Goal: Task Accomplishment & Management: Use online tool/utility

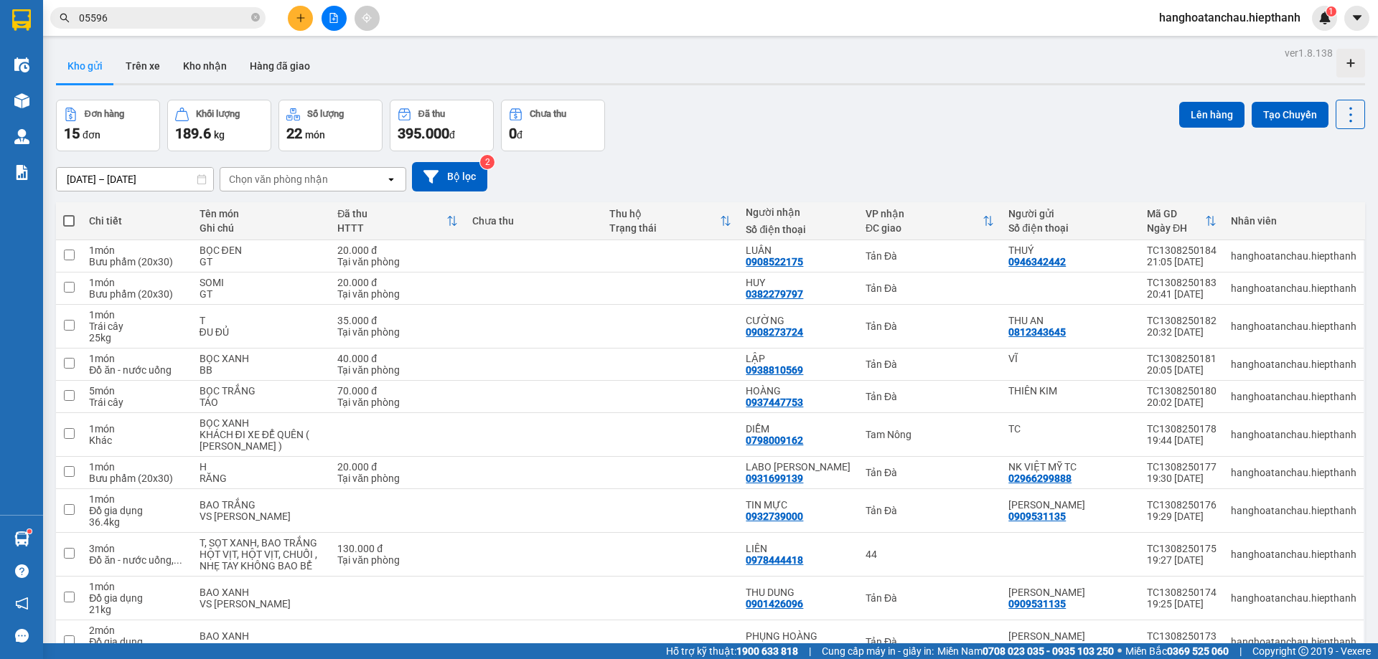
click at [293, 16] on button at bounding box center [300, 18] width 25 height 25
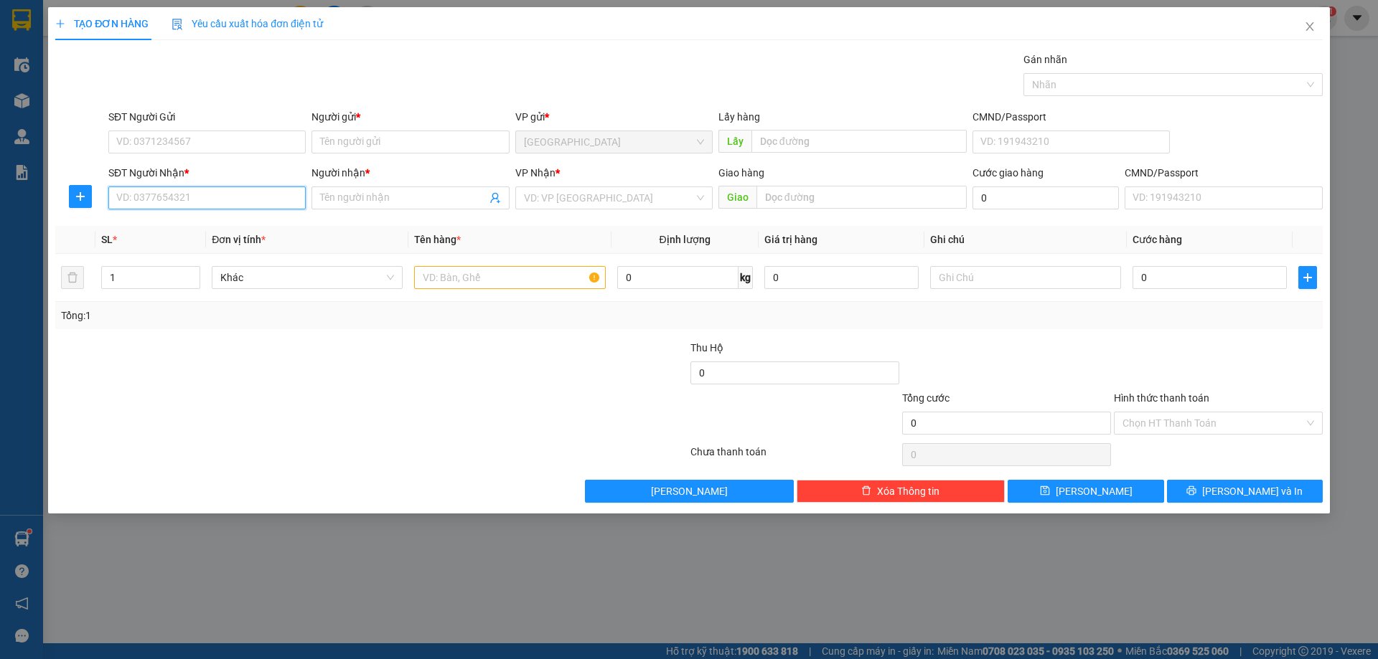
click at [238, 188] on input "SĐT Người Nhận *" at bounding box center [206, 198] width 197 height 23
click at [266, 140] on input "SĐT Người Gửi" at bounding box center [206, 142] width 197 height 23
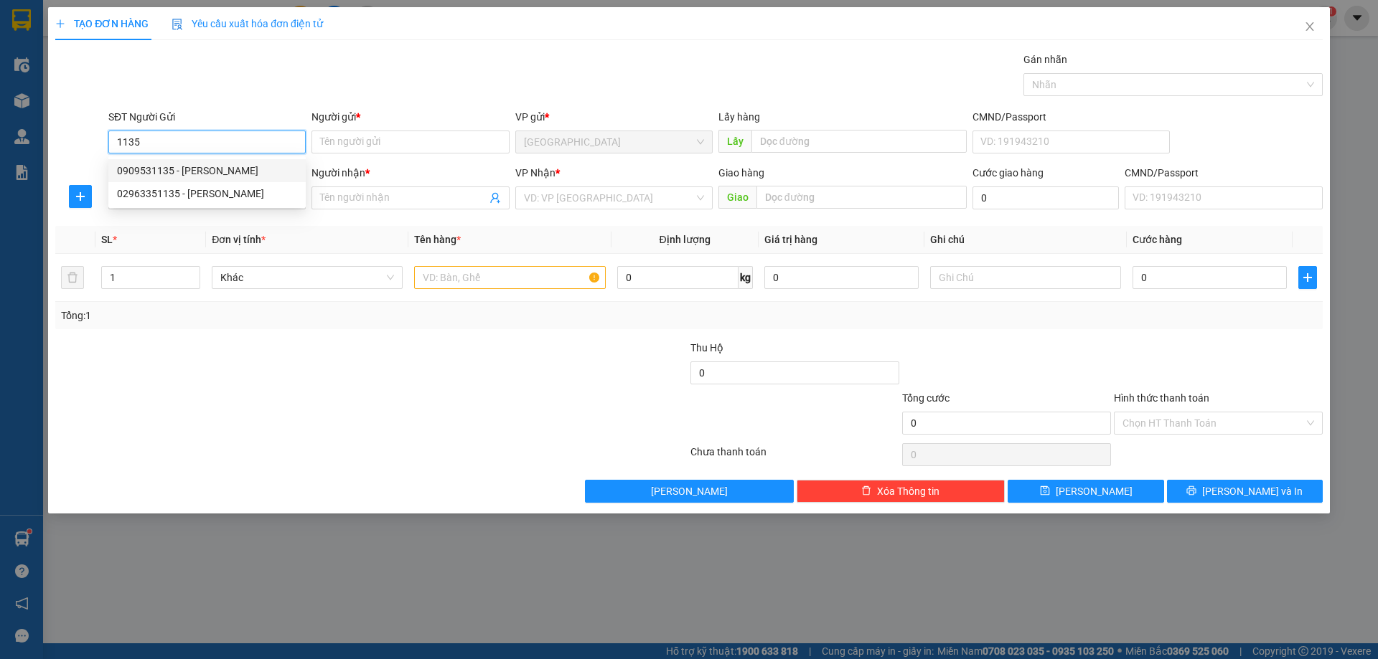
click at [234, 177] on div "0909531135 - [PERSON_NAME]" at bounding box center [207, 171] width 180 height 16
type input "0909531135"
type input "[PERSON_NAME]"
type input "0909531135"
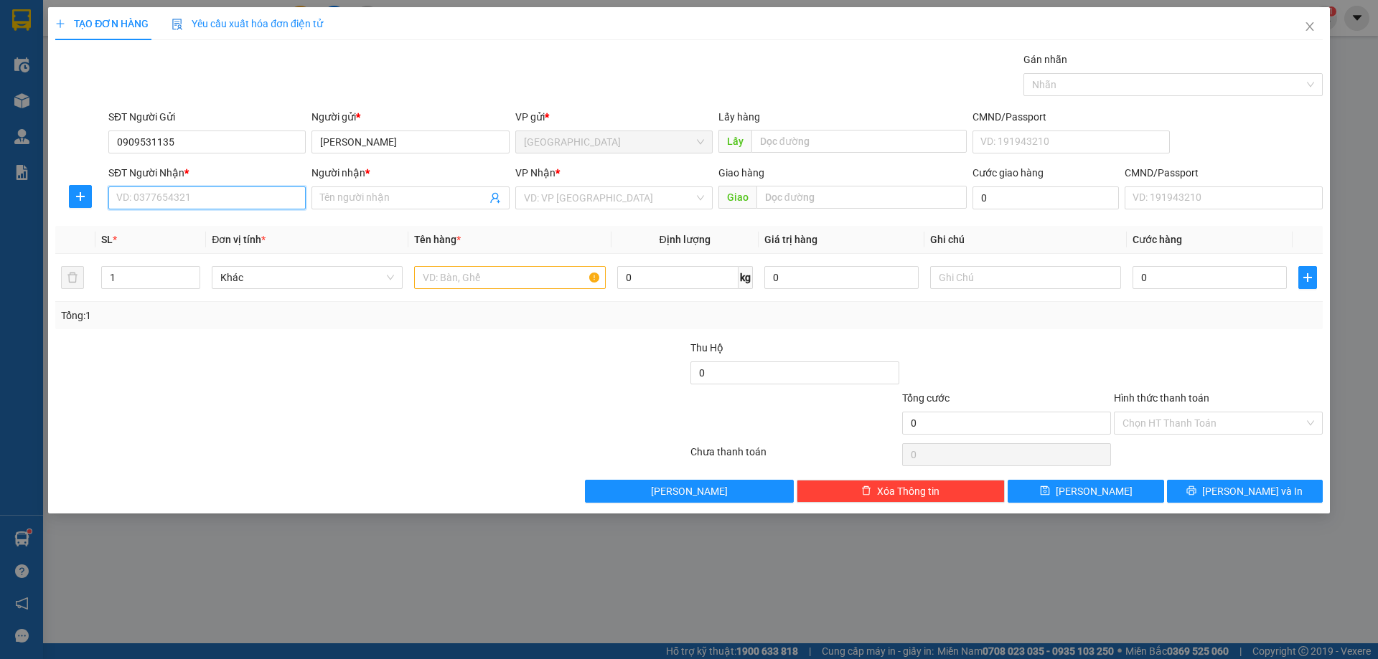
click at [258, 202] on input "SĐT Người Nhận *" at bounding box center [206, 198] width 197 height 23
type input "0933875207"
click at [202, 228] on div "0933875207 - PHỤNG HOÀNG" at bounding box center [207, 227] width 180 height 16
type input "PHỤNG HOÀNG"
type input "0933875207"
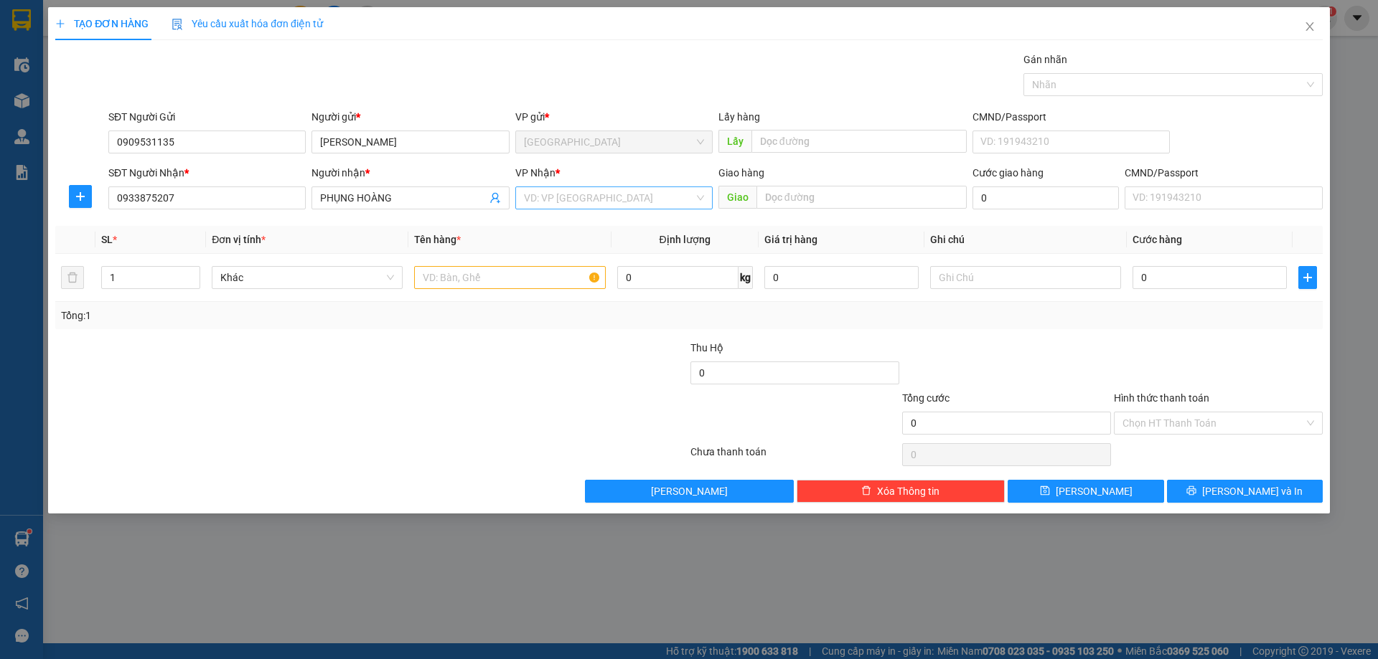
click at [563, 195] on input "search" at bounding box center [609, 198] width 170 height 22
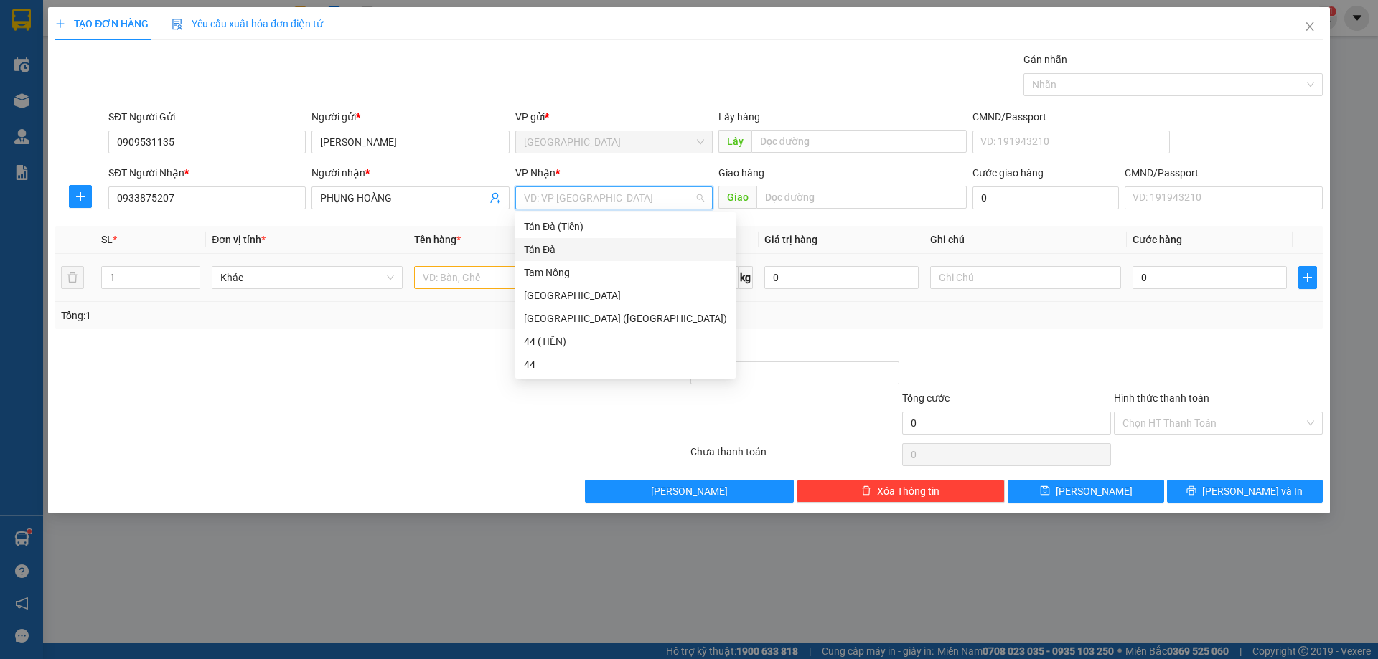
drag, startPoint x: 581, startPoint y: 251, endPoint x: 361, endPoint y: 256, distance: 219.6
click at [517, 256] on div "Tản Đà" at bounding box center [625, 249] width 220 height 23
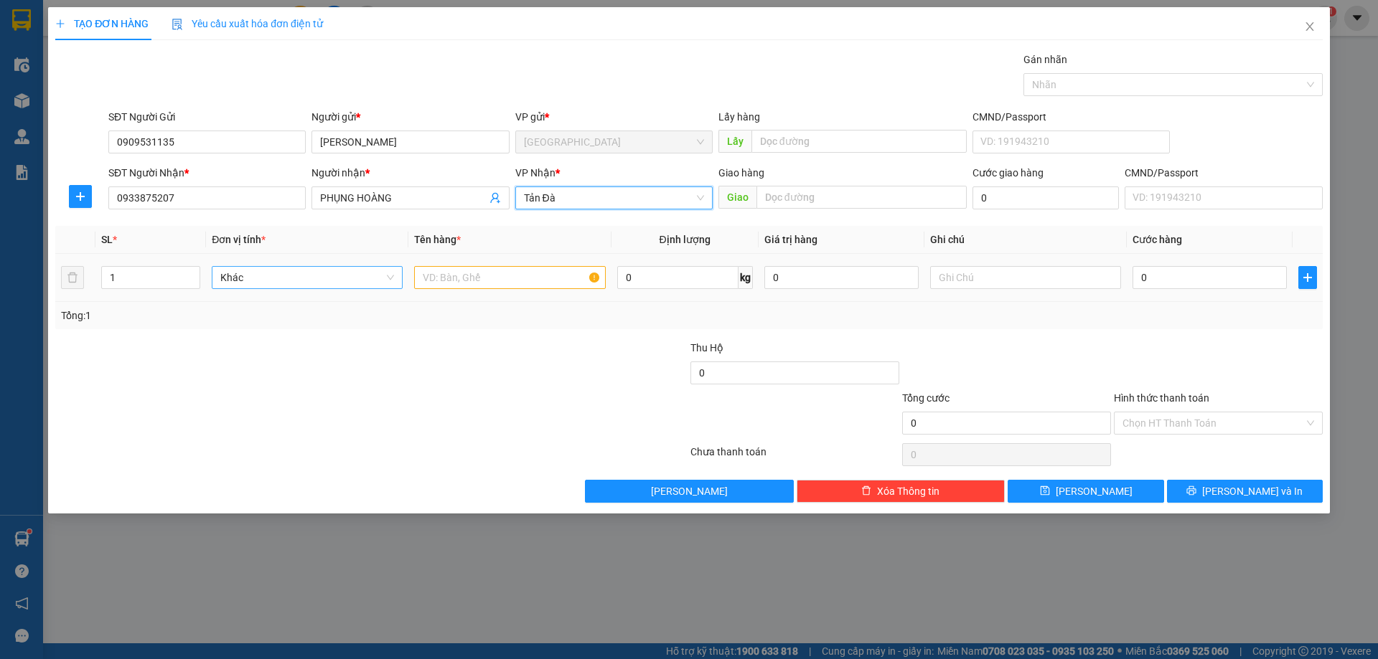
click at [299, 276] on span "Khác" at bounding box center [307, 278] width 174 height 22
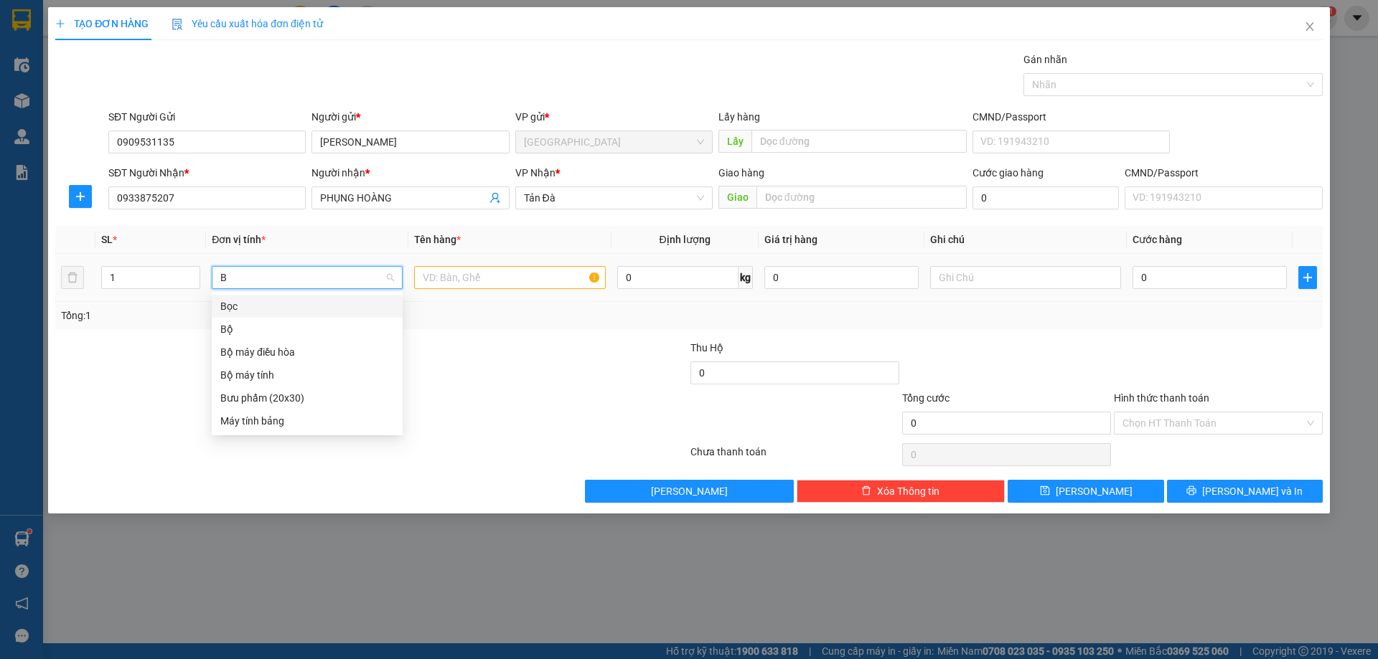
click at [298, 279] on input "B" at bounding box center [302, 278] width 164 height 22
type input "D"
drag, startPoint x: 281, startPoint y: 420, endPoint x: 330, endPoint y: 388, distance: 58.1
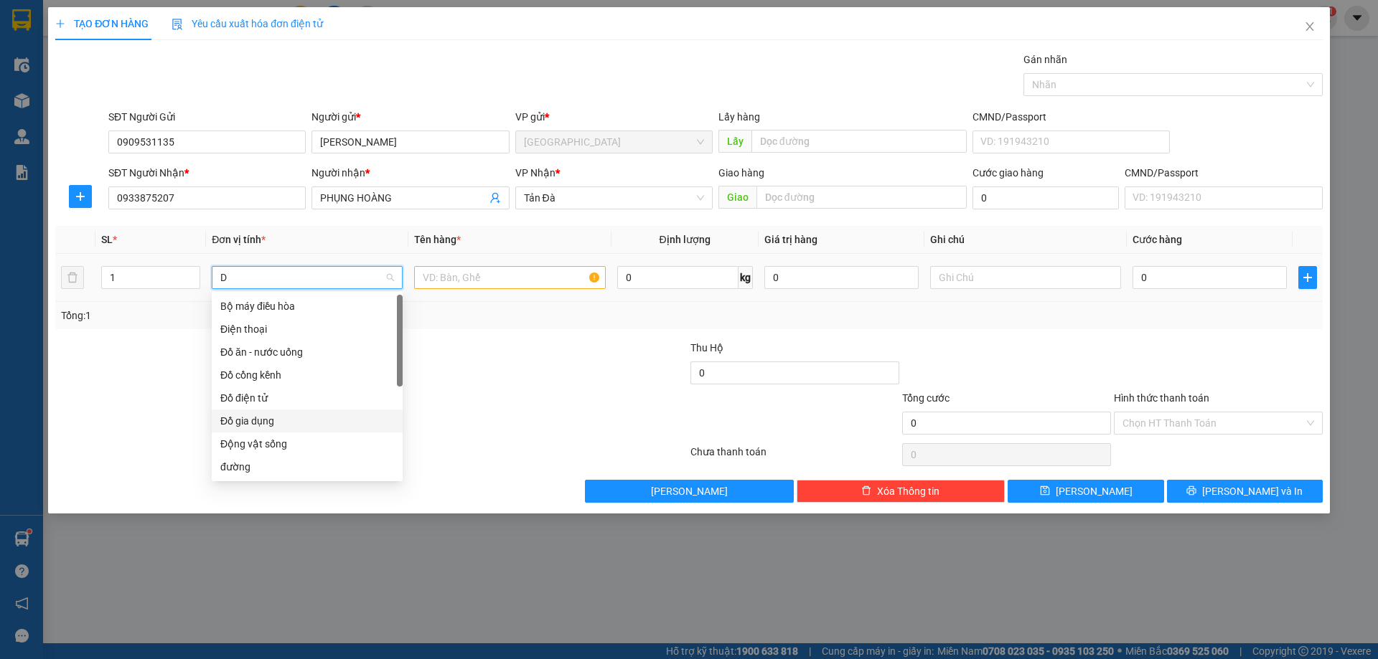
click at [288, 414] on div "Đồ gia dụng" at bounding box center [307, 421] width 174 height 16
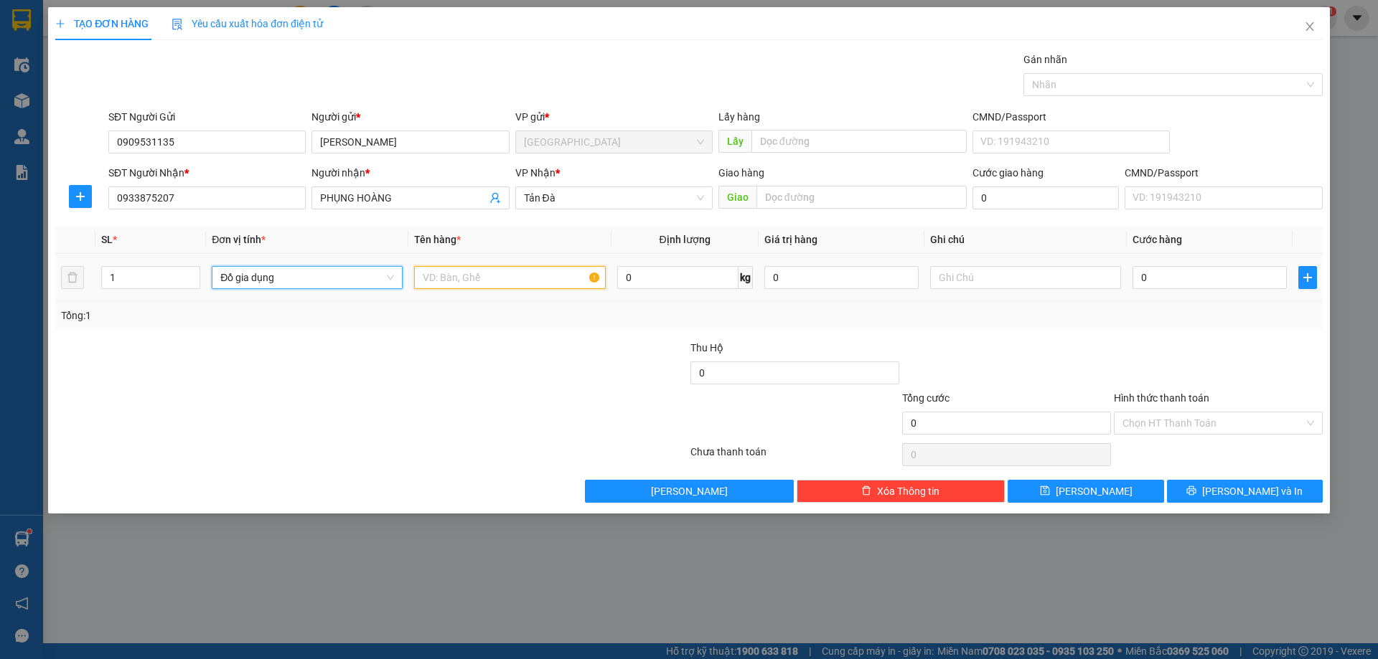
click at [482, 281] on input "text" at bounding box center [509, 277] width 191 height 23
type input "BAO"
click at [1020, 264] on div at bounding box center [1025, 277] width 191 height 29
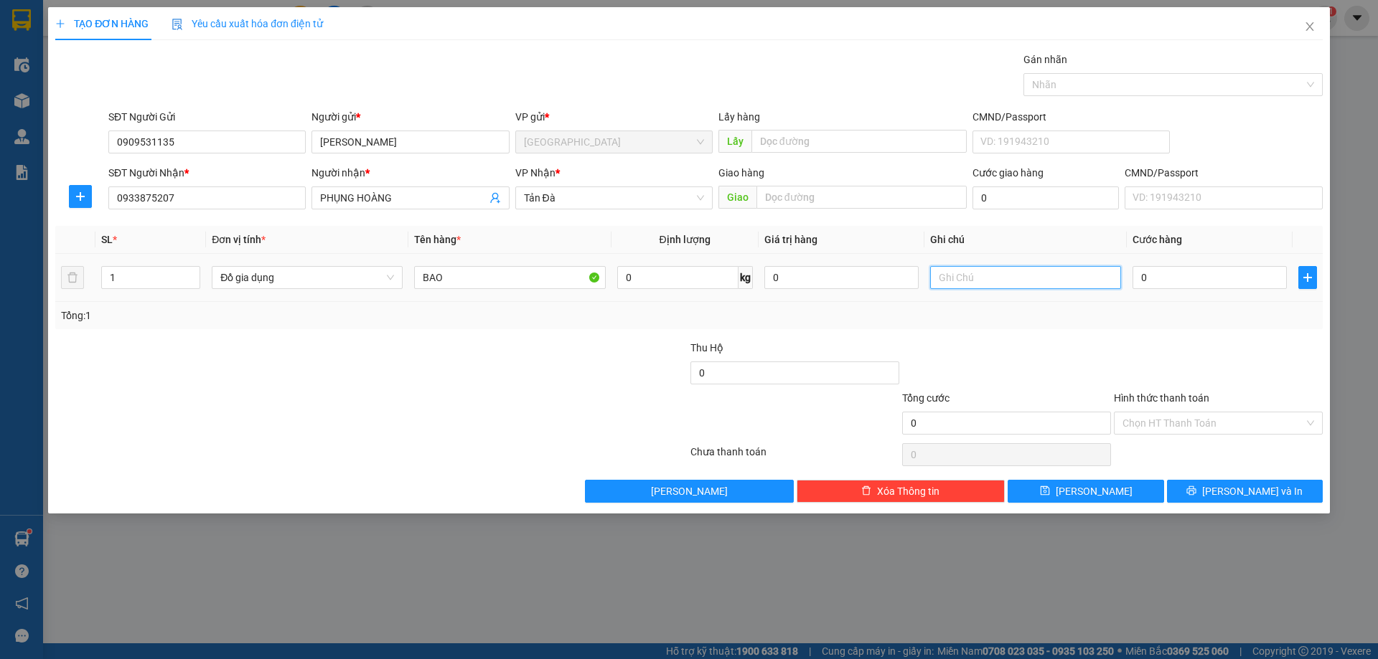
click at [1015, 271] on input "text" at bounding box center [1025, 277] width 191 height 23
click at [663, 274] on input "0" at bounding box center [677, 277] width 121 height 23
type input "10.8"
click at [987, 268] on input "text" at bounding box center [1025, 277] width 191 height 23
type input "27.500"
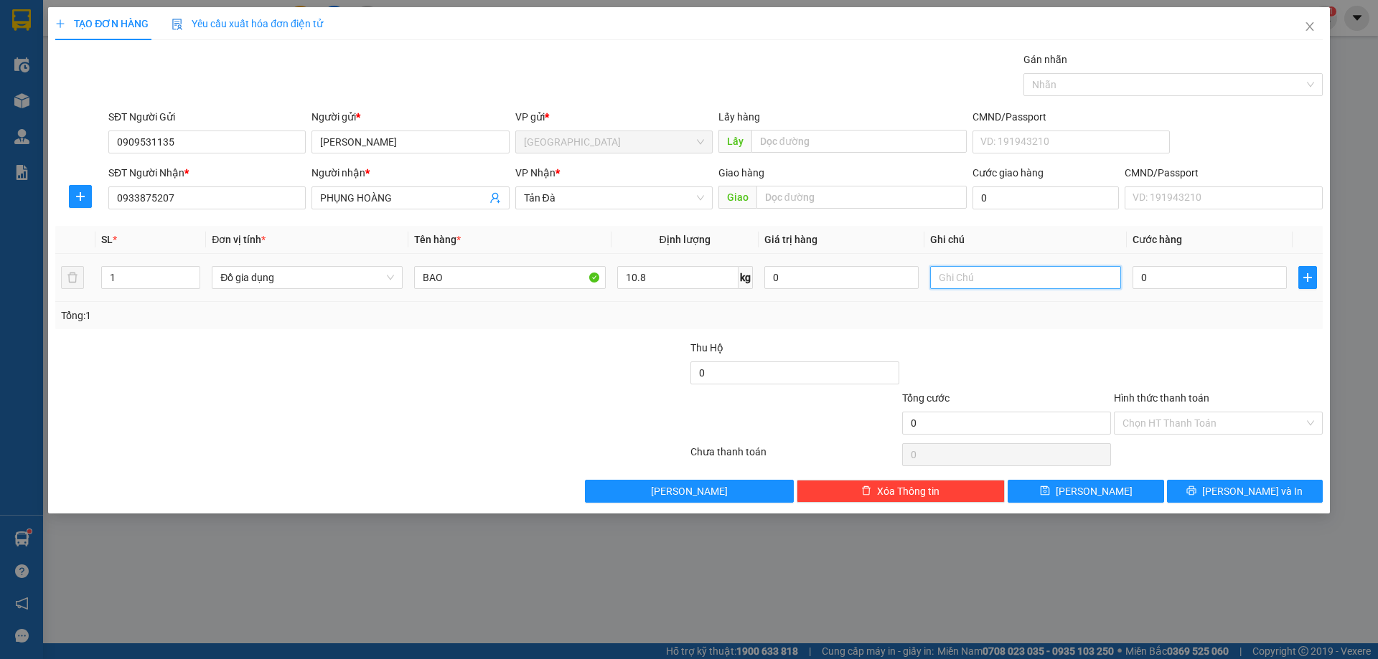
type input "27.500"
type input "VS [PERSON_NAME]"
click at [1226, 287] on input "27.500" at bounding box center [1209, 277] width 154 height 23
type input "0"
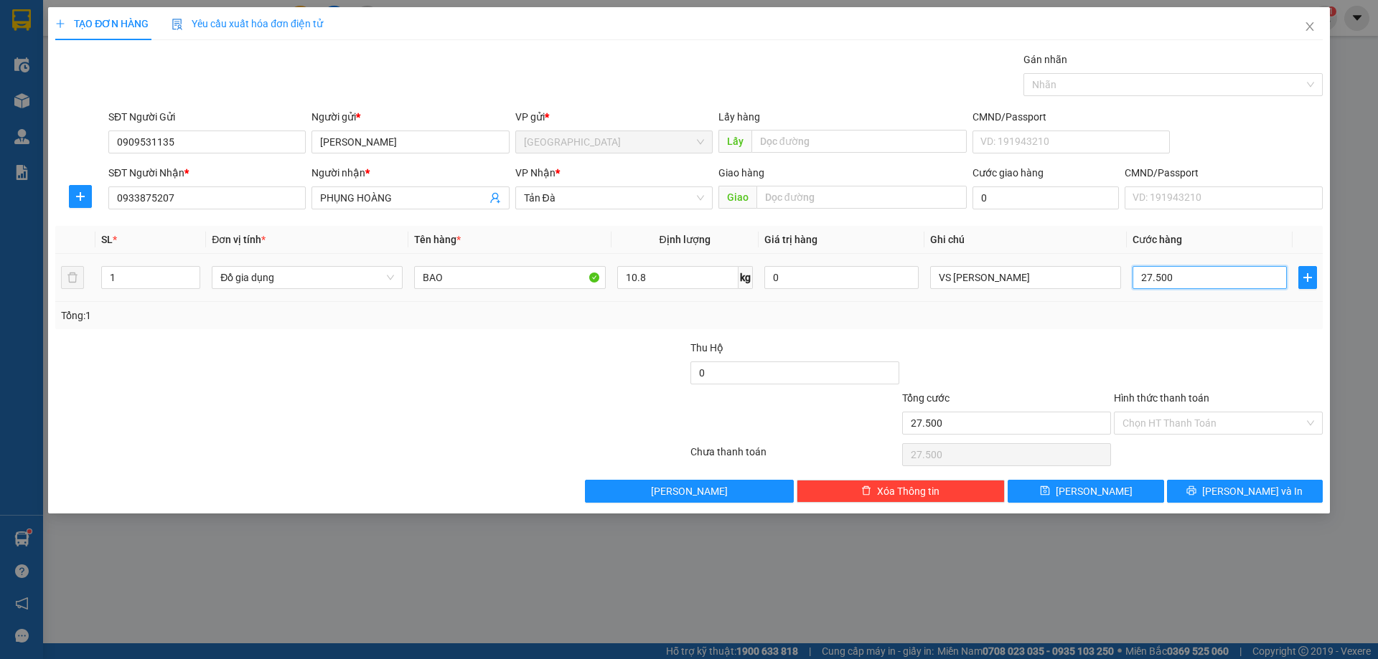
type input "0"
click at [1250, 485] on span "[PERSON_NAME] và In" at bounding box center [1252, 492] width 100 height 16
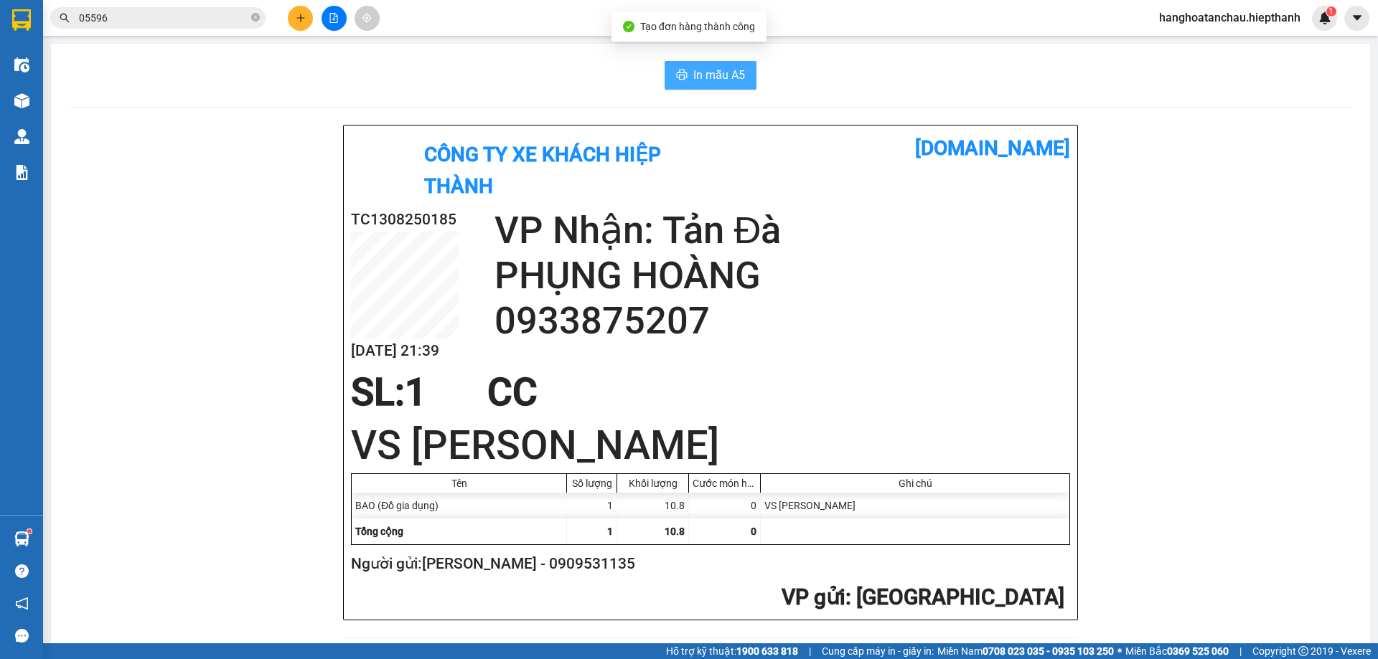
click at [698, 80] on span "In mẫu A5" at bounding box center [719, 75] width 52 height 18
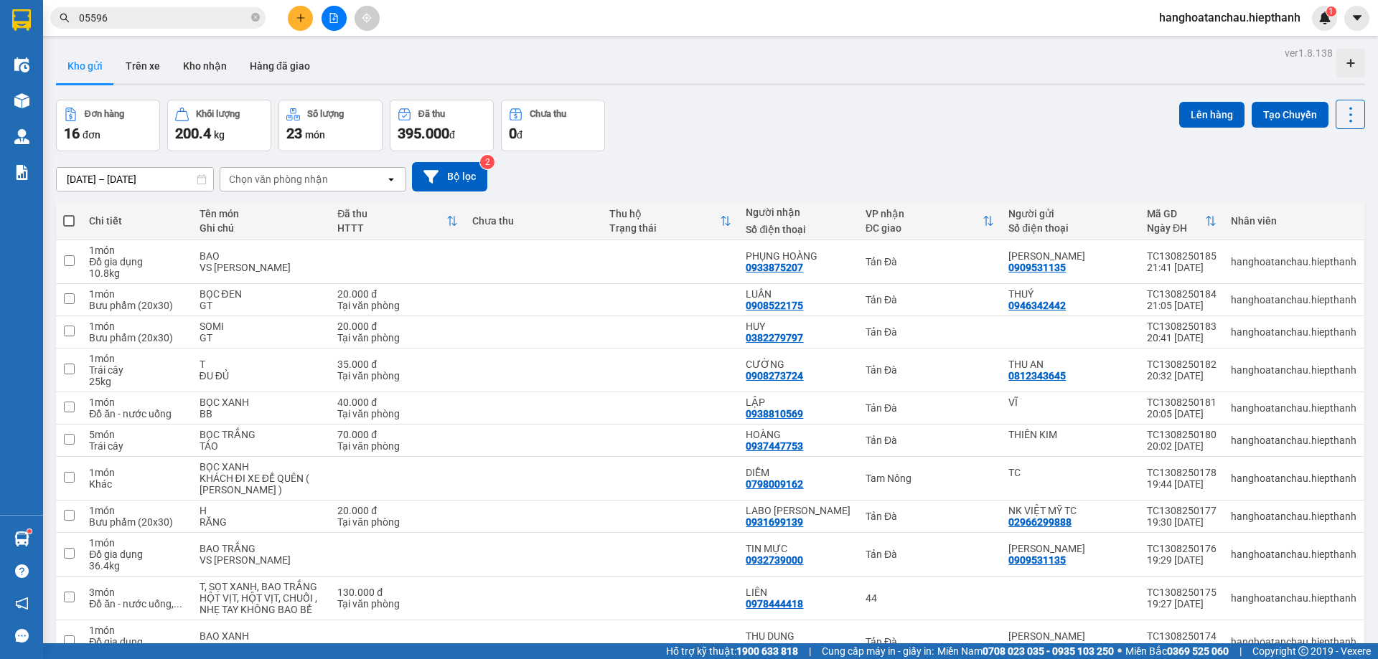
click at [304, 17] on icon "plus" at bounding box center [301, 18] width 10 height 10
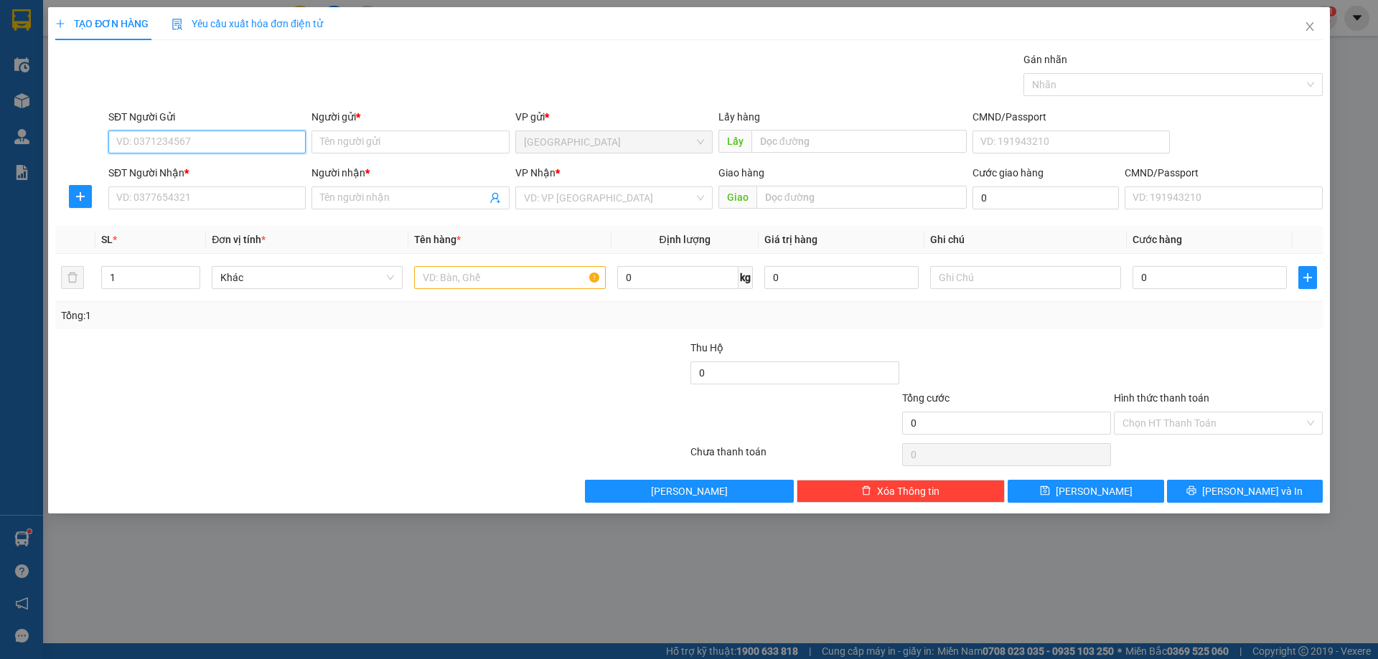
click at [251, 149] on input "SĐT Người Gửi" at bounding box center [206, 142] width 197 height 23
click at [248, 170] on div "0909531135 - HÙNG ĐÀO" at bounding box center [207, 171] width 180 height 16
type input "0909531135"
type input "[PERSON_NAME]"
type input "0909531135"
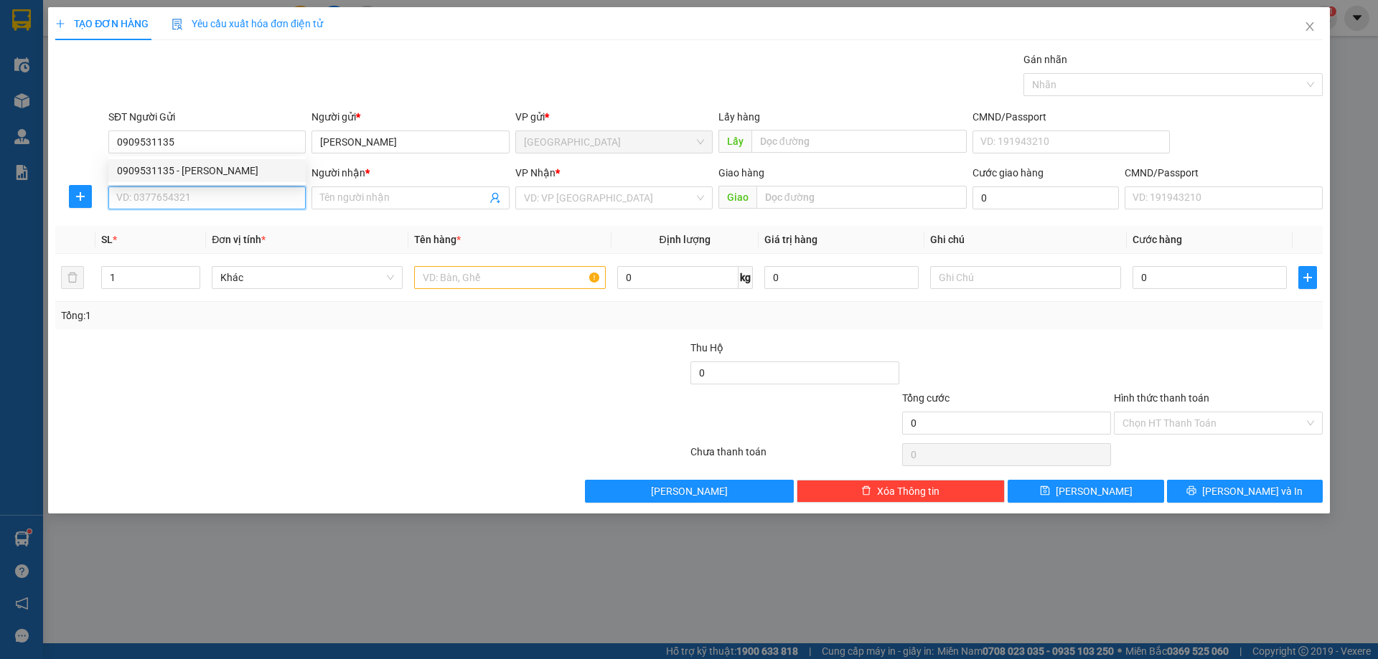
click at [233, 197] on input "SĐT Người Nhận *" at bounding box center [206, 198] width 197 height 23
type input "0901426096"
click at [233, 222] on div "0901426096 - THU DUNG" at bounding box center [207, 227] width 180 height 16
type input "THU DUNG"
type input "0901426096"
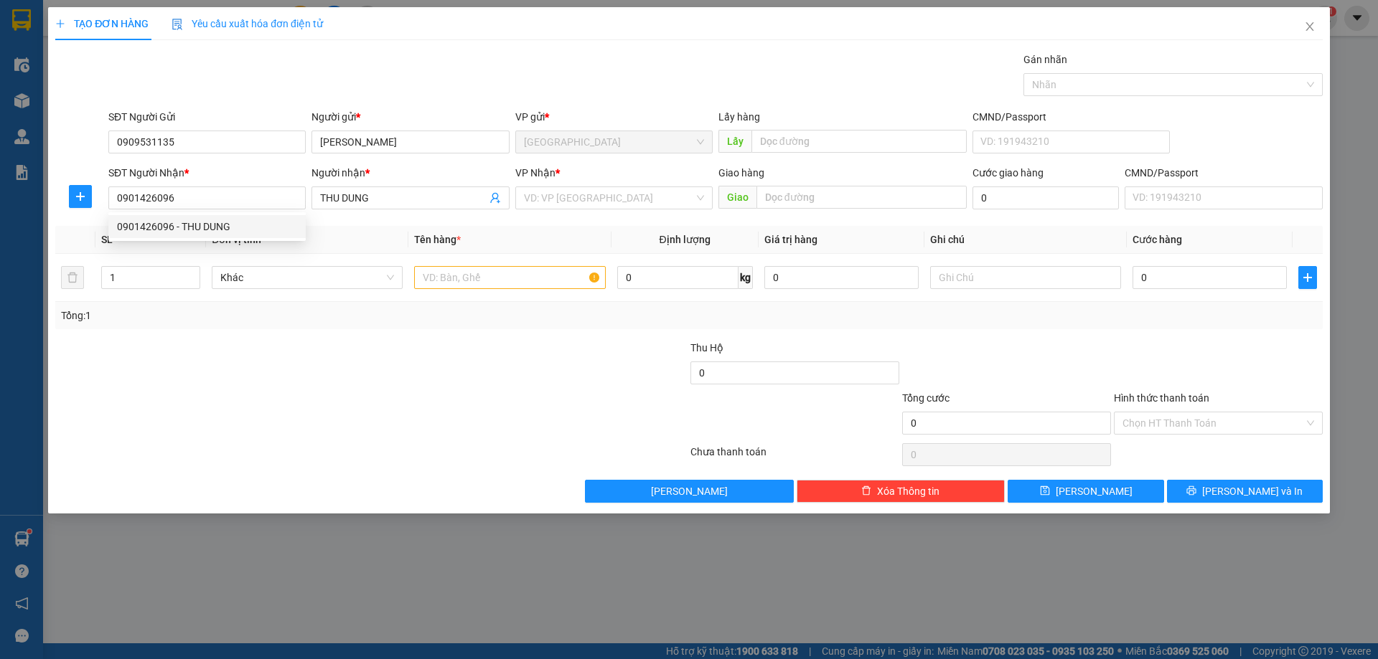
drag, startPoint x: 563, startPoint y: 178, endPoint x: 578, endPoint y: 182, distance: 15.5
click at [567, 178] on div "VP Nhận *" at bounding box center [613, 173] width 197 height 16
click at [588, 195] on input "search" at bounding box center [609, 198] width 170 height 22
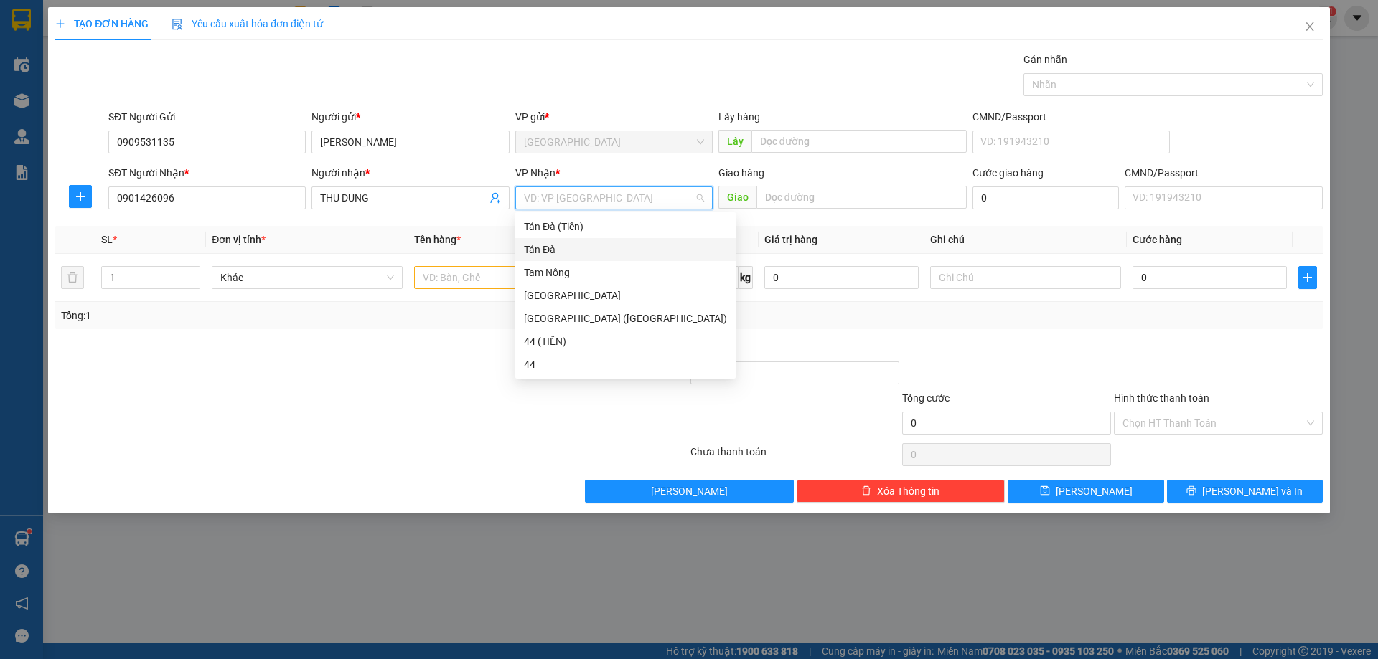
drag, startPoint x: 581, startPoint y: 246, endPoint x: 386, endPoint y: 287, distance: 198.7
click at [578, 248] on div "Tản Đà" at bounding box center [625, 250] width 203 height 16
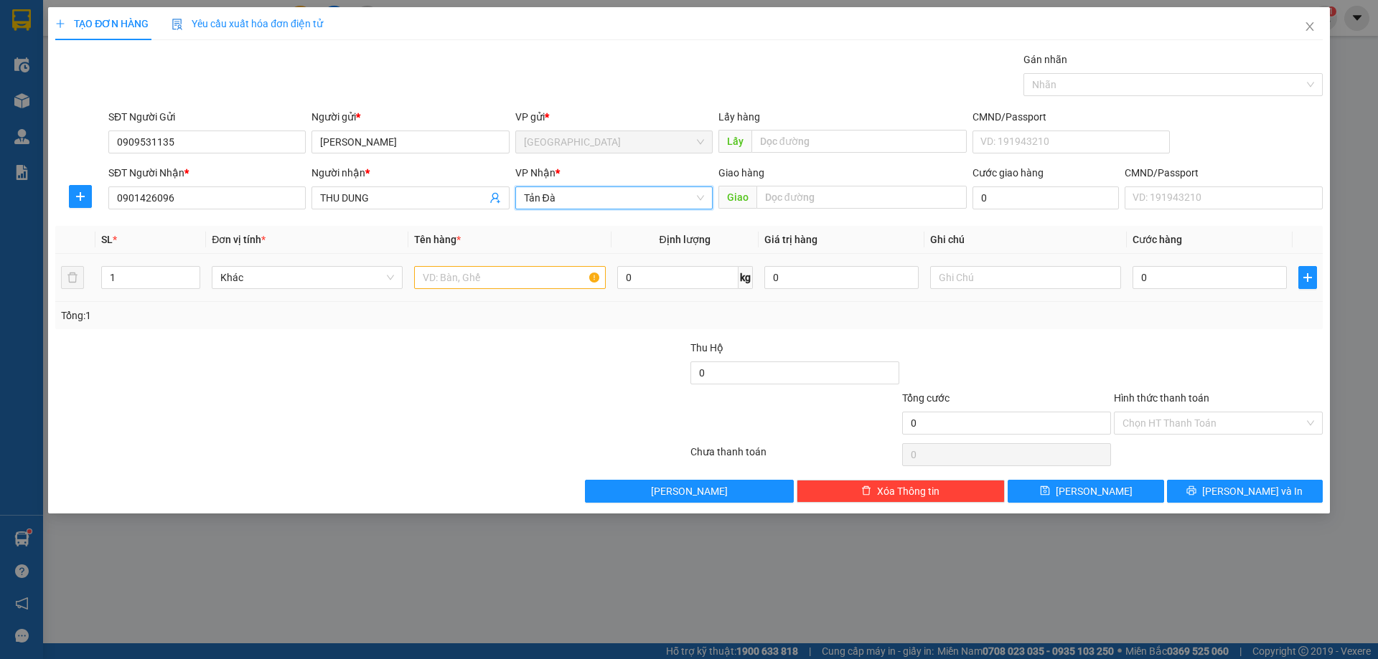
click at [324, 291] on div "Khác" at bounding box center [307, 277] width 191 height 29
click at [327, 279] on span "Khác" at bounding box center [307, 278] width 174 height 22
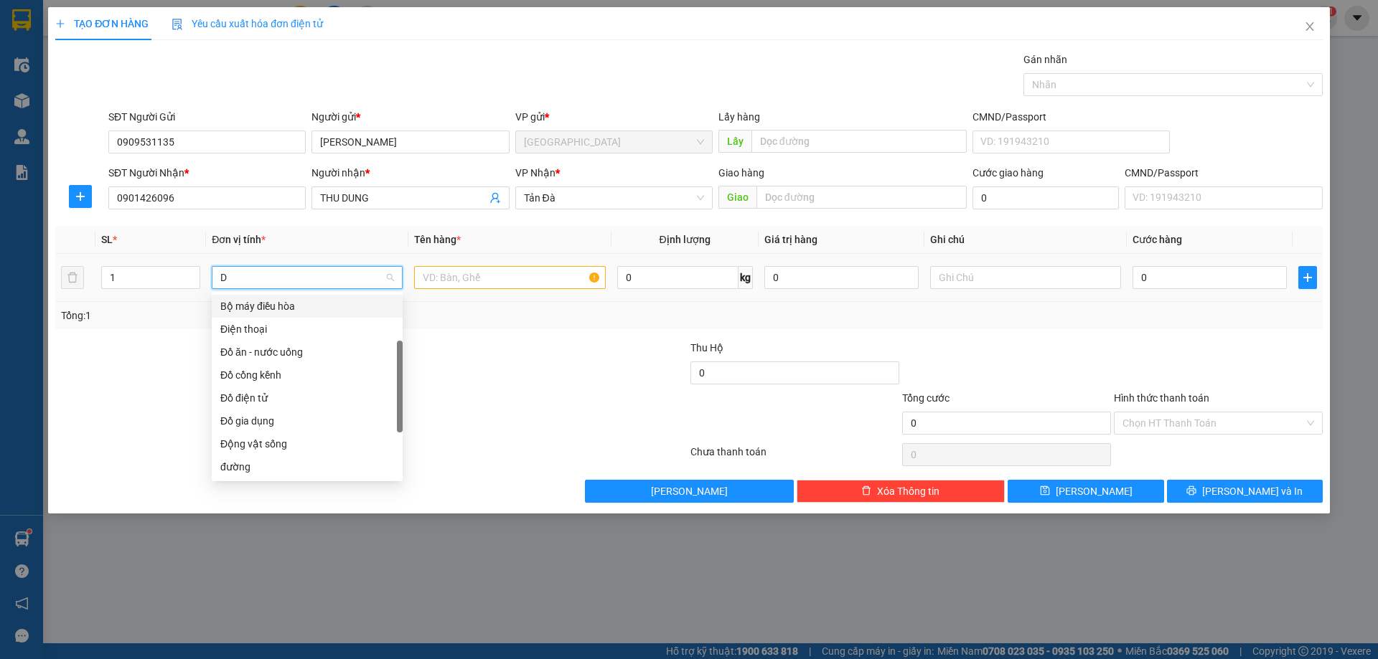
type input "D"
drag, startPoint x: 285, startPoint y: 398, endPoint x: 542, endPoint y: 261, distance: 290.8
click at [296, 390] on div "Đồ gia dụng" at bounding box center [307, 398] width 174 height 16
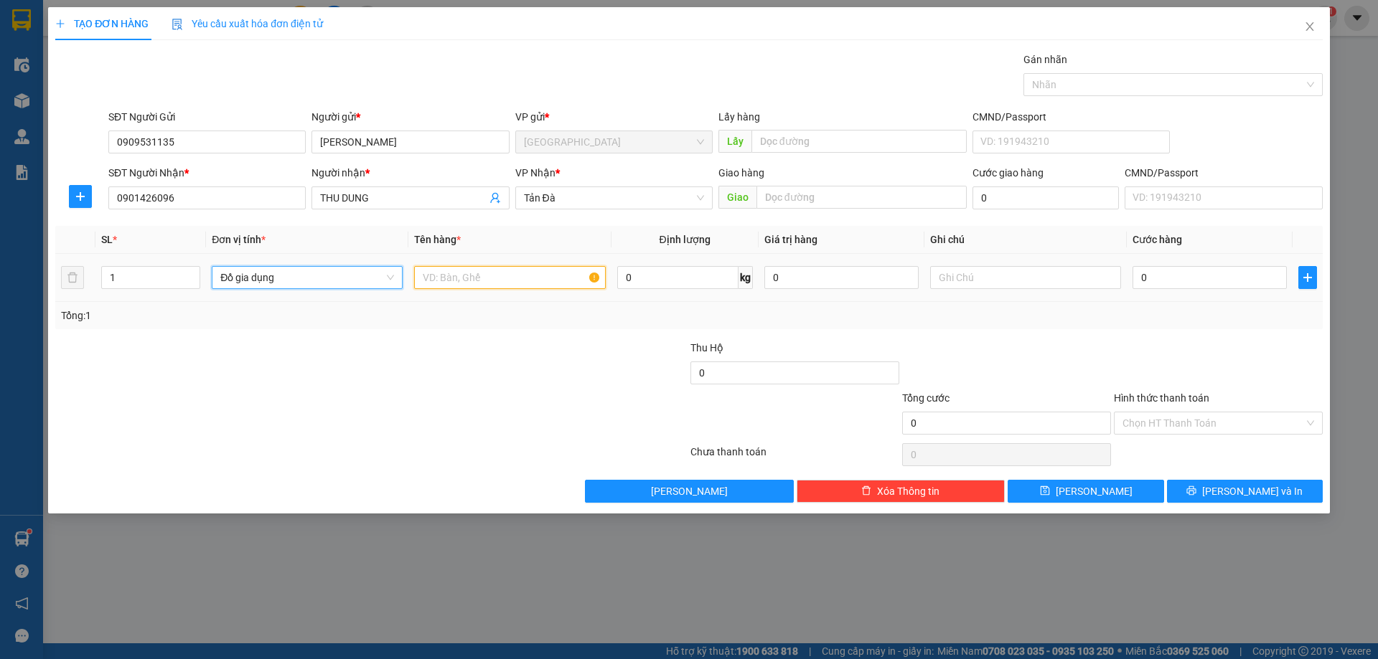
click at [536, 273] on input "text" at bounding box center [509, 277] width 191 height 23
type input "T"
click at [680, 286] on input "0" at bounding box center [677, 277] width 121 height 23
type input "4"
type input "7.6"
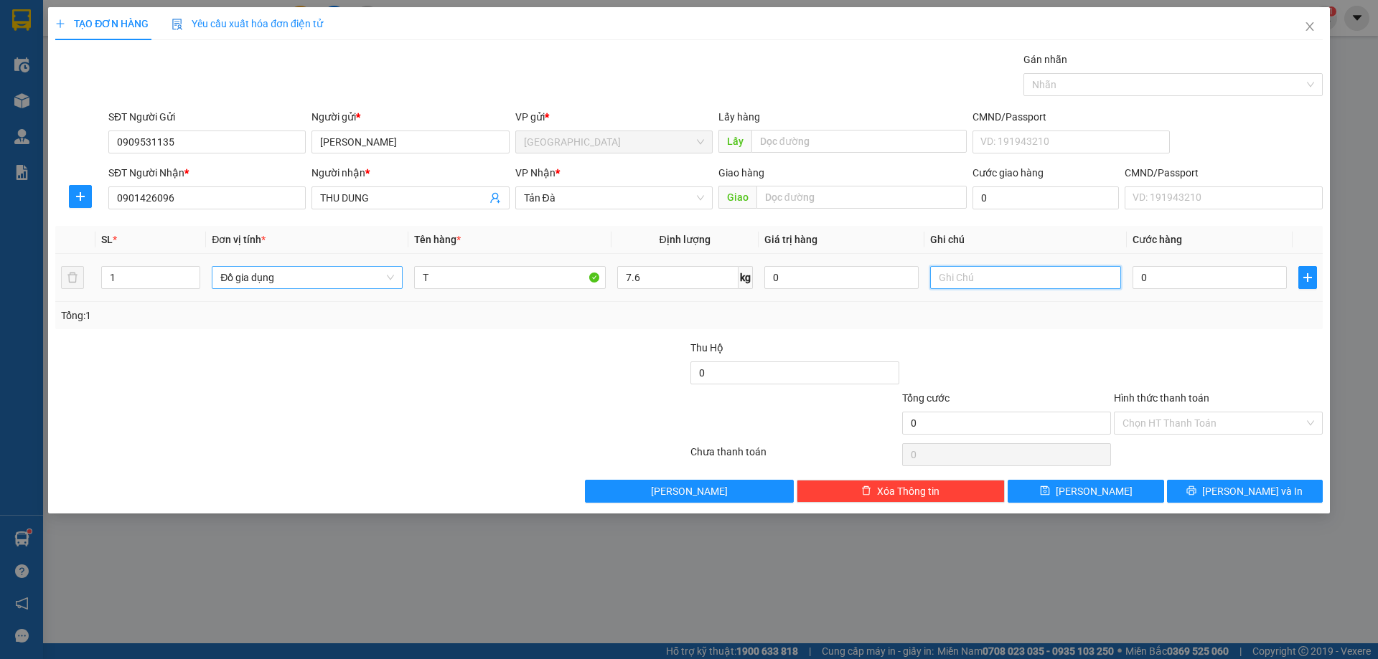
click at [975, 278] on input "text" at bounding box center [1025, 277] width 191 height 23
type input "V"
type input "20.000"
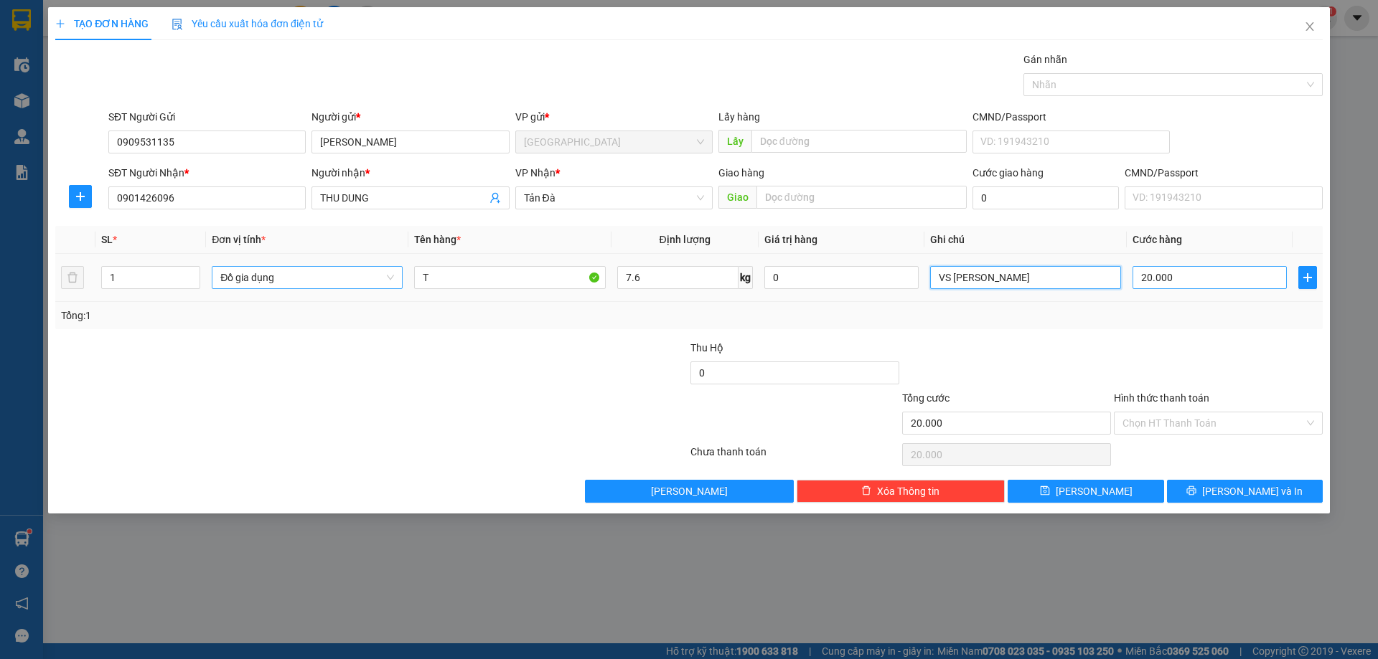
type input "VS [PERSON_NAME]"
click at [1213, 285] on input "20.000" at bounding box center [1209, 277] width 154 height 23
type input "0"
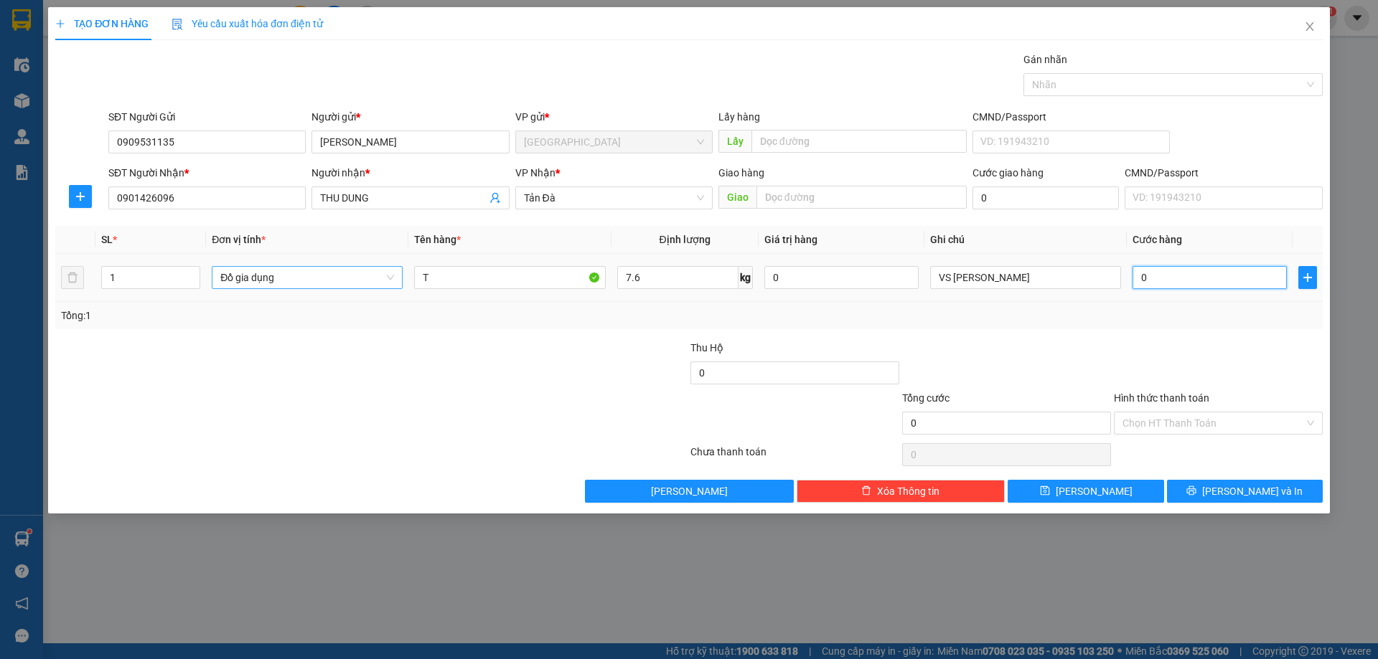
type input "0"
drag, startPoint x: 1209, startPoint y: 342, endPoint x: 1251, endPoint y: 485, distance: 149.6
click at [1215, 354] on div "Transit Pickup Surcharge Ids Transit Deliver Surcharge Ids Transit Deliver Surc…" at bounding box center [688, 277] width 1267 height 451
click at [1251, 491] on span "Lưu và In" at bounding box center [1252, 492] width 100 height 16
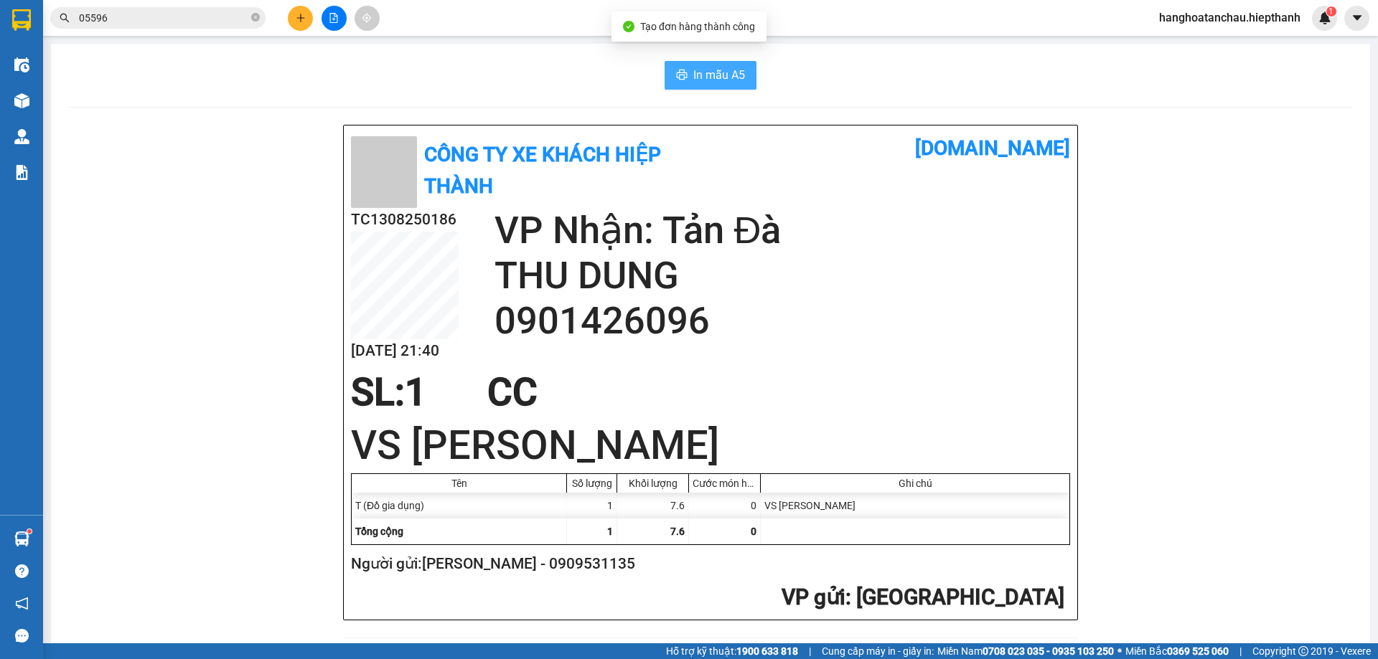
click at [680, 78] on icon "printer" at bounding box center [682, 75] width 11 height 10
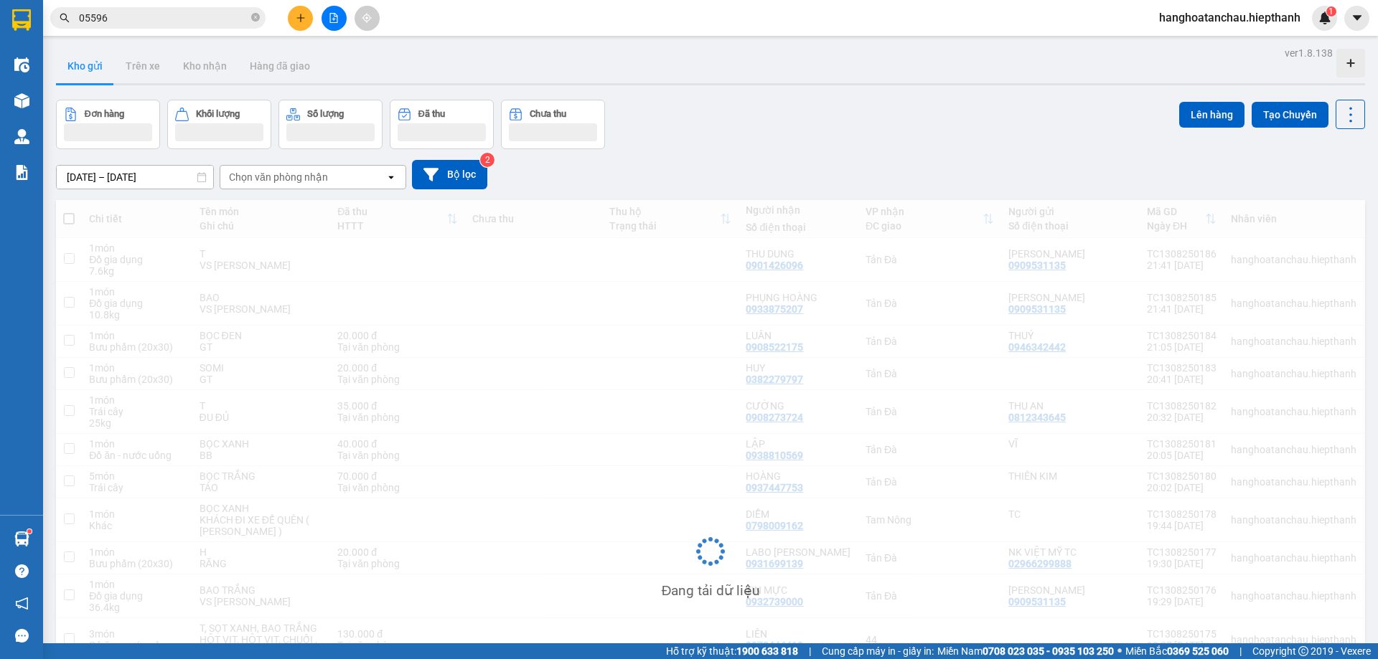
click at [301, 15] on icon "plus" at bounding box center [301, 18] width 10 height 10
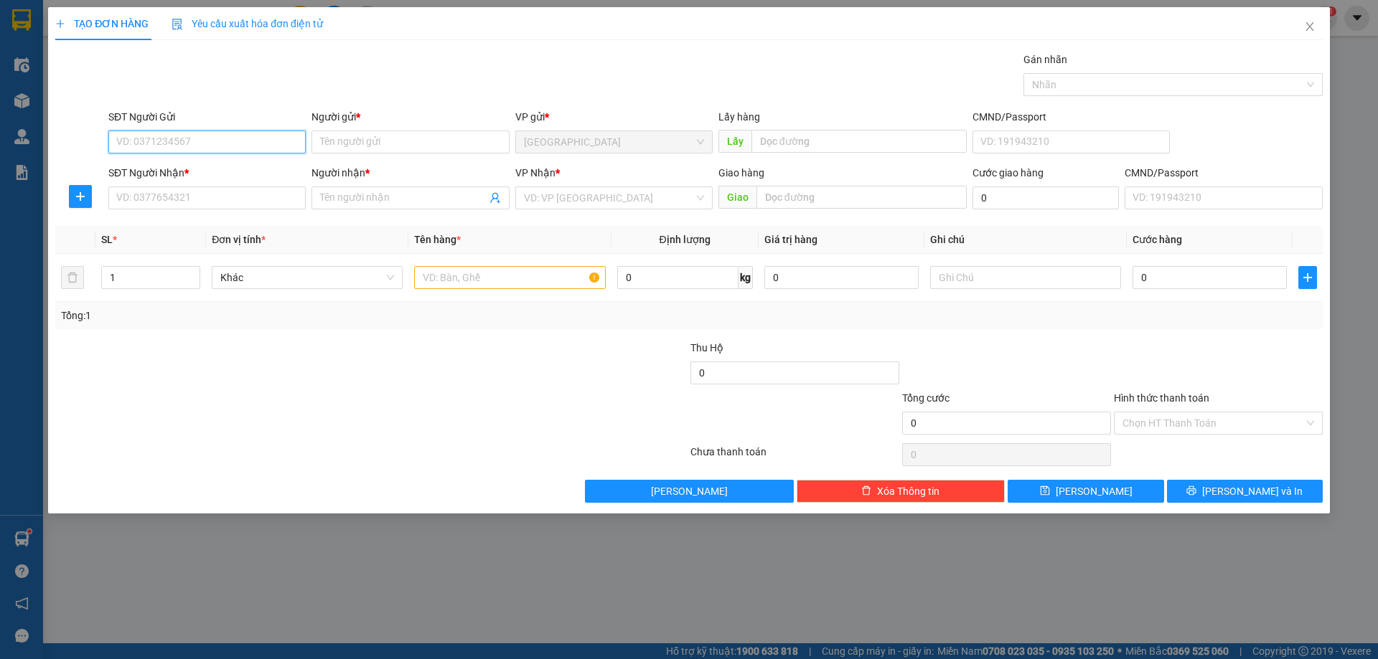
click at [223, 141] on input "SĐT Người Gửi" at bounding box center [206, 142] width 197 height 23
click at [224, 171] on div "0909531135 - HÙNG ĐÀO" at bounding box center [207, 171] width 180 height 16
type input "0909531135"
type input "[PERSON_NAME]"
type input "0909531135"
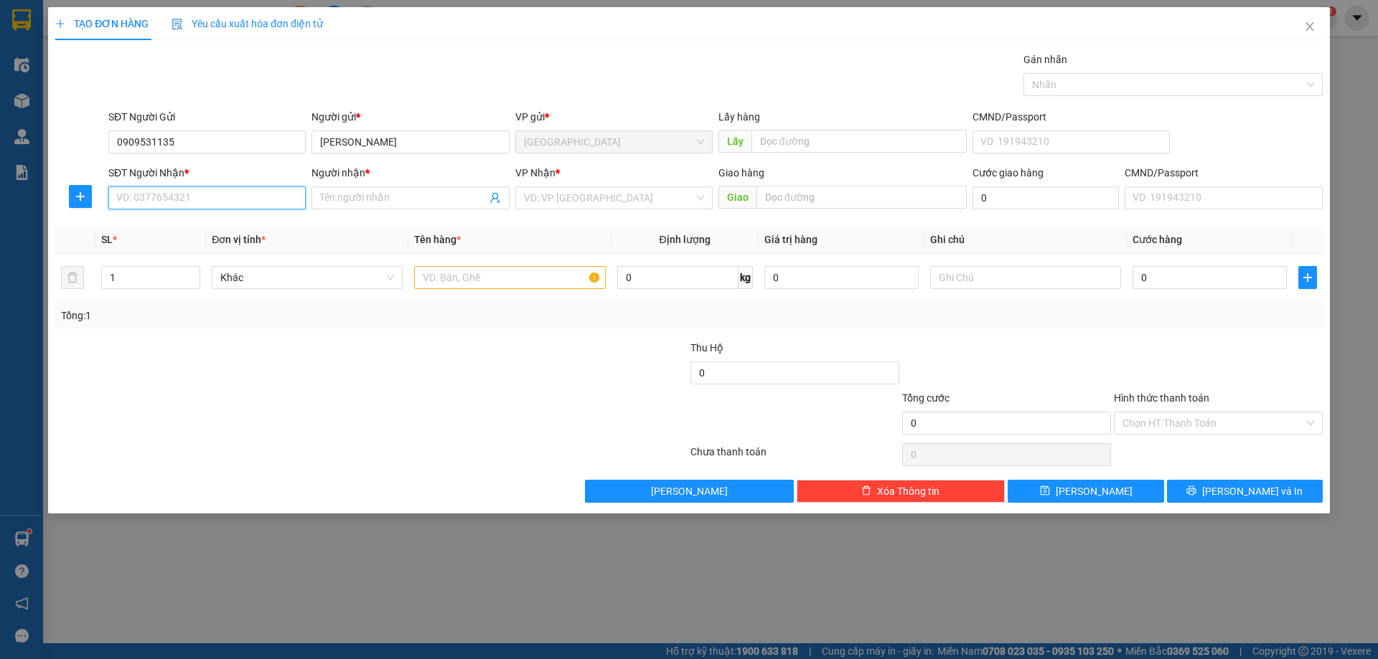
click at [238, 197] on input "SĐT Người Nhận *" at bounding box center [206, 198] width 197 height 23
click at [221, 194] on input "0903373866" at bounding box center [206, 198] width 197 height 23
click at [200, 196] on input "0903373866" at bounding box center [206, 198] width 197 height 23
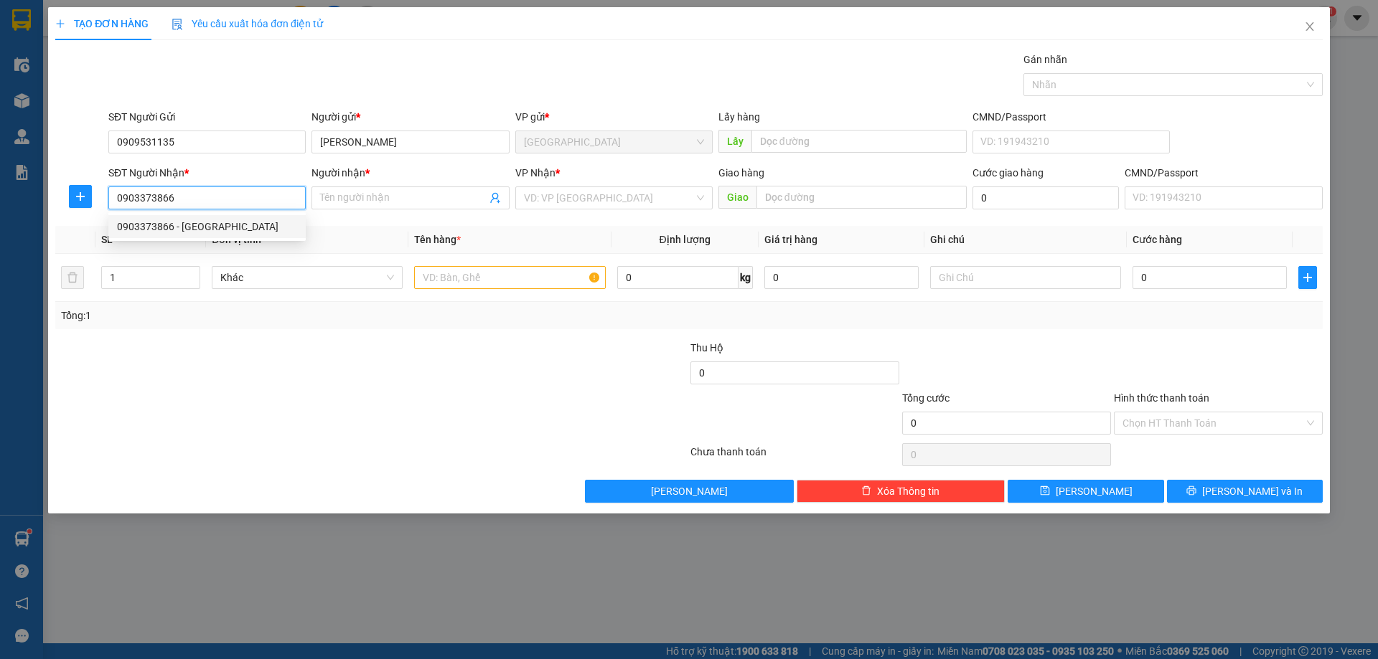
click at [200, 196] on input "0903373866" at bounding box center [206, 198] width 197 height 23
type input "0903373866"
drag, startPoint x: 379, startPoint y: 202, endPoint x: 380, endPoint y: 180, distance: 22.3
click at [380, 202] on input "Người nhận *" at bounding box center [403, 198] width 166 height 16
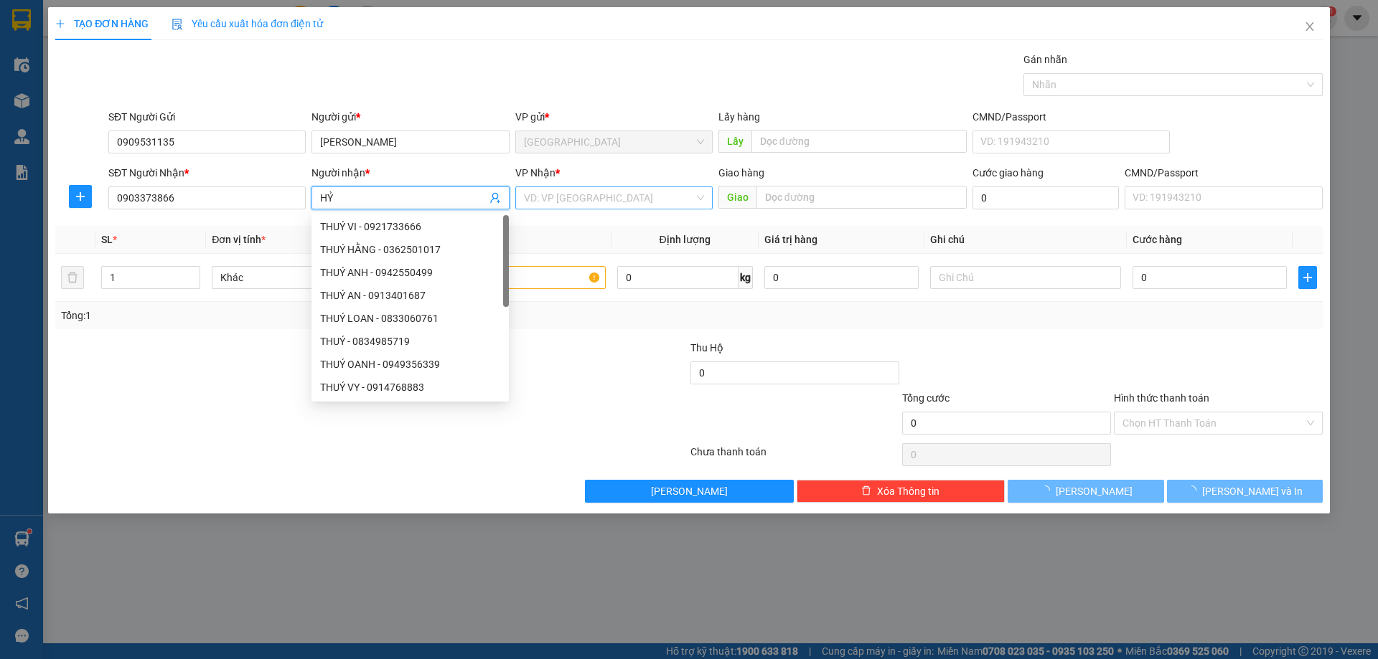
type input "HỶ"
click at [593, 203] on input "search" at bounding box center [609, 198] width 170 height 22
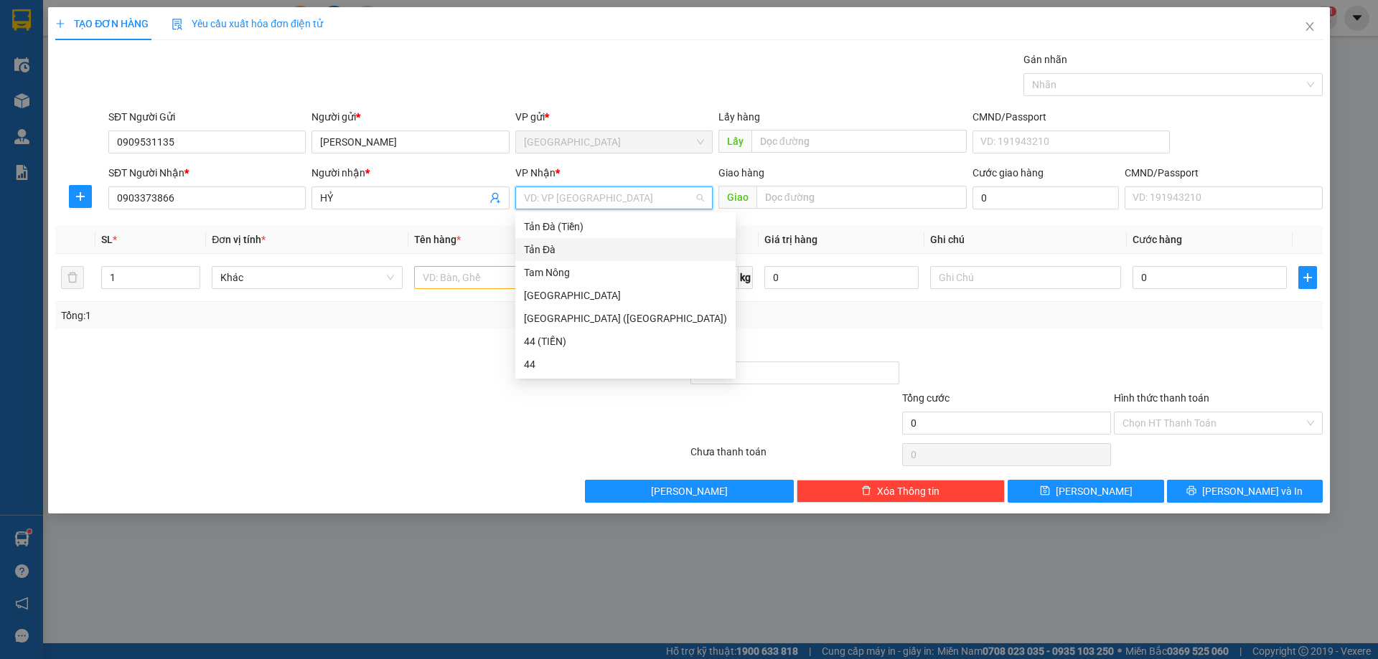
click at [583, 255] on div "Tản Đà" at bounding box center [625, 250] width 203 height 16
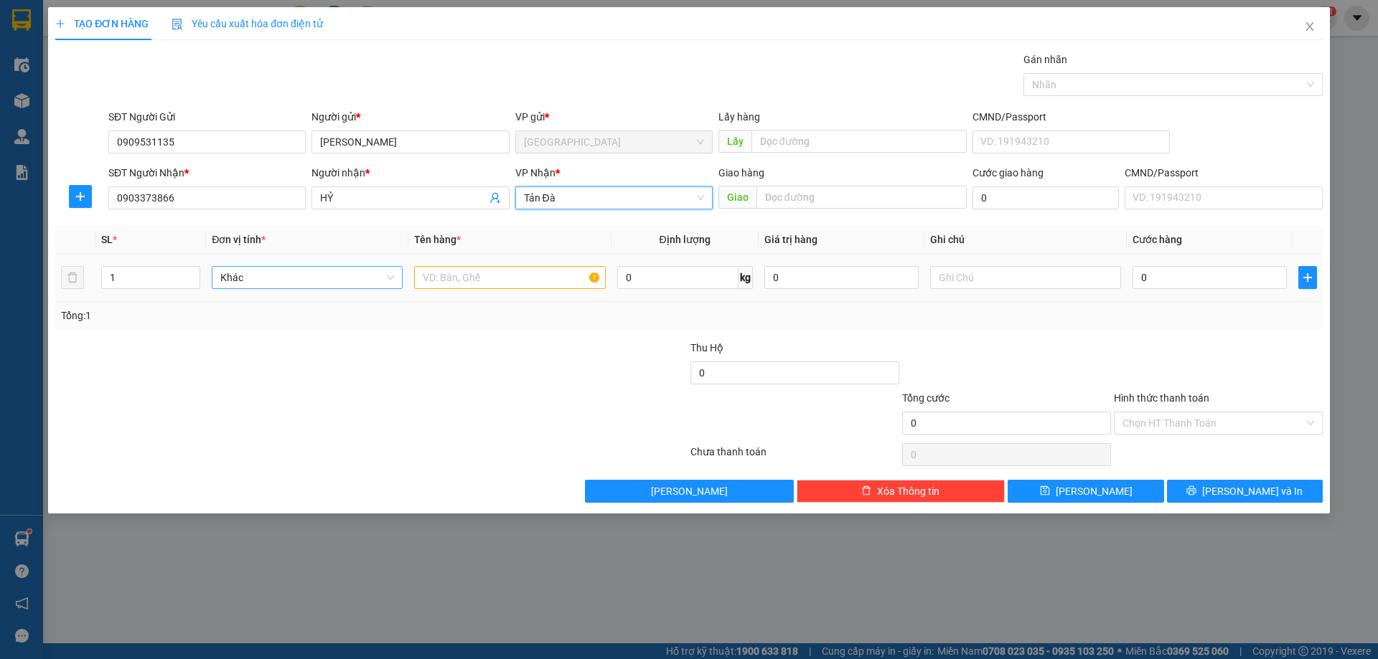
click at [342, 278] on span "Khác" at bounding box center [307, 278] width 174 height 22
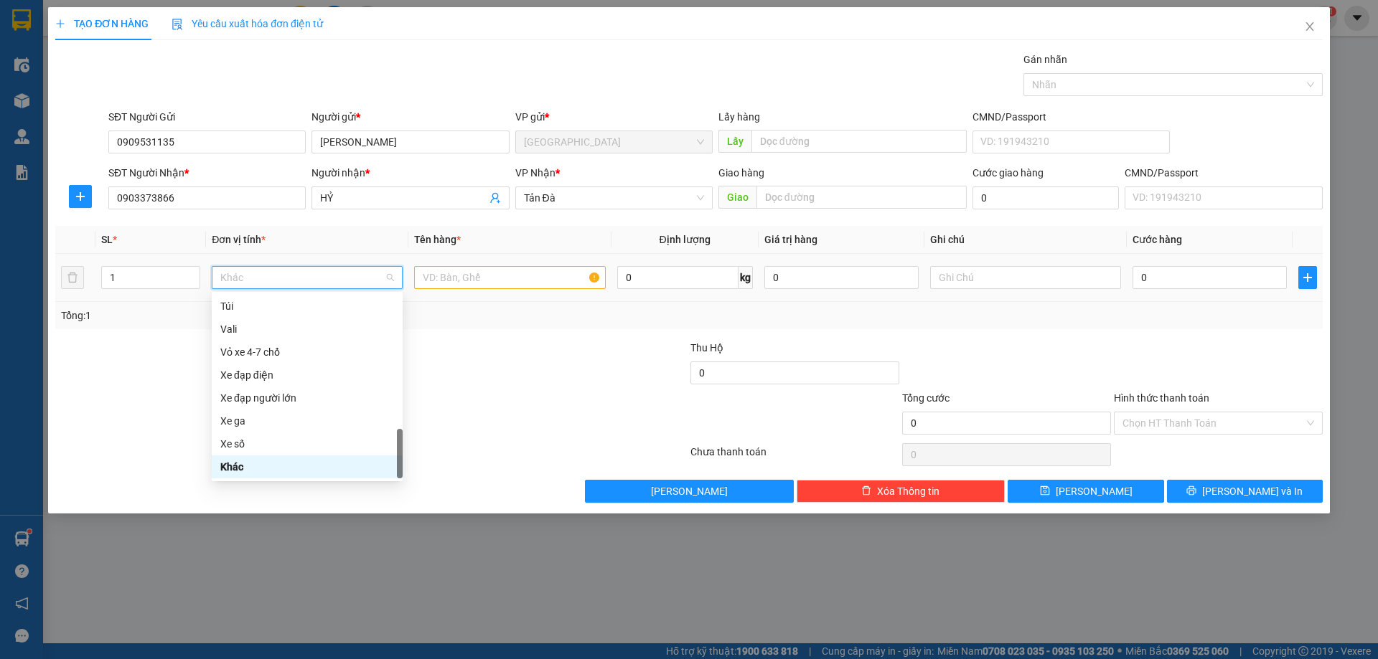
click at [156, 289] on div "1" at bounding box center [150, 277] width 99 height 29
click at [159, 278] on input "1" at bounding box center [151, 278] width 98 height 22
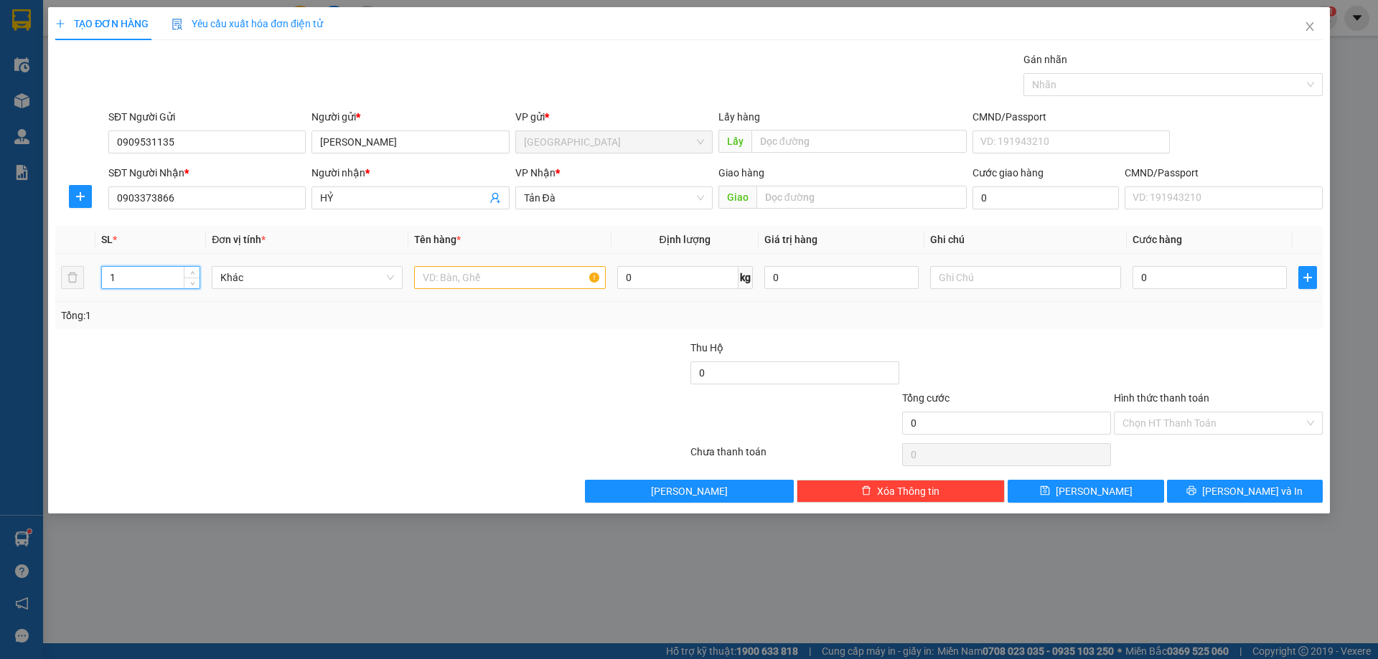
click at [159, 278] on input "1" at bounding box center [151, 278] width 98 height 22
click at [272, 283] on span "Khác" at bounding box center [307, 278] width 174 height 22
type input "2"
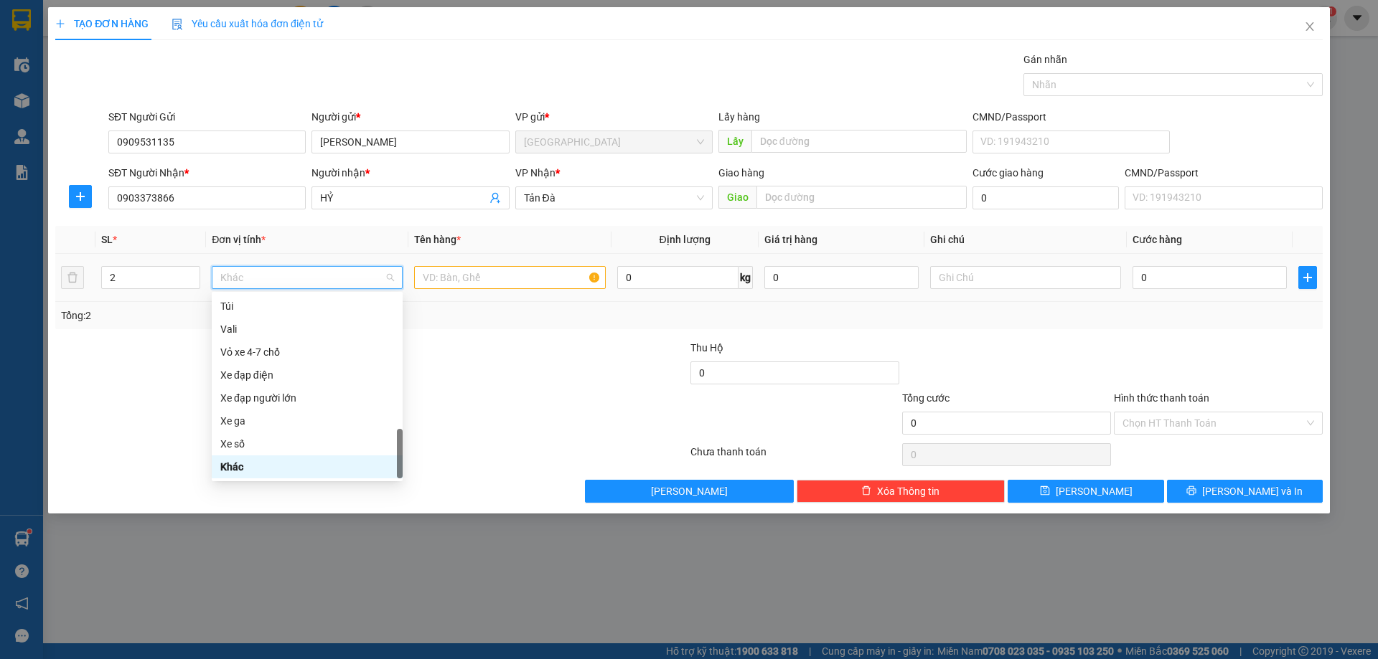
type input "D"
click at [281, 398] on div "Đồ gia dụng" at bounding box center [307, 398] width 174 height 16
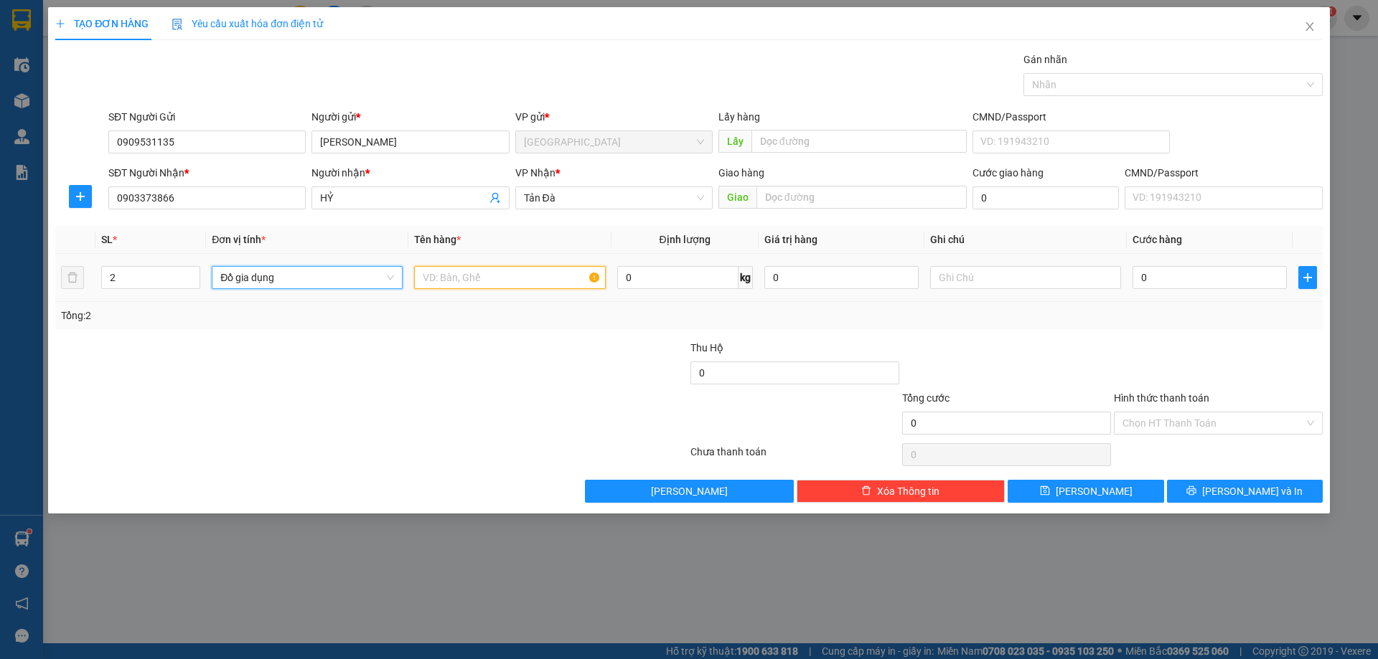
click at [511, 281] on input "text" at bounding box center [509, 277] width 191 height 23
type input "BAO"
click at [667, 278] on input "0" at bounding box center [677, 277] width 121 height 23
type input "68"
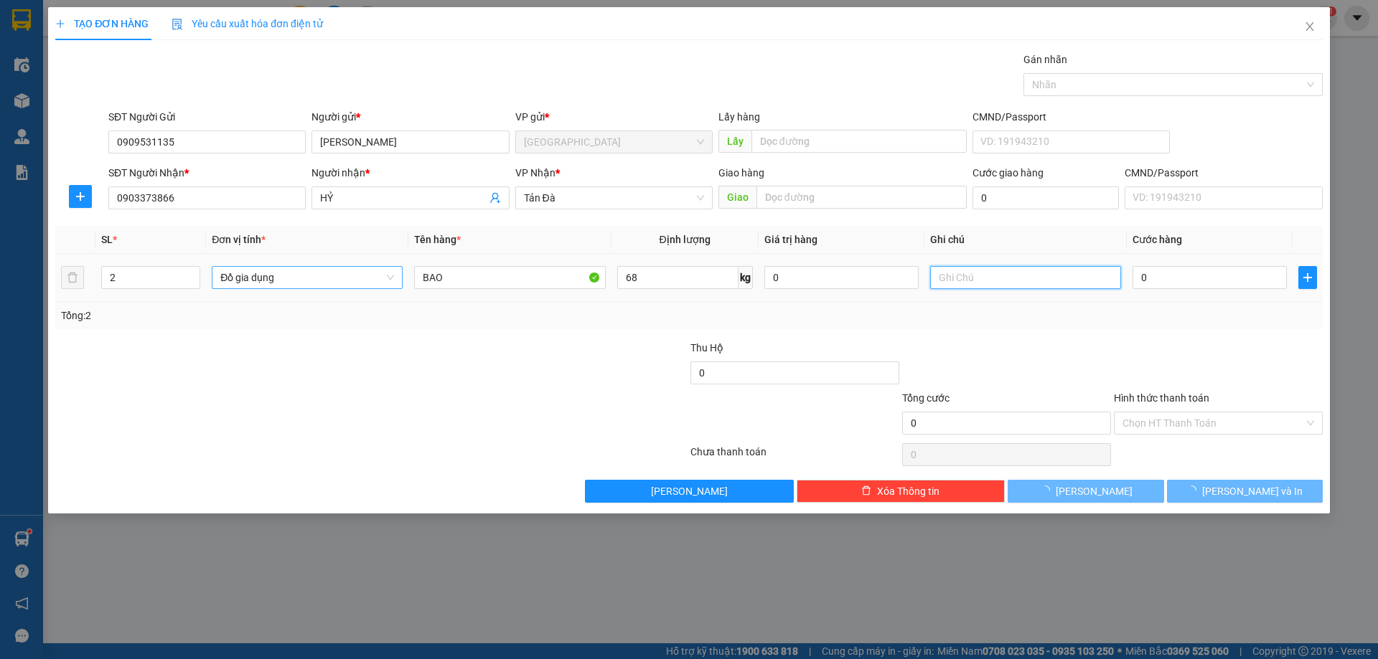
click at [945, 278] on input "text" at bounding box center [1025, 277] width 191 height 23
type input "340.000"
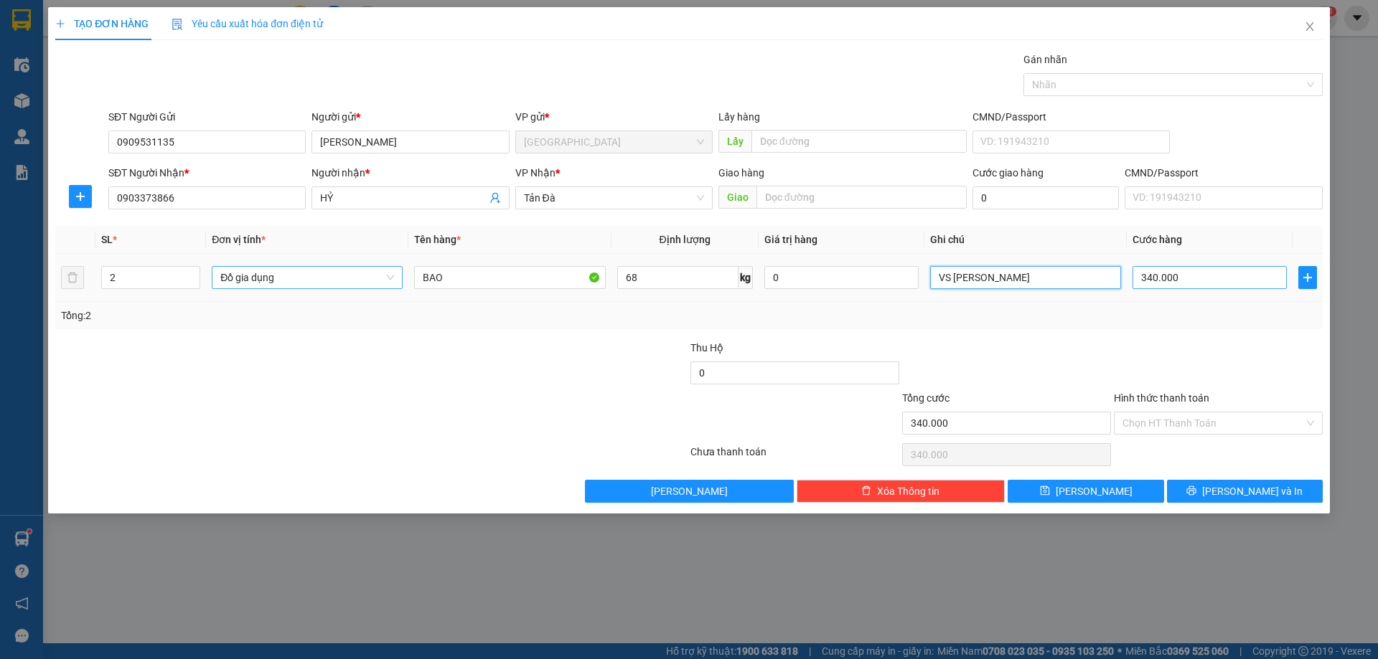
type input "VS [PERSON_NAME]"
click at [1227, 286] on input "340.000" at bounding box center [1209, 277] width 154 height 23
type input "\"
type input "0"
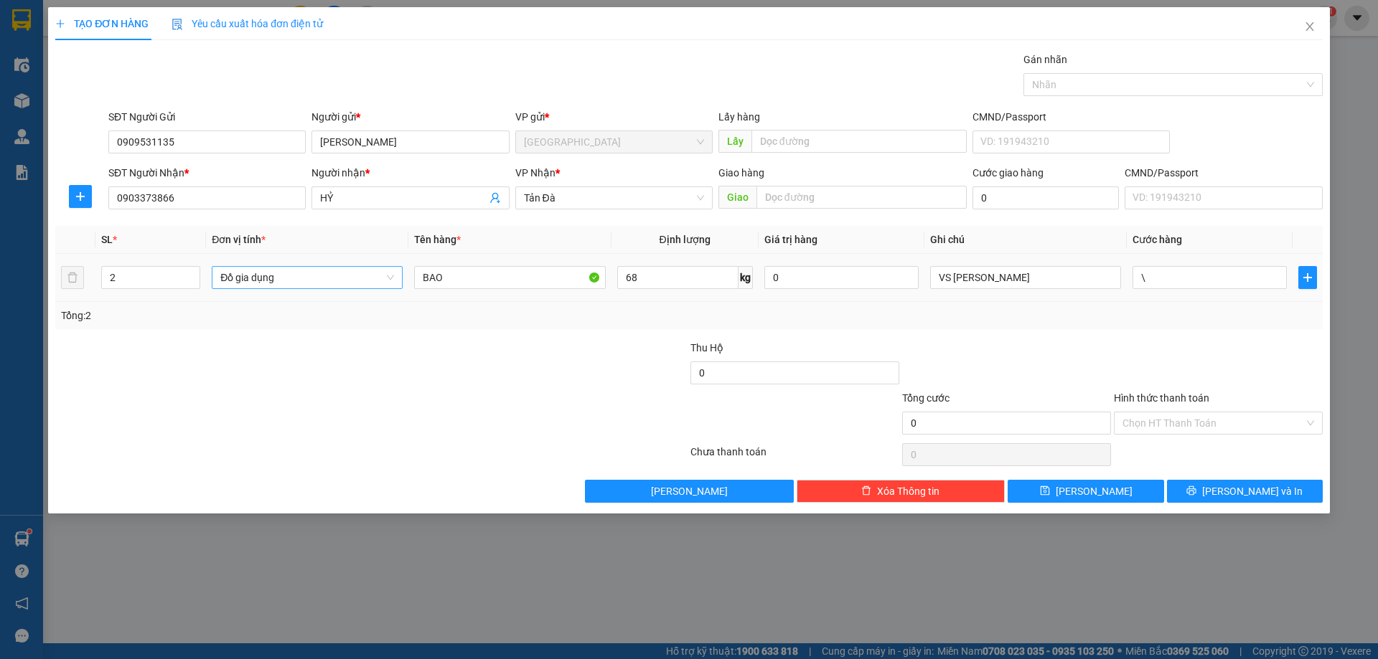
type input "0"
click at [1227, 294] on td "0" at bounding box center [1210, 278] width 166 height 48
click at [1201, 338] on div "Transit Pickup Surcharge Ids Transit Deliver Surcharge Ids Transit Deliver Surc…" at bounding box center [688, 277] width 1267 height 451
click at [1250, 494] on span "Lưu và In" at bounding box center [1252, 492] width 100 height 16
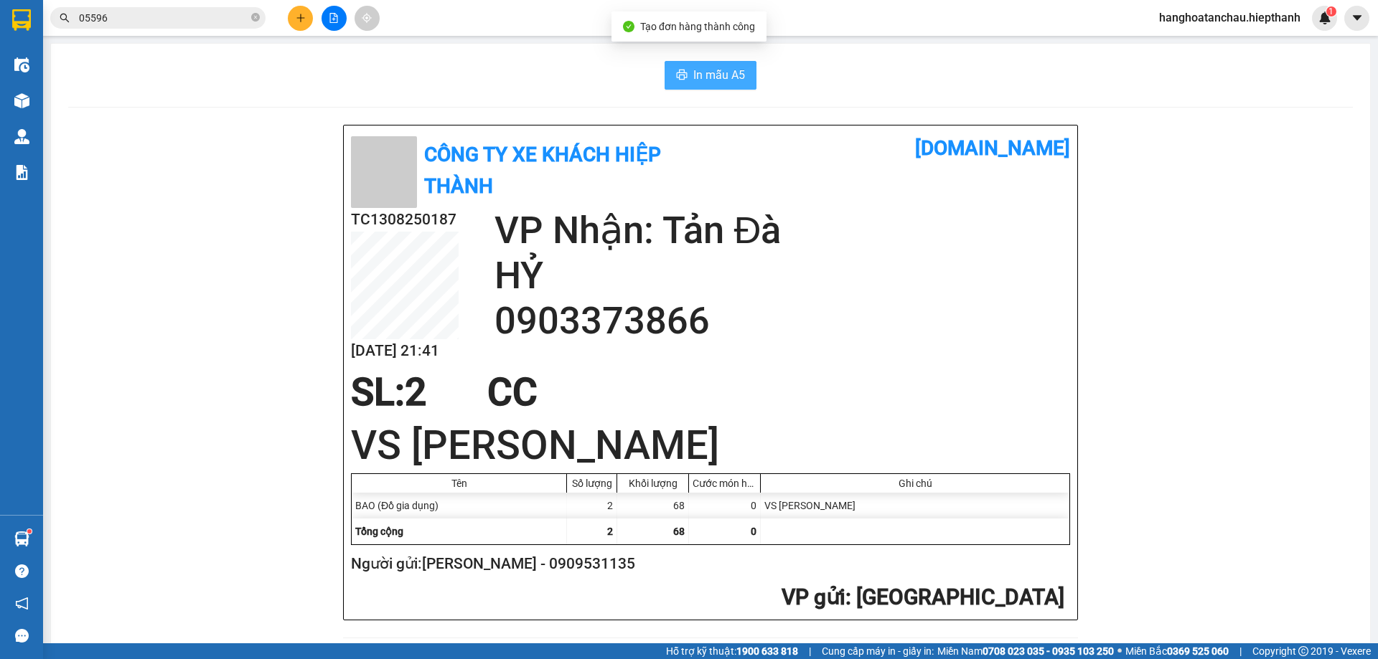
click at [728, 66] on span "In mẫu A5" at bounding box center [719, 75] width 52 height 18
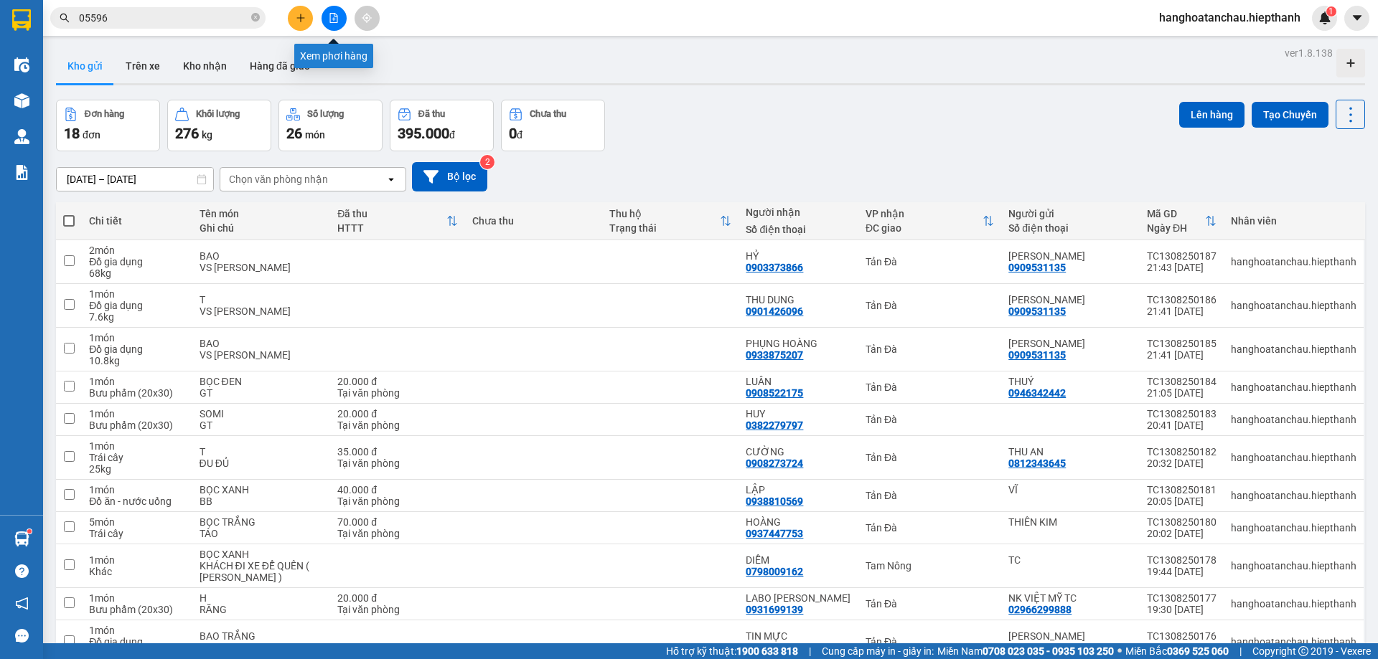
click at [305, 15] on icon "plus" at bounding box center [301, 18] width 10 height 10
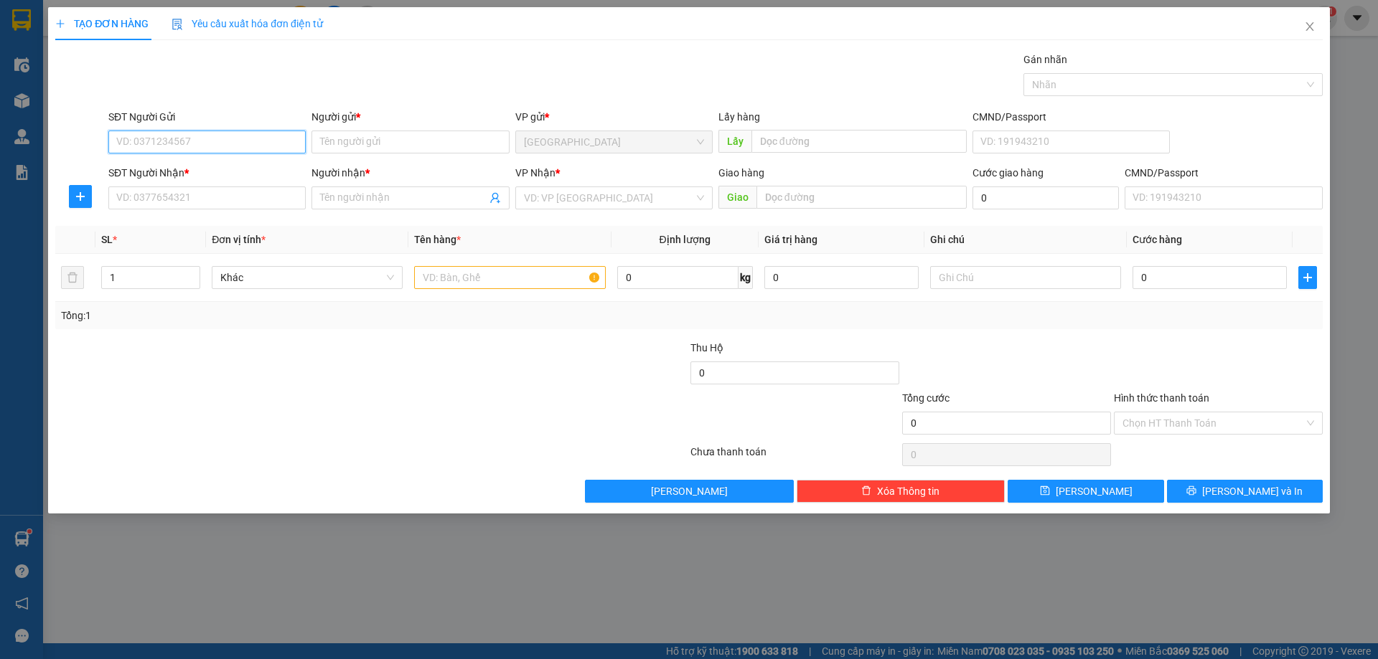
click at [233, 142] on input "SĐT Người Gửi" at bounding box center [206, 142] width 197 height 23
drag, startPoint x: 224, startPoint y: 169, endPoint x: 244, endPoint y: 199, distance: 35.6
click at [230, 175] on div "0909531135 - HÙNG ĐÀO" at bounding box center [207, 171] width 180 height 16
type input "0909531135"
type input "[PERSON_NAME]"
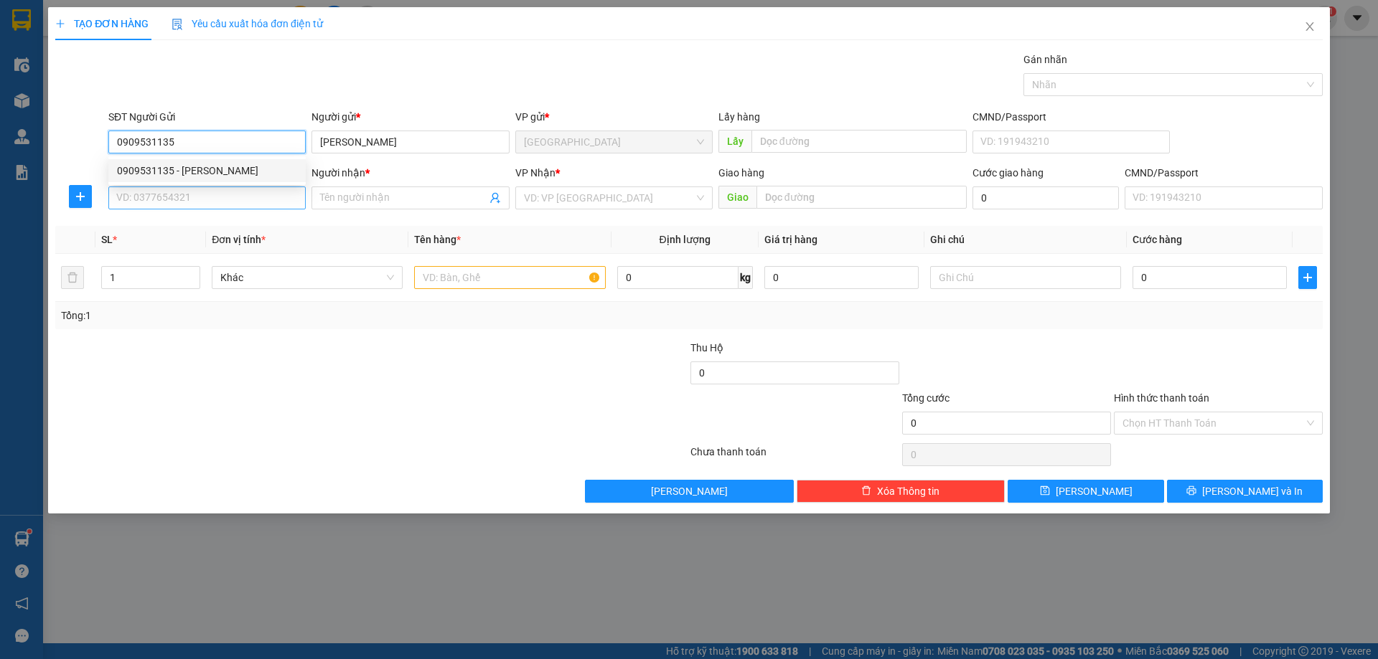
type input "0909531135"
click at [244, 199] on input "SĐT Người Nhận *" at bounding box center [206, 198] width 197 height 23
type input "0907136919"
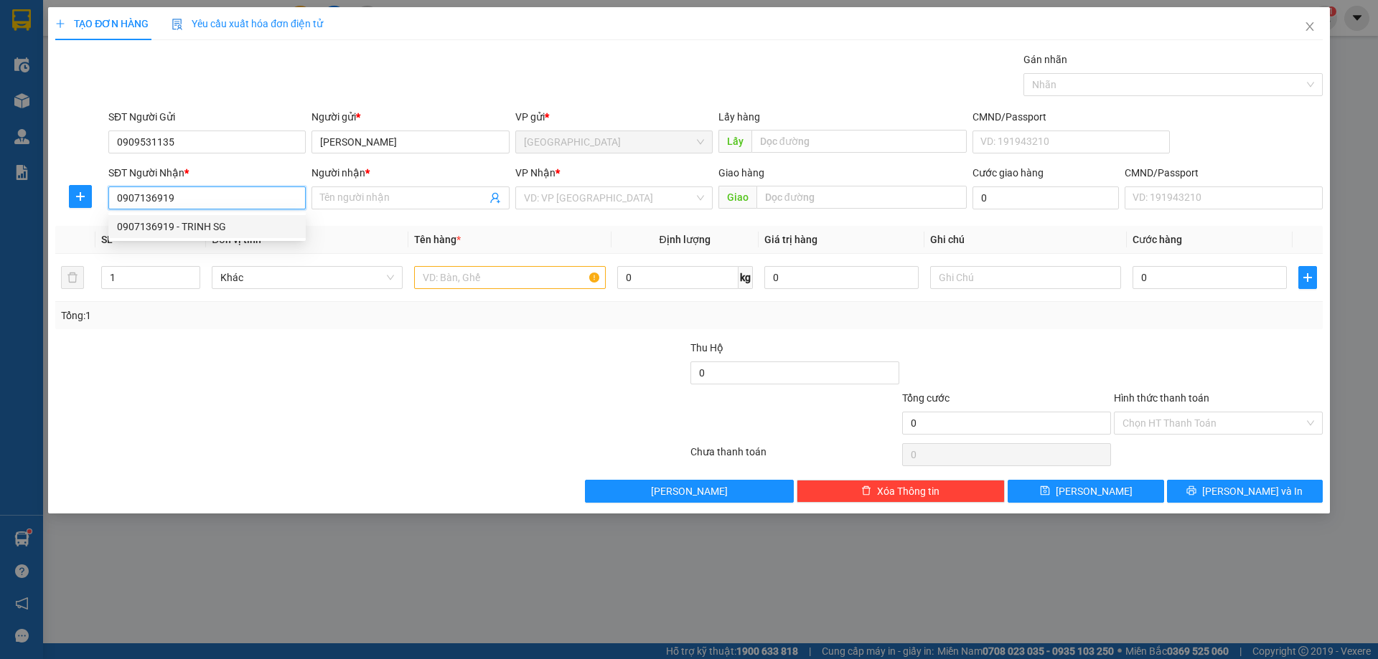
click at [246, 228] on div "0907136919 - TRINH SG" at bounding box center [207, 227] width 180 height 16
type input "TRINH SG"
type input "0907136919"
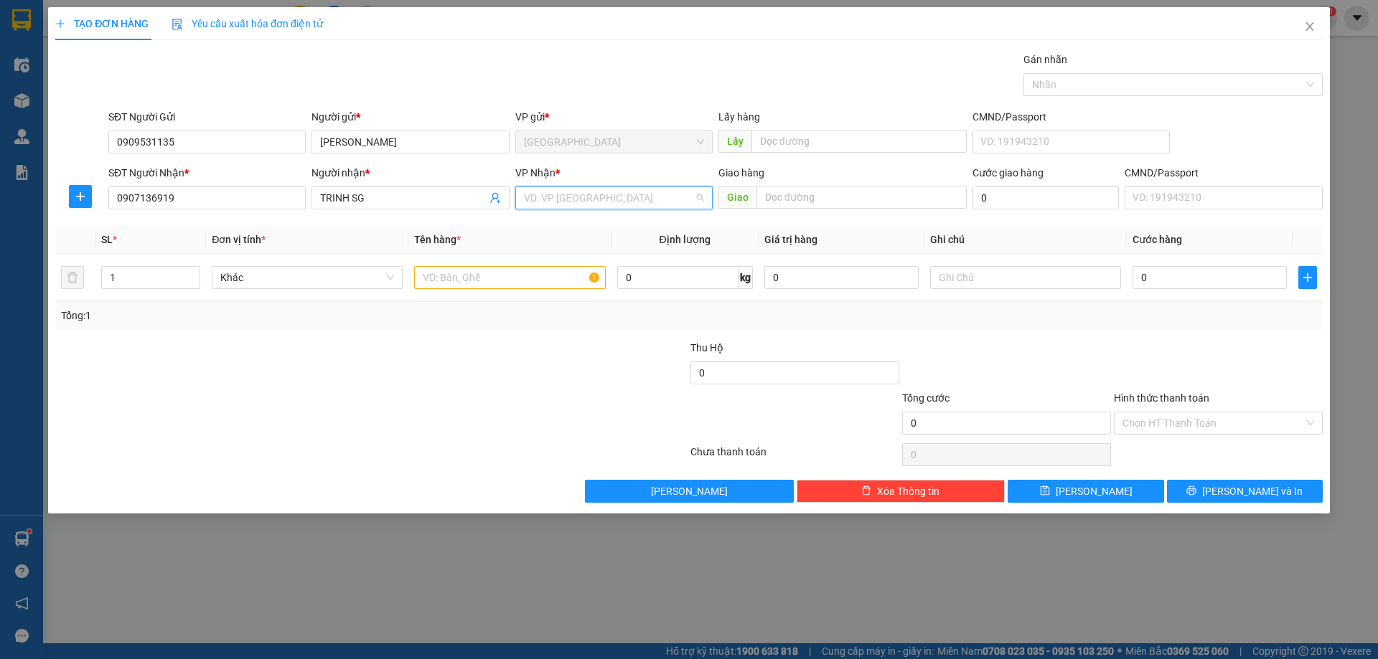
drag, startPoint x: 619, startPoint y: 191, endPoint x: 616, endPoint y: 212, distance: 20.9
click at [619, 192] on input "search" at bounding box center [609, 198] width 170 height 22
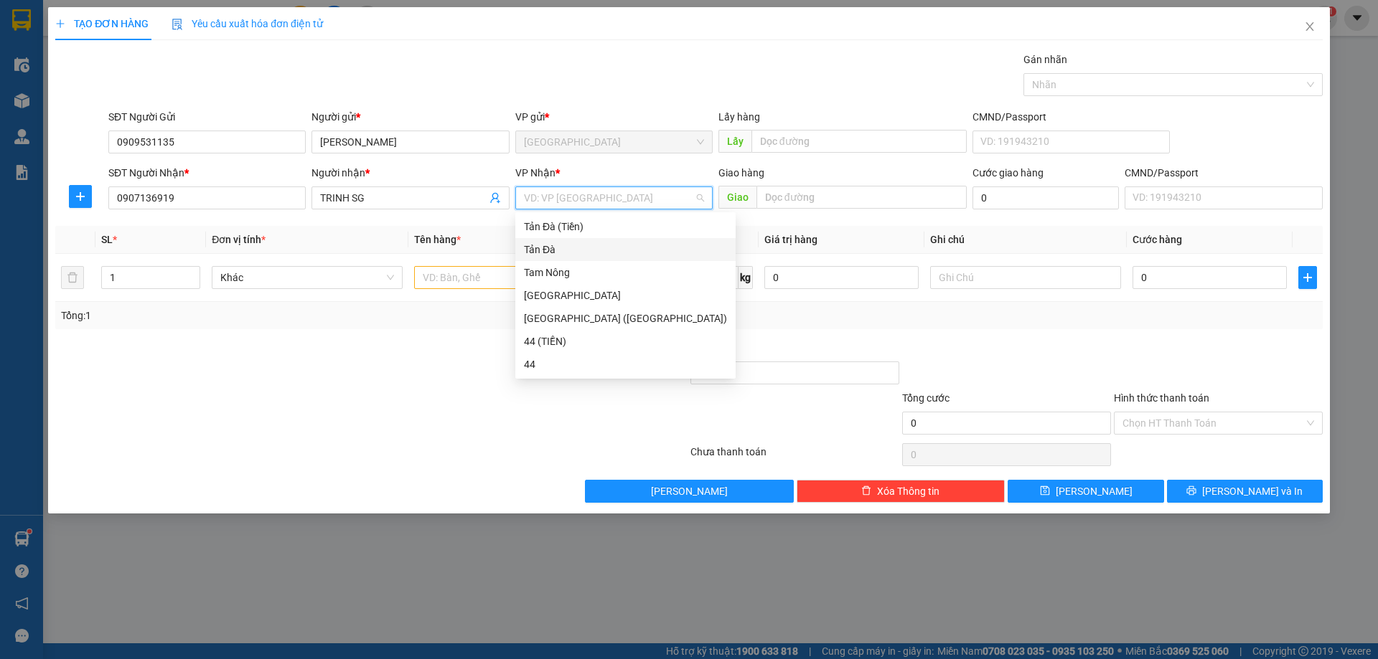
click at [591, 250] on div "Tản Đà" at bounding box center [625, 250] width 203 height 16
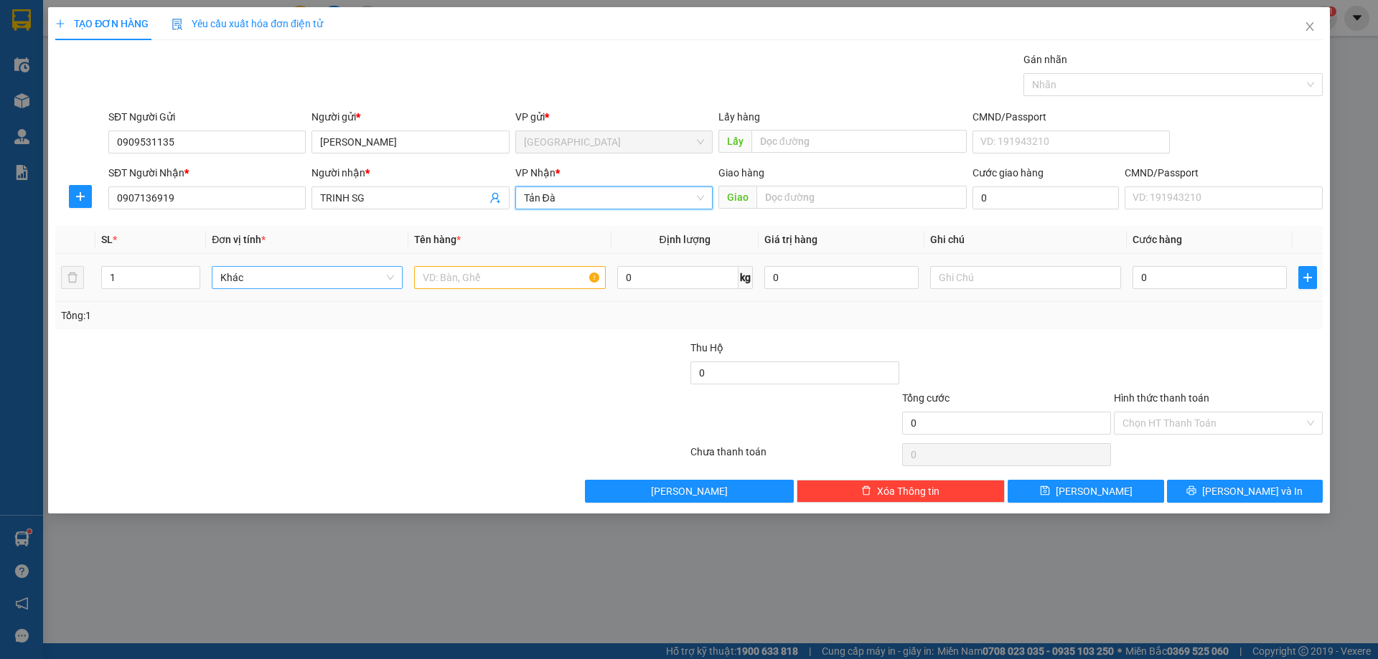
drag, startPoint x: 336, startPoint y: 273, endPoint x: 332, endPoint y: 280, distance: 8.4
click at [335, 276] on span "Khác" at bounding box center [307, 278] width 174 height 22
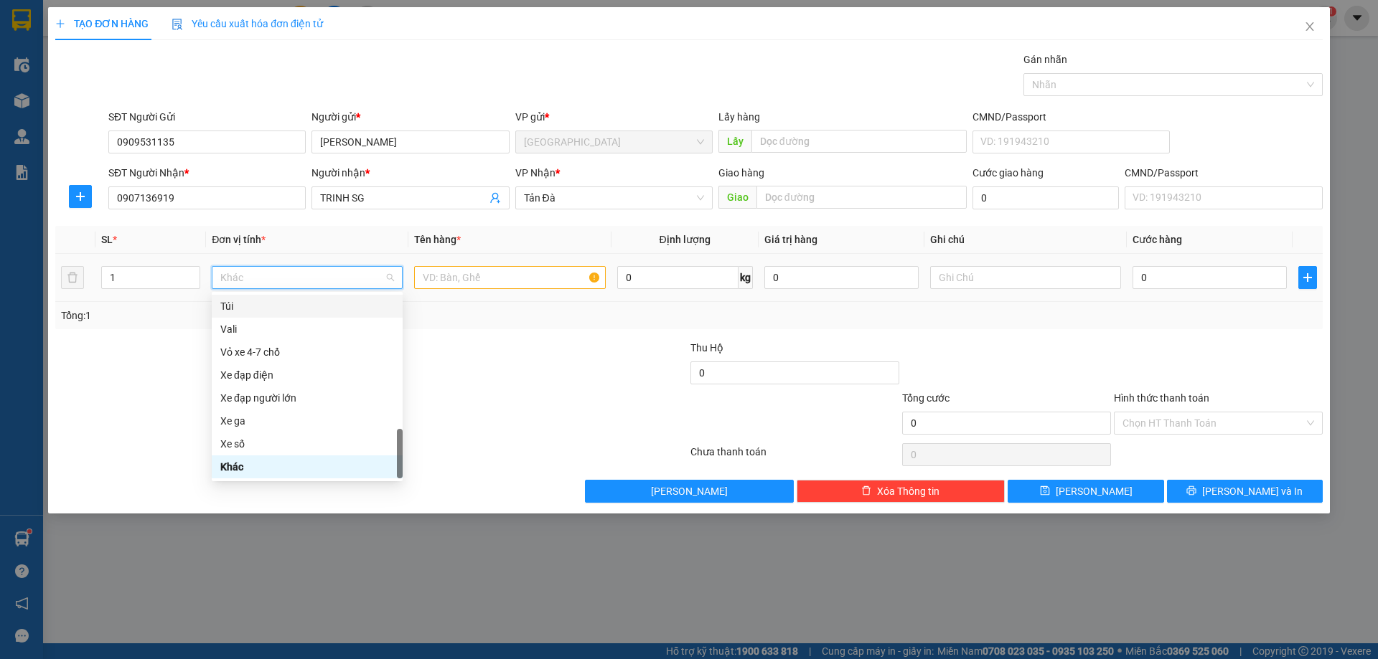
type input "D"
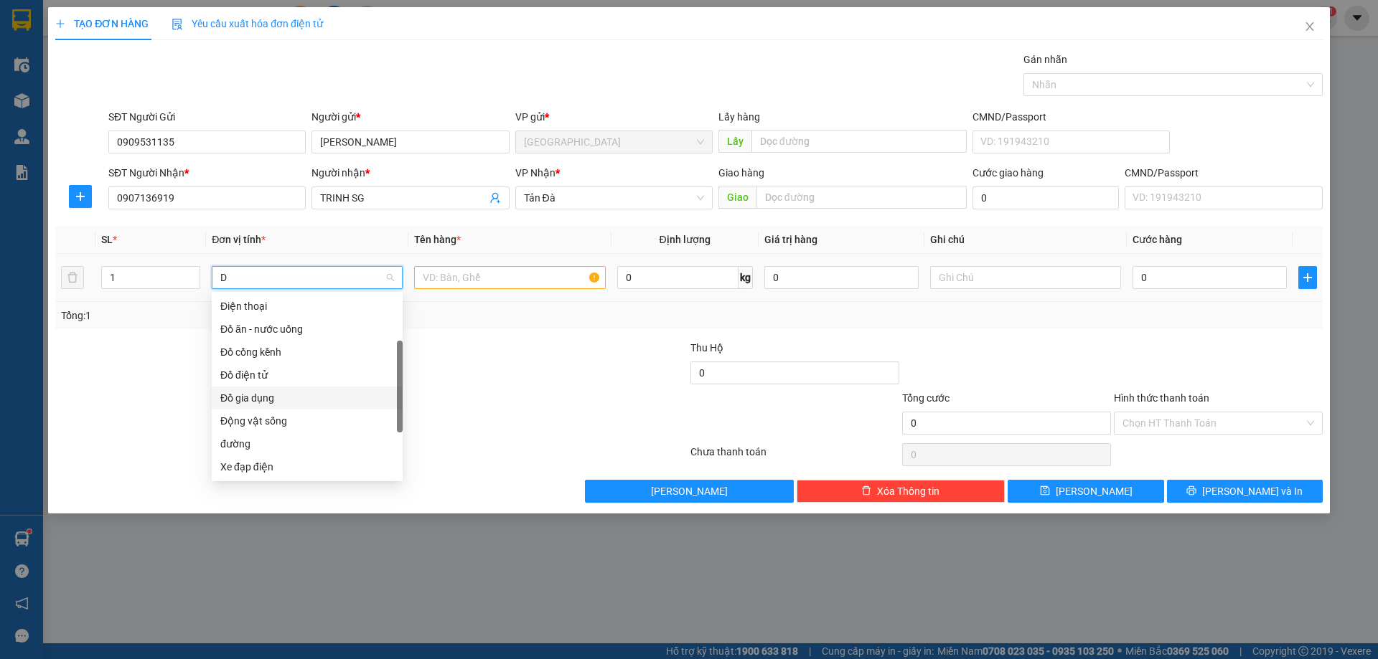
drag, startPoint x: 283, startPoint y: 394, endPoint x: 438, endPoint y: 314, distance: 174.0
click at [290, 390] on div "Đồ gia dụng" at bounding box center [307, 398] width 191 height 23
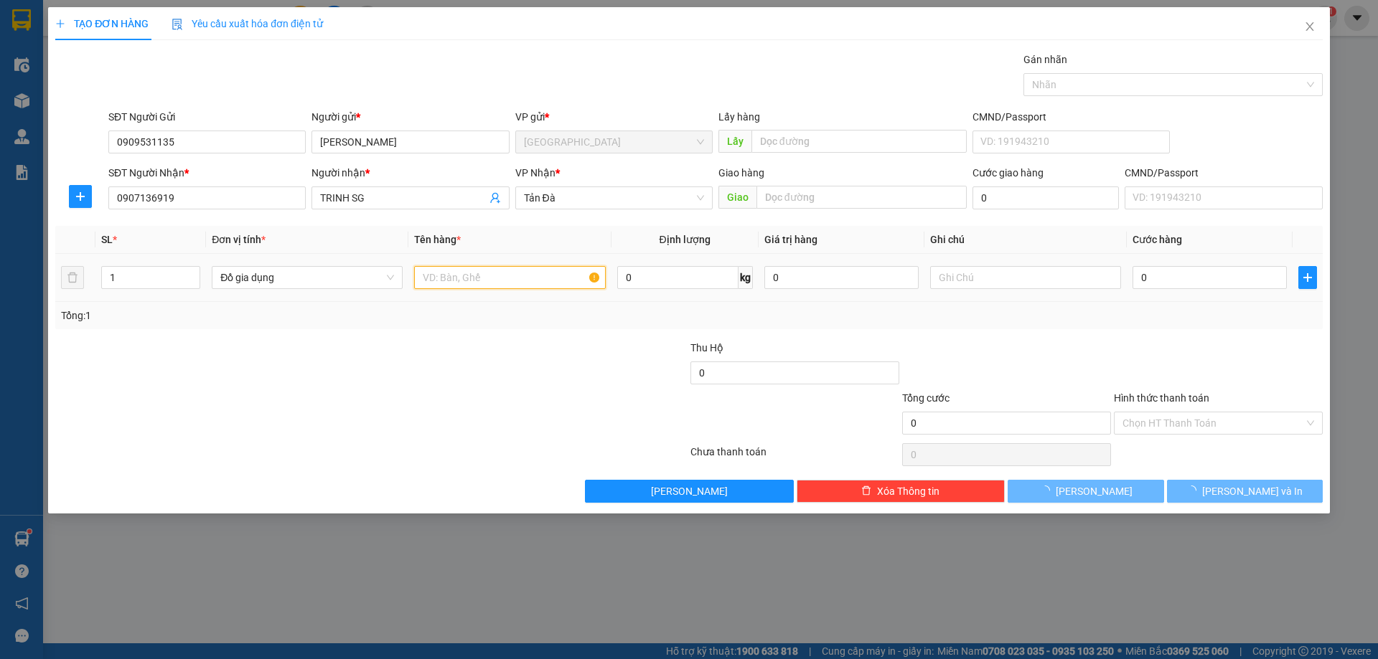
click at [499, 279] on input "text" at bounding box center [509, 277] width 191 height 23
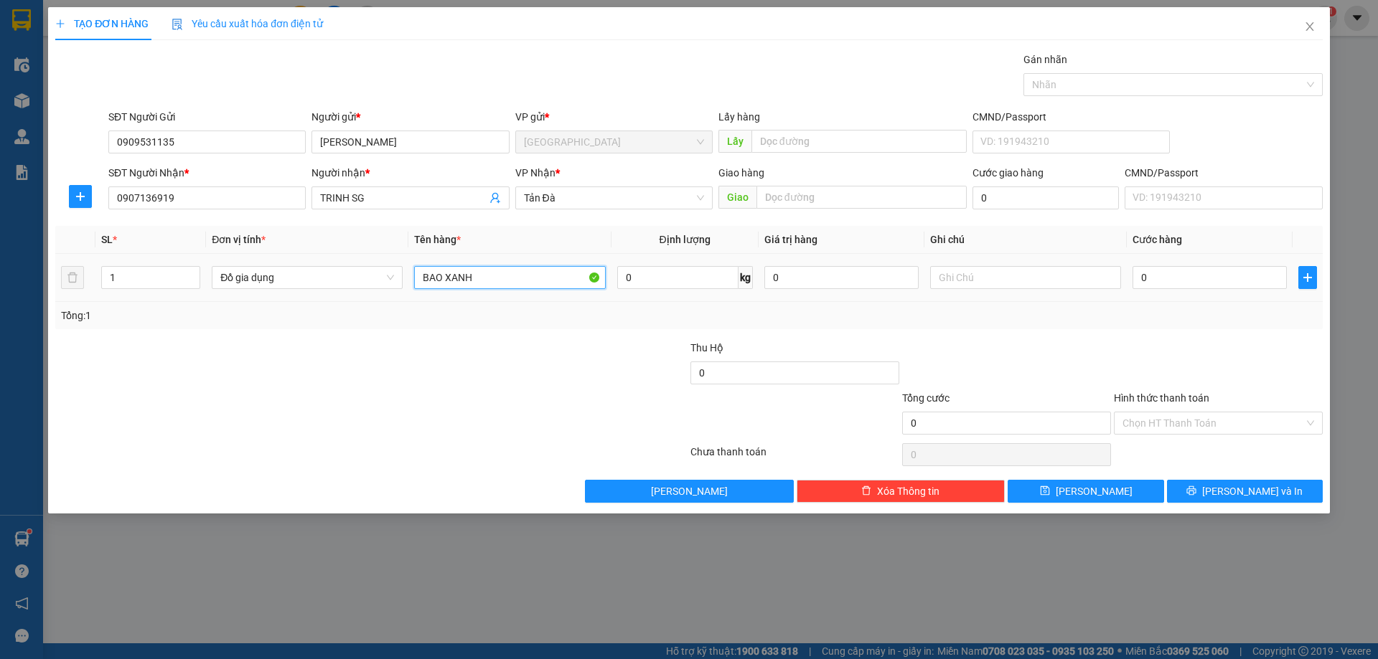
type input "BAO XANH"
click at [888, 321] on div "Tổng: 1" at bounding box center [689, 316] width 1256 height 16
click at [696, 279] on input "0" at bounding box center [677, 277] width 121 height 23
type input "33.2"
click at [985, 278] on input "text" at bounding box center [1025, 277] width 191 height 23
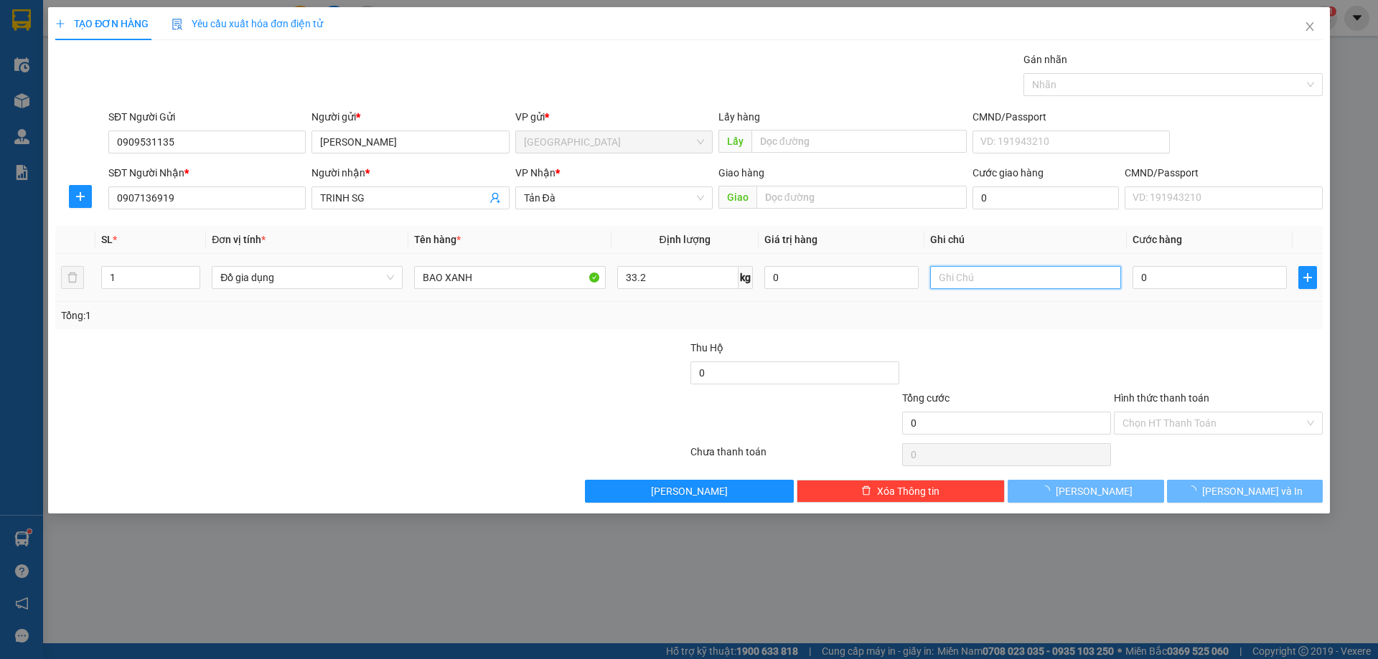
type input "85.000"
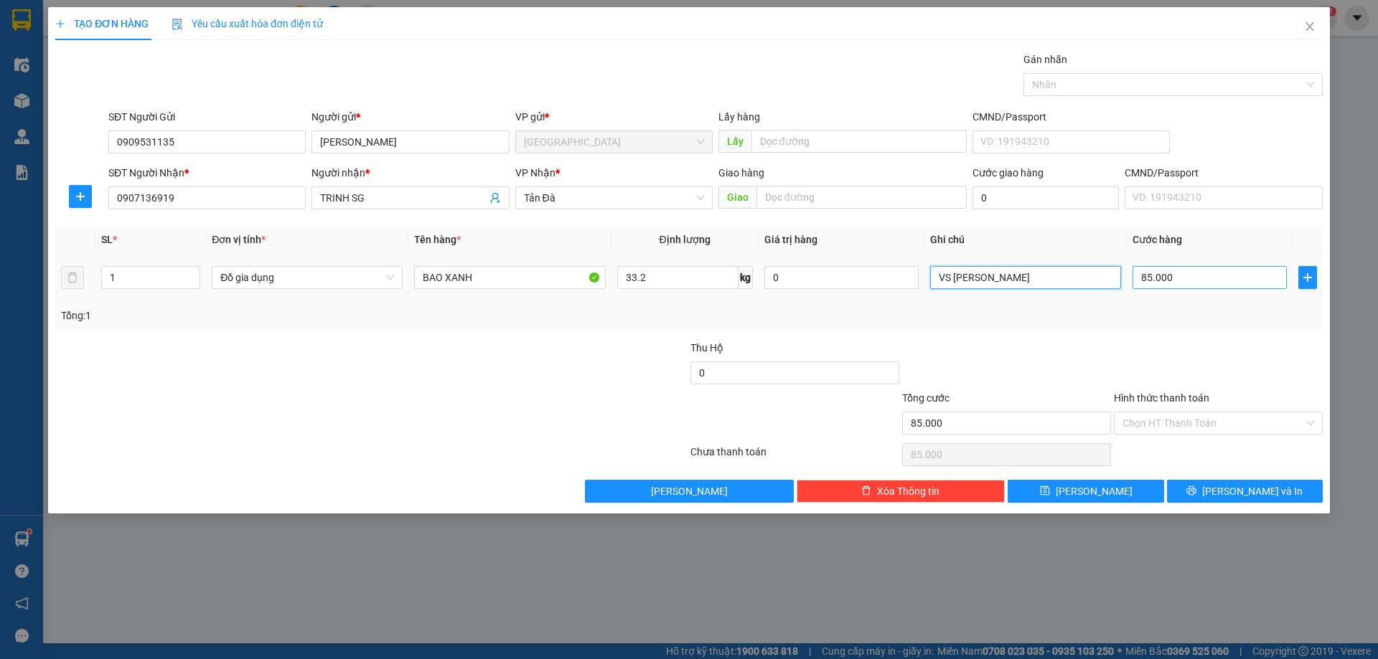
type input "VS [PERSON_NAME]"
click at [1210, 274] on input "85.000" at bounding box center [1209, 277] width 154 height 23
type input "0"
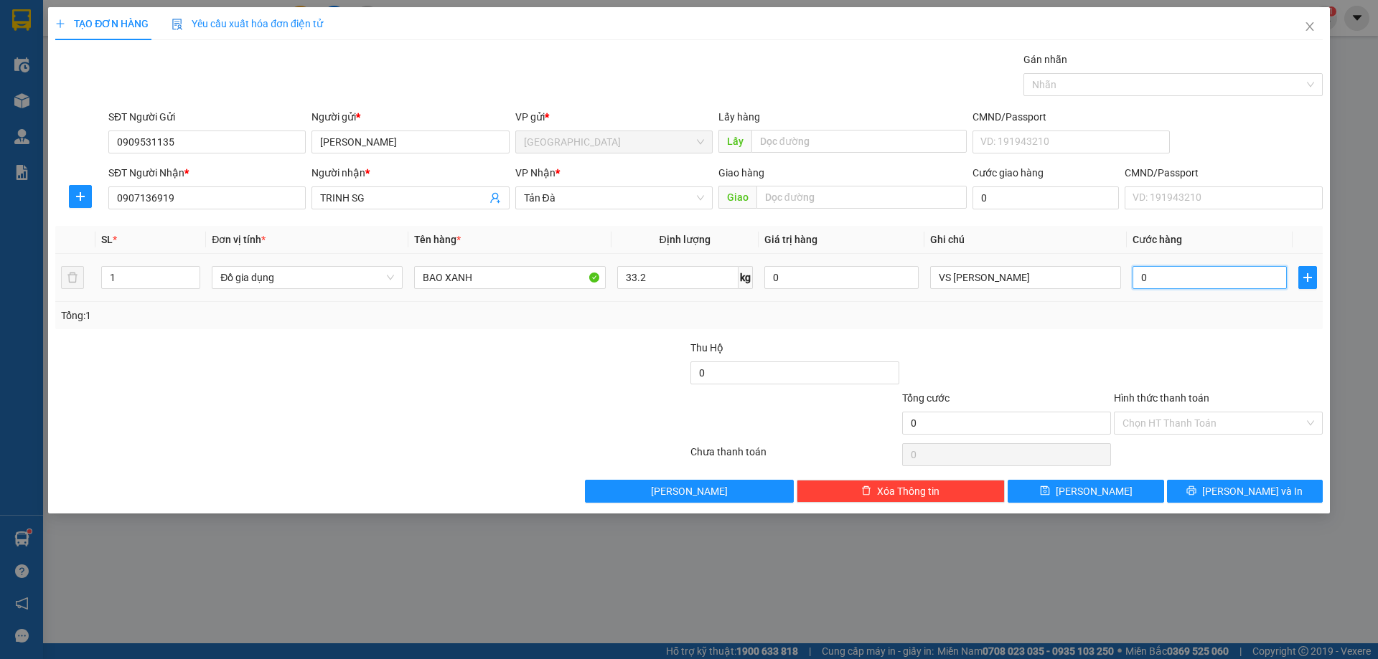
type input "0"
click at [1219, 357] on div at bounding box center [1218, 365] width 212 height 50
click at [1255, 493] on span "Lưu và In" at bounding box center [1252, 492] width 100 height 16
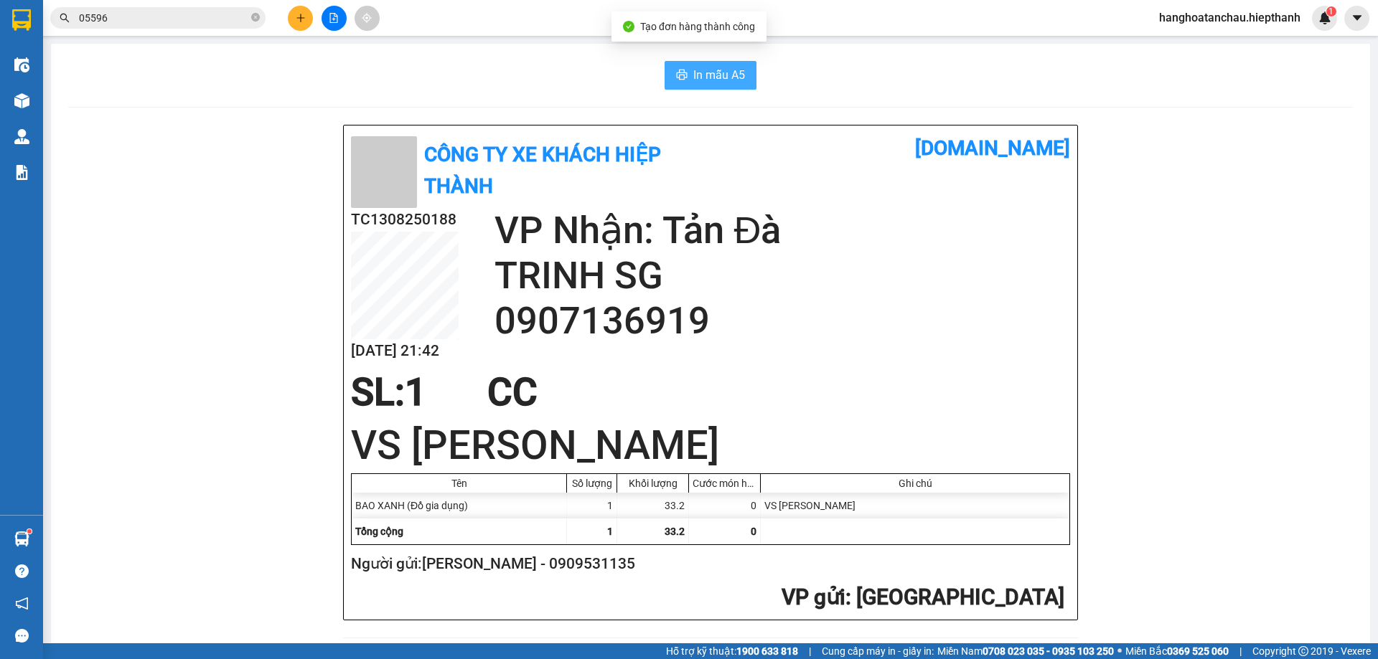
click at [681, 72] on icon "printer" at bounding box center [681, 74] width 11 height 11
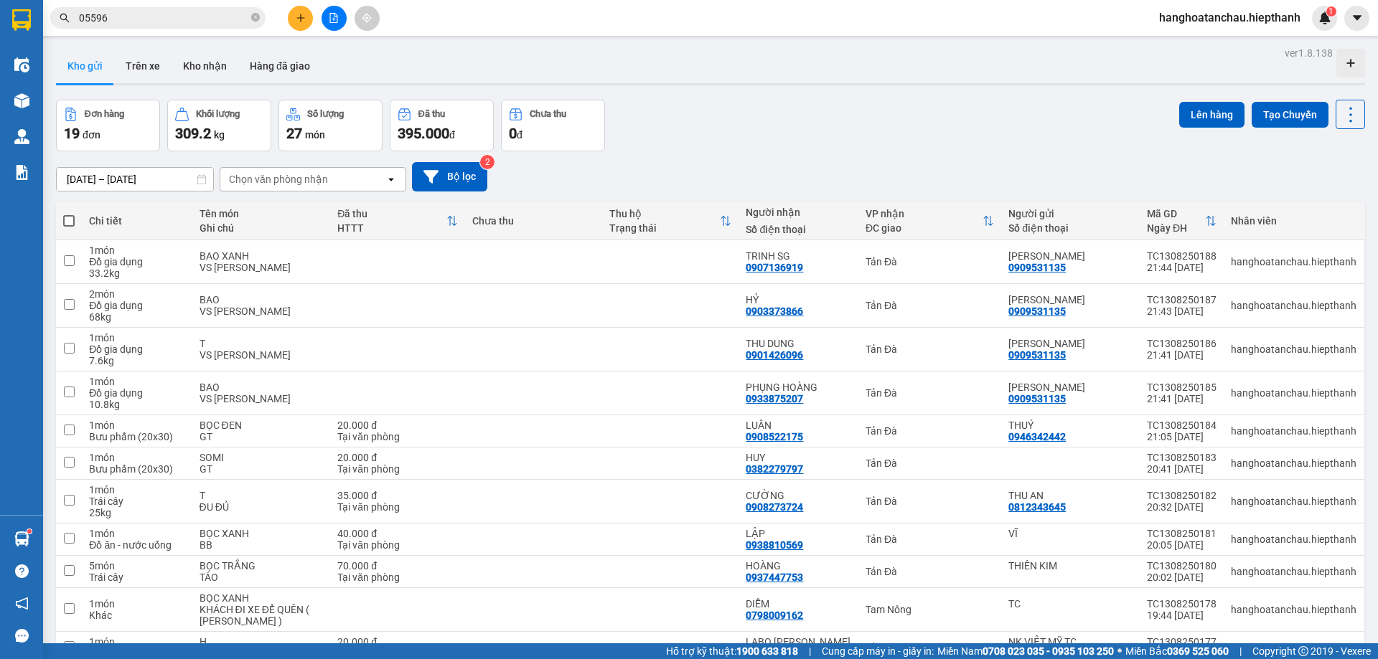
click at [303, 21] on icon "plus" at bounding box center [301, 18] width 10 height 10
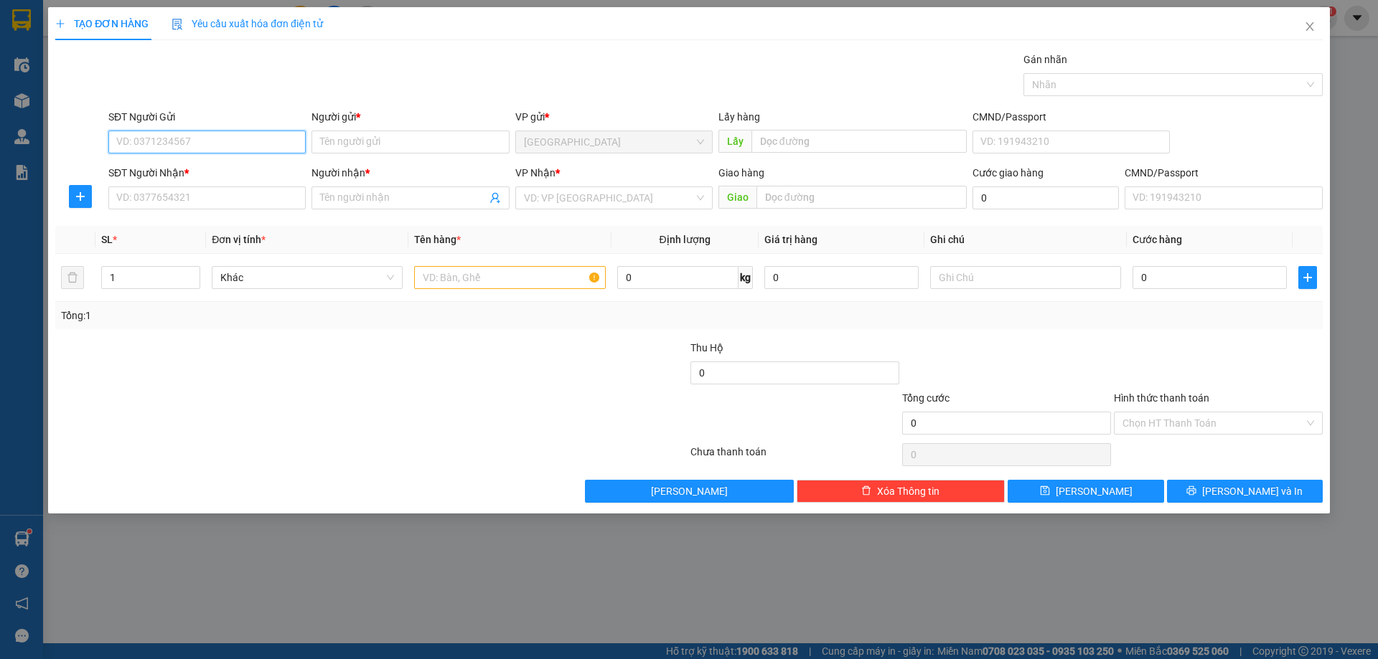
click at [195, 147] on input "SĐT Người Gửi" at bounding box center [206, 142] width 197 height 23
click at [213, 175] on div "0909531135 - HÙNG ĐÀO" at bounding box center [207, 171] width 180 height 16
type input "0909531135"
type input "[PERSON_NAME]"
type input "0909531135"
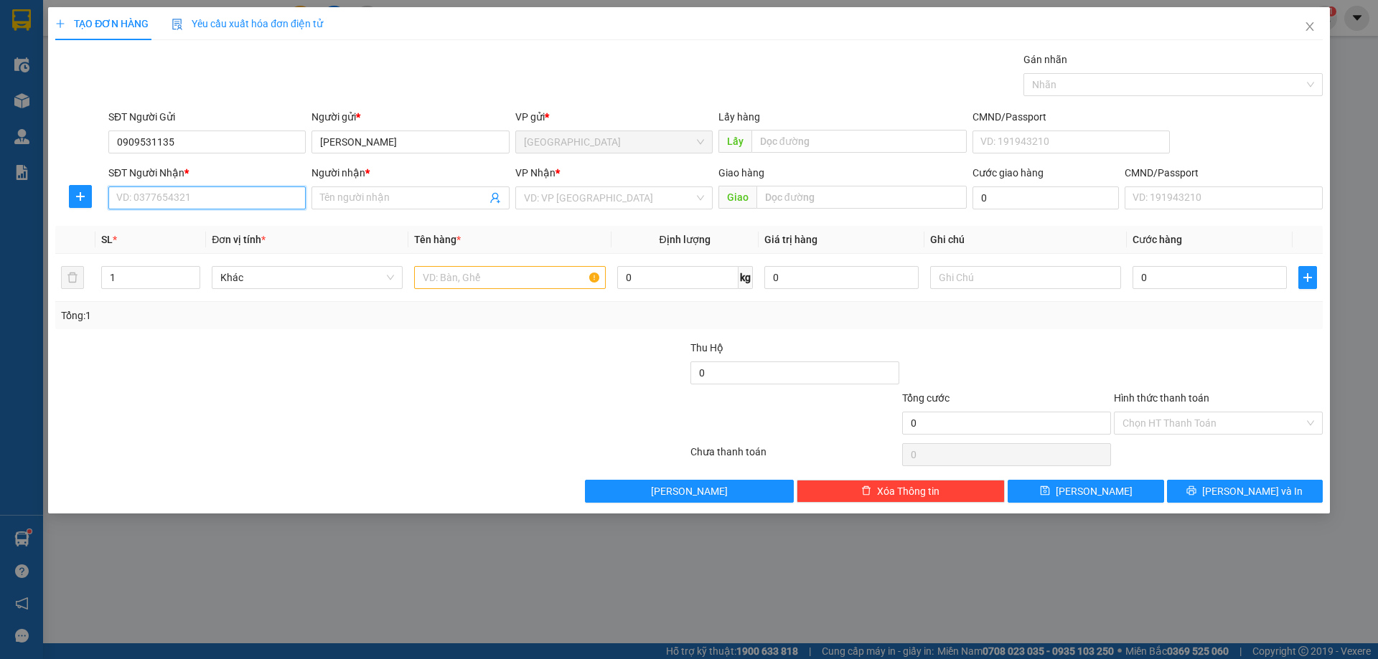
click at [243, 205] on input "SĐT Người Nhận *" at bounding box center [206, 198] width 197 height 23
click at [238, 224] on div "0918455018 - CHỊ NGỌC" at bounding box center [207, 227] width 180 height 16
type input "0918455018"
type input "CHỊ NGỌC"
type input "0918455018"
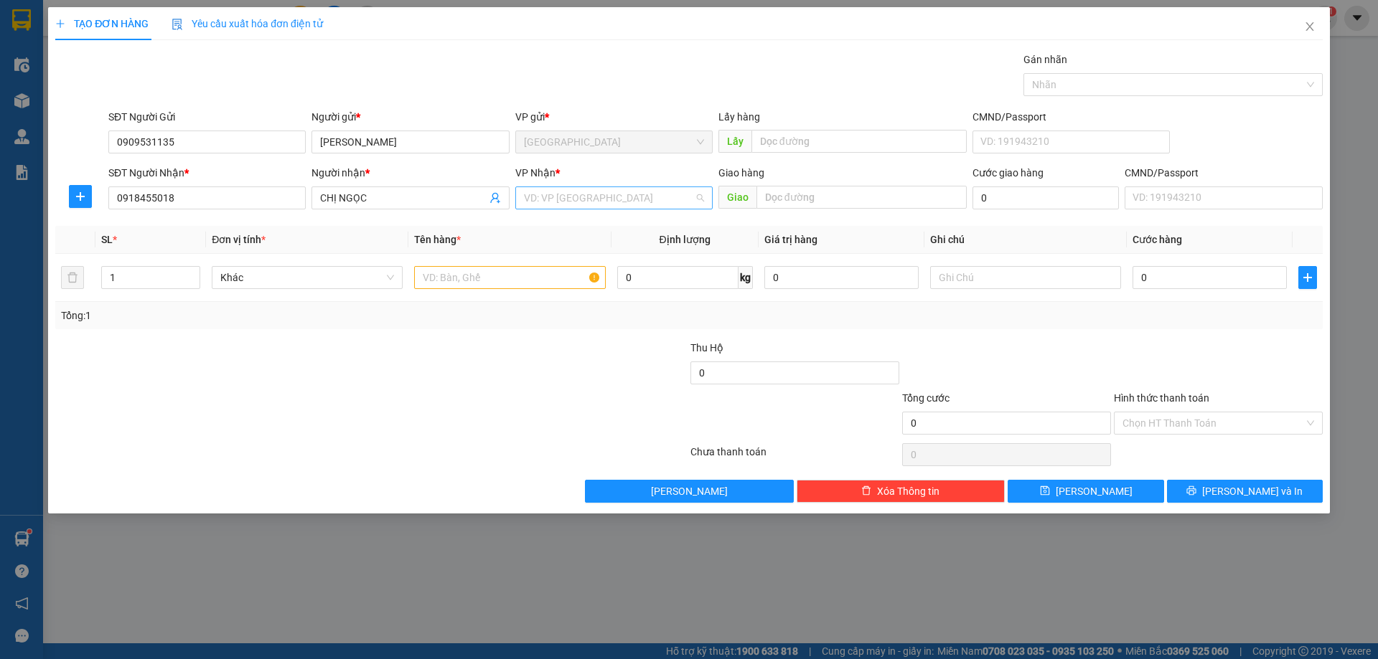
click at [565, 200] on input "search" at bounding box center [609, 198] width 170 height 22
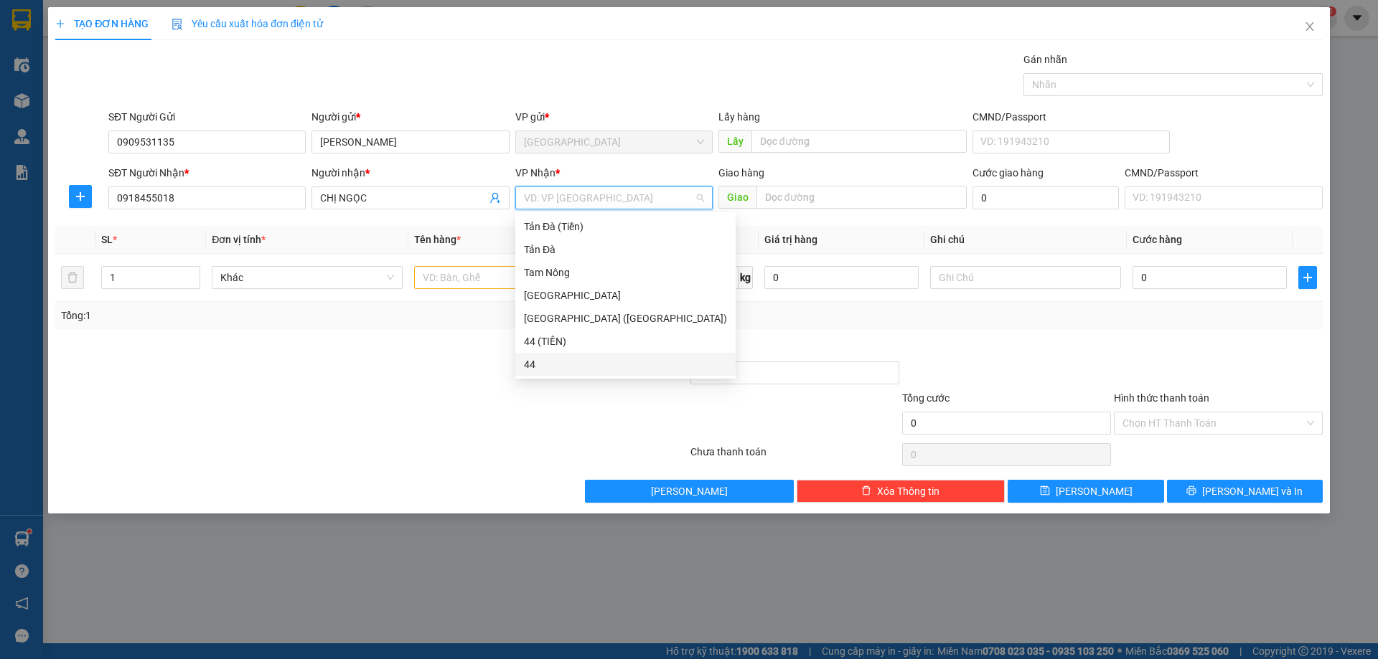
click at [552, 371] on div "44" at bounding box center [625, 365] width 203 height 16
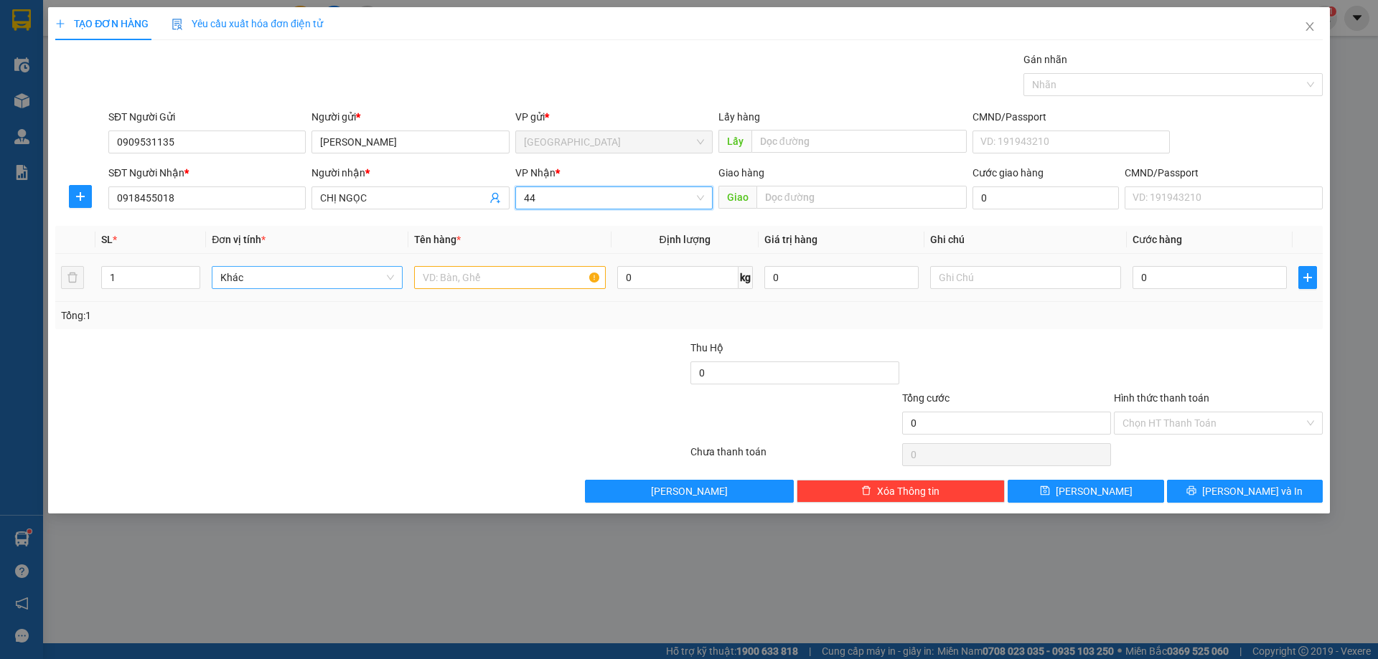
click at [316, 271] on span "Khác" at bounding box center [307, 278] width 174 height 22
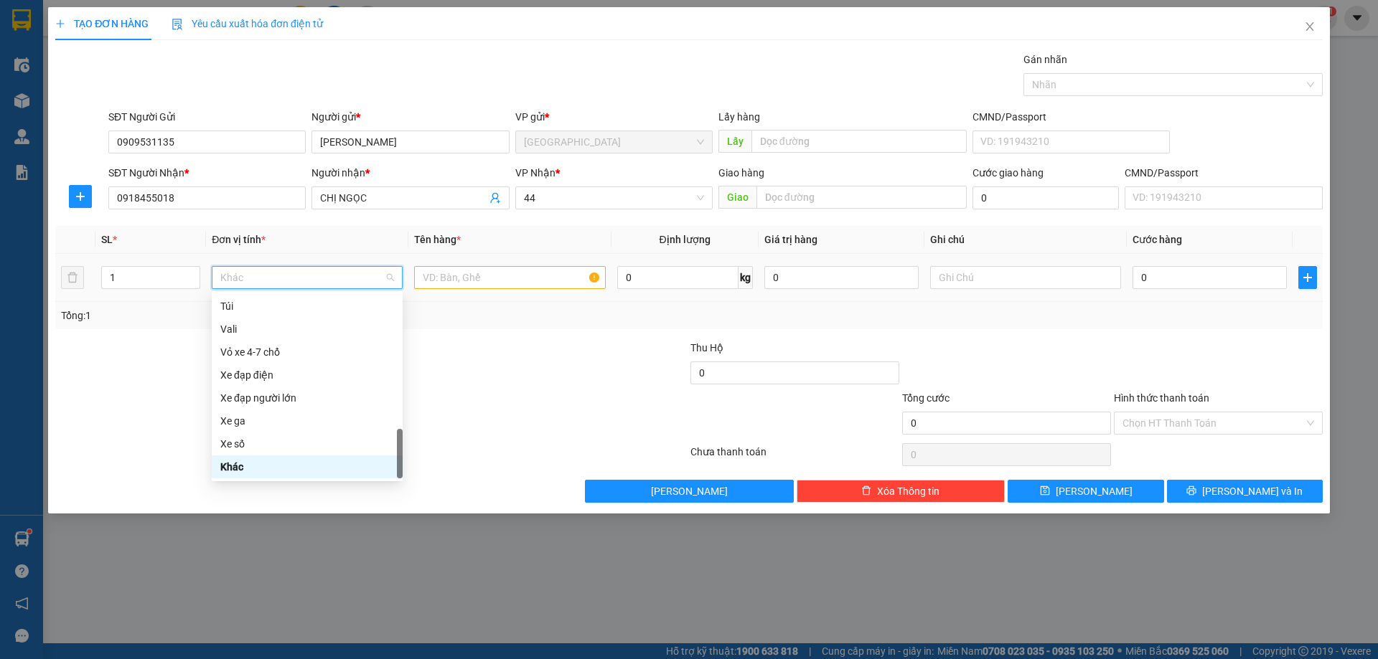
type input "D"
drag, startPoint x: 284, startPoint y: 393, endPoint x: 347, endPoint y: 368, distance: 67.7
click at [287, 393] on div "Đồ gia dụng" at bounding box center [307, 398] width 174 height 16
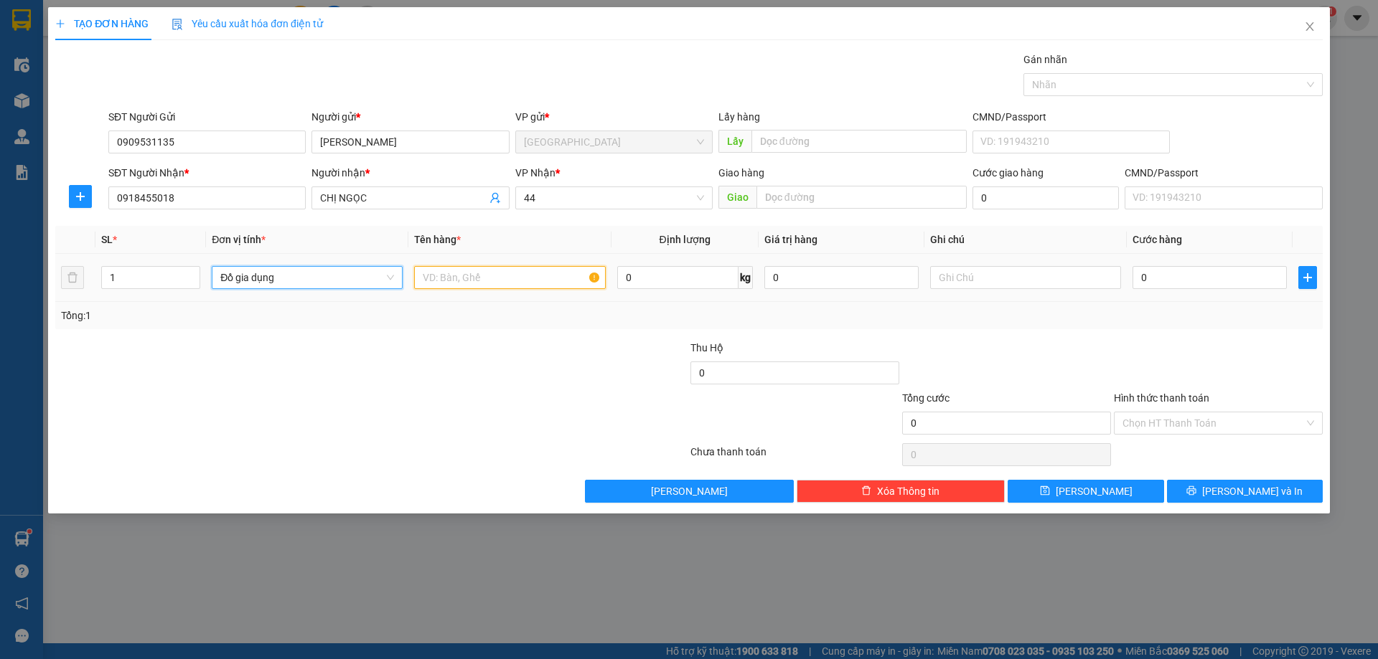
click at [446, 285] on input "text" at bounding box center [509, 277] width 191 height 23
type input "BAO XANH"
click at [692, 273] on input "0" at bounding box center [677, 277] width 121 height 23
type input "18.2"
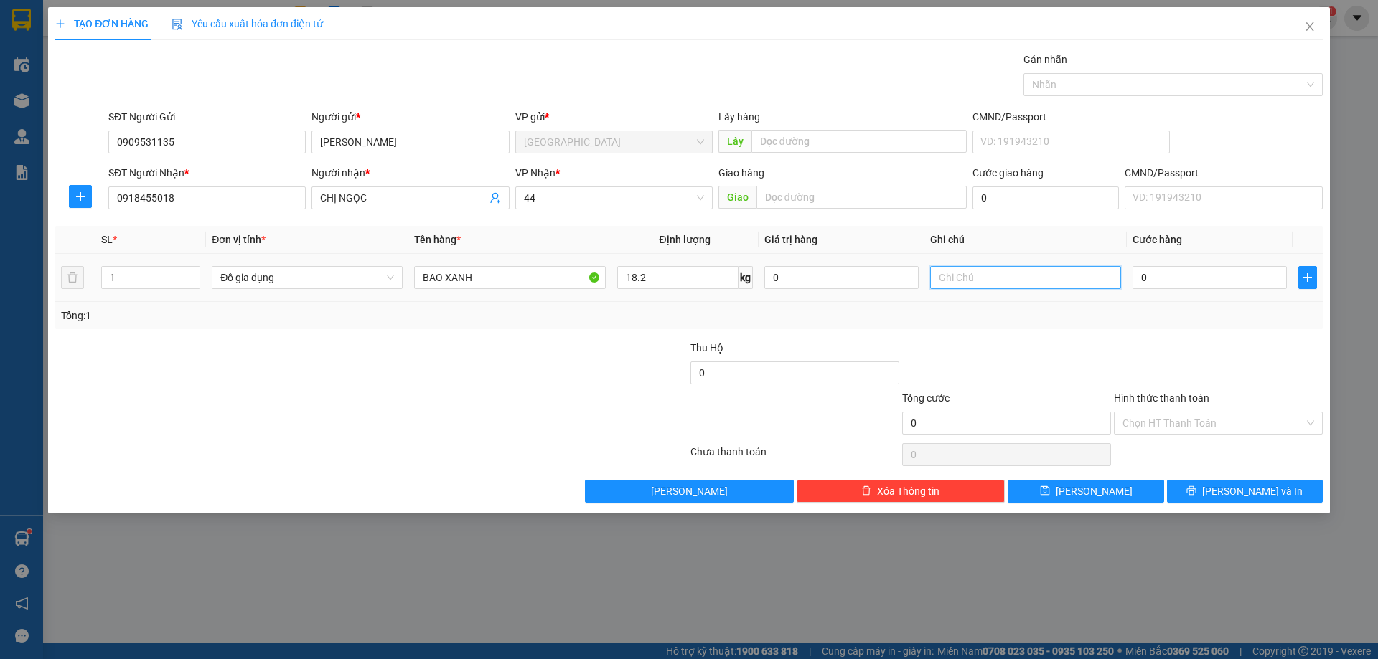
click at [995, 274] on input "text" at bounding box center [1025, 277] width 191 height 23
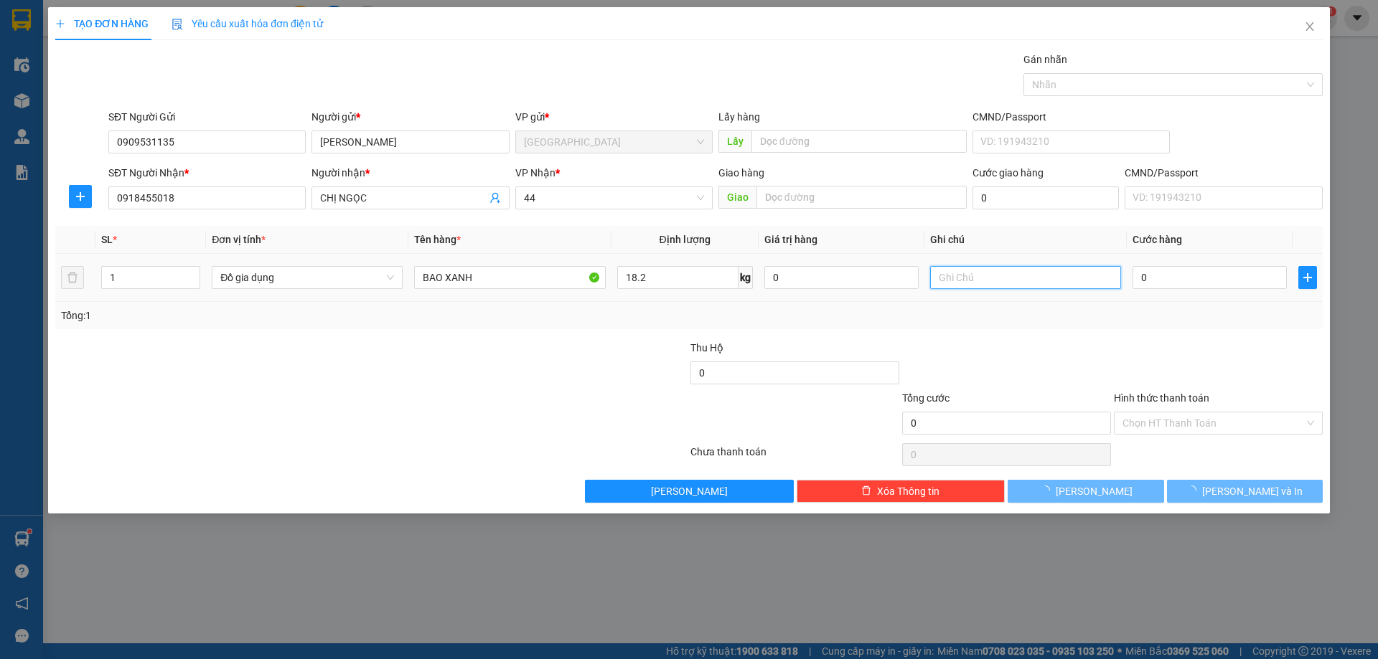
type input "47.500"
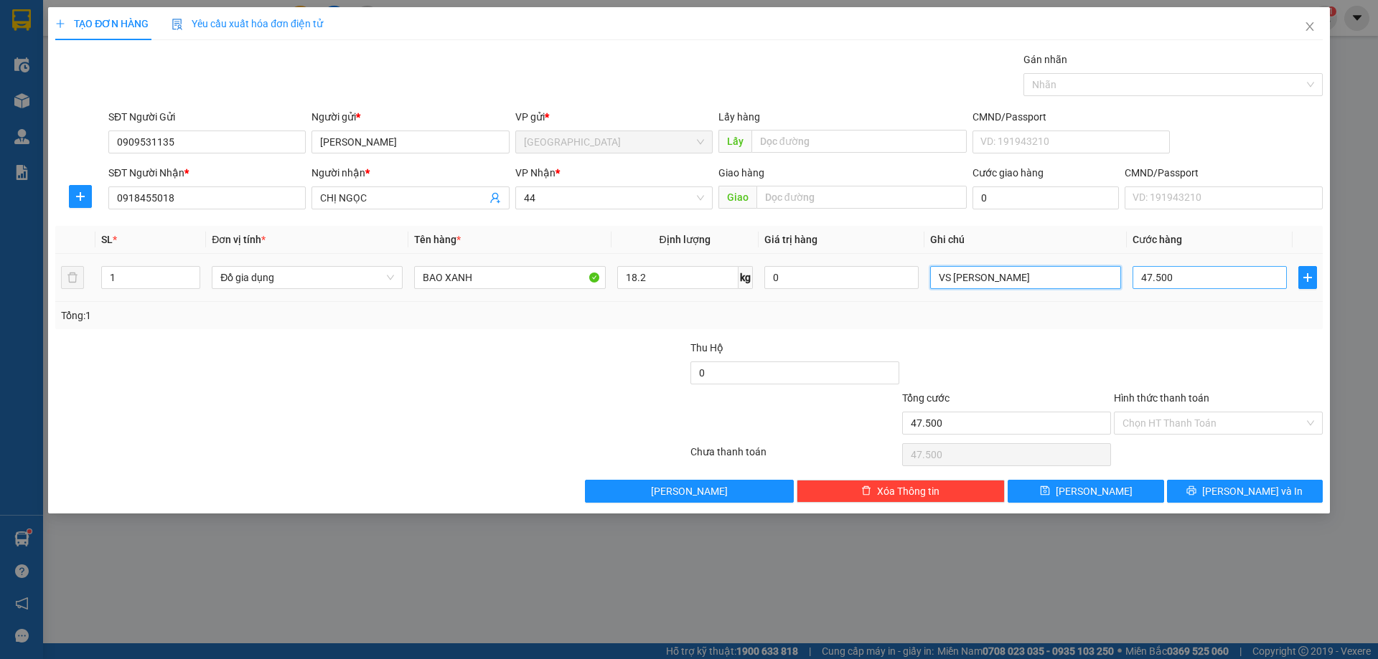
type input "VS [PERSON_NAME]"
click at [1211, 288] on input "47.500" at bounding box center [1209, 277] width 154 height 23
type input "0"
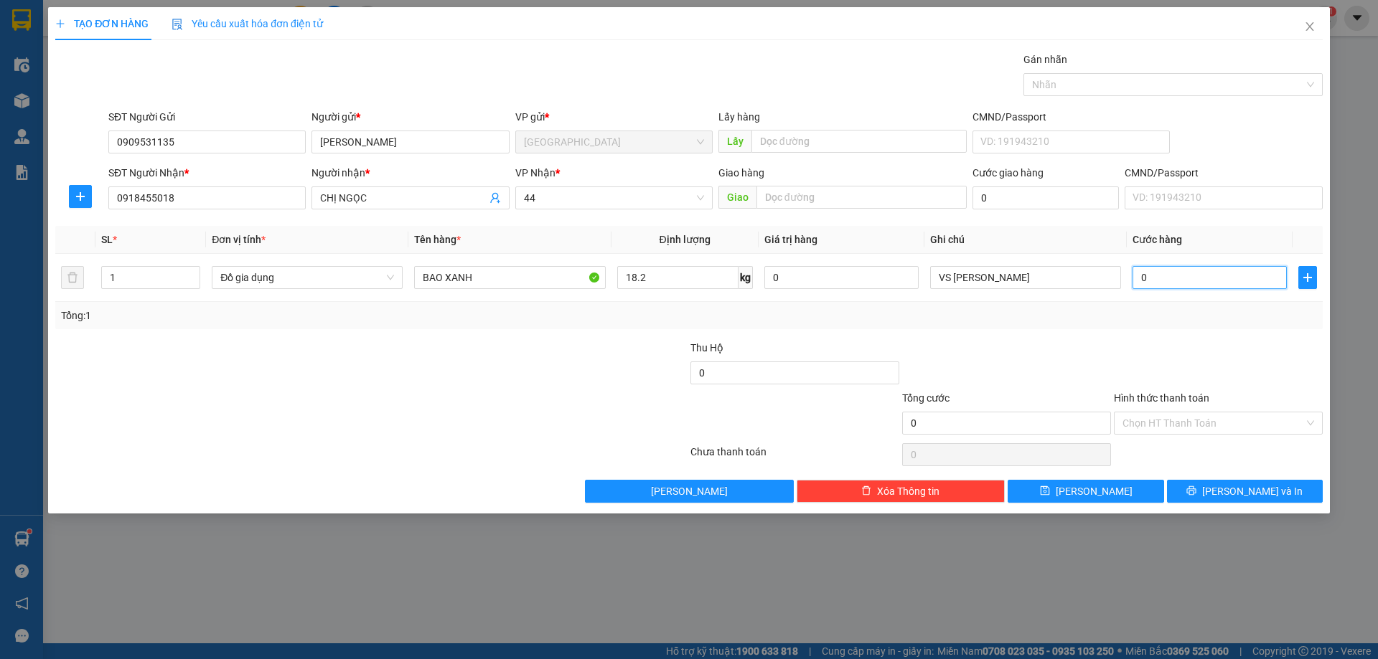
type input "0"
drag, startPoint x: 1199, startPoint y: 357, endPoint x: 1237, endPoint y: 465, distance: 114.2
click at [1198, 363] on div at bounding box center [1218, 365] width 212 height 50
click at [1260, 499] on span "Lưu và In" at bounding box center [1252, 492] width 100 height 16
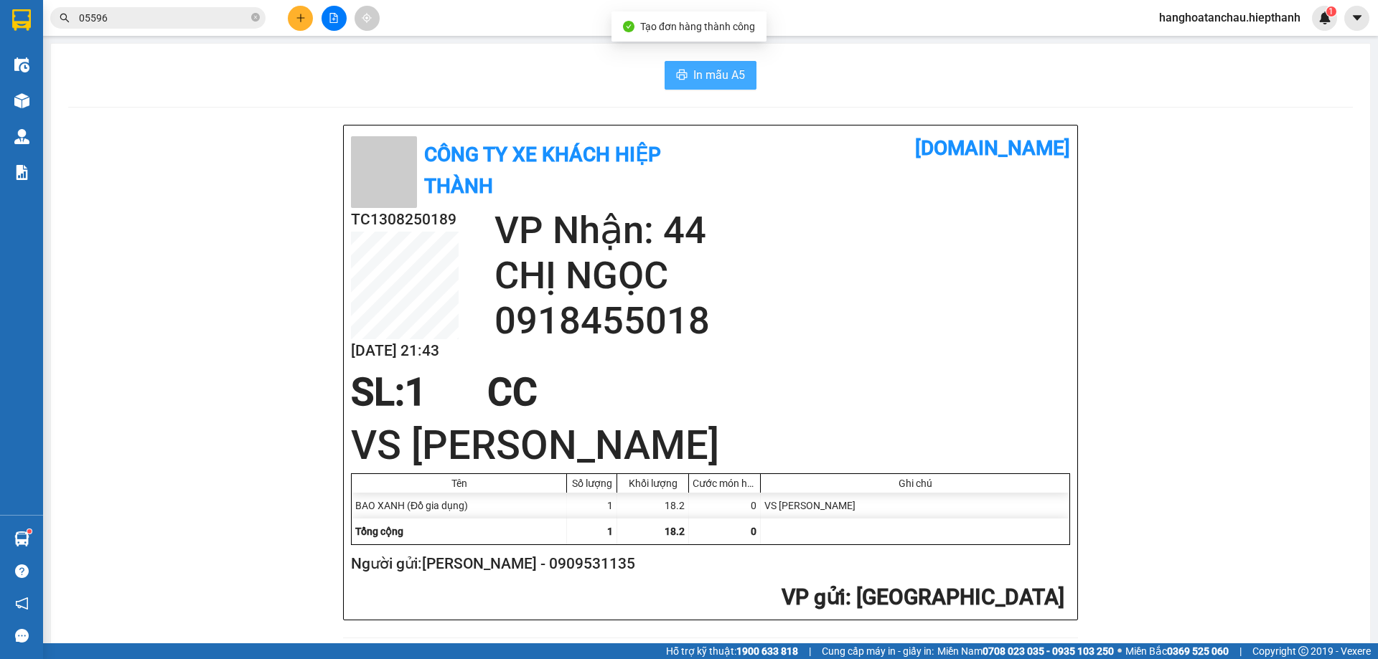
click at [704, 78] on span "In mẫu A5" at bounding box center [719, 75] width 52 height 18
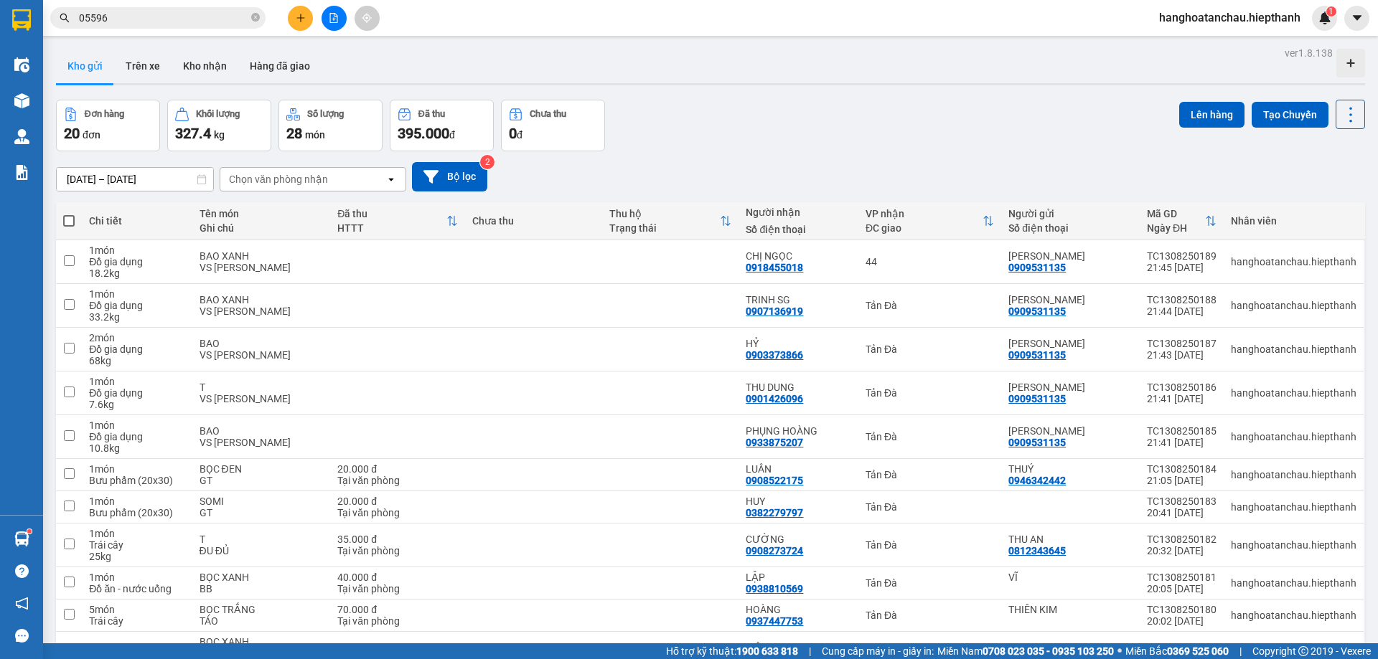
click at [813, 140] on div "Đơn hàng 20 đơn Khối lượng 327.4 kg Số lượng 28 món Đã thu 395.000 đ Chưa thu 0…" at bounding box center [710, 126] width 1309 height 52
click at [334, 19] on icon "file-add" at bounding box center [334, 18] width 8 height 10
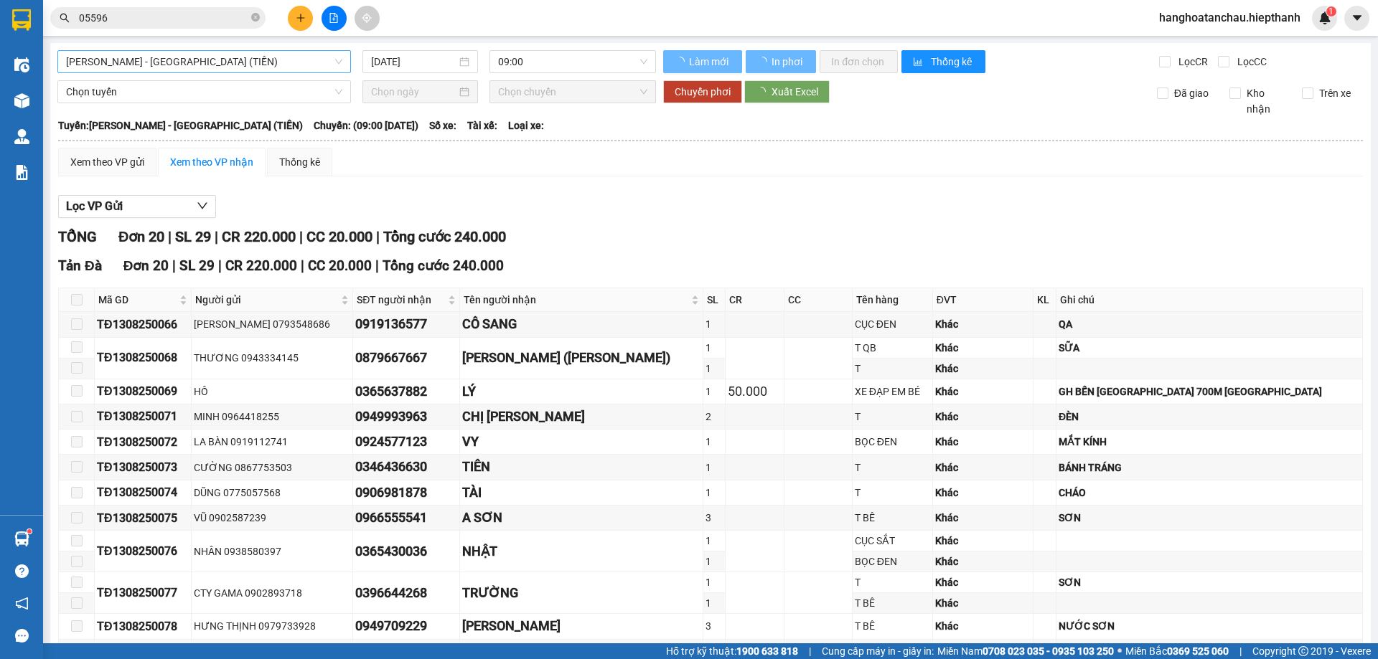
click at [321, 56] on span "[PERSON_NAME] - [GEOGRAPHIC_DATA] (TIỀN)" at bounding box center [204, 62] width 276 height 22
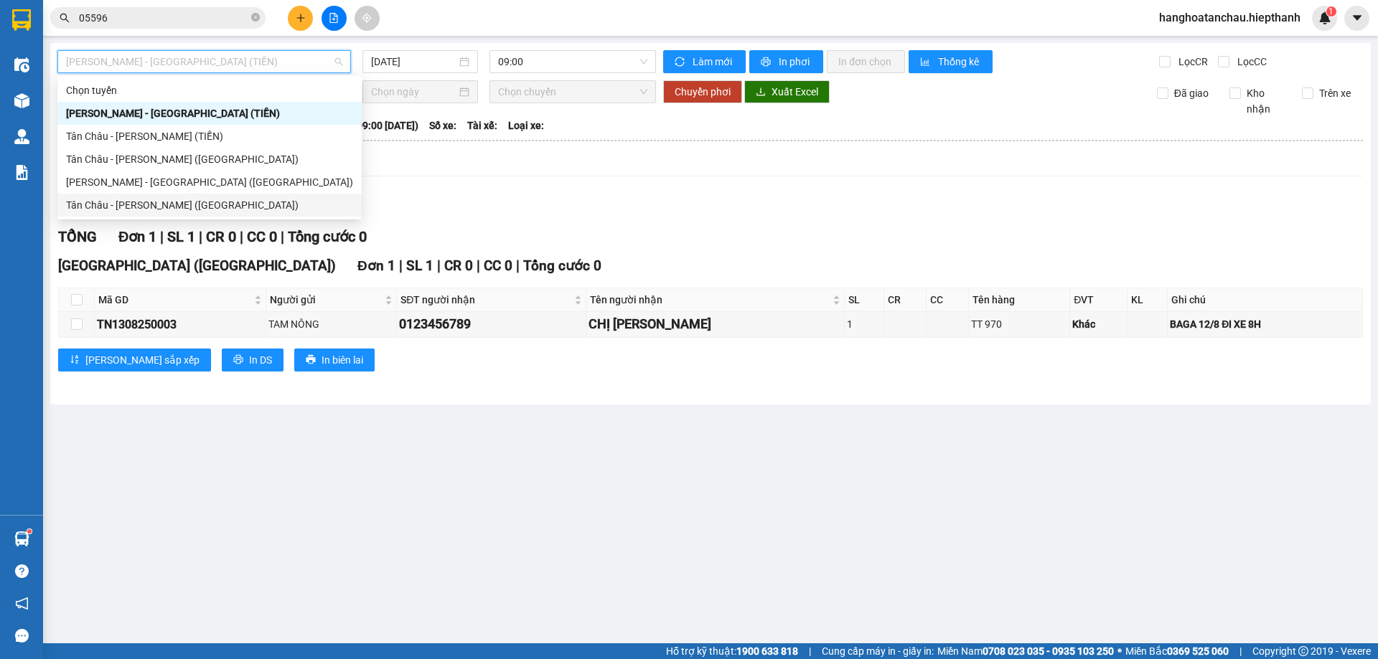
click at [230, 201] on div "Tân Châu - [PERSON_NAME] ([GEOGRAPHIC_DATA])" at bounding box center [209, 205] width 287 height 16
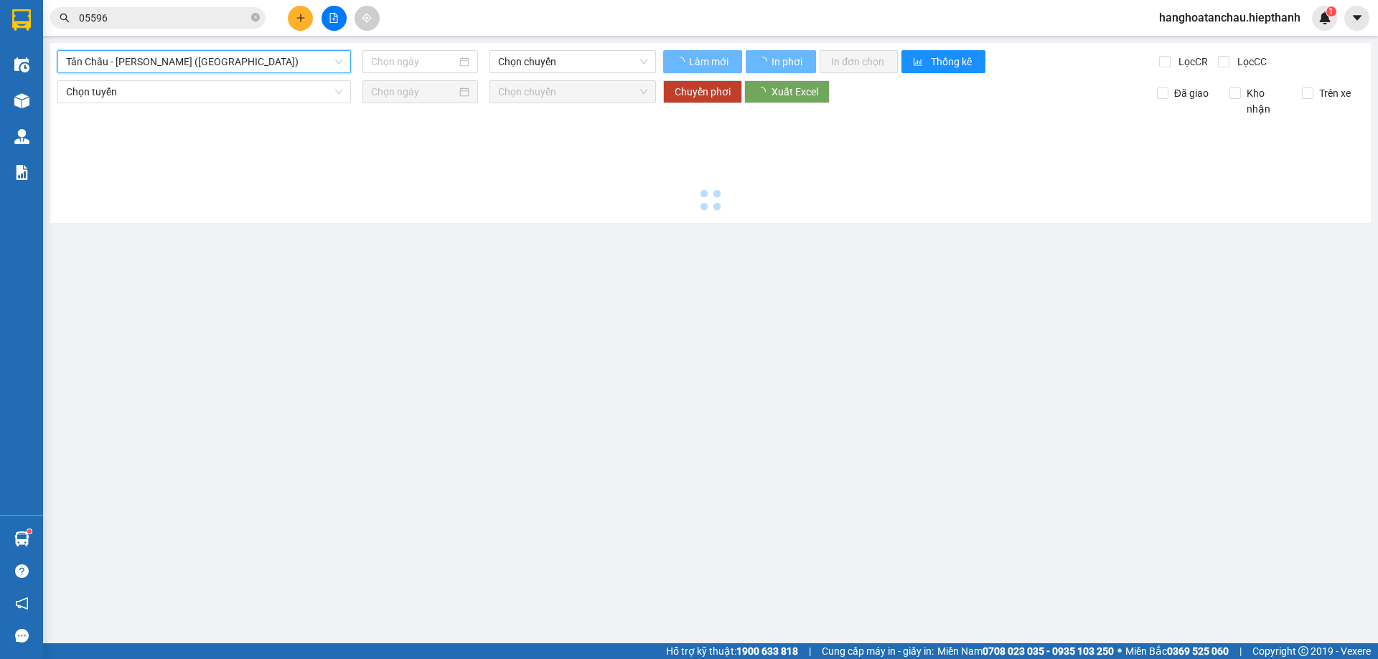
type input "[DATE]"
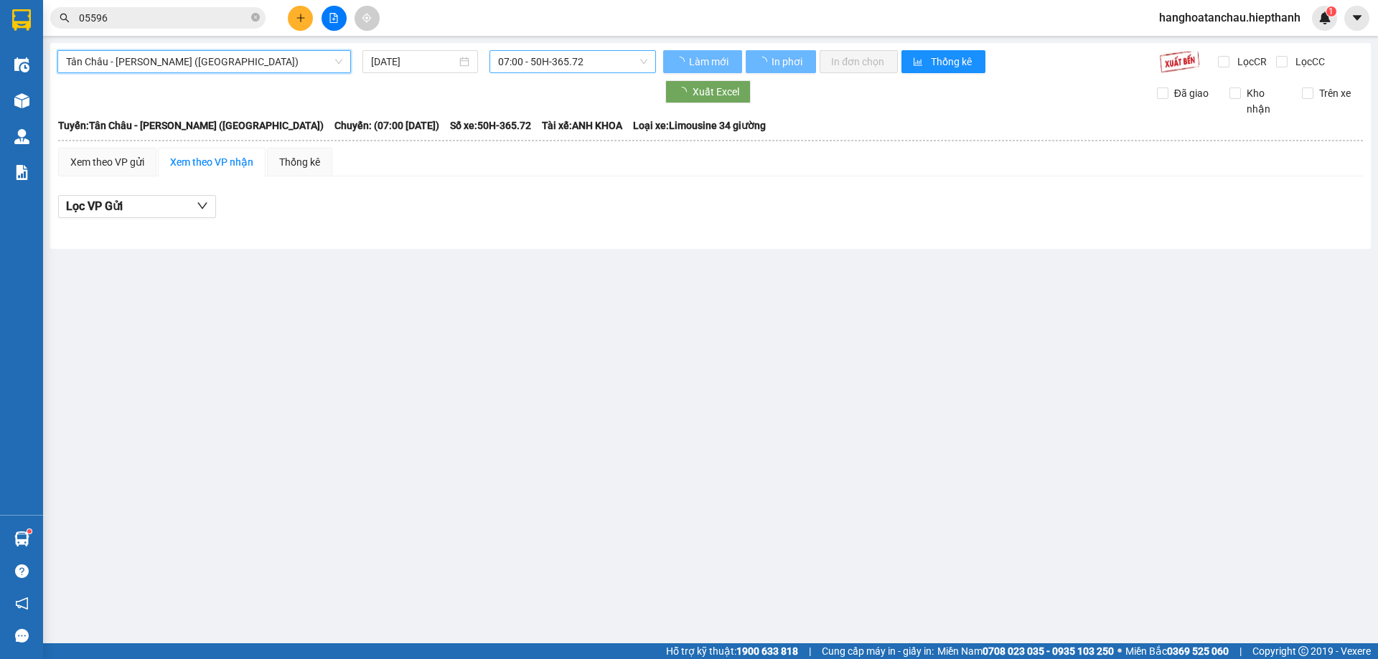
click at [601, 61] on span "07:00 - 50H-365.72" at bounding box center [572, 62] width 149 height 22
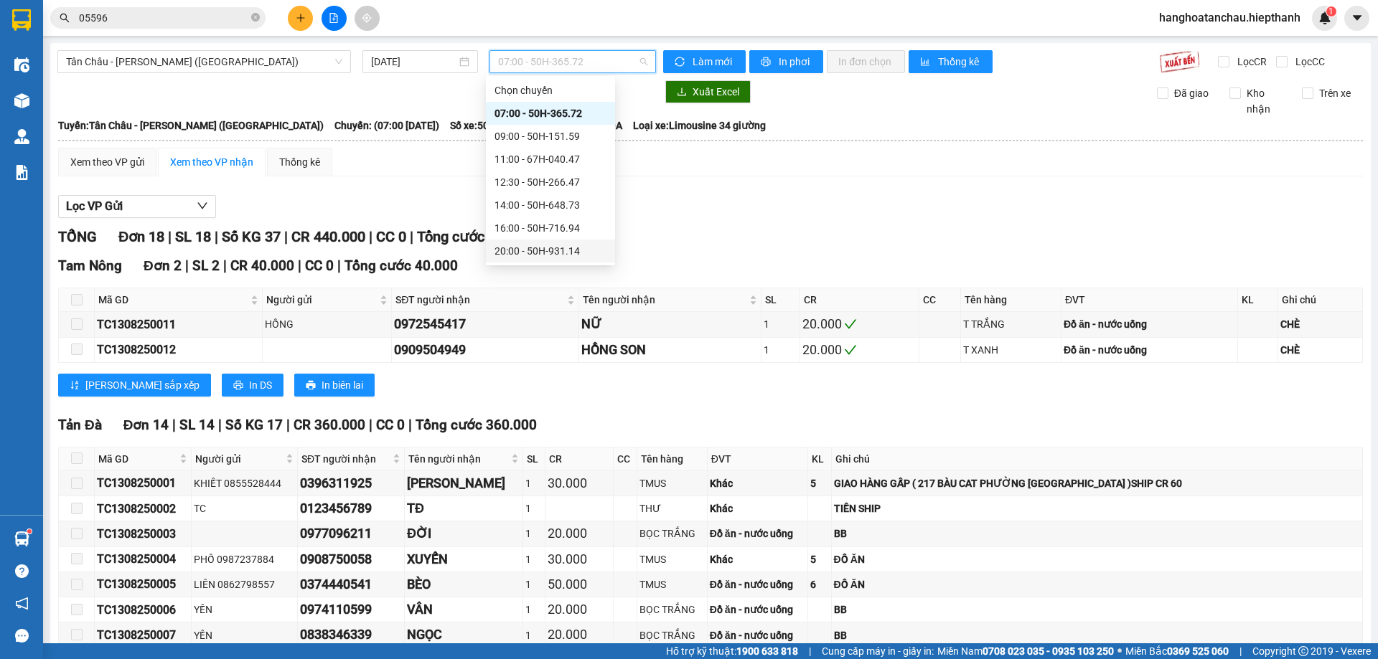
scroll to position [92, 0]
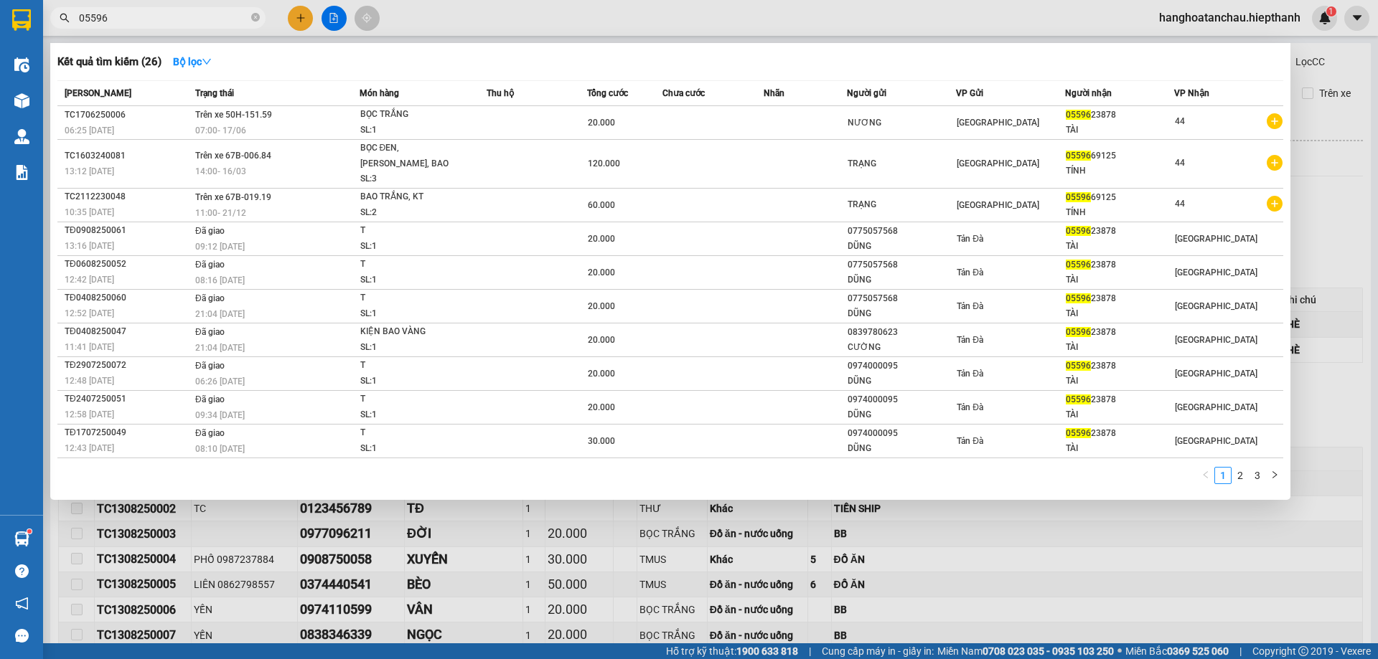
click at [222, 15] on input "05596" at bounding box center [163, 18] width 169 height 16
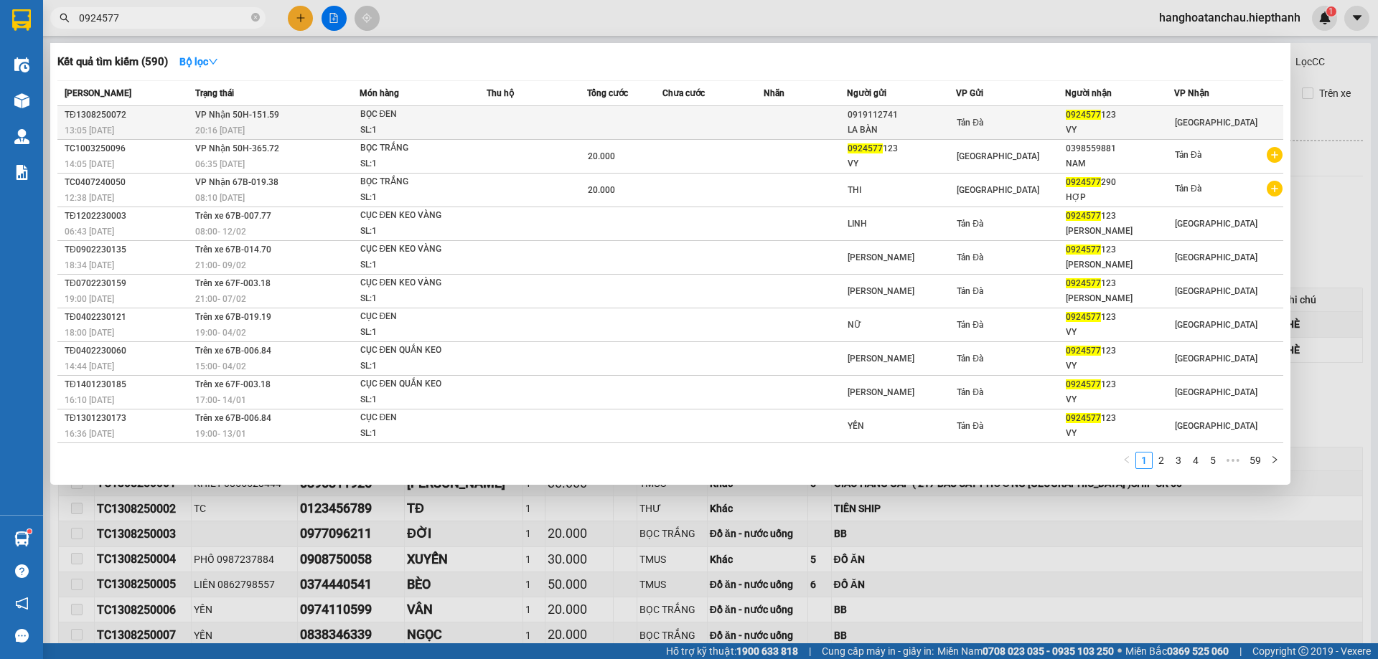
type input "0924577"
click at [1155, 108] on div "0924577 123" at bounding box center [1120, 115] width 108 height 15
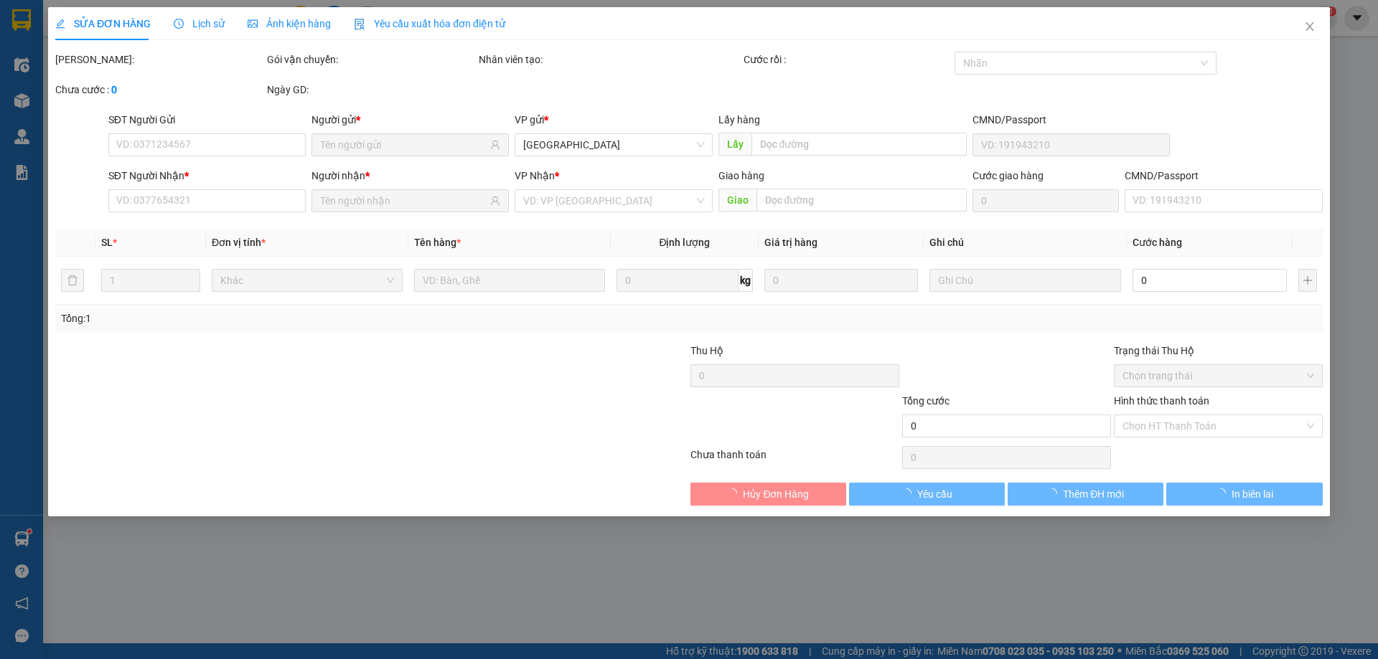
type input "0919112741"
type input "LA BÀN"
type input "0924577123"
type input "VY"
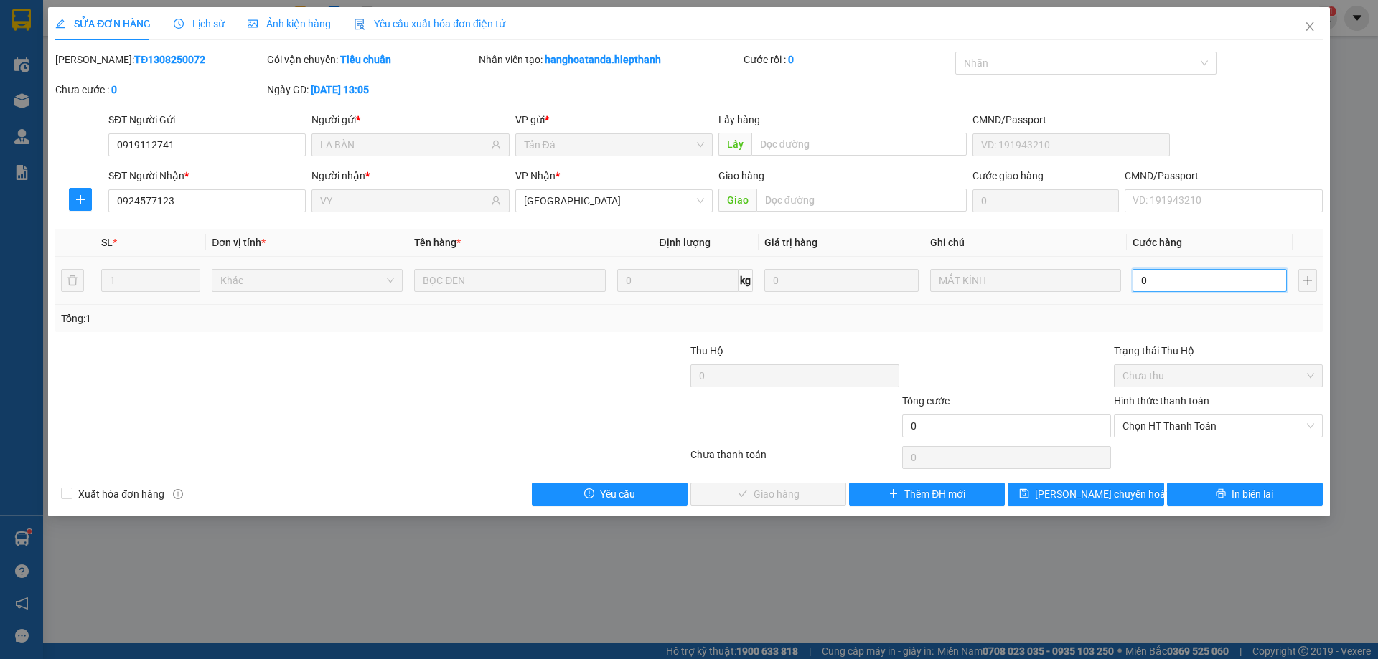
click at [1190, 279] on input "0" at bounding box center [1209, 280] width 154 height 23
type input "2"
type input "20"
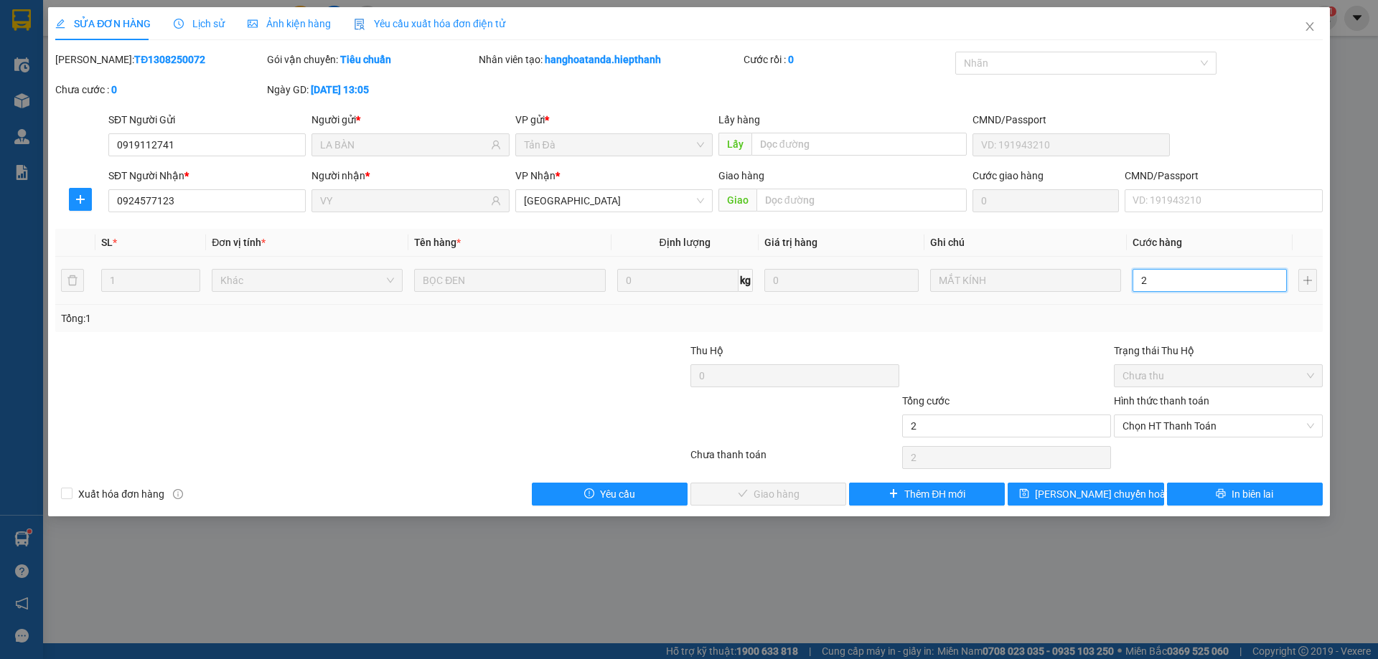
type input "20"
type input "20.000"
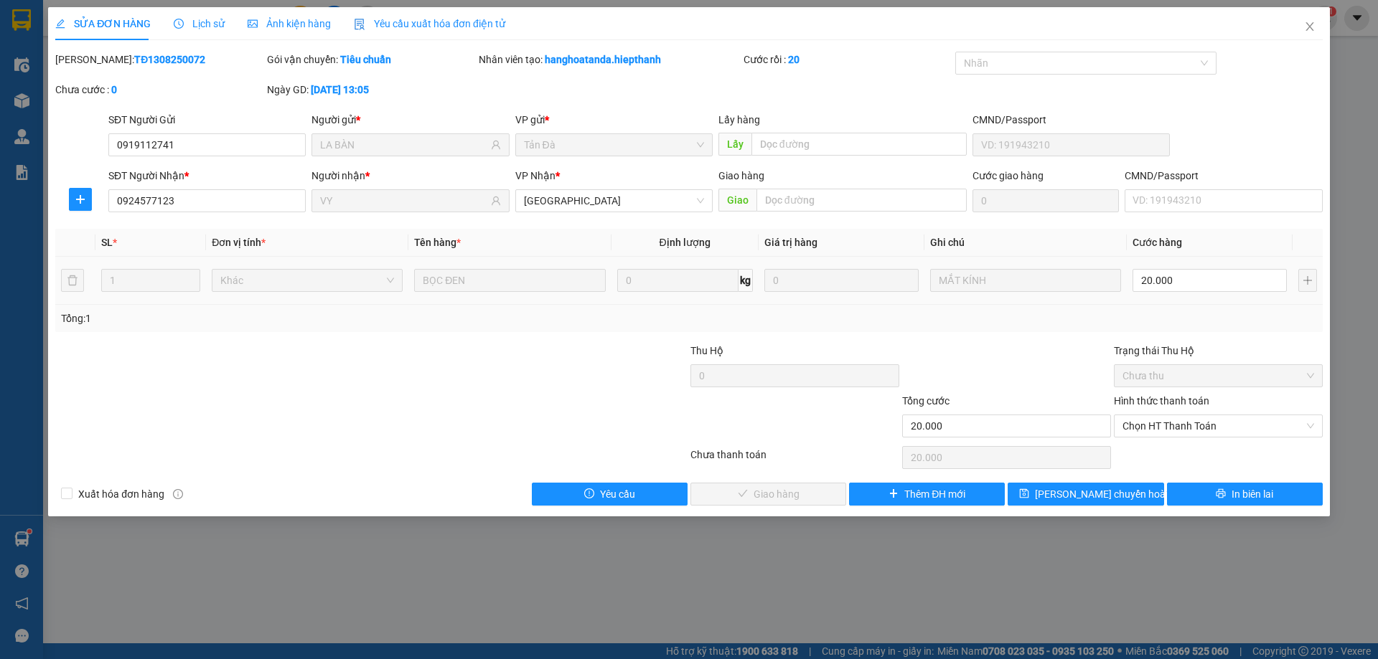
click at [1129, 307] on div "SL * Đơn vị tính * Tên hàng * Định lượng Giá trị hàng Ghi chú Cước hàng 1 Khác …" at bounding box center [688, 280] width 1267 height 103
click at [1157, 425] on span "Chọn HT Thanh Toán" at bounding box center [1218, 426] width 192 height 22
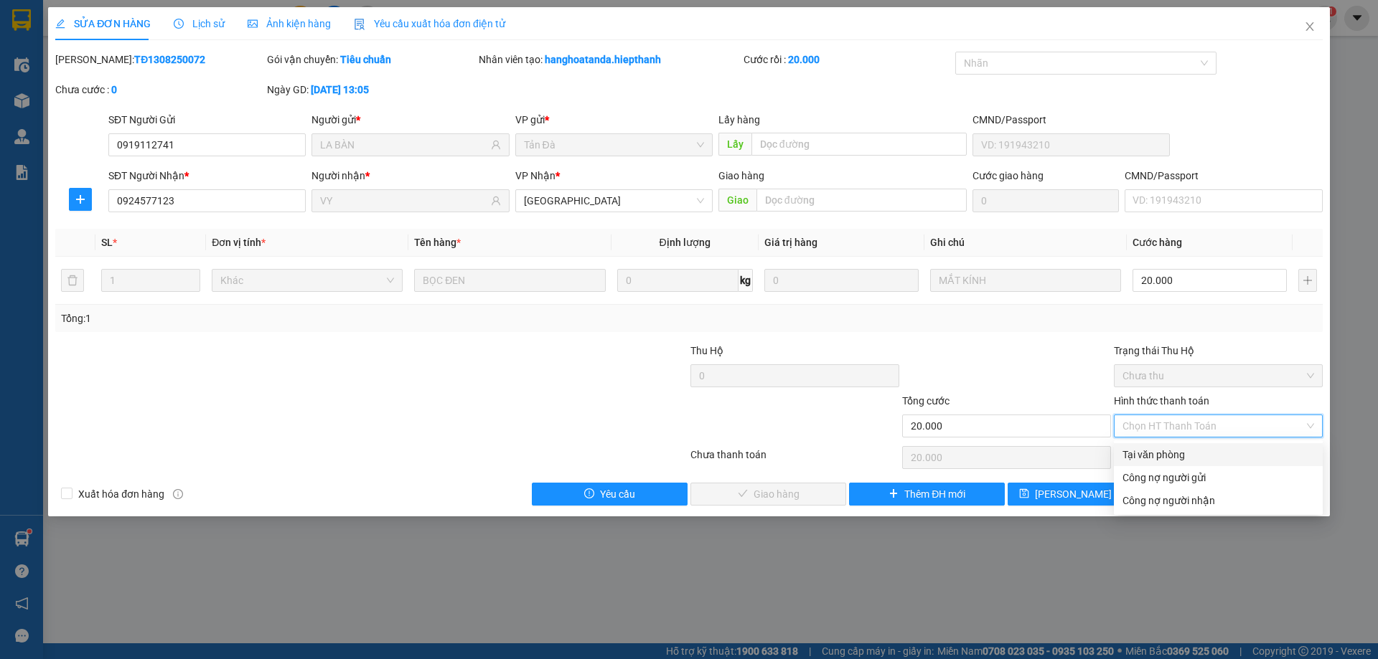
click at [1148, 448] on div "Tại văn phòng" at bounding box center [1218, 455] width 192 height 16
type input "0"
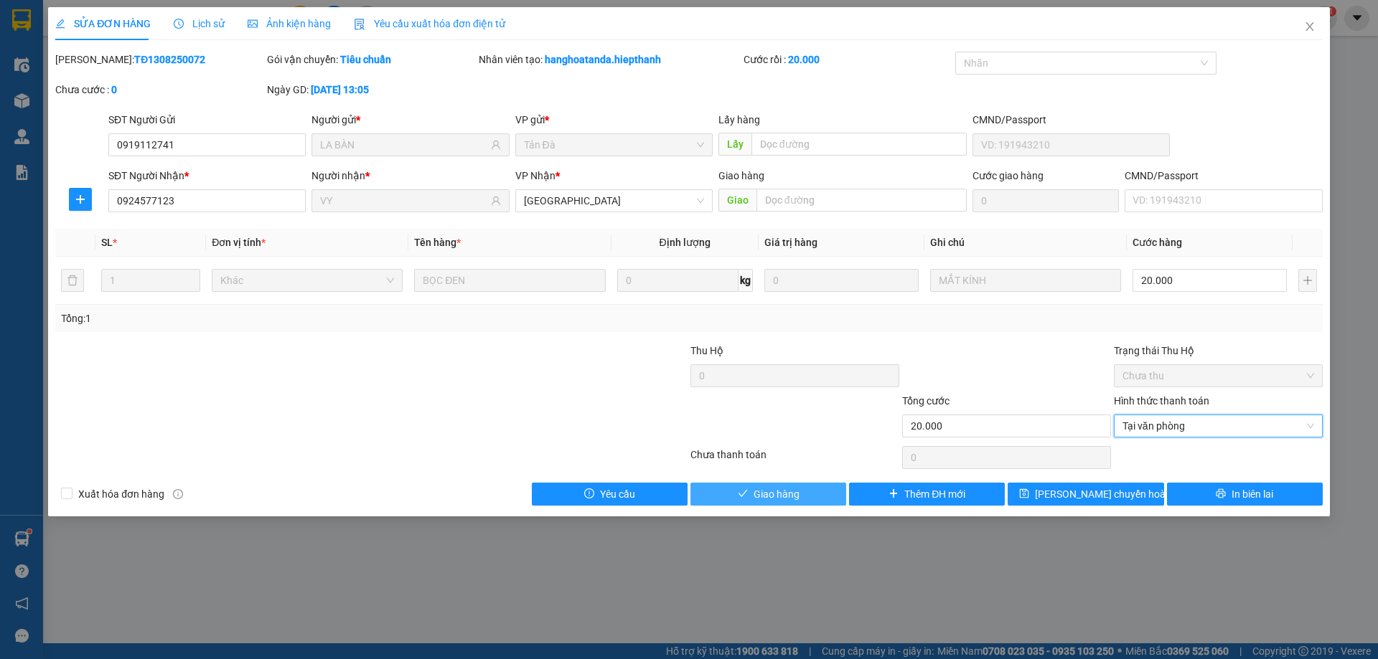
click at [769, 494] on span "Giao hàng" at bounding box center [776, 495] width 46 height 16
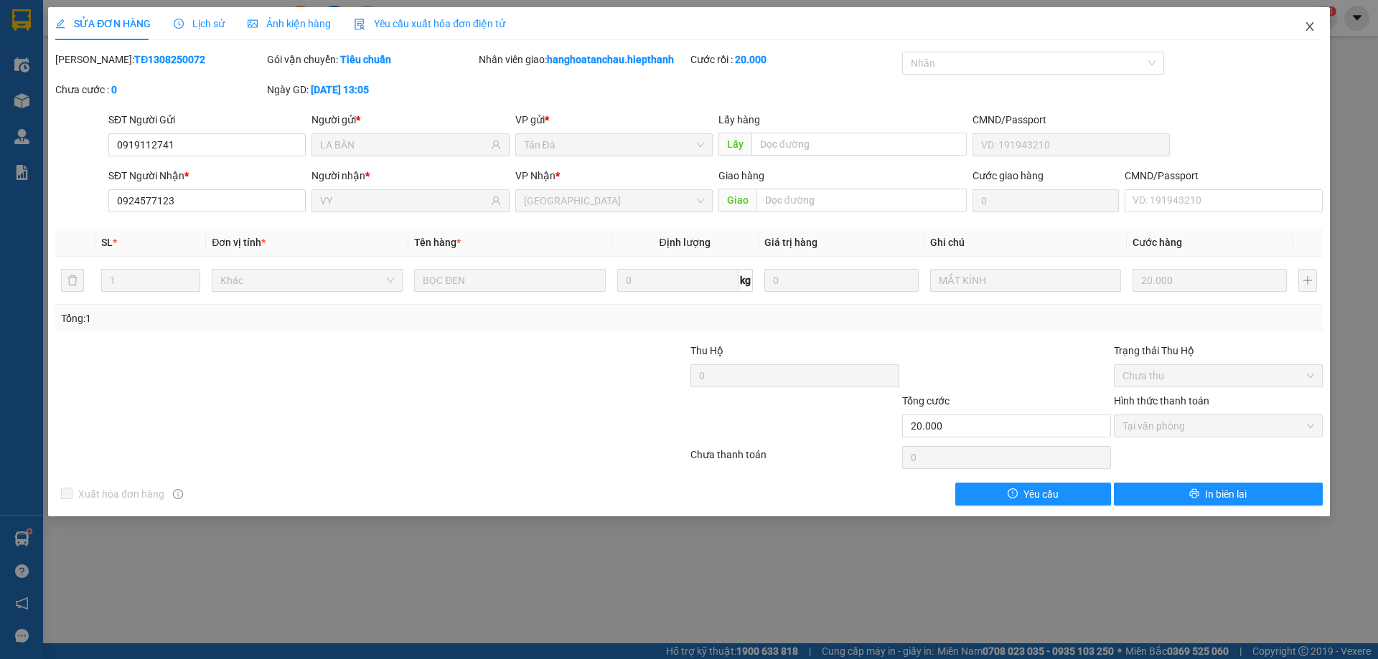
click at [1315, 36] on span "Close" at bounding box center [1310, 27] width 40 height 40
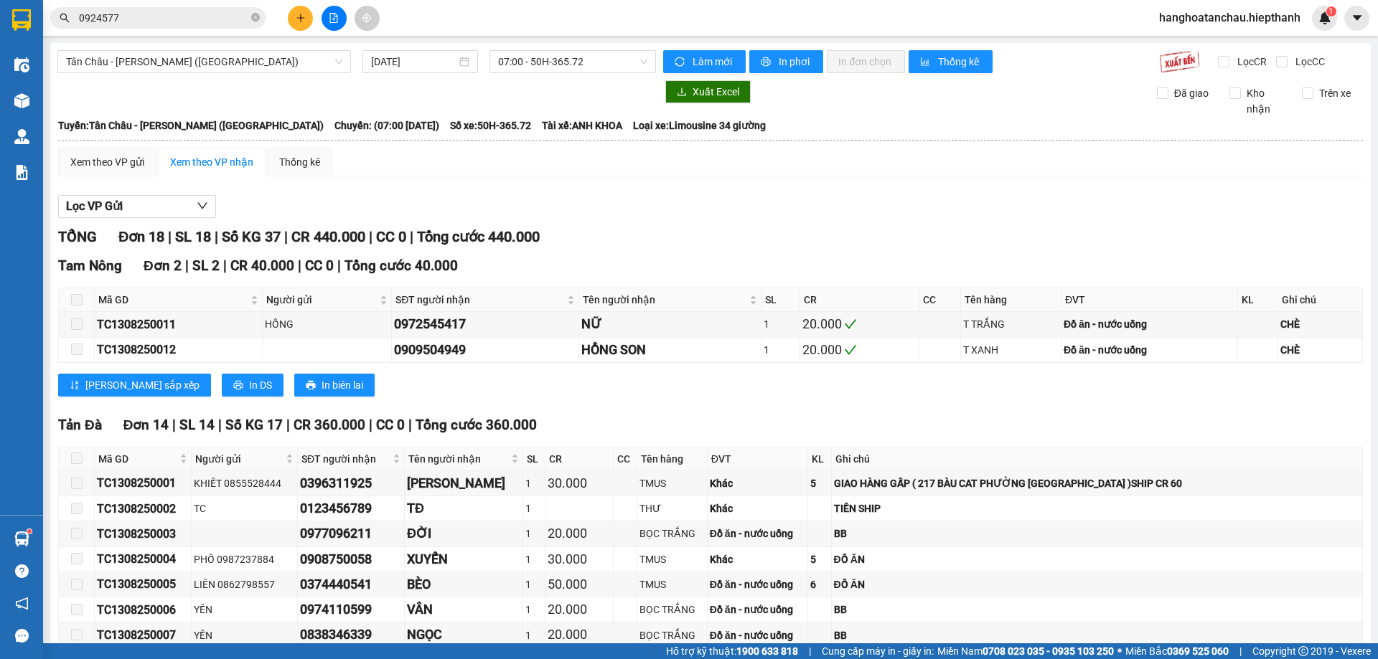
click at [299, 22] on icon "plus" at bounding box center [301, 18] width 10 height 10
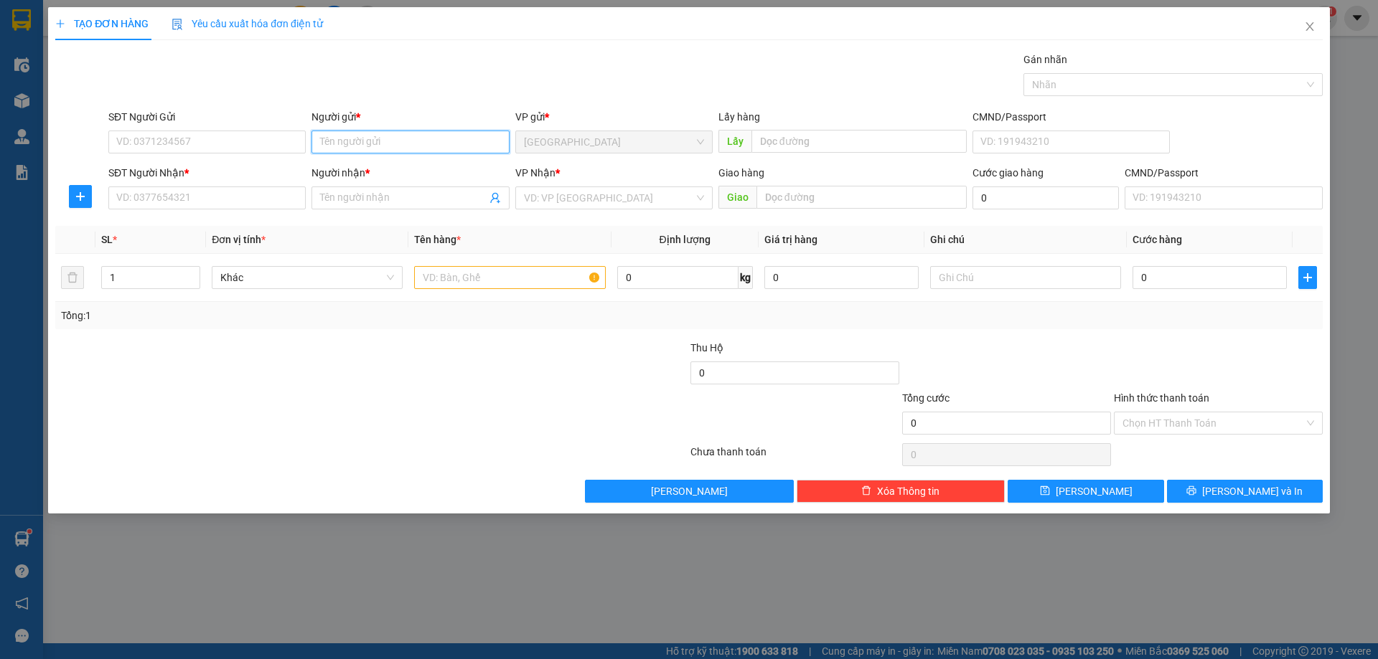
click at [431, 138] on input "Người gửi *" at bounding box center [409, 142] width 197 height 23
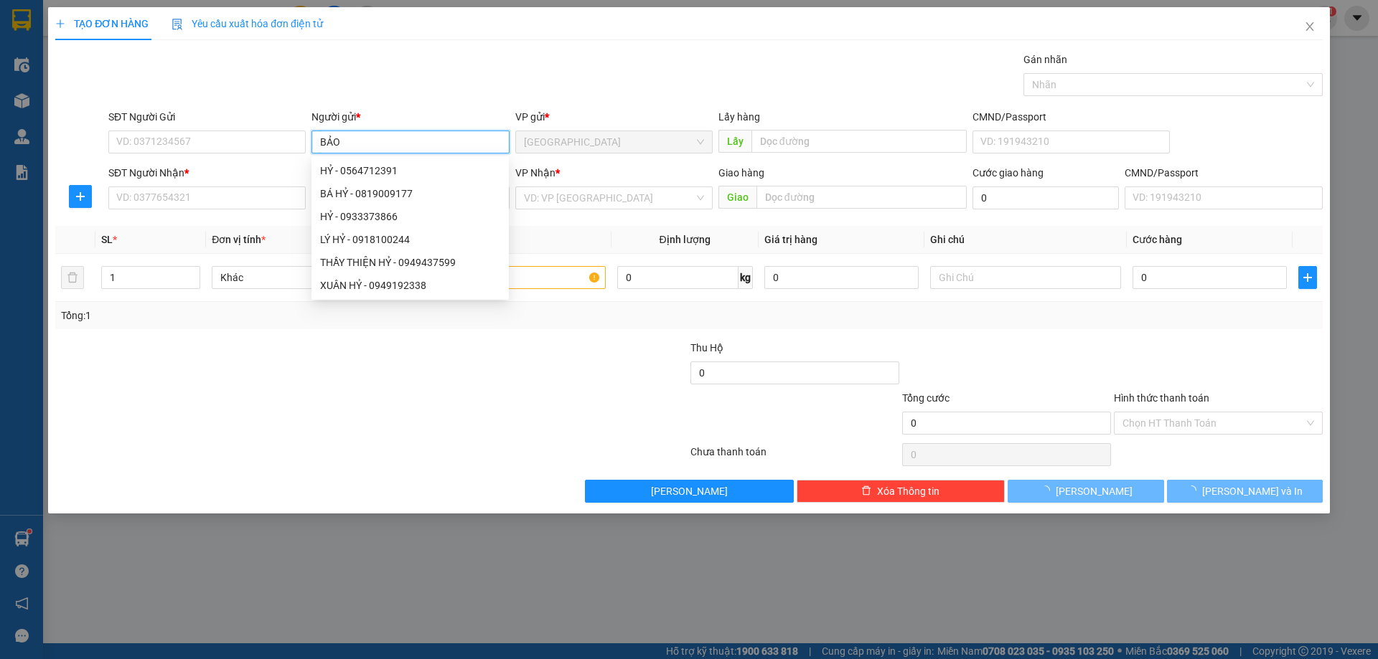
type input "BẢO"
click at [503, 90] on div "Gói vận chuyển * Tiêu chuẩn Gán nhãn Nhãn" at bounding box center [715, 77] width 1220 height 50
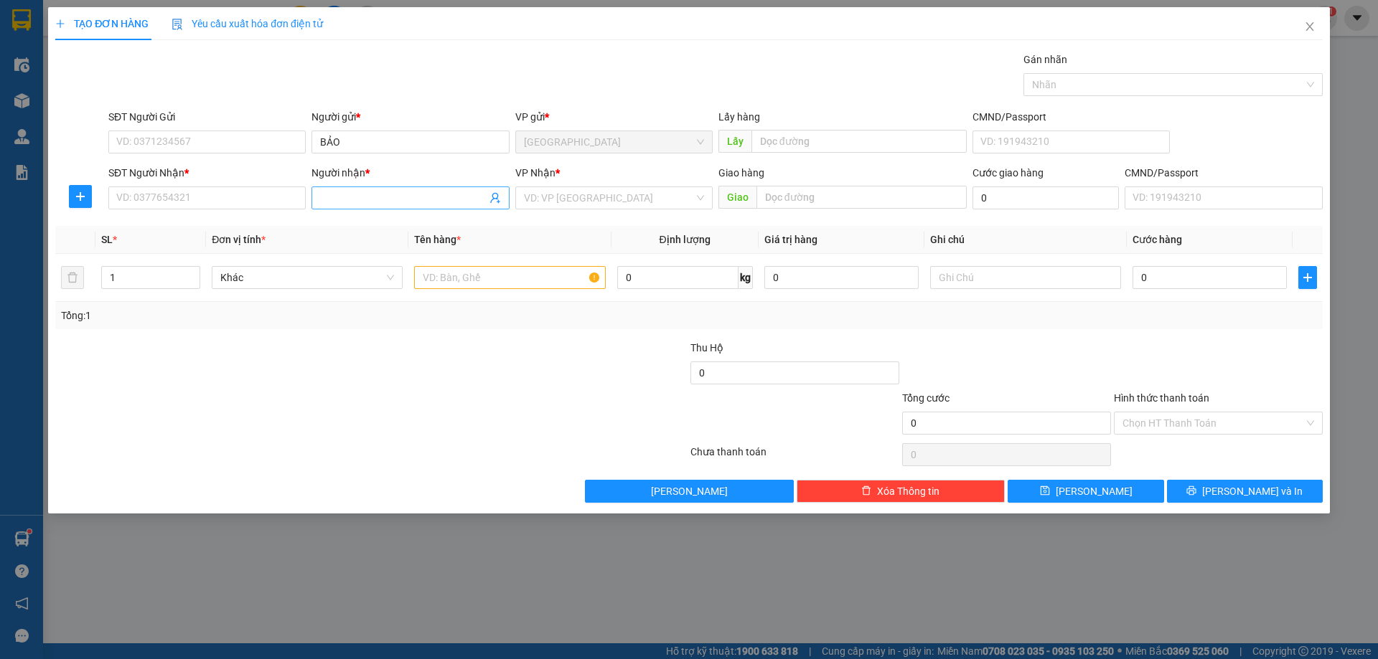
click at [381, 209] on span at bounding box center [409, 198] width 197 height 23
type input "CHỊ [PERSON_NAME]"
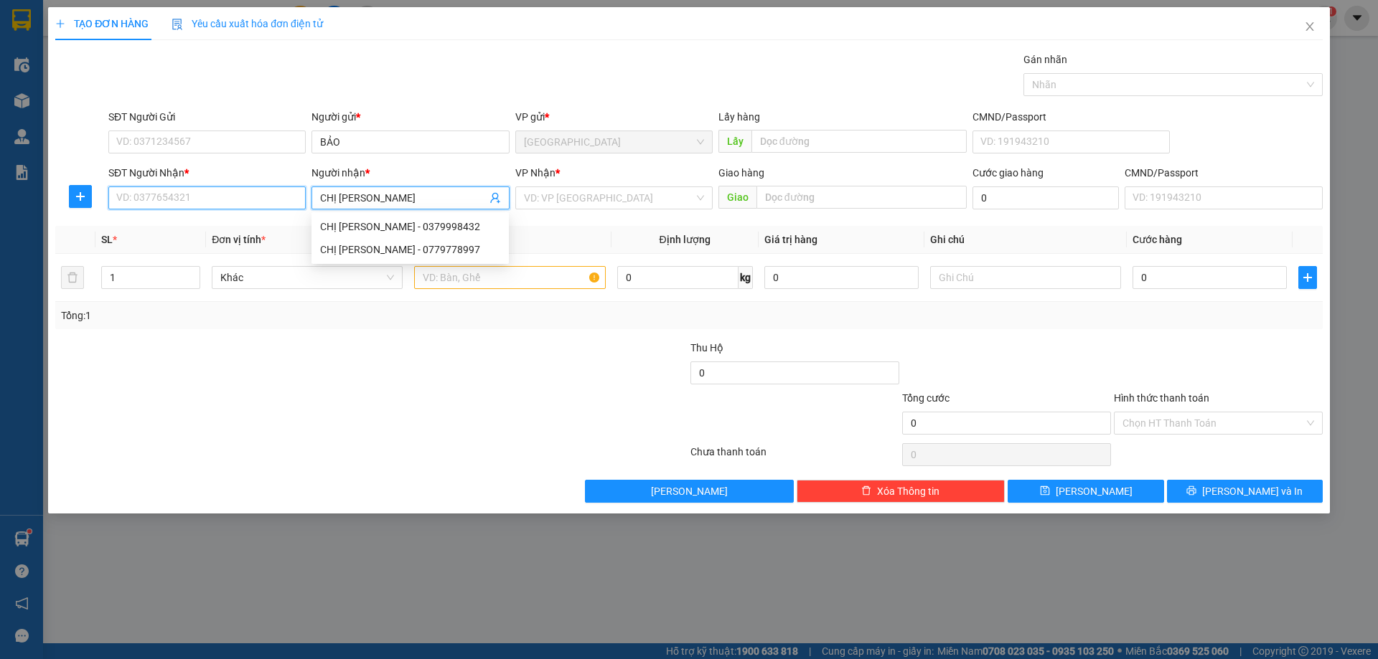
click at [288, 198] on input "SĐT Người Nhận *" at bounding box center [206, 198] width 197 height 23
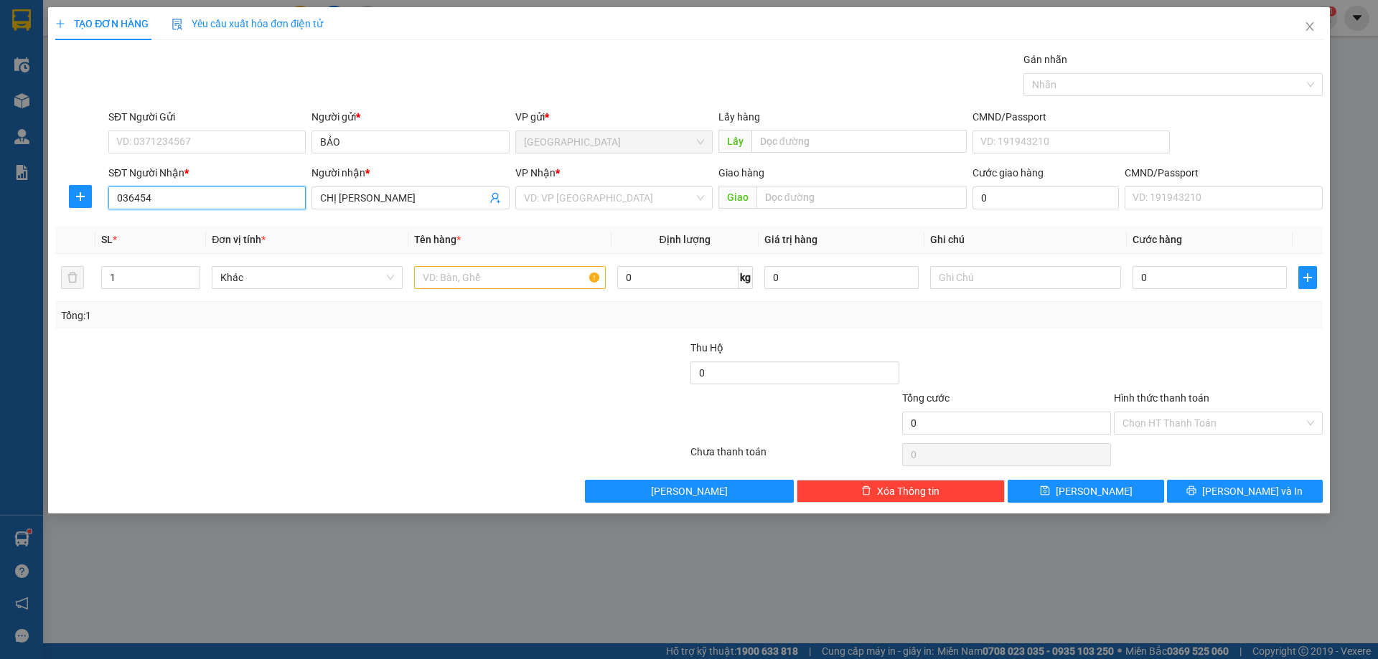
type input "0364543"
click at [132, 197] on input "0364543" at bounding box center [206, 198] width 197 height 23
drag, startPoint x: 132, startPoint y: 197, endPoint x: 155, endPoint y: 140, distance: 61.8
click at [155, 140] on form "SĐT Người Gửi VD: 0371234567 Người gửi * BẢO VP gửi * Tân Châu Lấy hàng Lấy CMN…" at bounding box center [688, 162] width 1267 height 106
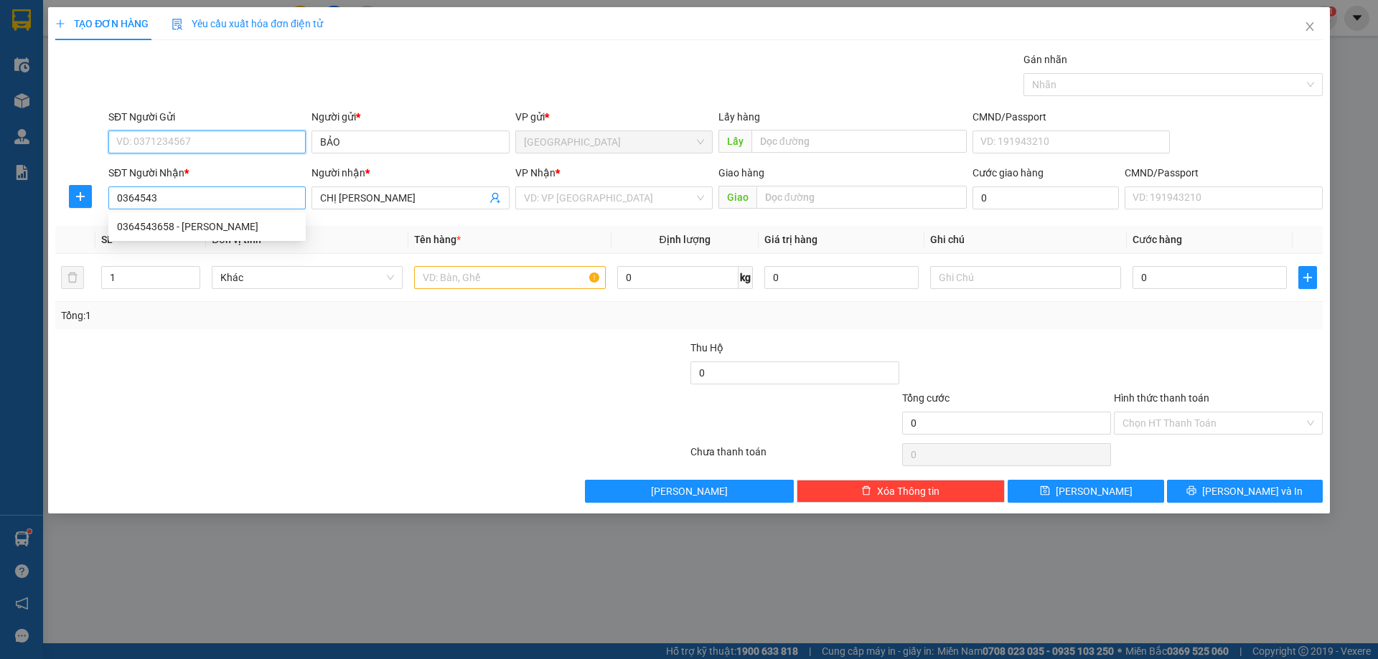
type input "0364543"
click at [215, 144] on input "0364543" at bounding box center [206, 142] width 197 height 23
click at [194, 164] on div "0364543658 - BẢO" at bounding box center [207, 171] width 180 height 16
type input "0364543658"
click at [227, 193] on input "SĐT Người Nhận *" at bounding box center [206, 198] width 197 height 23
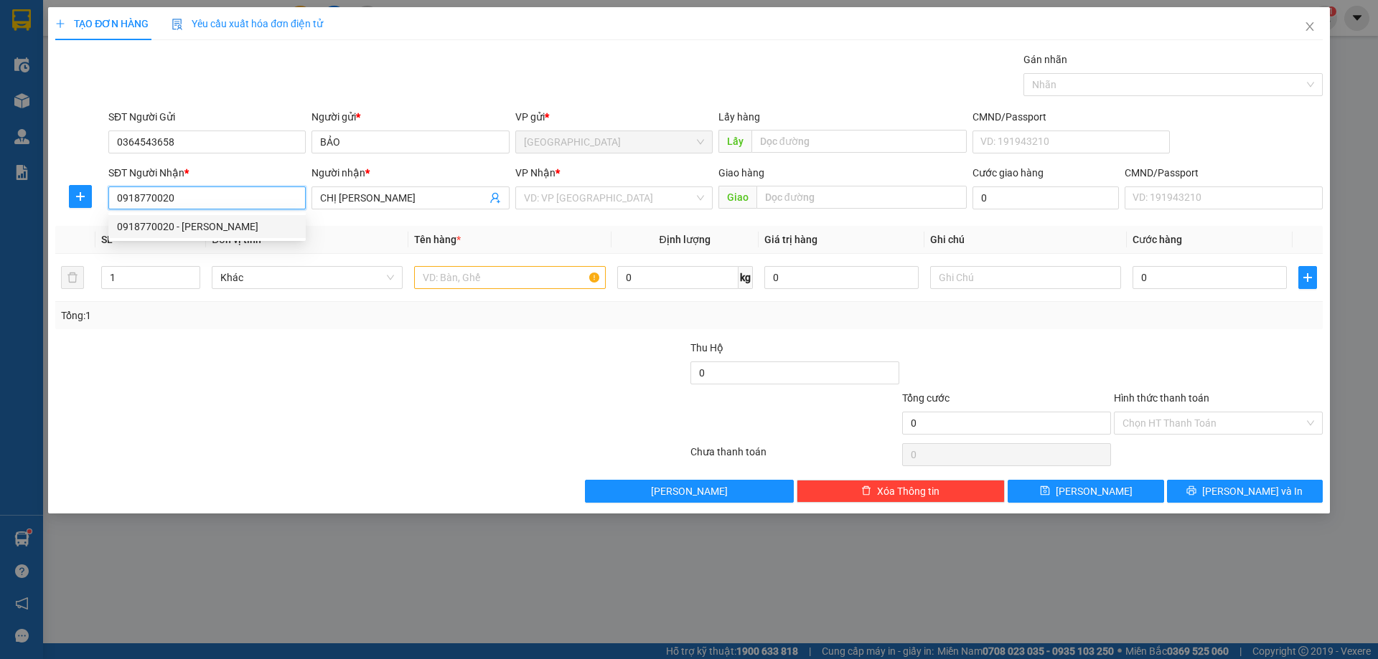
type input "0918770020"
click at [590, 185] on div "VP Nhận *" at bounding box center [613, 176] width 197 height 22
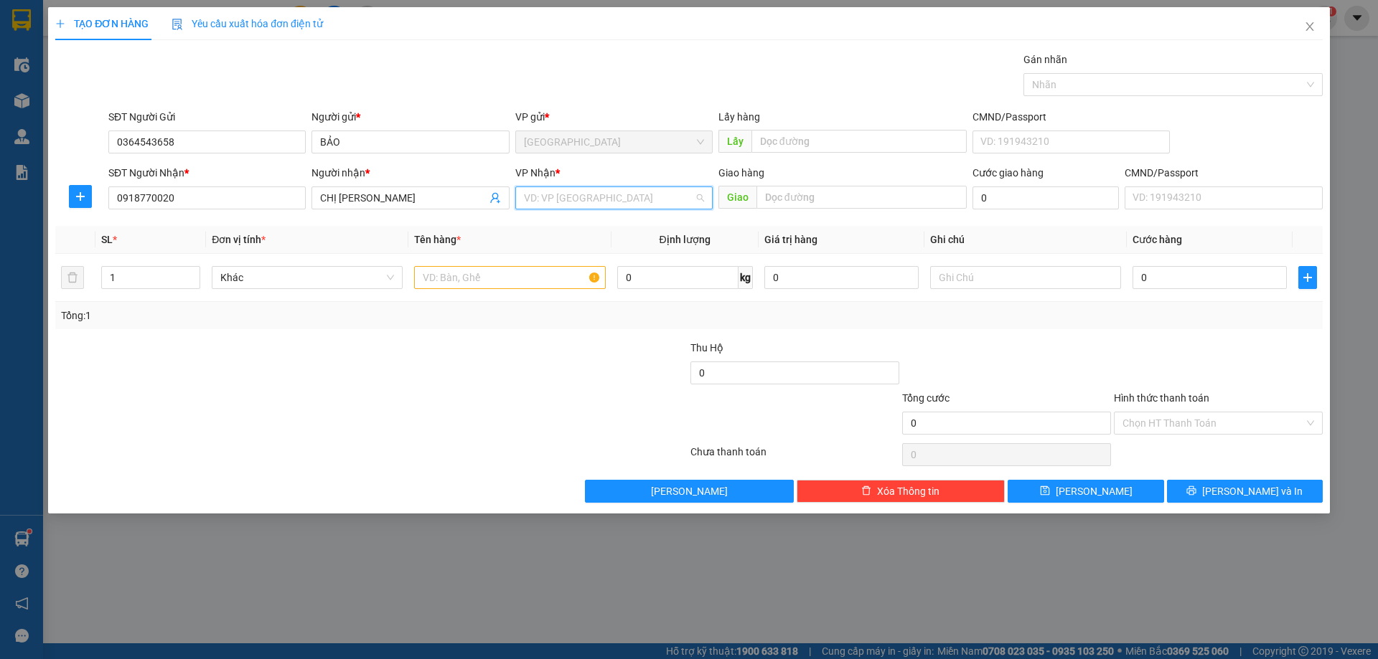
click at [590, 194] on input "search" at bounding box center [609, 198] width 170 height 22
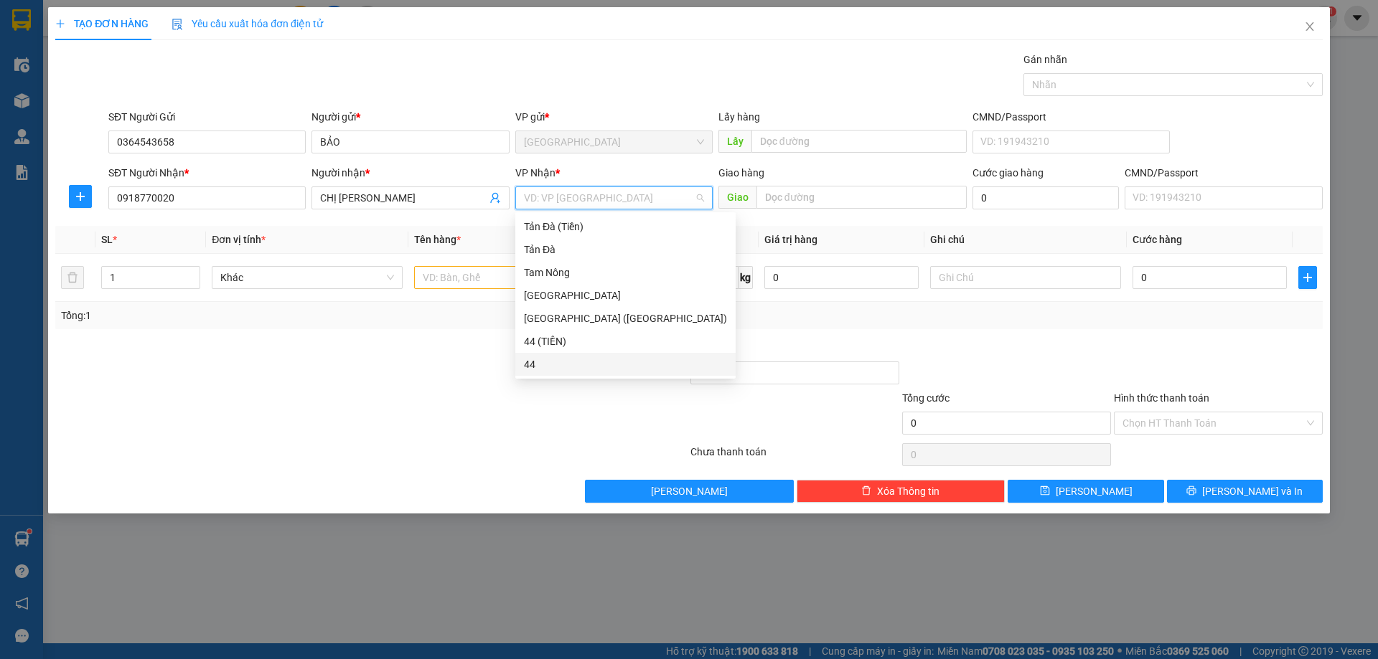
click at [576, 359] on div "44" at bounding box center [625, 365] width 203 height 16
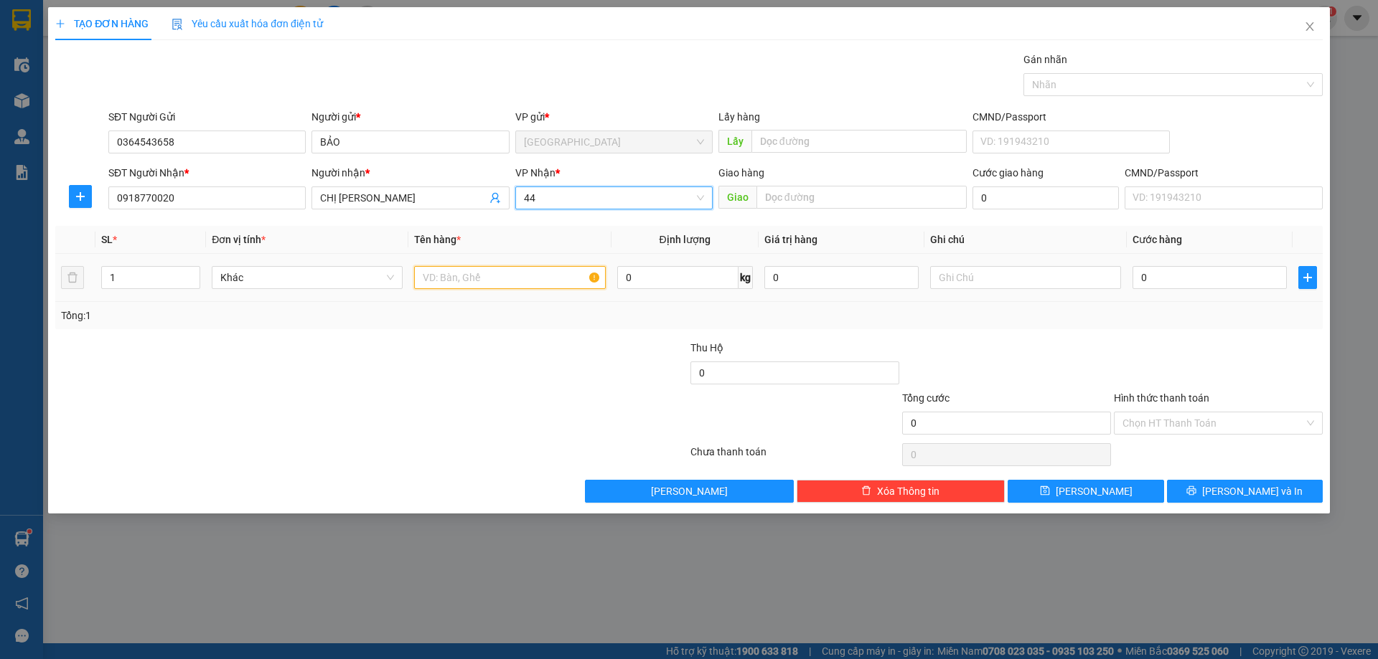
click at [504, 281] on input "text" at bounding box center [509, 277] width 191 height 23
type input "BAO XANH"
click at [1314, 281] on span "plus" at bounding box center [1307, 277] width 17 height 11
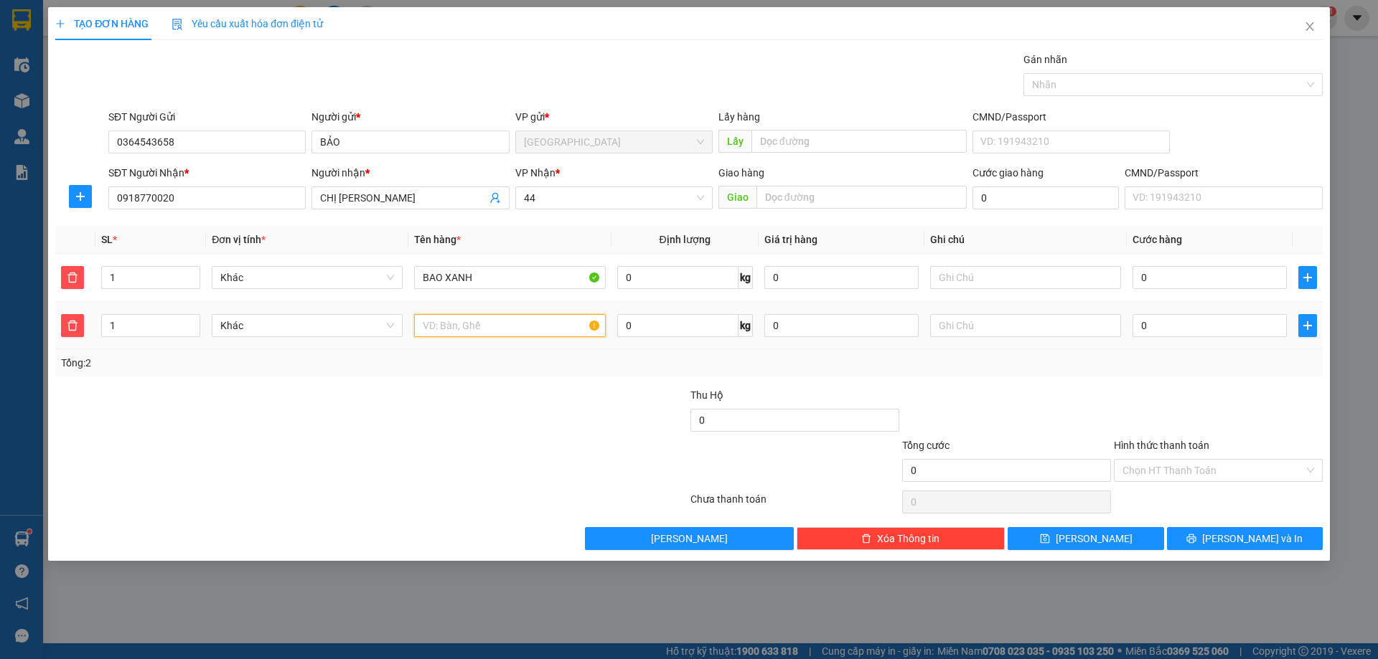
click at [523, 333] on input "text" at bounding box center [509, 325] width 191 height 23
click at [373, 266] on div "Khác" at bounding box center [307, 277] width 191 height 23
type input "BAO TRẮNG"
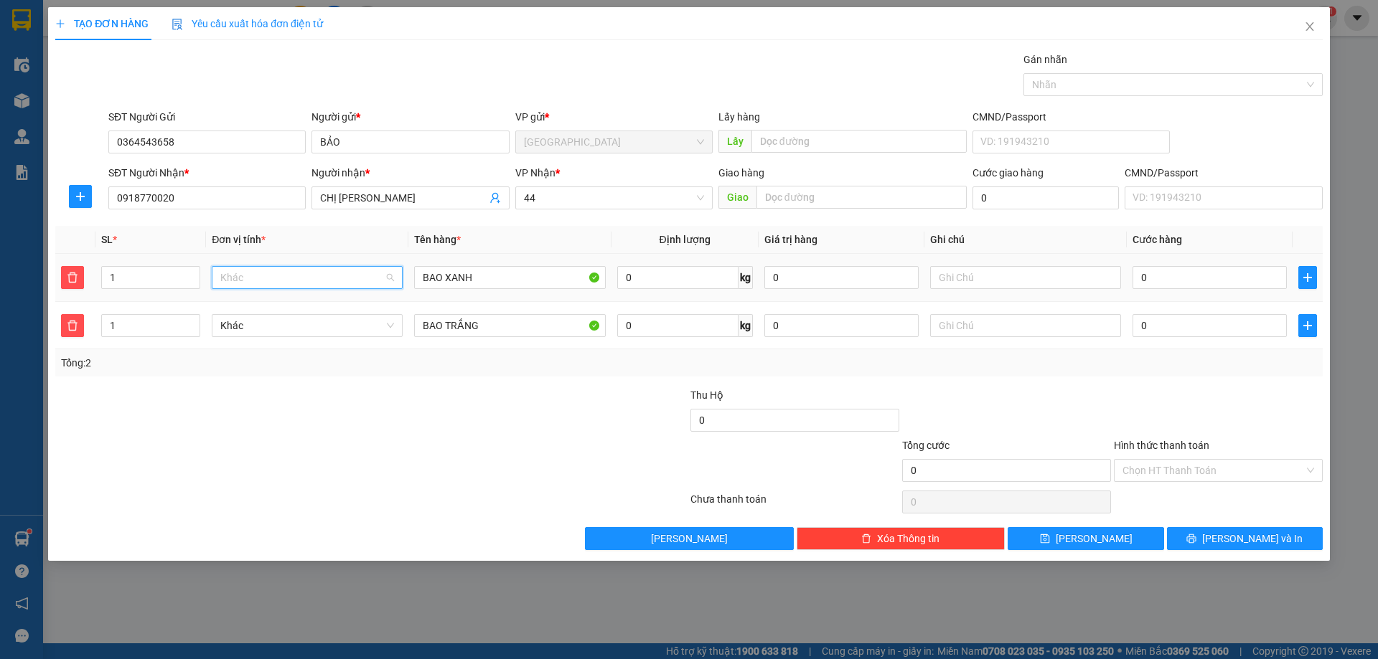
scroll to position [586, 0]
type input "Q"
click at [334, 303] on div "Quần áo" at bounding box center [307, 307] width 174 height 16
click at [325, 324] on span "Khác" at bounding box center [307, 326] width 174 height 22
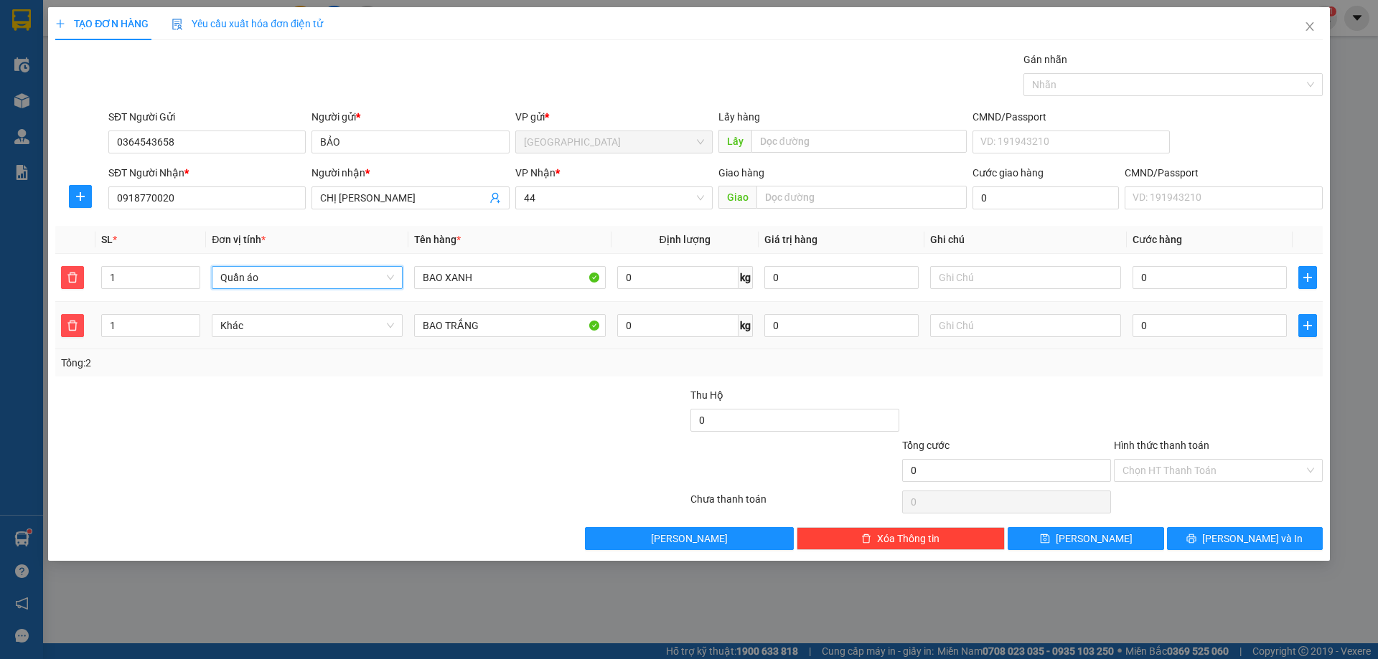
type input "Q"
click at [324, 353] on div "Quần áo" at bounding box center [307, 355] width 174 height 16
click at [687, 288] on input "0" at bounding box center [677, 277] width 121 height 23
type input "25"
click at [646, 405] on div at bounding box center [583, 413] width 212 height 50
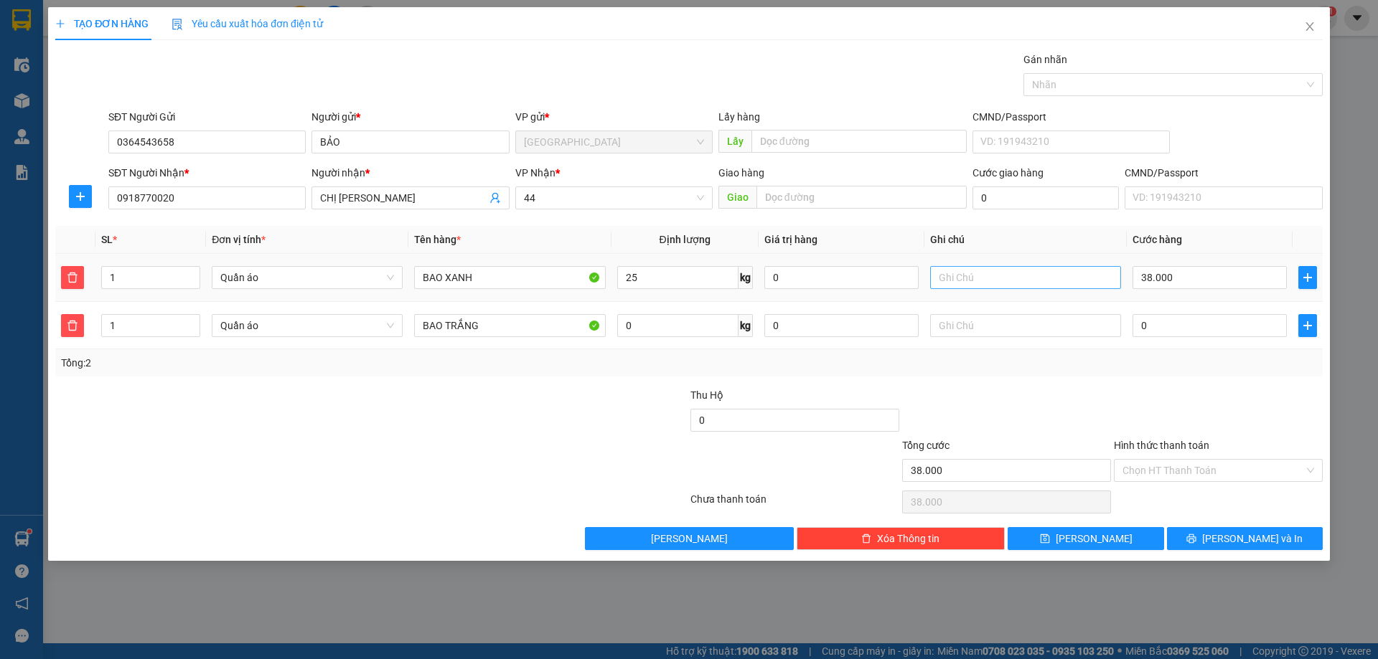
type input "38.000"
click at [947, 277] on input "text" at bounding box center [1025, 277] width 191 height 23
type input "VÃI"
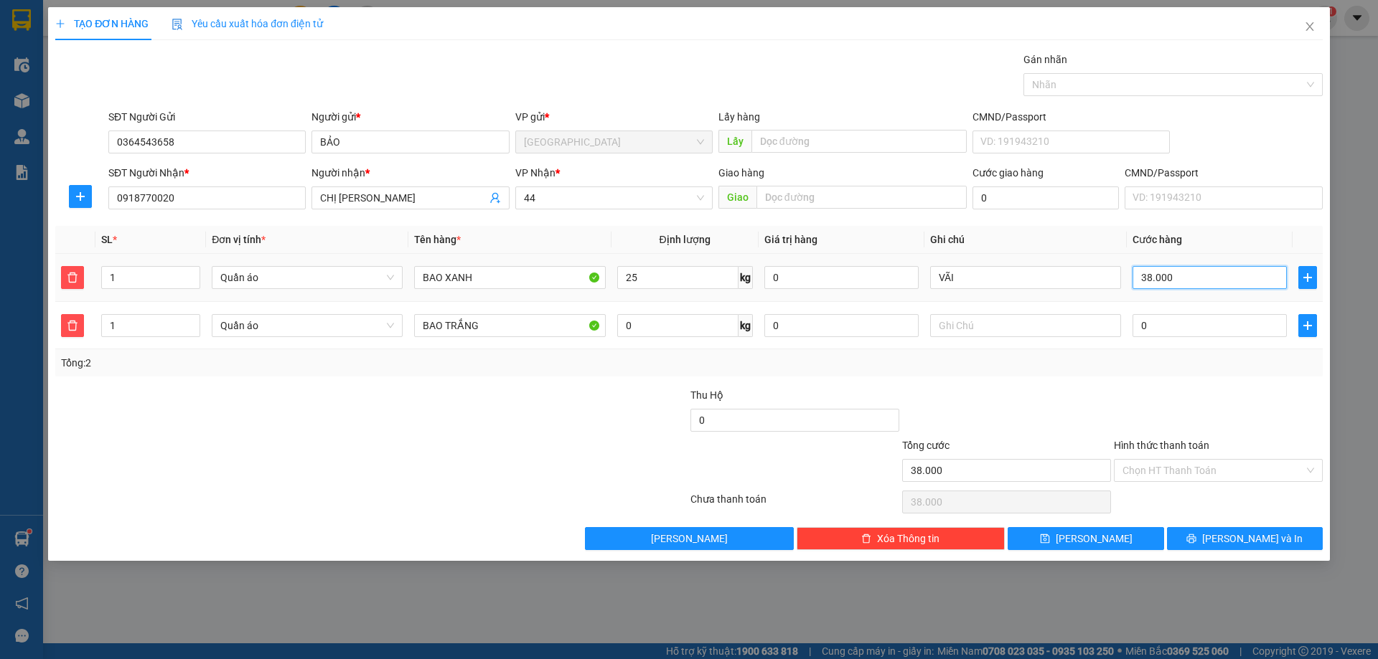
click at [1183, 273] on input "38.000" at bounding box center [1209, 277] width 154 height 23
type input "2"
type input "25"
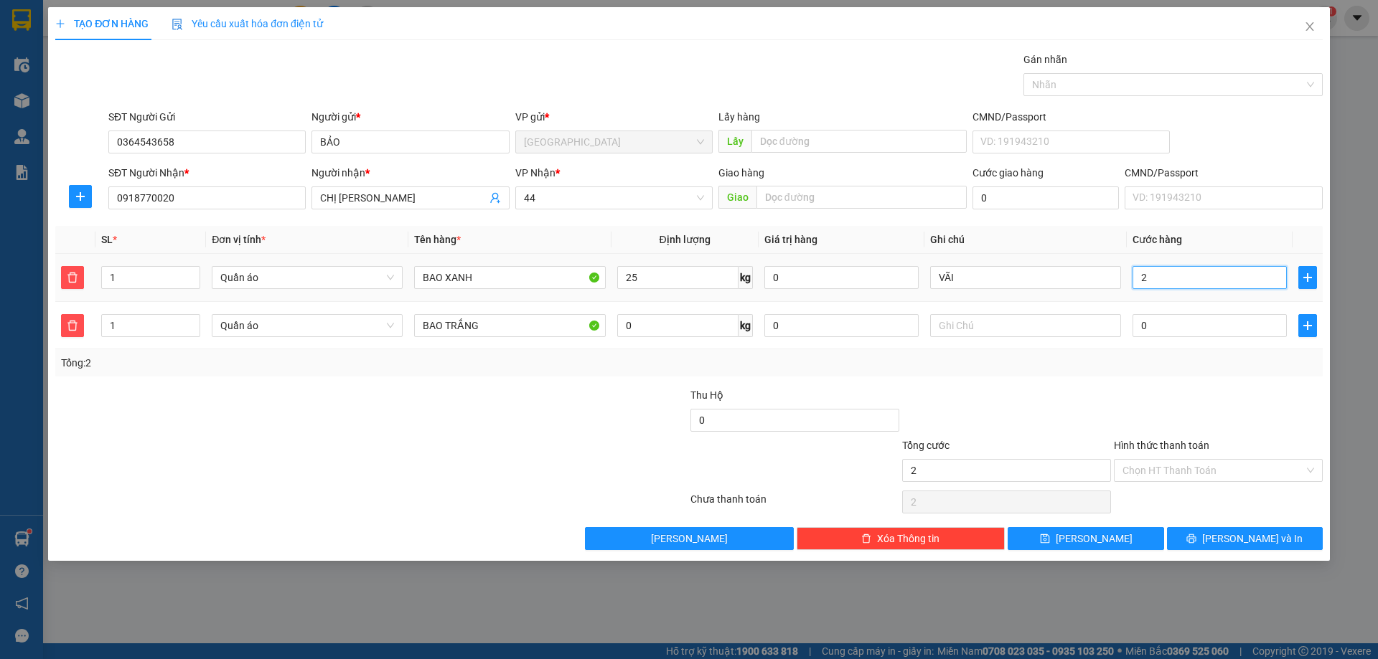
type input "25"
type input "25.000"
click at [1160, 404] on div at bounding box center [1218, 413] width 212 height 50
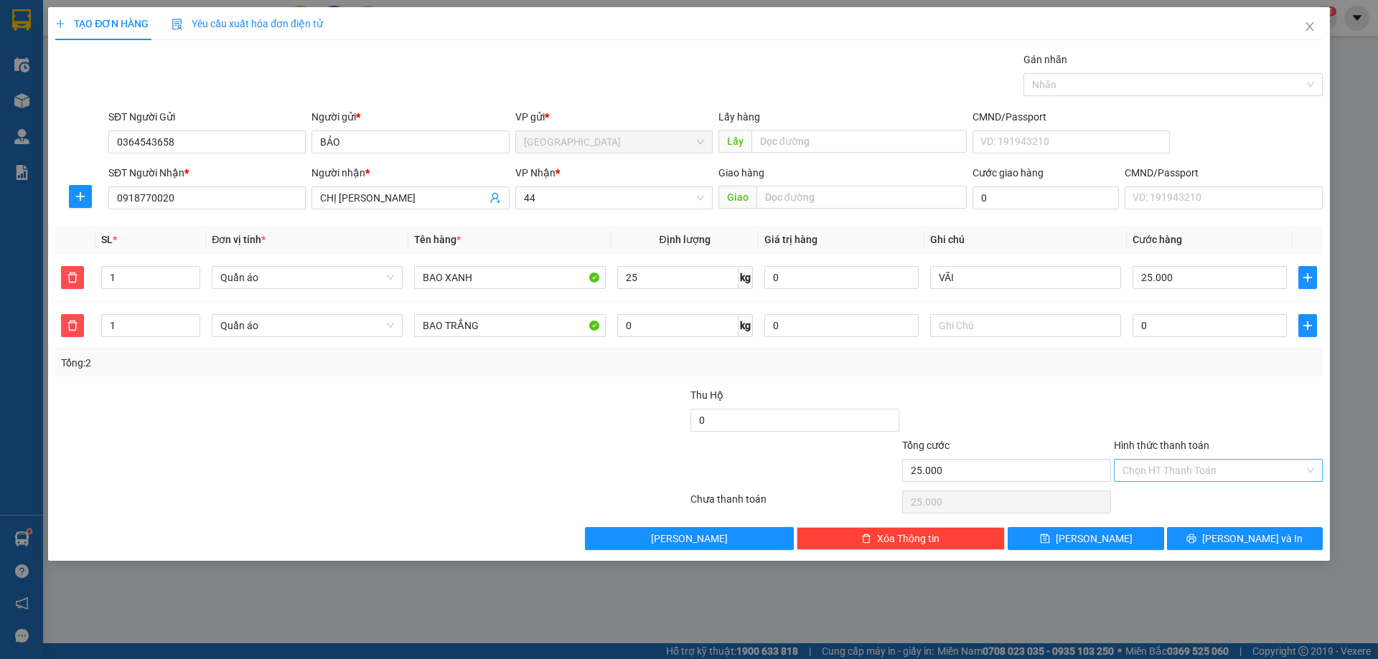
click at [1209, 471] on input "Hình thức thanh toán" at bounding box center [1213, 471] width 182 height 22
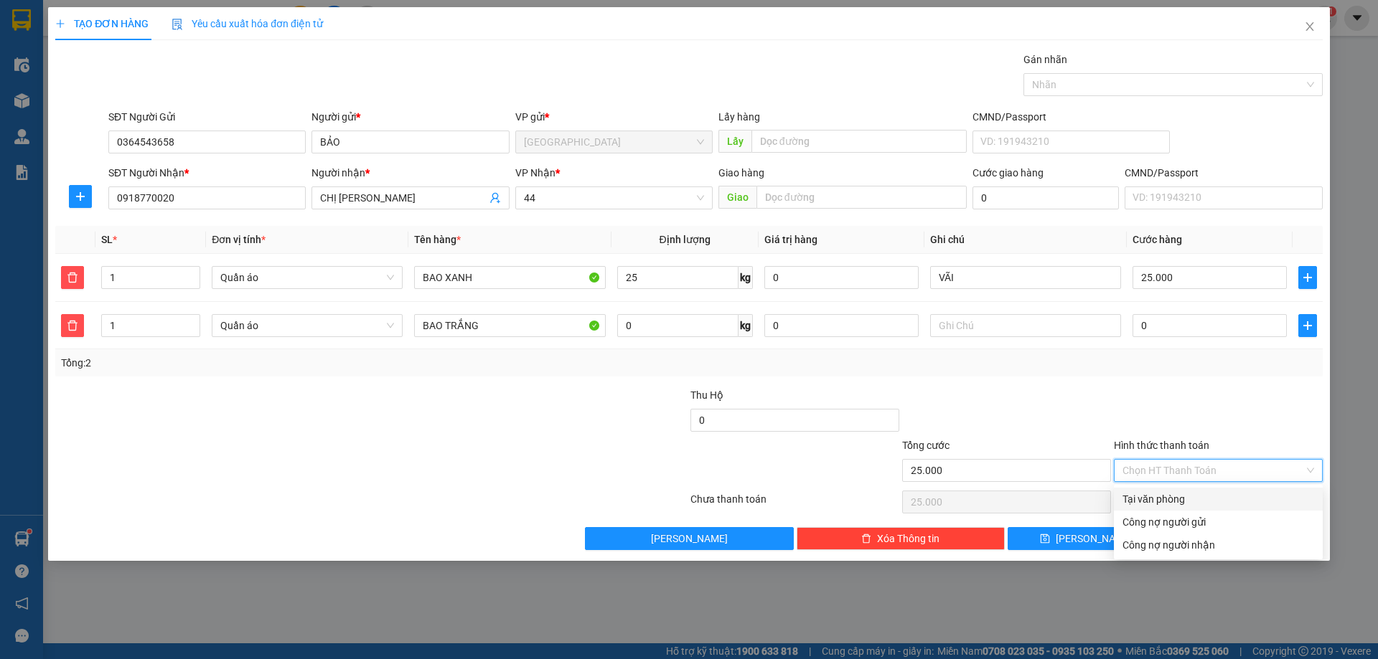
click at [1185, 494] on div "Tại văn phòng" at bounding box center [1218, 500] width 192 height 16
type input "0"
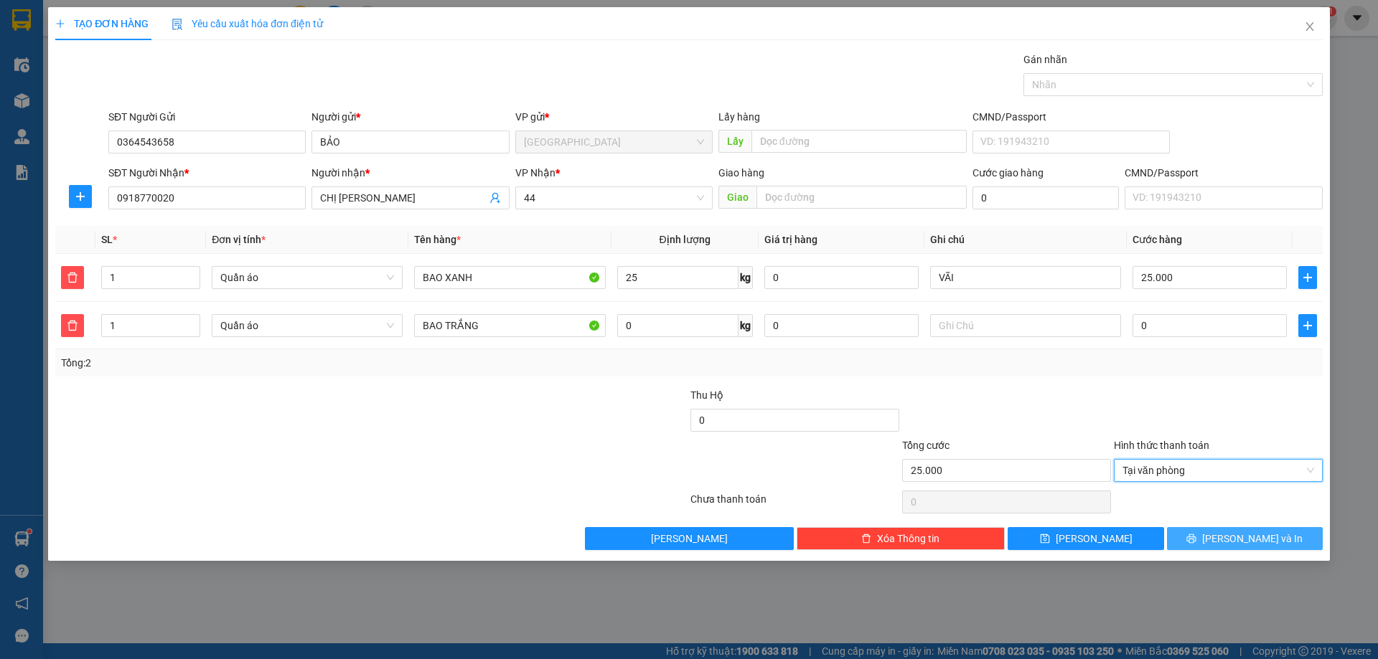
click at [1230, 543] on button "Lưu và In" at bounding box center [1245, 538] width 156 height 23
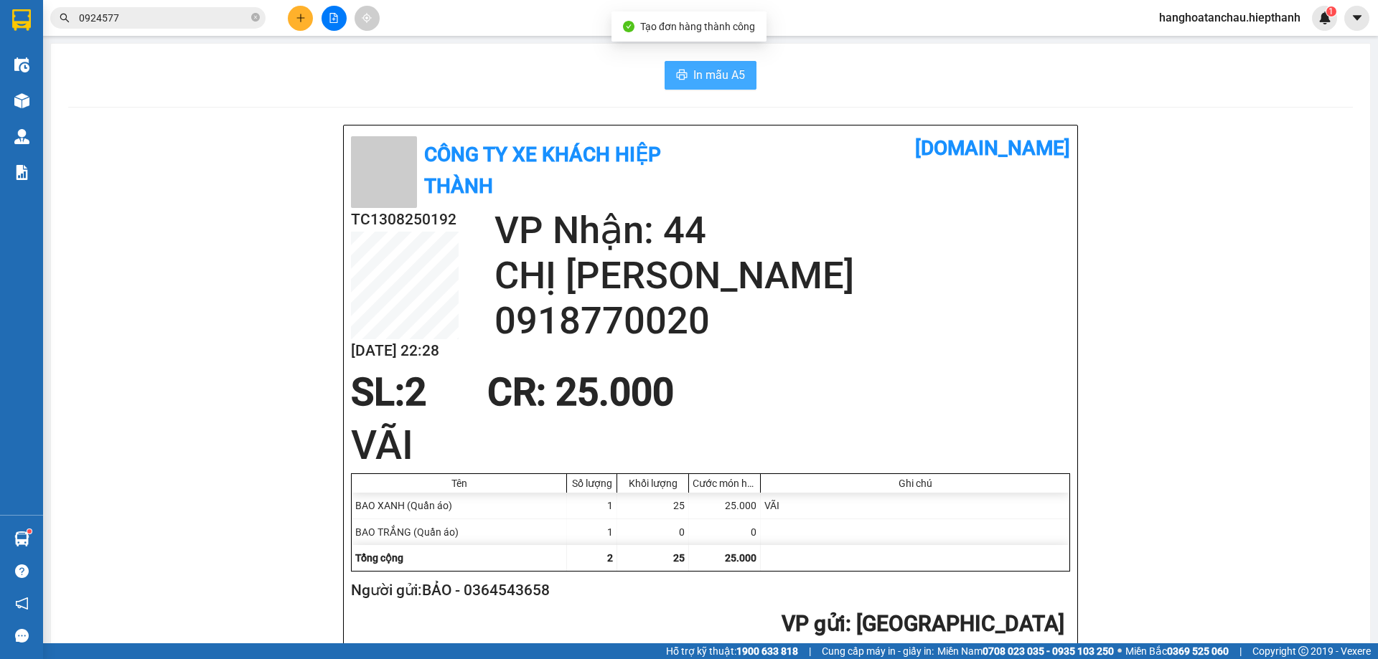
click at [712, 74] on span "In mẫu A5" at bounding box center [719, 75] width 52 height 18
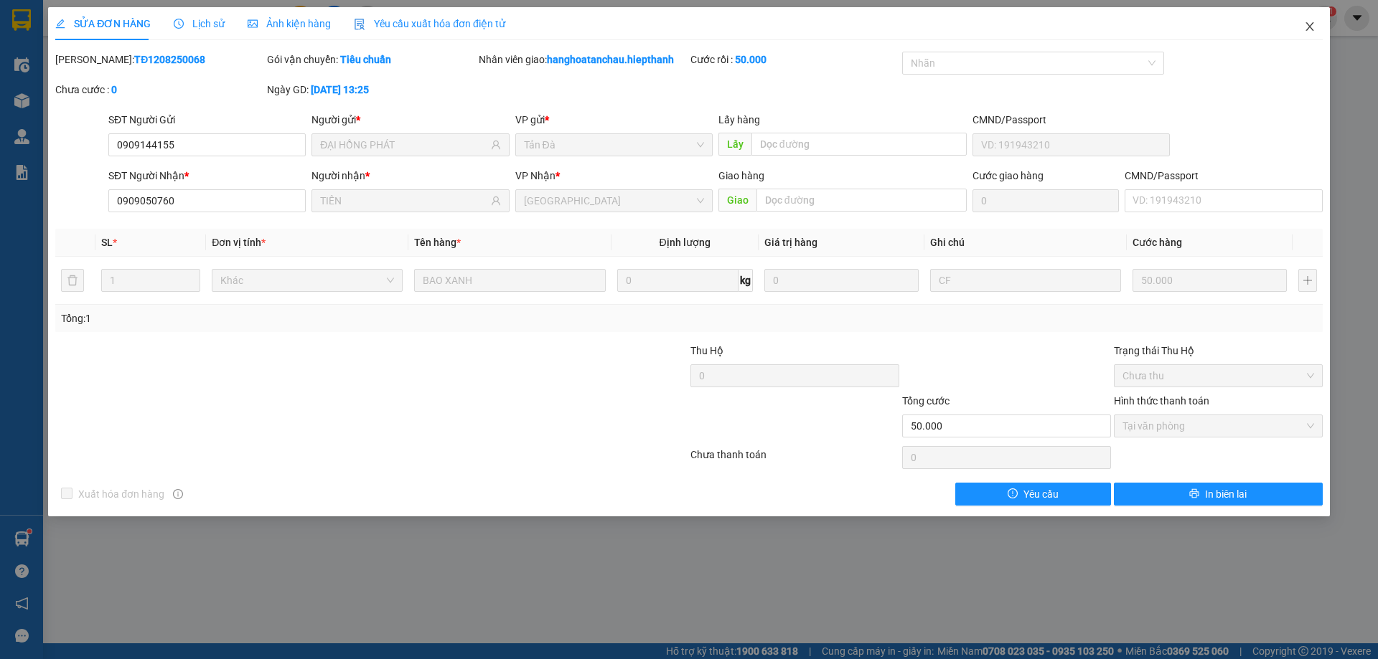
click at [1311, 27] on icon "close" at bounding box center [1309, 26] width 11 height 11
click at [1309, 29] on div "hanghoatanchau.hiepthanh 1" at bounding box center [1241, 18] width 189 height 25
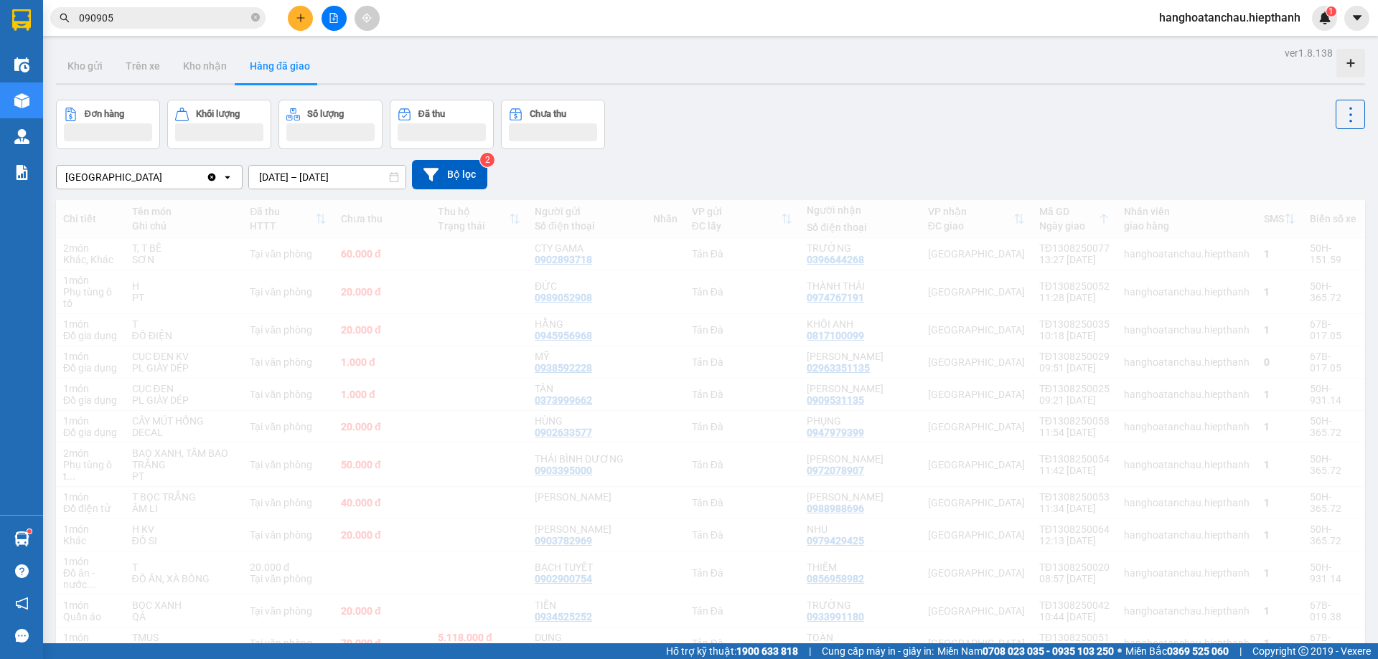
drag, startPoint x: 776, startPoint y: 102, endPoint x: 213, endPoint y: 44, distance: 565.5
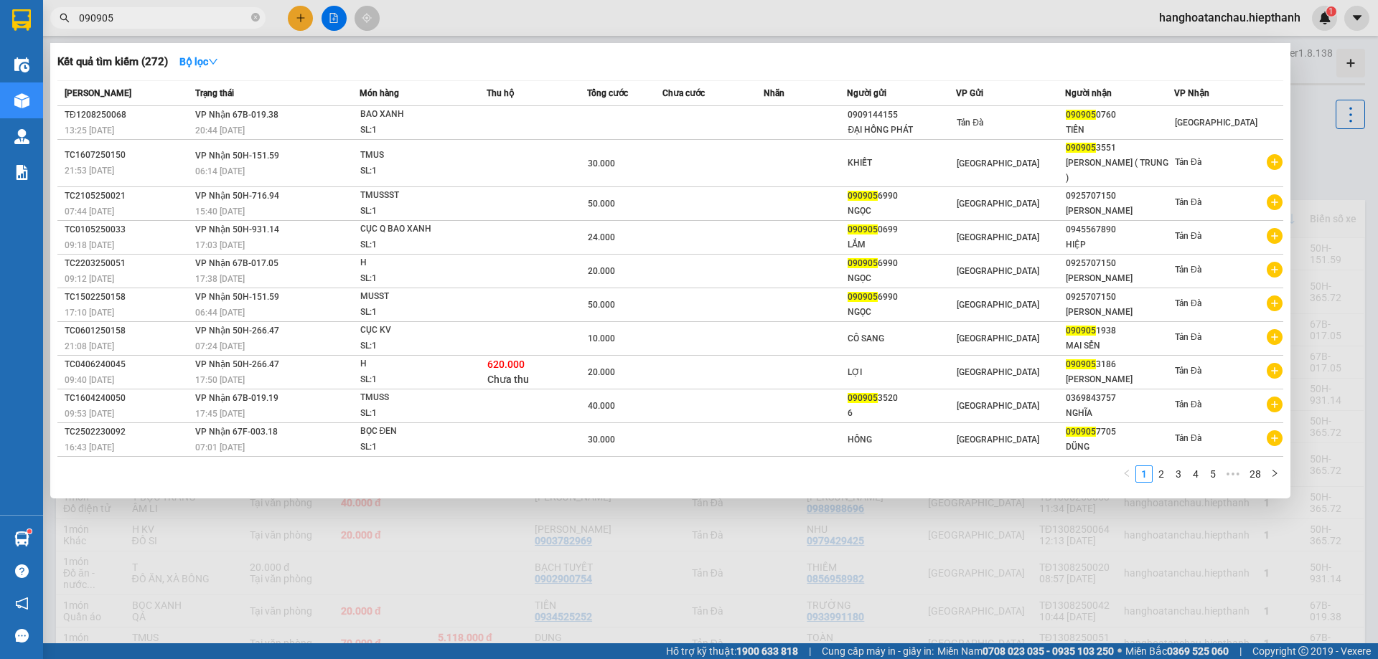
click at [147, 25] on input "090905" at bounding box center [163, 18] width 169 height 16
click at [147, 24] on input "090905" at bounding box center [163, 18] width 169 height 16
paste input "3373866"
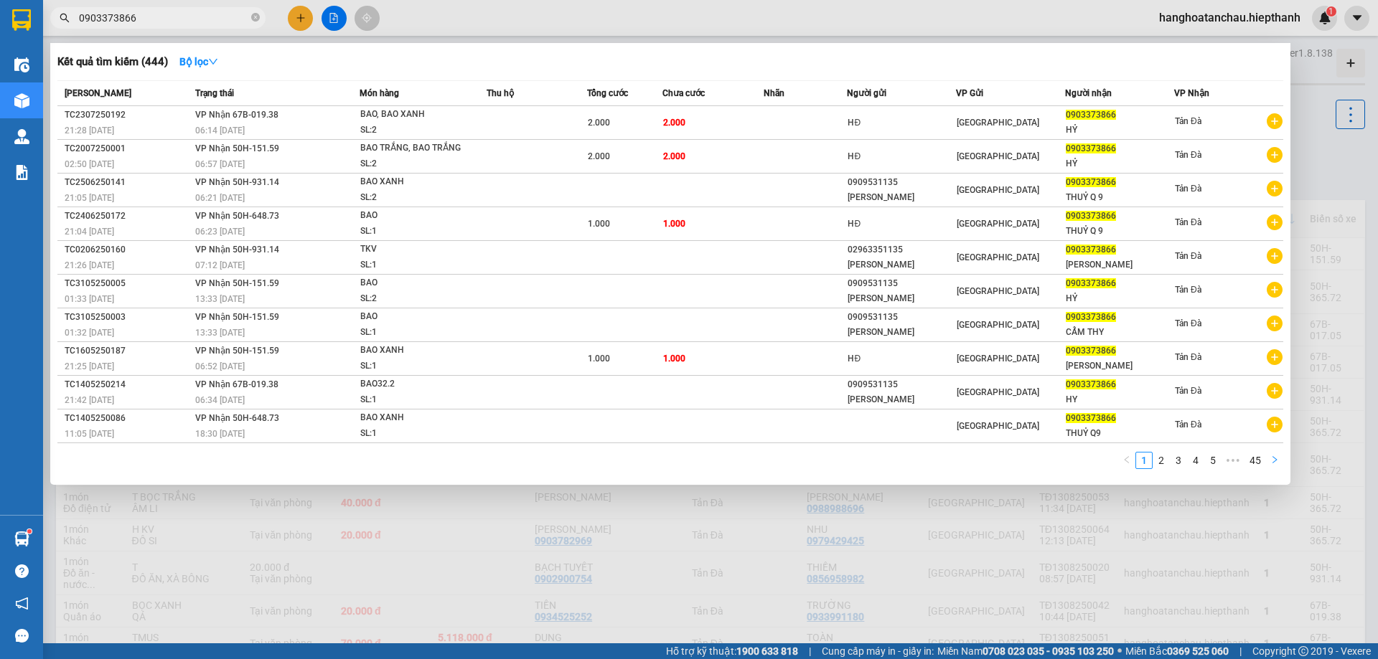
type input "0903373866"
click at [1281, 456] on button "button" at bounding box center [1274, 460] width 17 height 17
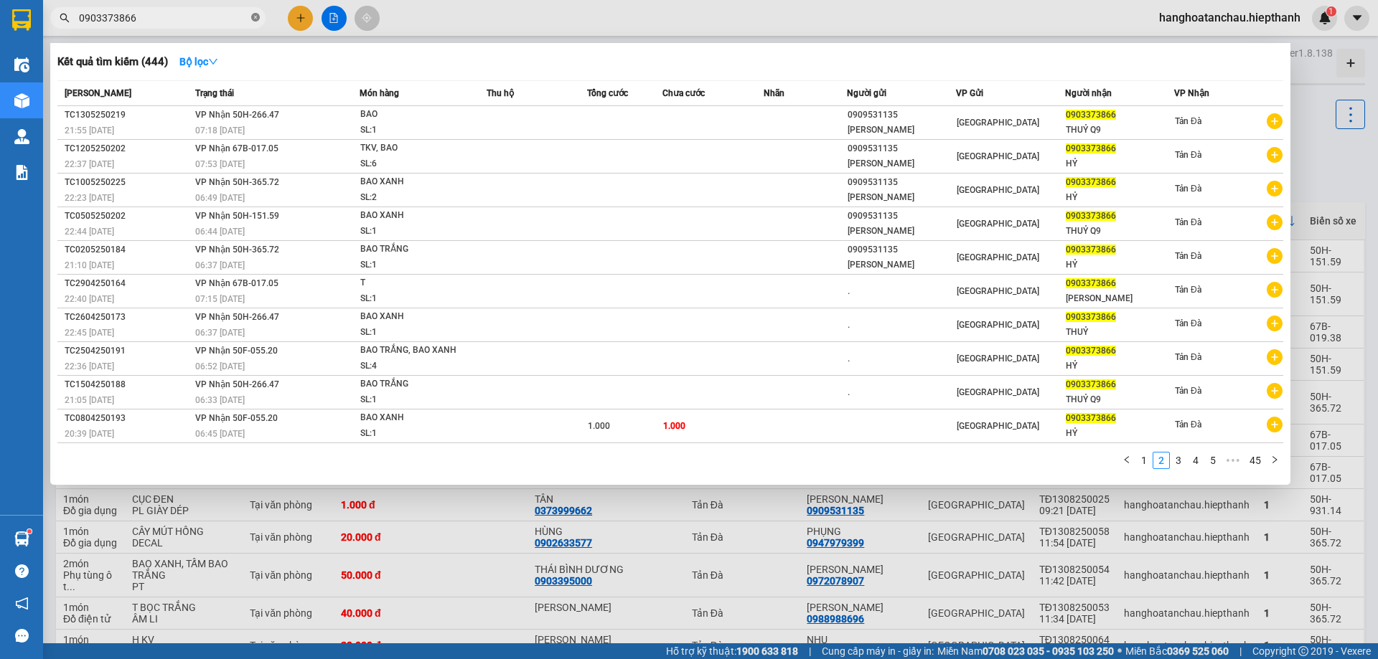
click at [253, 18] on icon "close-circle" at bounding box center [255, 17] width 9 height 9
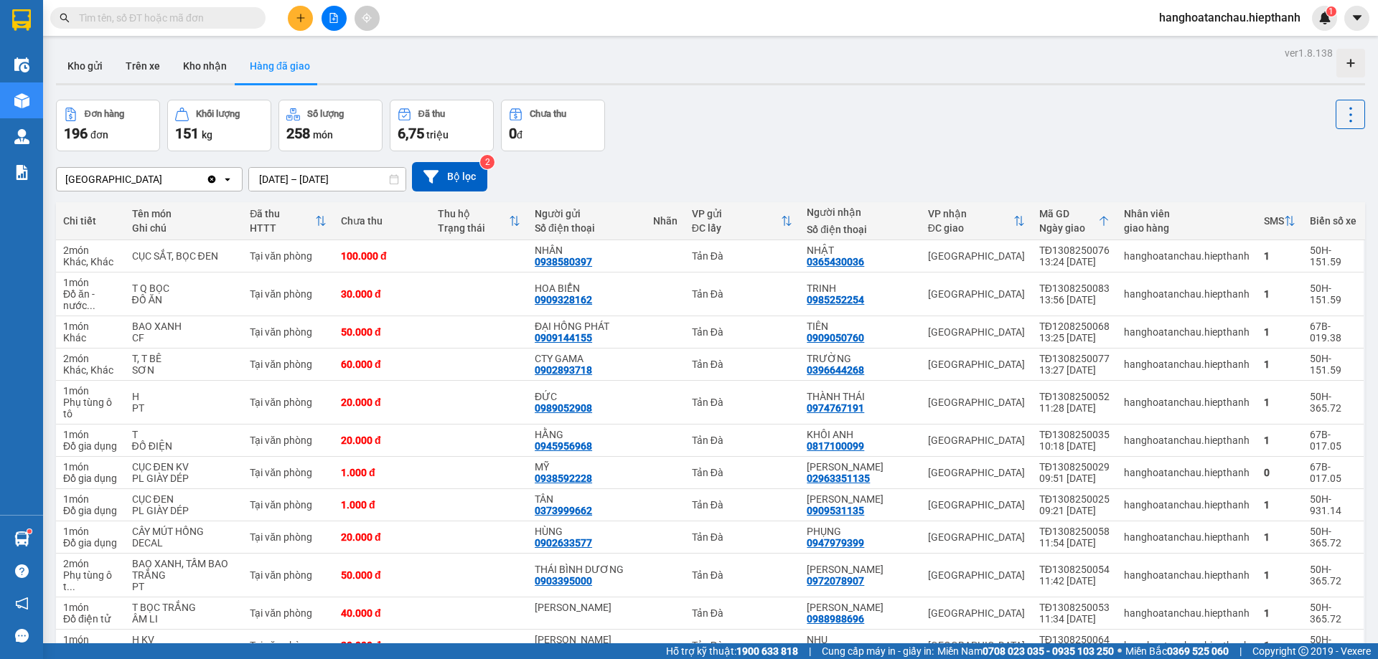
click at [326, 19] on button at bounding box center [333, 18] width 25 height 25
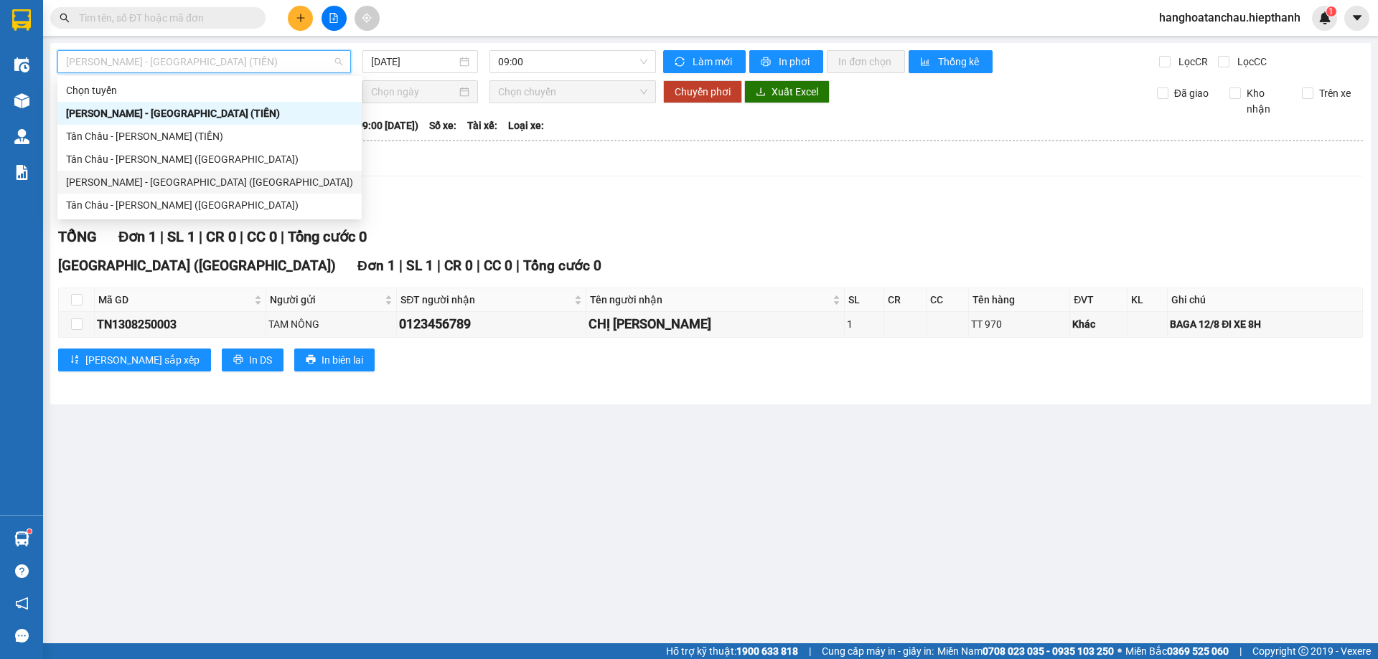
click at [178, 184] on div "[PERSON_NAME] - [GEOGRAPHIC_DATA] ([GEOGRAPHIC_DATA])" at bounding box center [209, 182] width 287 height 16
type input "[DATE]"
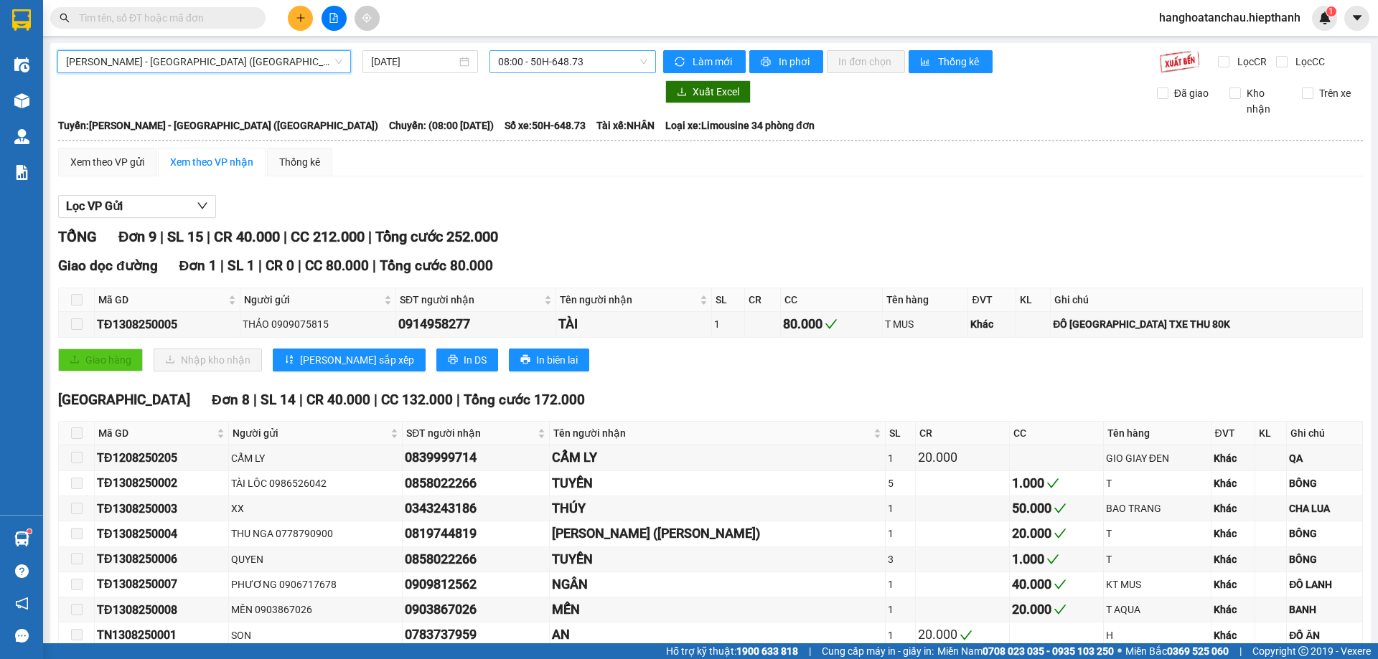
click at [504, 62] on span "08:00 - 50H-648.73" at bounding box center [572, 62] width 149 height 22
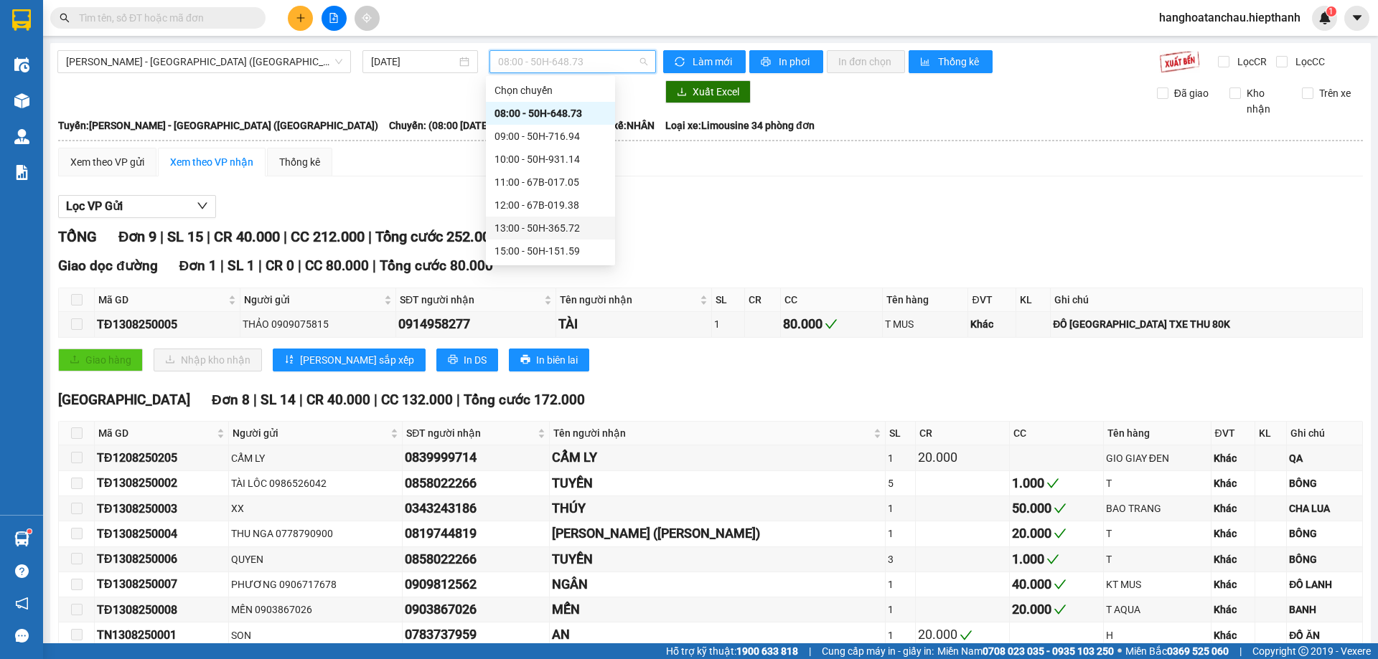
scroll to position [92, 0]
click at [539, 203] on div "19:00 - 50H-266.47" at bounding box center [550, 205] width 112 height 16
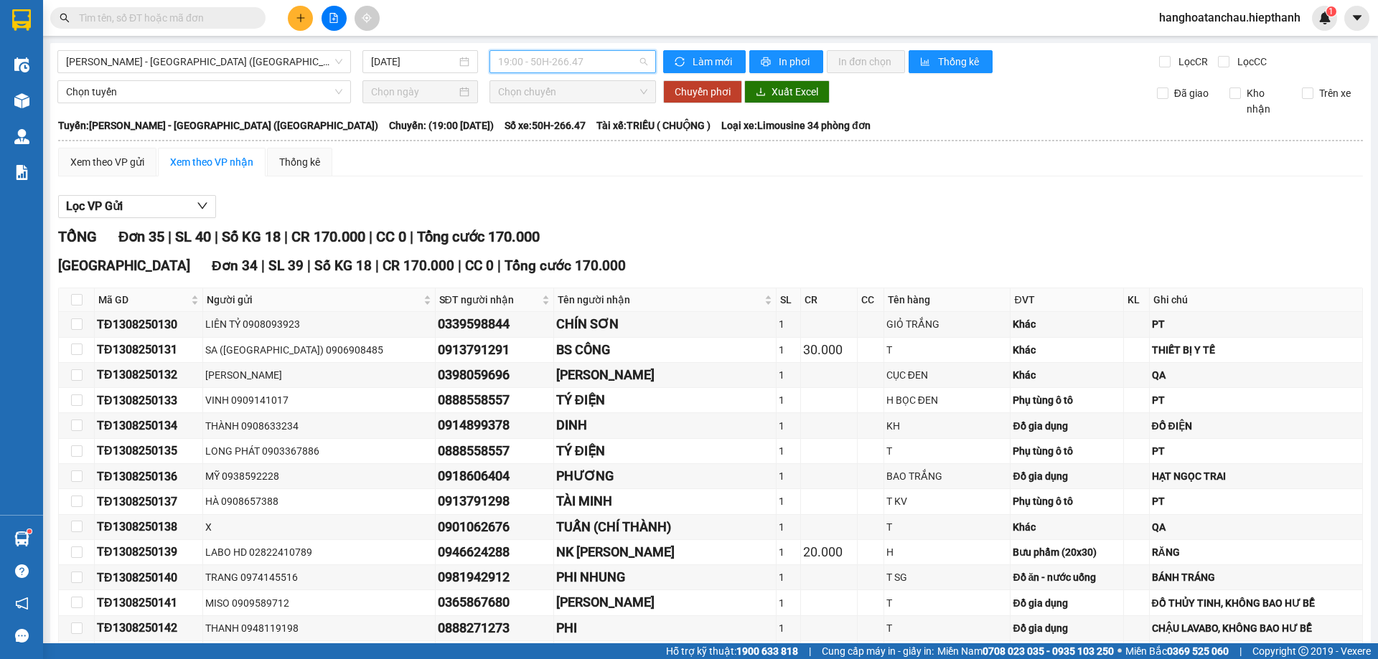
click at [559, 67] on span "19:00 - 50H-266.47" at bounding box center [572, 62] width 149 height 22
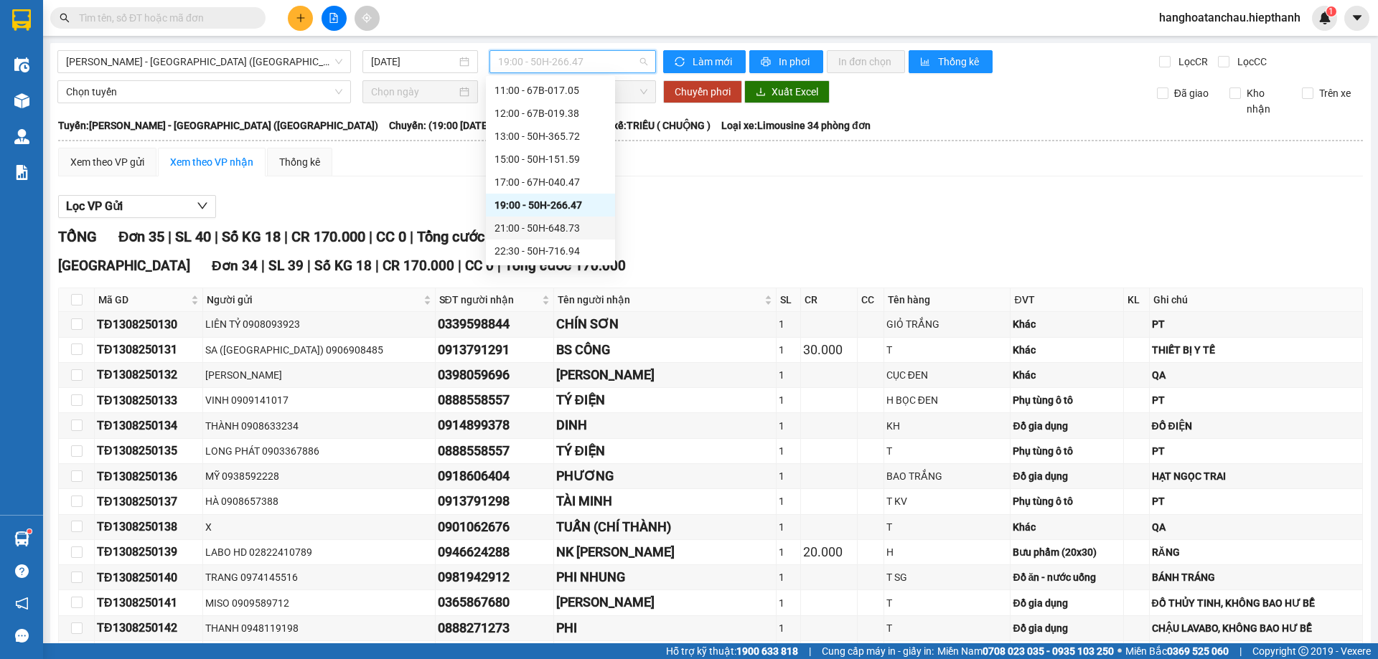
click at [544, 230] on div "21:00 - 50H-648.73" at bounding box center [550, 228] width 112 height 16
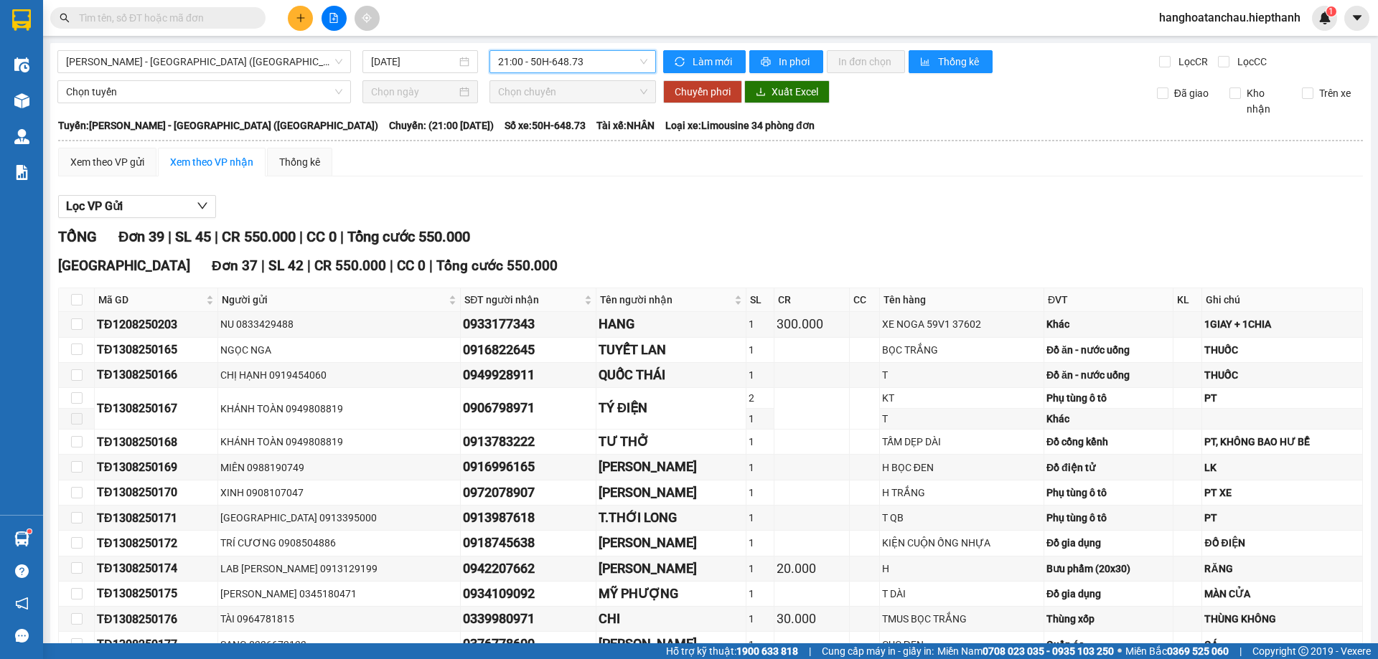
click at [563, 55] on span "21:00 - 50H-648.73" at bounding box center [572, 62] width 149 height 22
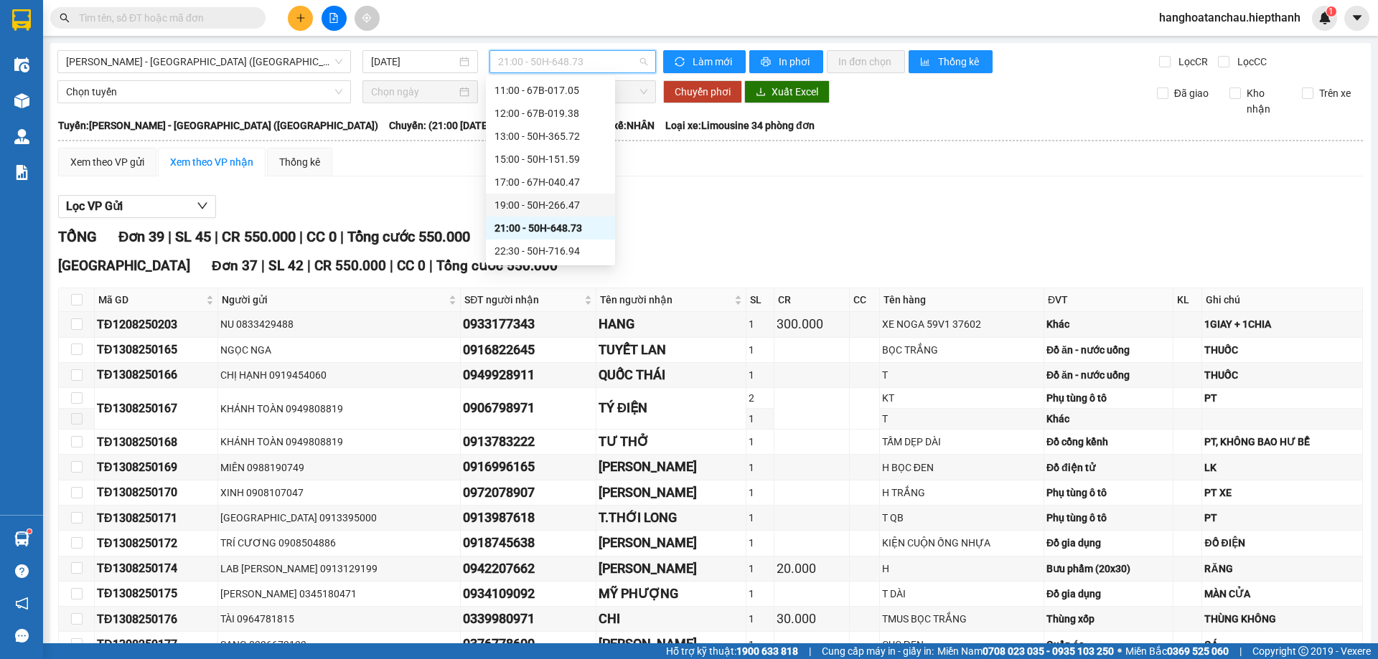
click at [560, 209] on div "19:00 - 50H-266.47" at bounding box center [550, 205] width 112 height 16
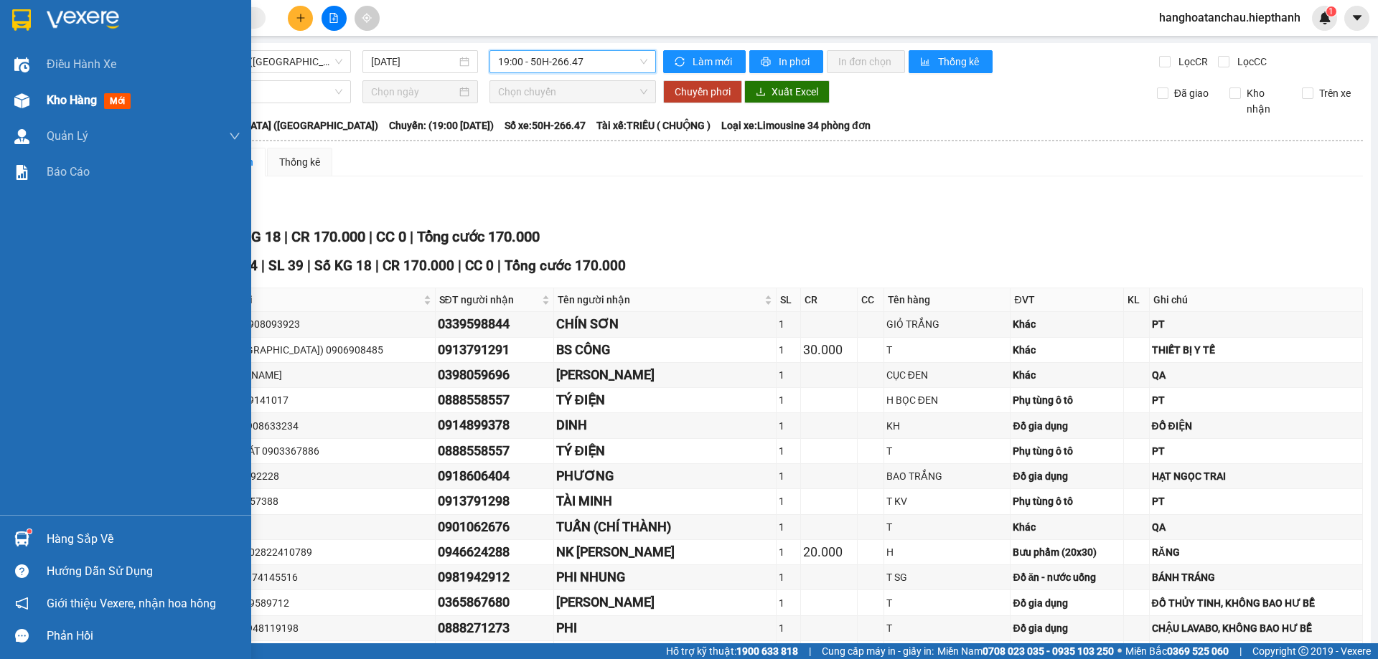
drag, startPoint x: 23, startPoint y: 93, endPoint x: 74, endPoint y: 105, distance: 52.4
click at [23, 92] on div at bounding box center [21, 100] width 25 height 25
click at [55, 94] on span "Kho hàng" at bounding box center [72, 100] width 50 height 14
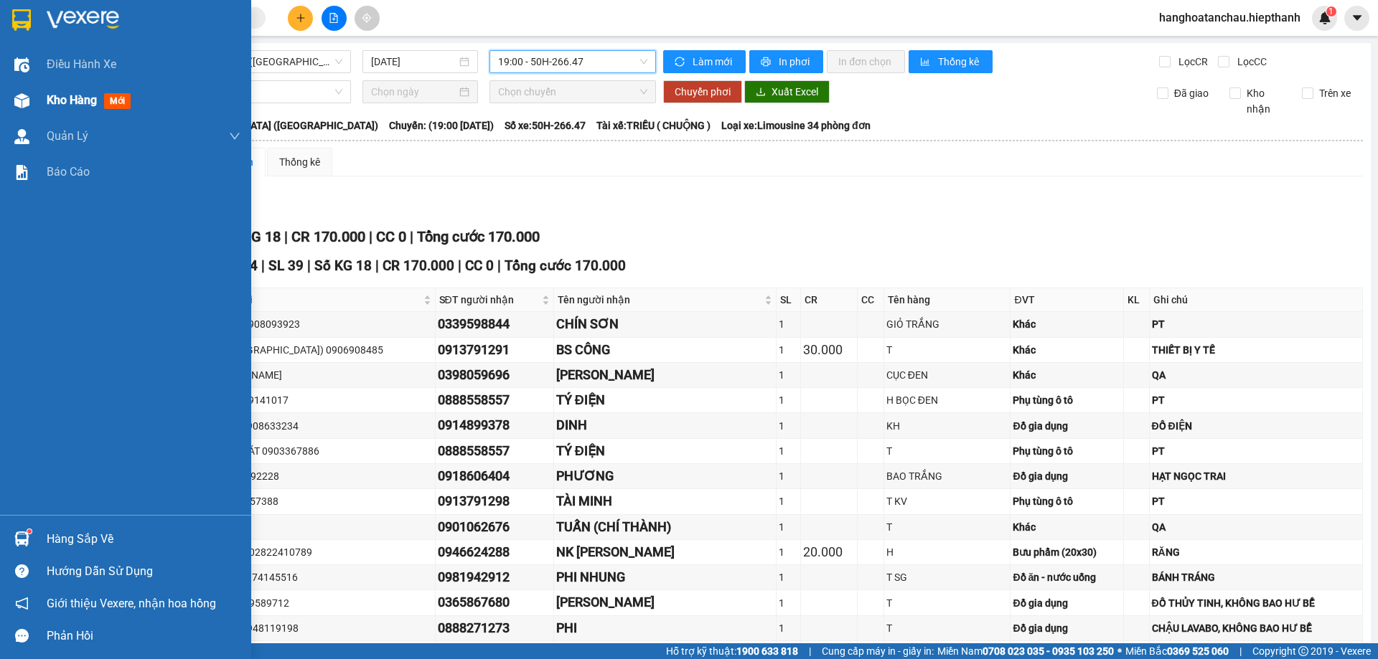
click at [55, 94] on span "Kho hàng" at bounding box center [72, 100] width 50 height 14
click at [74, 105] on span "Kho hàng" at bounding box center [72, 100] width 50 height 14
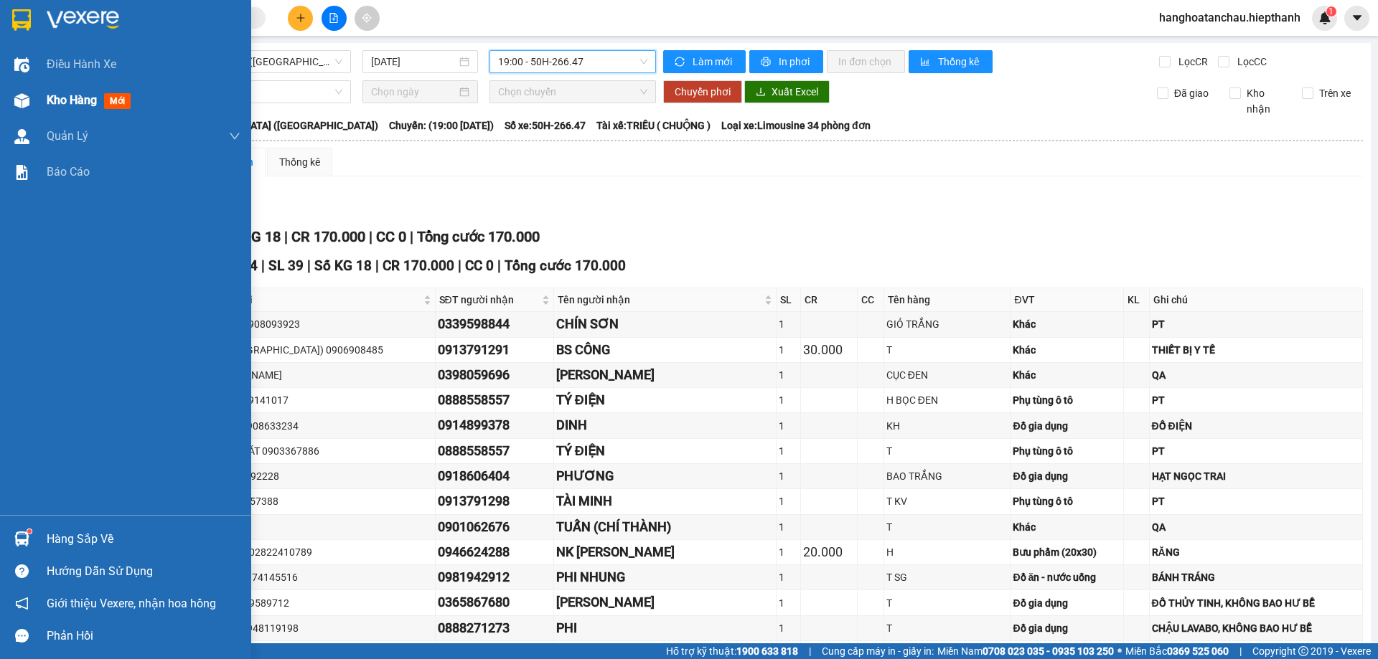
click at [74, 105] on span "Kho hàng" at bounding box center [72, 100] width 50 height 14
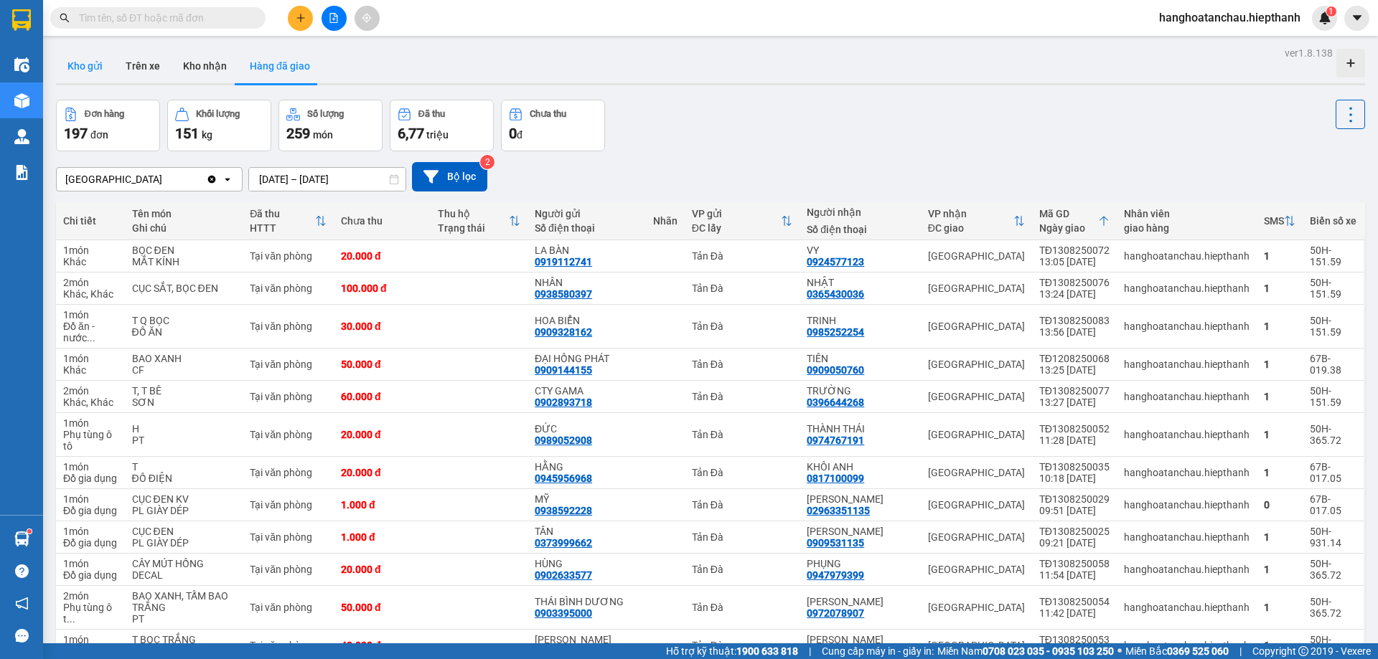
click at [95, 74] on button "Kho gửi" at bounding box center [85, 66] width 58 height 34
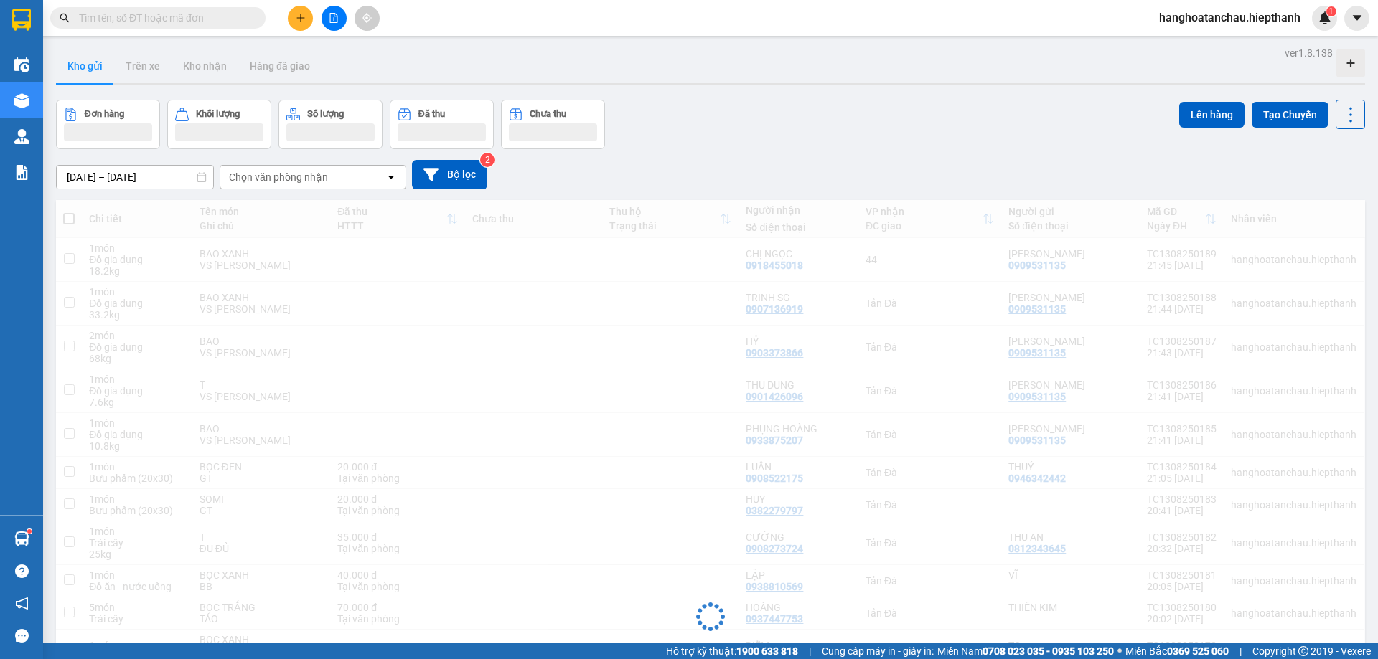
click at [260, 174] on div "Chọn văn phòng nhận" at bounding box center [278, 177] width 99 height 14
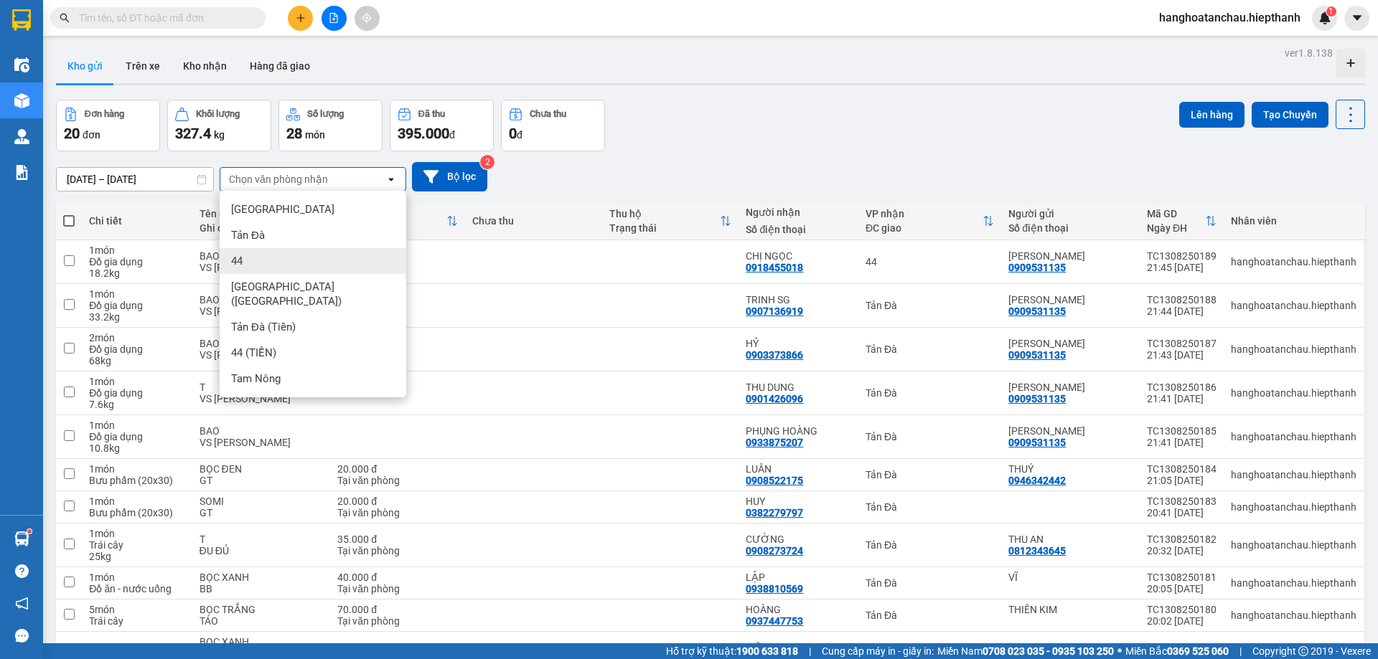
click at [258, 260] on div "44" at bounding box center [313, 261] width 187 height 26
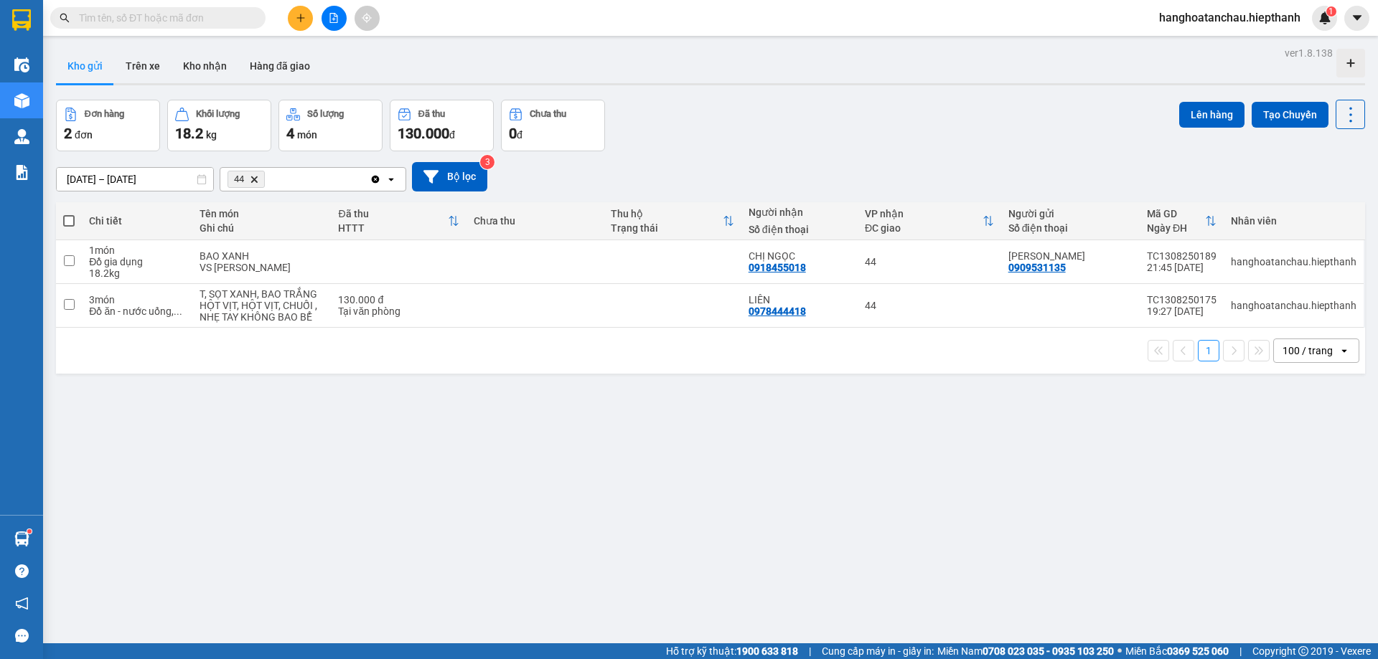
click at [75, 220] on span at bounding box center [68, 220] width 11 height 11
click at [69, 214] on input "checkbox" at bounding box center [69, 214] width 0 height 0
checkbox input "true"
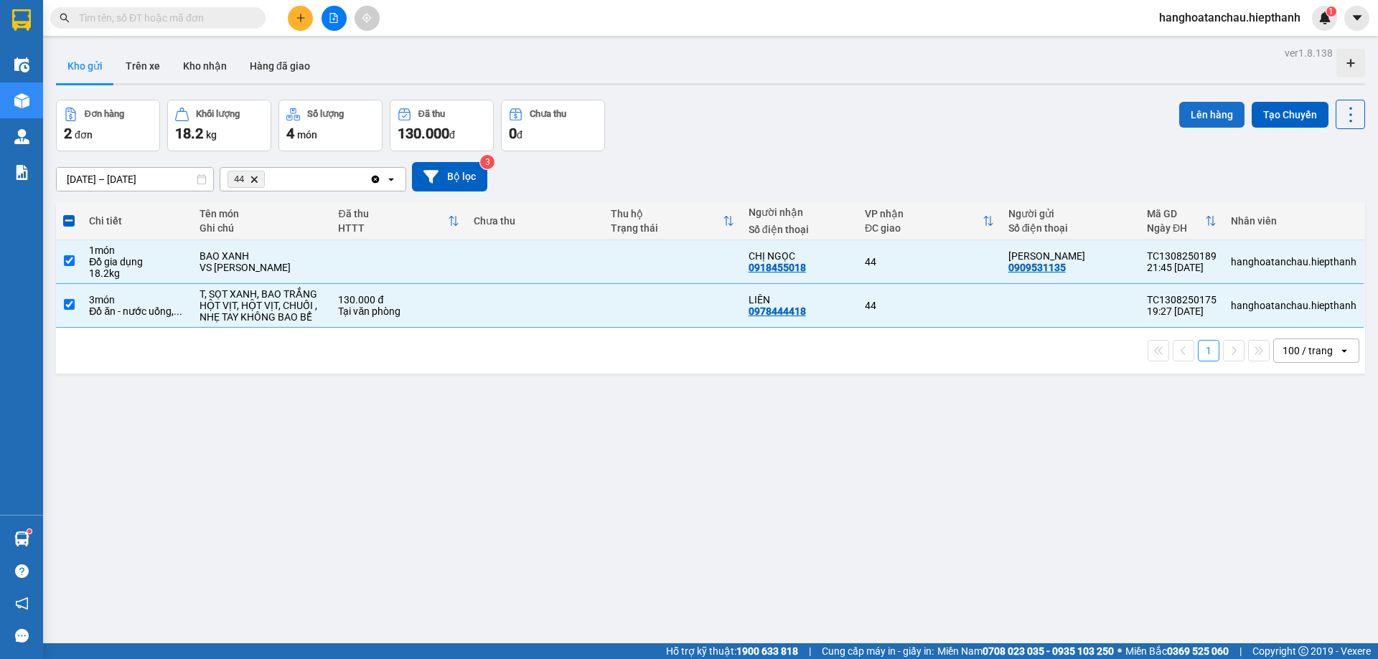
click at [1196, 120] on button "Lên hàng" at bounding box center [1211, 115] width 65 height 26
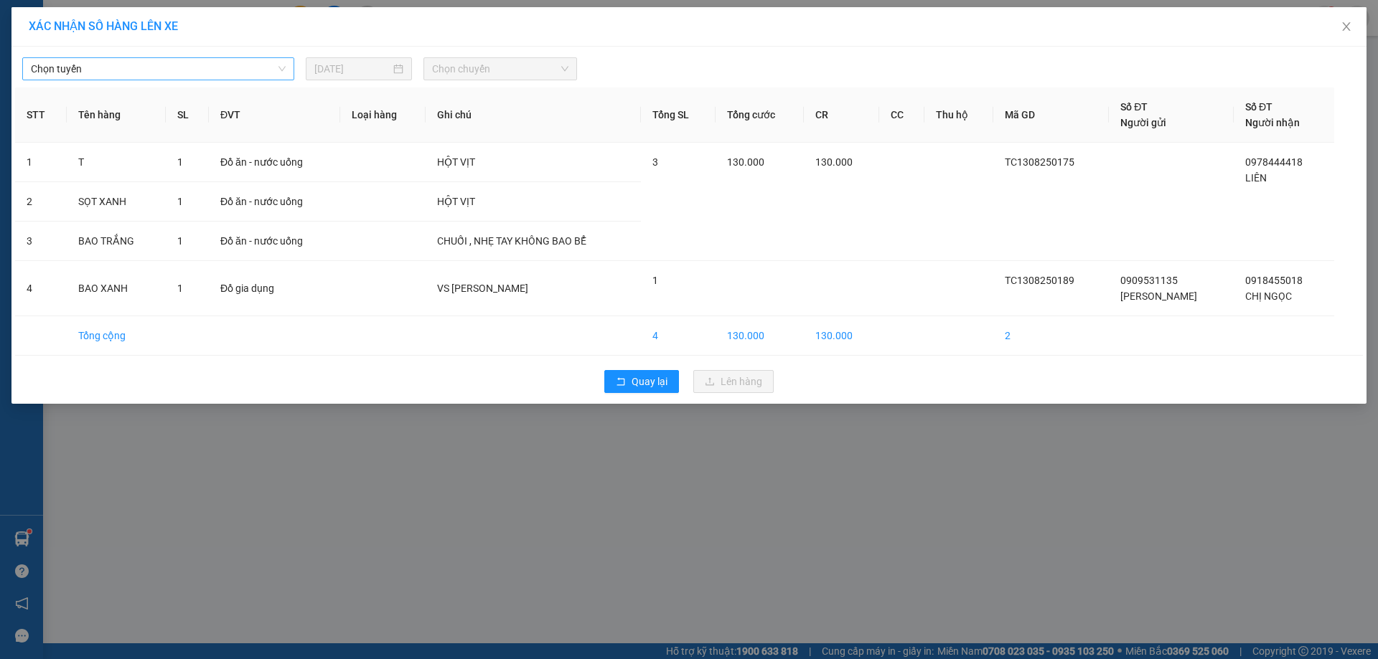
click at [197, 72] on span "Chọn tuyến" at bounding box center [158, 69] width 255 height 22
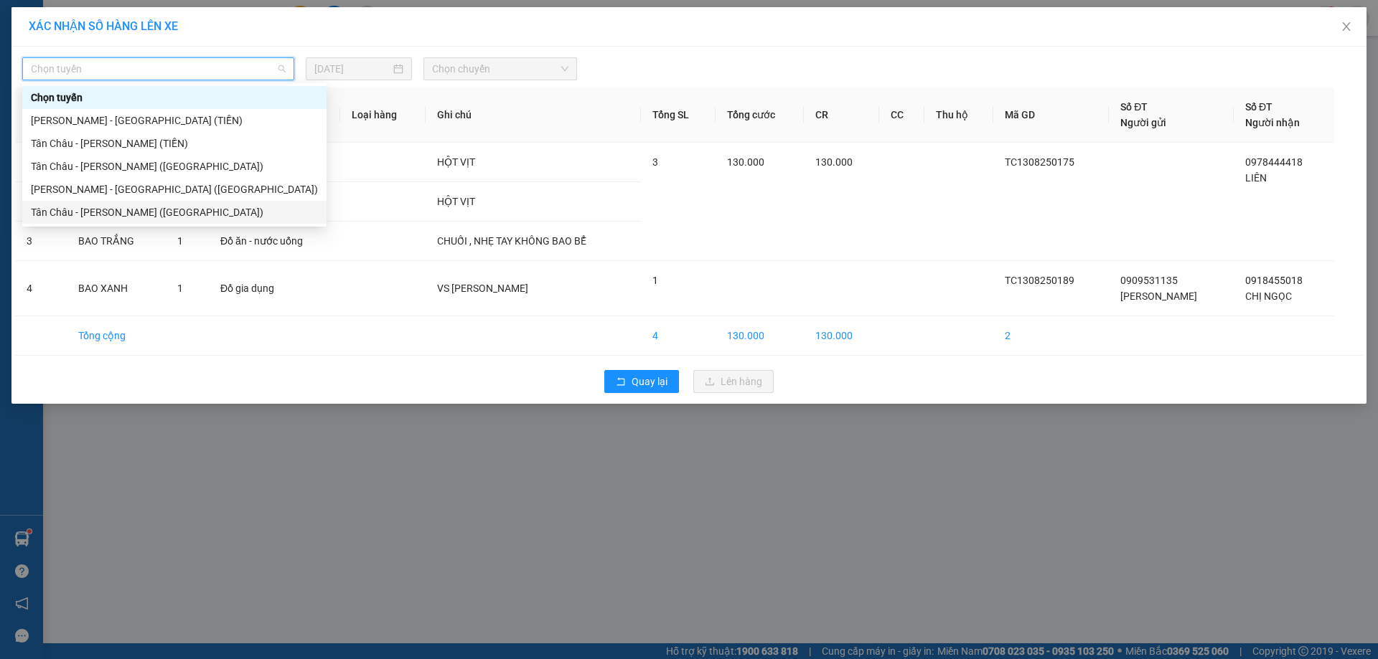
click at [167, 210] on div "Tân Châu - [PERSON_NAME] ([GEOGRAPHIC_DATA])" at bounding box center [174, 213] width 287 height 16
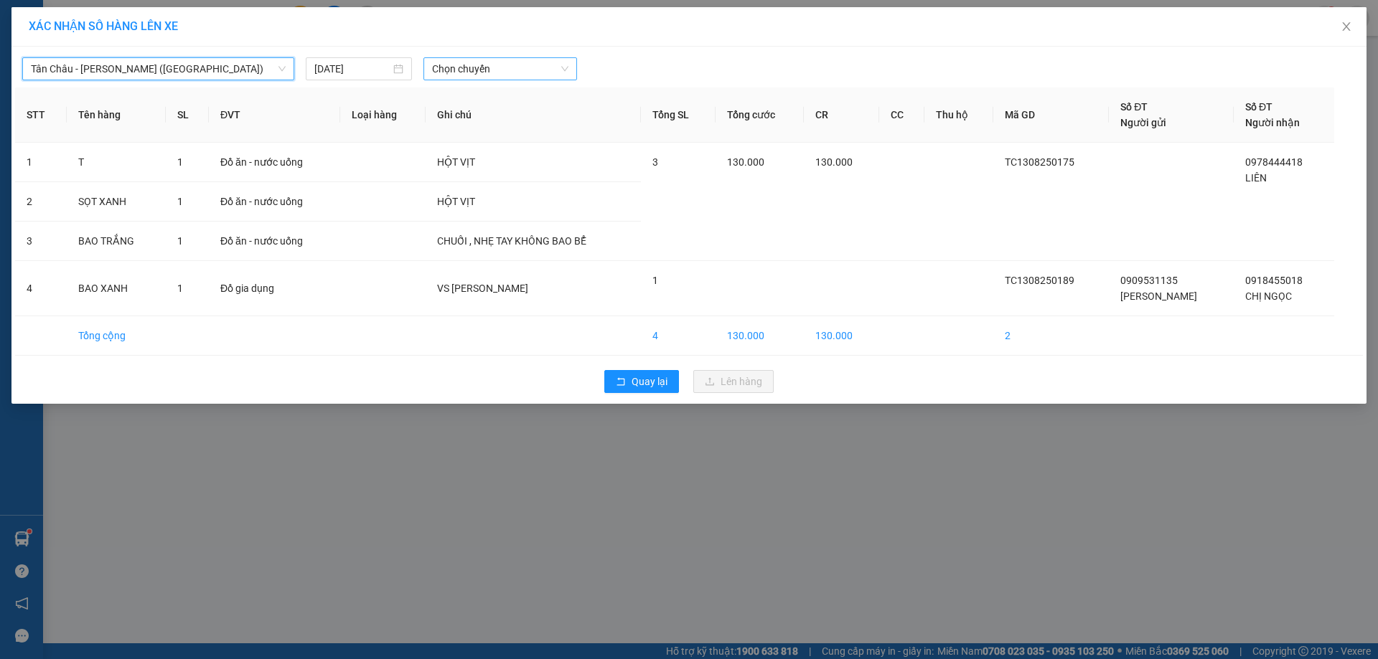
click at [446, 62] on span "Chọn chuyến" at bounding box center [500, 69] width 136 height 22
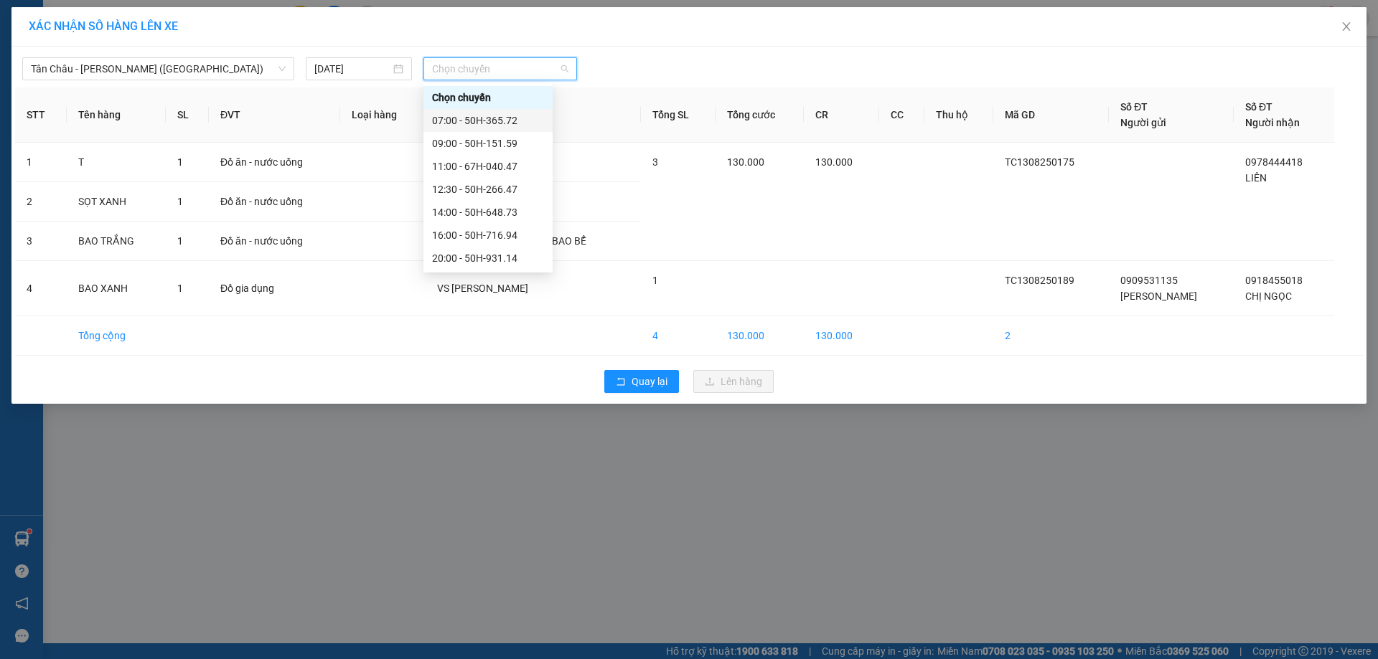
scroll to position [92, 0]
click at [457, 253] on div "23:59 - 50H-151.59" at bounding box center [488, 258] width 112 height 16
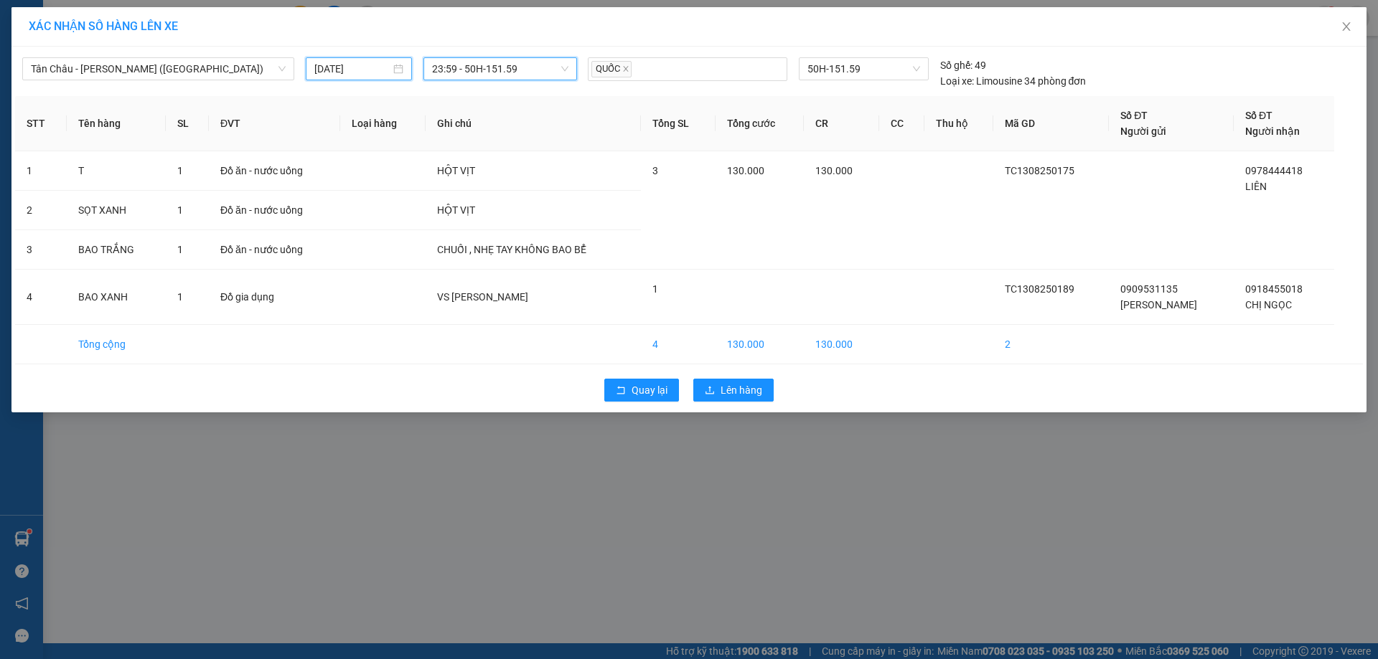
click at [368, 65] on input "[DATE]" at bounding box center [352, 69] width 76 height 16
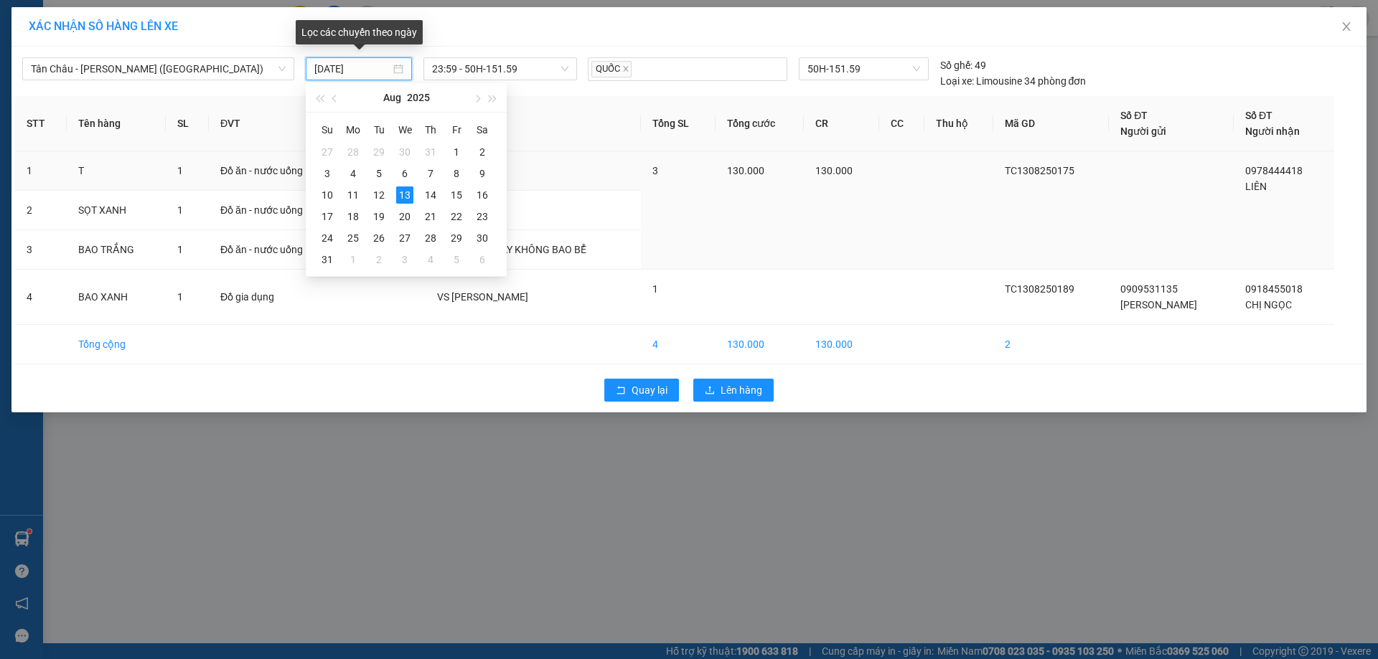
type input "[DATE]"
click at [598, 37] on div "XÁC NHẬN SỐ HÀNG LÊN XE" at bounding box center [688, 26] width 1355 height 39
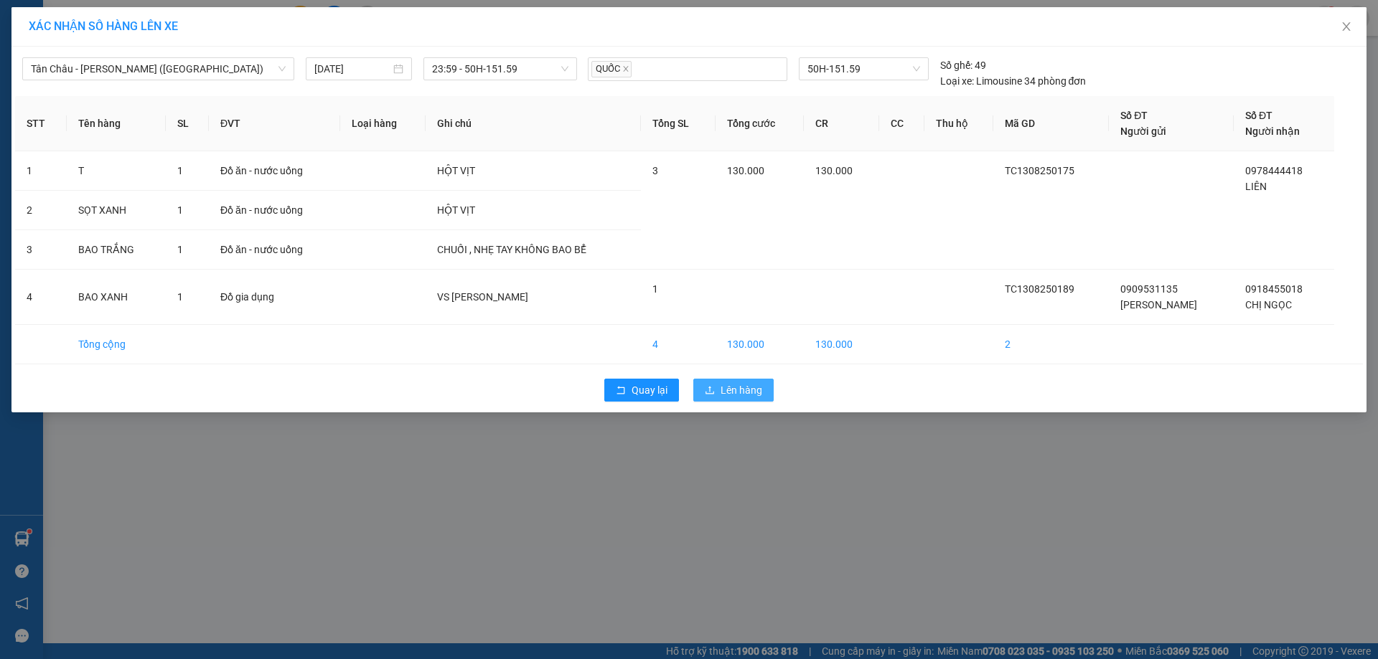
click at [734, 391] on span "Lên hàng" at bounding box center [741, 390] width 42 height 16
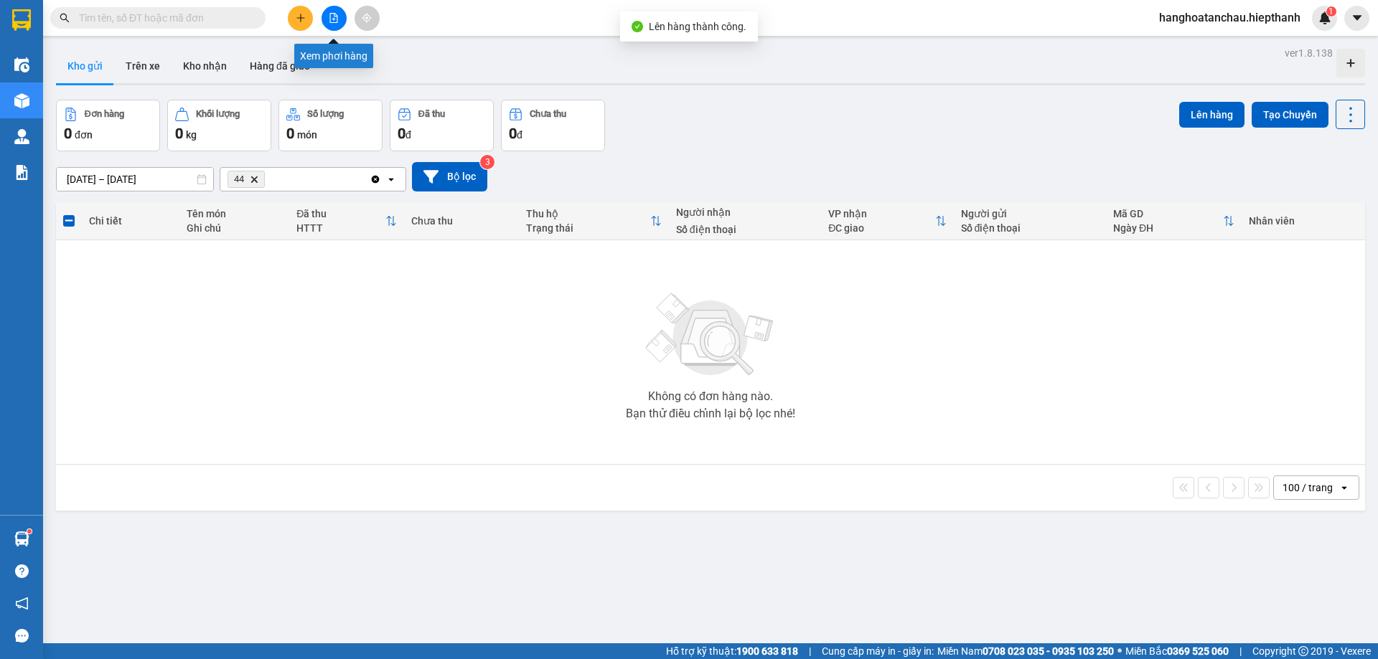
click at [337, 24] on button at bounding box center [333, 18] width 25 height 25
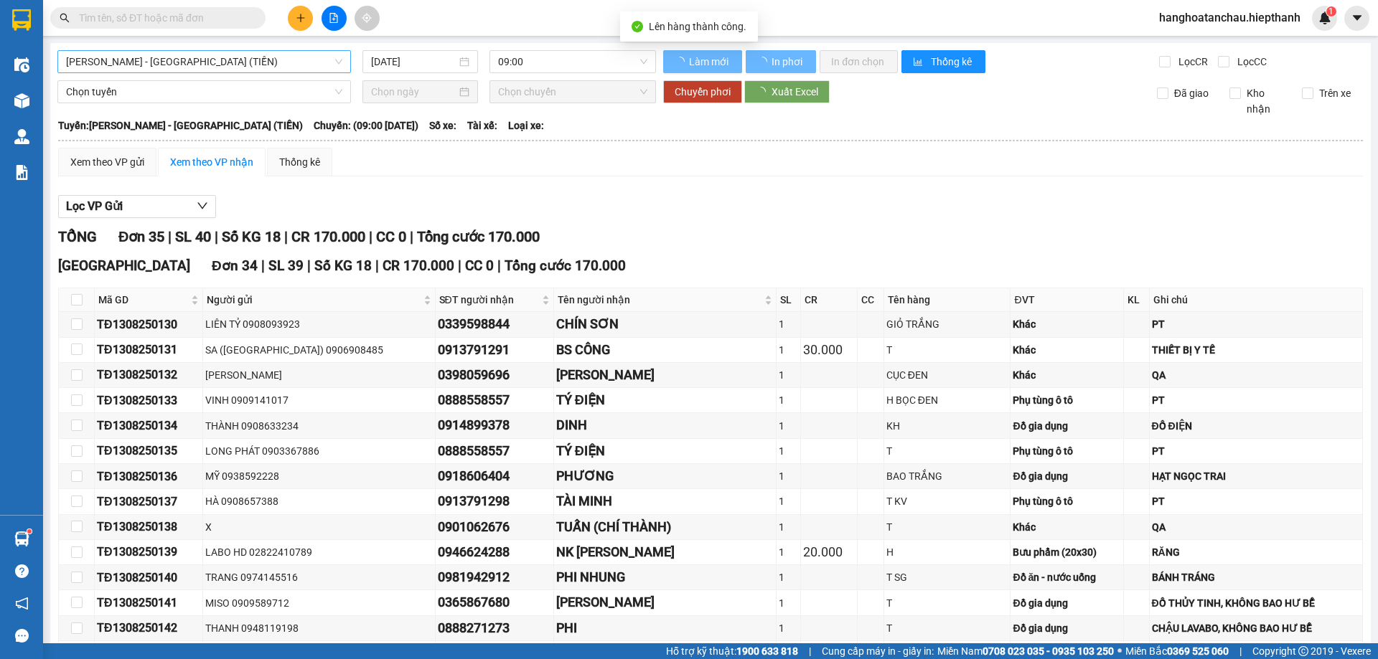
click at [286, 56] on span "[PERSON_NAME] - [GEOGRAPHIC_DATA] (TIỀN)" at bounding box center [204, 62] width 276 height 22
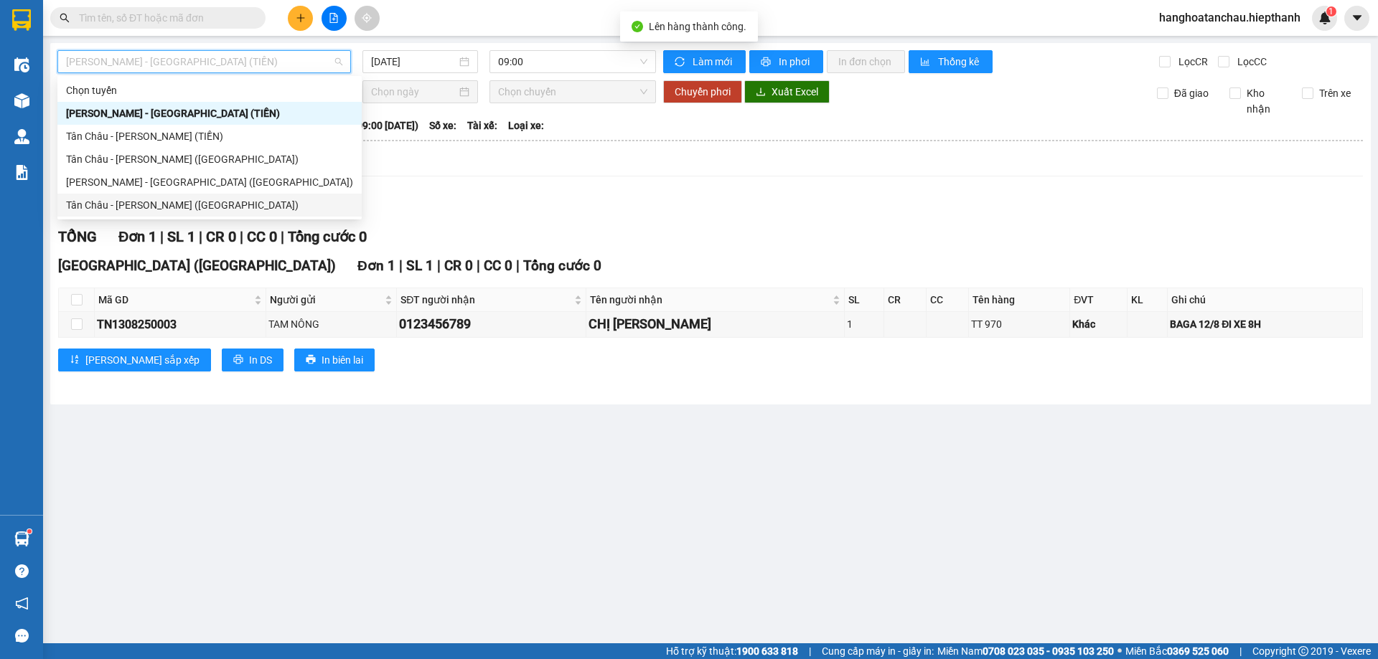
click at [208, 207] on div "Tân Châu - [PERSON_NAME] ([GEOGRAPHIC_DATA])" at bounding box center [209, 205] width 287 height 16
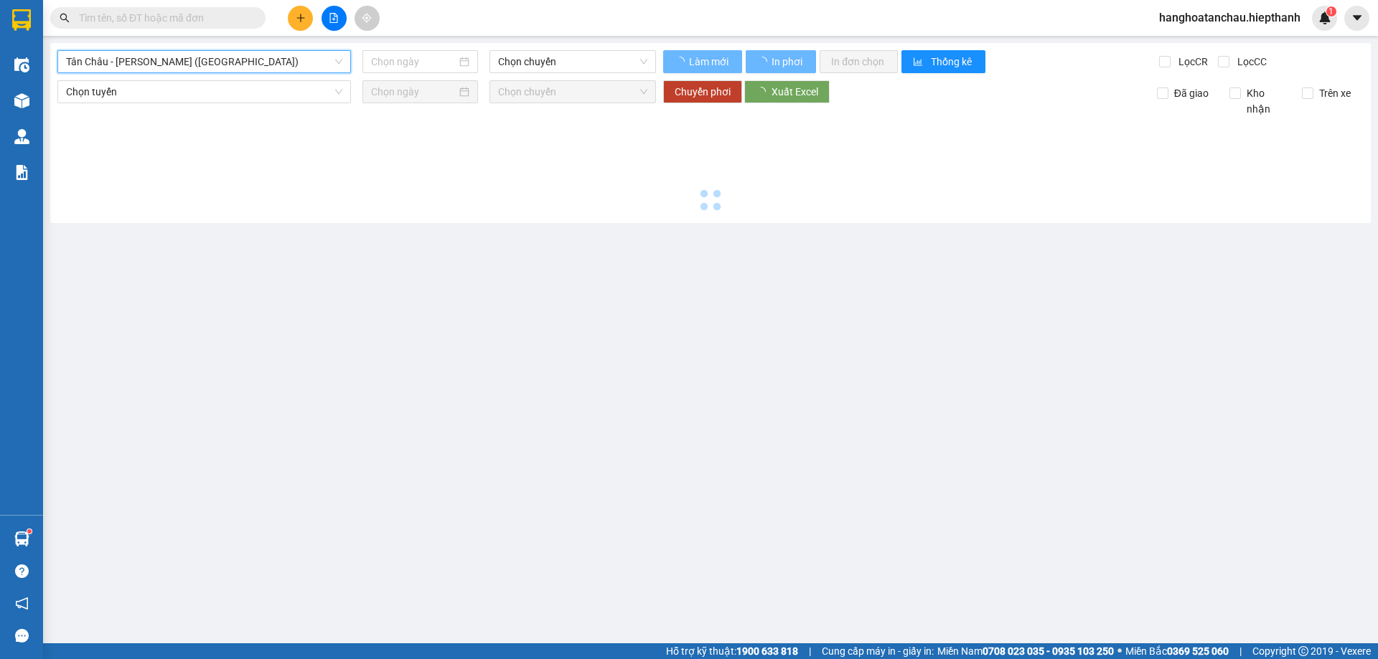
type input "[DATE]"
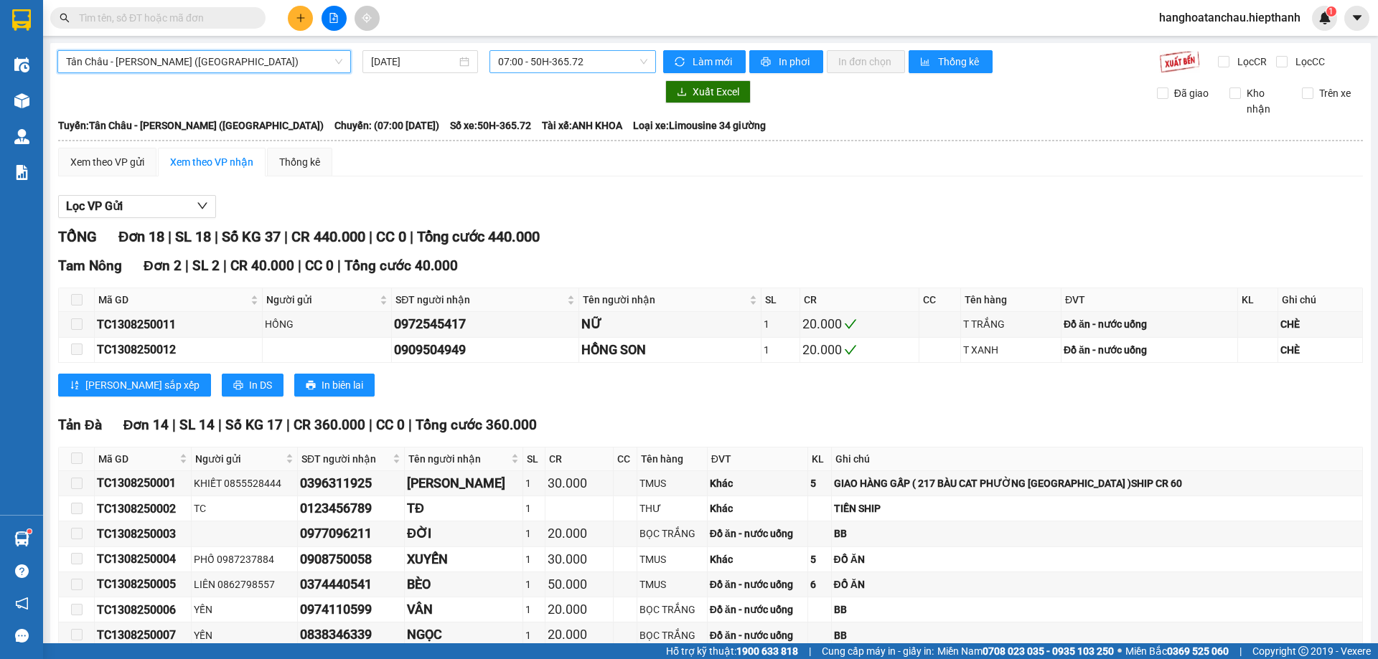
click at [521, 69] on span "07:00 - 50H-365.72" at bounding box center [572, 62] width 149 height 22
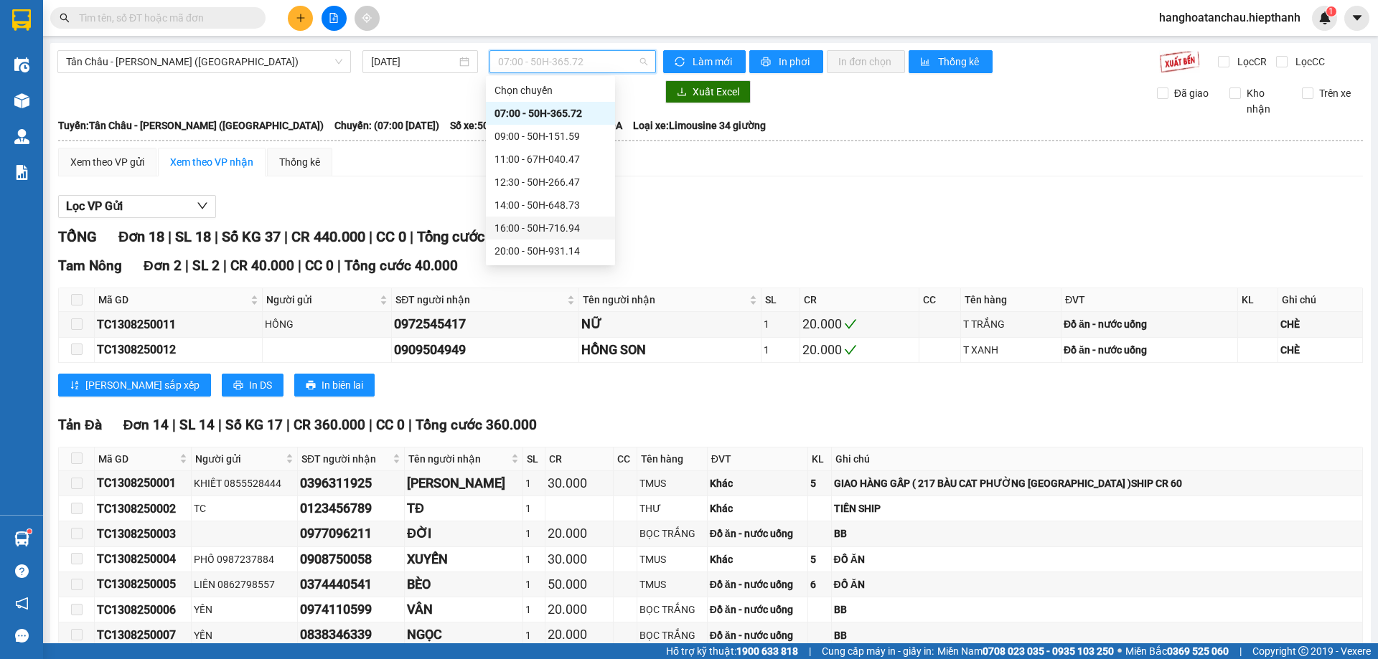
scroll to position [92, 0]
click at [525, 245] on div "23:59 - 50H-151.59" at bounding box center [550, 251] width 112 height 16
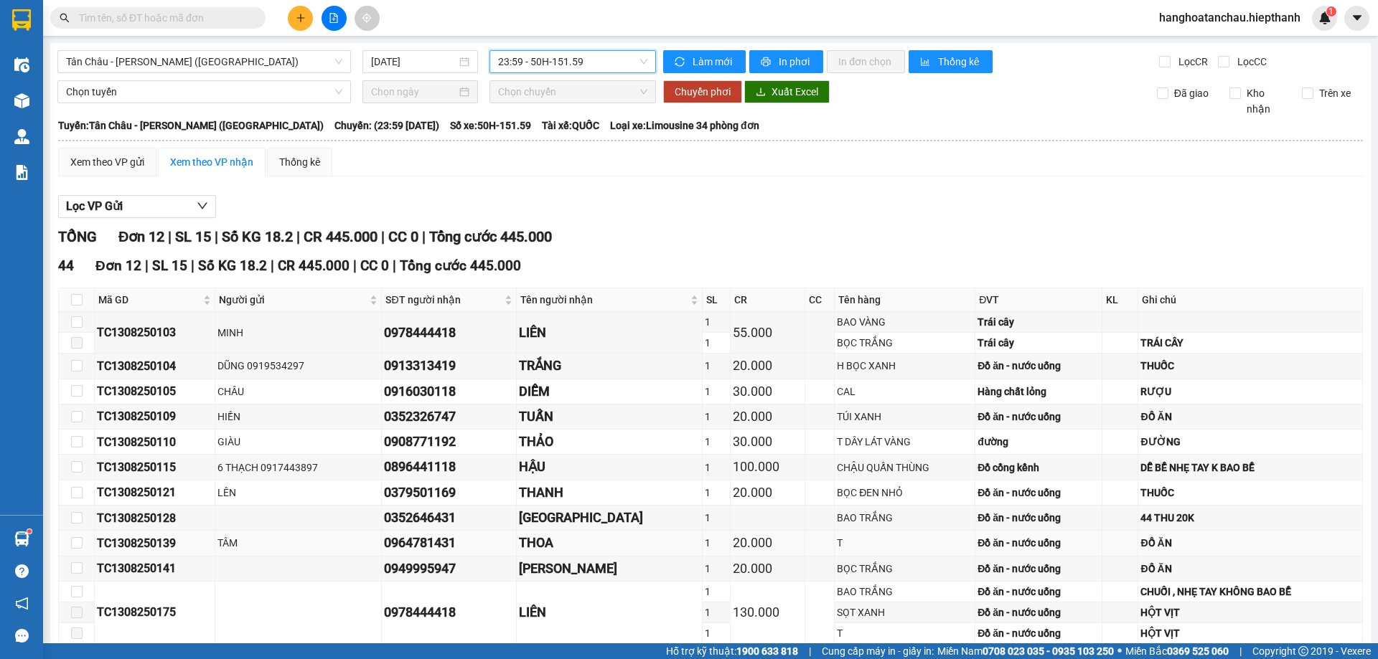
scroll to position [100, 0]
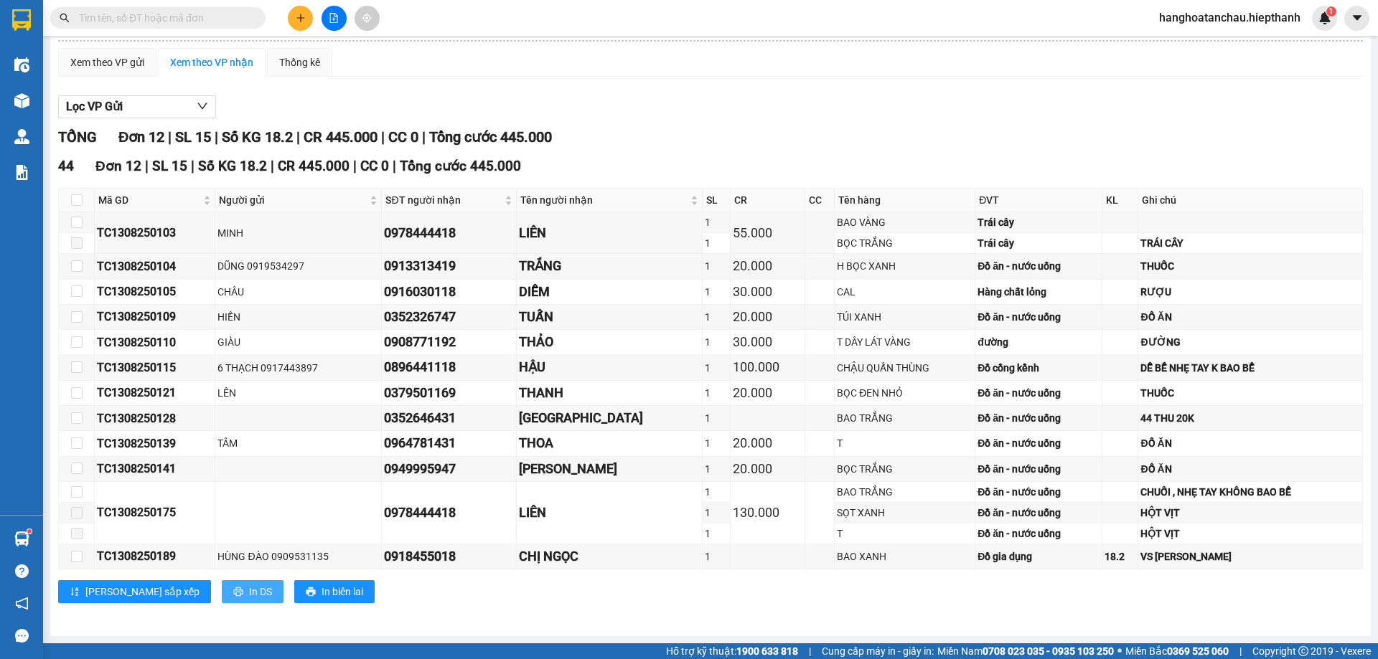
click at [249, 594] on span "In DS" at bounding box center [260, 592] width 23 height 16
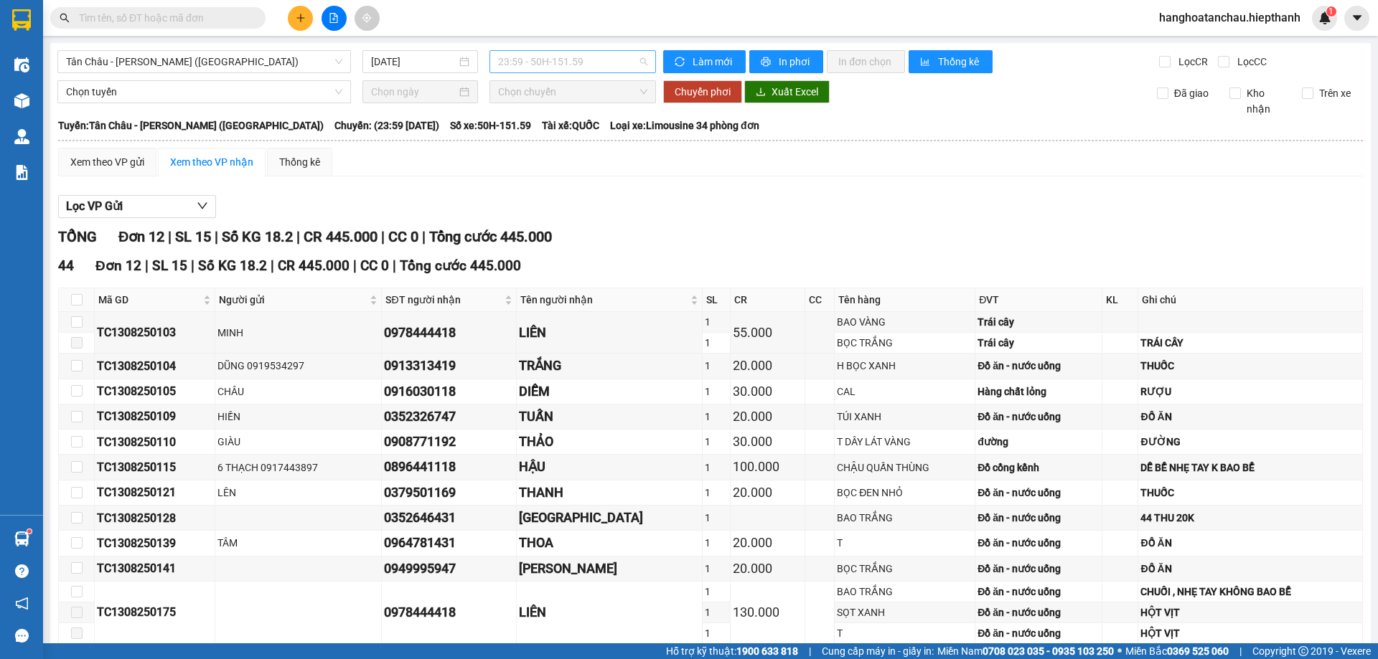
click at [514, 67] on span "23:59 - 50H-151.59" at bounding box center [572, 62] width 149 height 22
click at [256, 69] on span "Tân Châu - [PERSON_NAME] ([GEOGRAPHIC_DATA])" at bounding box center [204, 62] width 276 height 22
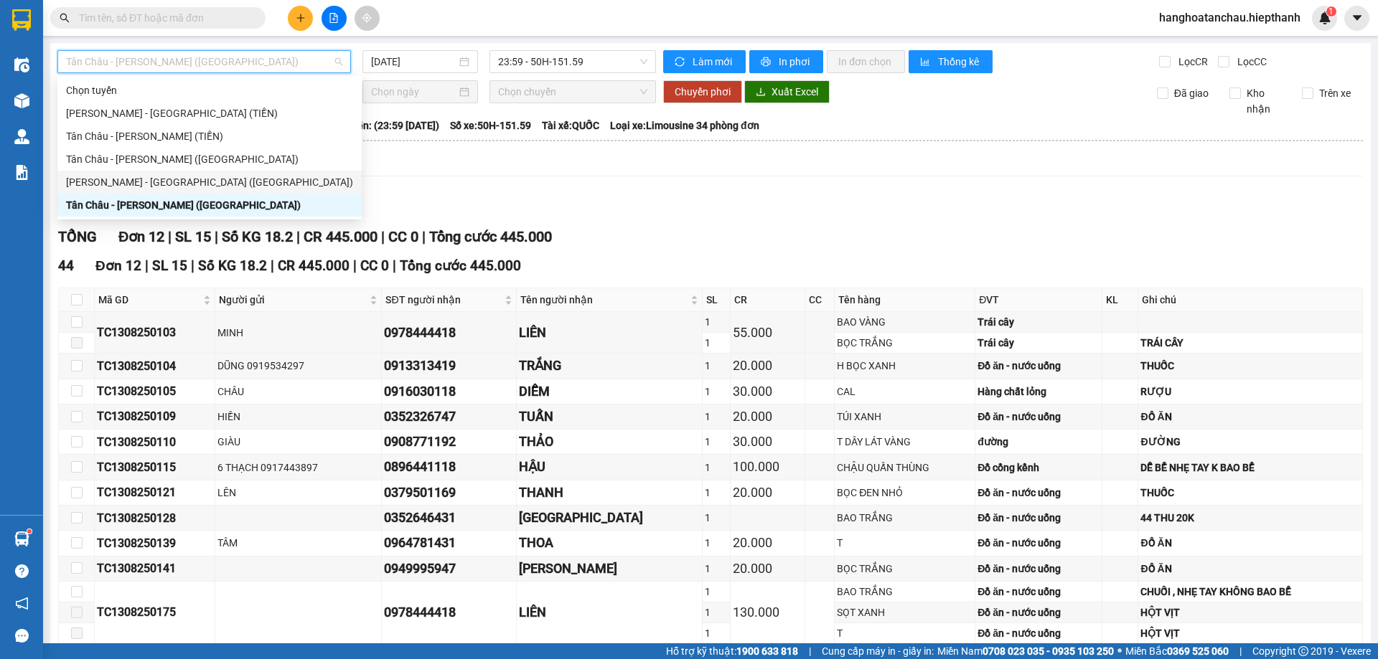
click at [203, 177] on div "[PERSON_NAME] - [GEOGRAPHIC_DATA] ([GEOGRAPHIC_DATA])" at bounding box center [209, 182] width 287 height 16
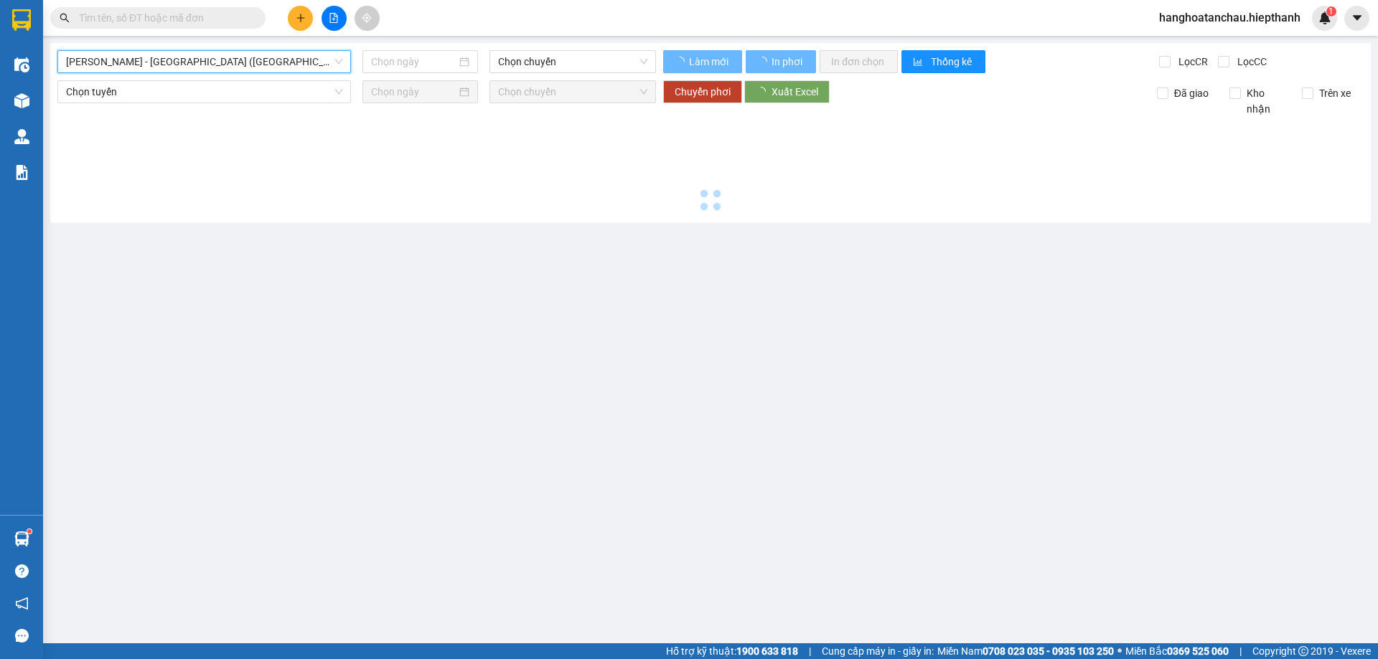
type input "[DATE]"
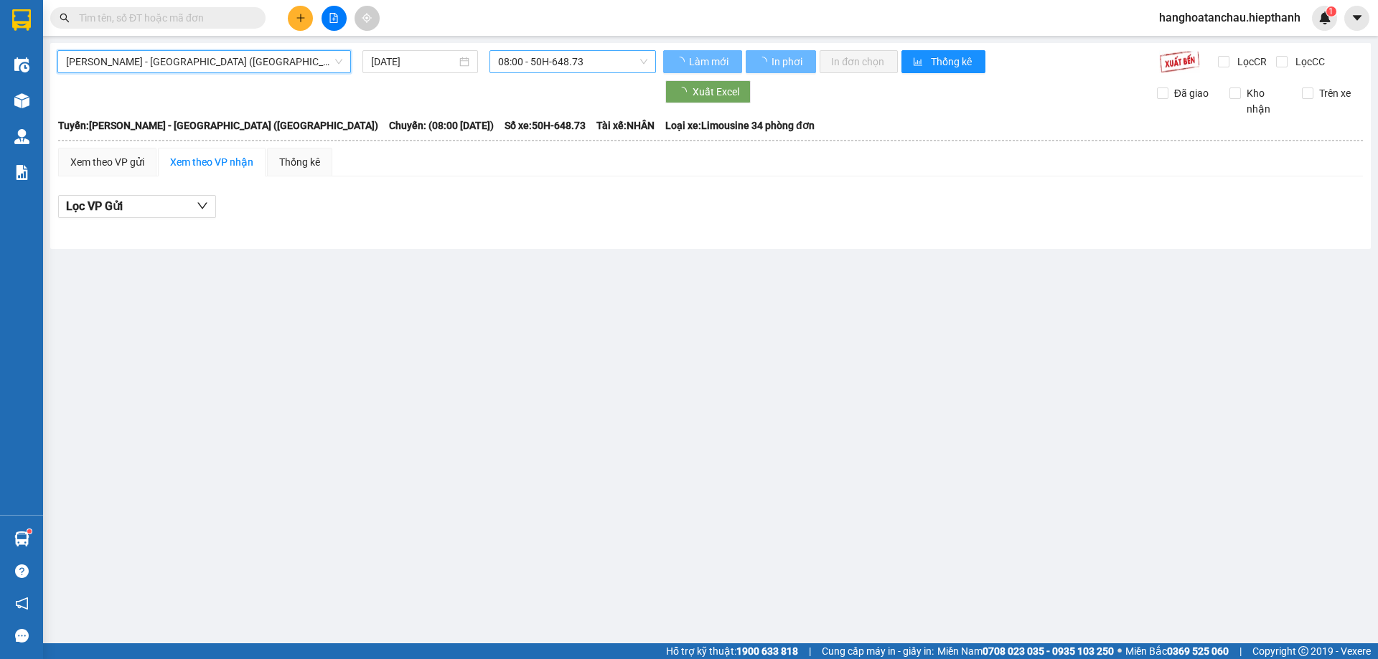
click at [514, 63] on span "08:00 - 50H-648.73" at bounding box center [572, 62] width 149 height 22
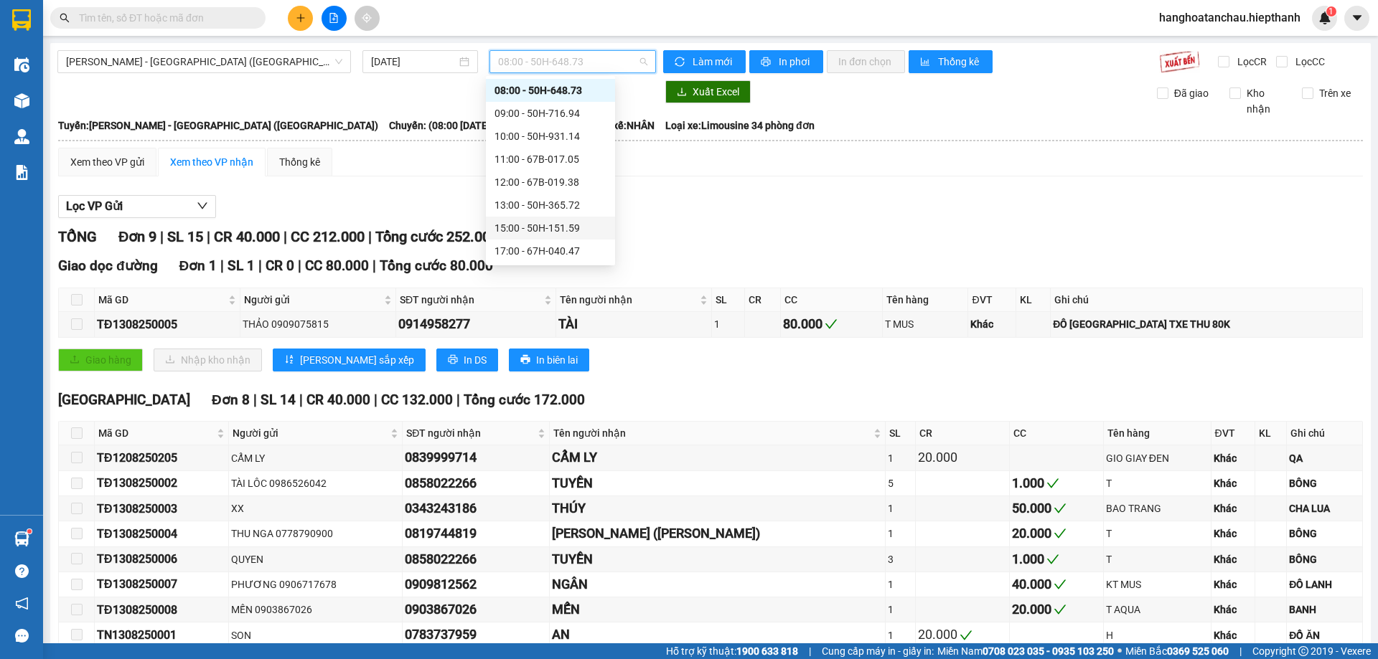
scroll to position [92, 0]
click at [534, 205] on div "19:00 - 50H-266.47" at bounding box center [550, 205] width 112 height 16
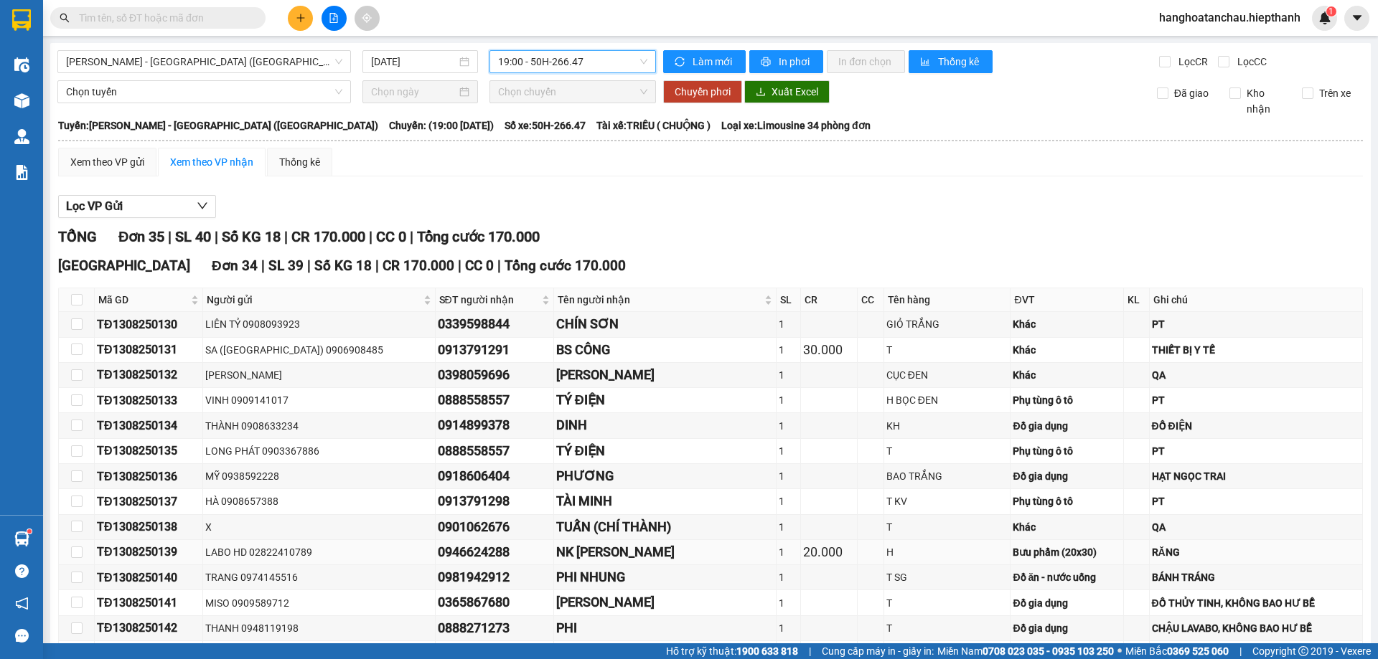
scroll to position [239, 0]
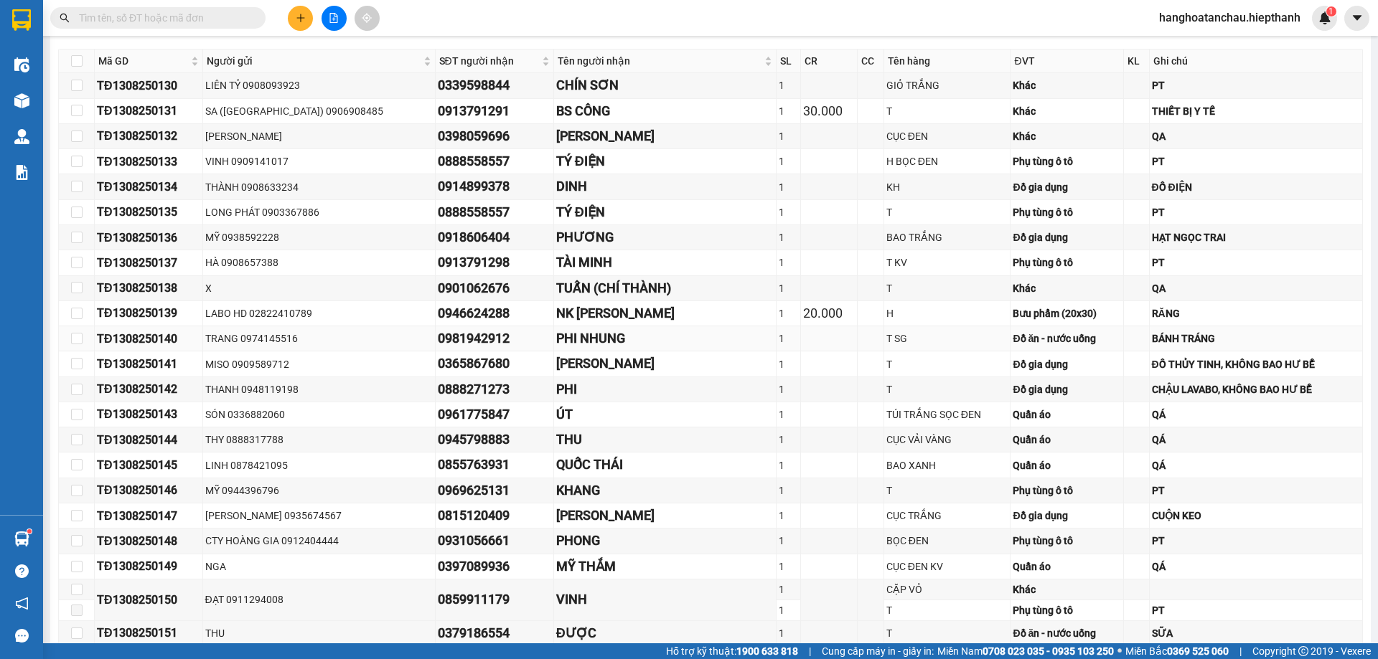
click at [457, 344] on div "0981942912" at bounding box center [494, 339] width 113 height 20
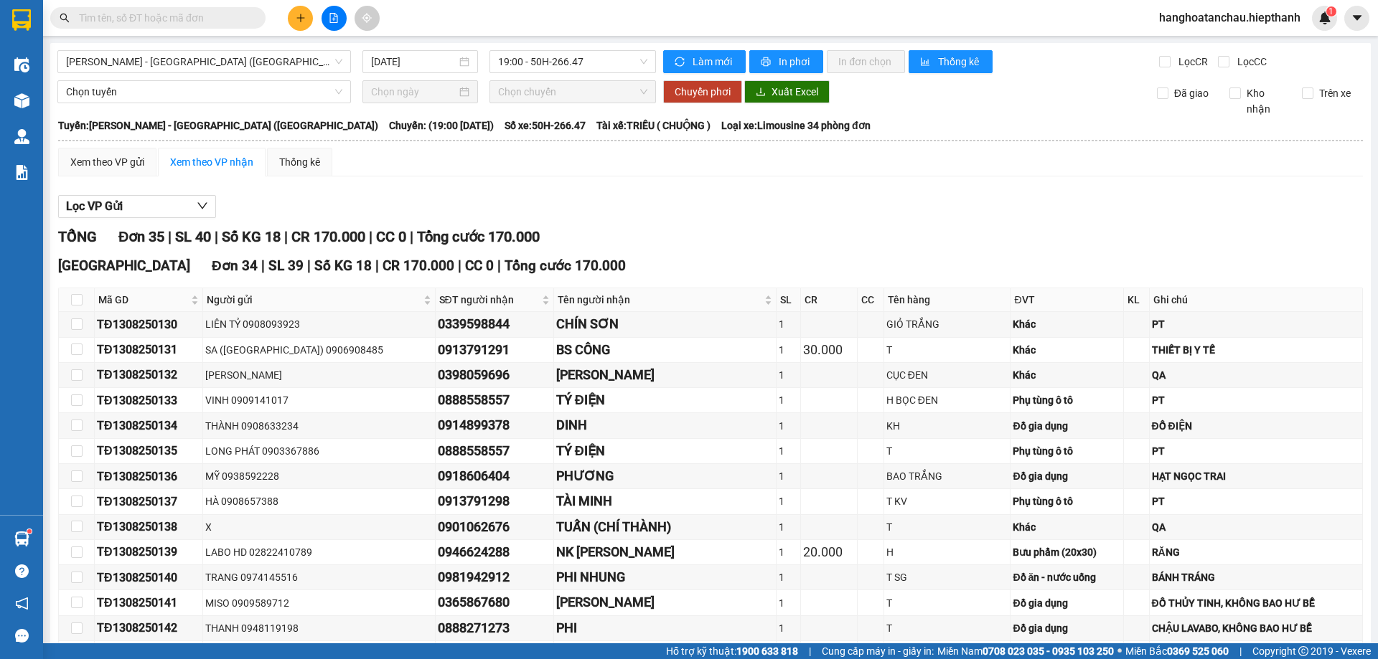
click at [196, 20] on input "text" at bounding box center [163, 18] width 169 height 16
click at [304, 20] on icon "plus" at bounding box center [301, 18] width 10 height 10
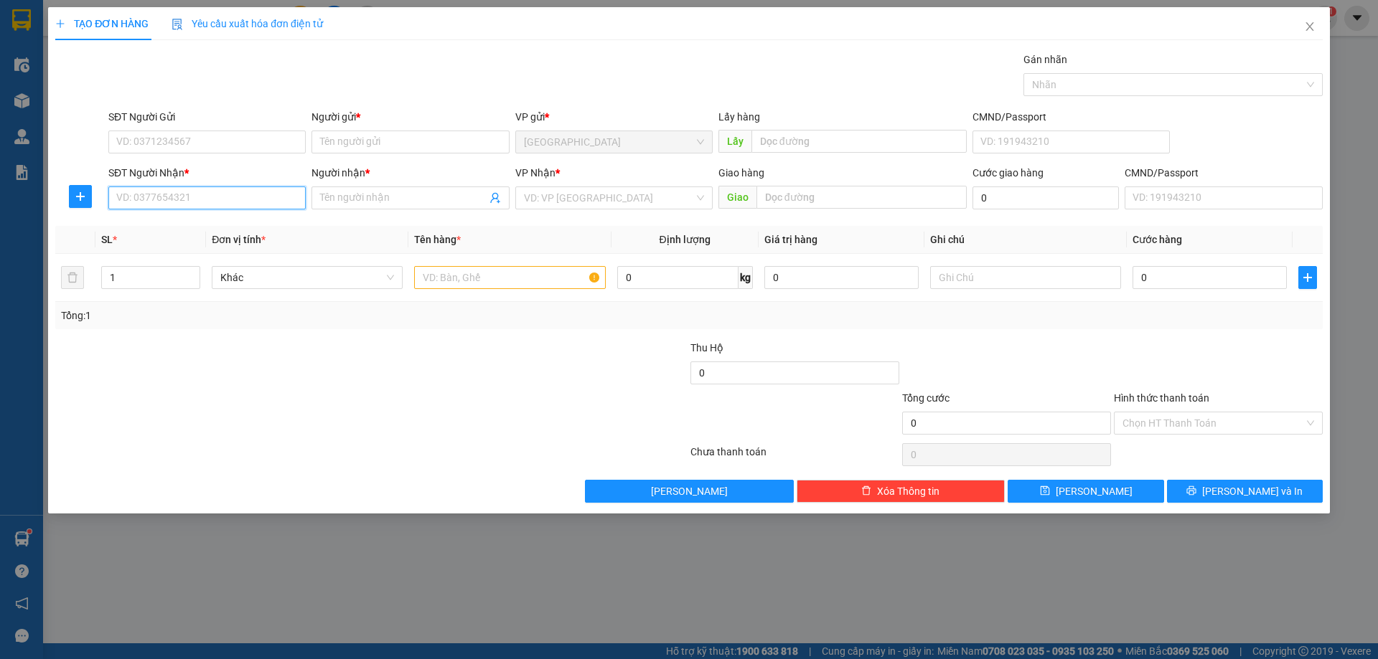
click at [274, 201] on input "SĐT Người Nhận *" at bounding box center [206, 198] width 197 height 23
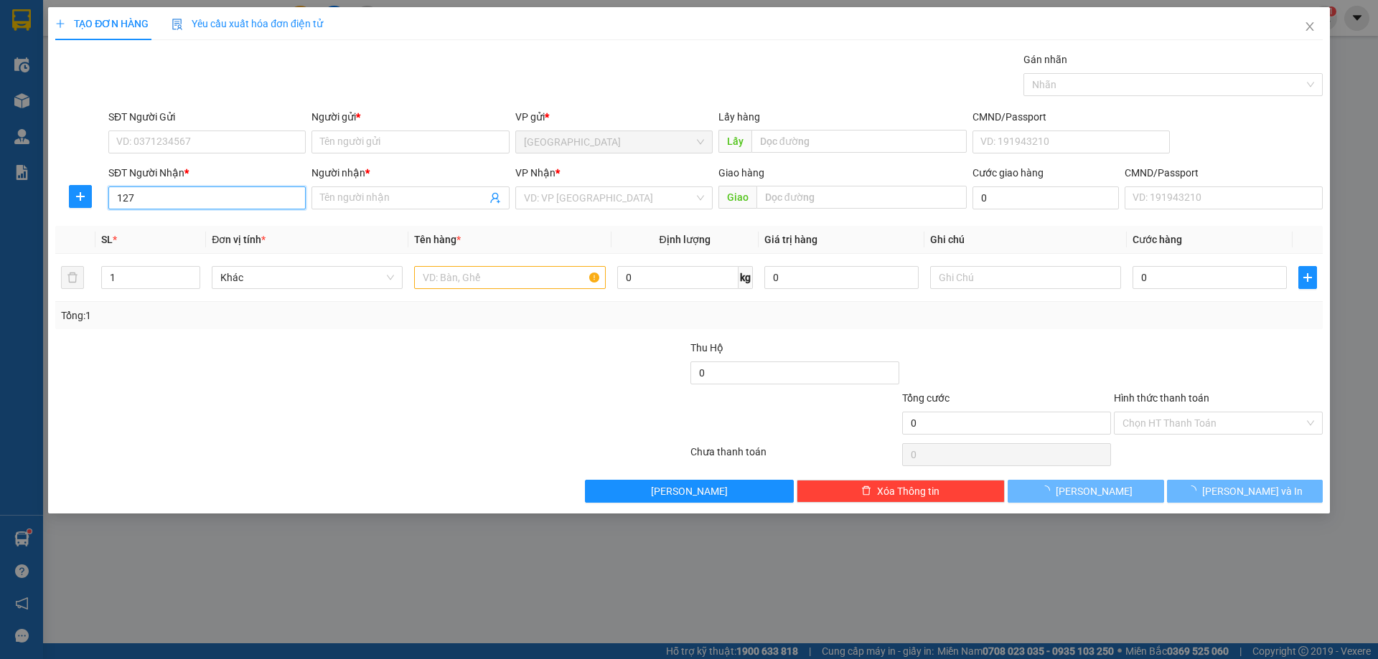
click at [253, 197] on input "127" at bounding box center [206, 198] width 197 height 23
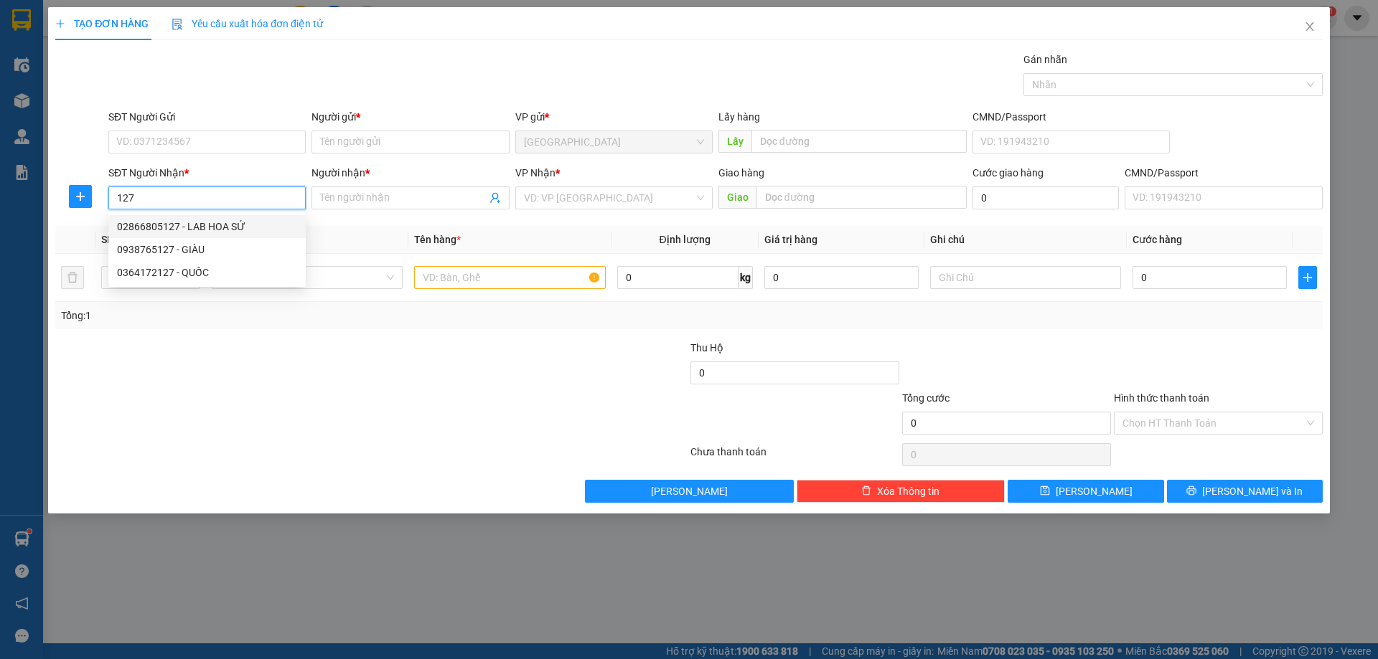
click at [217, 218] on div "02866805127 - LAB HOA SỨ" at bounding box center [206, 226] width 197 height 23
type input "02866805127"
type input "LAB HOA SỨ"
type input "02866805127"
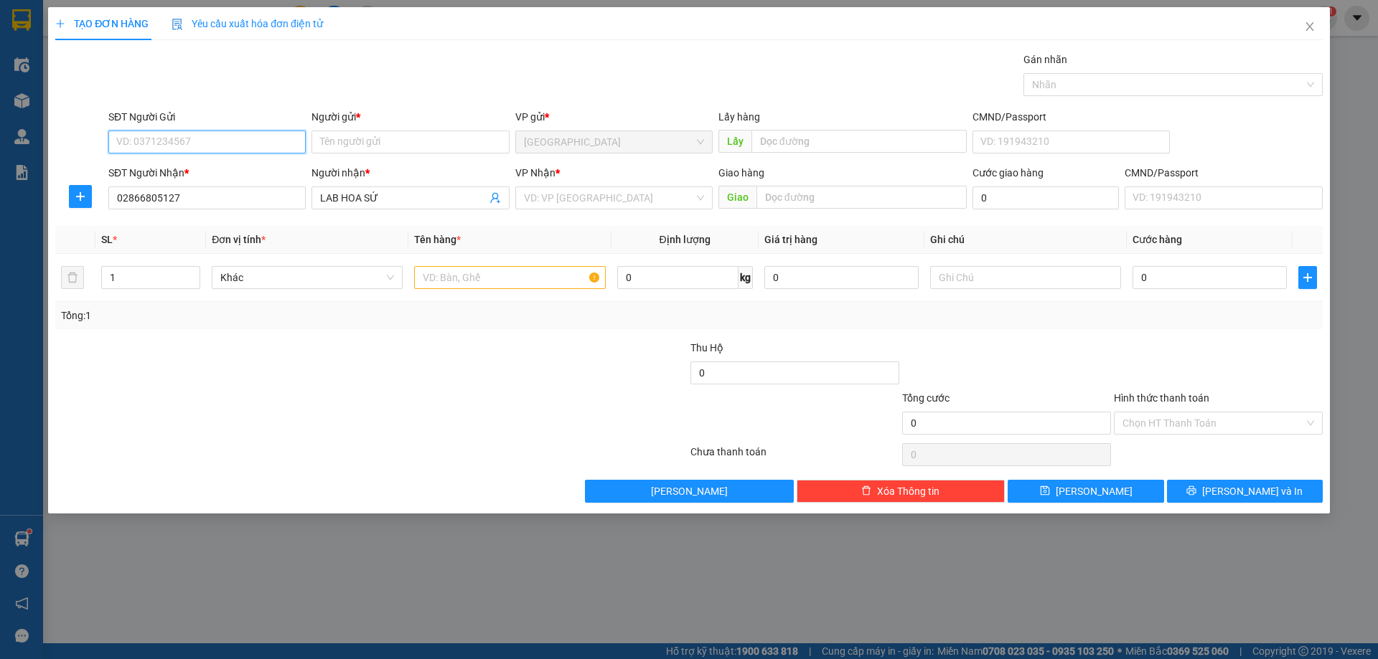
click at [201, 141] on input "SĐT Người Gửi" at bounding box center [206, 142] width 197 height 23
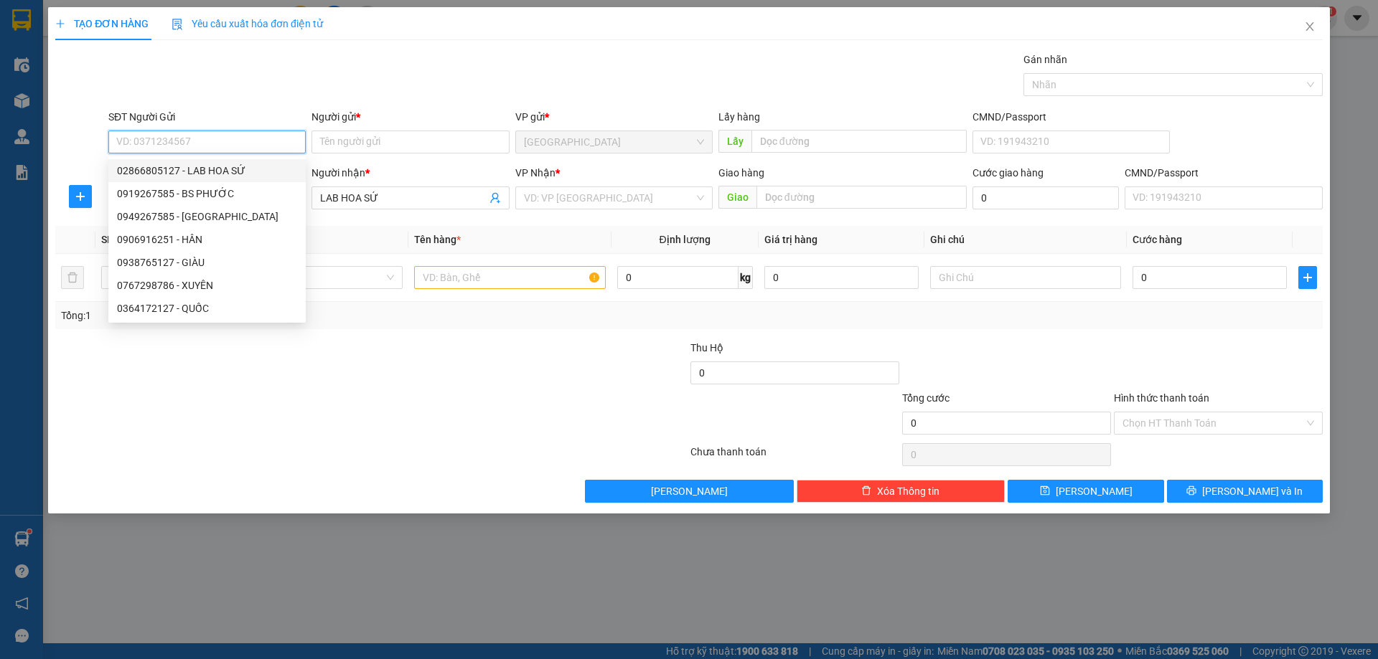
click at [201, 182] on div "02866805127 - LAB HOA SỨ" at bounding box center [206, 170] width 197 height 23
type input "02866805127"
type input "LAB HOA SỨ"
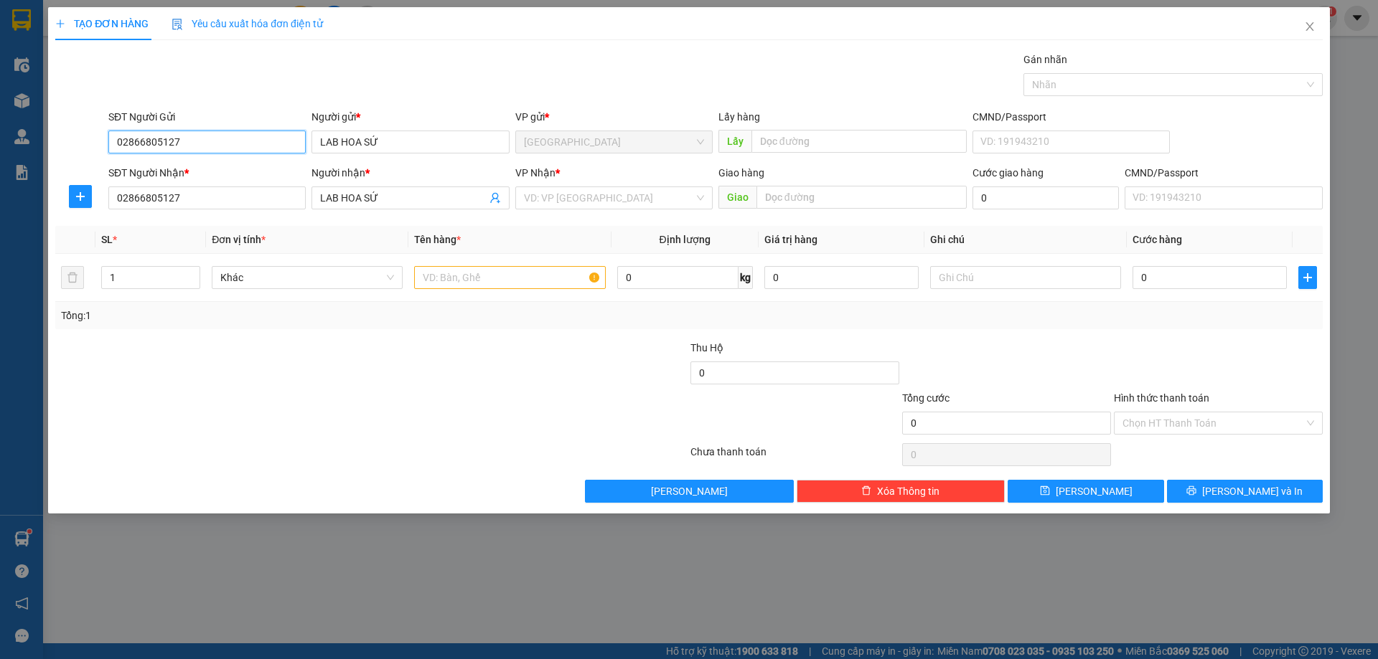
click at [203, 138] on input "02866805127" at bounding box center [206, 142] width 197 height 23
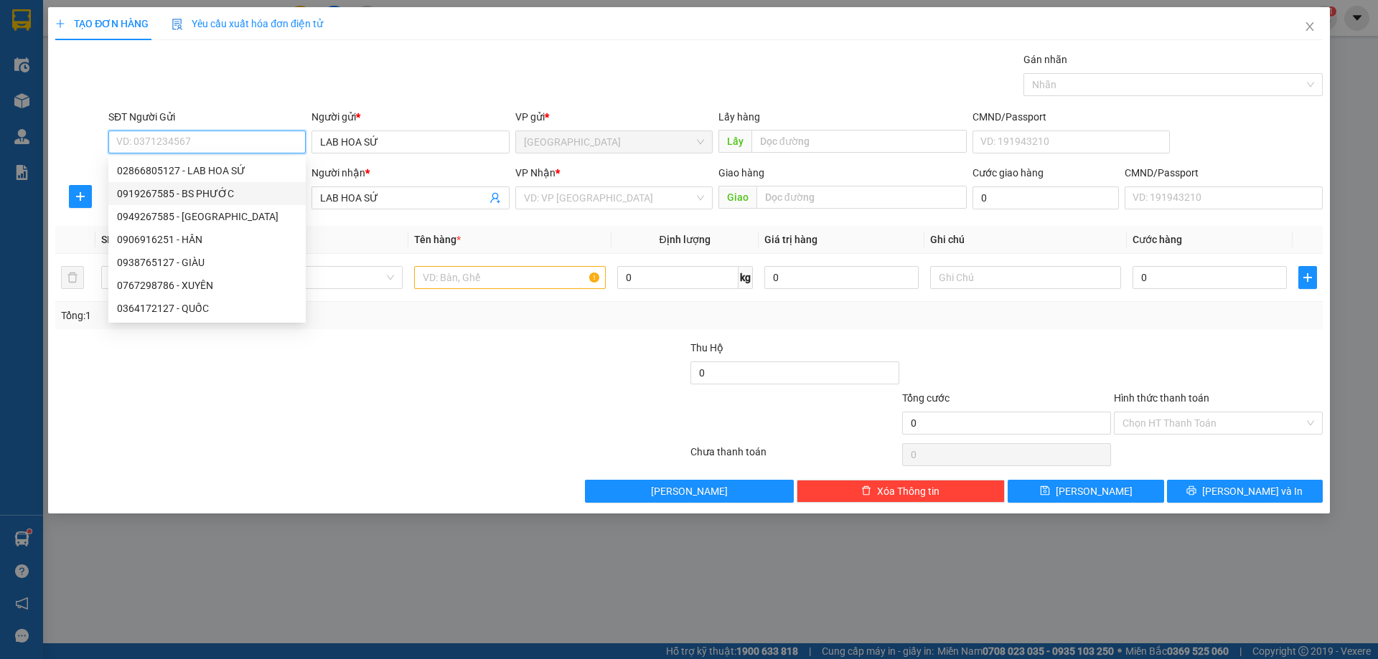
click at [168, 189] on div "0919267585 - BS PHƯỚC" at bounding box center [207, 194] width 180 height 16
type input "0919267585"
type input "BS PHƯỚC"
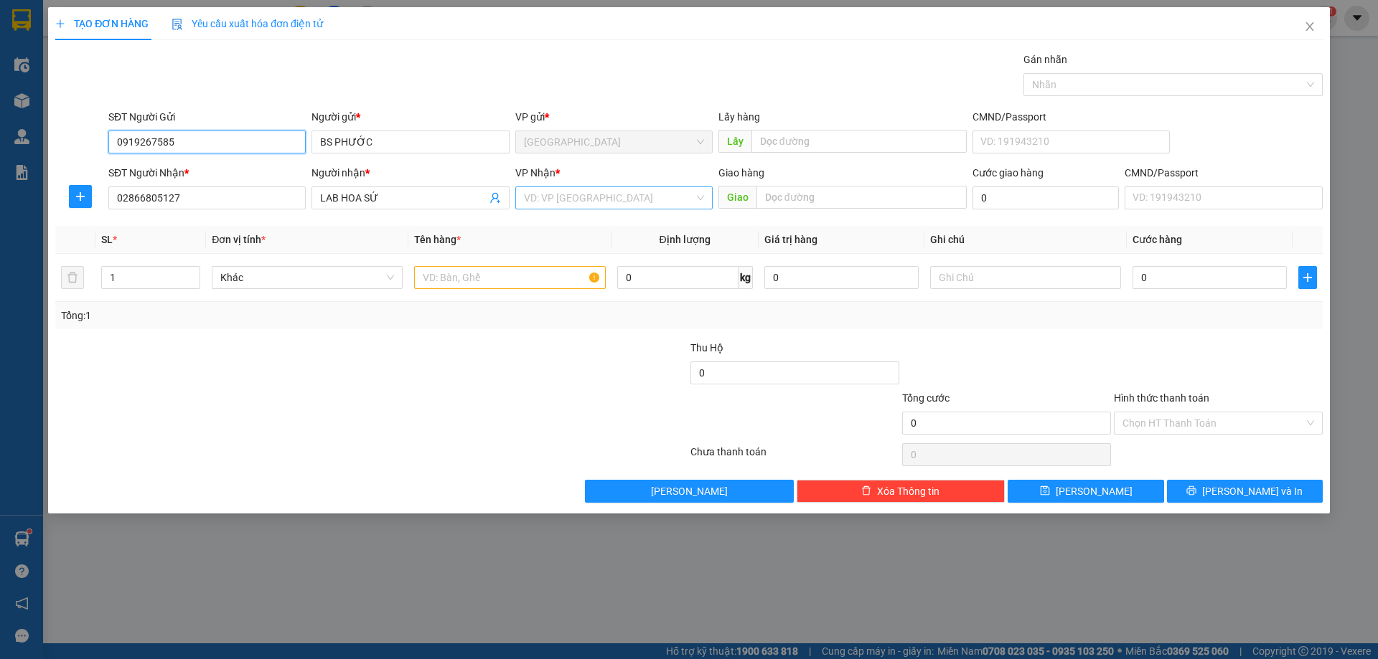
click at [586, 209] on div "VD: VP Sài Gòn" at bounding box center [613, 198] width 197 height 23
type input "0919267585"
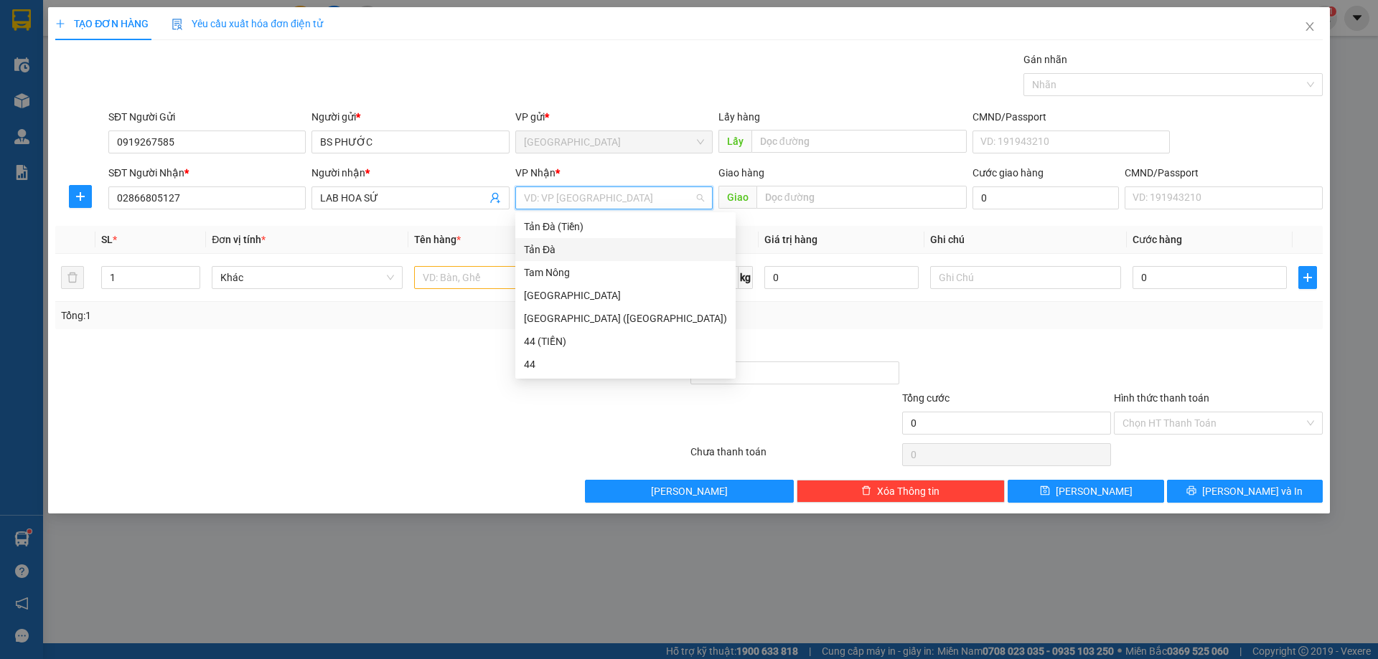
click at [548, 258] on div "Tản Đà" at bounding box center [625, 249] width 220 height 23
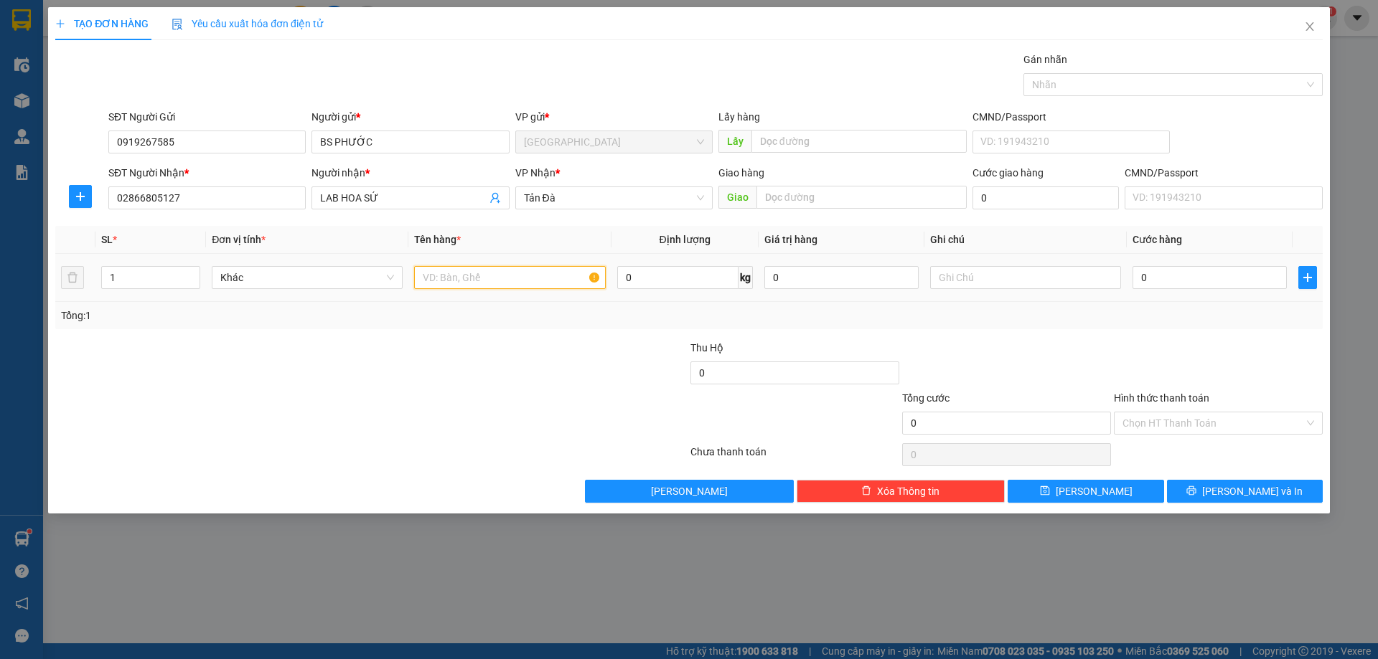
click at [515, 276] on input "text" at bounding box center [509, 277] width 191 height 23
click at [334, 274] on span "Khác" at bounding box center [307, 278] width 174 height 22
type input "H"
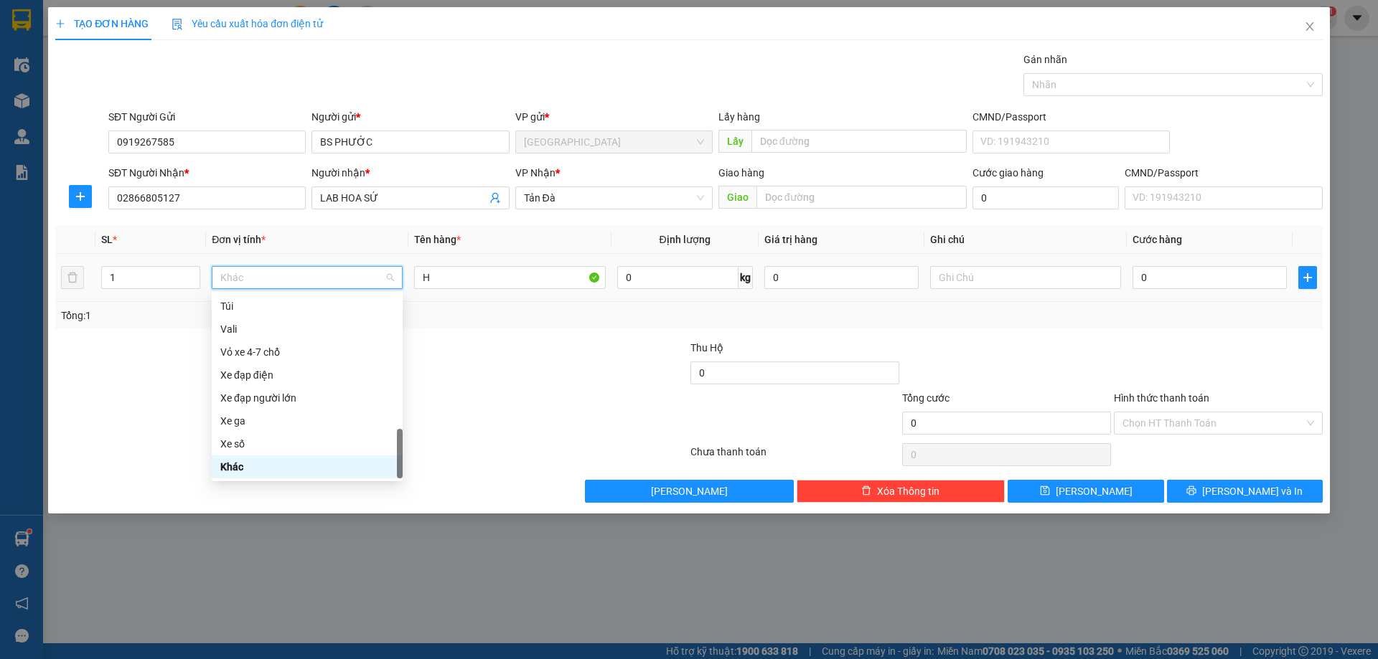
type input "B"
click at [266, 400] on div "Bưu phẩm (20x30)" at bounding box center [307, 398] width 174 height 16
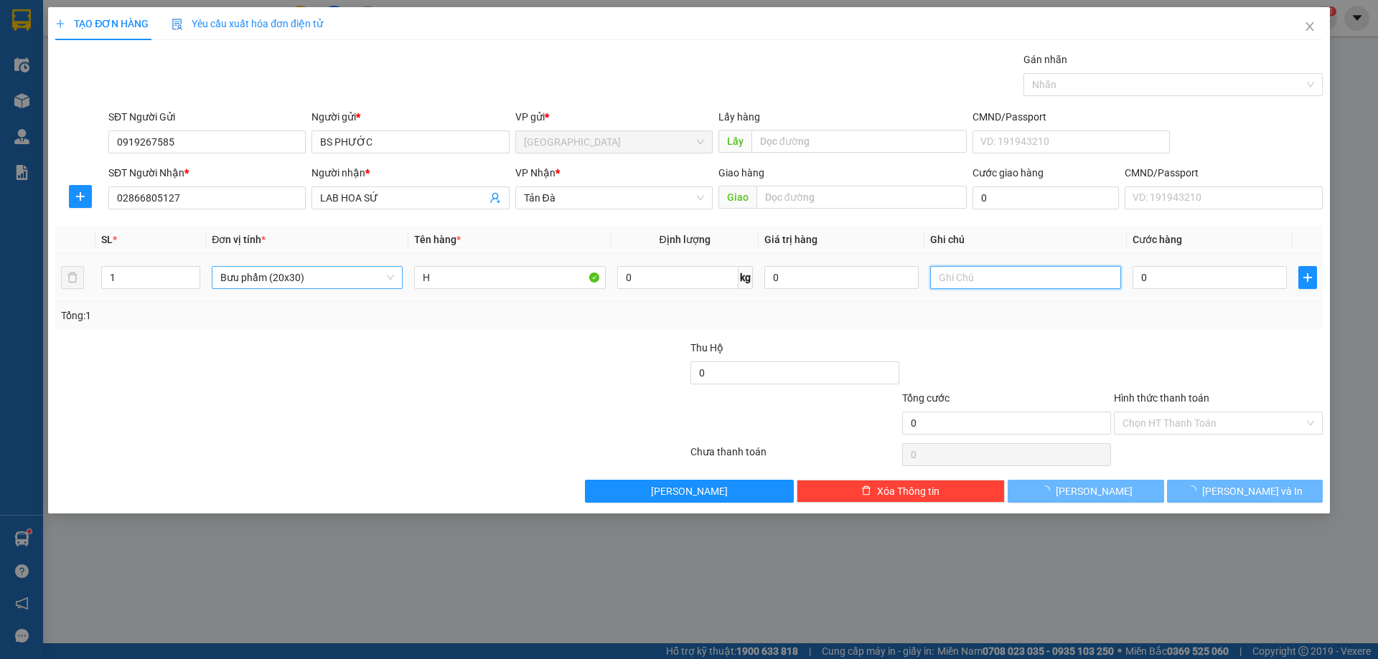
click at [1013, 270] on input "text" at bounding box center [1025, 277] width 191 height 23
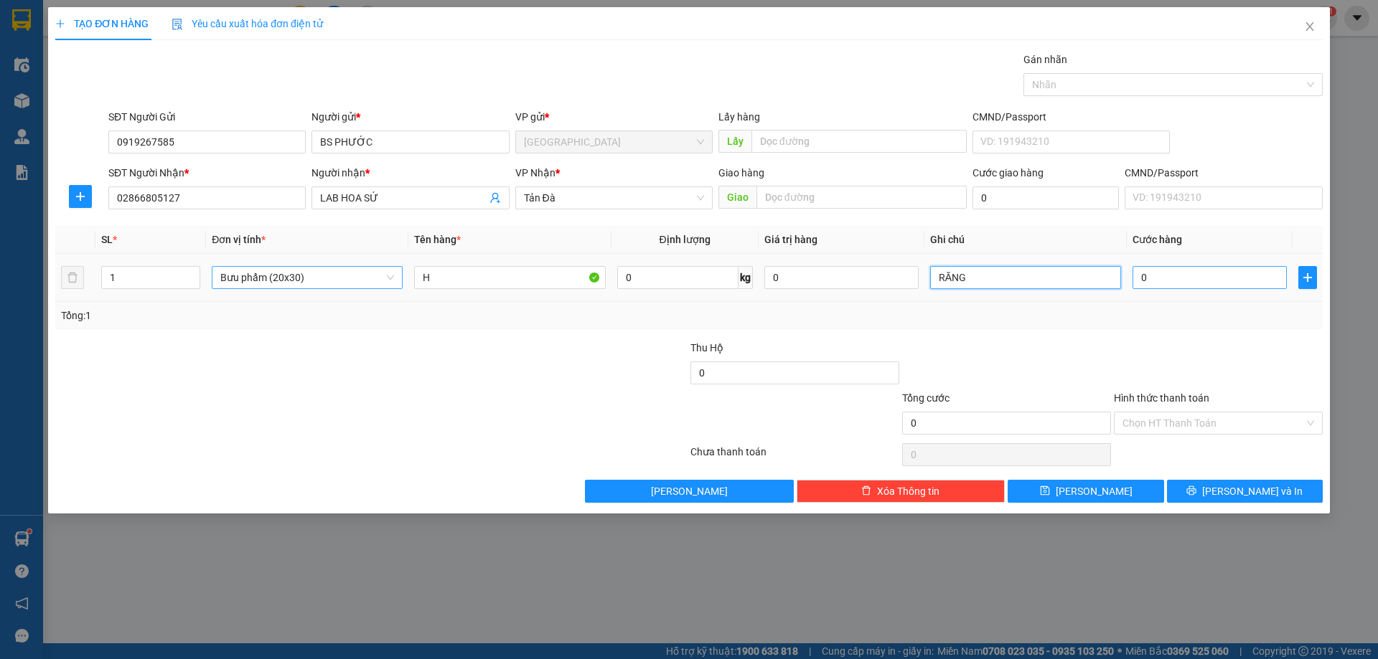
type input "RĂNG"
click at [1191, 277] on input "0" at bounding box center [1209, 277] width 154 height 23
type input "2"
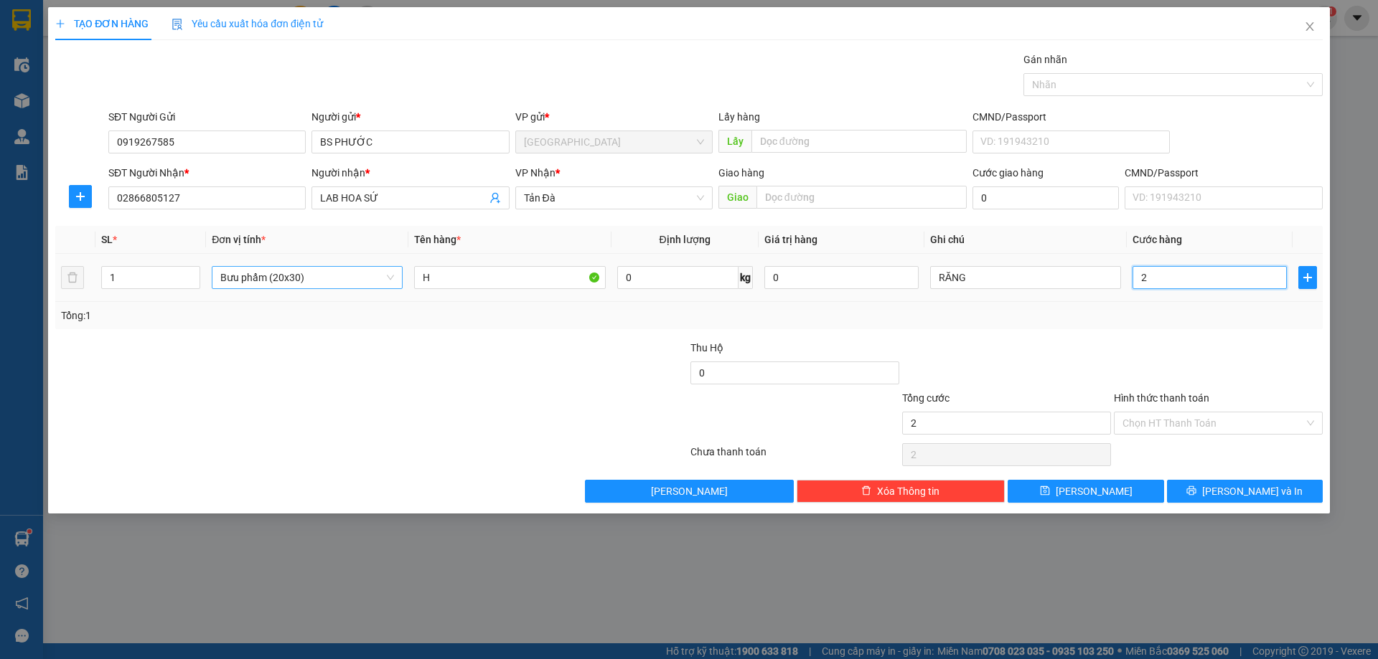
type input "20"
type input "20.000"
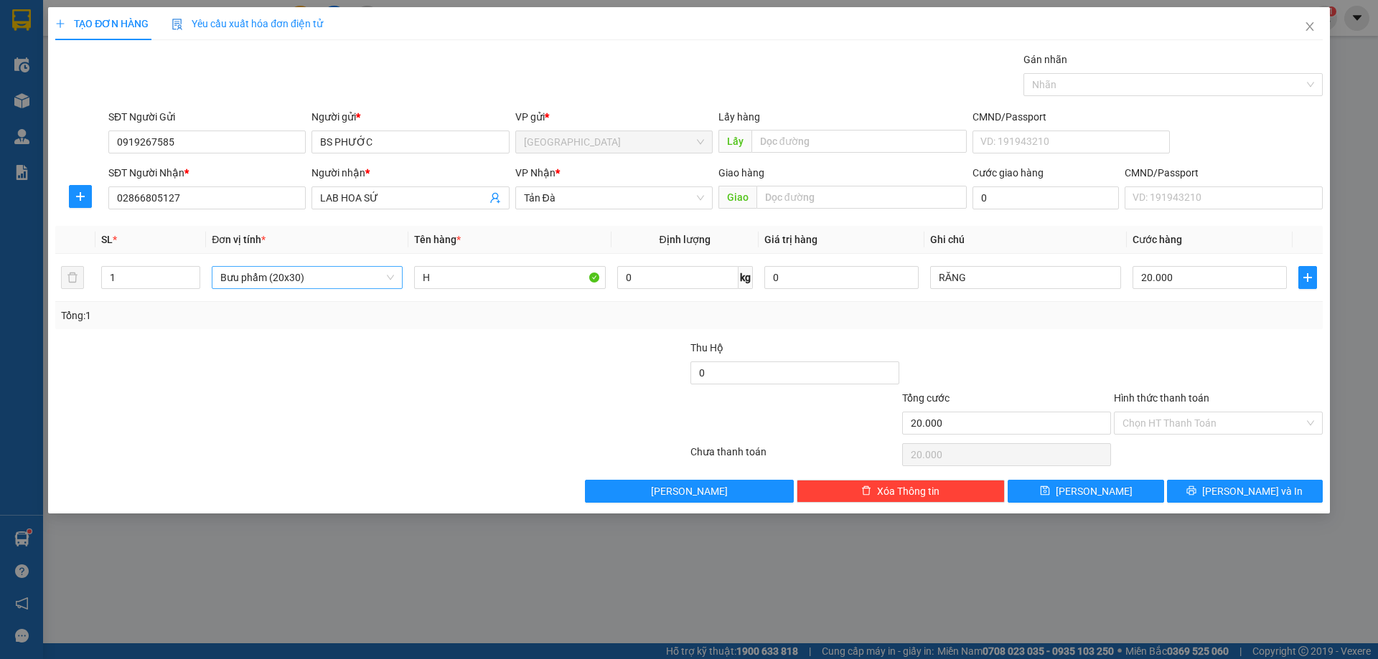
drag, startPoint x: 1190, startPoint y: 321, endPoint x: 1188, endPoint y: 345, distance: 23.7
click at [1190, 337] on div "Transit Pickup Surcharge Ids Transit Deliver Surcharge Ids Transit Deliver Surc…" at bounding box center [688, 277] width 1267 height 451
click at [1170, 423] on input "Hình thức thanh toán" at bounding box center [1213, 424] width 182 height 22
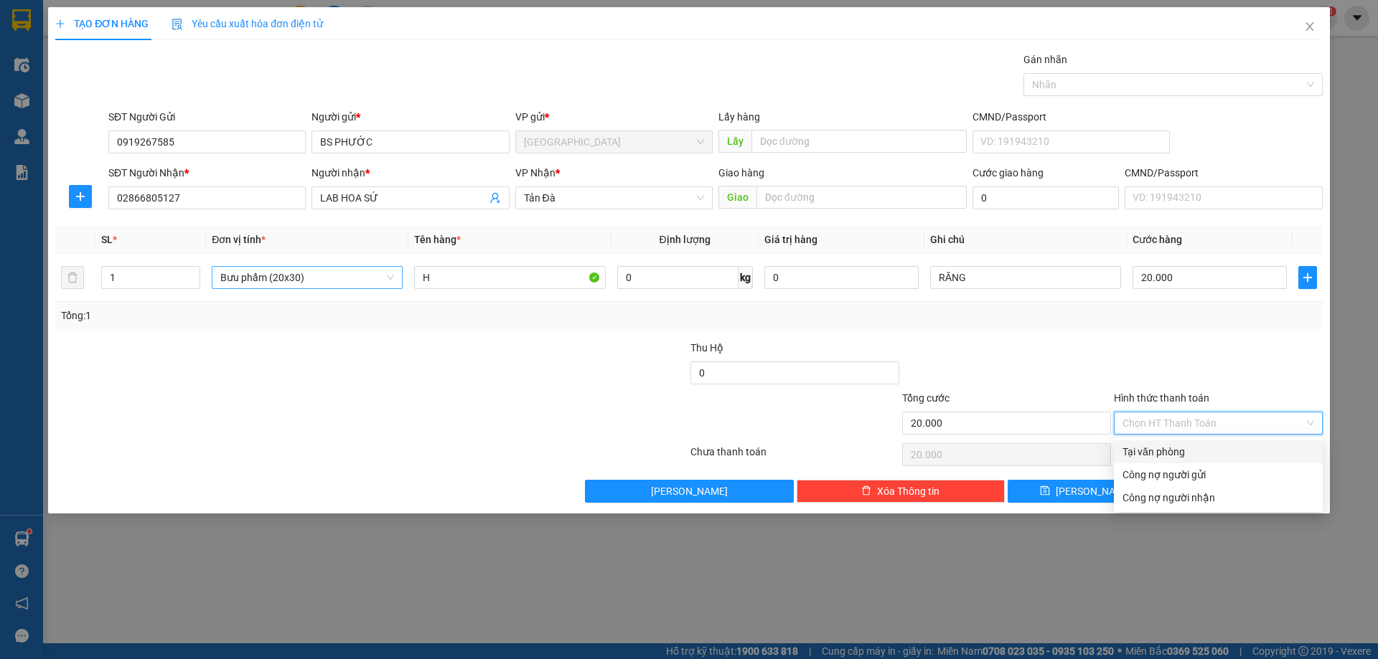
click at [1175, 444] on div "Tại văn phòng" at bounding box center [1218, 452] width 209 height 23
type input "0"
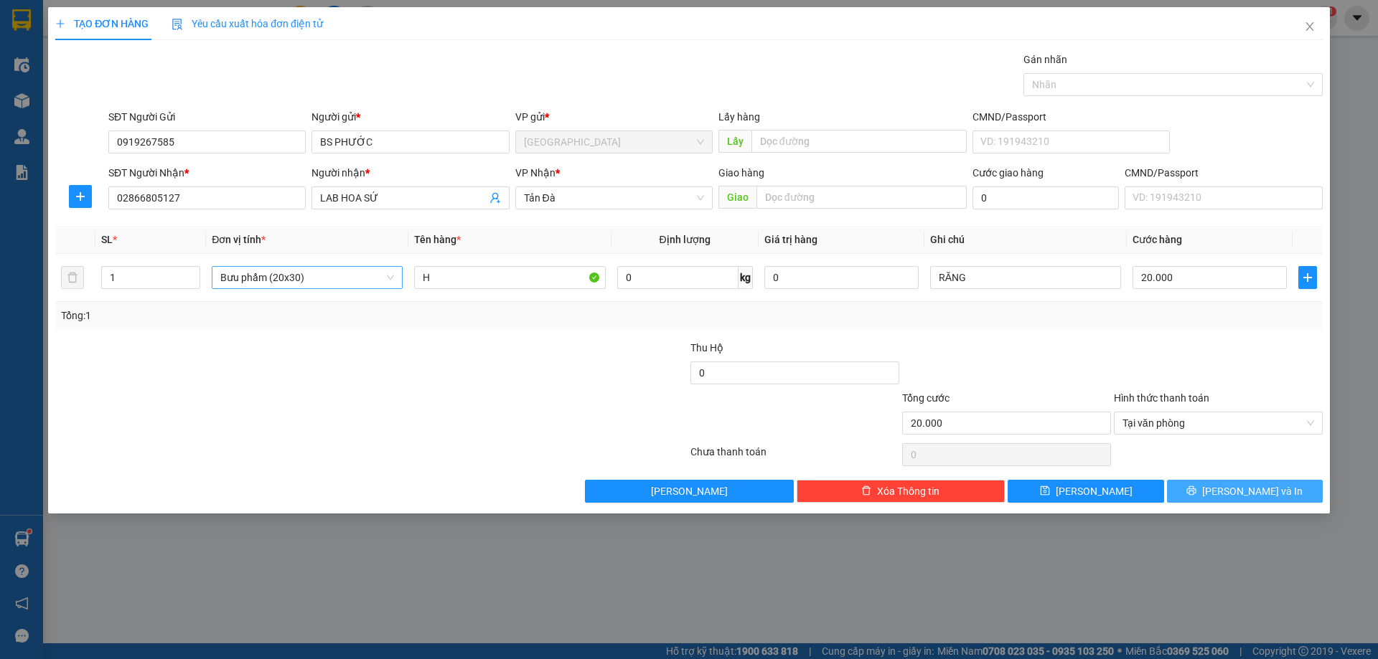
click at [1210, 488] on button "Lưu và In" at bounding box center [1245, 491] width 156 height 23
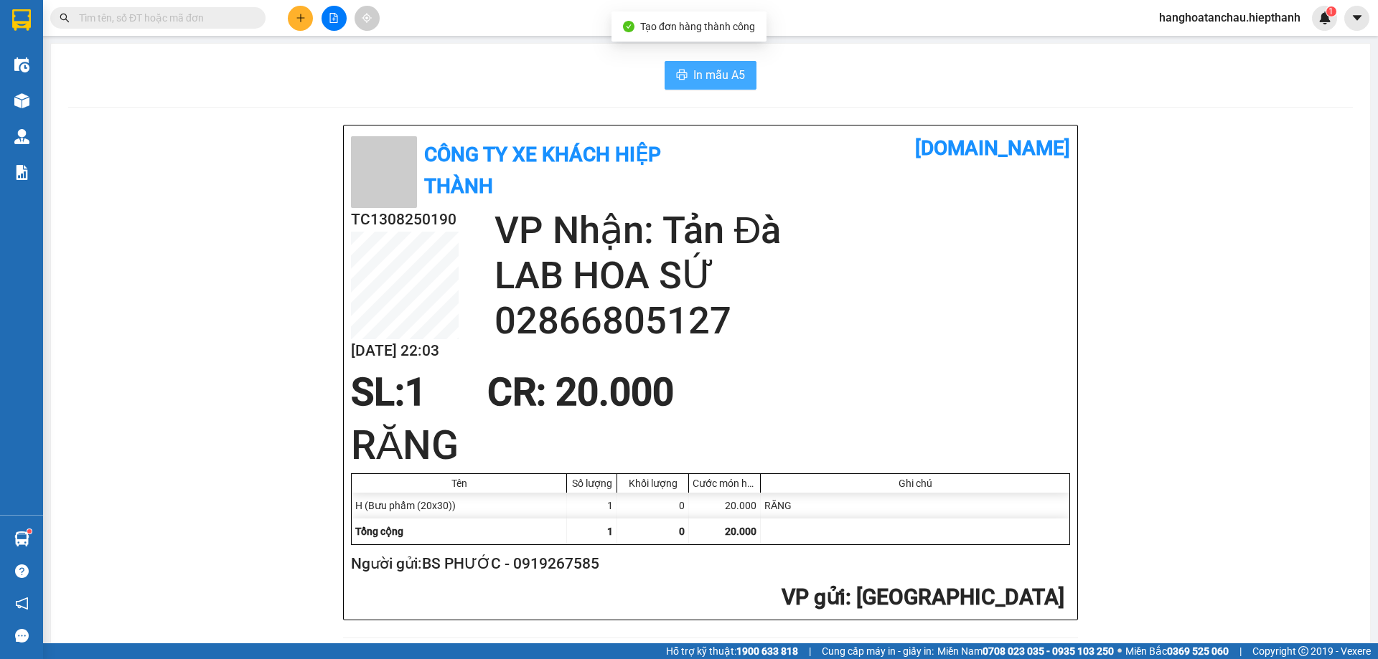
click at [693, 70] on span "In mẫu A5" at bounding box center [719, 75] width 52 height 18
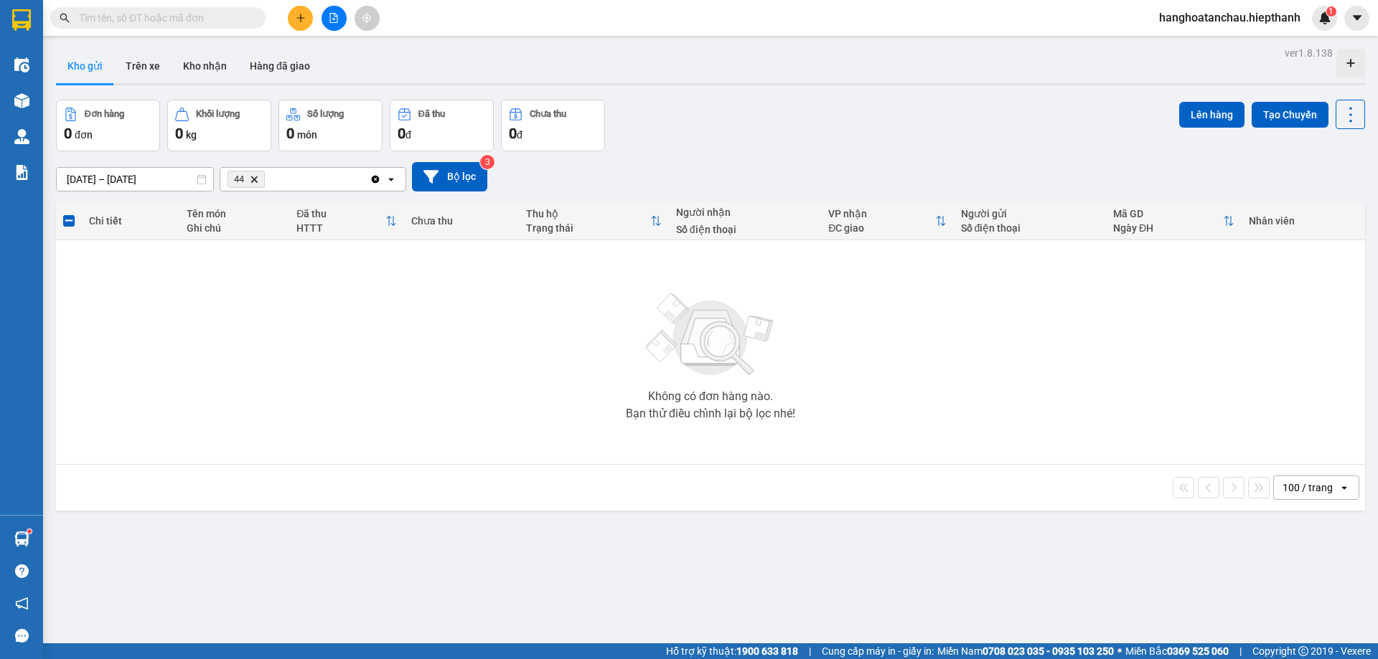
click at [312, 17] on button at bounding box center [300, 18] width 25 height 25
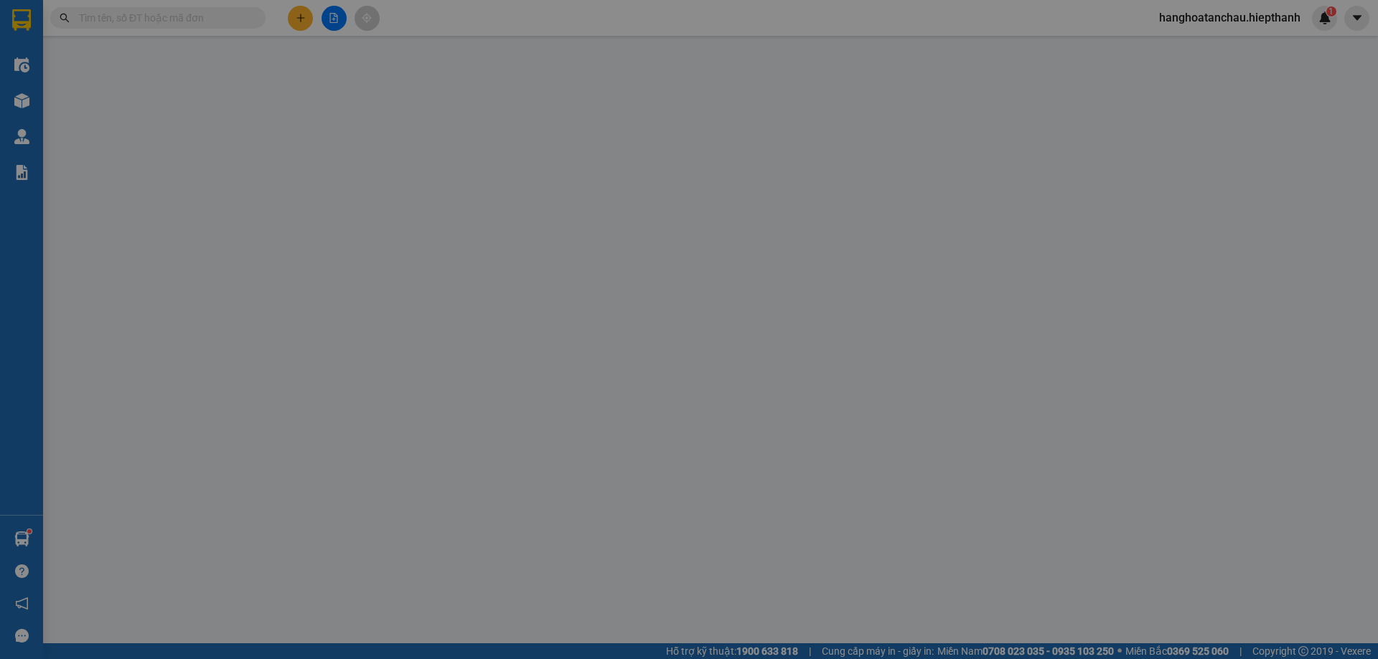
click at [299, 18] on span "Yêu cầu xuất hóa đơn điện tử" at bounding box center [247, 23] width 151 height 11
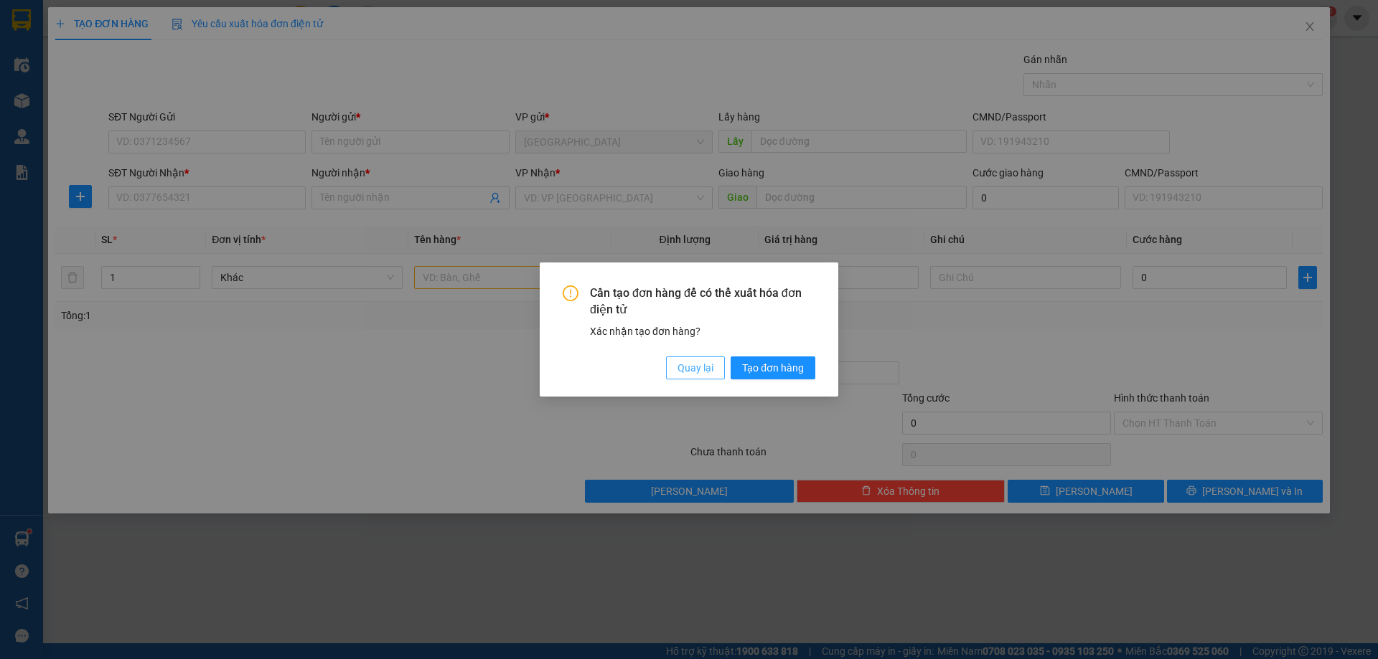
click at [686, 375] on span "Quay lại" at bounding box center [695, 368] width 36 height 16
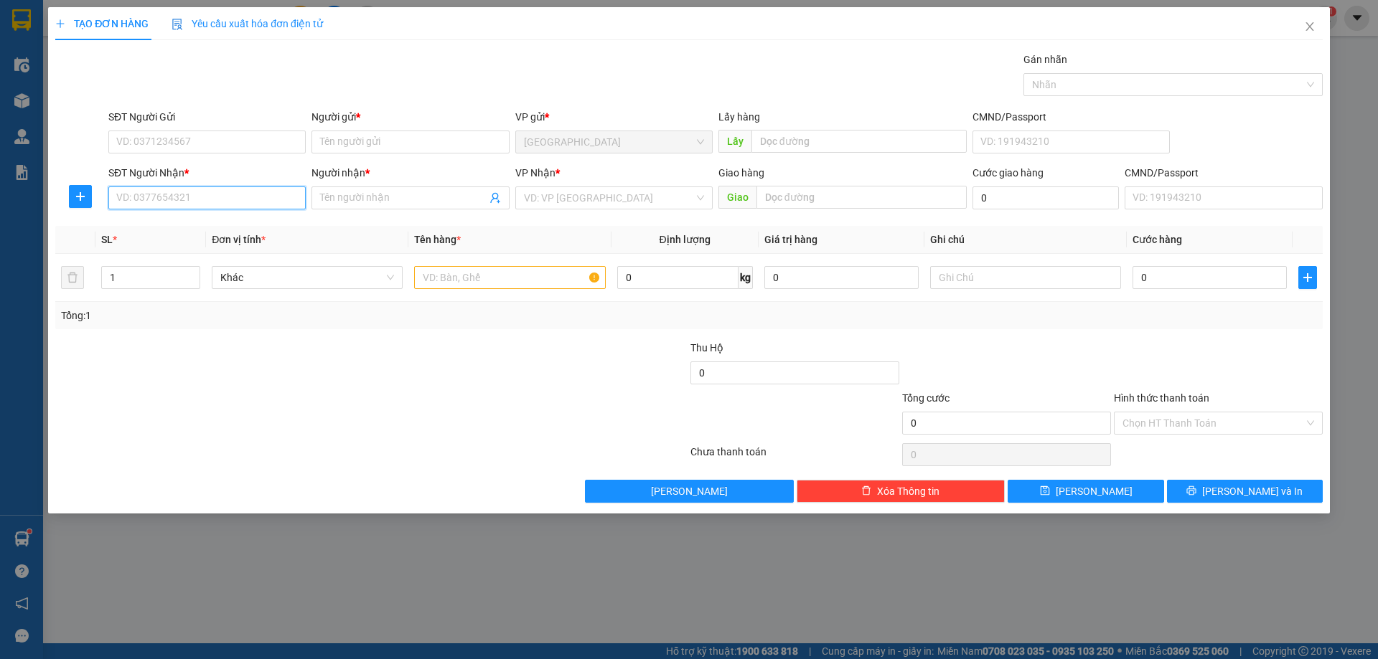
click at [280, 202] on input "SĐT Người Nhận *" at bounding box center [206, 198] width 197 height 23
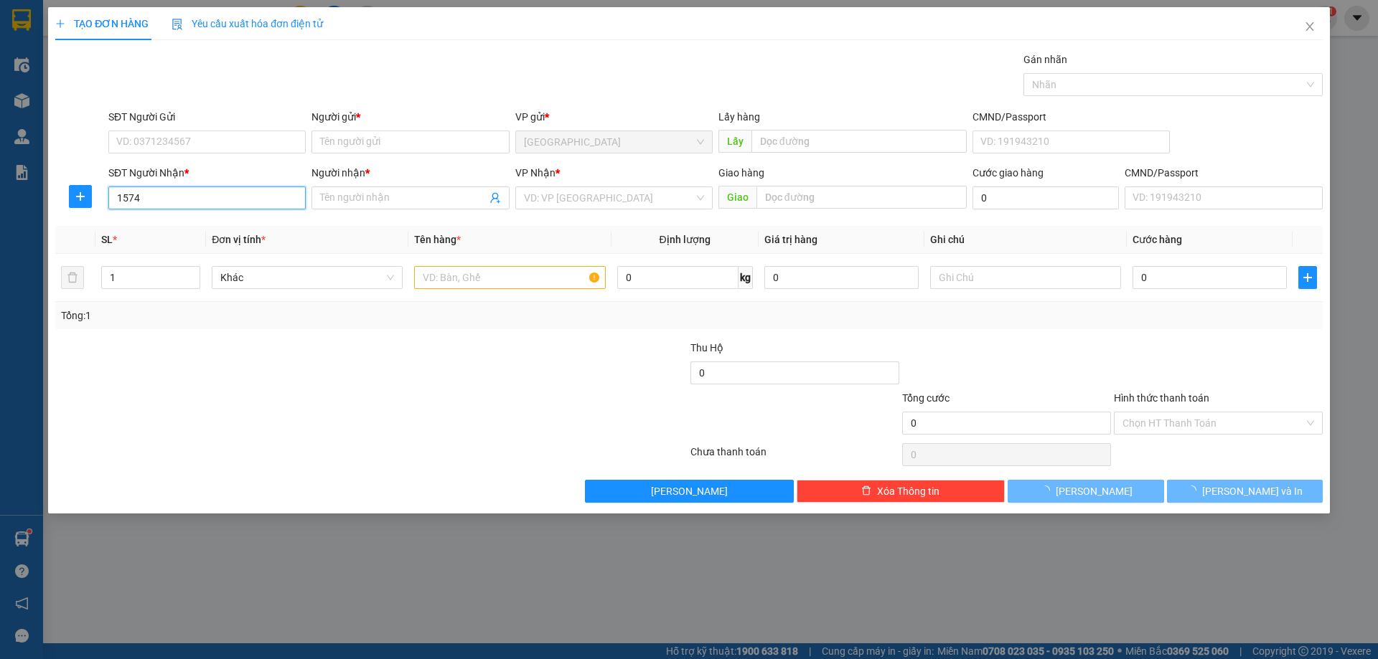
click at [280, 202] on input "1574" at bounding box center [206, 198] width 197 height 23
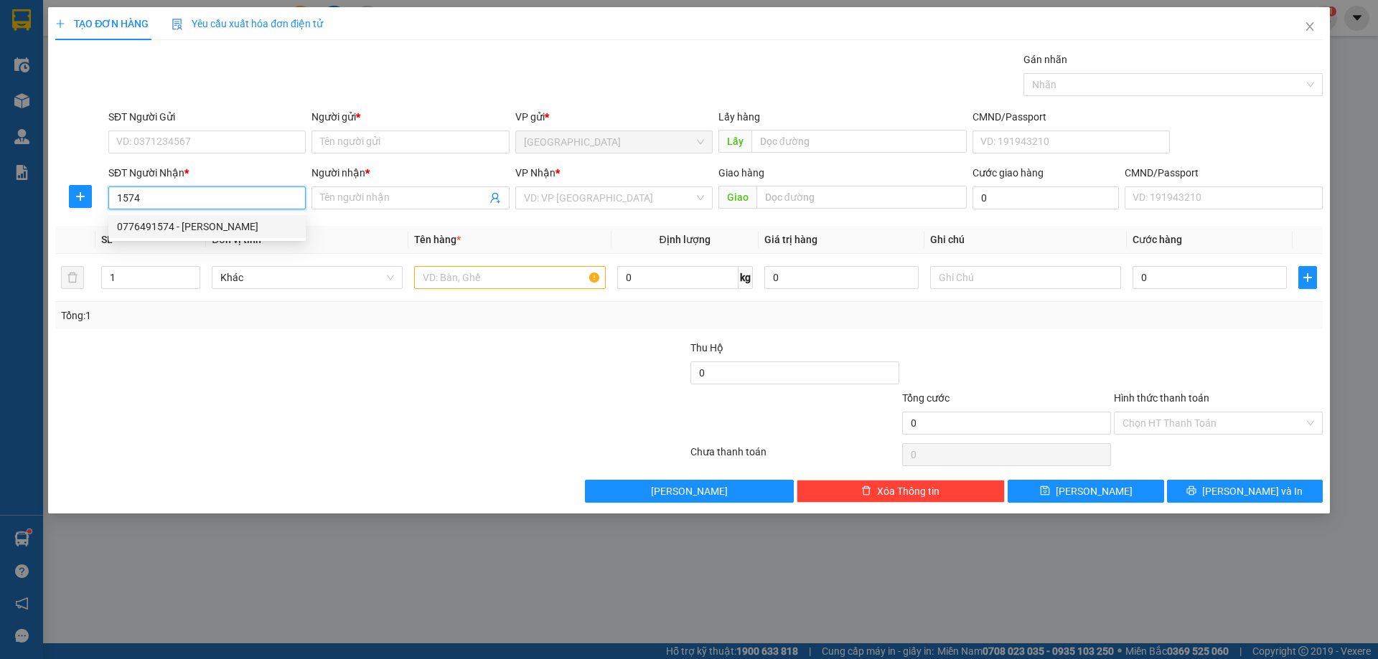
click at [212, 221] on div "0776491574 - THANH" at bounding box center [207, 227] width 180 height 16
type input "0776491574"
type input "THANH"
type input "0776491574"
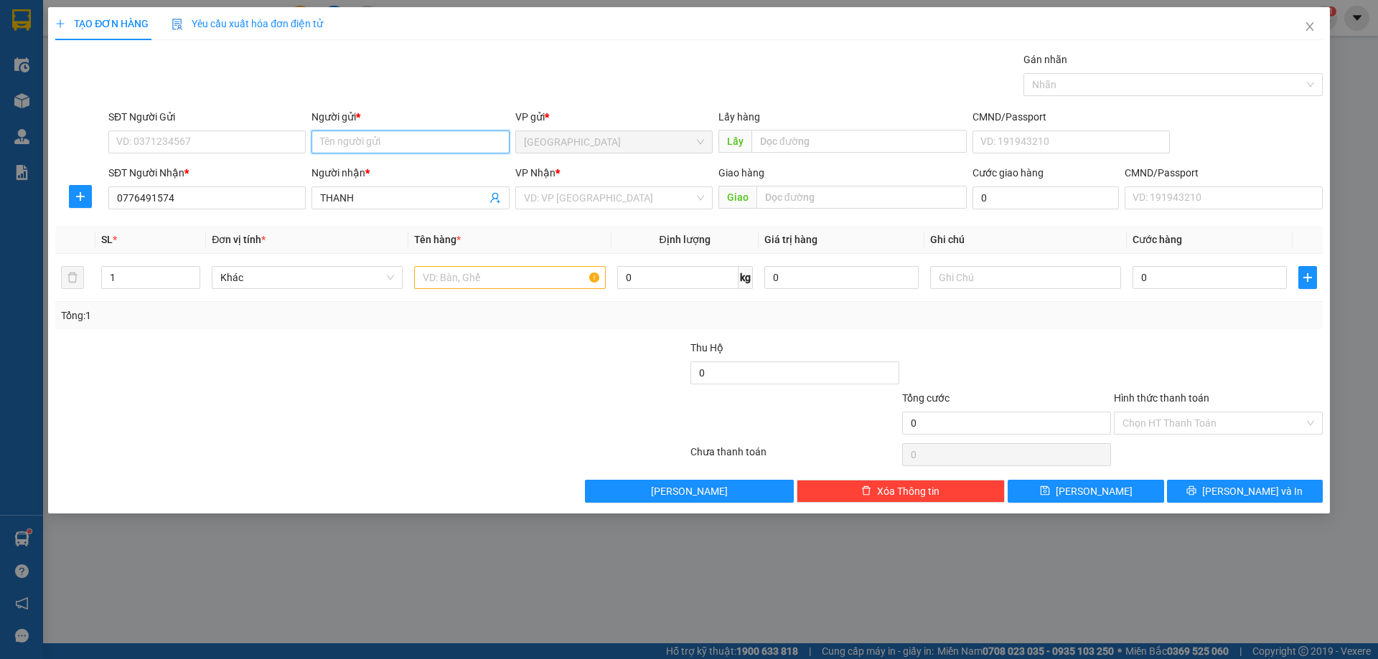
click at [371, 140] on input "Người gửi *" at bounding box center [409, 142] width 197 height 23
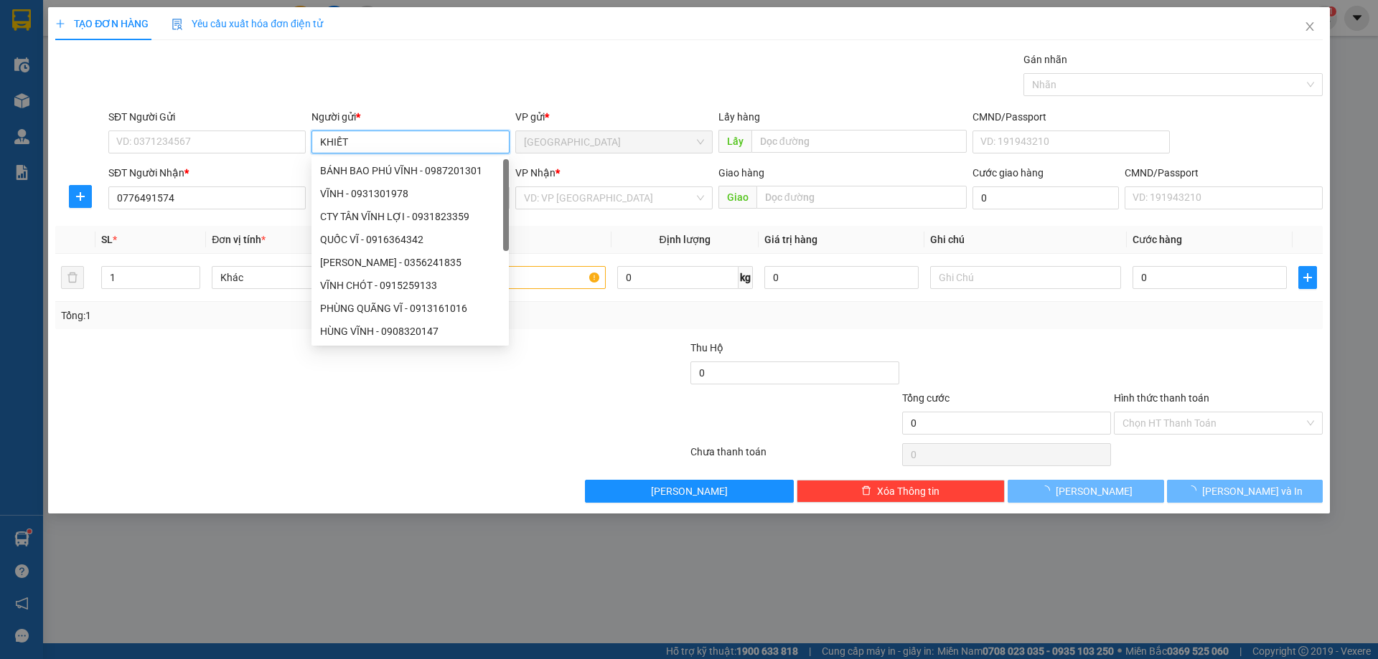
type input "KHIẾT"
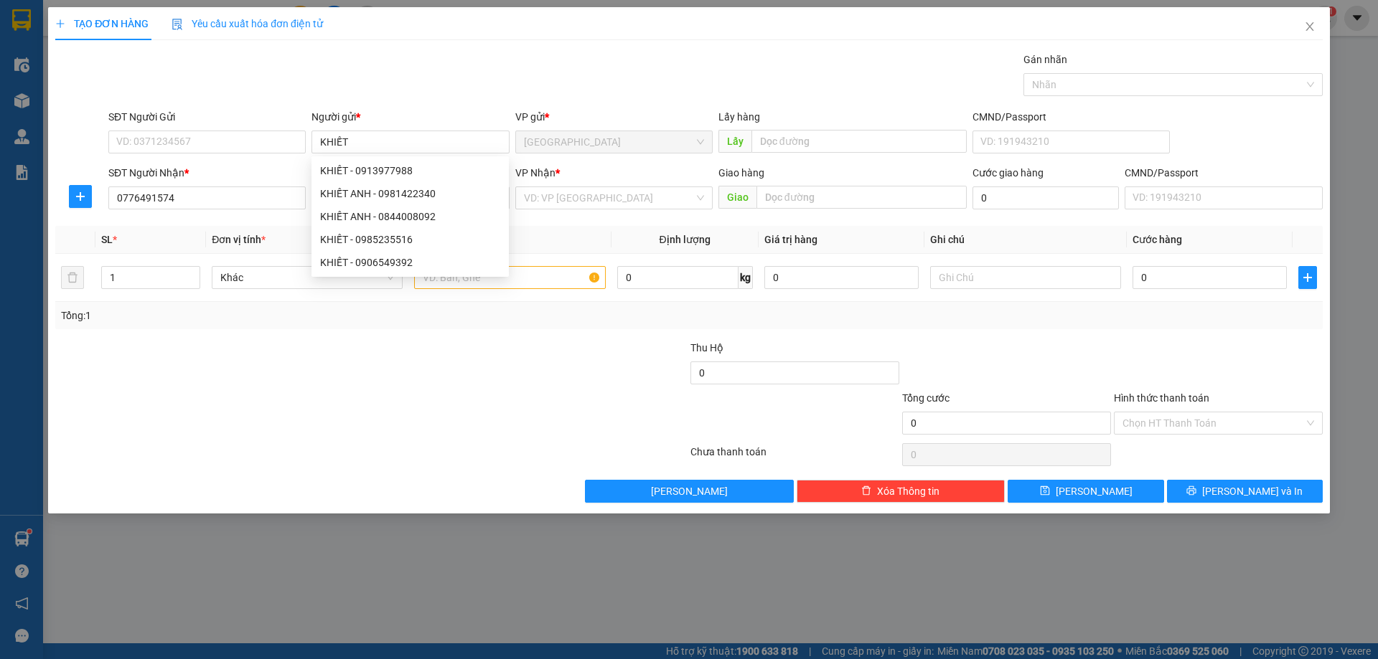
click at [472, 99] on div "Gói vận chuyển * Tiêu chuẩn Gán nhãn Nhãn" at bounding box center [715, 77] width 1220 height 50
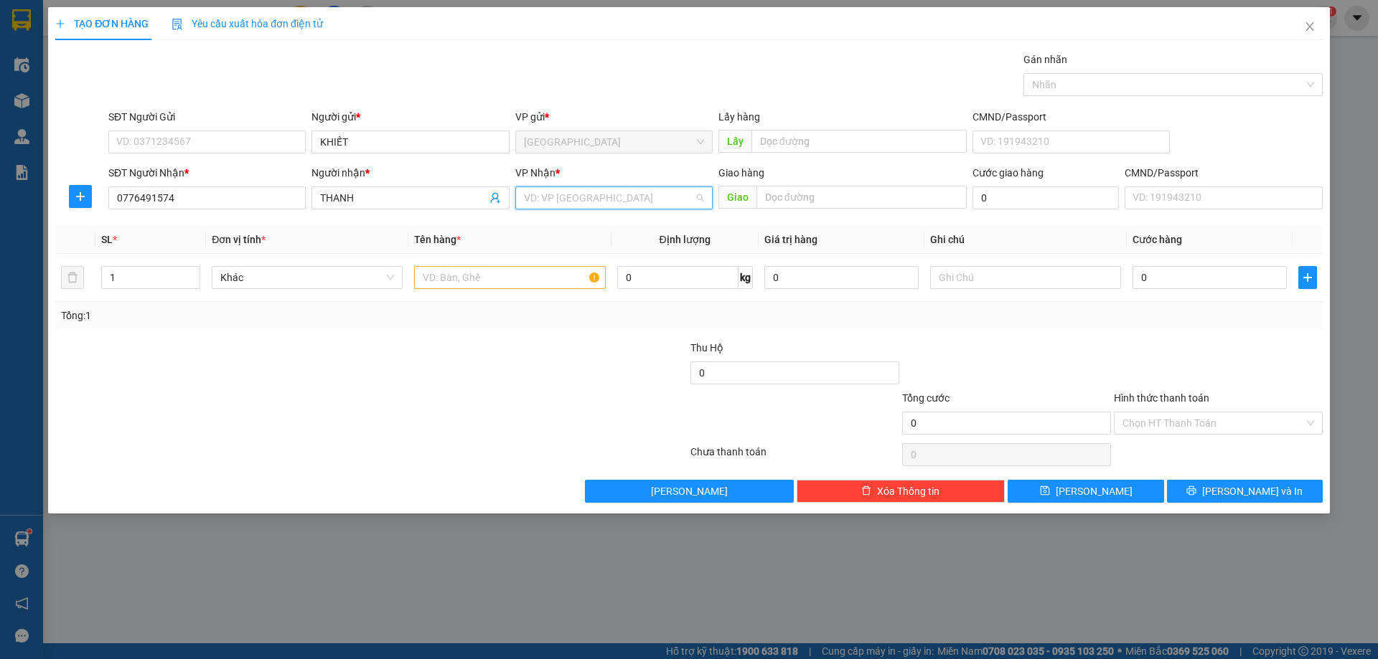
click at [586, 194] on input "search" at bounding box center [609, 198] width 170 height 22
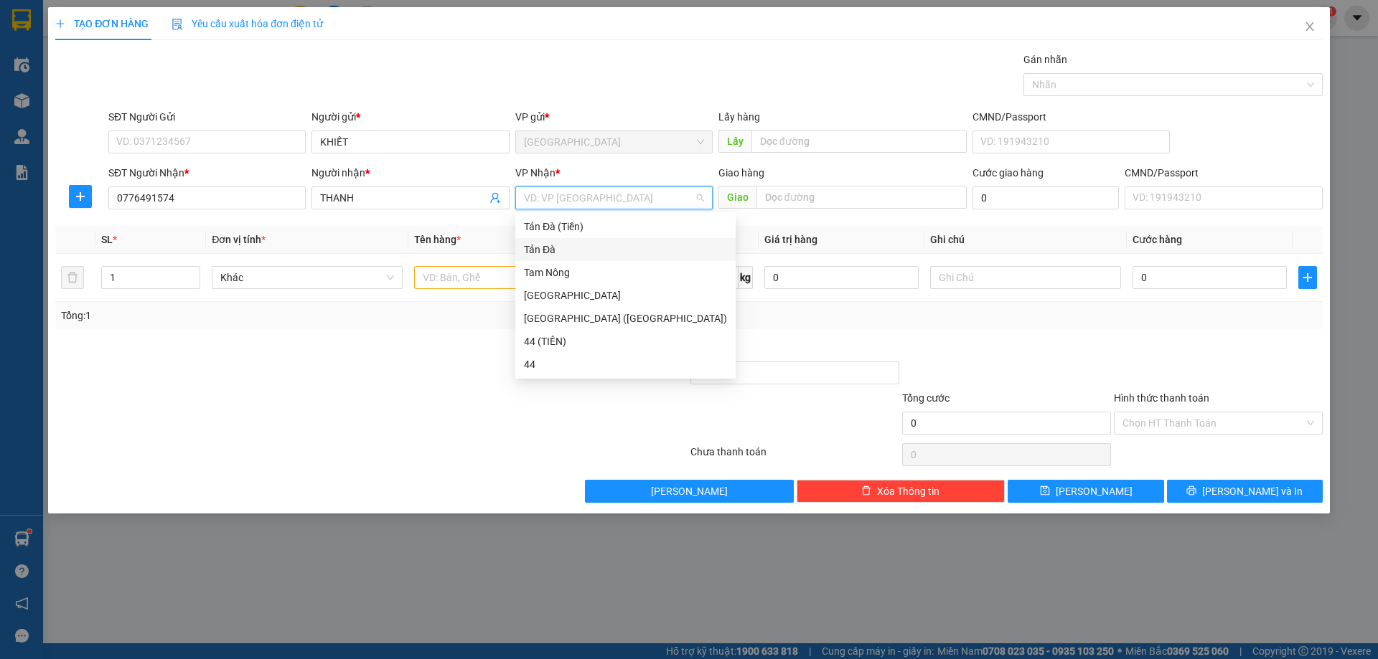
click at [605, 248] on div "Tản Đà" at bounding box center [625, 250] width 203 height 16
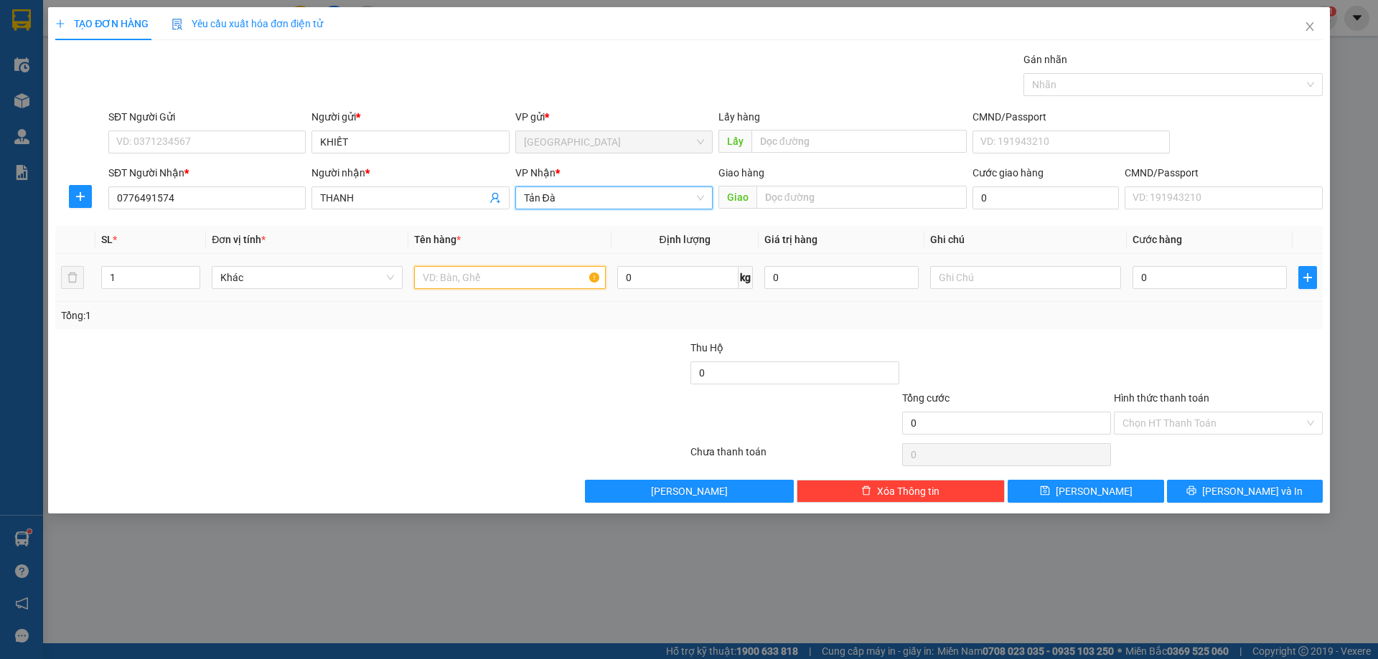
click at [514, 272] on input "text" at bounding box center [509, 277] width 191 height 23
click at [371, 275] on span "Khác" at bounding box center [307, 278] width 174 height 22
type input "TMUS"
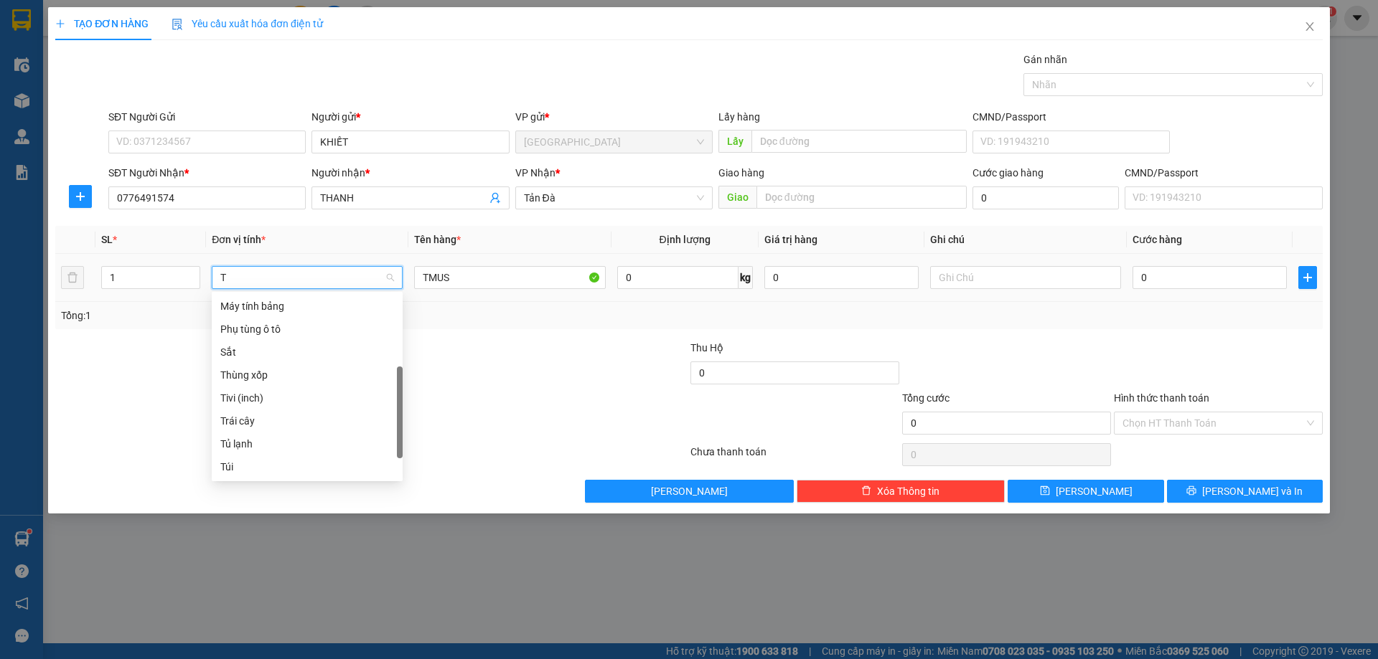
scroll to position [121, 0]
type input "TH"
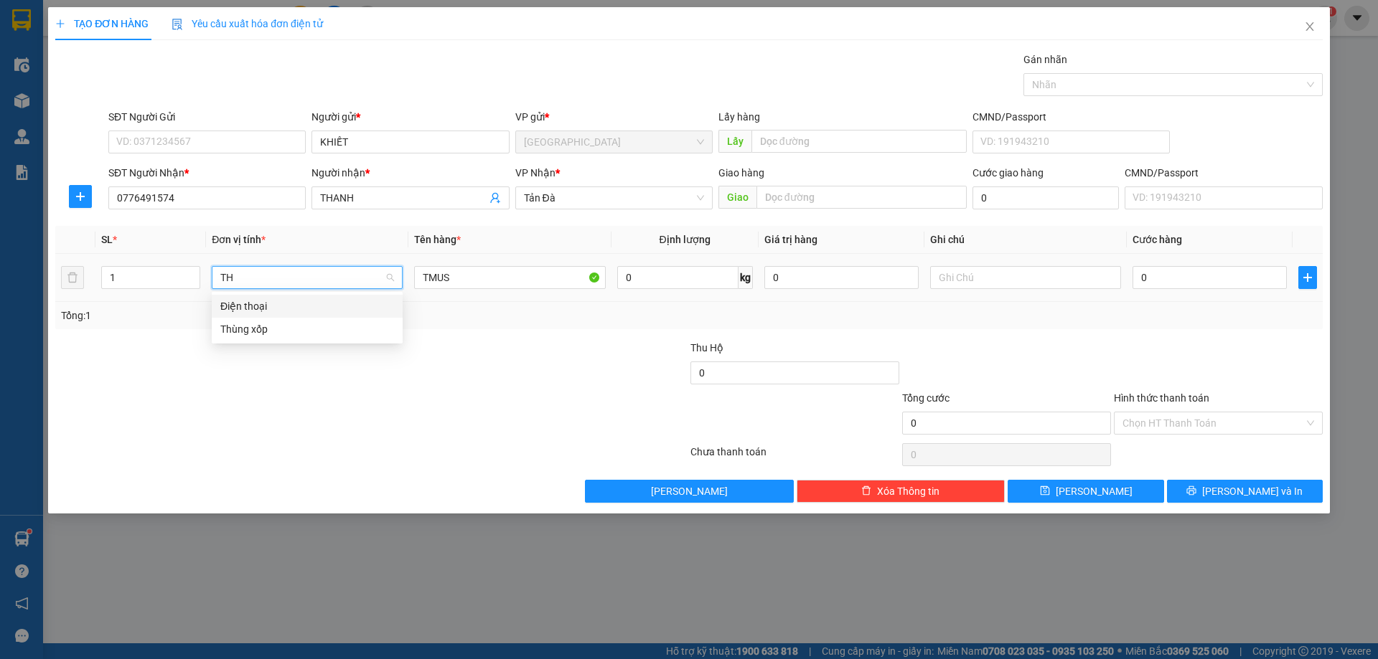
scroll to position [0, 0]
click at [303, 323] on div "Thùng xốp" at bounding box center [307, 329] width 174 height 16
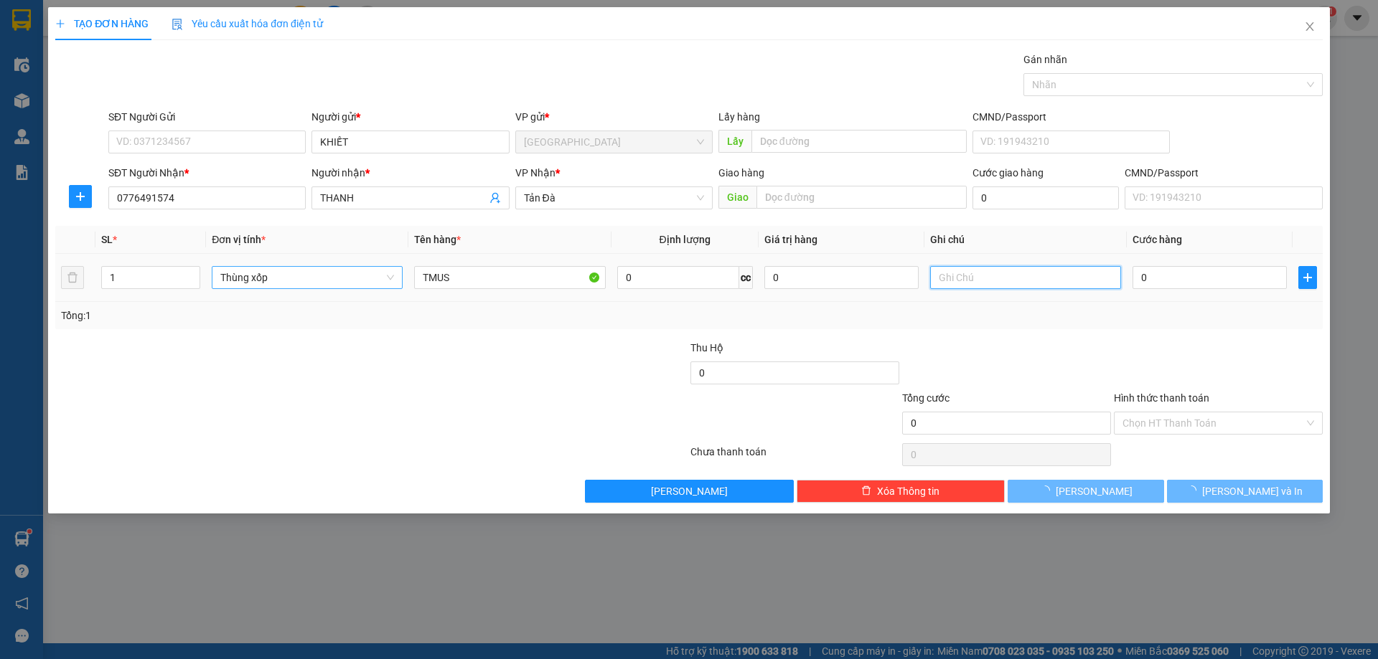
click at [998, 278] on input "text" at bounding box center [1025, 277] width 191 height 23
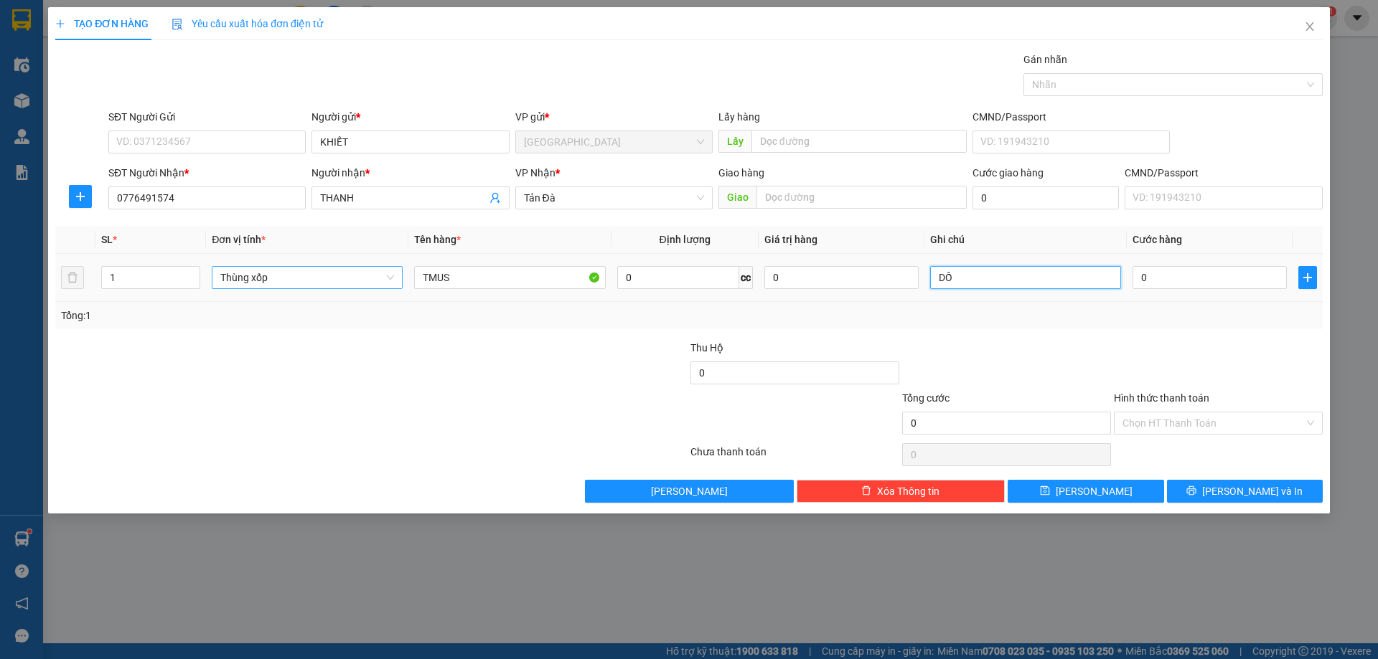
type input "D"
type input "ĐỒ ĂN"
click at [1155, 268] on input "0" at bounding box center [1209, 277] width 154 height 23
type input "2"
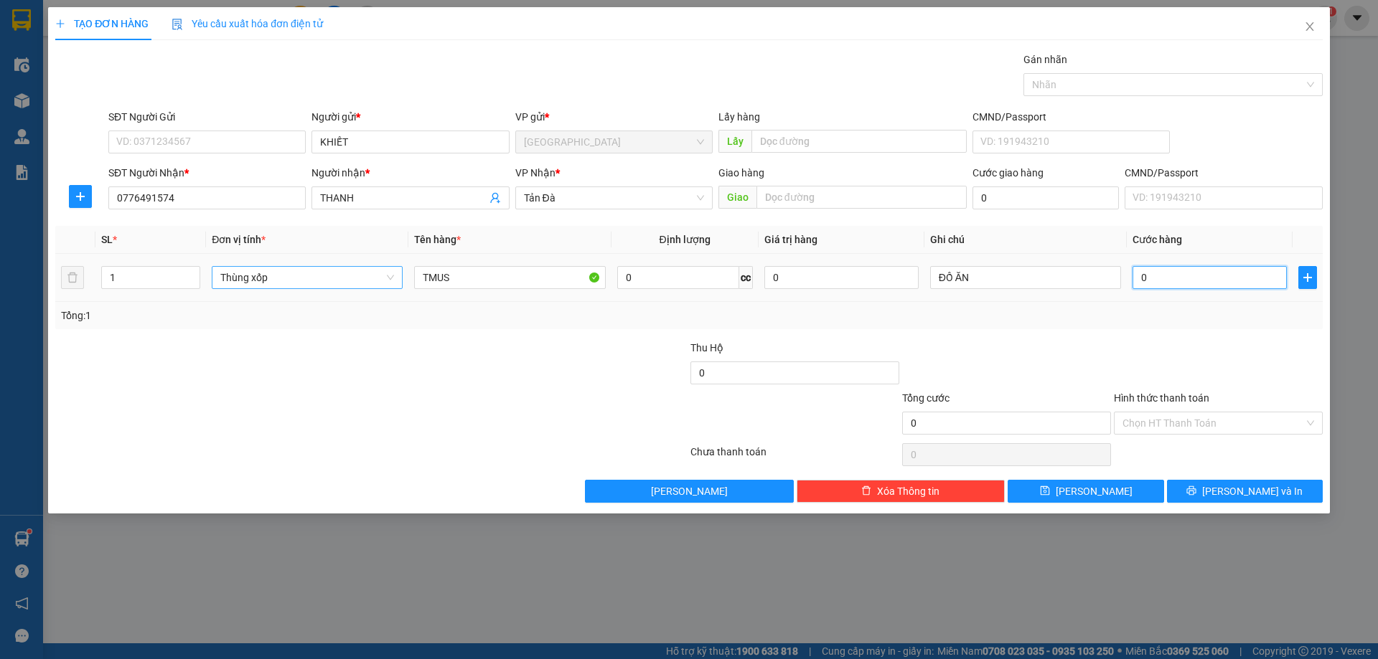
type input "2"
type input "20"
type input "20\"
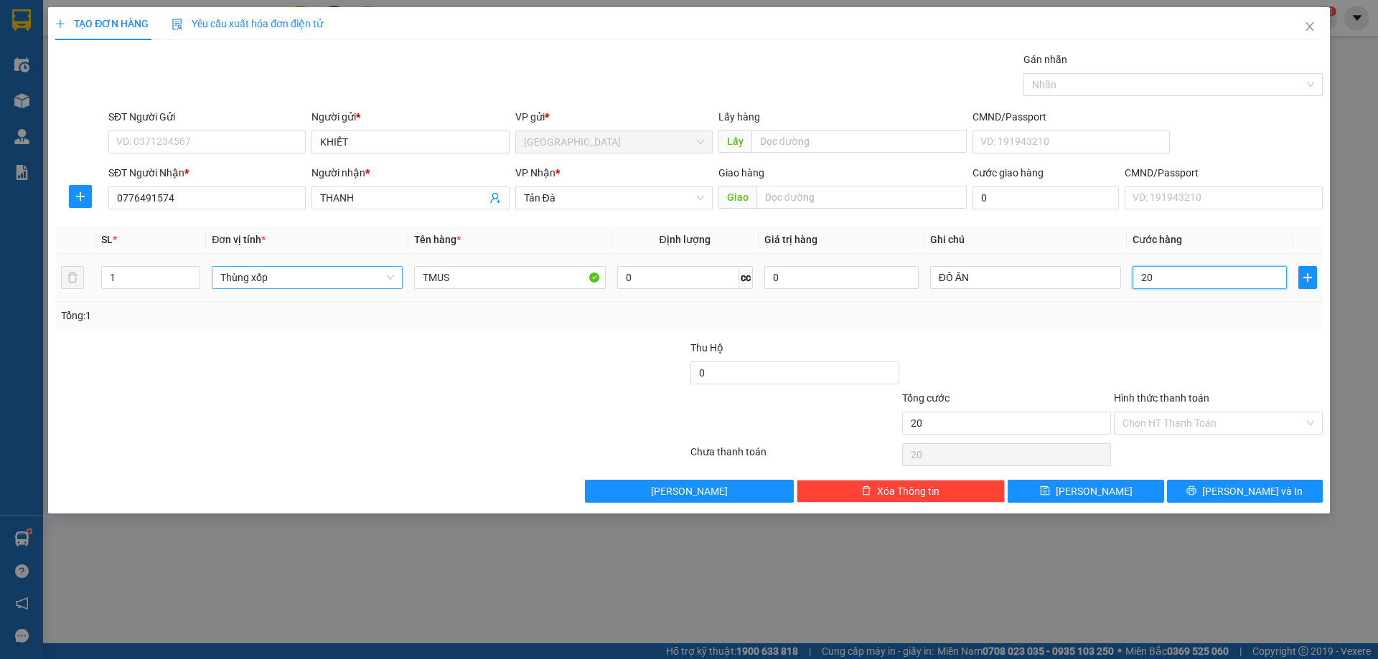
type input "0"
type input "20"
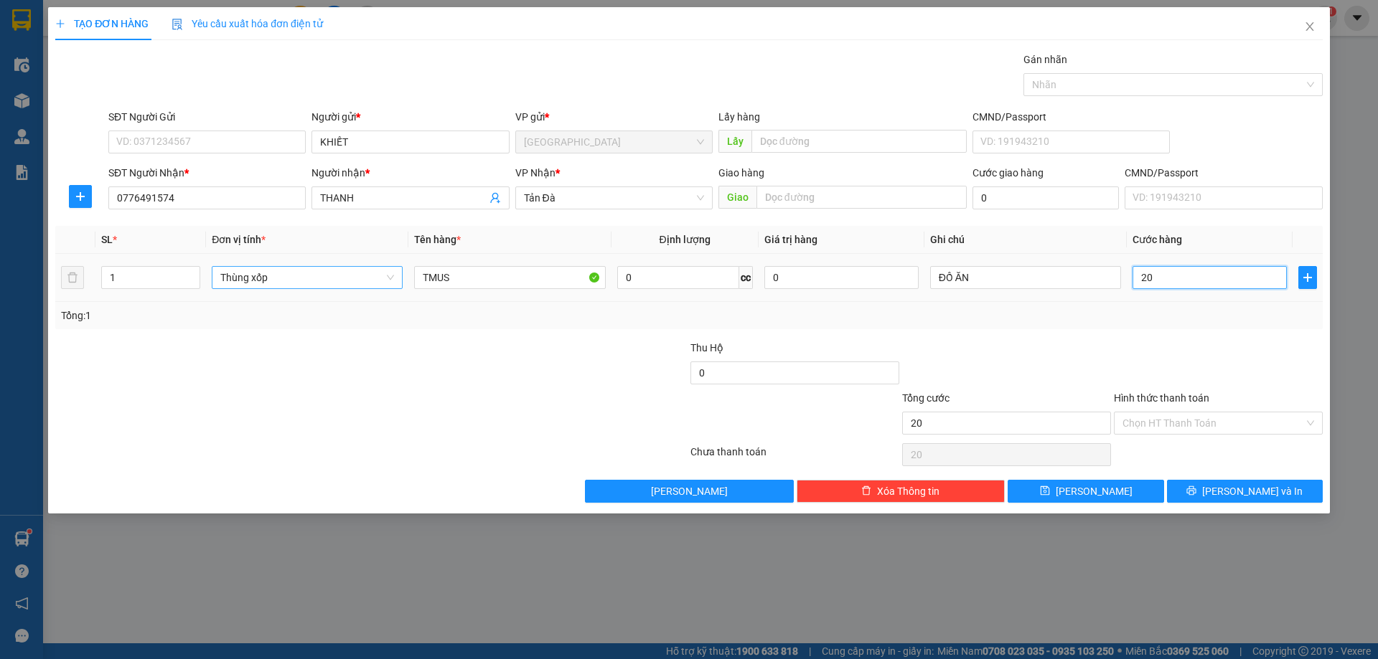
type input "2"
type input "0"
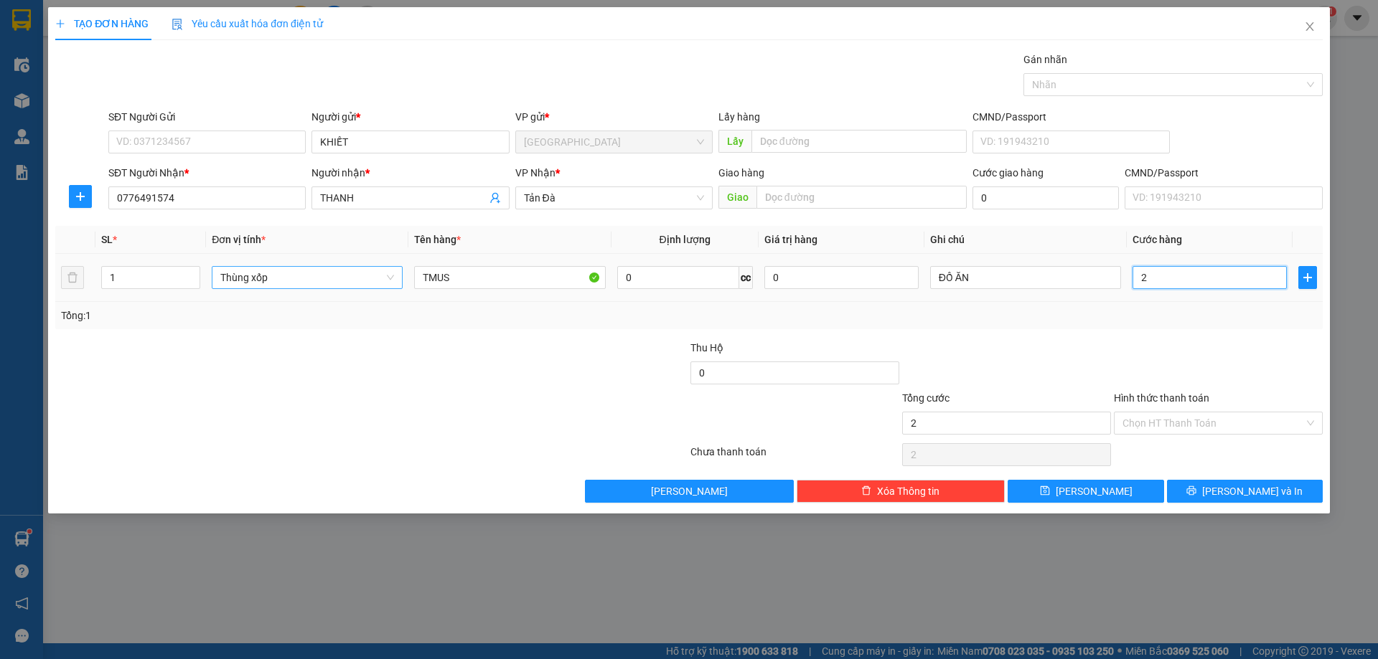
type input "0"
type input "03"
type input "3"
type input "030"
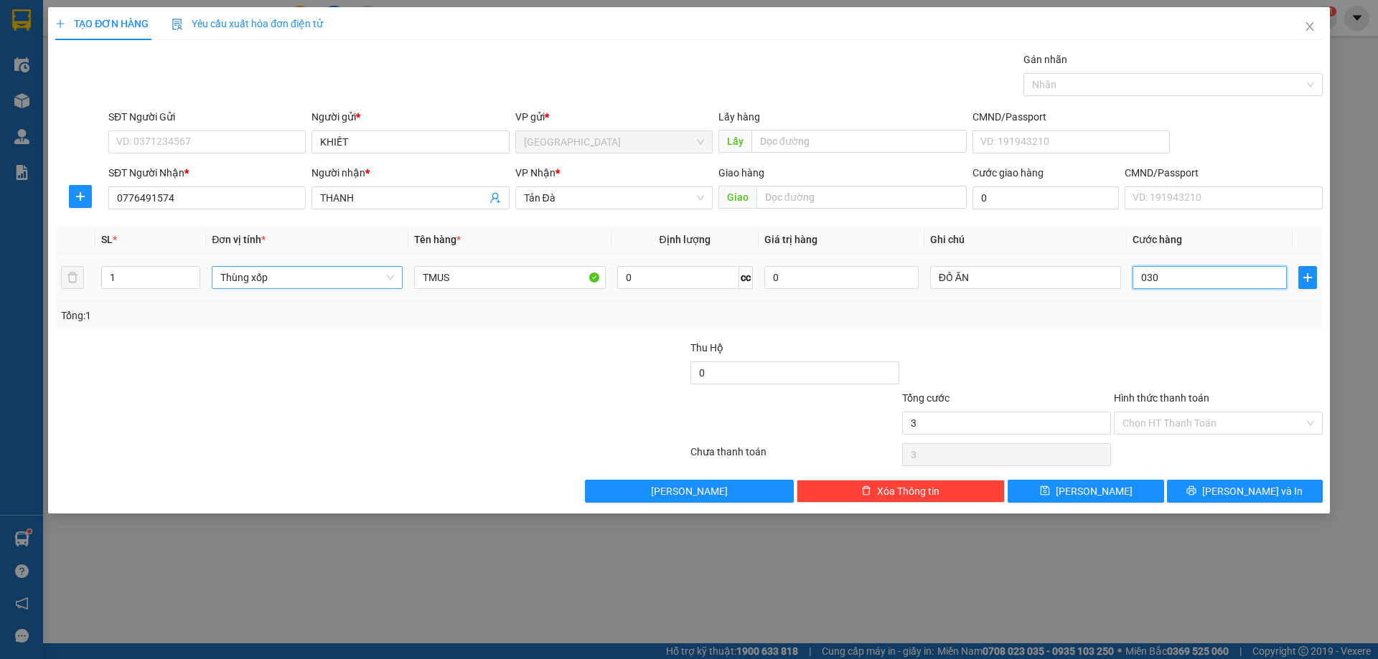
type input "30"
type input "30.000"
click at [1204, 318] on div "Tổng: 1" at bounding box center [689, 316] width 1256 height 16
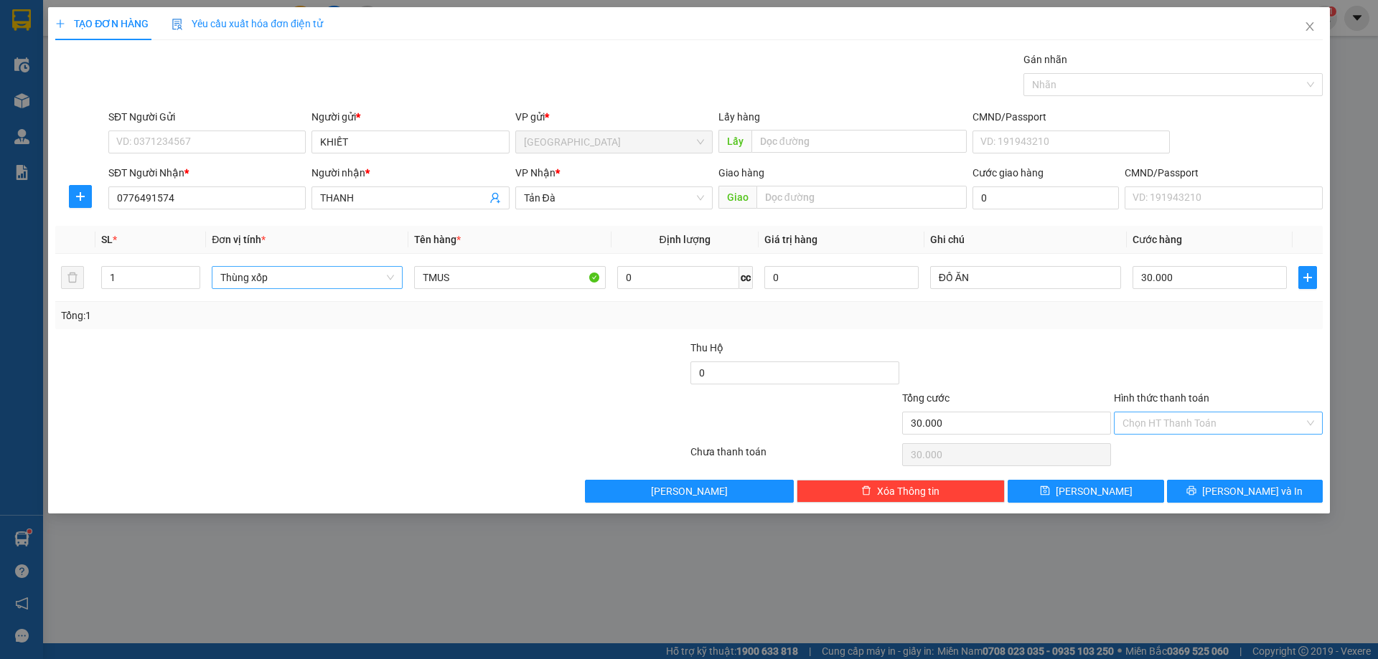
click at [1175, 418] on input "Hình thức thanh toán" at bounding box center [1213, 424] width 182 height 22
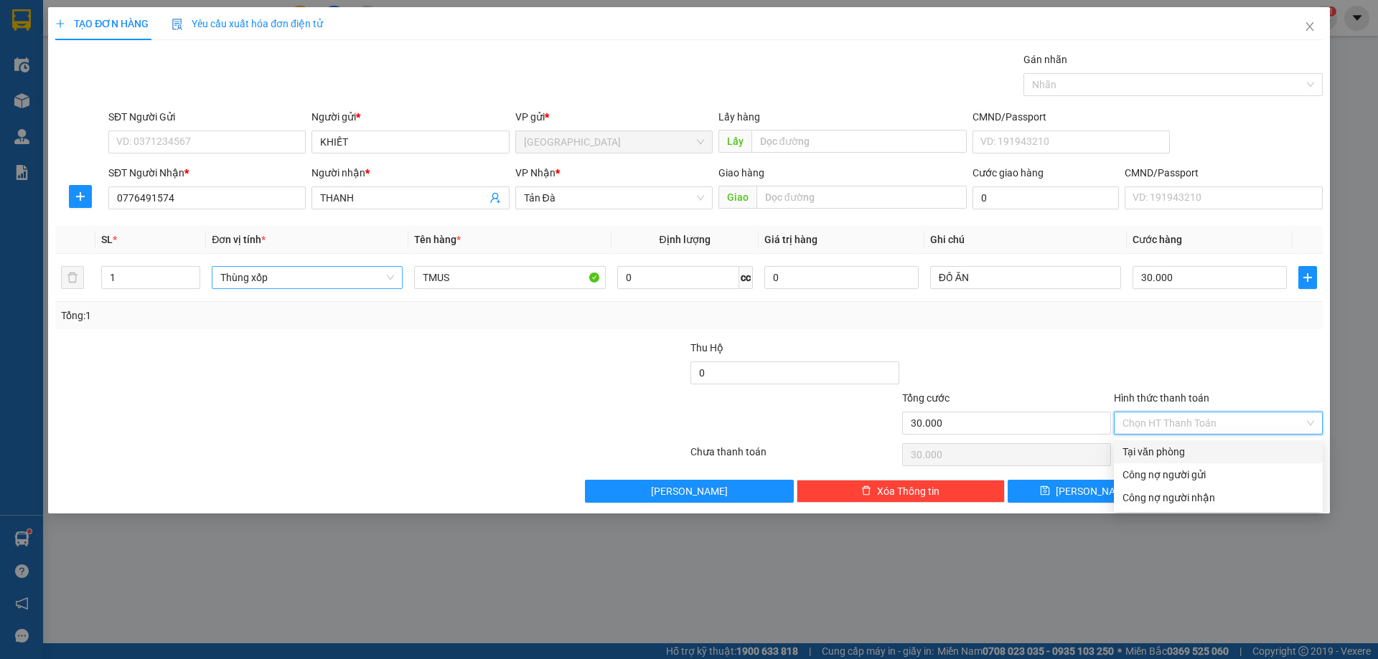
click at [1180, 446] on div "Tại văn phòng" at bounding box center [1218, 452] width 192 height 16
type input "0"
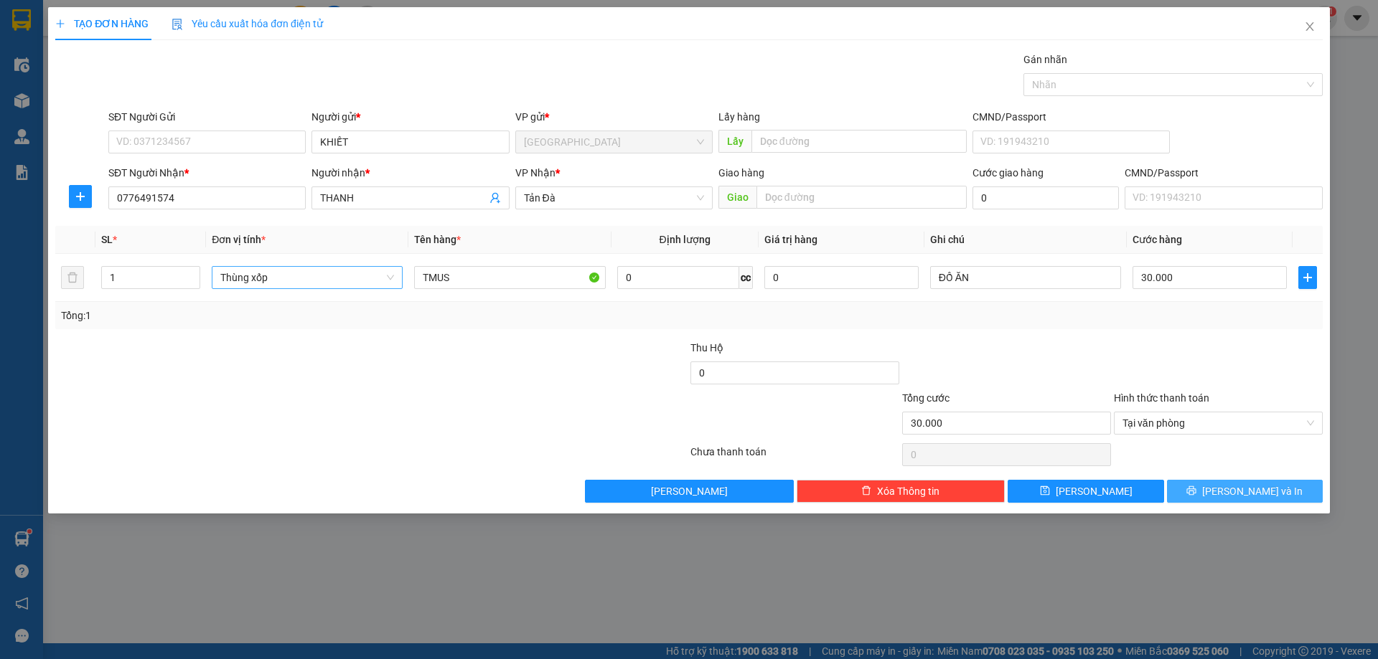
click at [1212, 482] on button "Lưu và In" at bounding box center [1245, 491] width 156 height 23
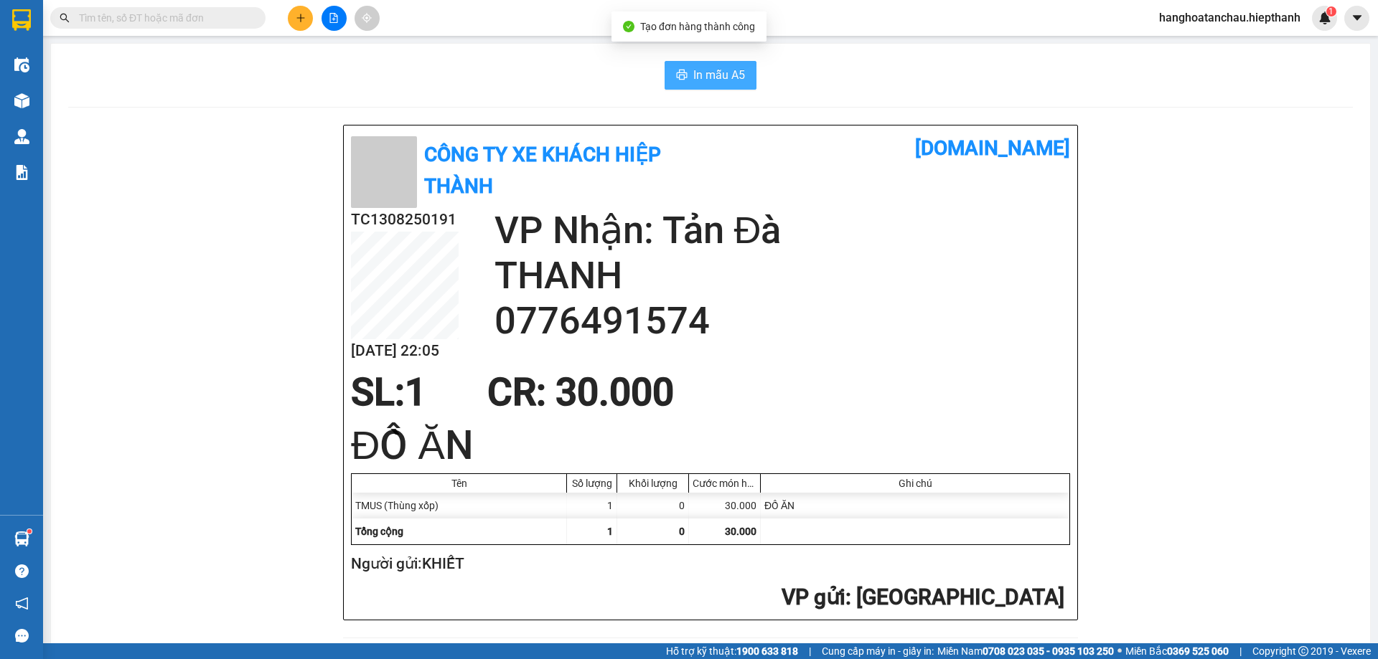
click at [700, 78] on span "In mẫu A5" at bounding box center [719, 75] width 52 height 18
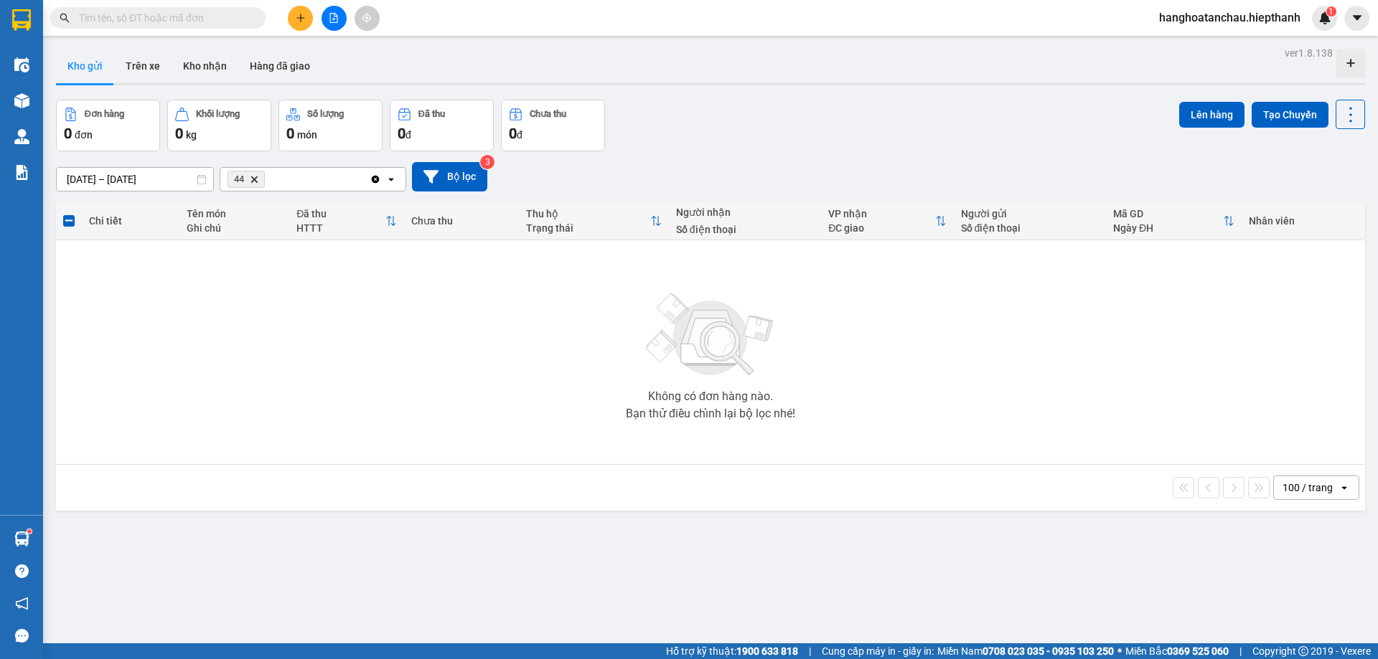
click at [258, 179] on icon "Delete" at bounding box center [254, 179] width 9 height 9
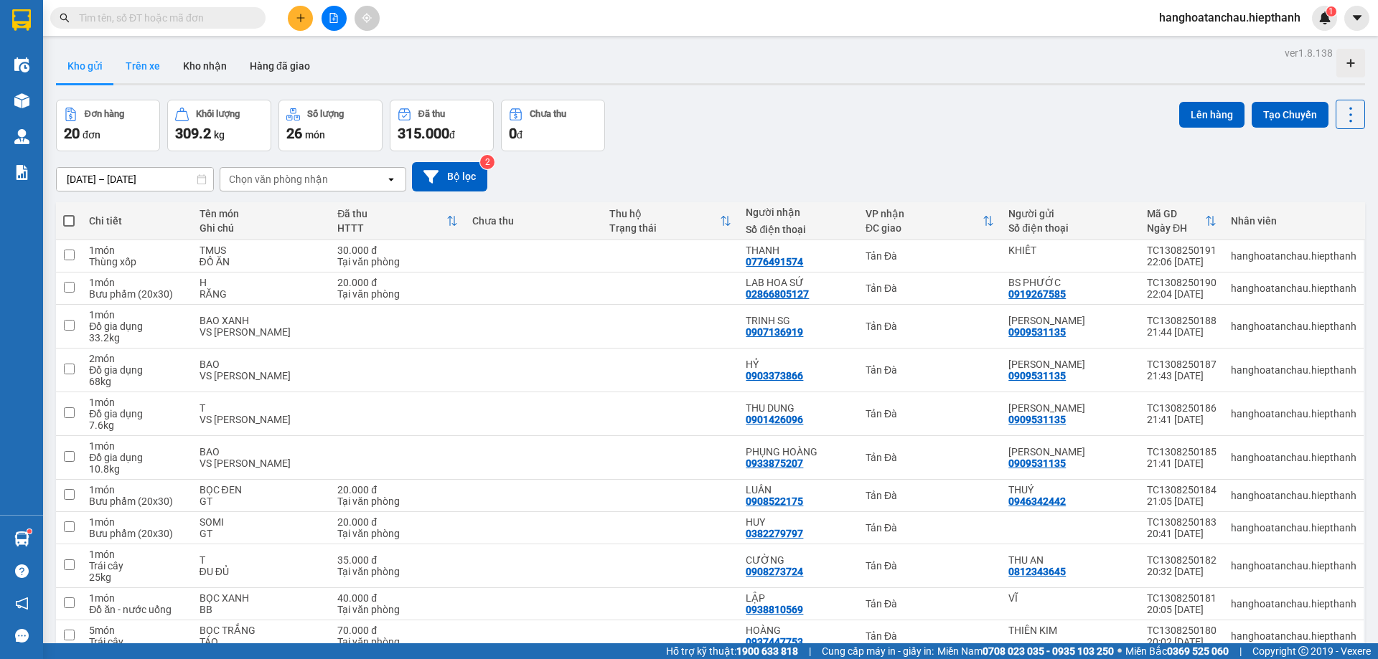
click at [146, 71] on button "Trên xe" at bounding box center [142, 66] width 57 height 34
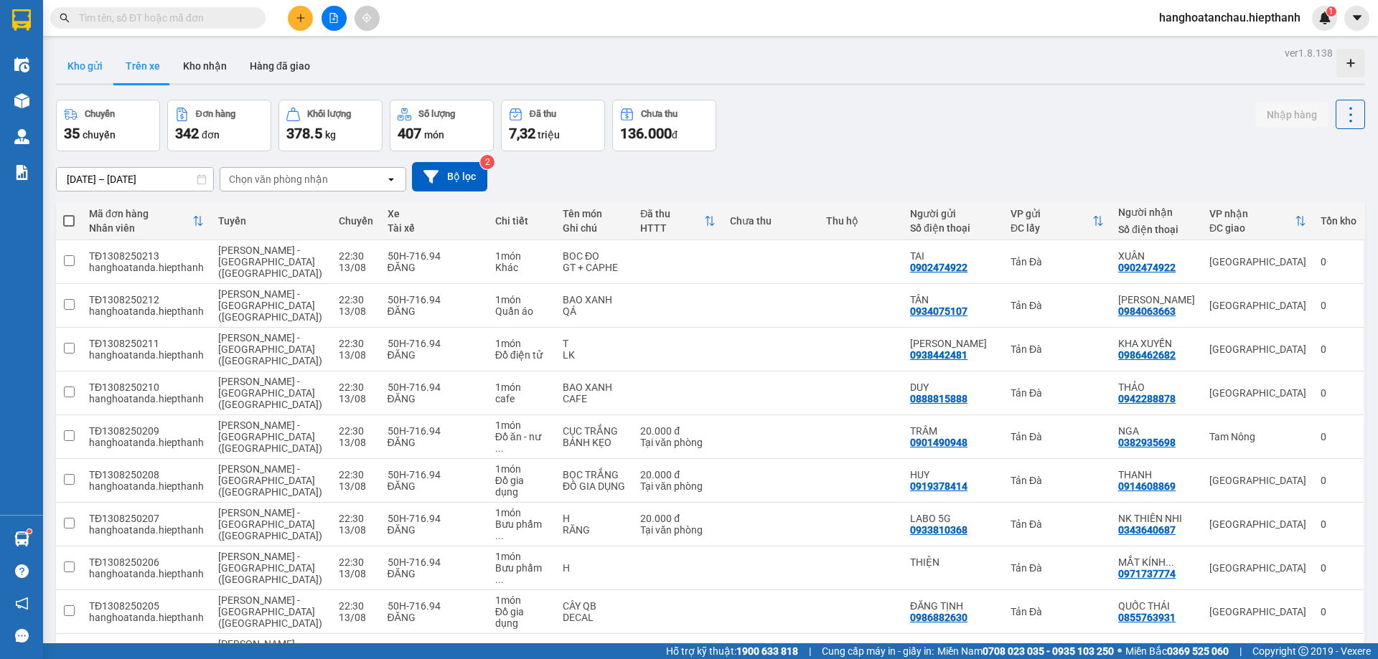
click at [102, 72] on button "Kho gửi" at bounding box center [85, 66] width 58 height 34
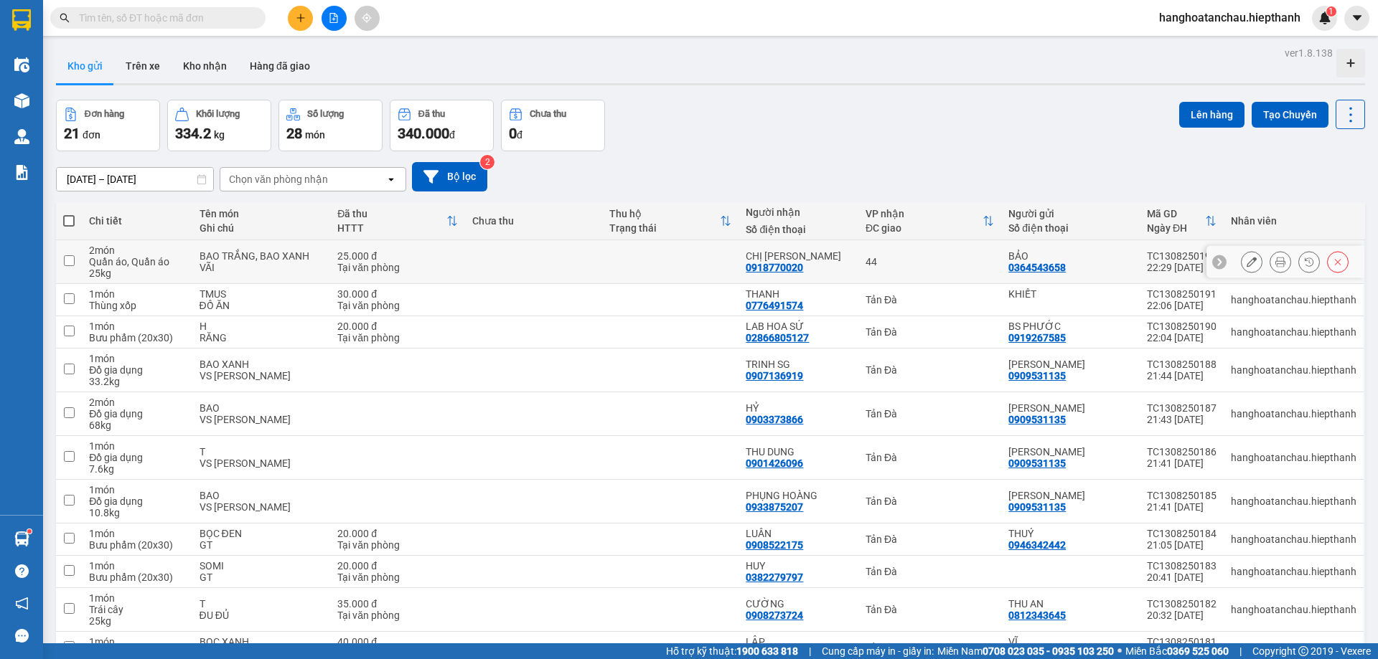
click at [1275, 265] on icon at bounding box center [1280, 262] width 10 height 10
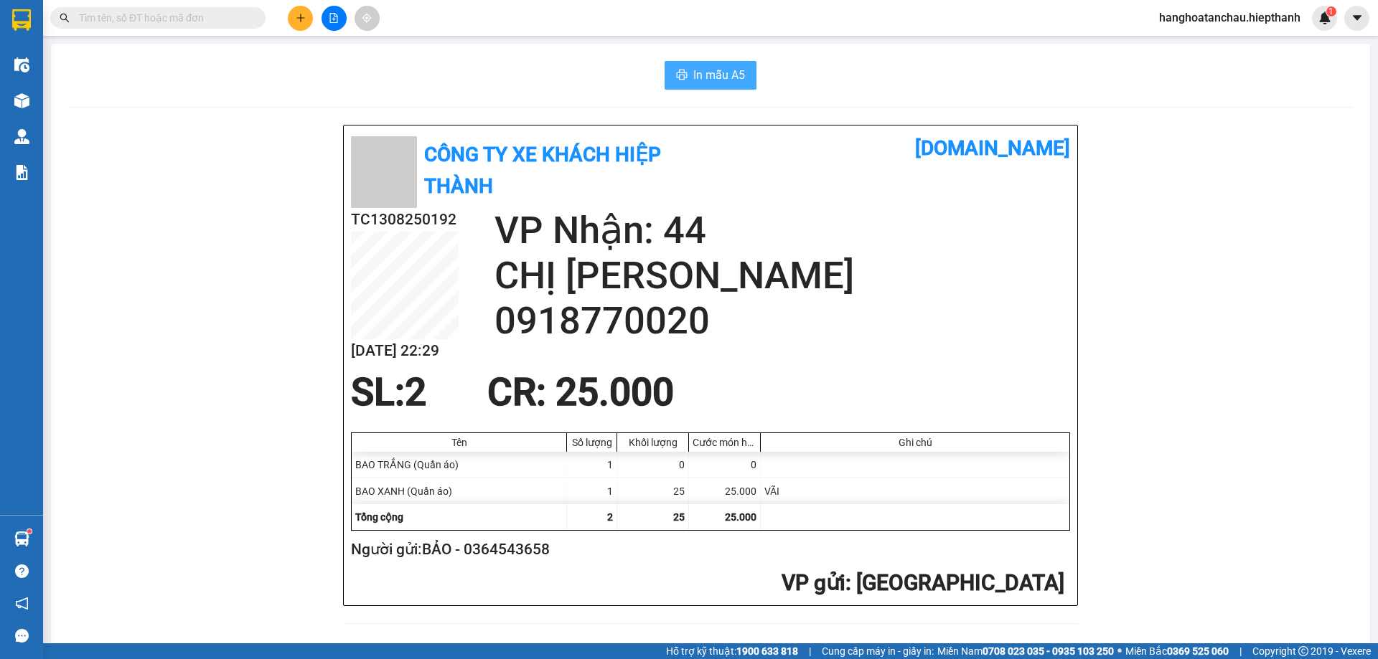
click at [685, 66] on button "In mẫu A5" at bounding box center [710, 75] width 92 height 29
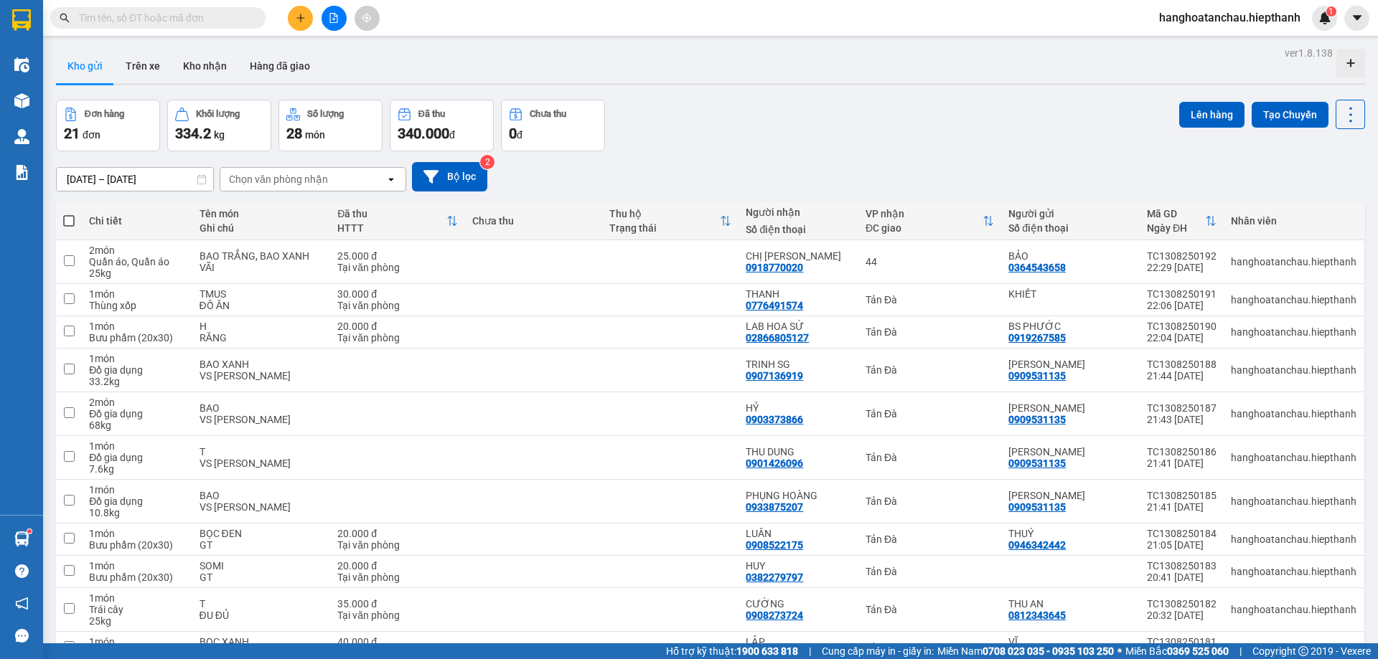
click at [335, 23] on button at bounding box center [333, 18] width 25 height 25
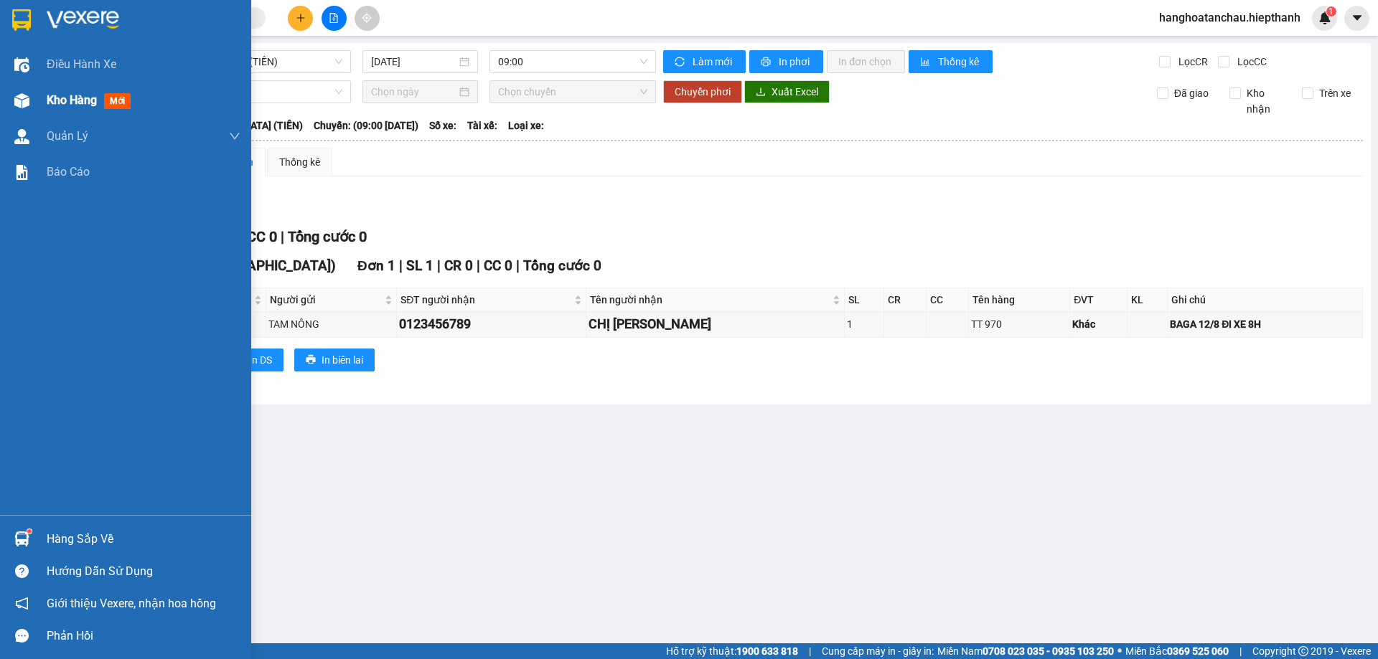
click at [18, 89] on div at bounding box center [21, 100] width 25 height 25
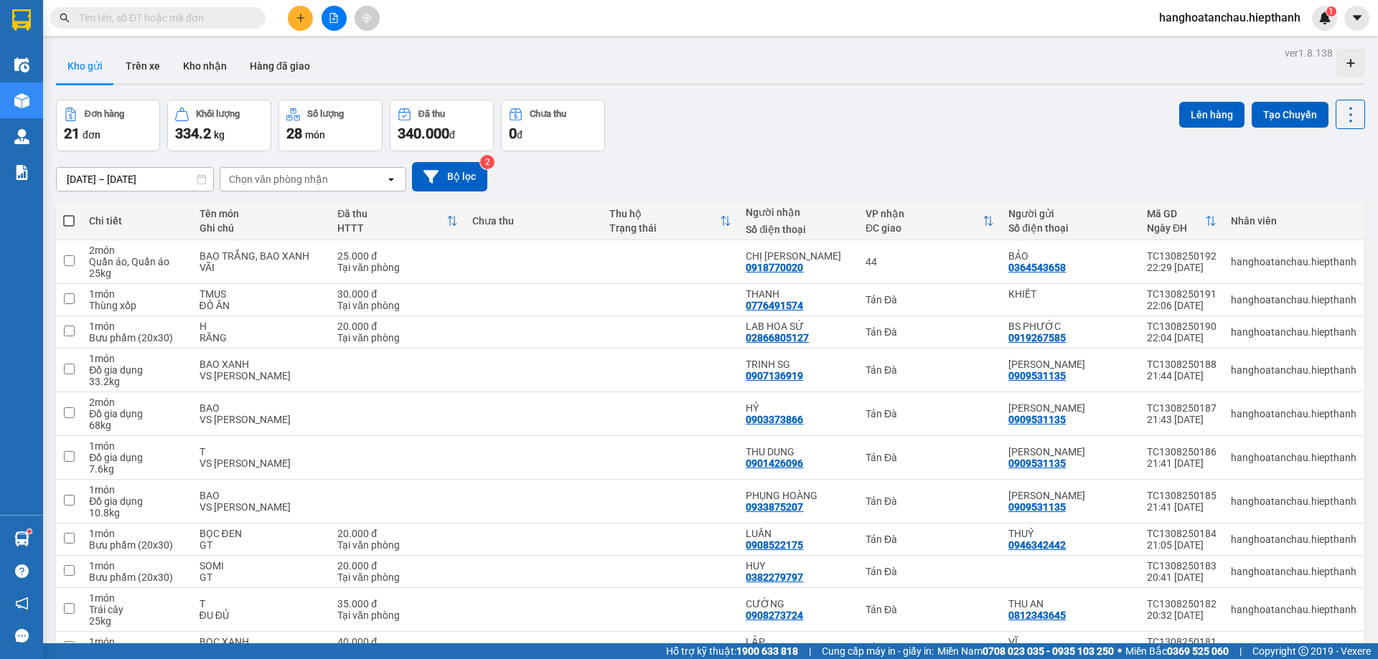
click at [249, 174] on div "Chọn văn phòng nhận" at bounding box center [278, 179] width 99 height 14
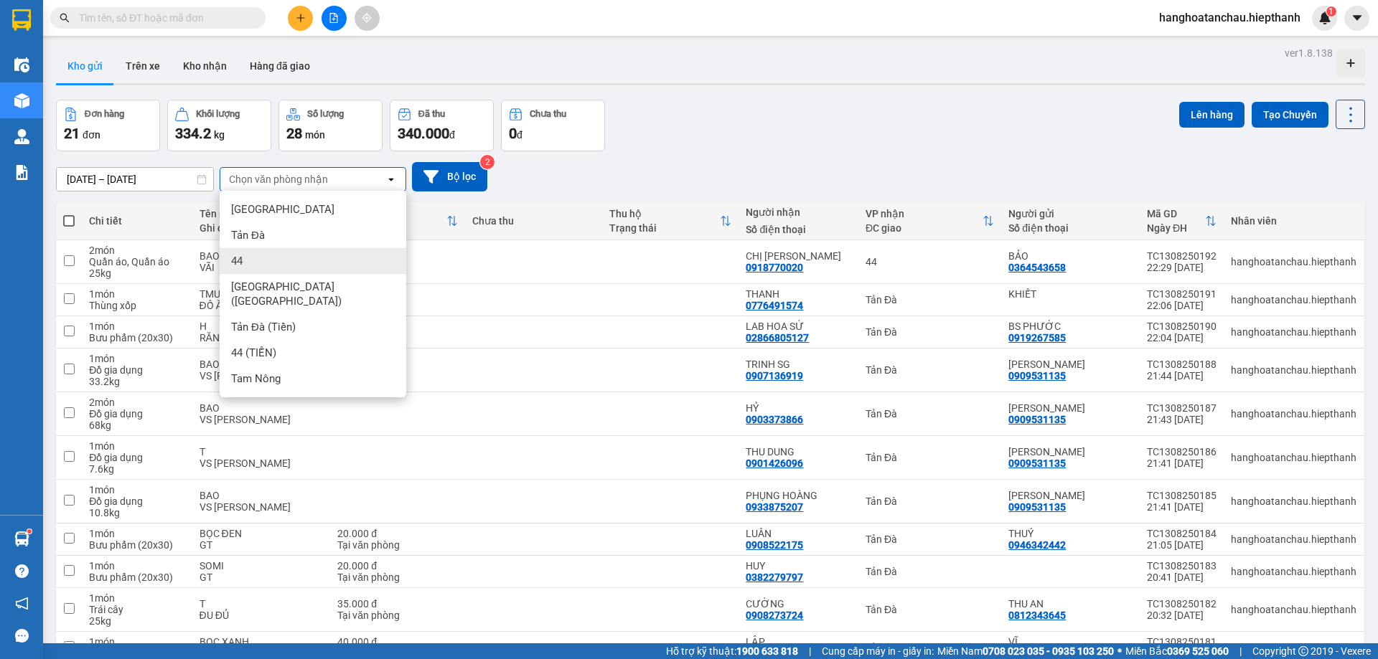
click at [248, 255] on div "44" at bounding box center [313, 261] width 187 height 26
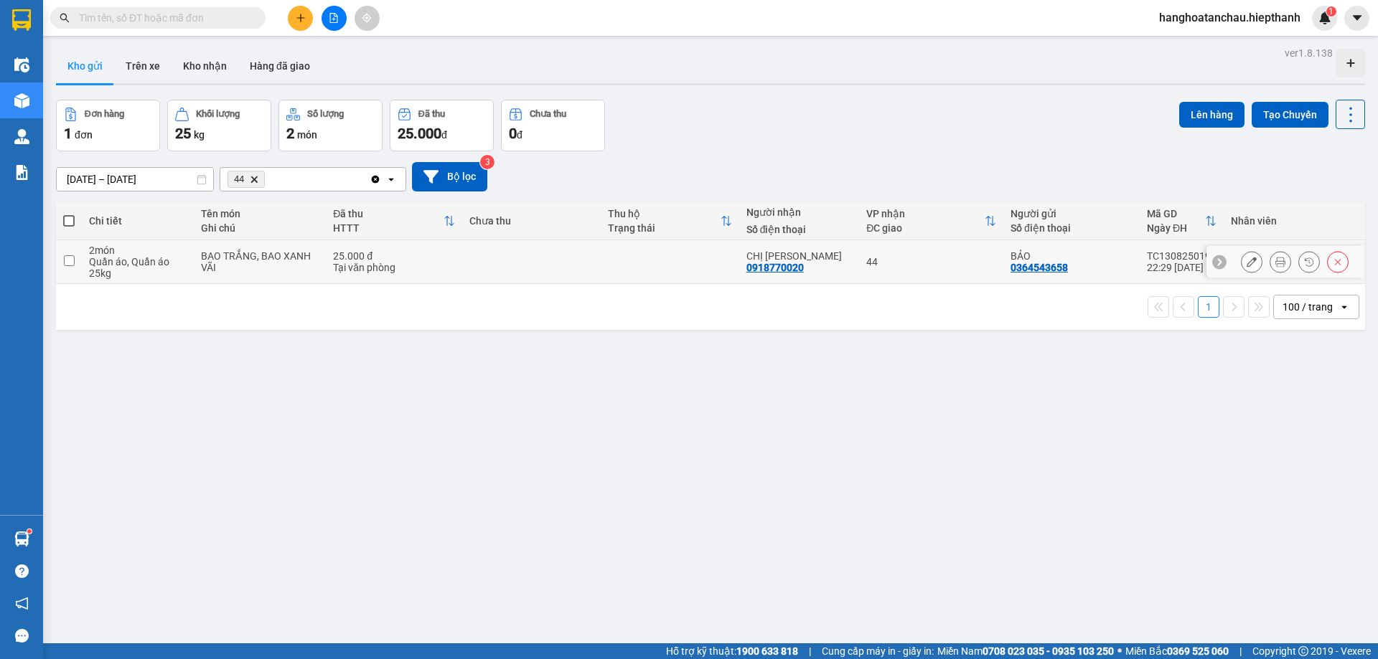
click at [73, 263] on input "checkbox" at bounding box center [69, 260] width 11 height 11
checkbox input "true"
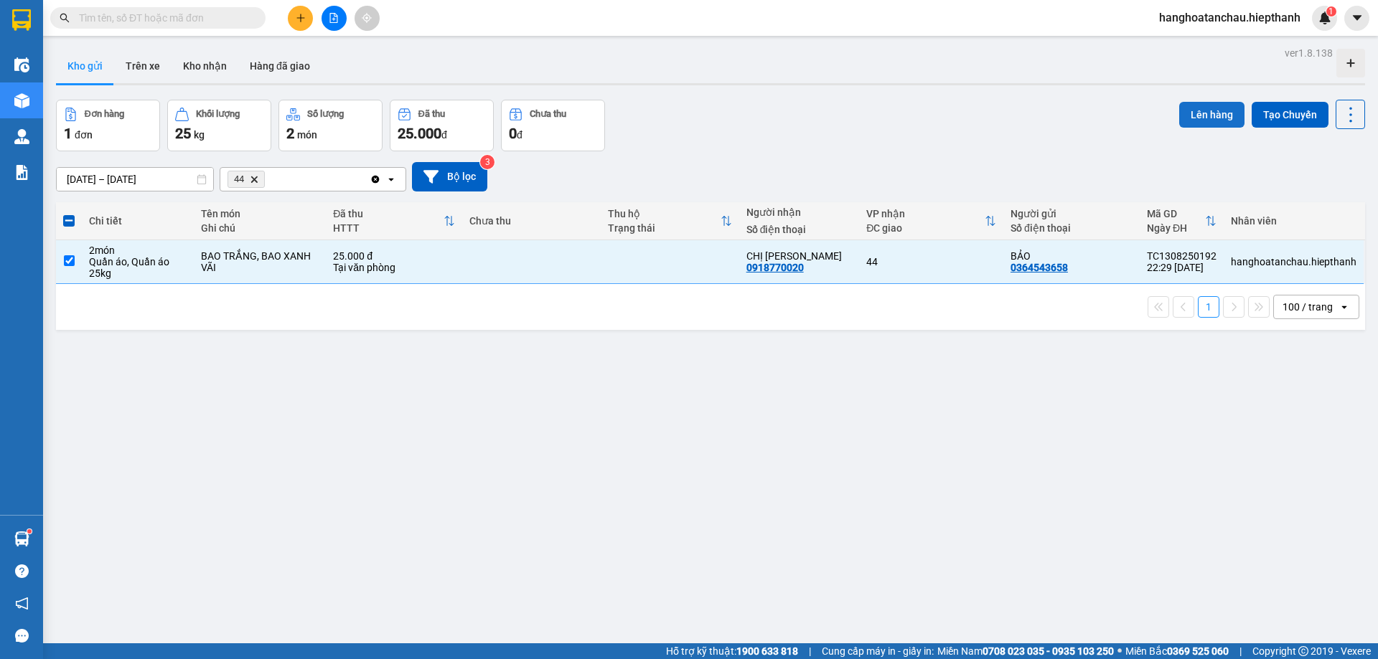
click at [1183, 113] on button "Lên hàng" at bounding box center [1211, 115] width 65 height 26
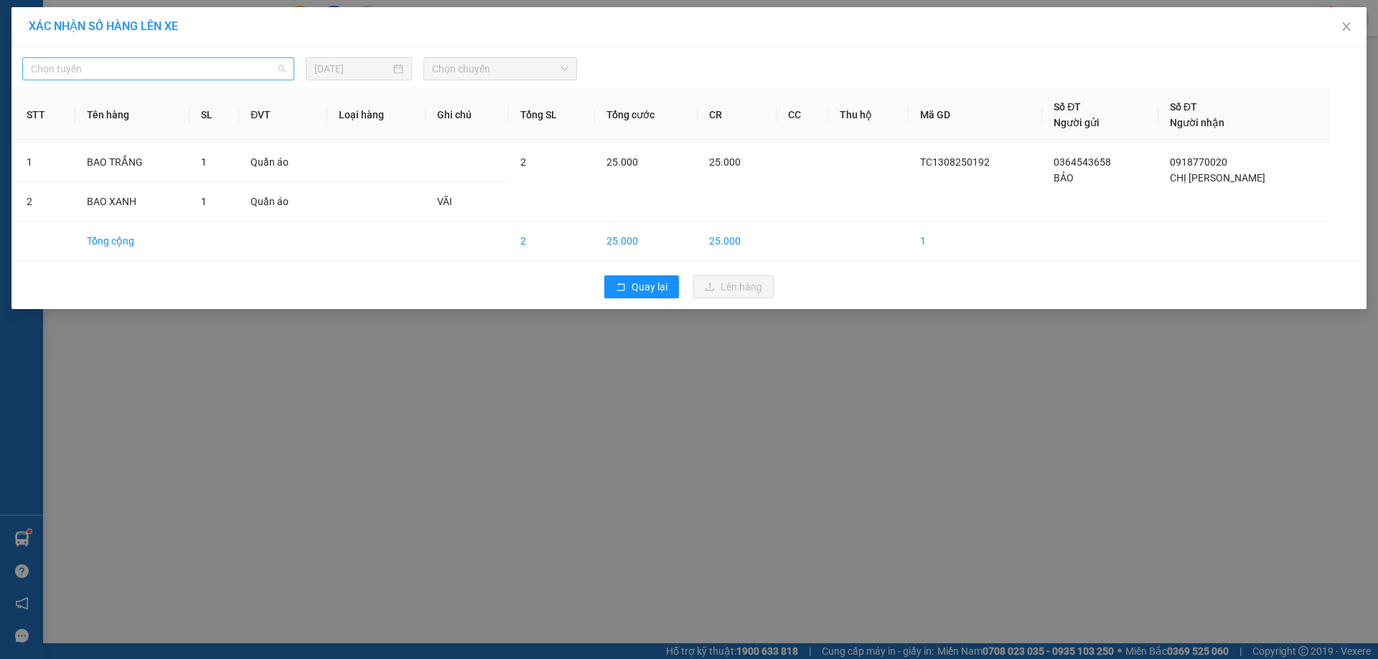
click at [229, 69] on span "Chọn tuyến" at bounding box center [158, 69] width 255 height 22
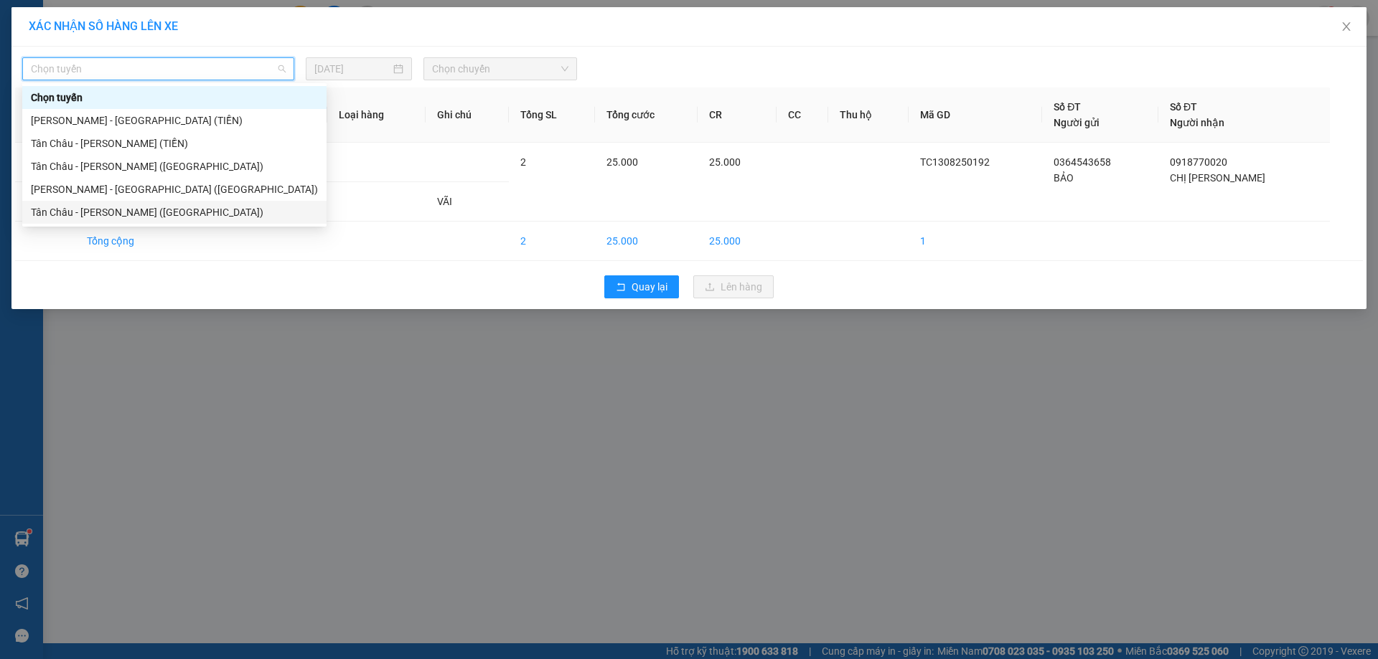
click at [225, 212] on div "Tân Châu - [PERSON_NAME] ([GEOGRAPHIC_DATA])" at bounding box center [174, 213] width 287 height 16
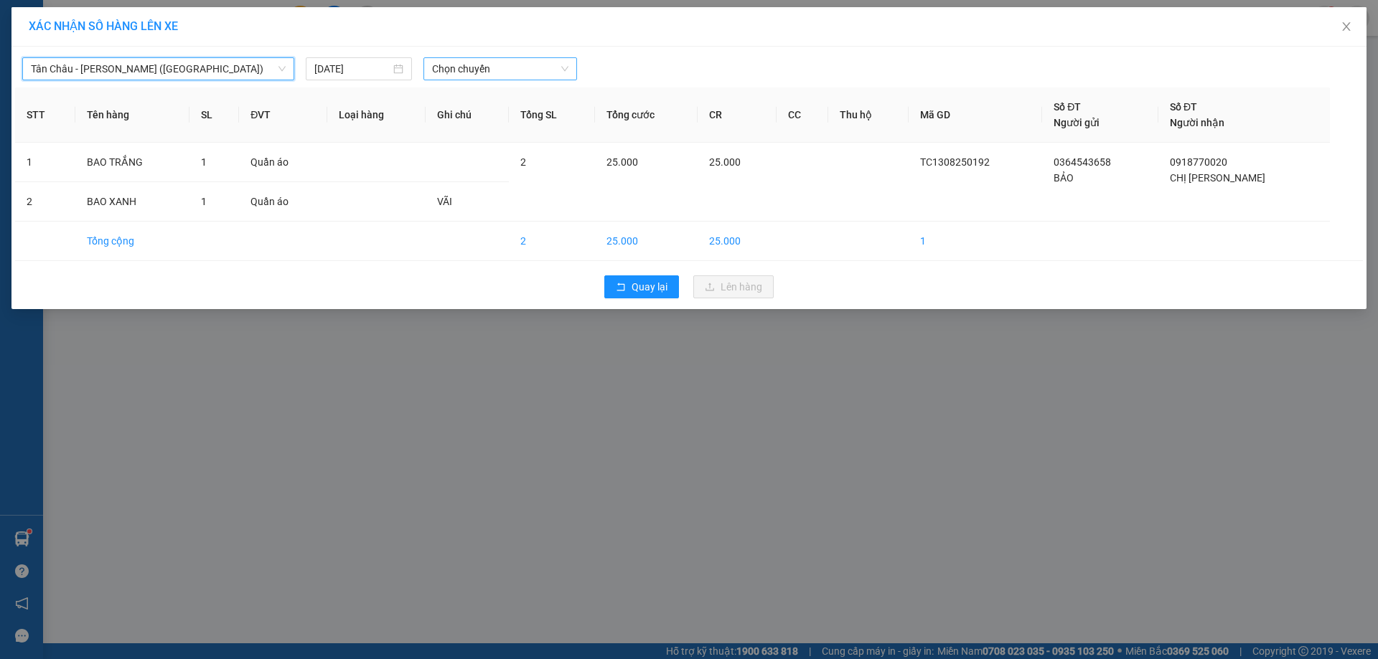
click at [458, 72] on span "Chọn chuyến" at bounding box center [500, 69] width 136 height 22
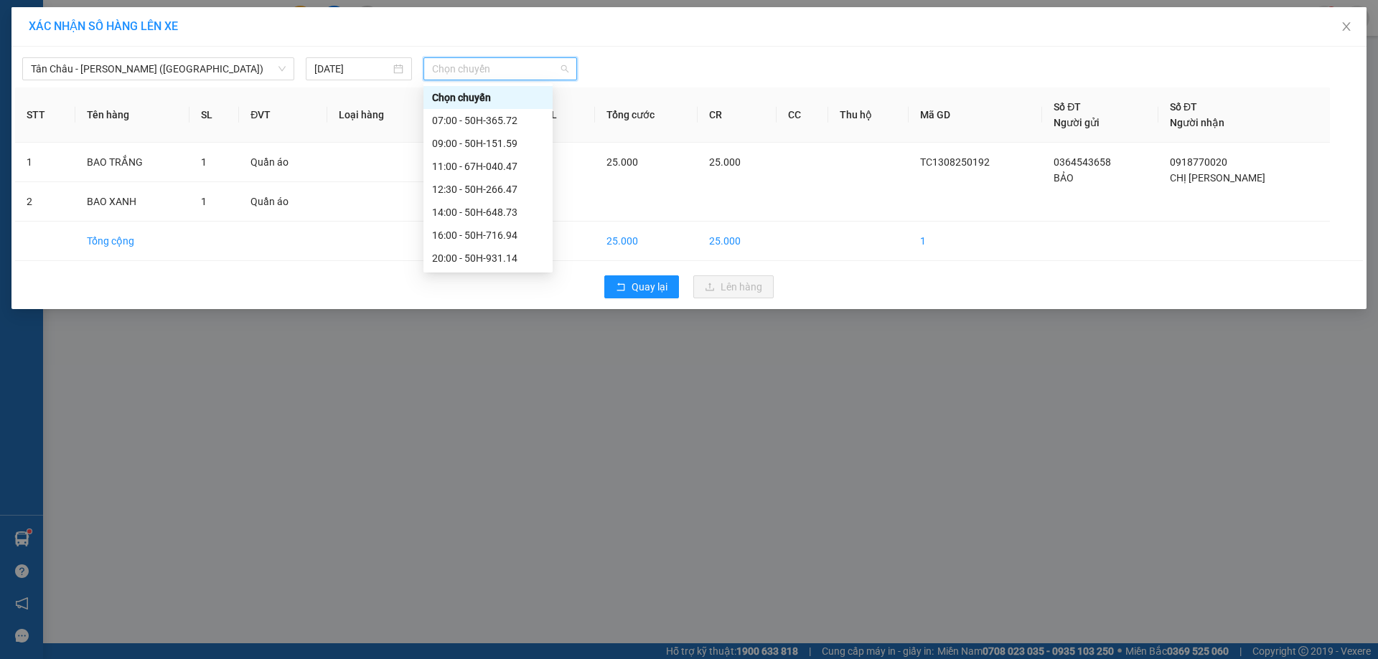
scroll to position [92, 0]
click at [450, 250] on div "23:59 - 50H-151.59" at bounding box center [488, 258] width 112 height 16
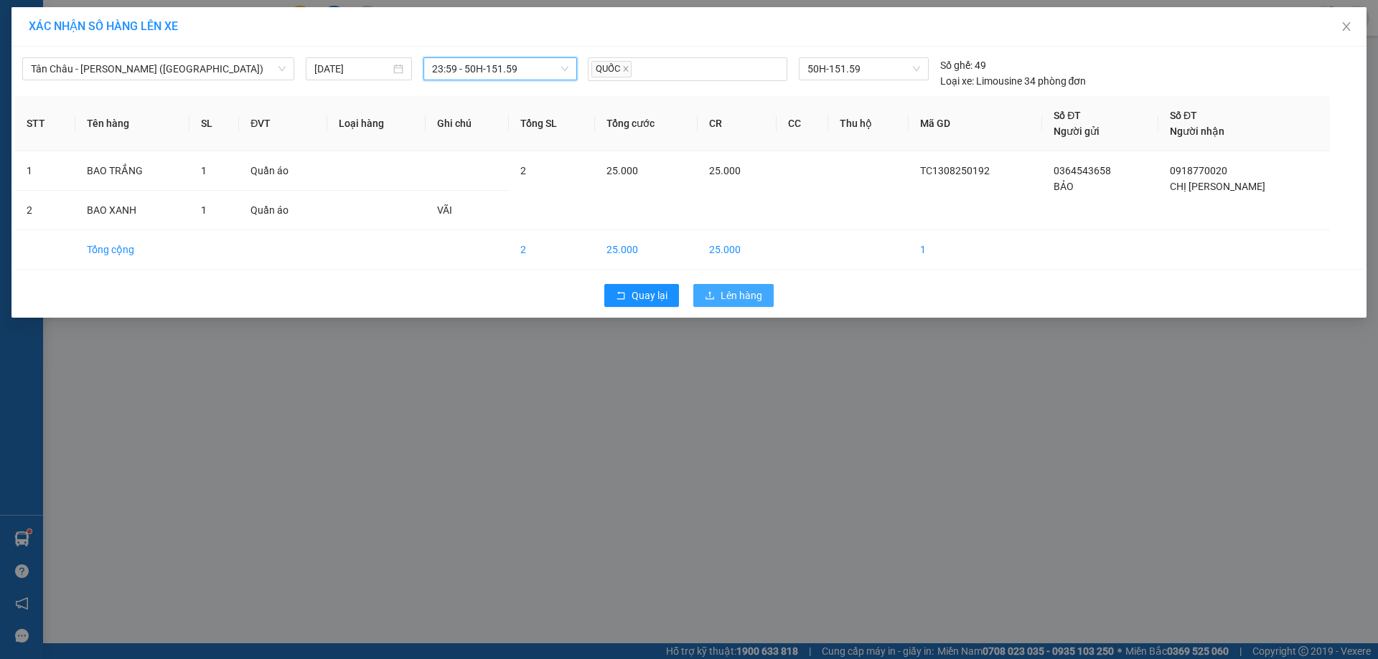
click at [707, 289] on button "Lên hàng" at bounding box center [733, 295] width 80 height 23
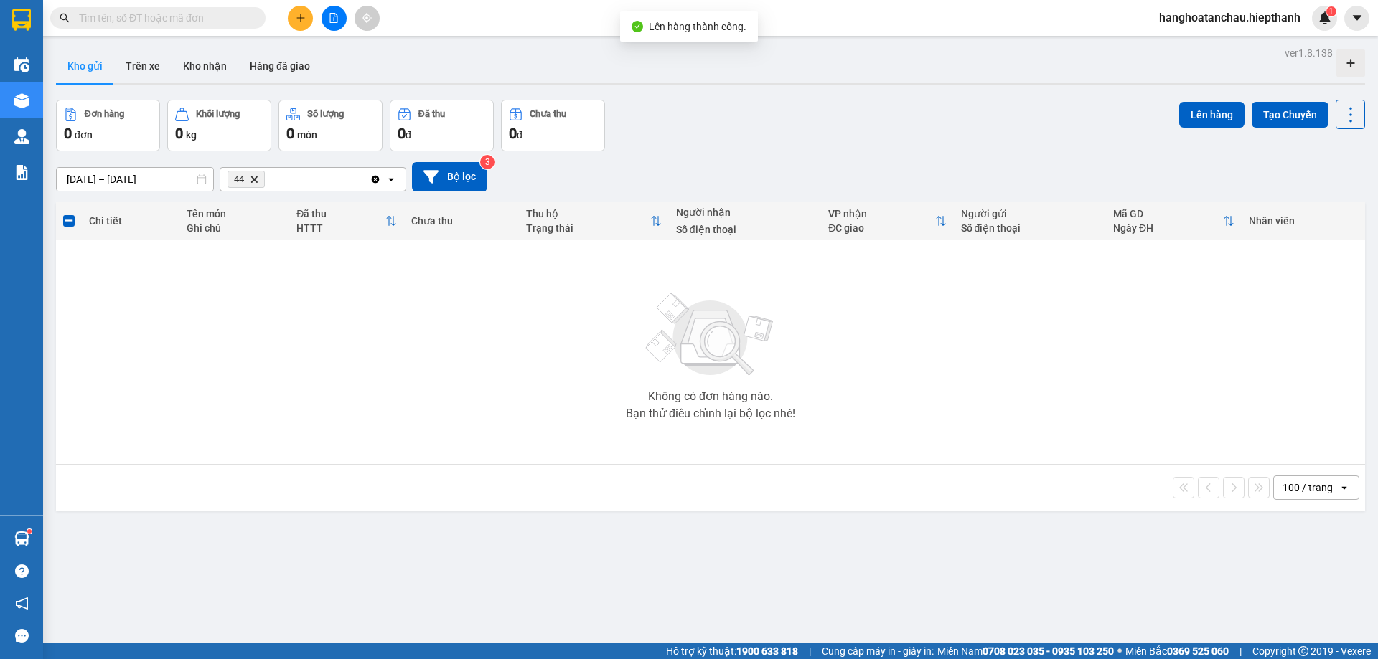
click at [335, 23] on button at bounding box center [333, 18] width 25 height 25
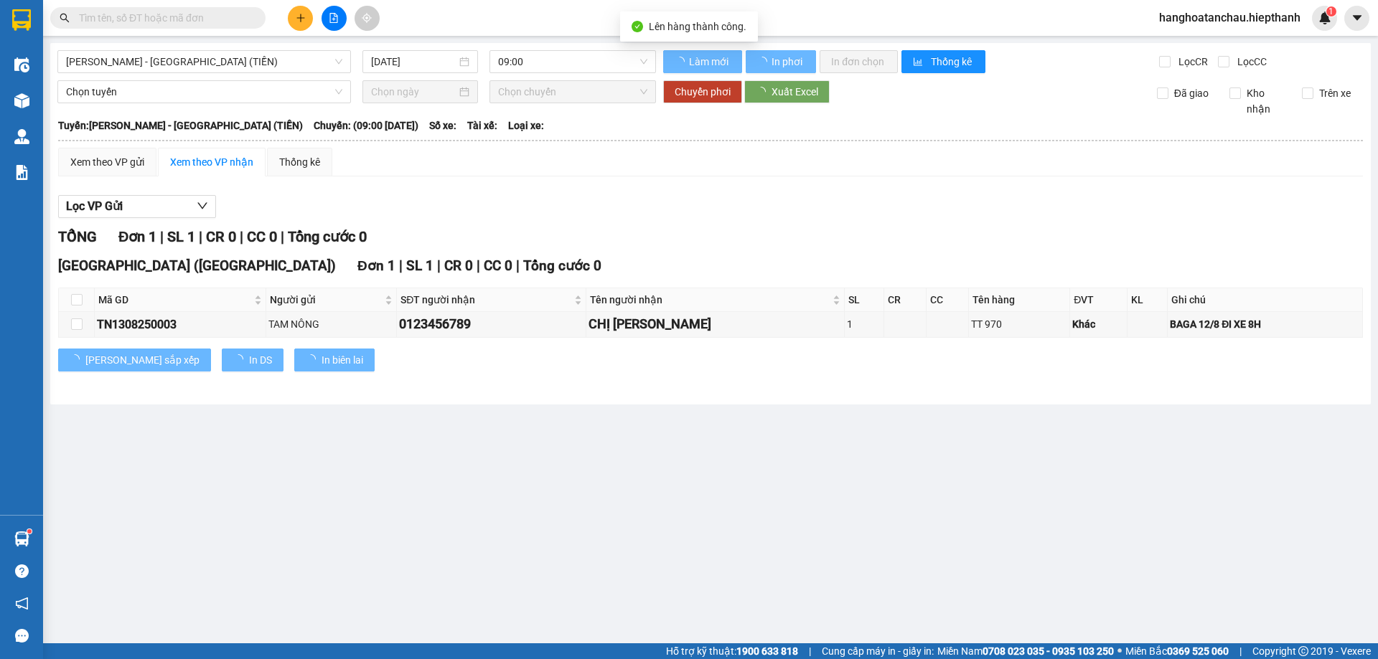
click at [258, 47] on div "Hồ Chí Minh - Tân Châu (TIỀN) 13/08/2025 09:00 Làm mới In phơi In đơn chọn Thốn…" at bounding box center [710, 224] width 1320 height 362
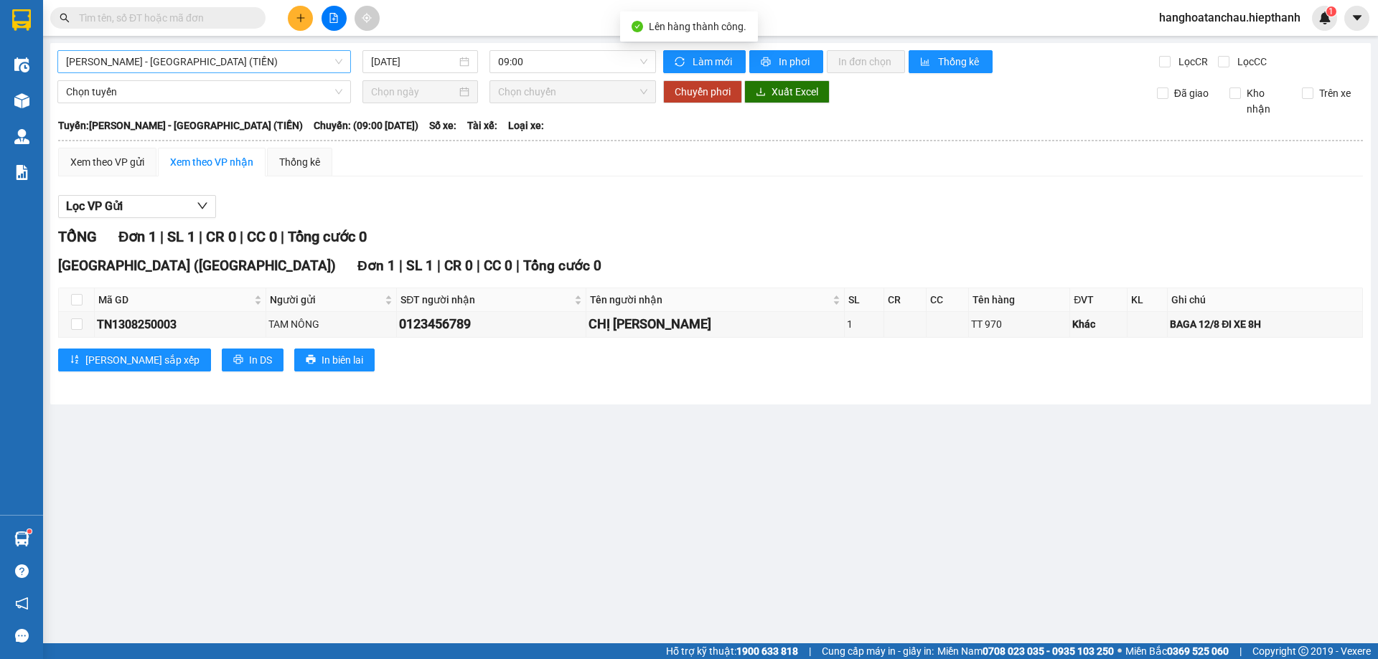
click at [254, 63] on span "[PERSON_NAME] - [GEOGRAPHIC_DATA] (TIỀN)" at bounding box center [204, 62] width 276 height 22
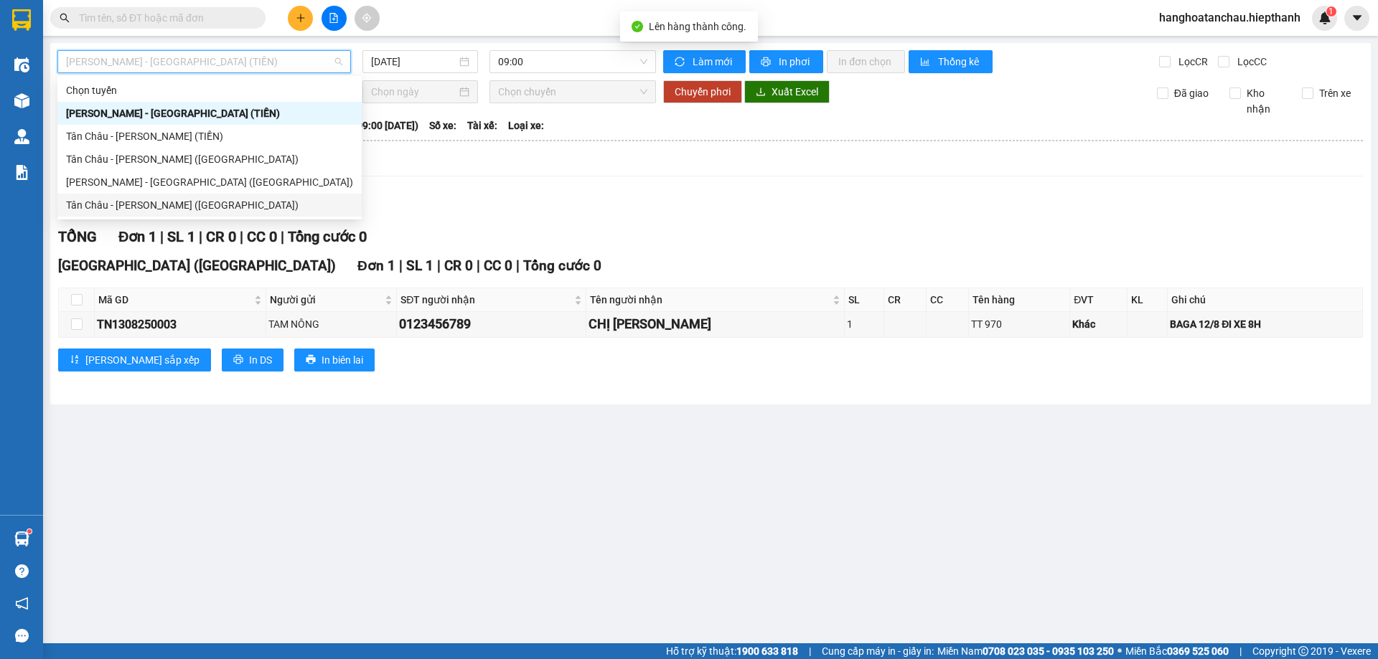
click at [271, 204] on div "Tân Châu - [PERSON_NAME] ([GEOGRAPHIC_DATA])" at bounding box center [209, 205] width 287 height 16
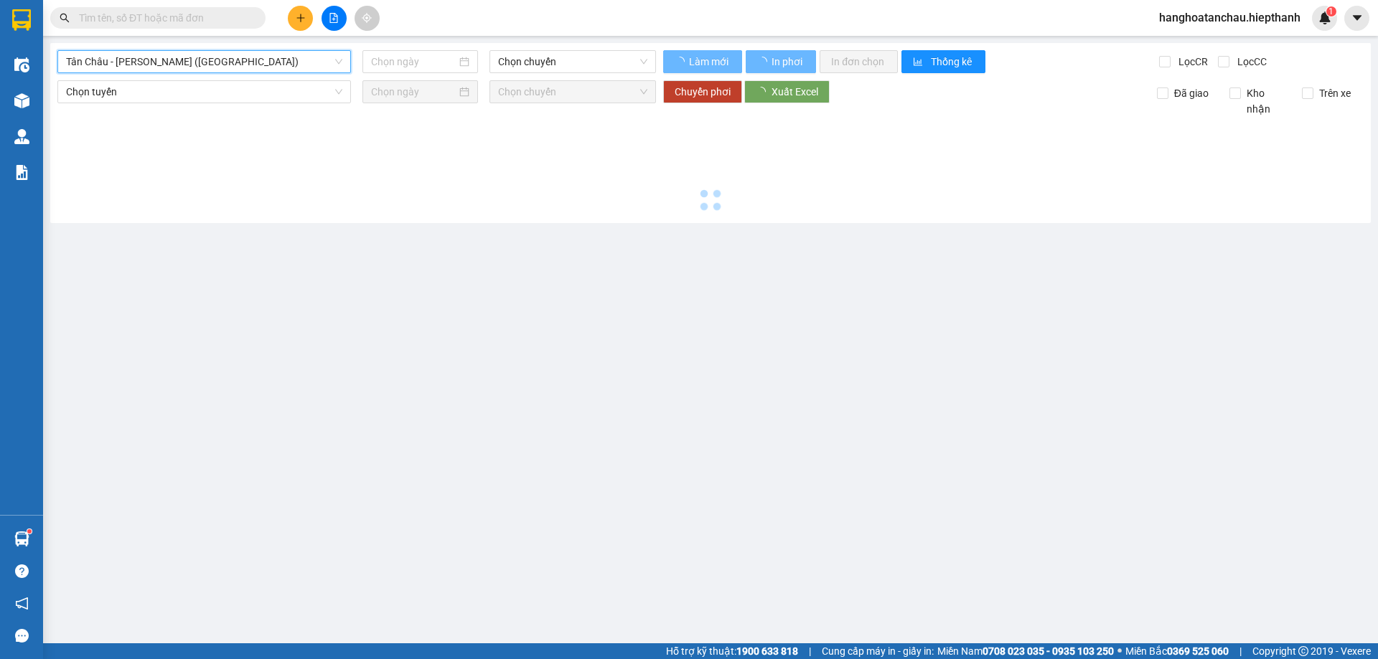
type input "[DATE]"
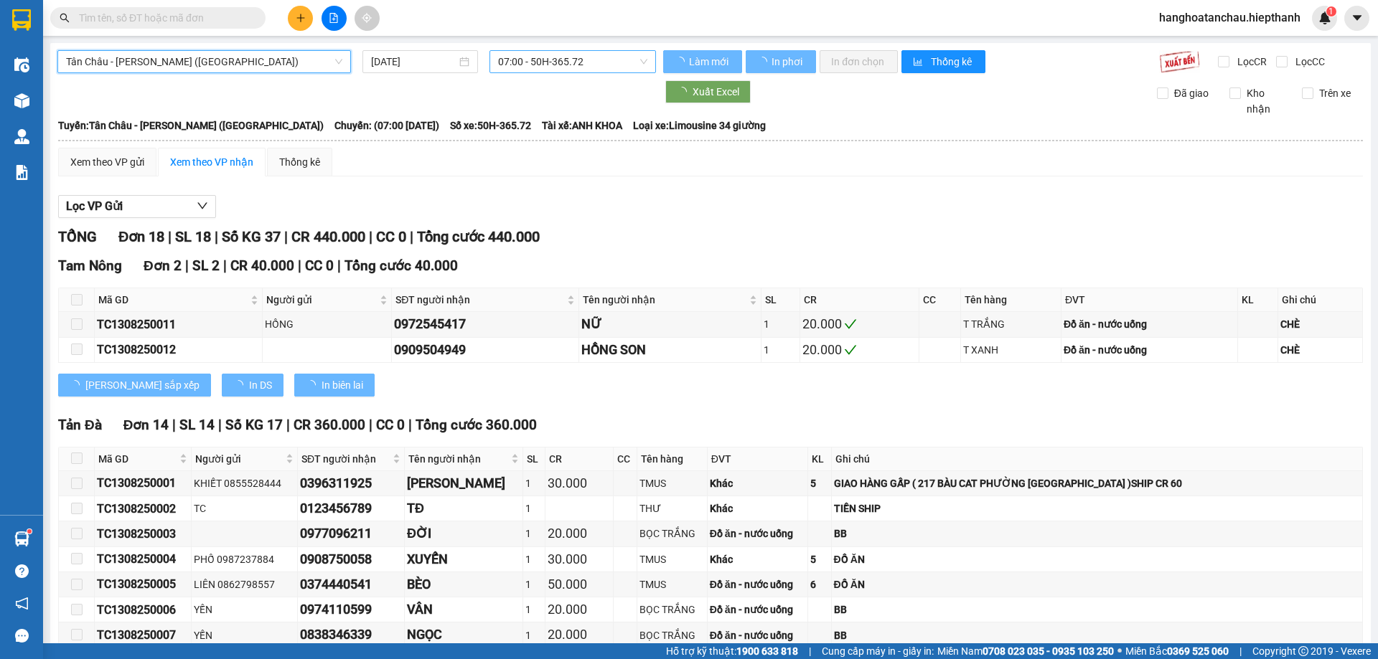
click at [560, 66] on span "07:00 - 50H-365.72" at bounding box center [572, 62] width 149 height 22
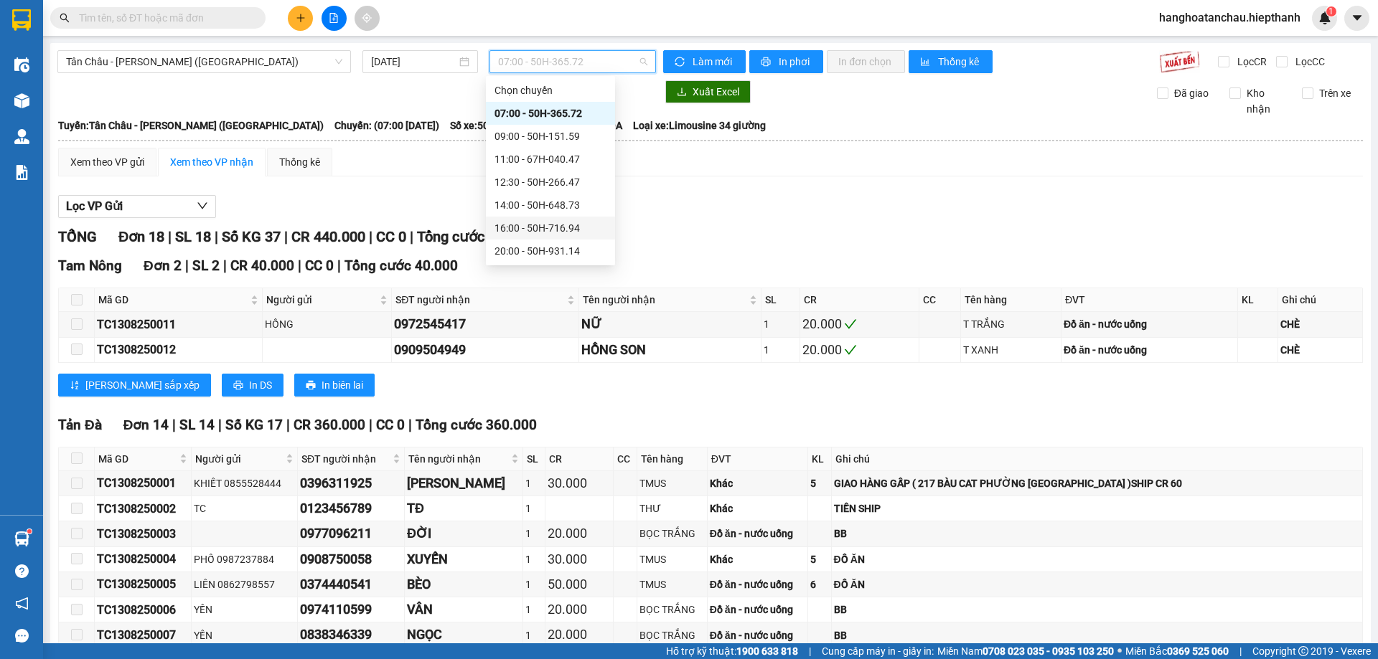
scroll to position [92, 0]
click at [543, 243] on div "23:59 - 50H-151.59" at bounding box center [550, 251] width 129 height 23
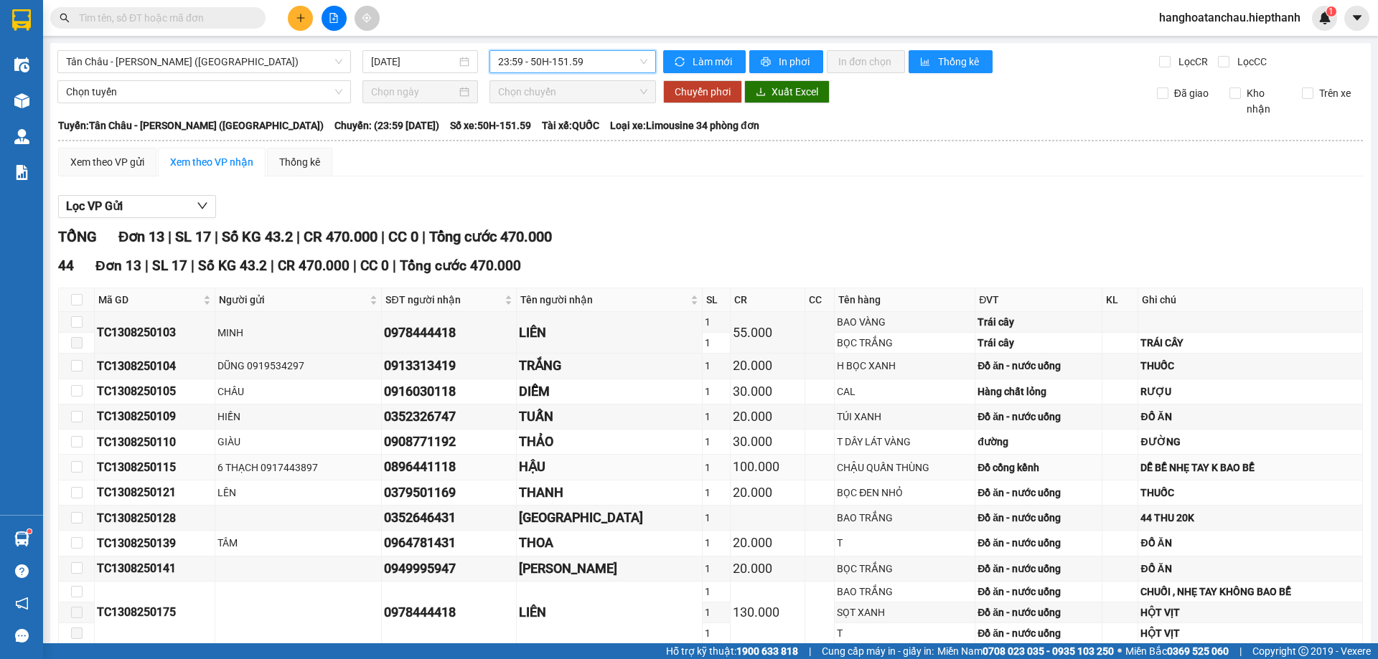
scroll to position [141, 0]
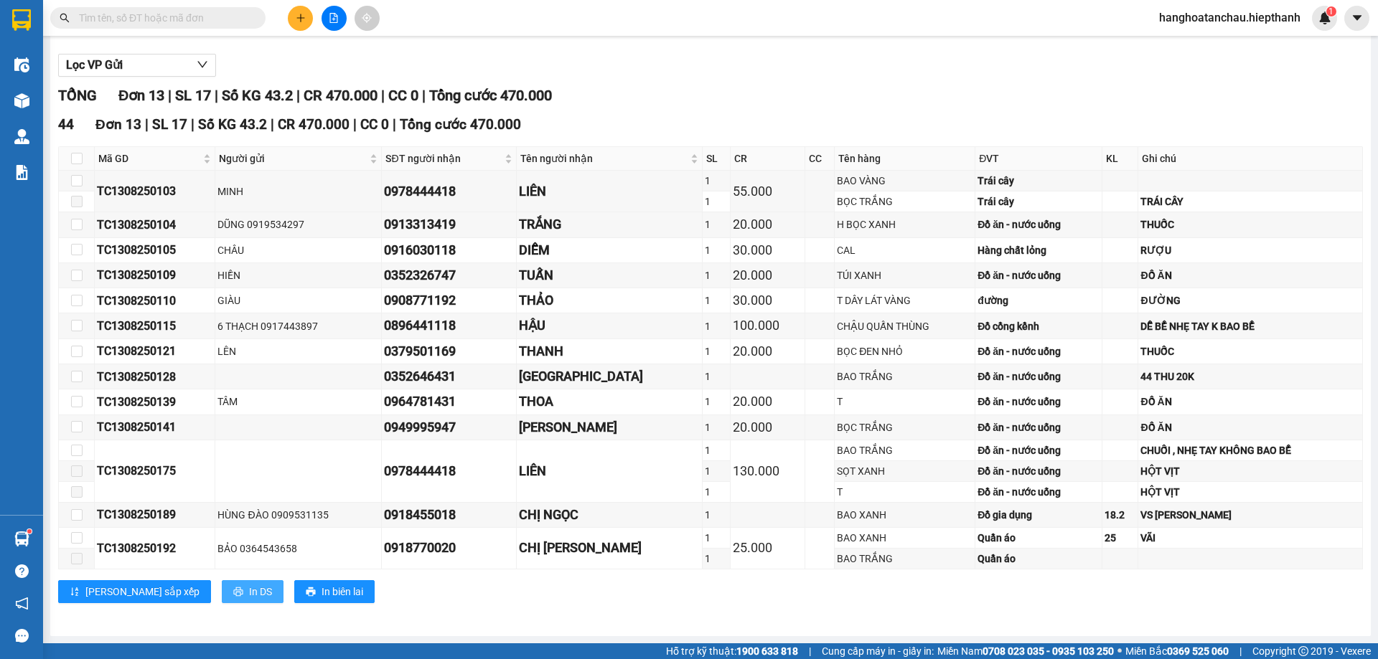
click at [222, 595] on button "In DS" at bounding box center [253, 592] width 62 height 23
click at [296, 17] on icon "plus" at bounding box center [301, 18] width 10 height 10
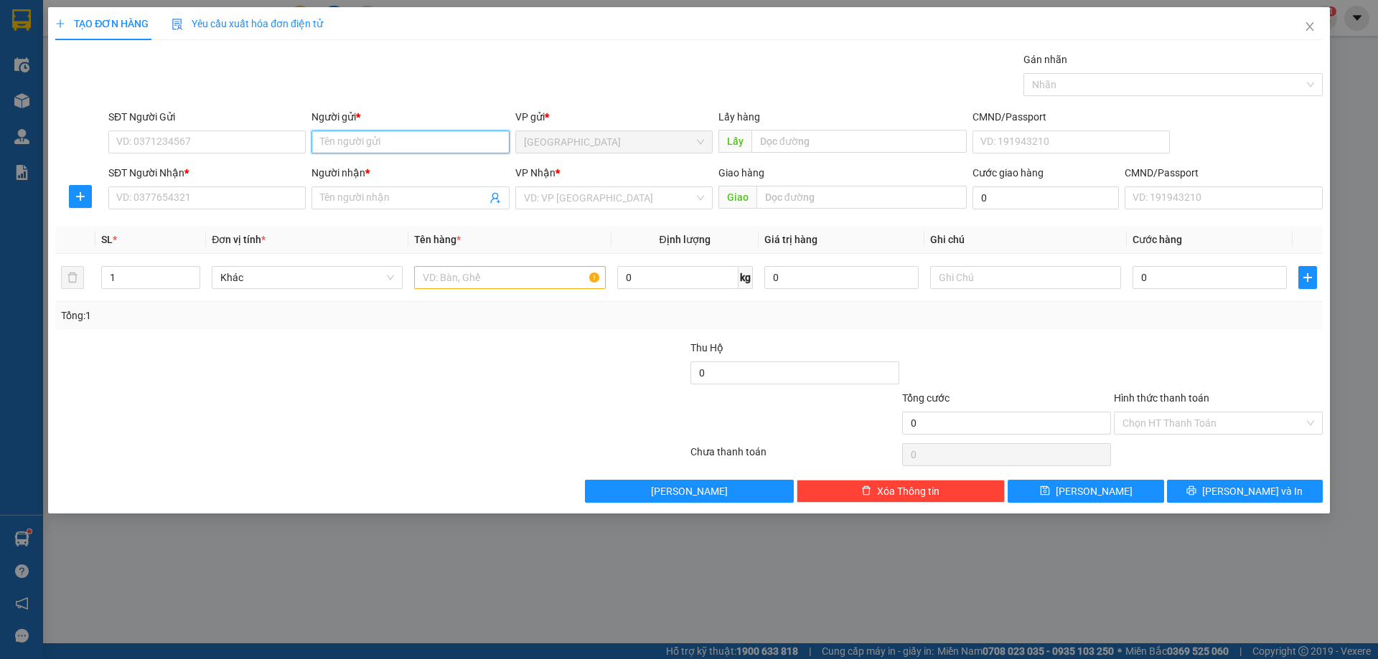
click at [371, 145] on input "Người gửi *" at bounding box center [409, 142] width 197 height 23
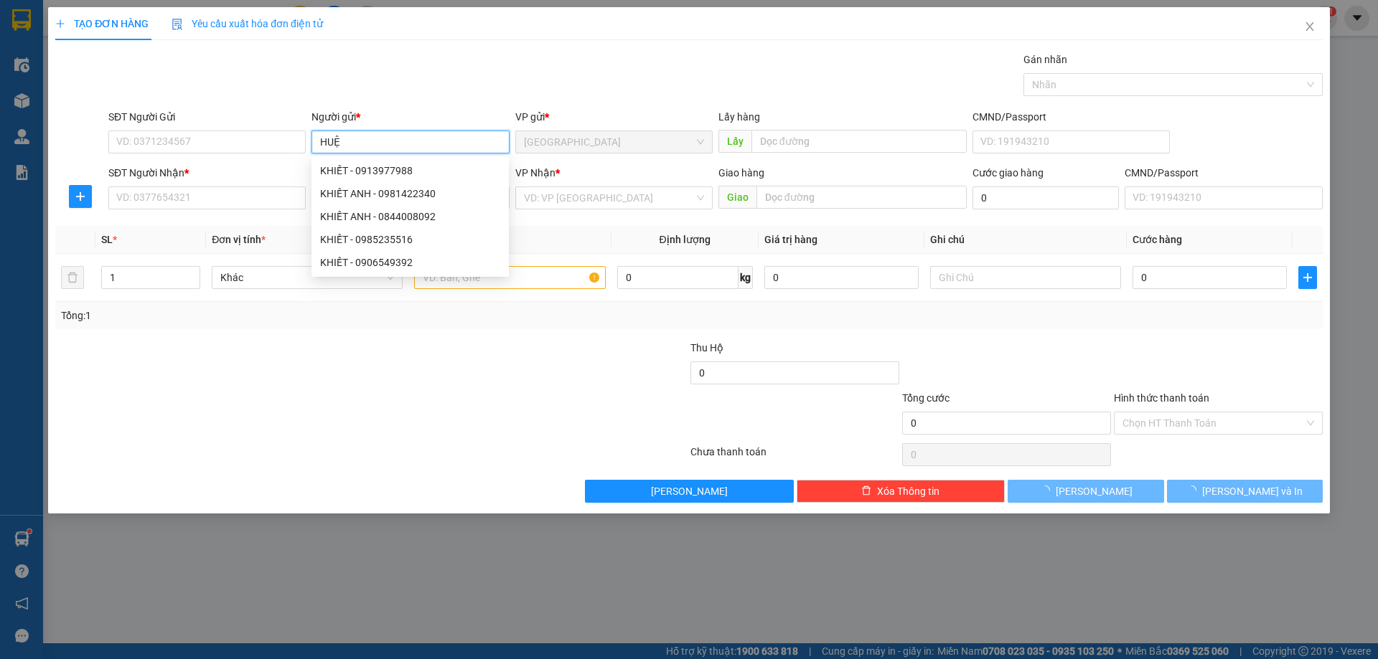
type input "HUỆ"
click at [395, 90] on div "Gói vận chuyển * Tiêu chuẩn Gán nhãn Nhãn" at bounding box center [715, 77] width 1220 height 50
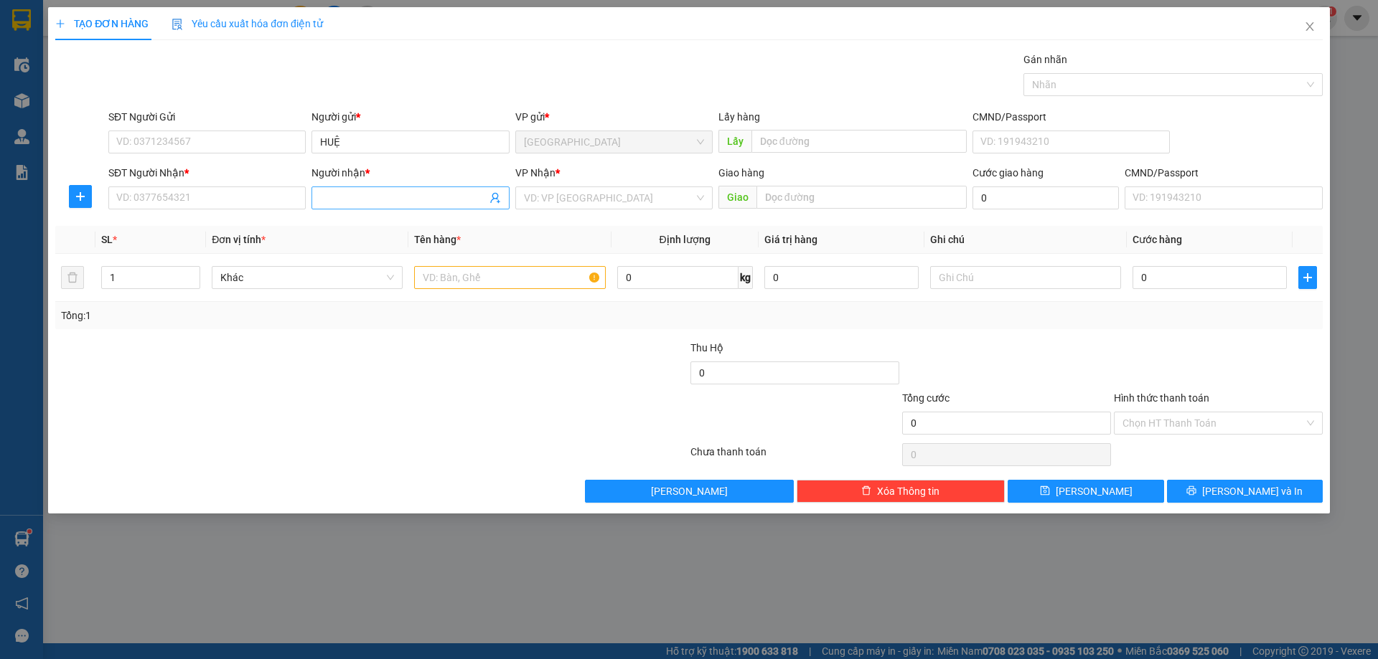
click at [443, 192] on input "Người nhận *" at bounding box center [403, 198] width 166 height 16
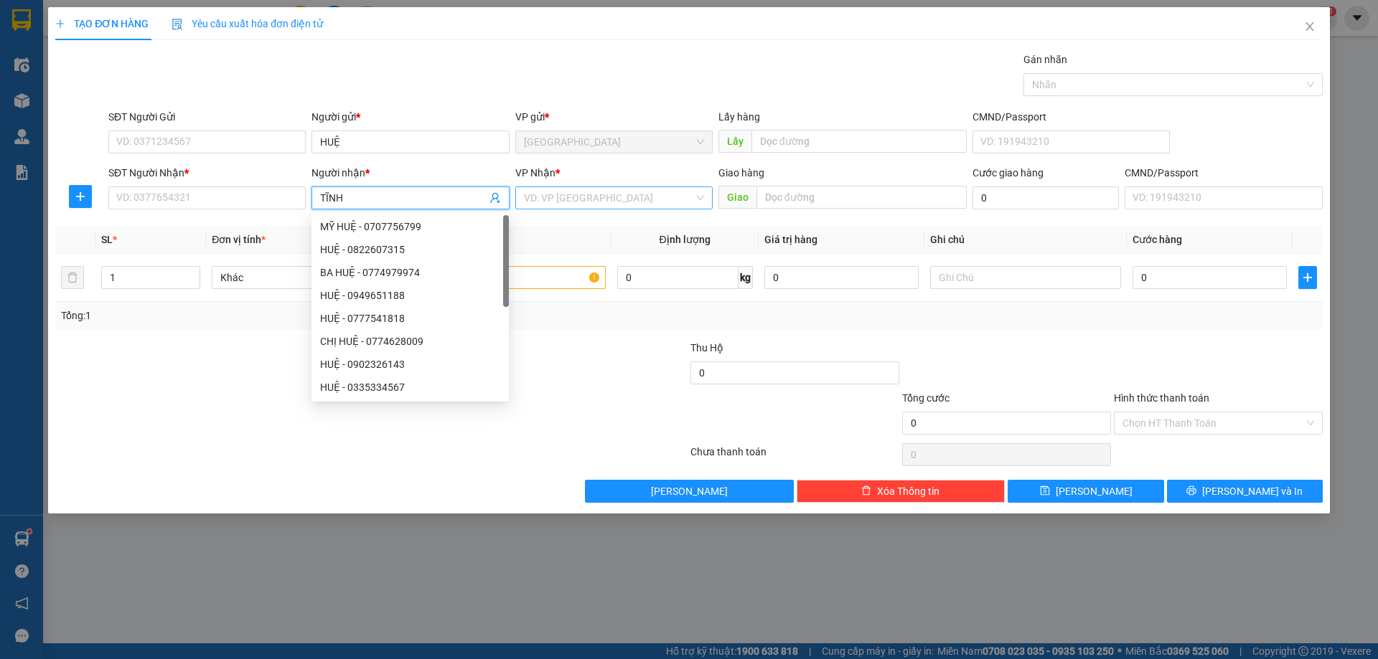
type input "TĨNH"
click at [568, 206] on input "search" at bounding box center [609, 198] width 170 height 22
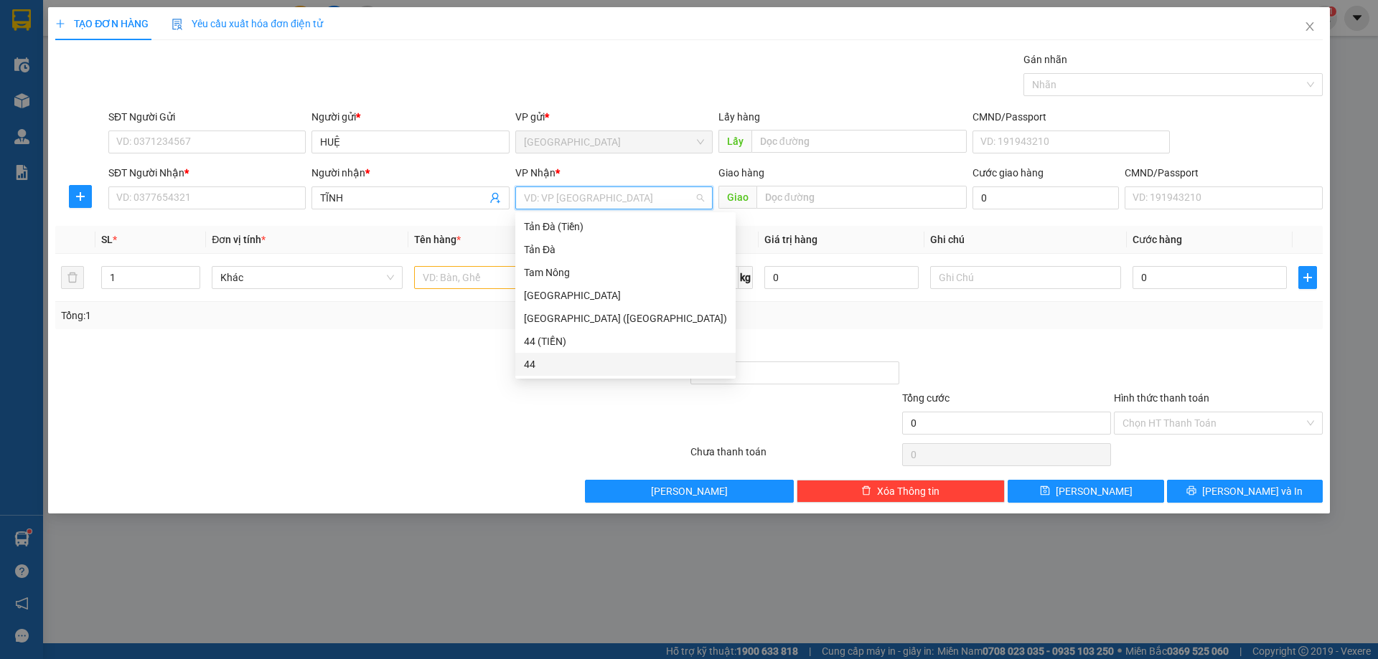
click at [554, 370] on div "44" at bounding box center [625, 365] width 203 height 16
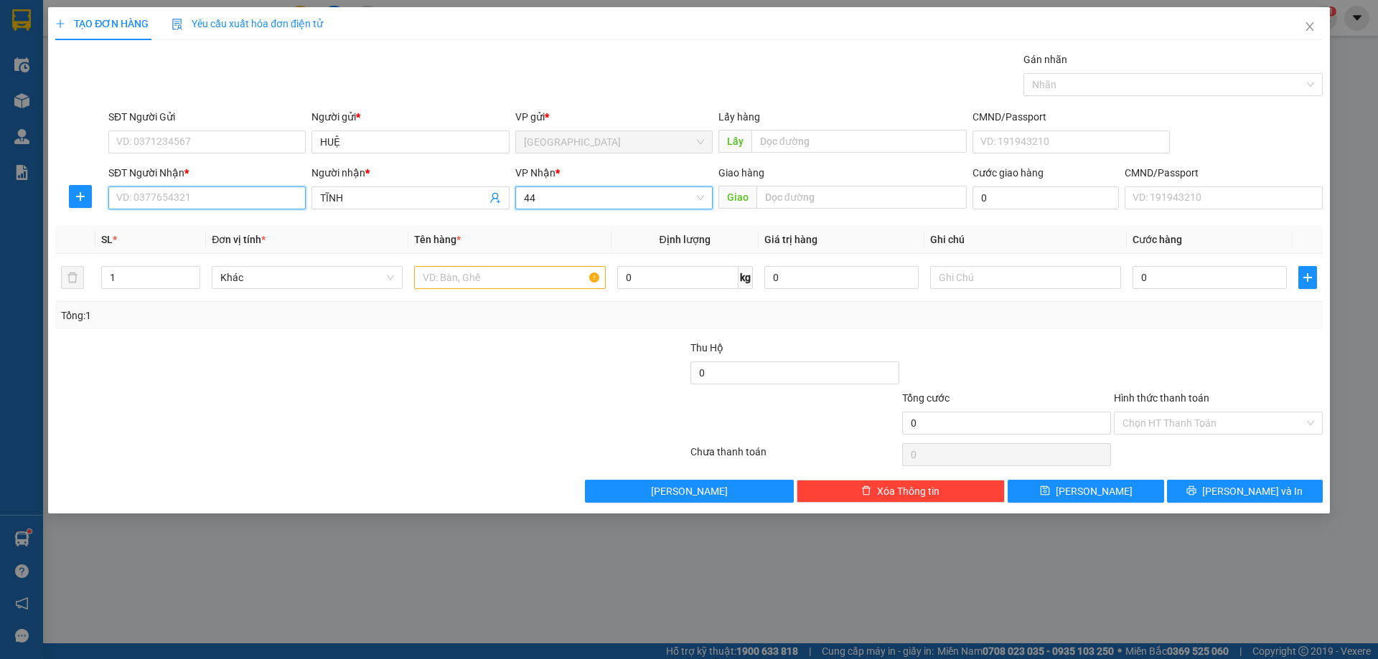
click at [245, 209] on input "SĐT Người Nhận *" at bounding box center [206, 198] width 197 height 23
click at [230, 199] on input "090701015" at bounding box center [206, 198] width 197 height 23
drag, startPoint x: 225, startPoint y: 220, endPoint x: 230, endPoint y: 213, distance: 8.2
click at [225, 222] on div "0907016015 - TĨNH" at bounding box center [207, 227] width 180 height 16
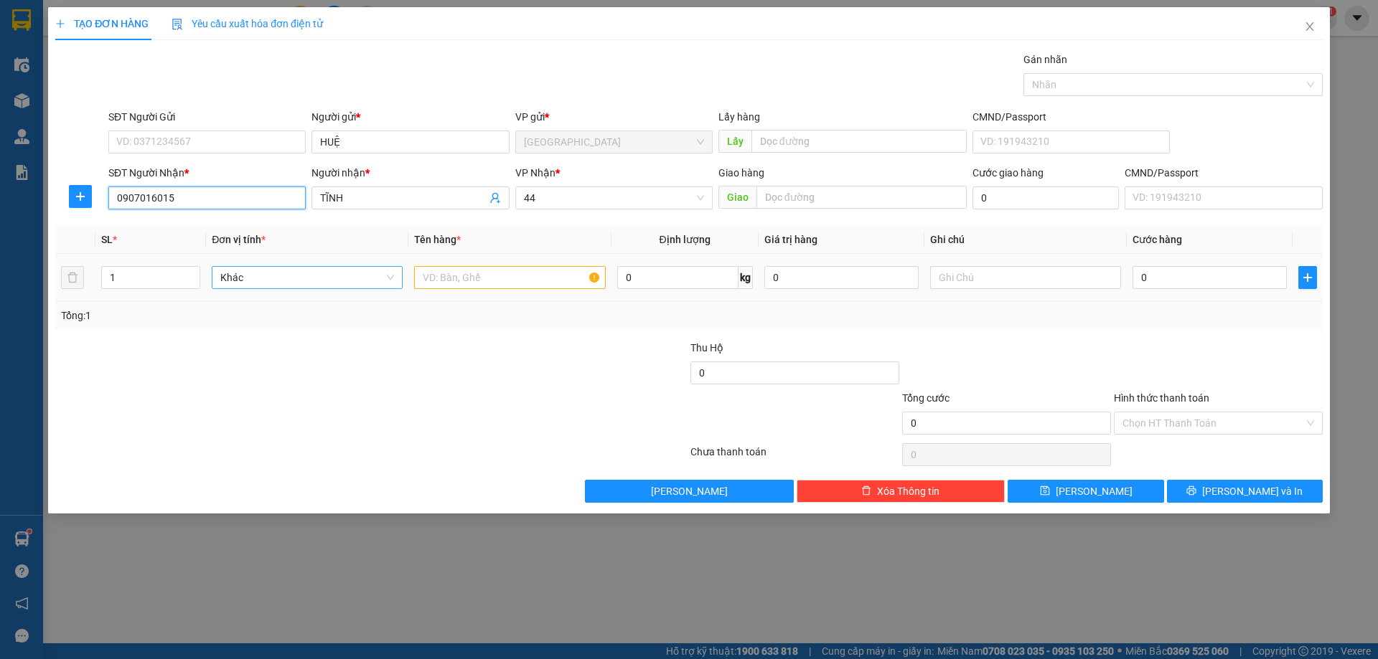
click at [328, 283] on span "Khác" at bounding box center [307, 278] width 174 height 22
type input "0907016015"
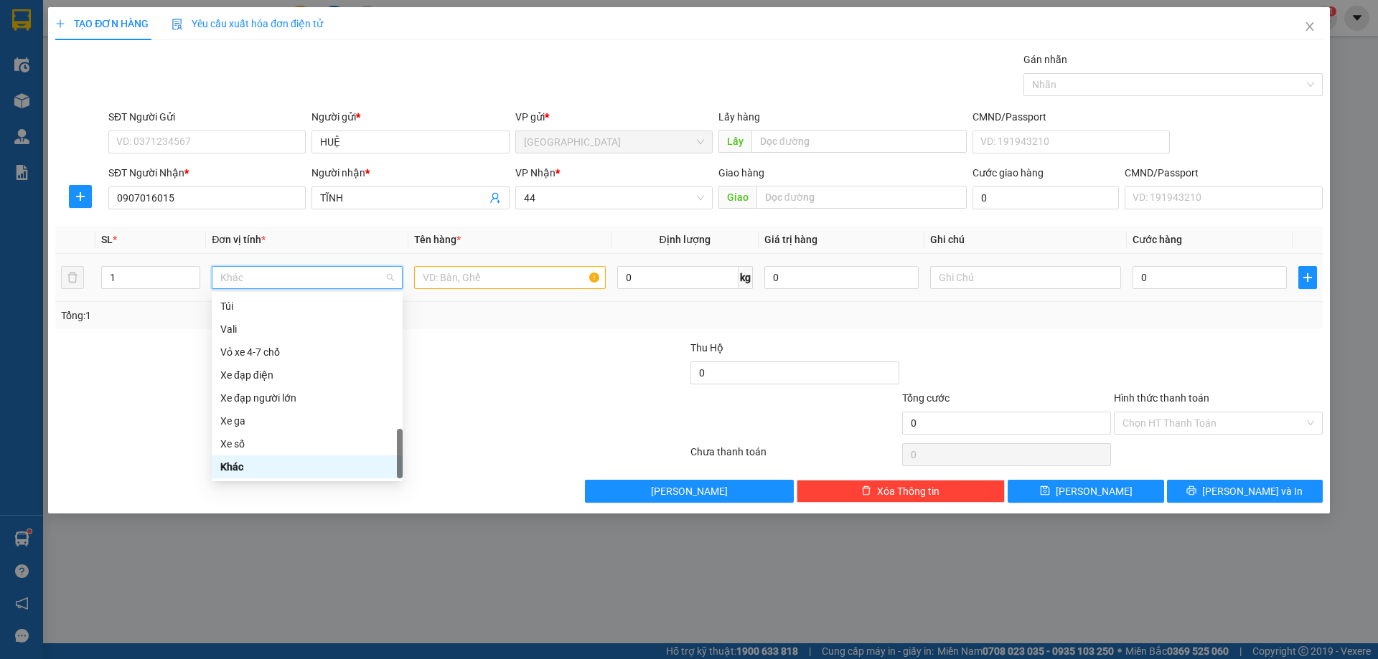
type input "Q"
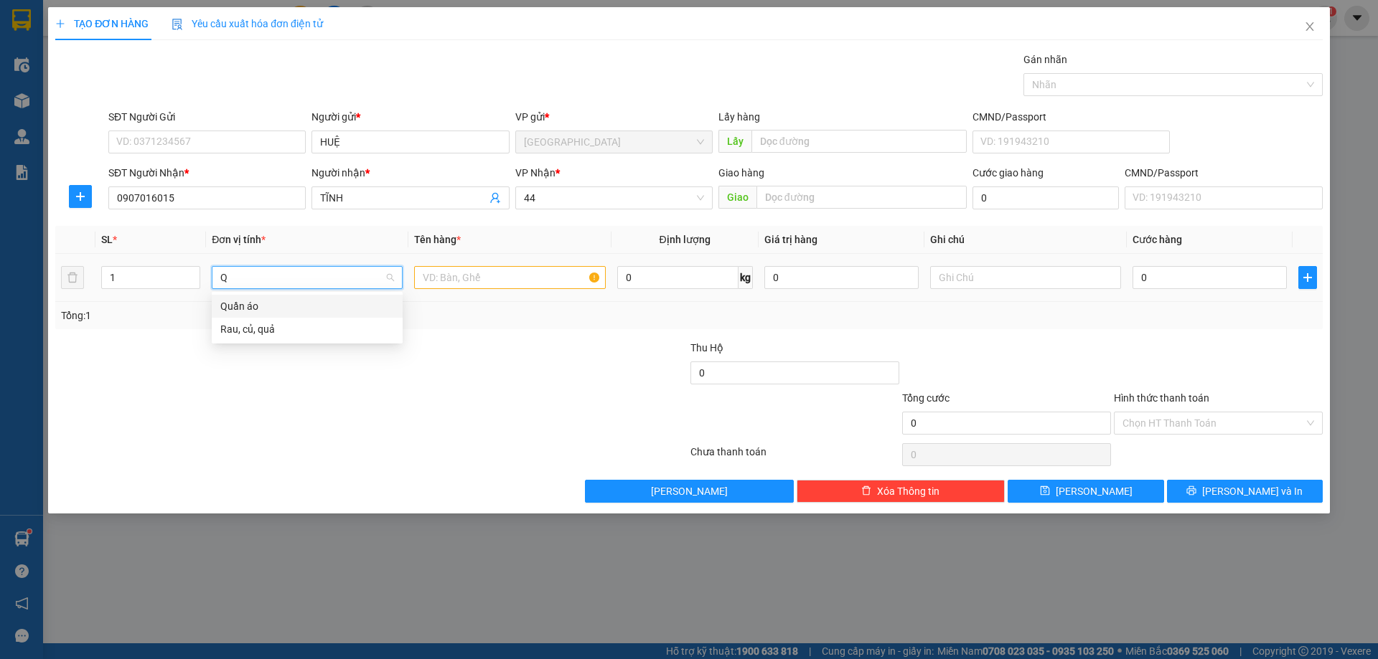
scroll to position [0, 0]
click at [334, 305] on div "Quần áo" at bounding box center [307, 307] width 174 height 16
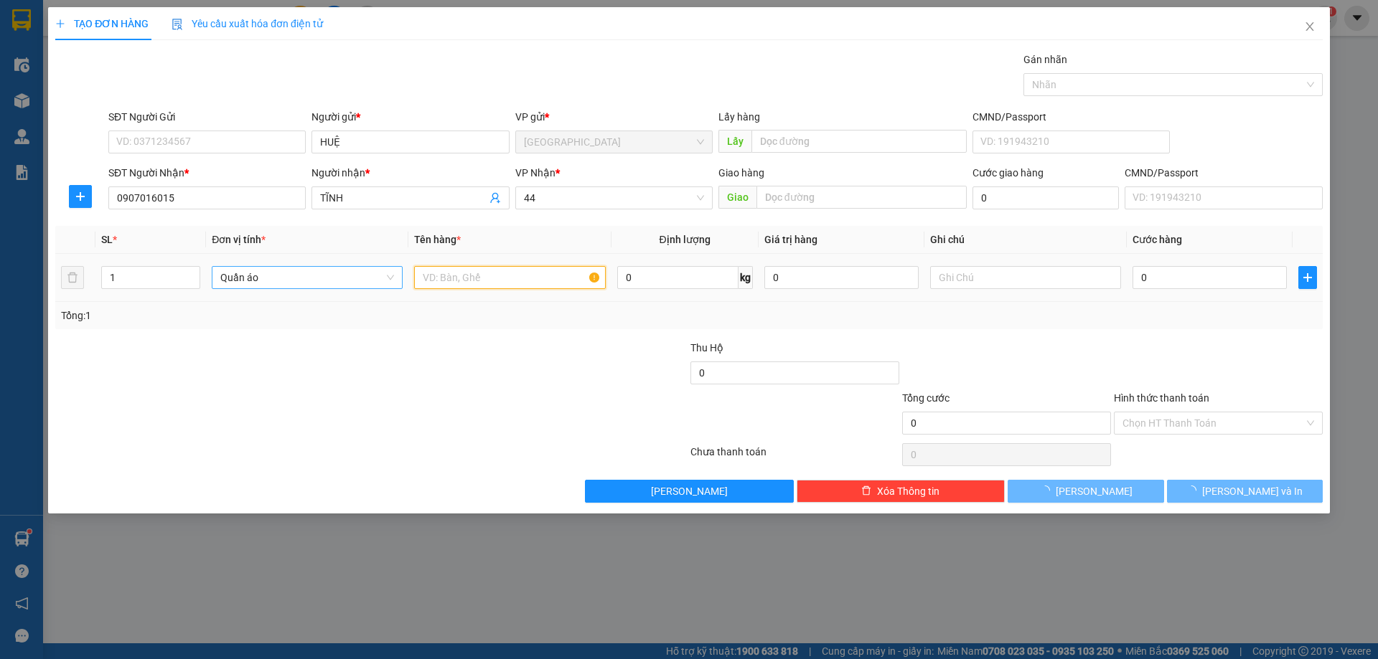
click at [454, 283] on input "text" at bounding box center [509, 277] width 191 height 23
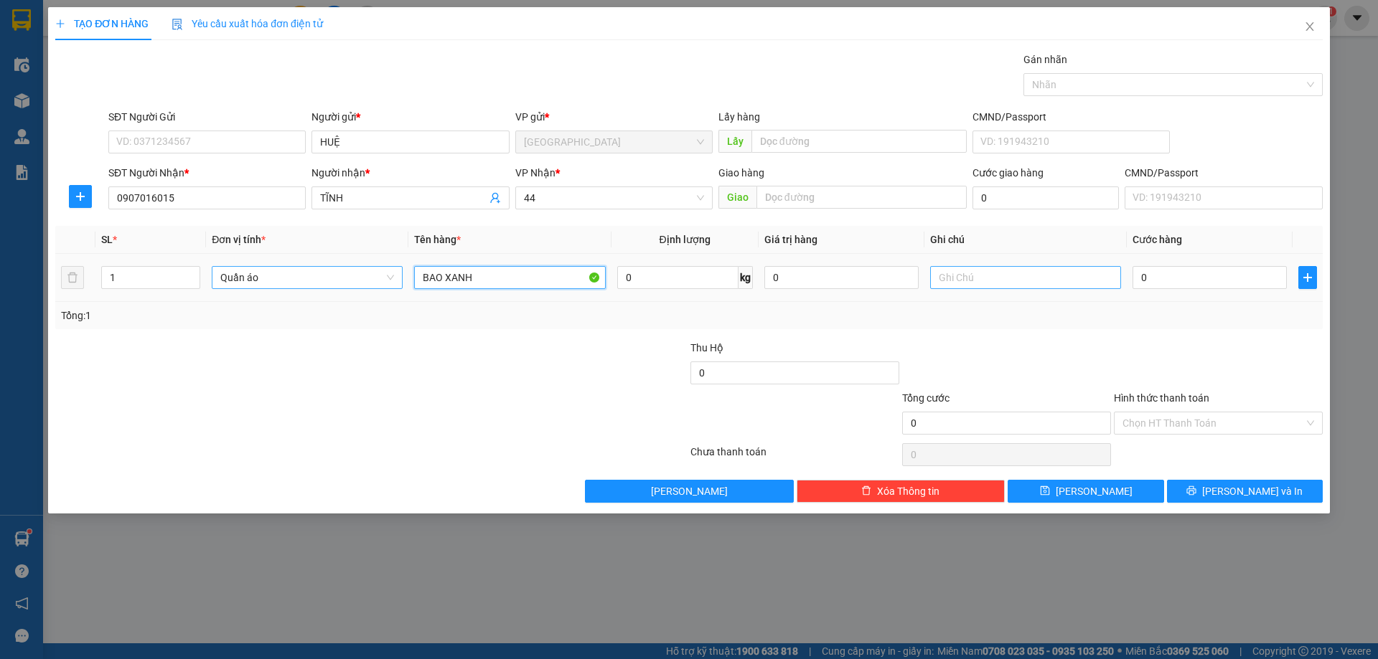
type input "BAO XANH"
click at [947, 284] on input "text" at bounding box center [1025, 277] width 191 height 23
type input "VÃI"
click at [718, 275] on input "0" at bounding box center [677, 277] width 121 height 23
type input "4"
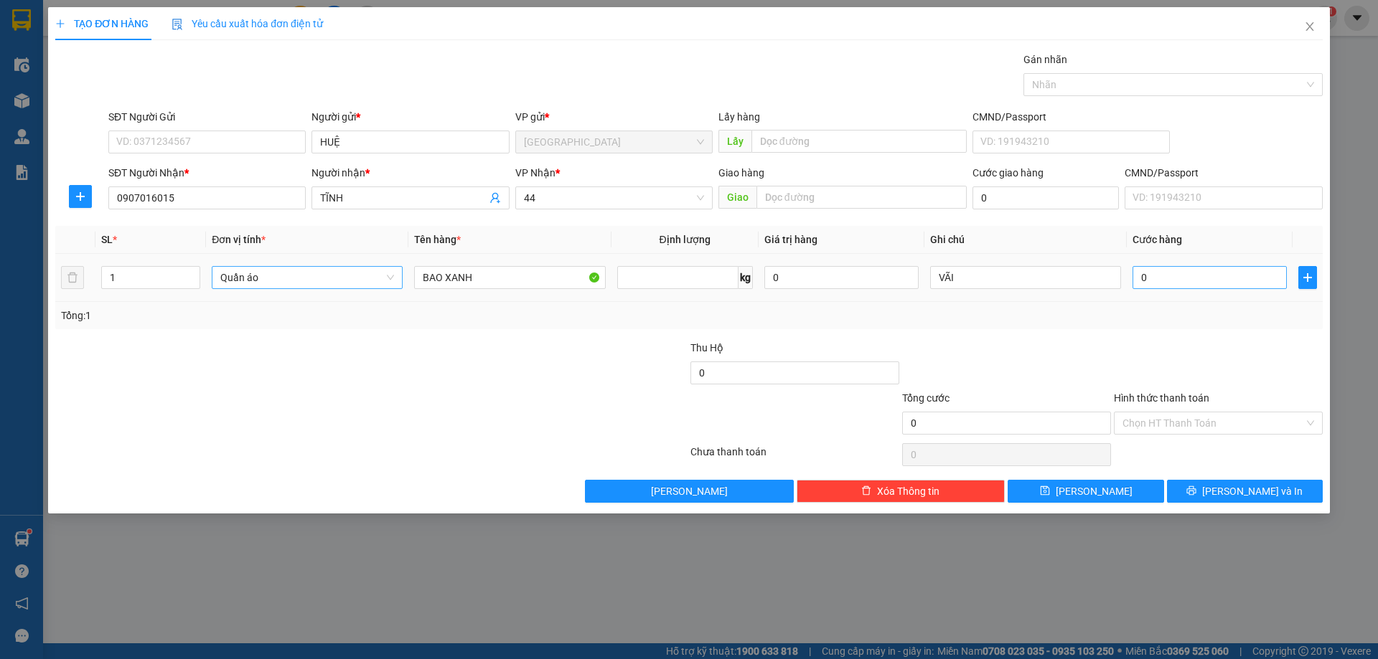
type input "0"
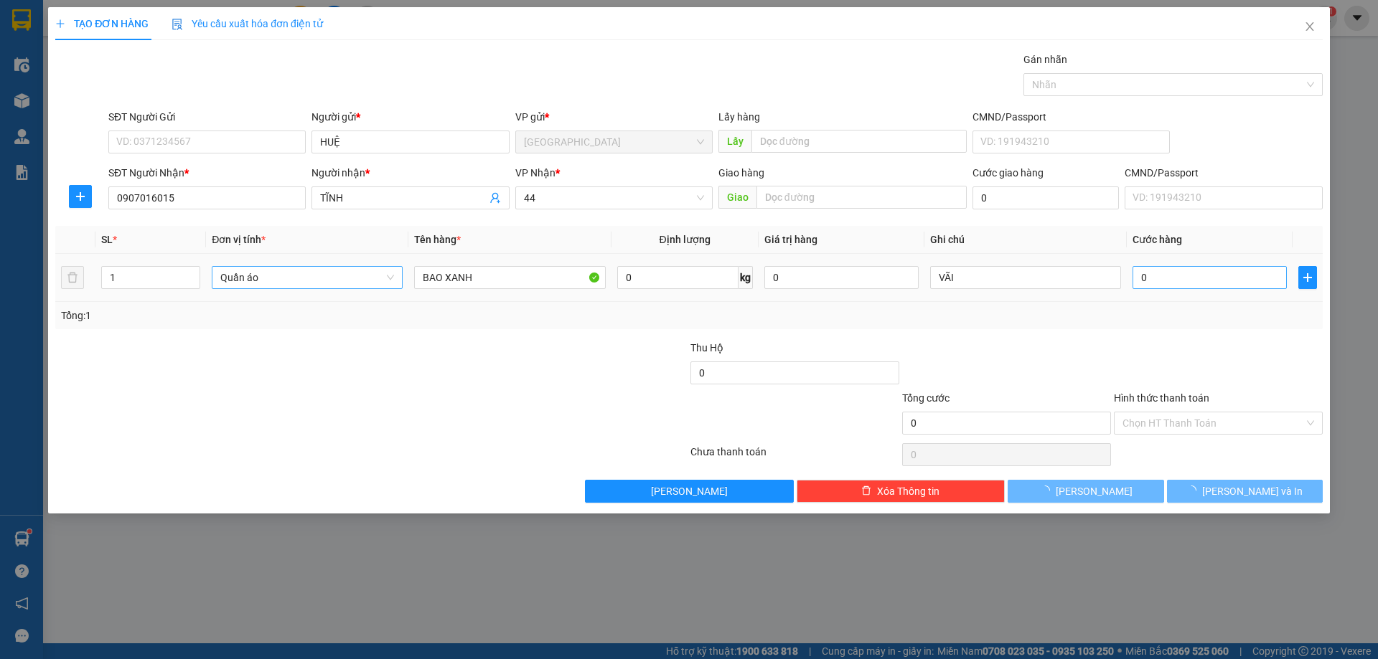
click at [1159, 268] on div "0" at bounding box center [1209, 277] width 154 height 29
click at [1160, 273] on input "0" at bounding box center [1209, 277] width 154 height 23
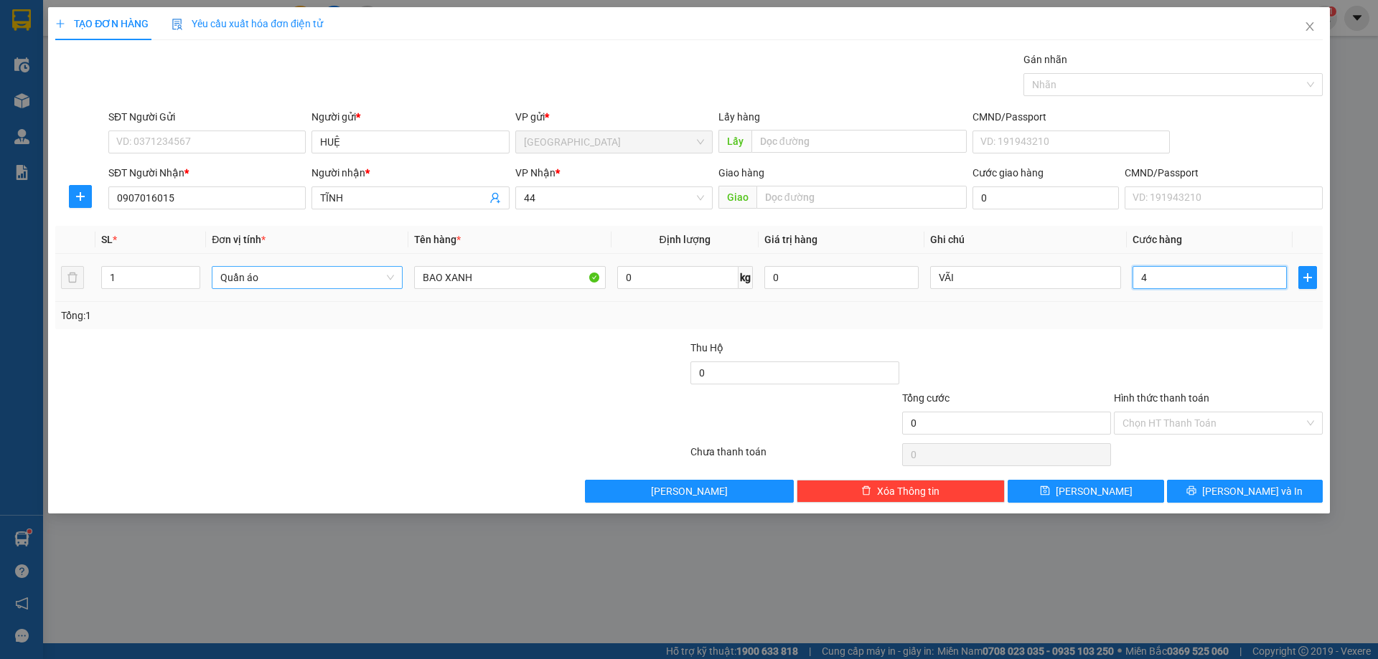
type input "40"
type input "40.000"
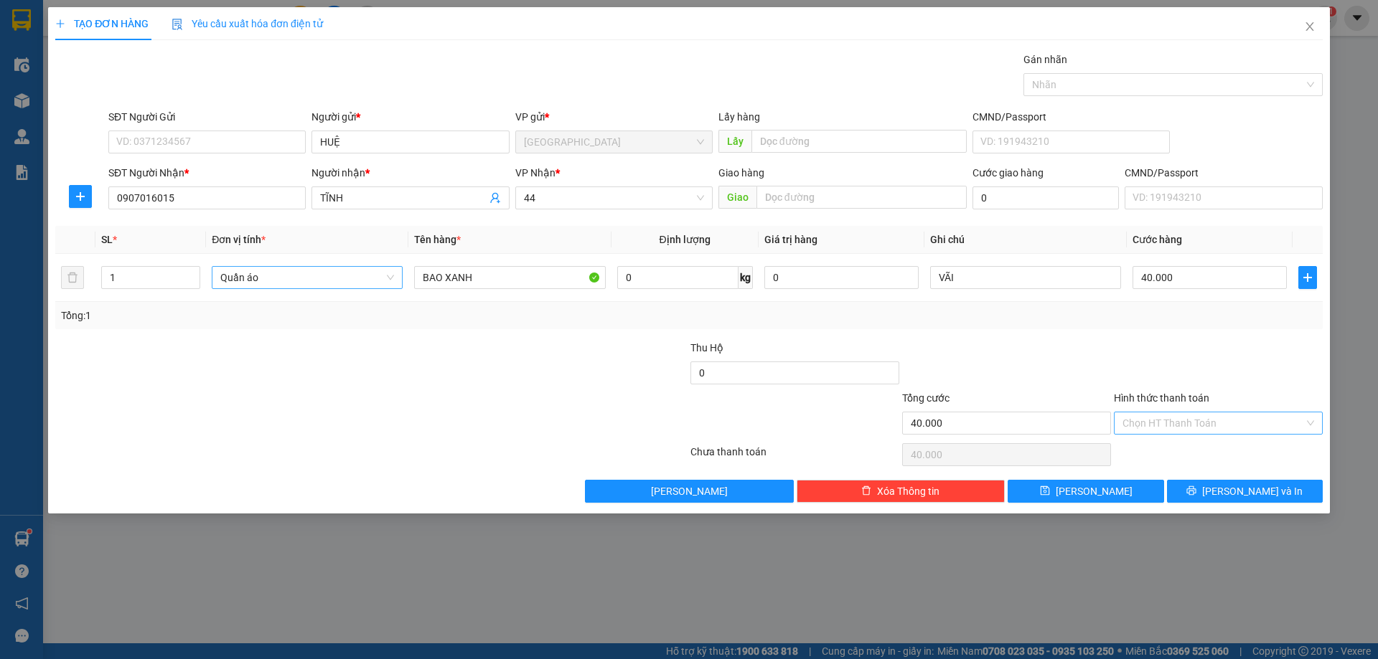
drag, startPoint x: 1167, startPoint y: 360, endPoint x: 1194, endPoint y: 412, distance: 59.1
click at [1168, 364] on div at bounding box center [1218, 365] width 212 height 50
click at [1203, 427] on input "Hình thức thanh toán" at bounding box center [1213, 424] width 182 height 22
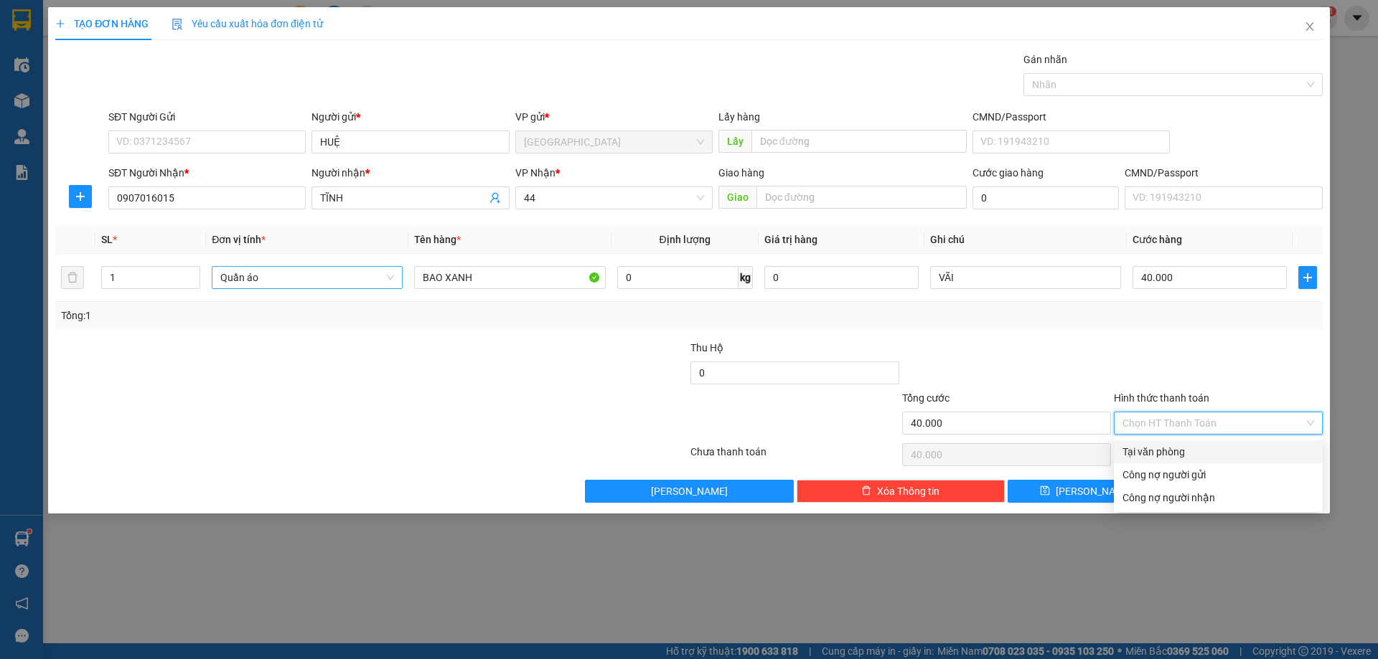
click at [1220, 443] on div "Tại văn phòng" at bounding box center [1218, 452] width 209 height 23
type input "0"
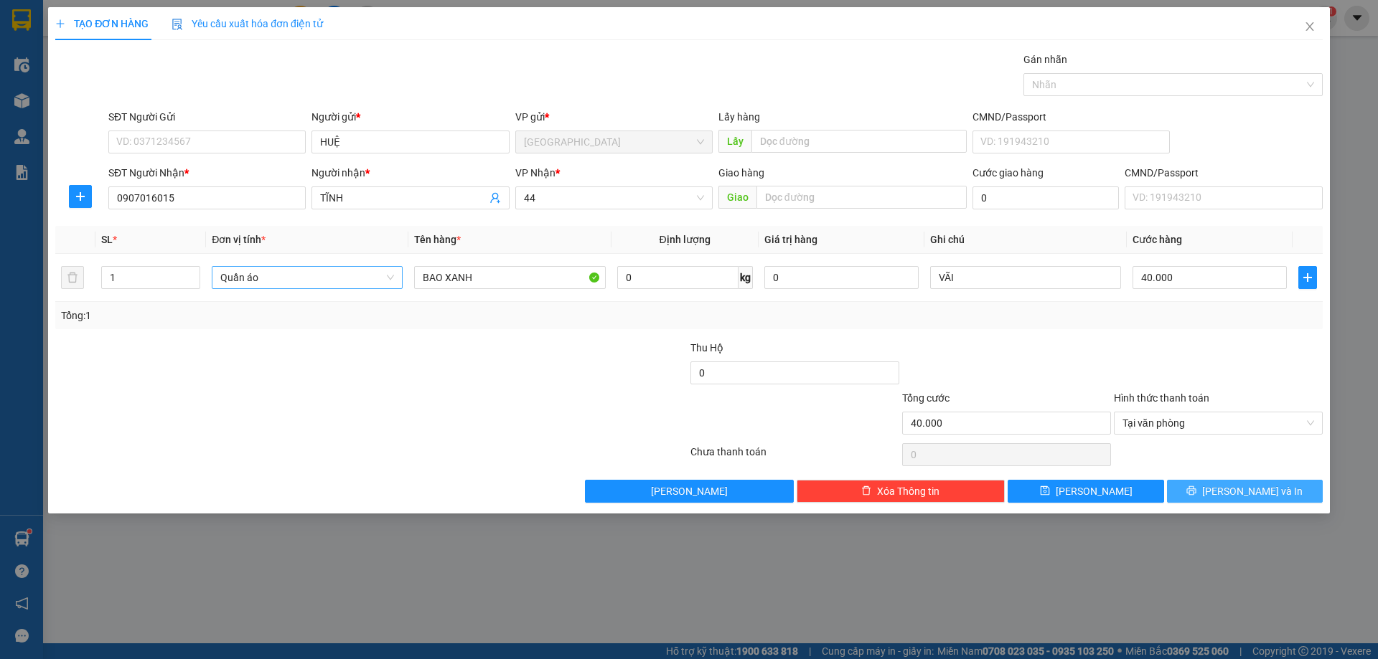
click at [1270, 489] on span "Lưu và In" at bounding box center [1252, 492] width 100 height 16
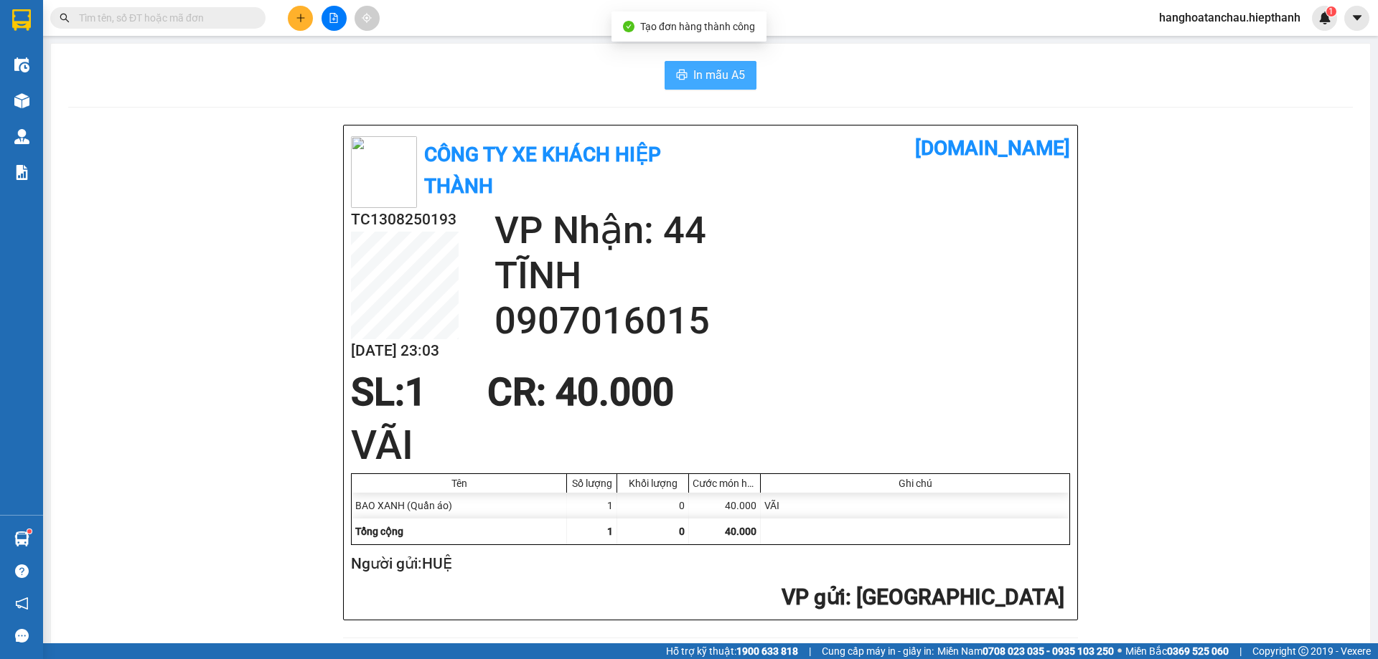
click at [707, 78] on span "In mẫu A5" at bounding box center [719, 75] width 52 height 18
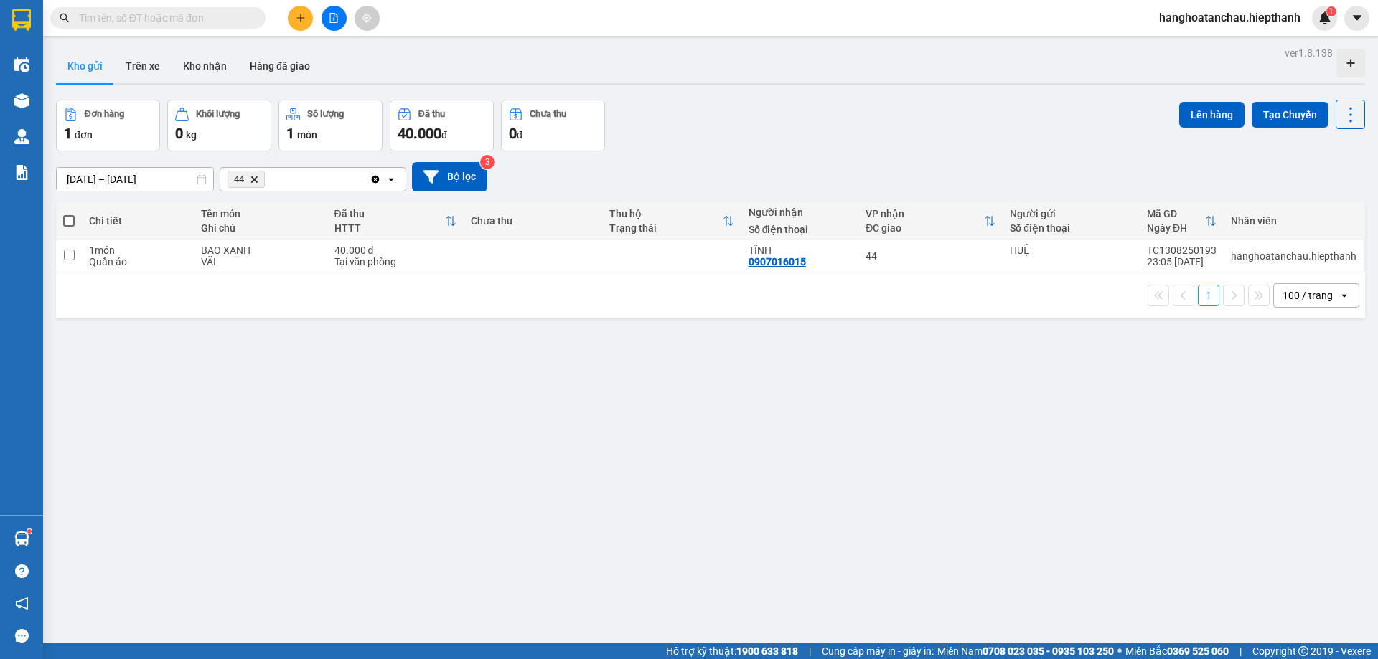
click at [257, 179] on icon "Delete" at bounding box center [254, 179] width 9 height 9
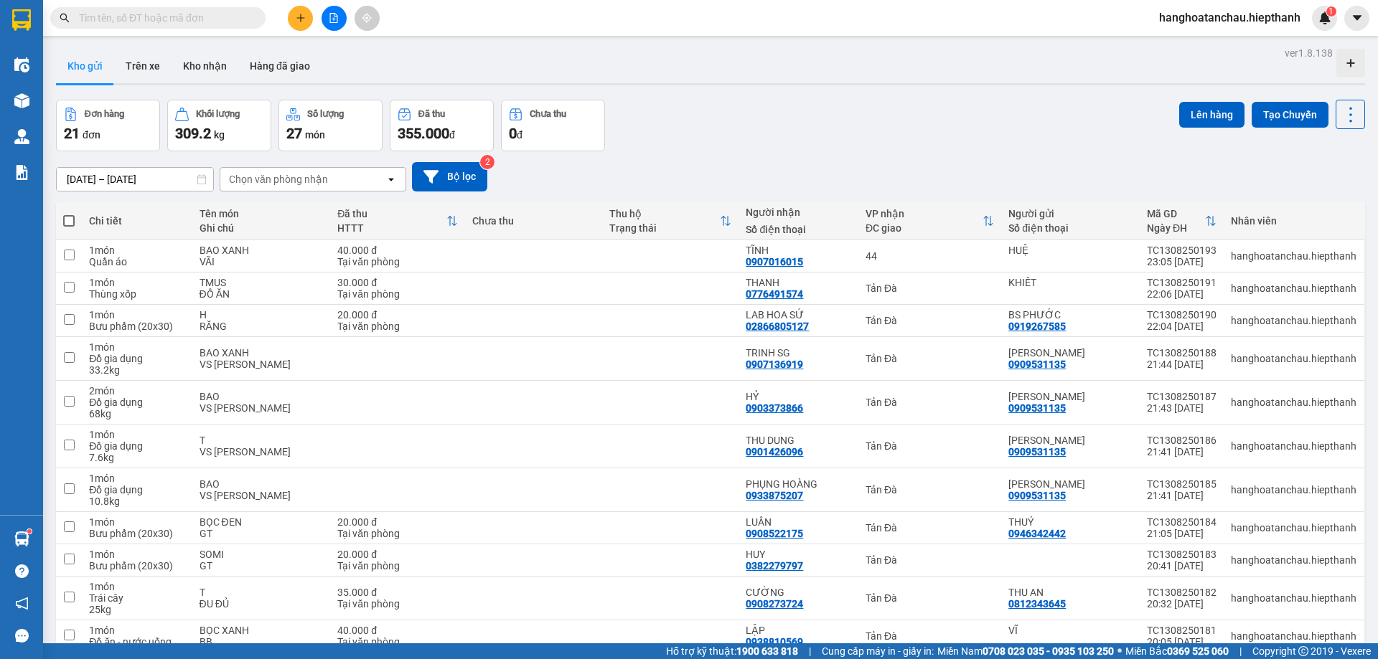
click at [741, 89] on div "ver 1.8.138 Kho gửi Trên xe Kho nhận Hàng đã giao Đơn hàng 21 đơn Khối lượng 30…" at bounding box center [710, 558] width 1320 height 1030
click at [309, 72] on button "Hàng đã giao" at bounding box center [279, 66] width 83 height 34
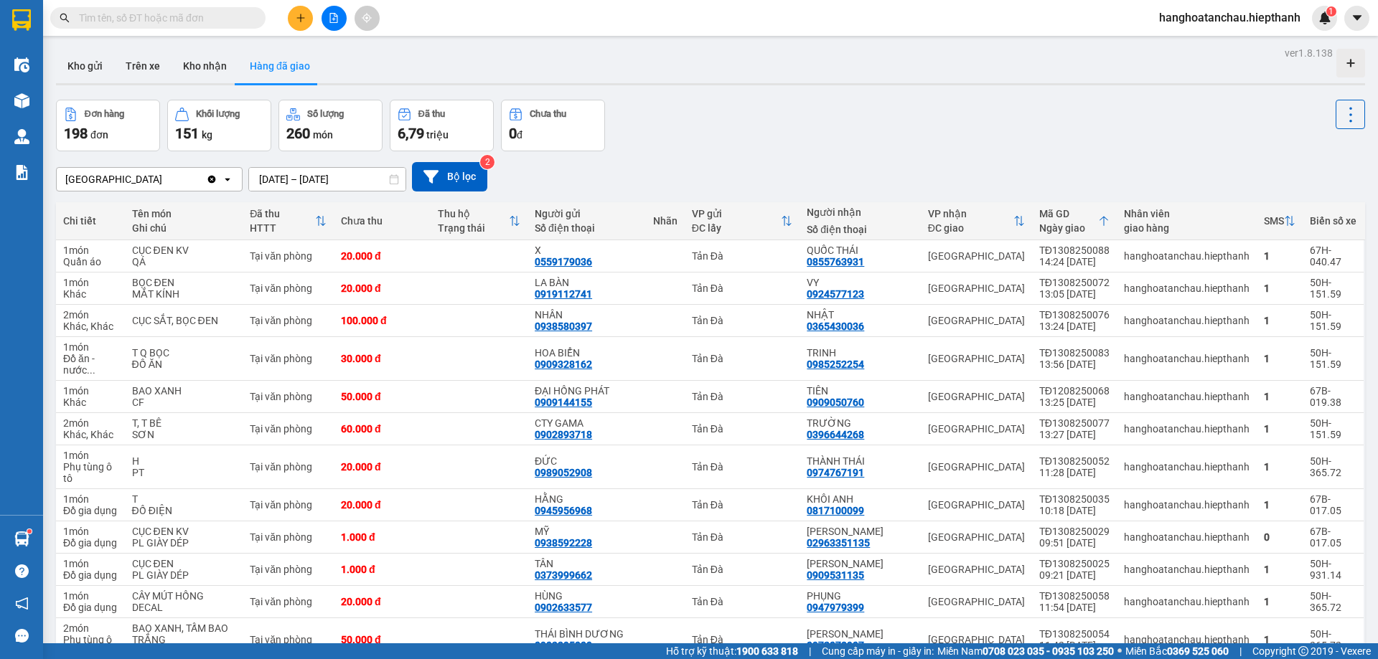
click at [238, 49] on button "Hàng đã giao" at bounding box center [279, 66] width 83 height 34
click at [306, 18] on button at bounding box center [300, 18] width 25 height 25
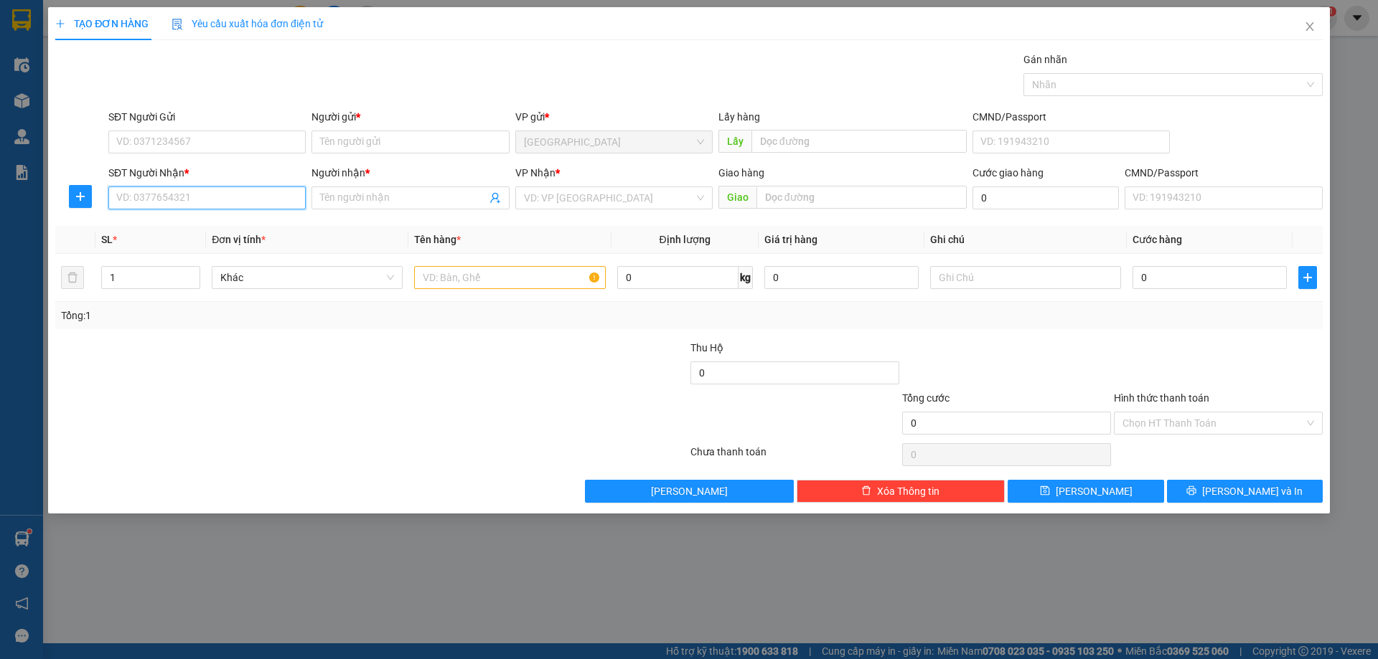
click at [278, 208] on input "SĐT Người Nhận *" at bounding box center [206, 198] width 197 height 23
click at [255, 204] on input "SĐT Người Nhận *" at bounding box center [206, 198] width 197 height 23
paste input "0363769905"
type input "0363769905"
click at [399, 205] on input "Người nhận *" at bounding box center [403, 198] width 166 height 16
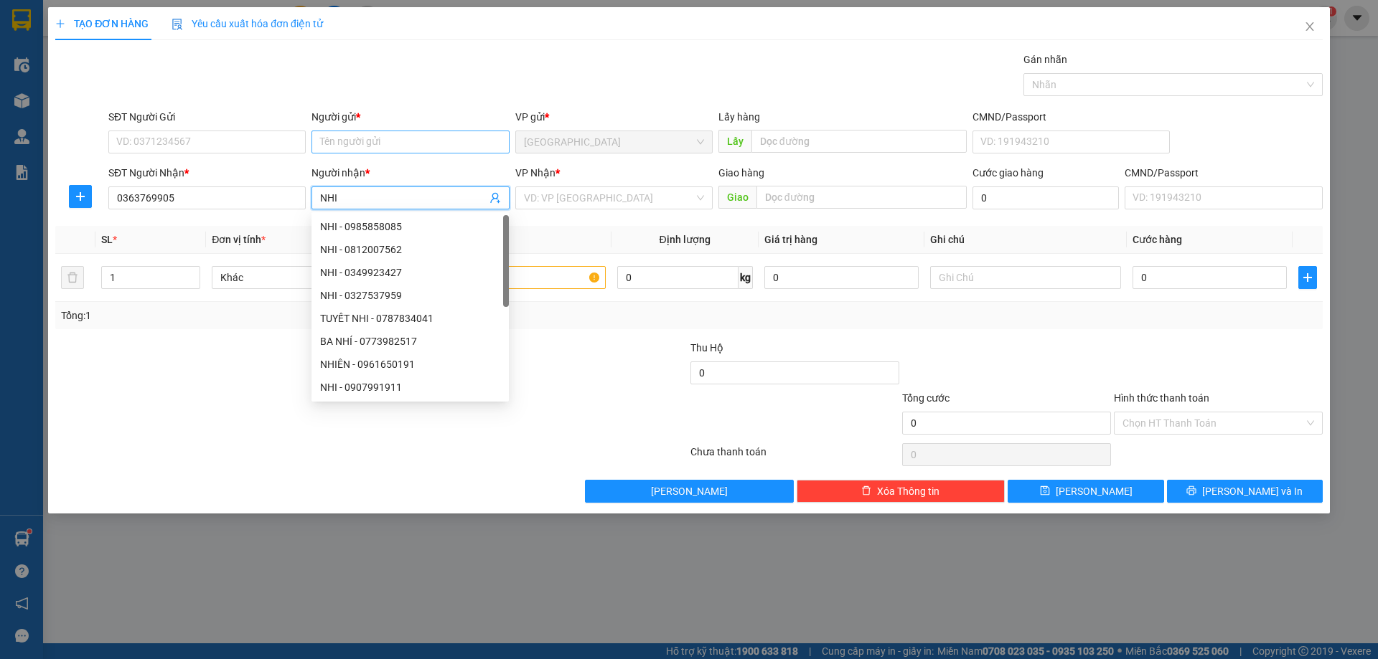
type input "NHI"
click at [400, 140] on input "Người gửi *" at bounding box center [409, 142] width 197 height 23
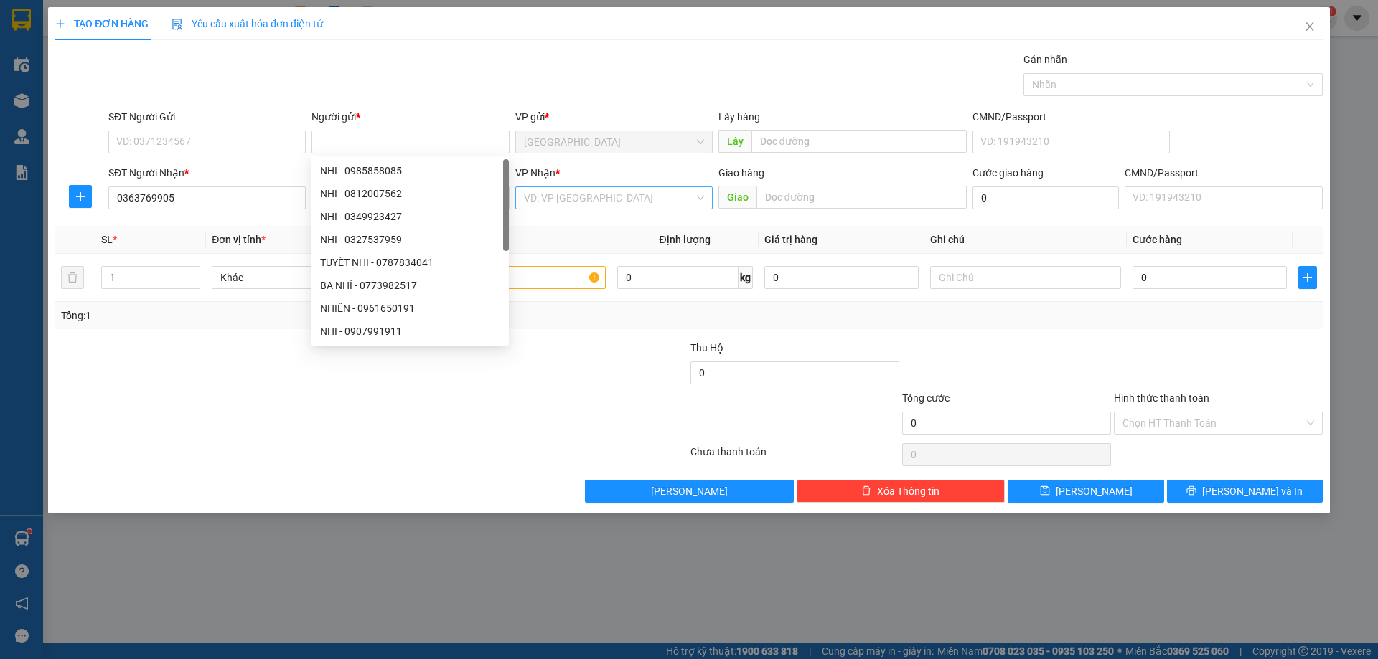
click at [626, 194] on input "search" at bounding box center [609, 198] width 170 height 22
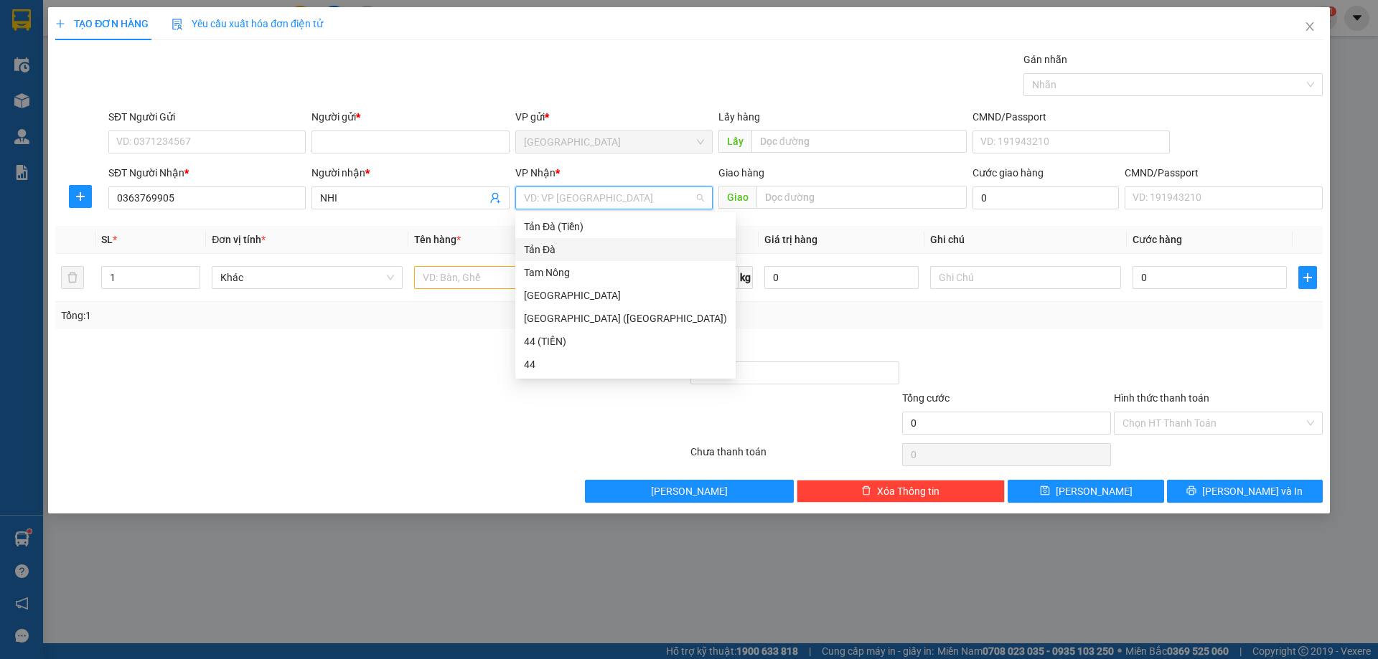
click at [586, 253] on div "Tản Đà" at bounding box center [625, 250] width 203 height 16
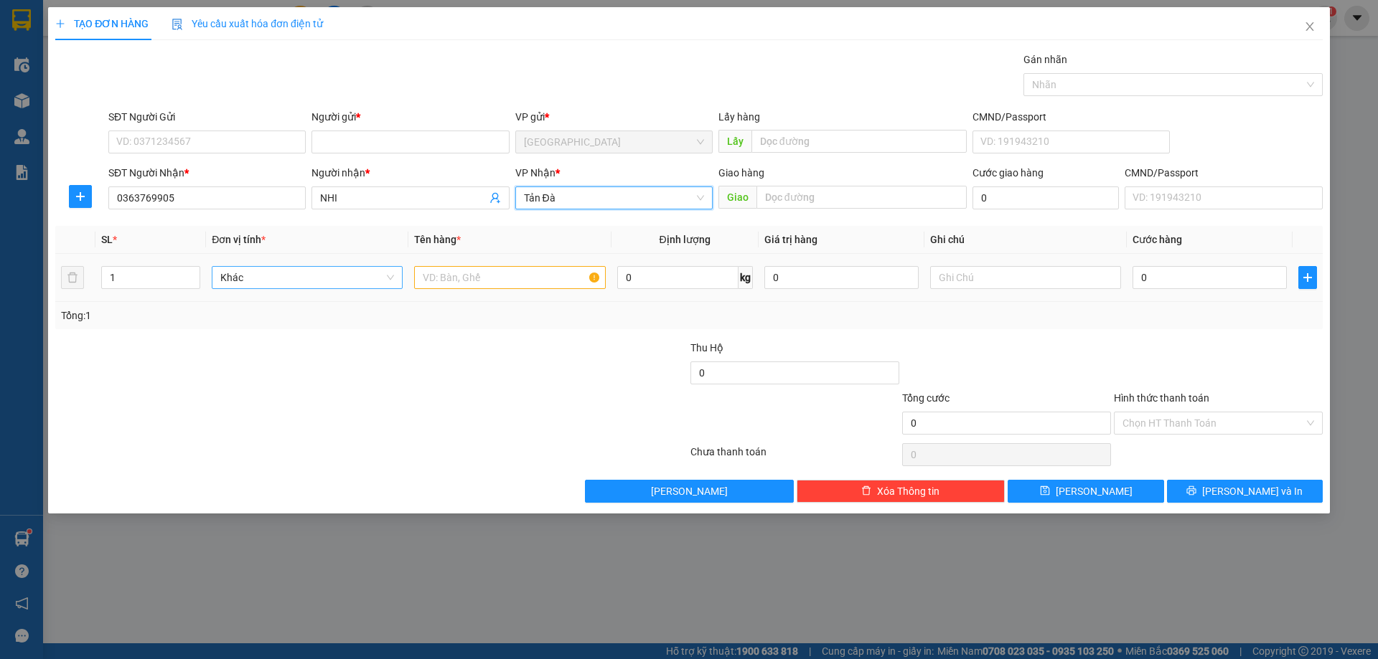
click at [336, 281] on span "Khác" at bounding box center [307, 278] width 174 height 22
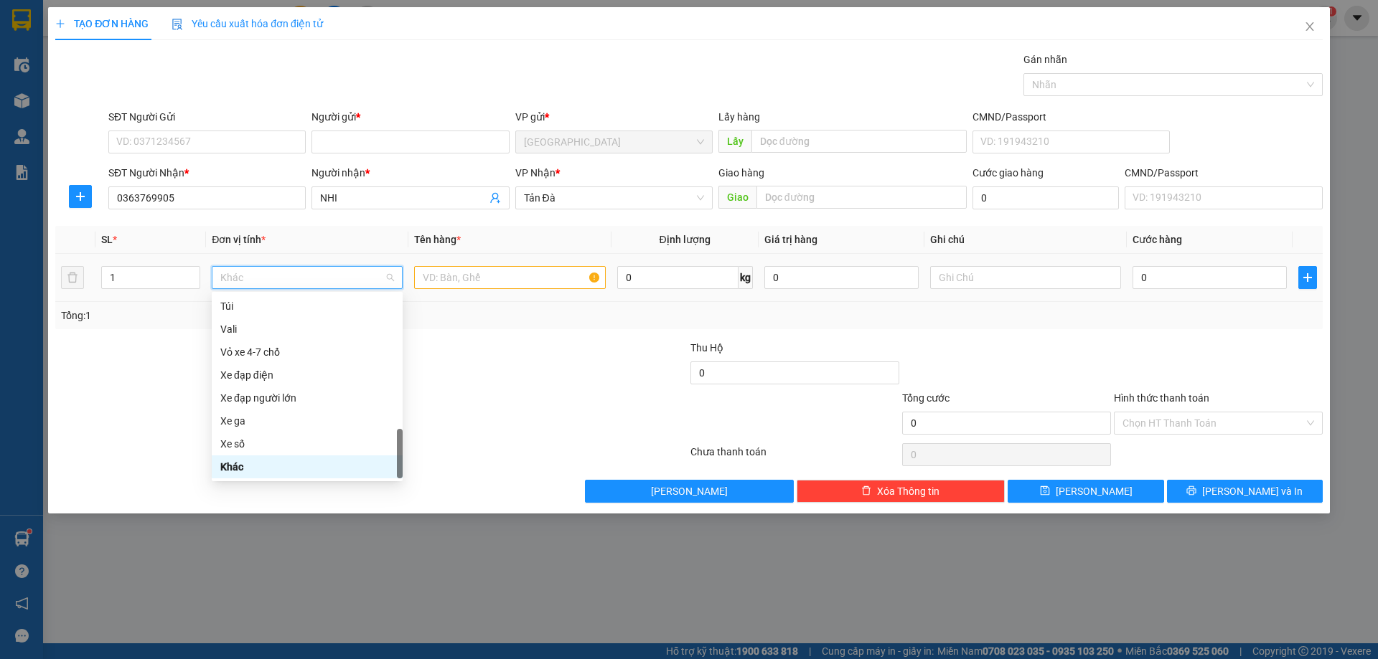
type input "B"
click at [255, 400] on div "Bưu phẩm (20x30)" at bounding box center [307, 398] width 174 height 16
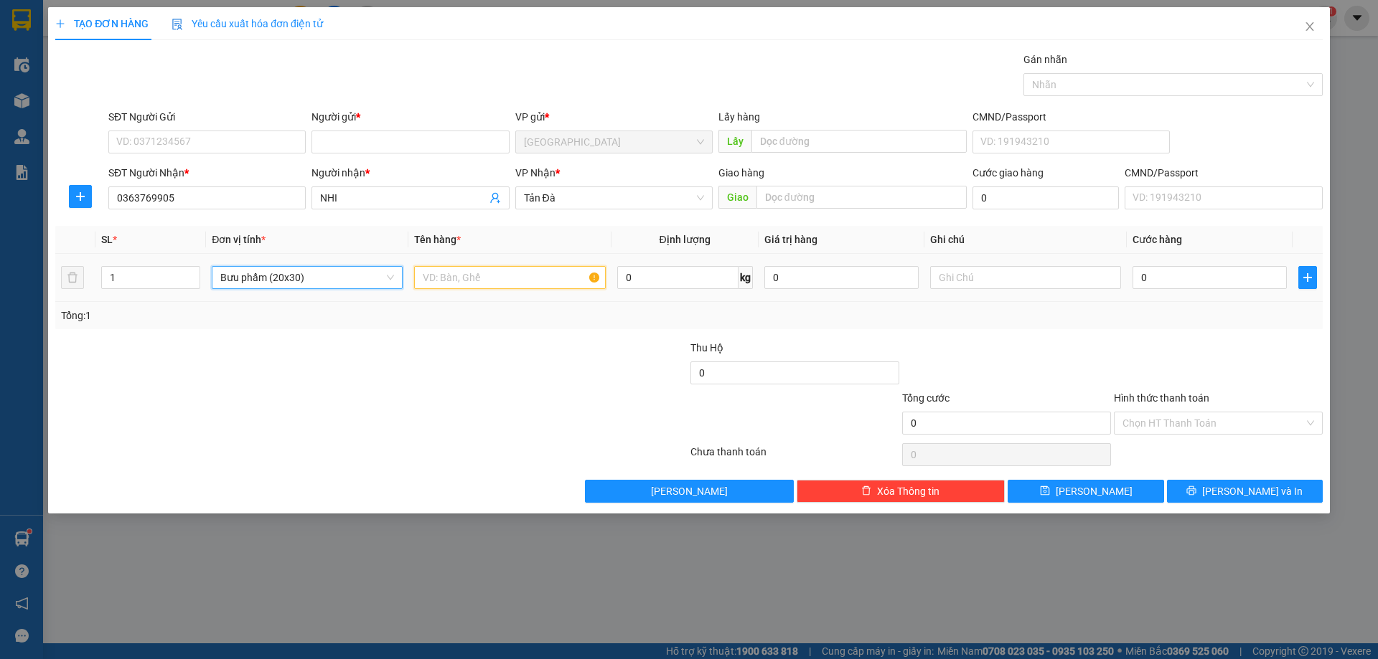
click at [468, 282] on input "text" at bounding box center [509, 277] width 191 height 23
type input "TÚI VÃI XANH"
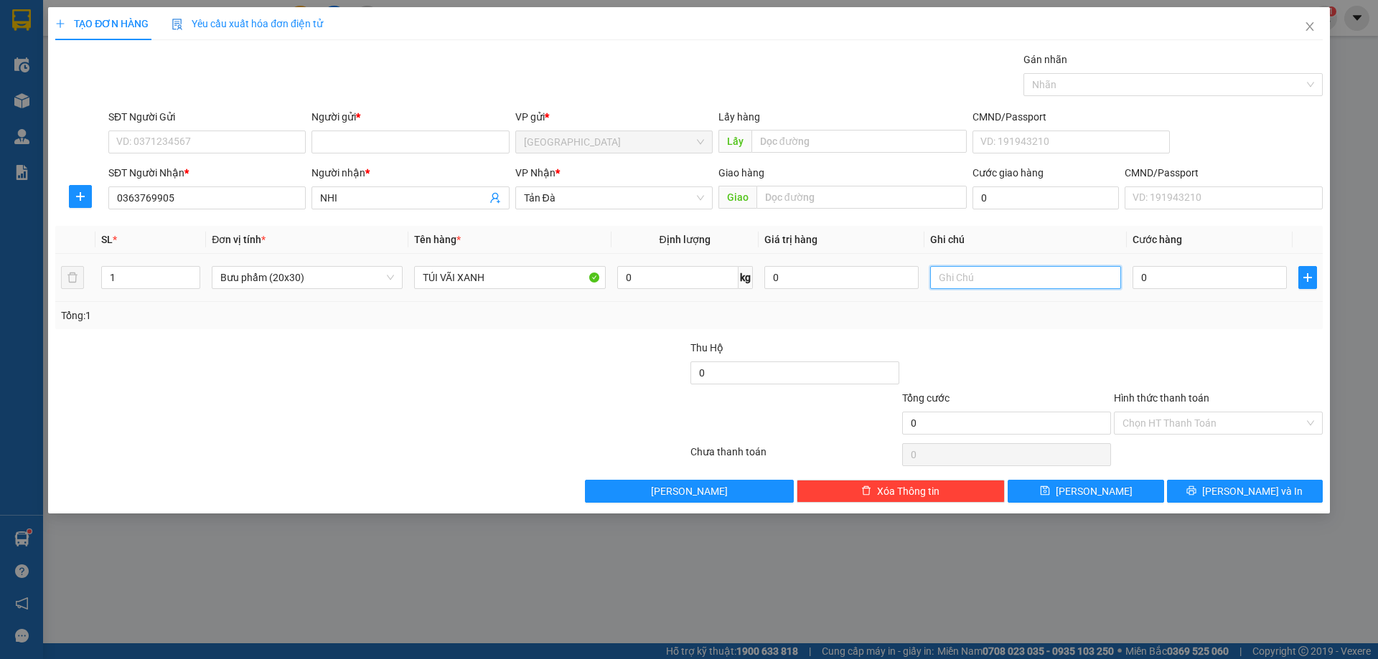
click at [984, 278] on input "text" at bounding box center [1025, 277] width 191 height 23
type input "GT , KHÁCH BỎ QUÊN XE 22H , KHÔNG THU"
click at [1081, 362] on div at bounding box center [1007, 365] width 212 height 50
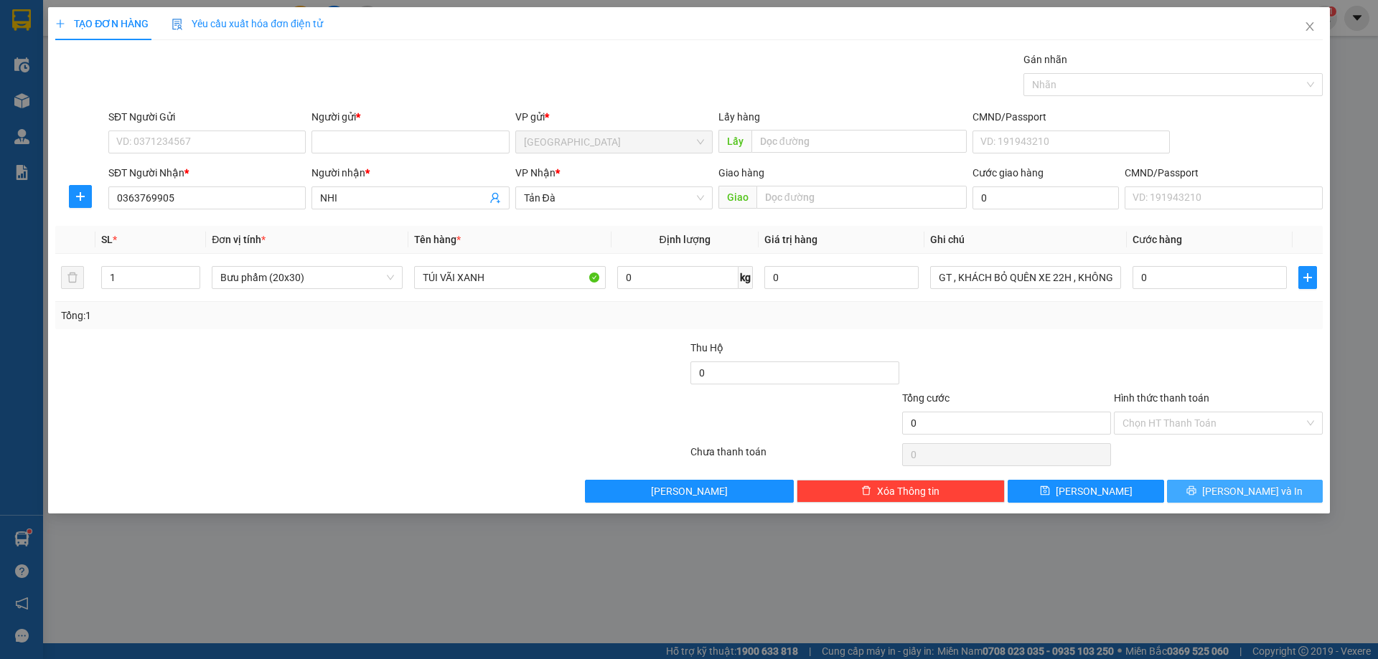
click at [1196, 489] on icon "printer" at bounding box center [1191, 491] width 10 height 10
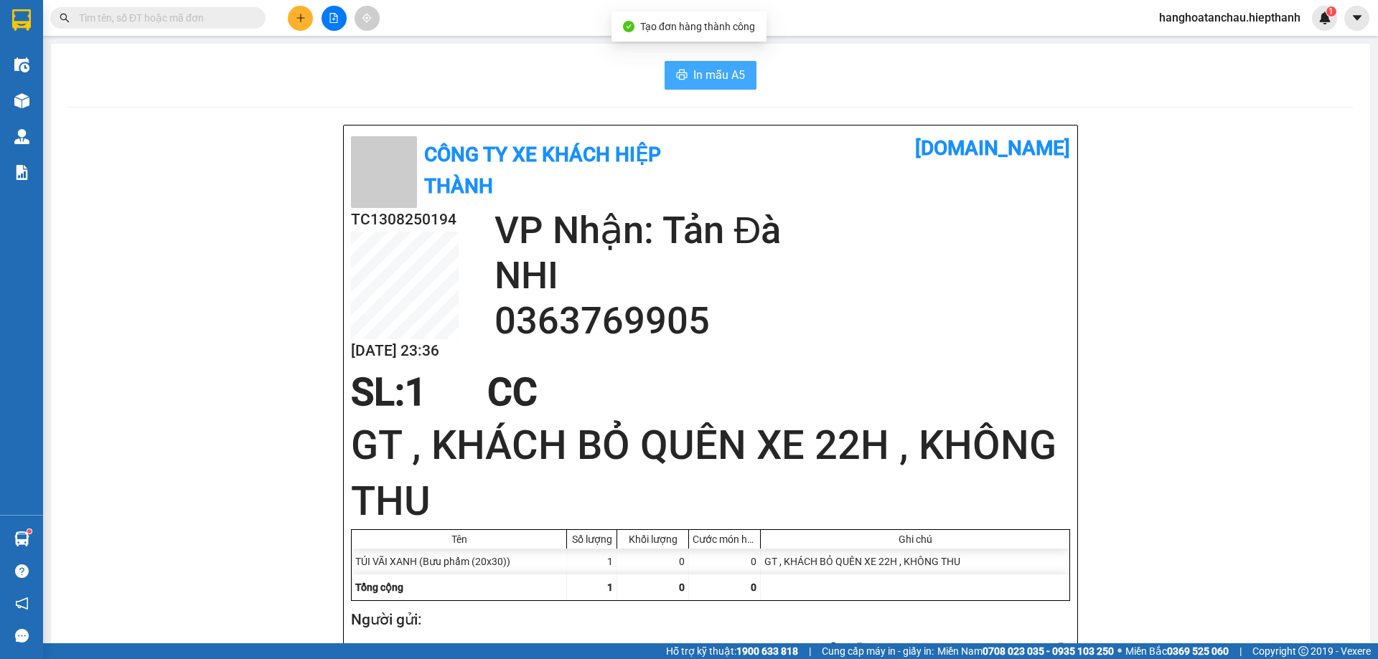
click at [705, 73] on span "In mẫu A5" at bounding box center [719, 75] width 52 height 18
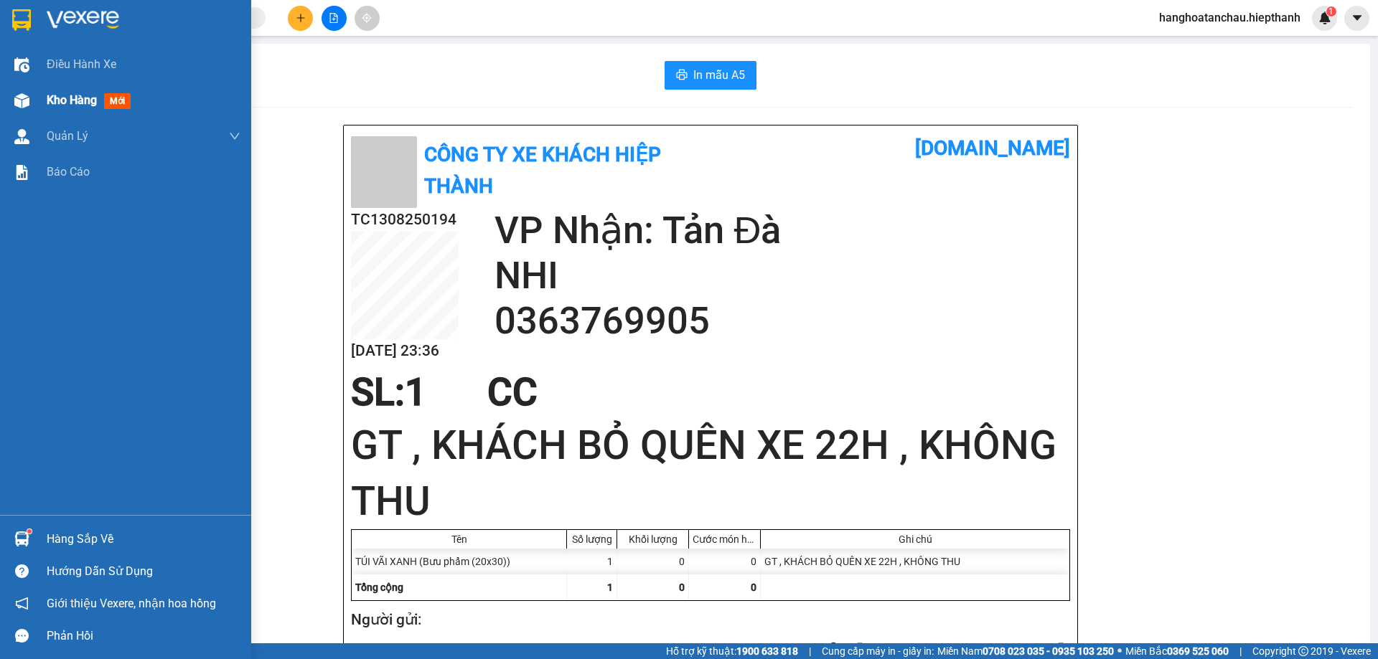
click at [74, 95] on span "Kho hàng" at bounding box center [72, 100] width 50 height 14
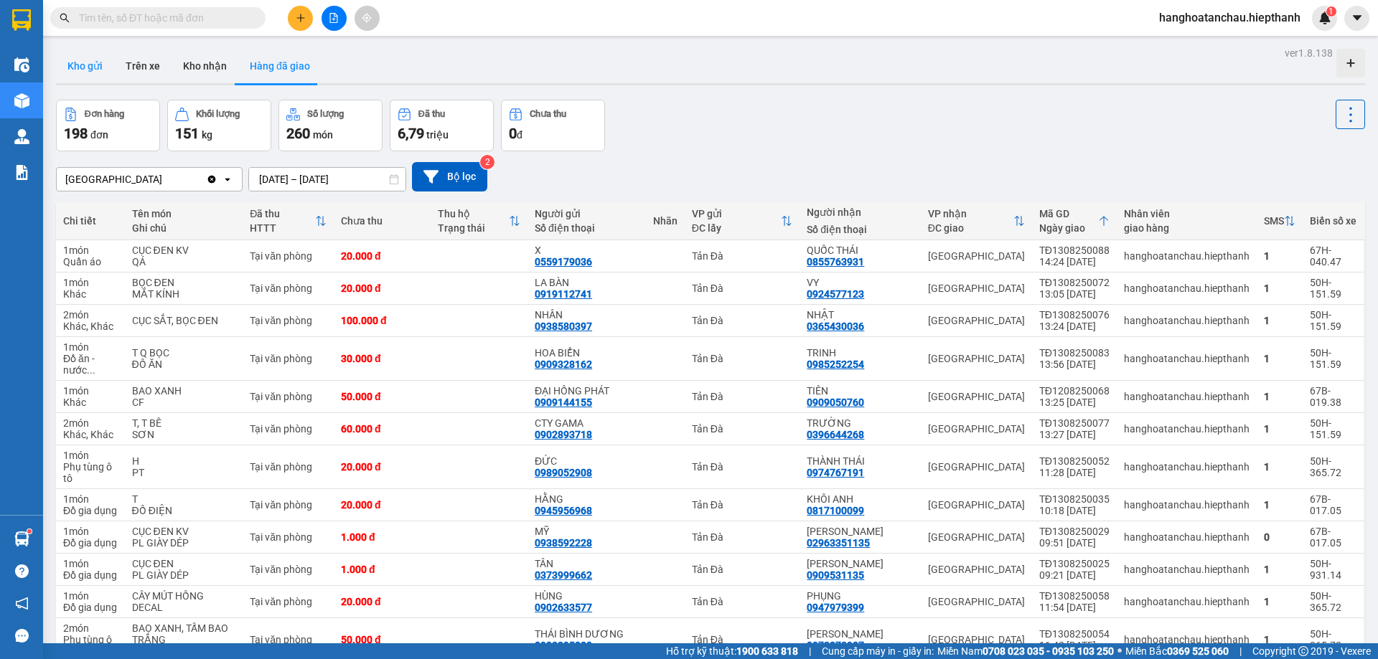
click at [99, 71] on button "Kho gửi" at bounding box center [85, 66] width 58 height 34
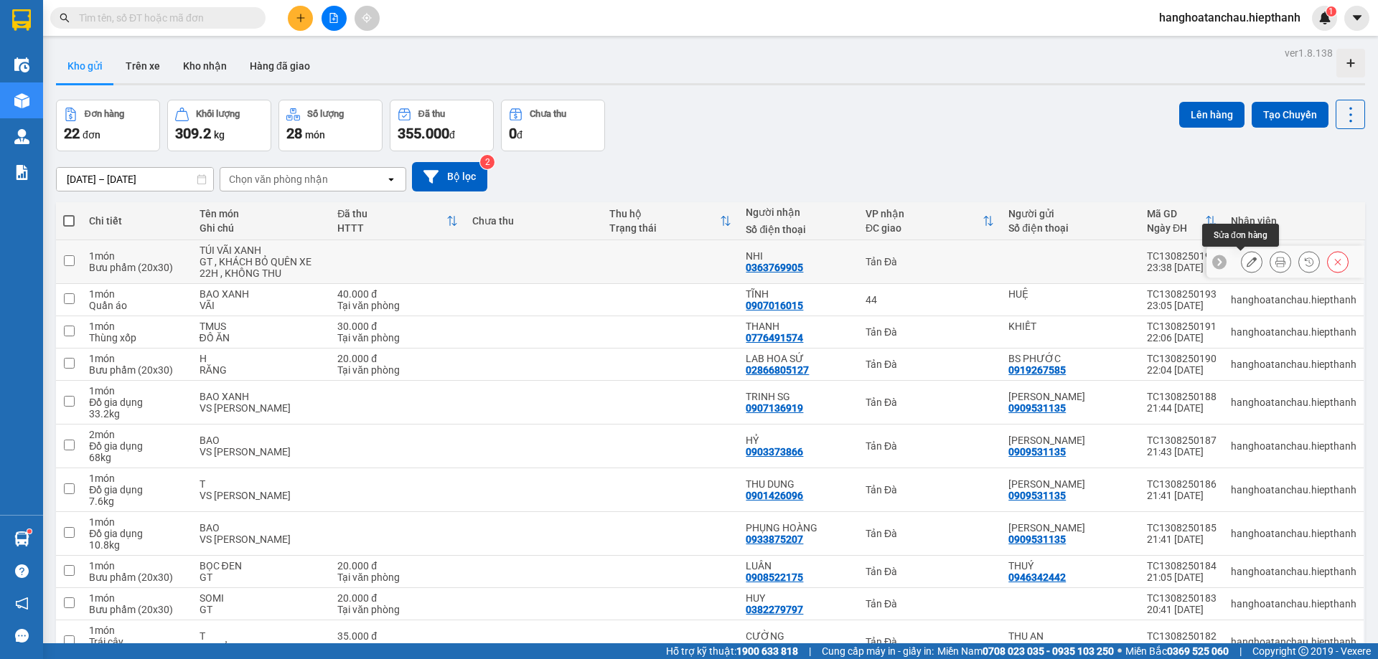
click at [1246, 261] on icon at bounding box center [1251, 262] width 10 height 10
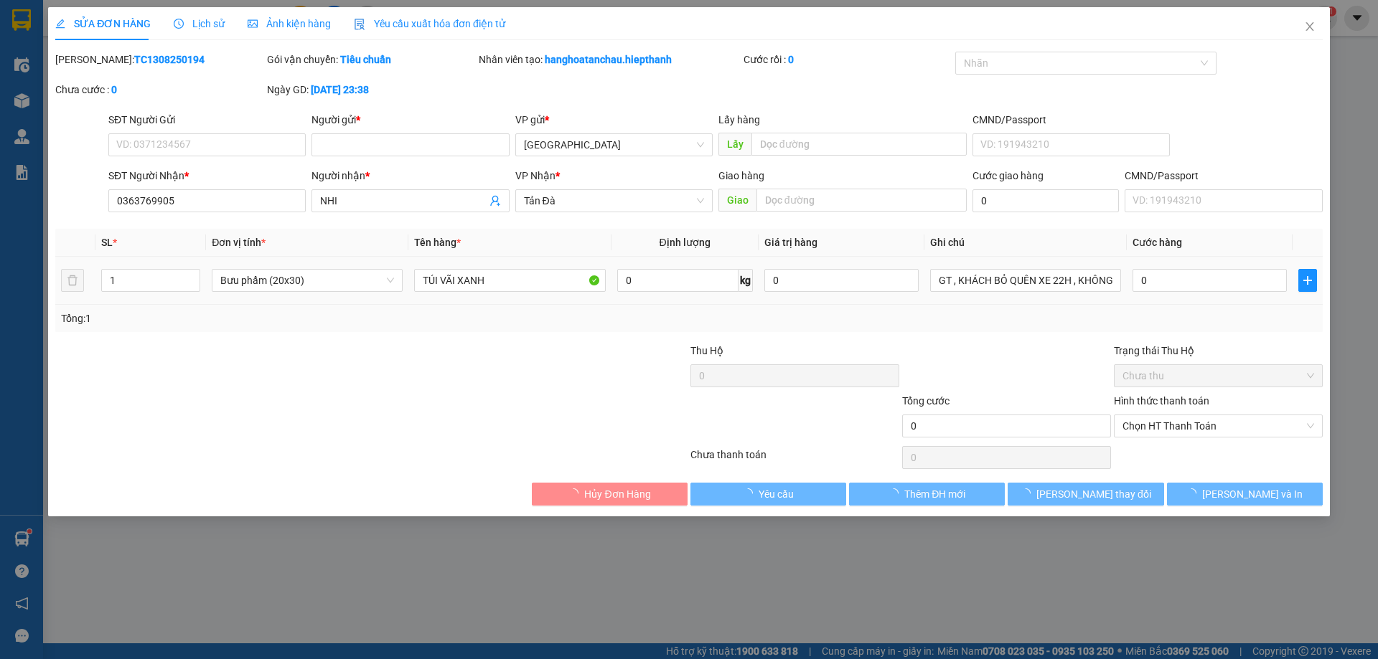
type input "0363769905"
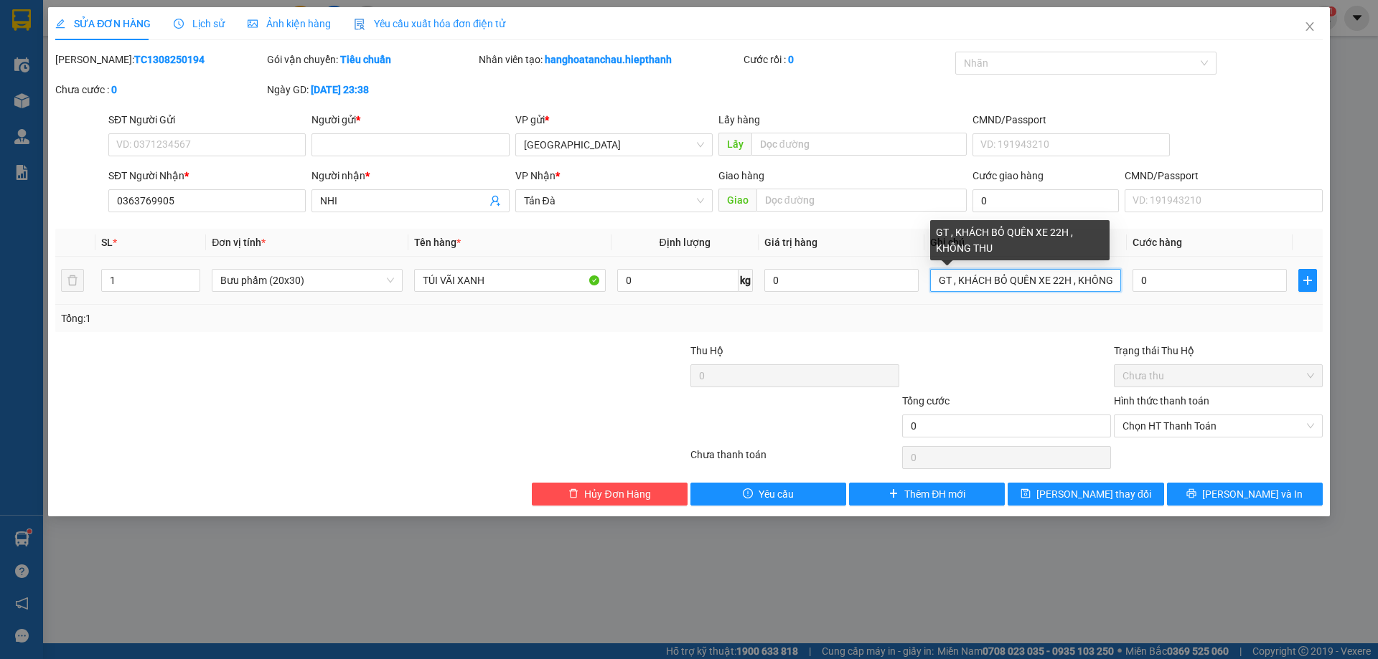
click at [1071, 282] on input "GT , KHÁCH BỎ QUÊN XE 22H , KHÔNG THU" at bounding box center [1025, 280] width 191 height 23
type input "GT , KHÁCH BỎ QUÊN XE 22H , KHÔNG THU"
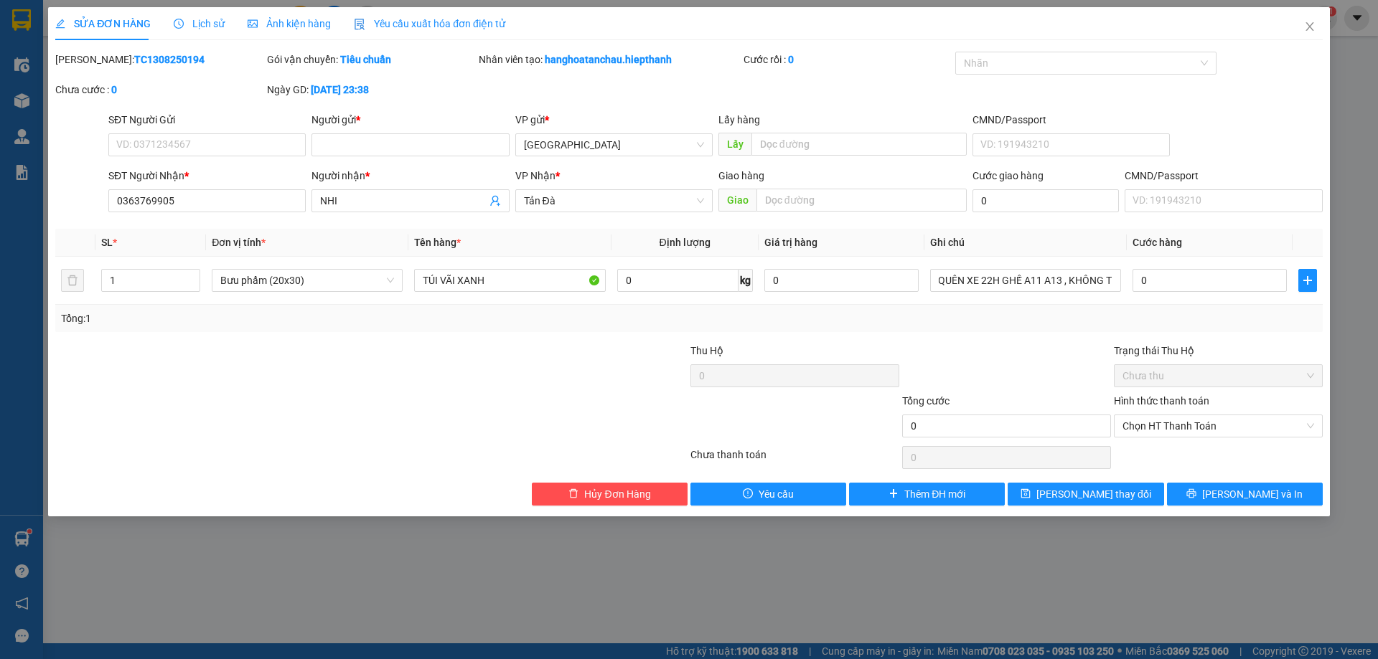
scroll to position [0, 85]
type input "GT , KHÁCH BỎ QUÊN XE 22H GHẾ A11 A13 , KHÔNG THU"
click at [1052, 353] on div at bounding box center [1007, 368] width 212 height 50
click at [1255, 492] on span "[PERSON_NAME] và In" at bounding box center [1252, 495] width 100 height 16
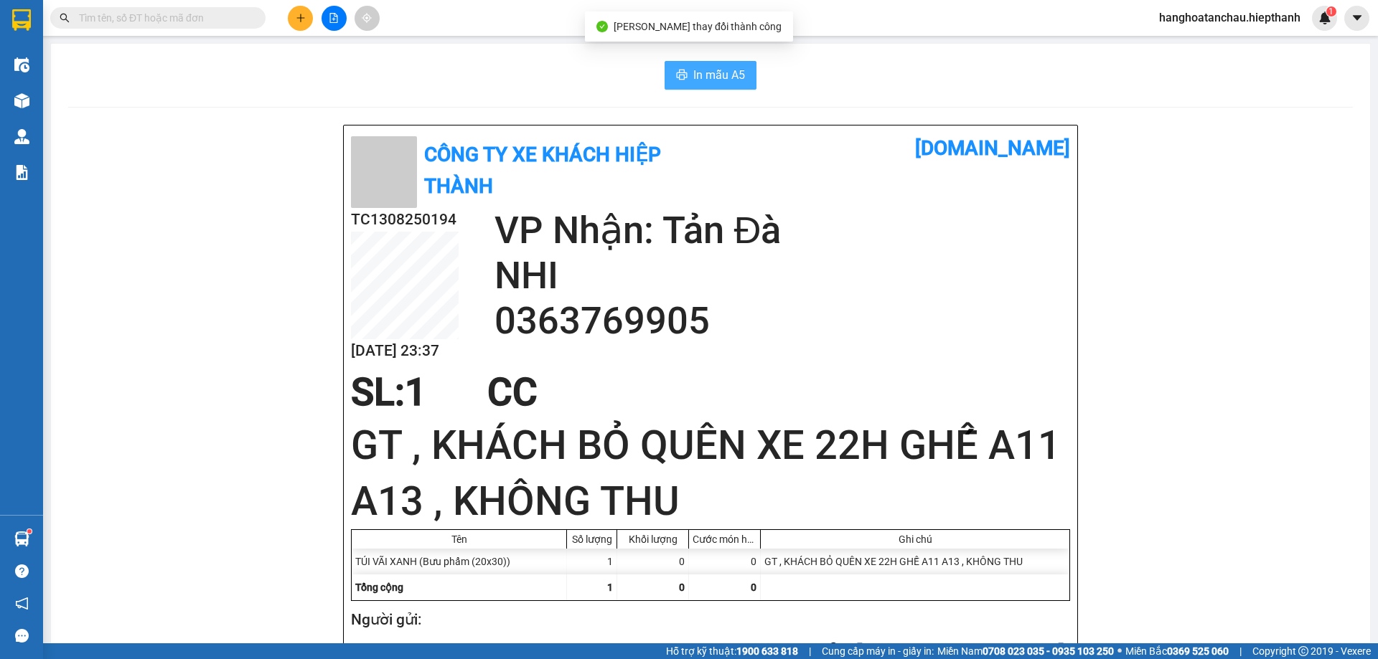
click at [693, 77] on span "In mẫu A5" at bounding box center [719, 75] width 52 height 18
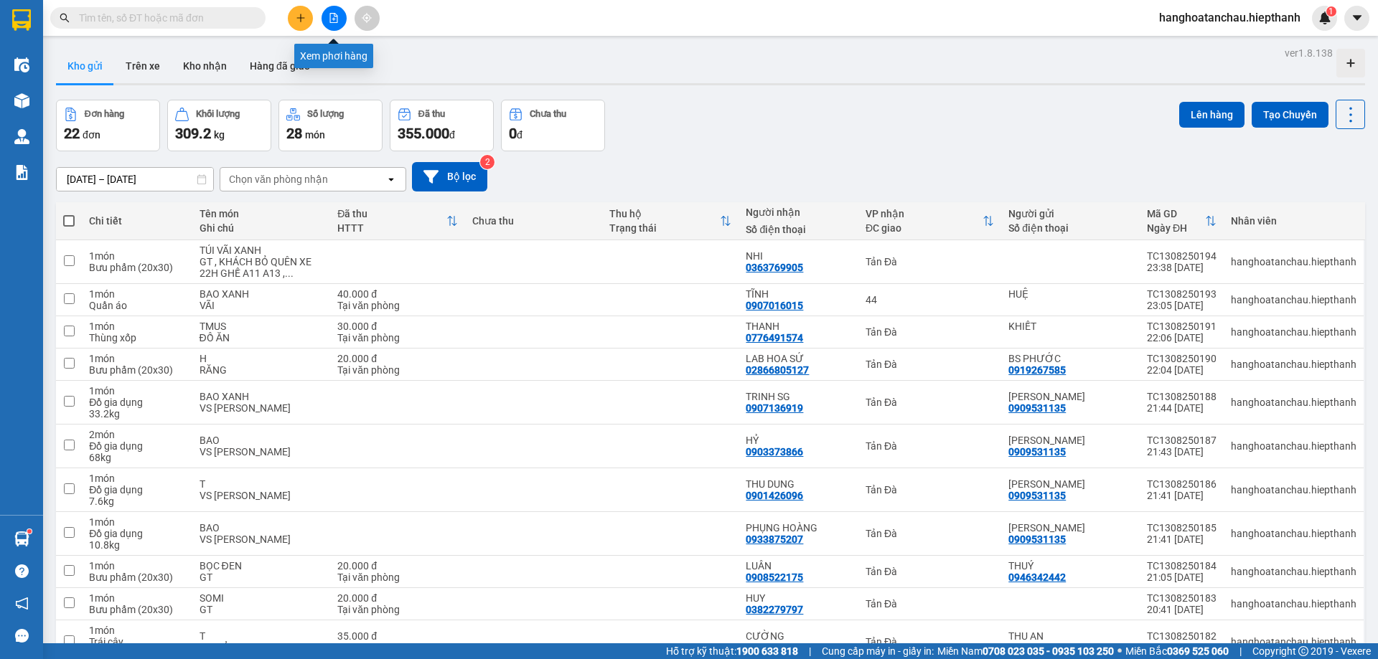
click at [329, 24] on button at bounding box center [333, 18] width 25 height 25
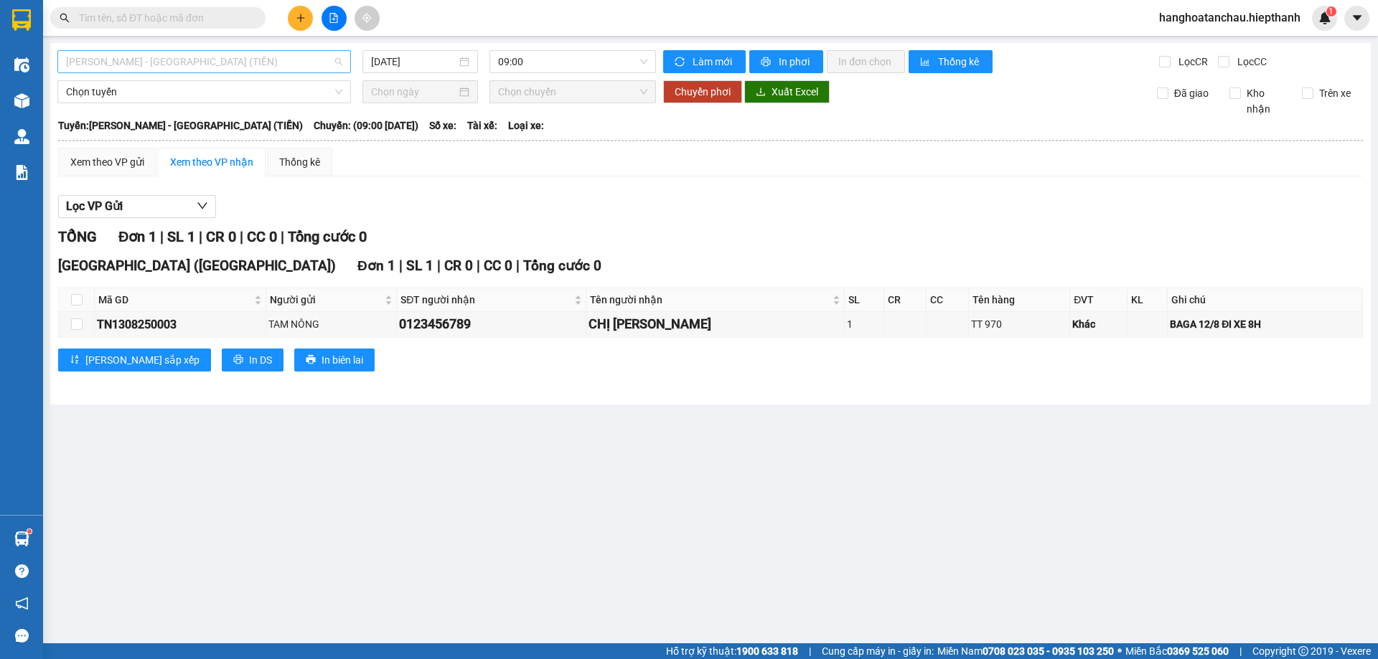
click at [283, 58] on span "[PERSON_NAME] - [GEOGRAPHIC_DATA] (TIỀN)" at bounding box center [204, 62] width 276 height 22
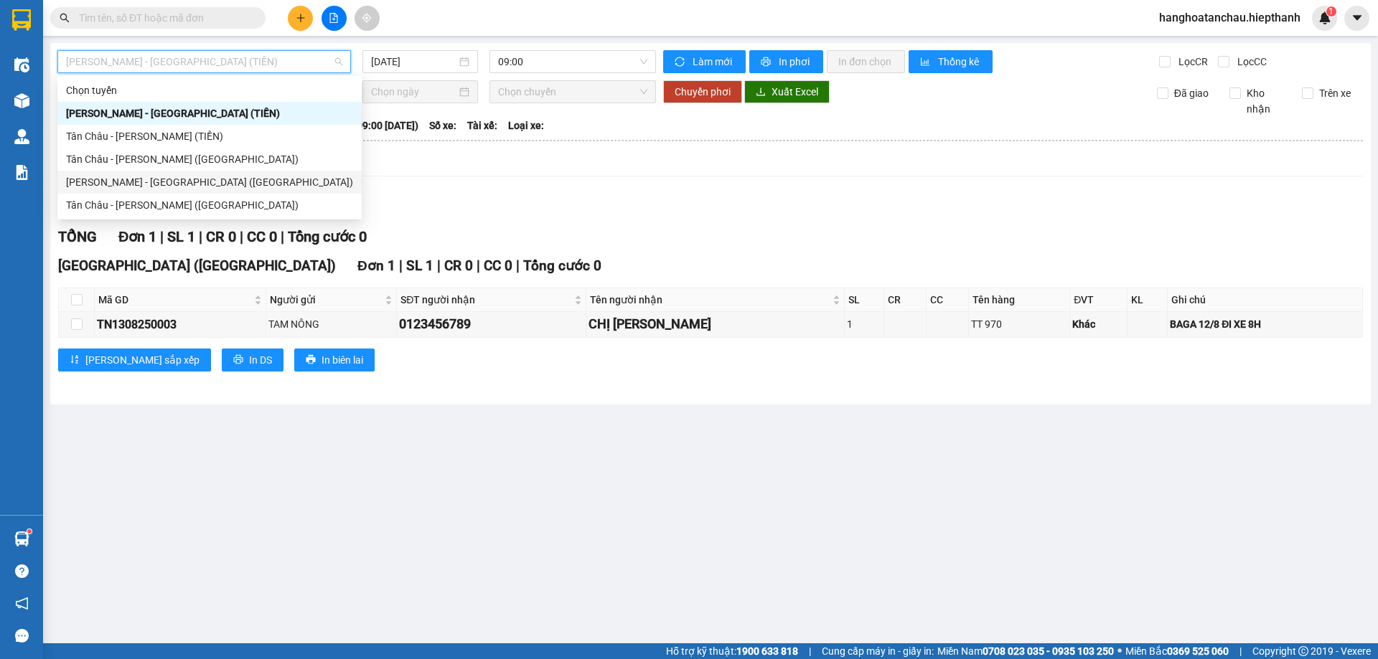
click at [199, 184] on div "[PERSON_NAME] - [GEOGRAPHIC_DATA] ([GEOGRAPHIC_DATA])" at bounding box center [209, 182] width 287 height 16
type input "[DATE]"
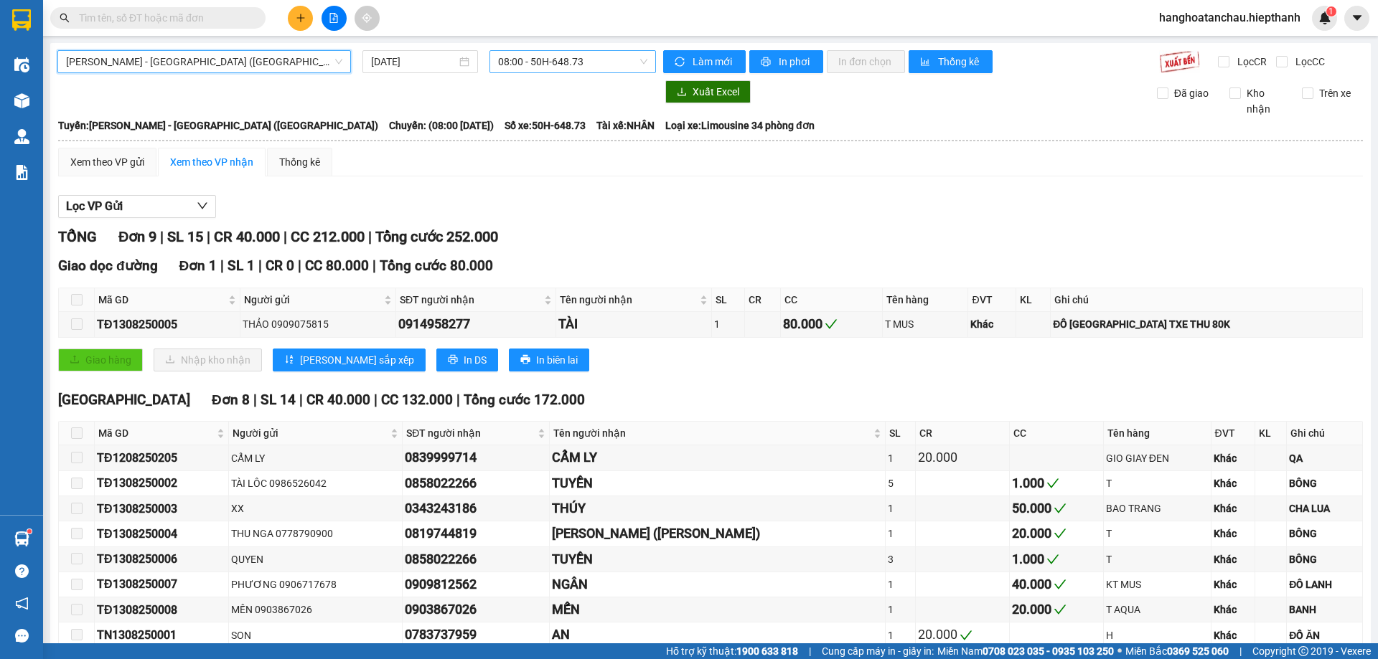
click at [507, 66] on span "08:00 - 50H-648.73" at bounding box center [572, 62] width 149 height 22
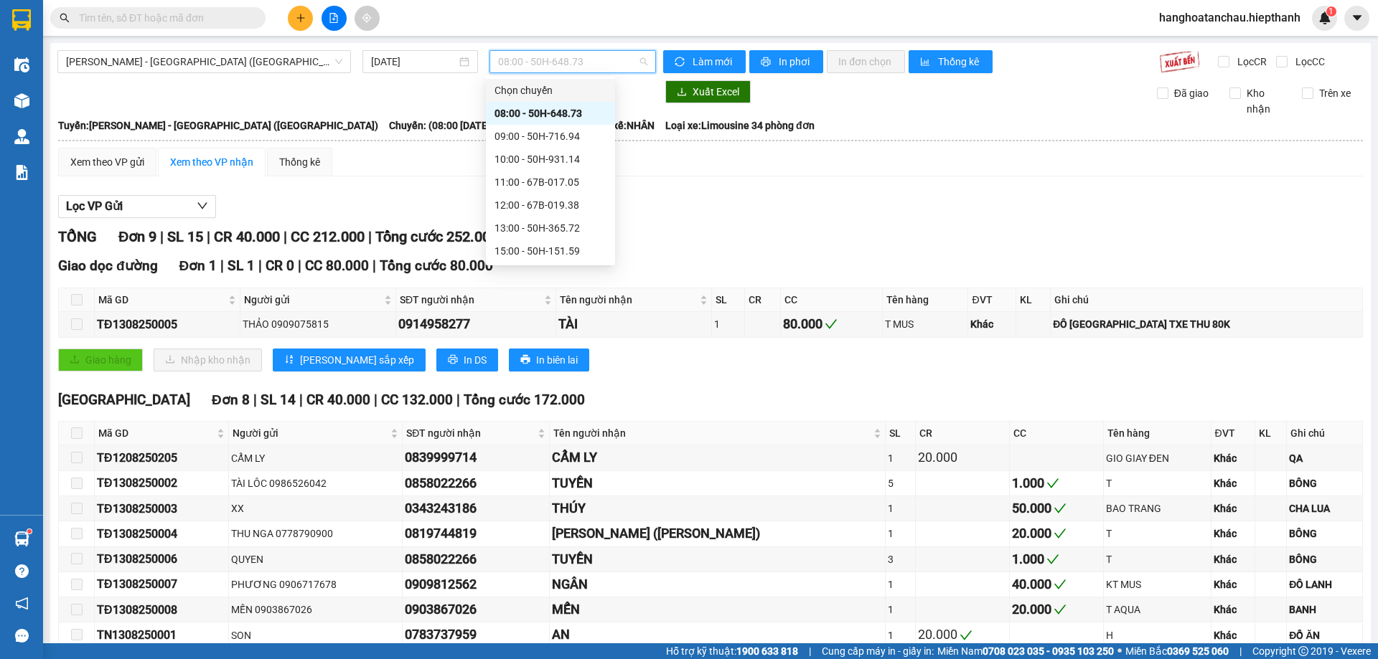
scroll to position [92, 0]
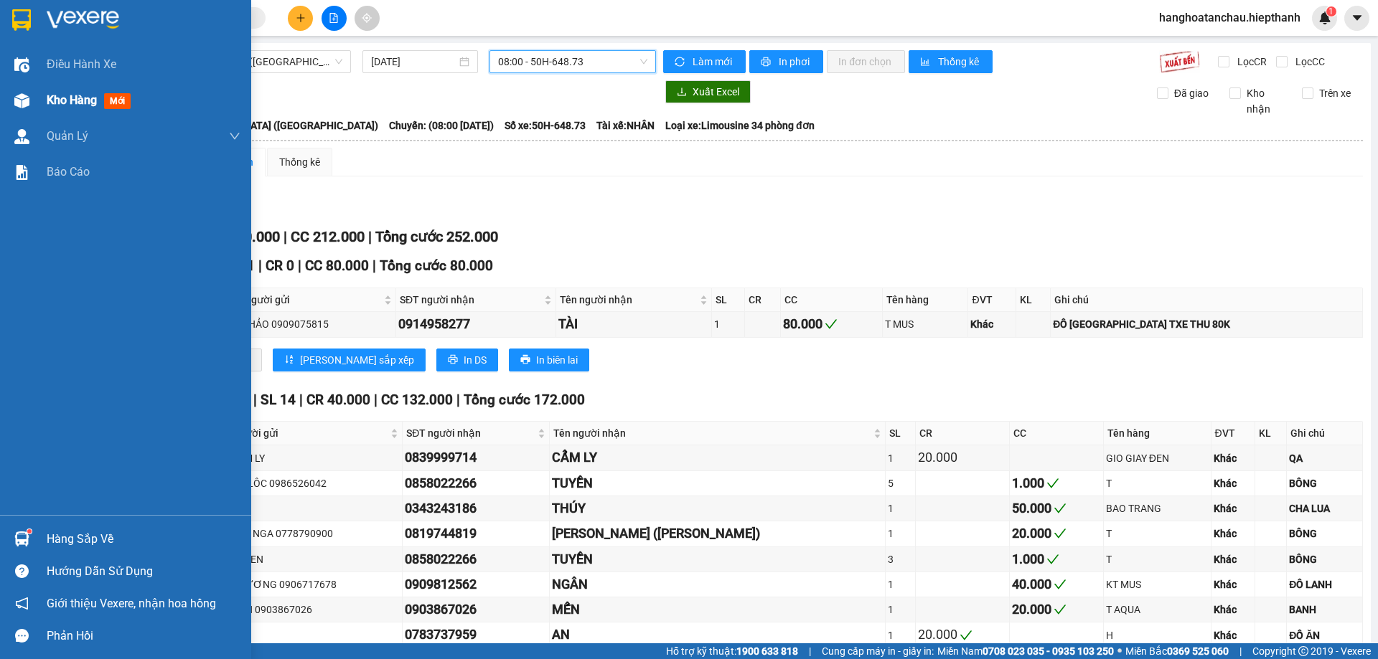
click at [27, 100] on img at bounding box center [21, 100] width 15 height 15
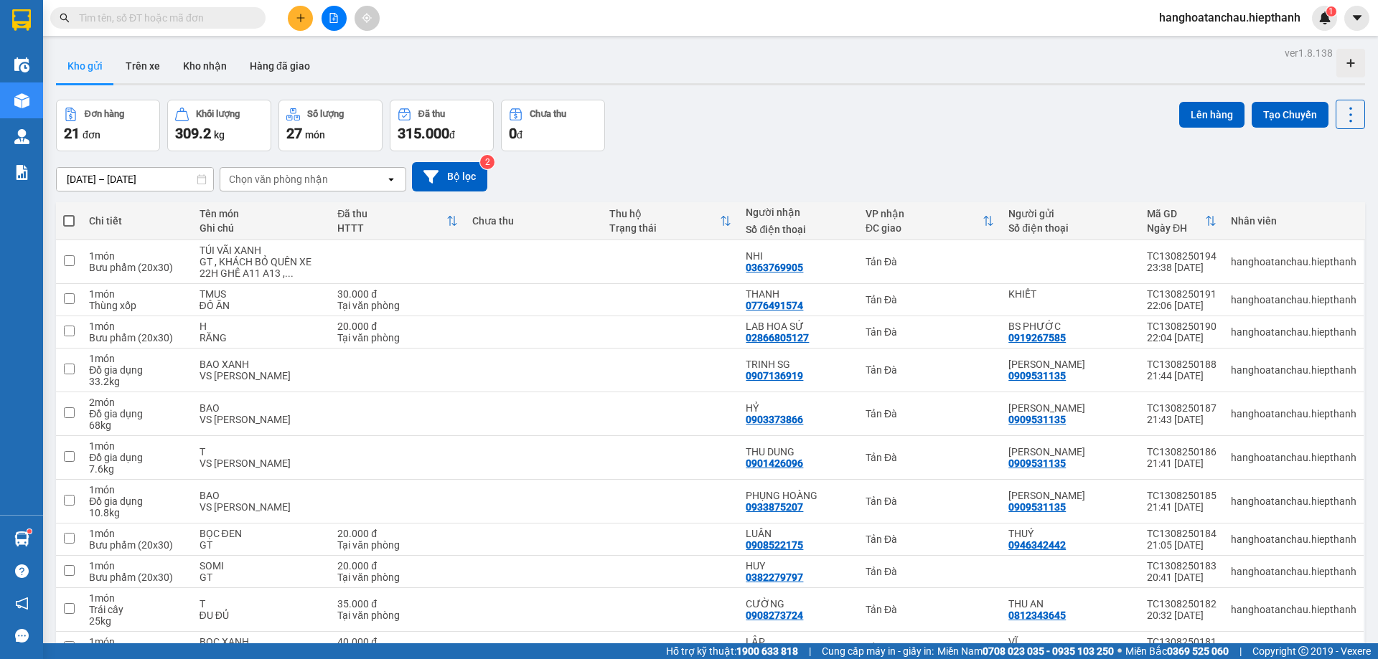
click at [314, 170] on div "Chọn văn phòng nhận" at bounding box center [302, 179] width 165 height 23
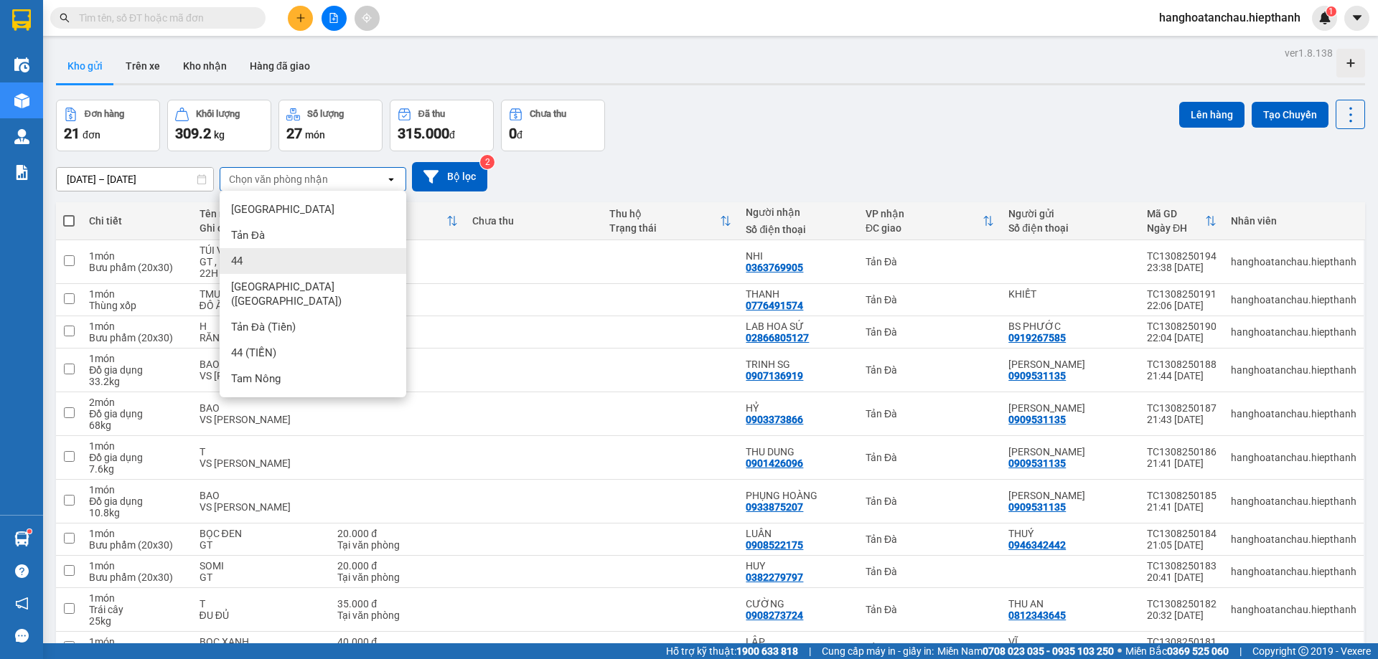
click at [261, 258] on div "44" at bounding box center [313, 261] width 187 height 26
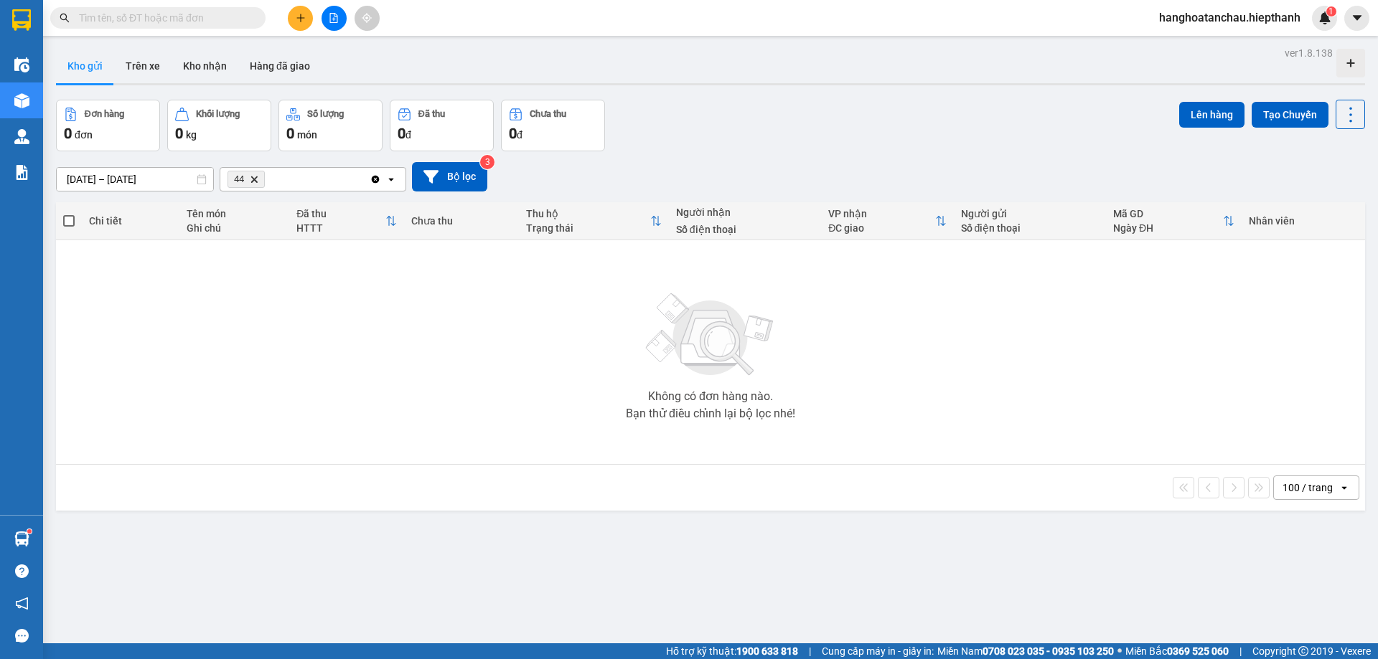
click at [254, 177] on icon "Delete" at bounding box center [254, 179] width 9 height 9
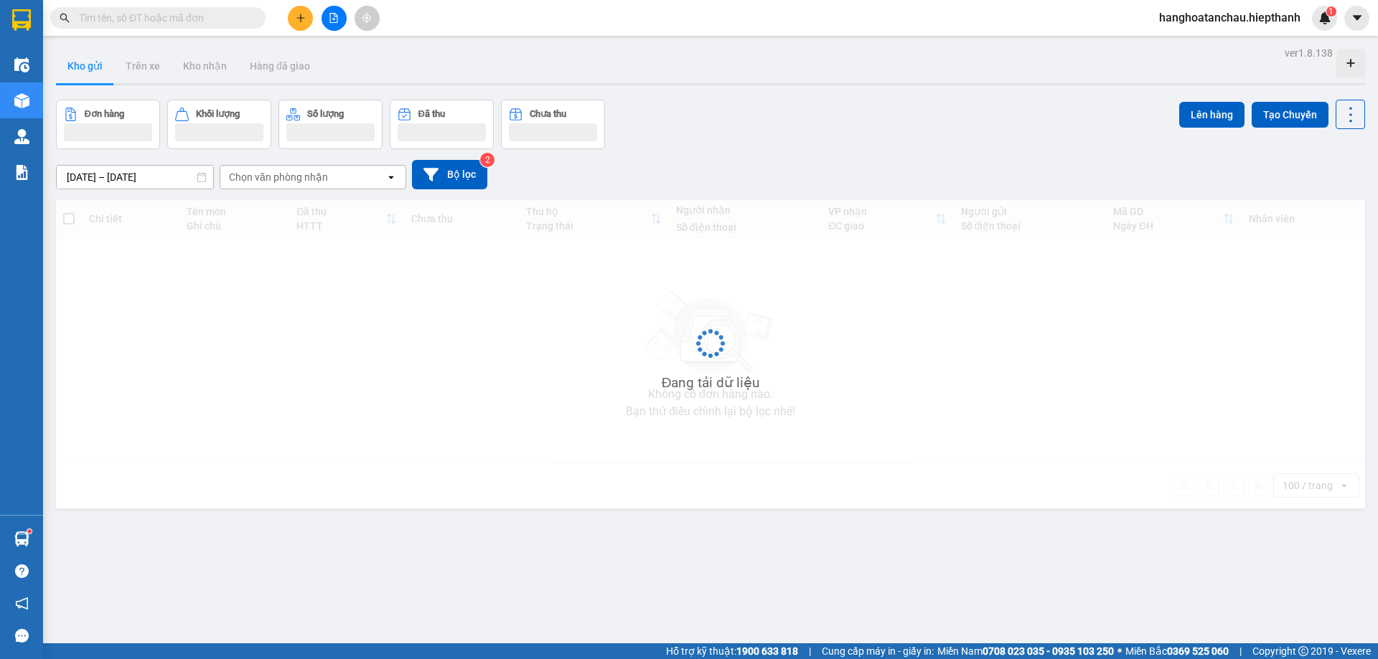
click at [253, 179] on div "Chọn văn phòng nhận" at bounding box center [278, 177] width 99 height 14
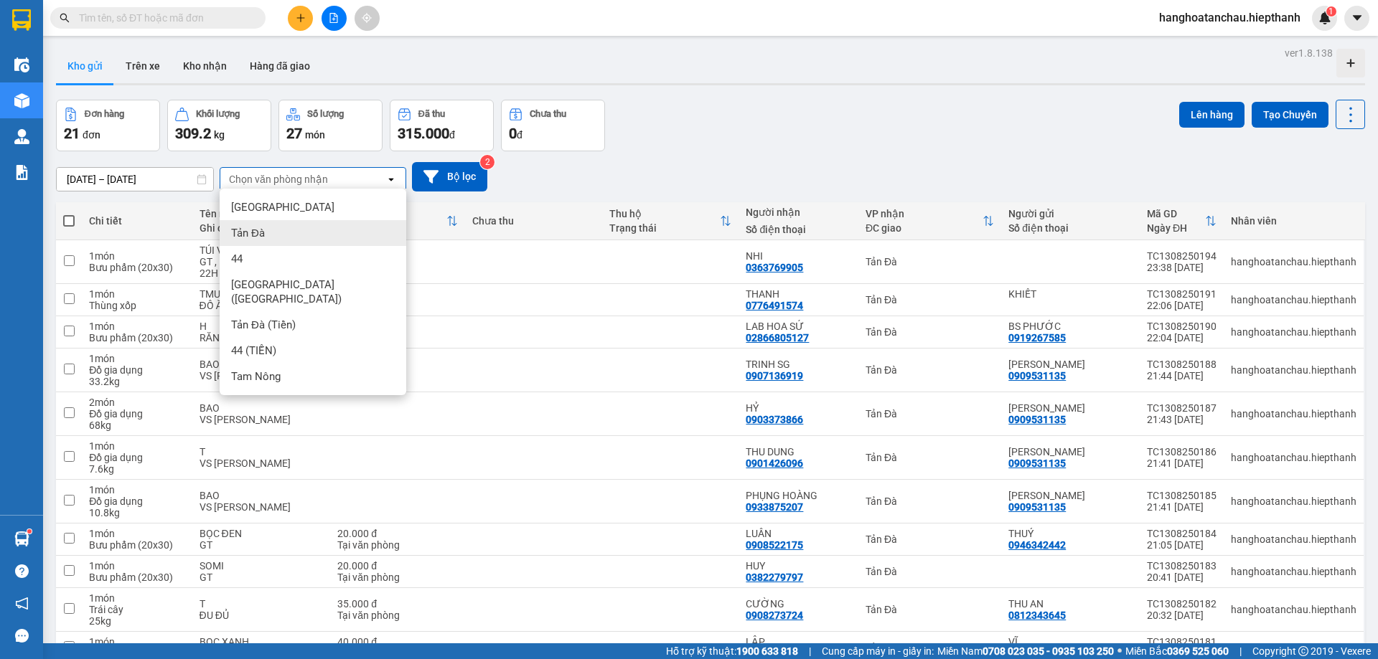
click at [282, 240] on div "Tản Đà" at bounding box center [313, 233] width 187 height 26
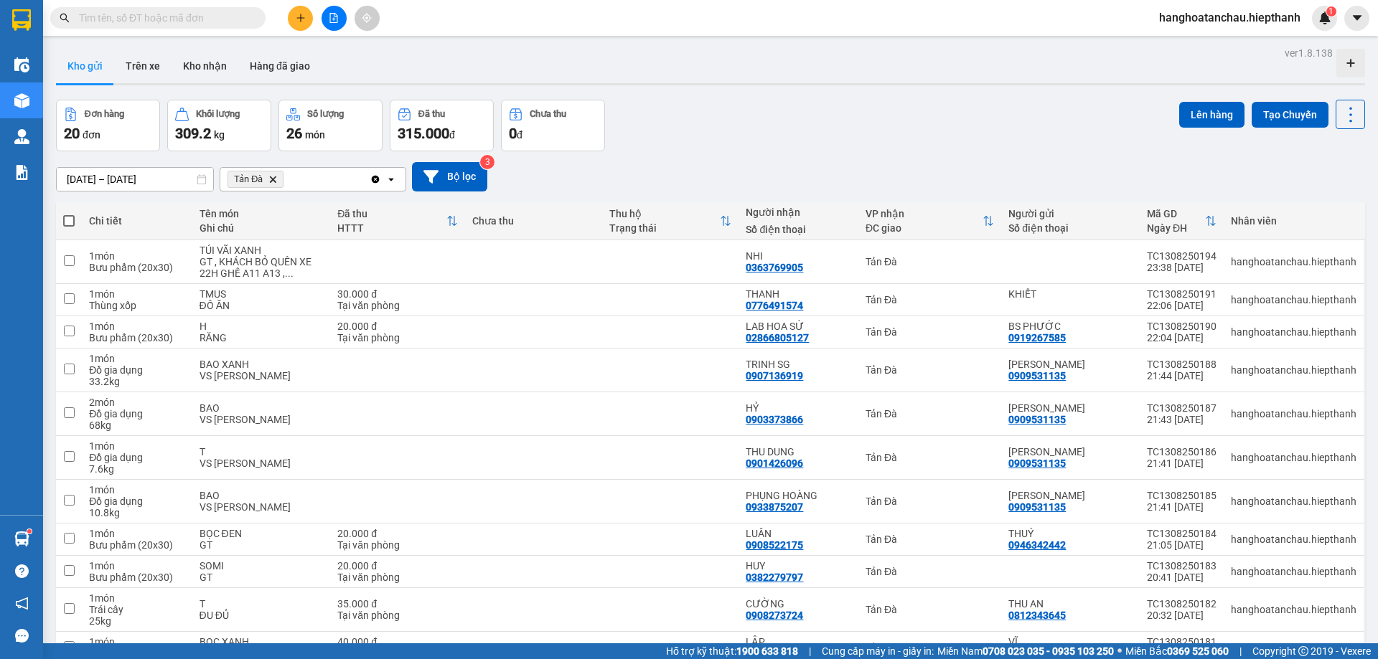
click at [65, 220] on span at bounding box center [68, 220] width 11 height 11
click at [69, 214] on input "checkbox" at bounding box center [69, 214] width 0 height 0
checkbox input "true"
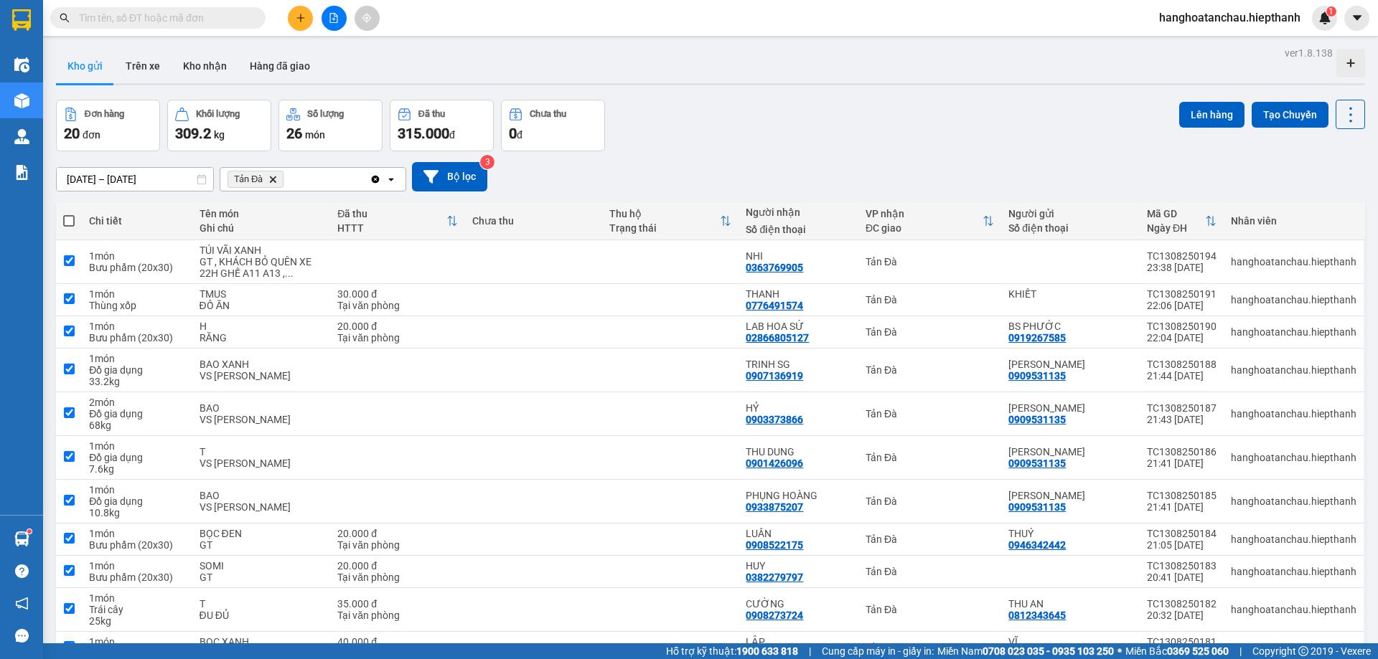
checkbox input "true"
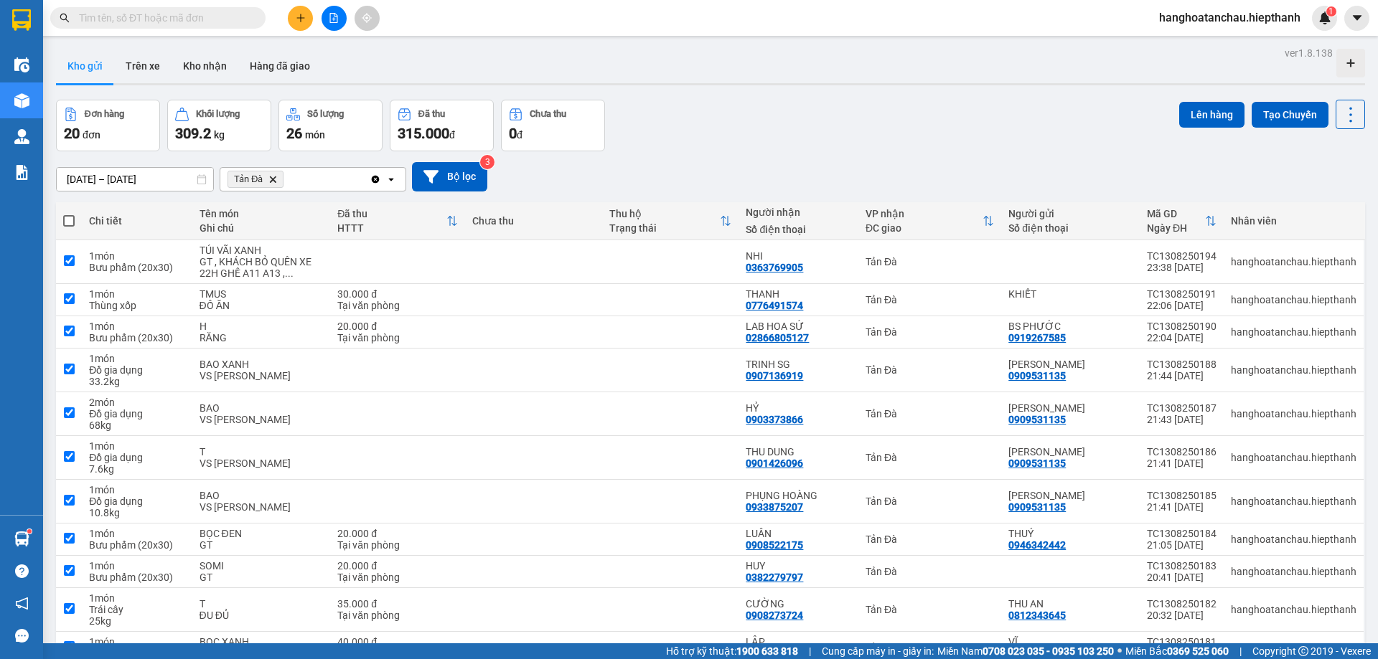
checkbox input "true"
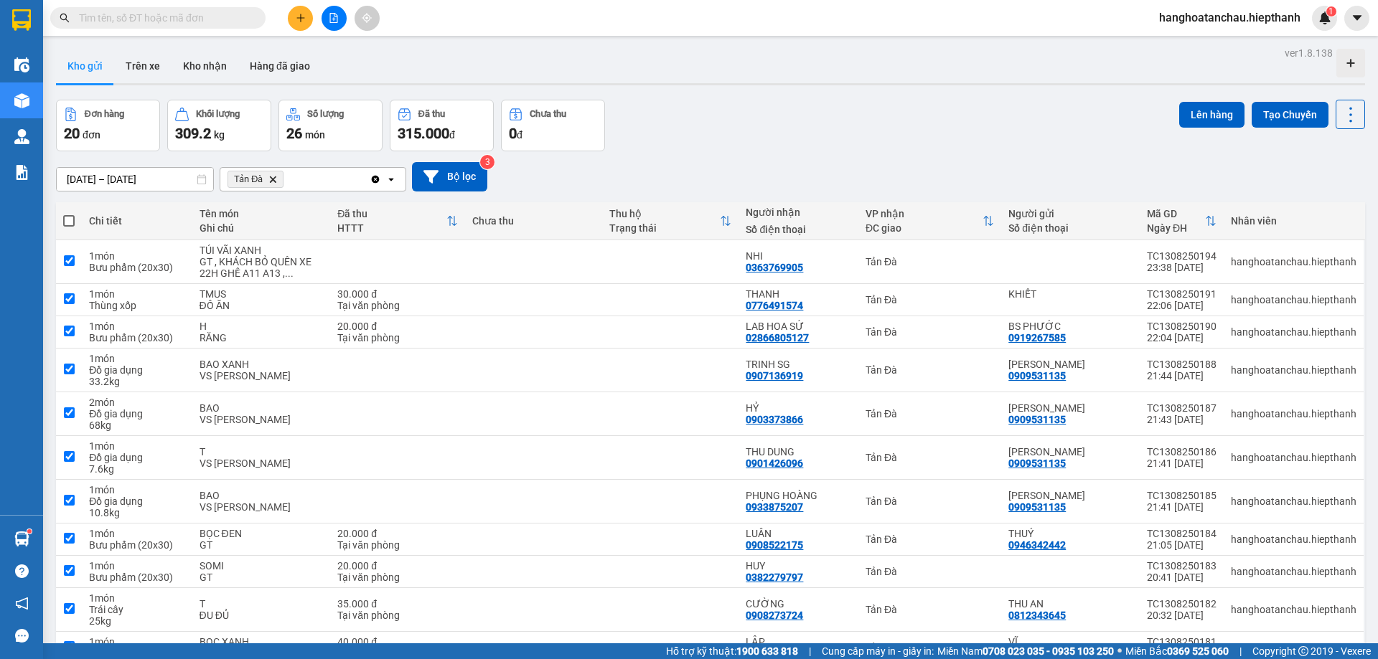
checkbox input "true"
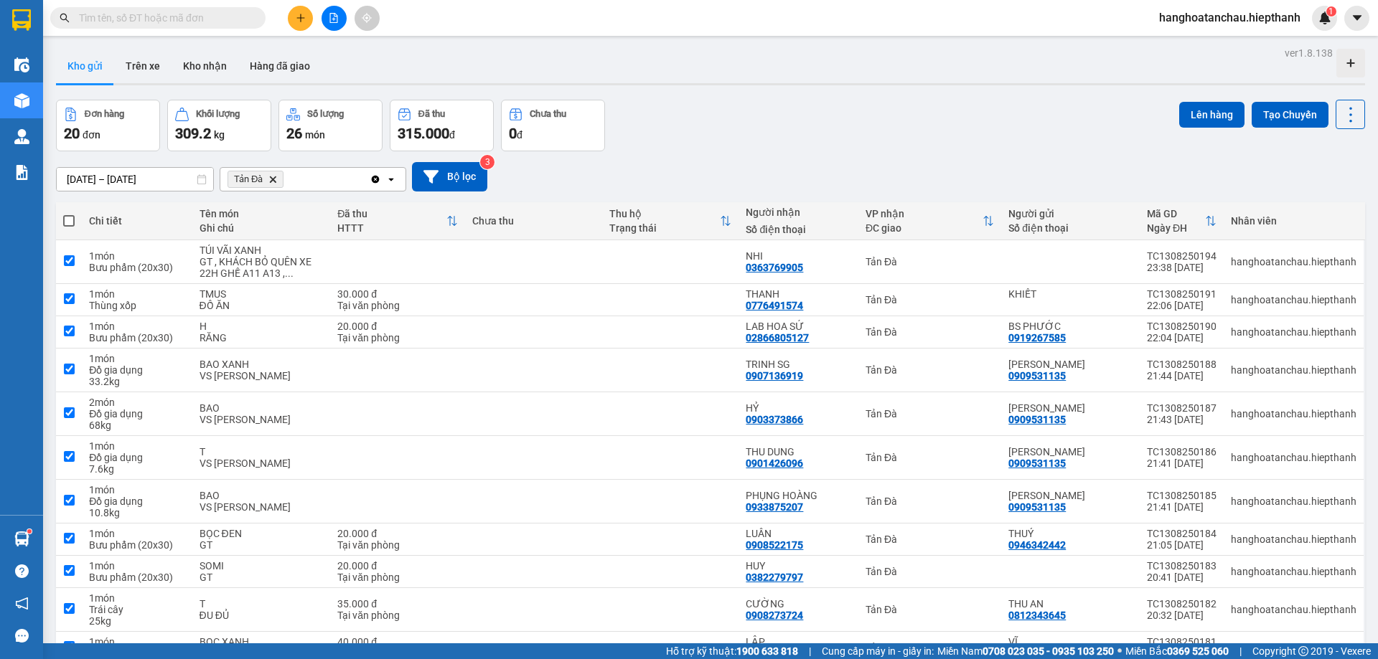
checkbox input "true"
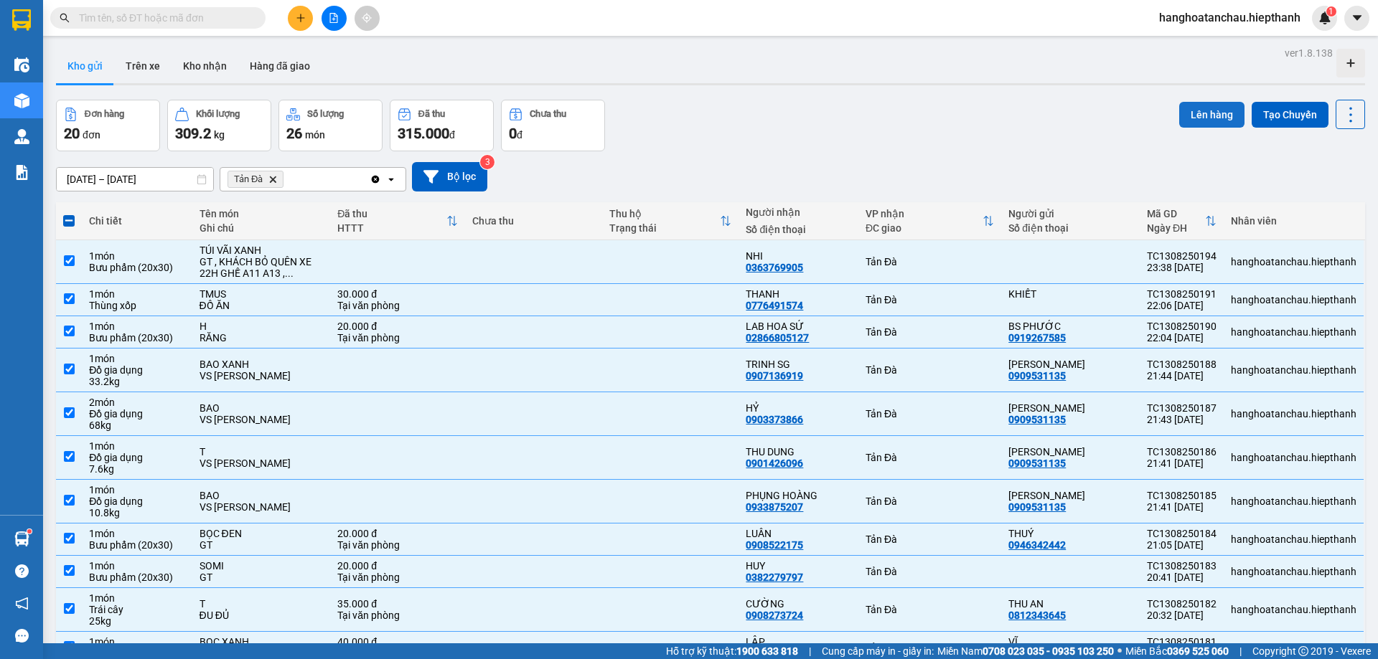
click at [1196, 118] on button "Lên hàng" at bounding box center [1211, 115] width 65 height 26
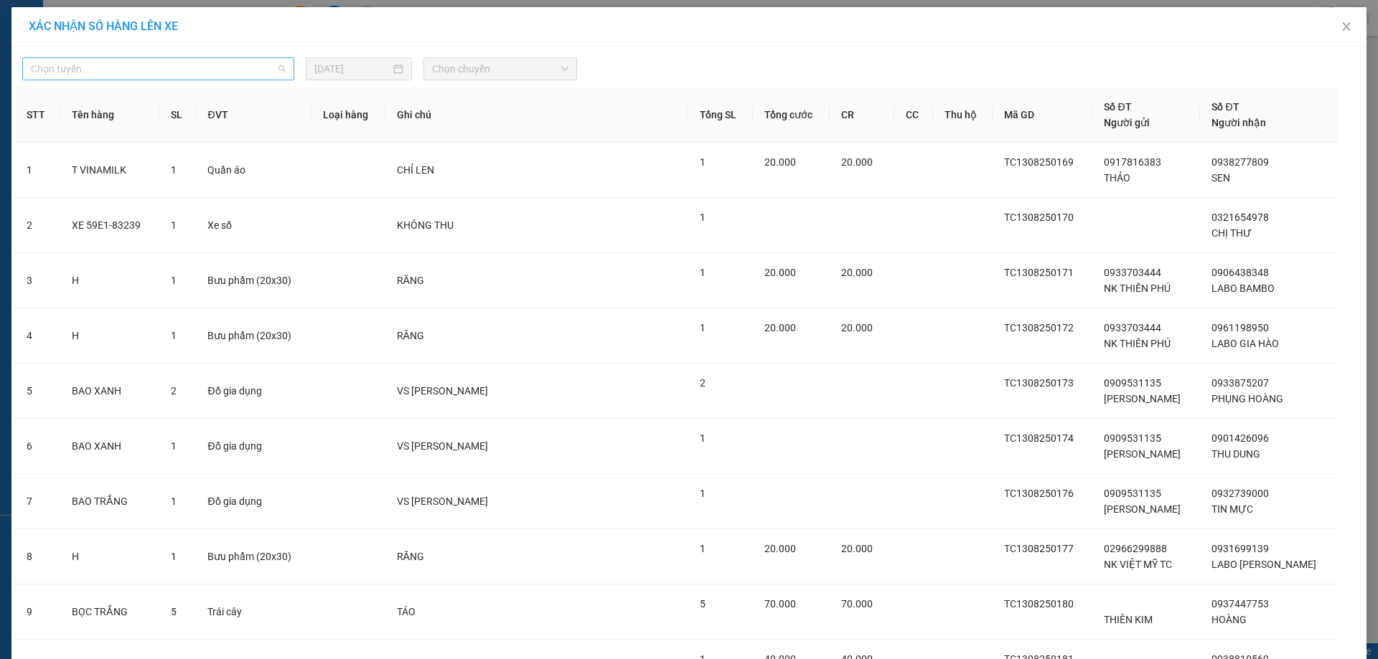
click at [266, 74] on span "Chọn tuyến" at bounding box center [158, 69] width 255 height 22
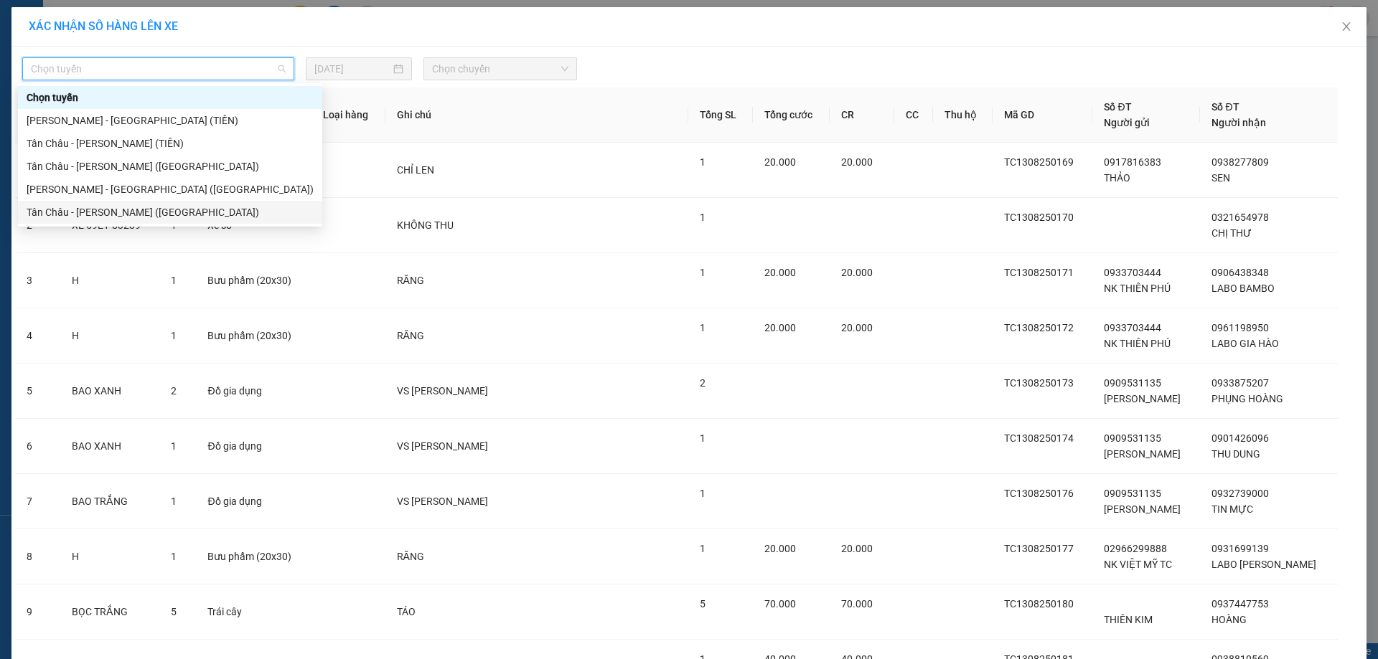
click at [194, 211] on div "Tân Châu - [PERSON_NAME] ([GEOGRAPHIC_DATA])" at bounding box center [170, 213] width 287 height 16
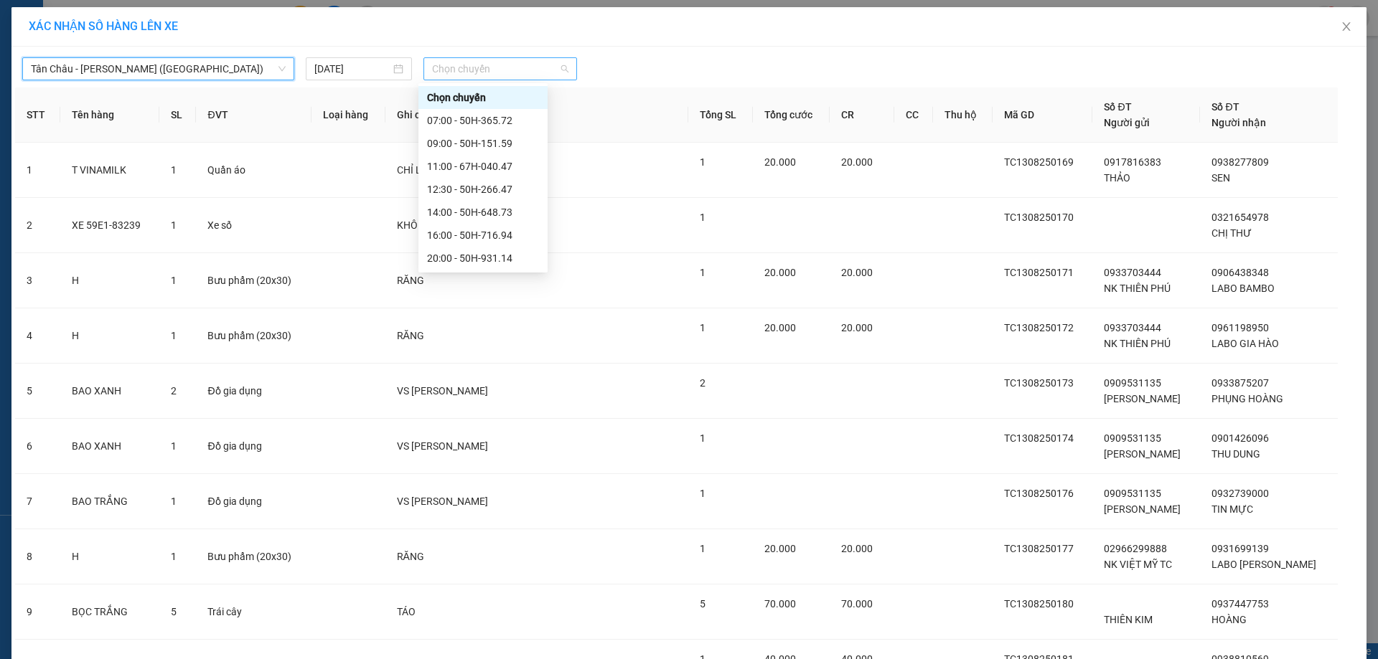
click at [472, 61] on span "Chọn chuyến" at bounding box center [500, 69] width 136 height 22
click at [479, 184] on div "22:00 - 67B-017.05" at bounding box center [483, 190] width 112 height 16
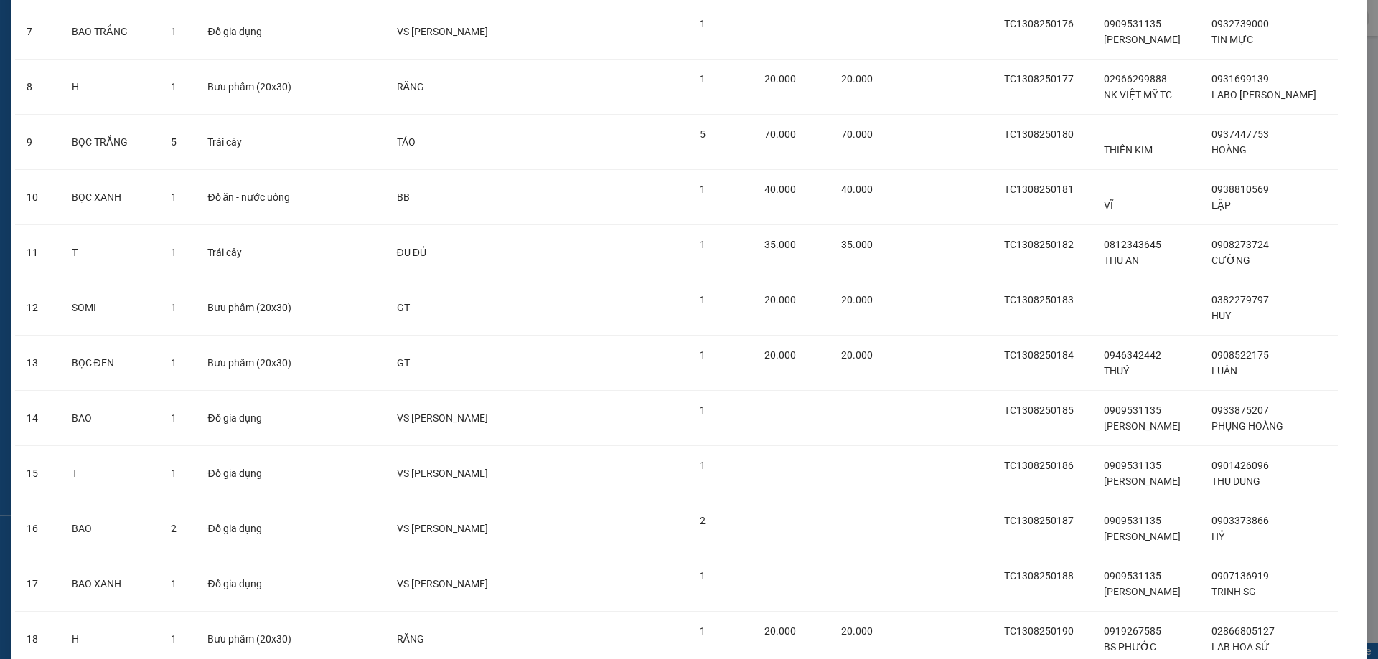
scroll to position [702, 0]
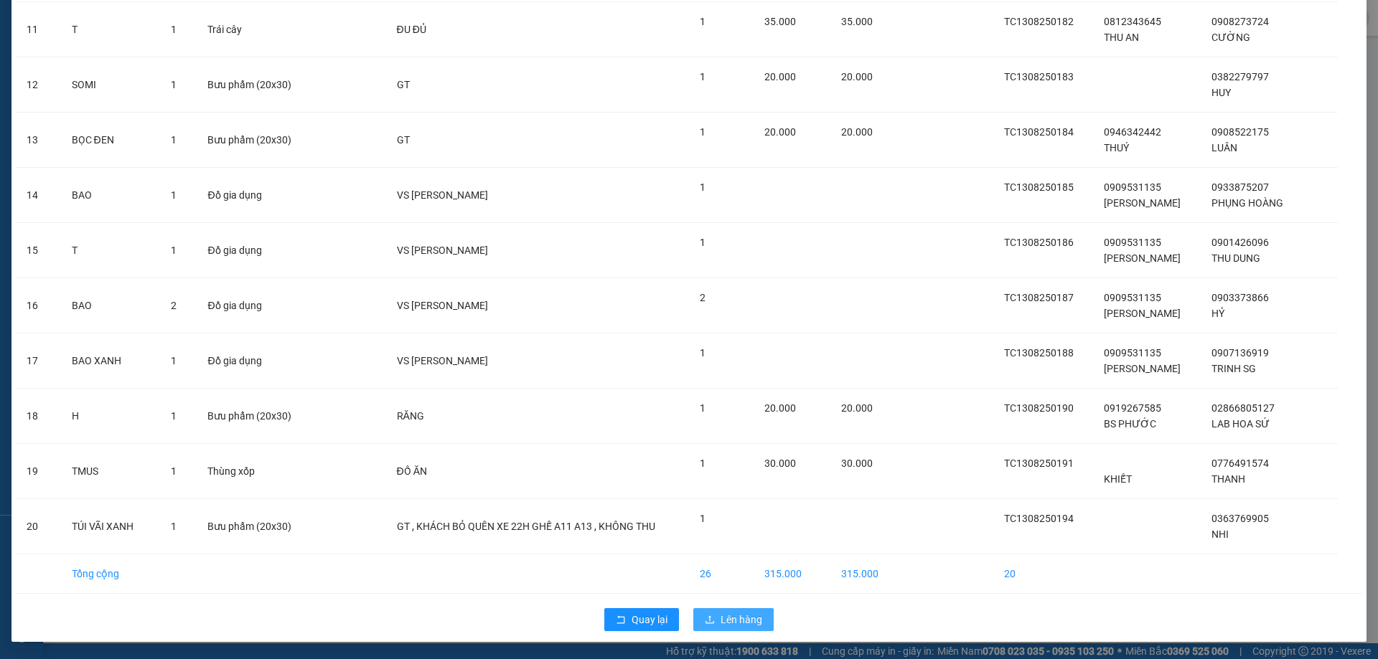
click at [720, 626] on span "Lên hàng" at bounding box center [741, 620] width 42 height 16
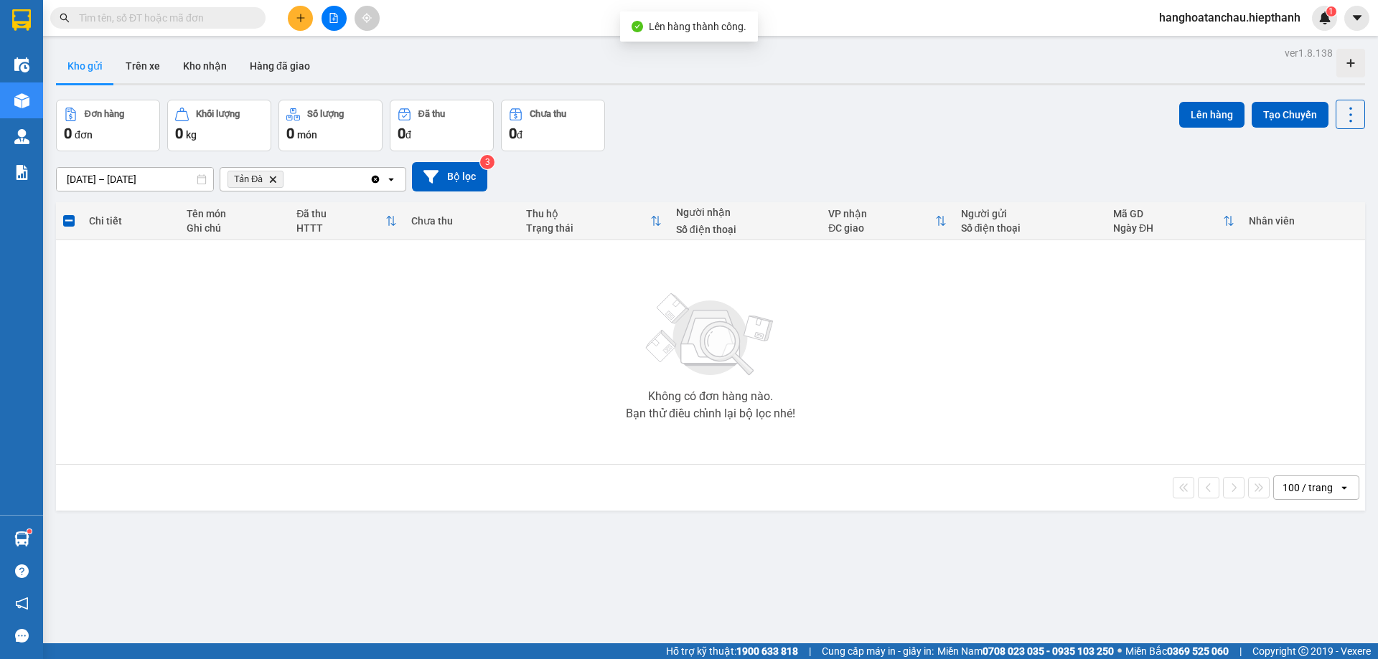
click at [271, 181] on icon "Delete" at bounding box center [272, 179] width 9 height 9
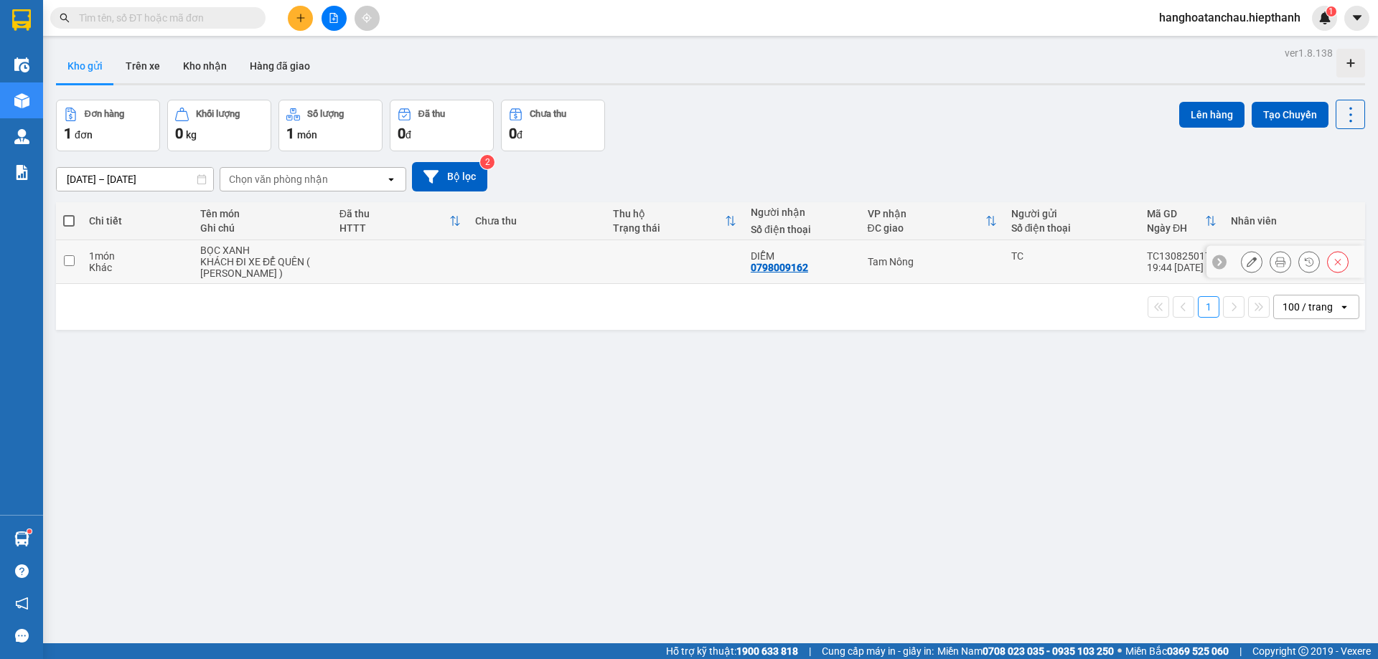
click at [66, 256] on input "checkbox" at bounding box center [69, 260] width 11 height 11
checkbox input "true"
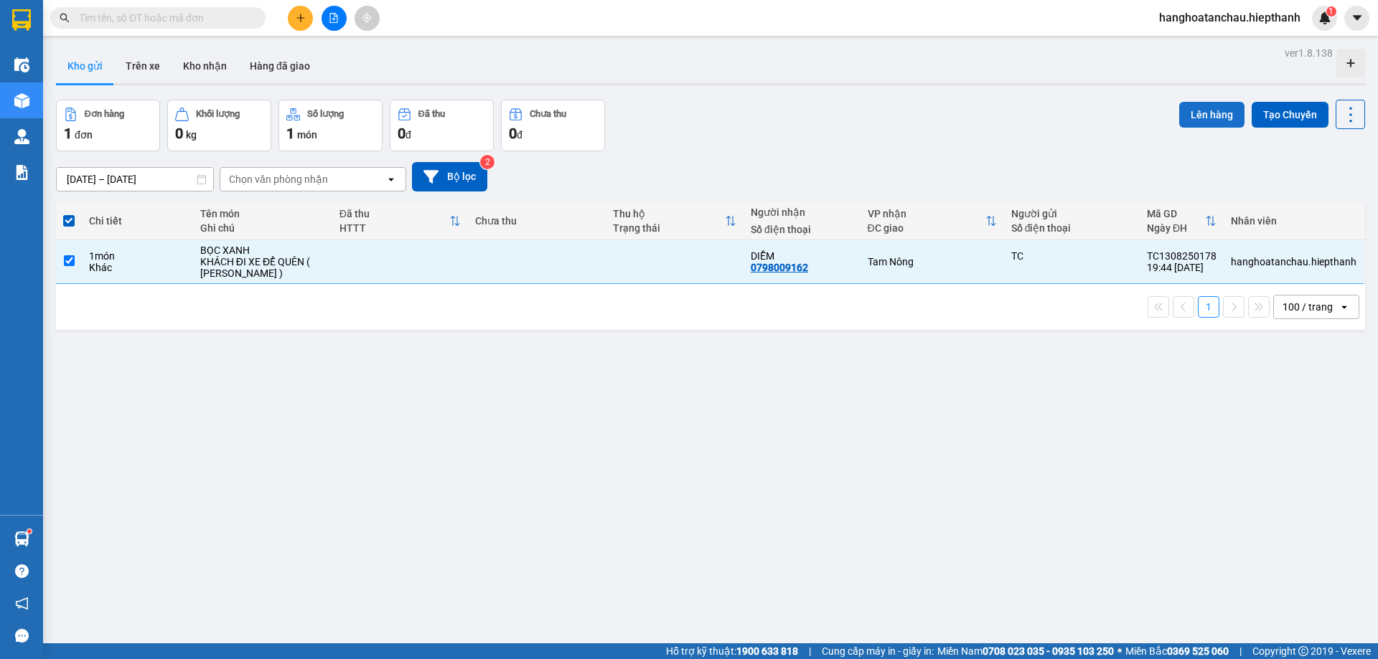
click at [1211, 116] on button "Lên hàng" at bounding box center [1211, 115] width 65 height 26
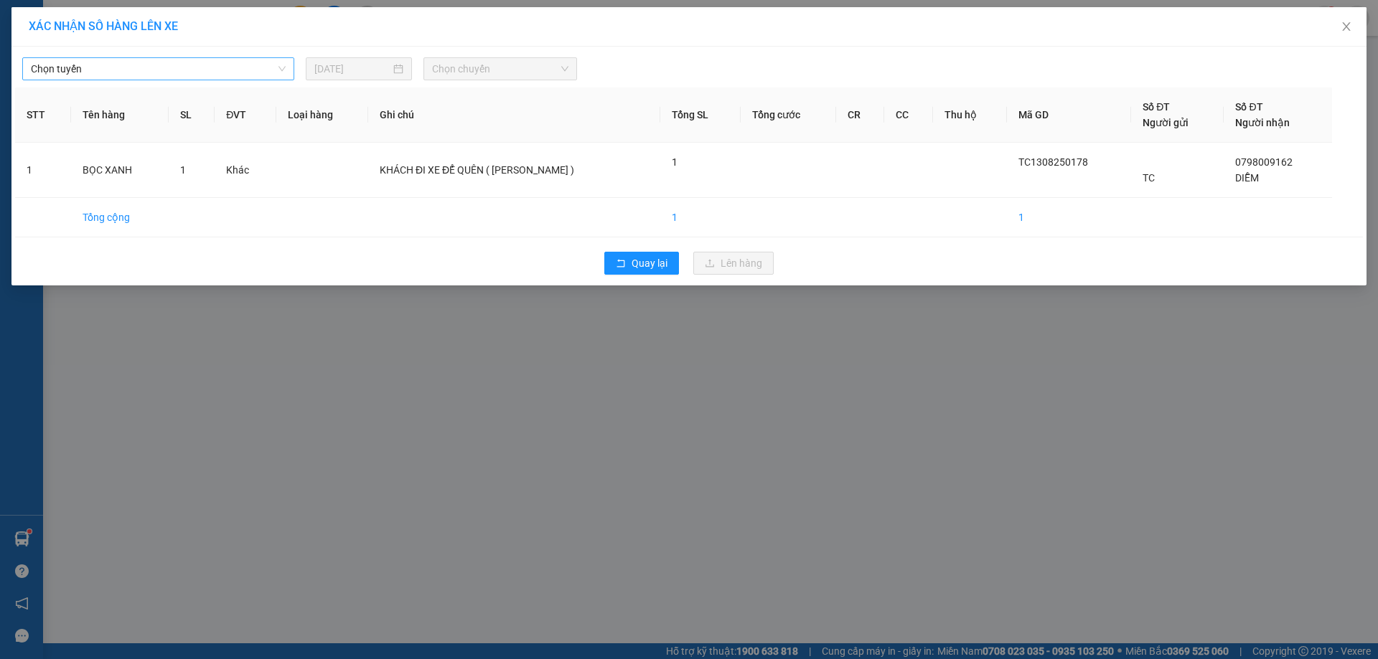
click at [213, 62] on span "Chọn tuyến" at bounding box center [158, 69] width 255 height 22
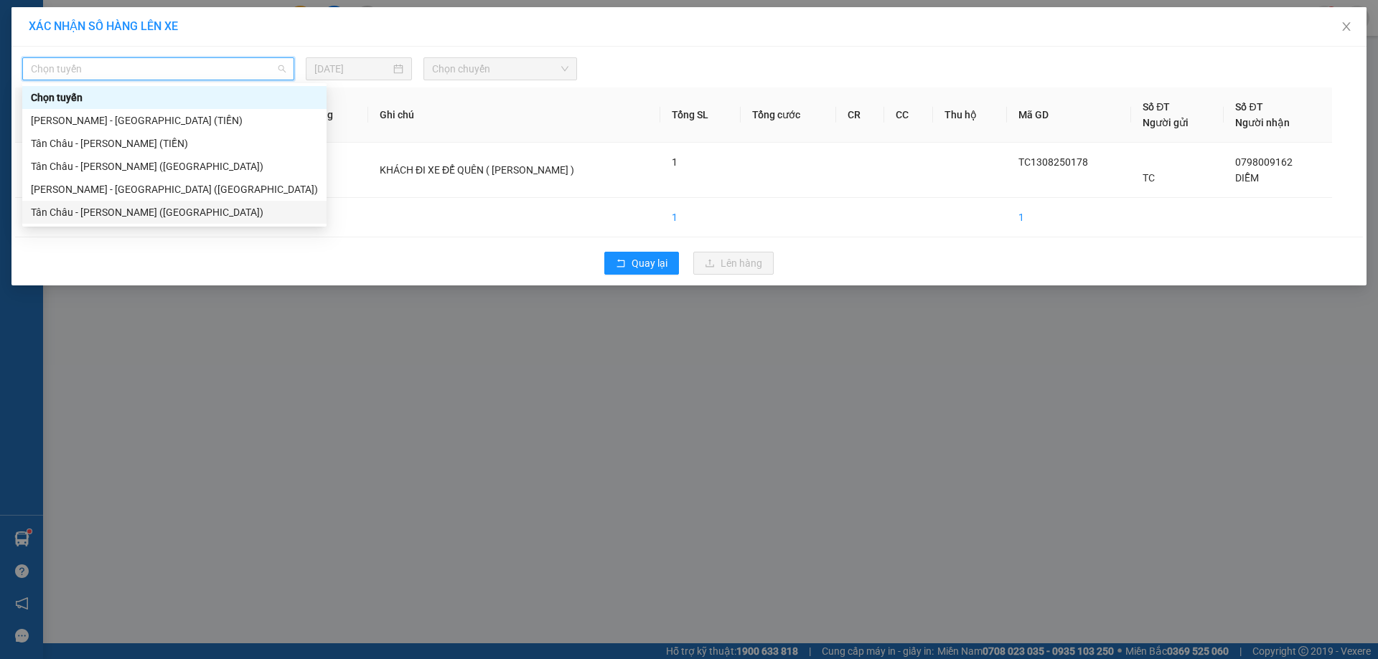
click at [152, 205] on div "Tân Châu - [PERSON_NAME] ([GEOGRAPHIC_DATA])" at bounding box center [174, 213] width 287 height 16
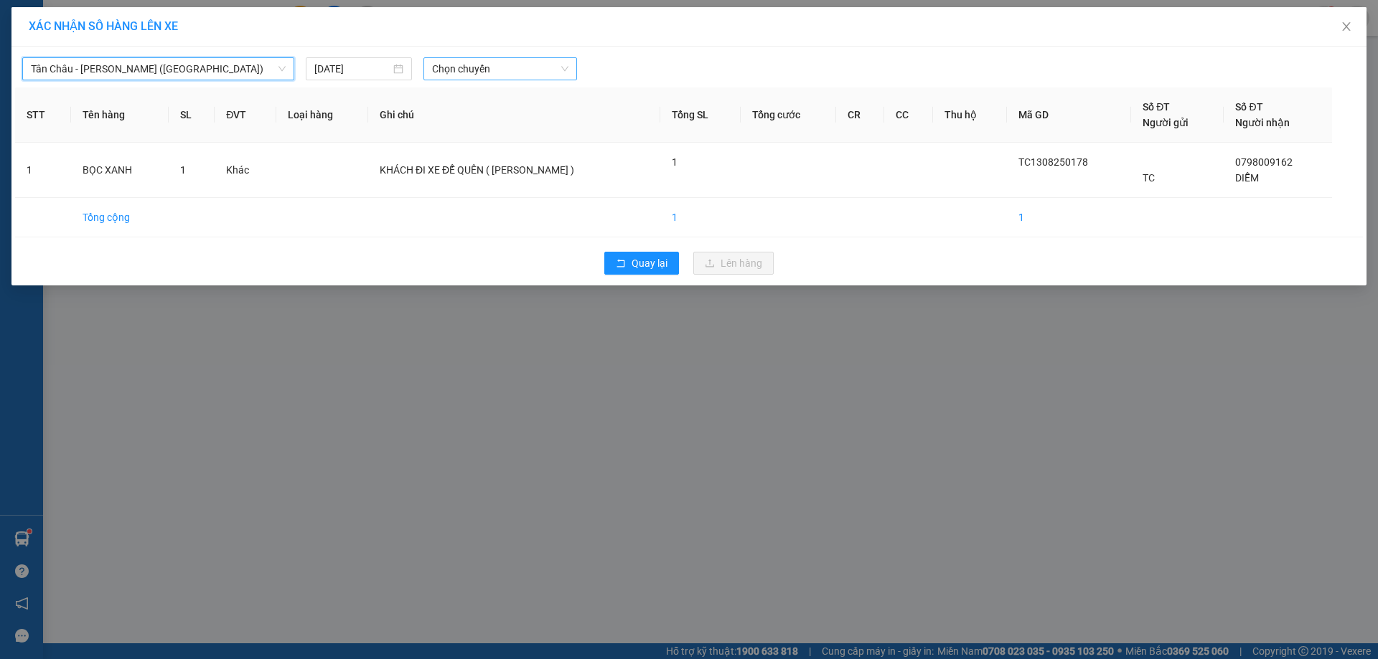
click at [461, 66] on span "Chọn chuyến" at bounding box center [500, 69] width 136 height 22
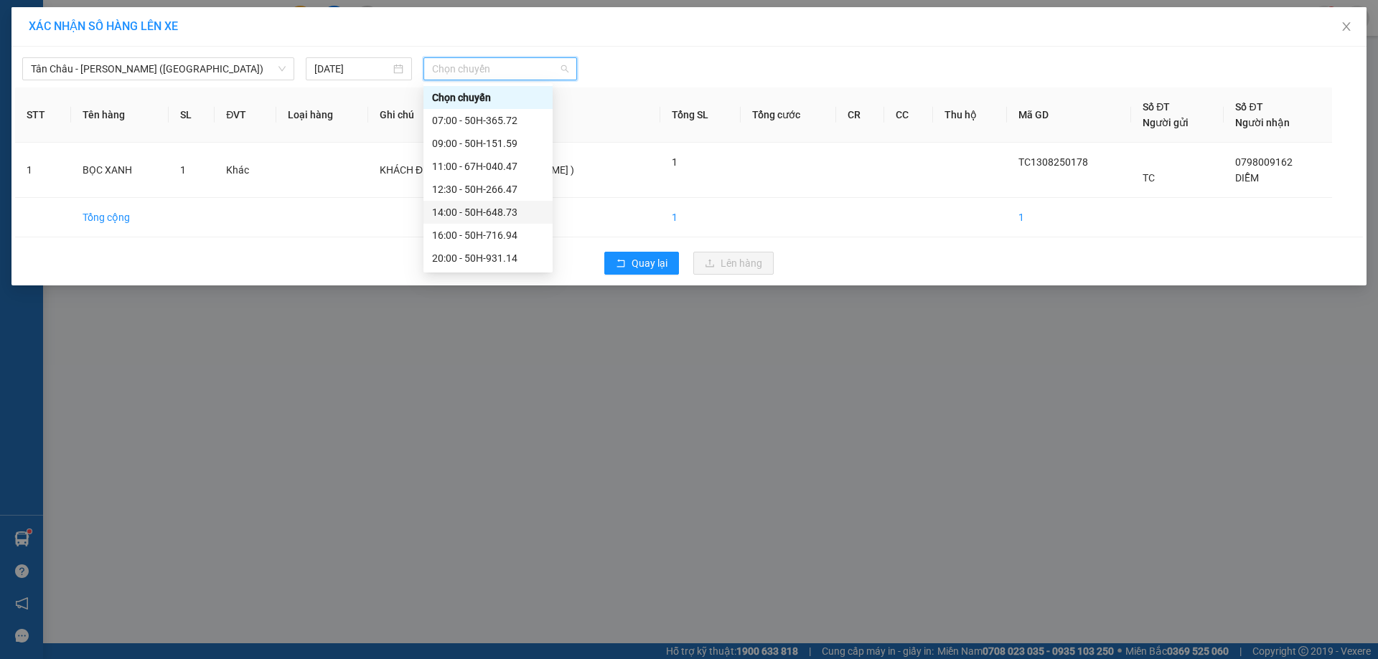
scroll to position [92, 0]
click at [472, 173] on div "20:00 - 50H-931.14" at bounding box center [488, 167] width 112 height 16
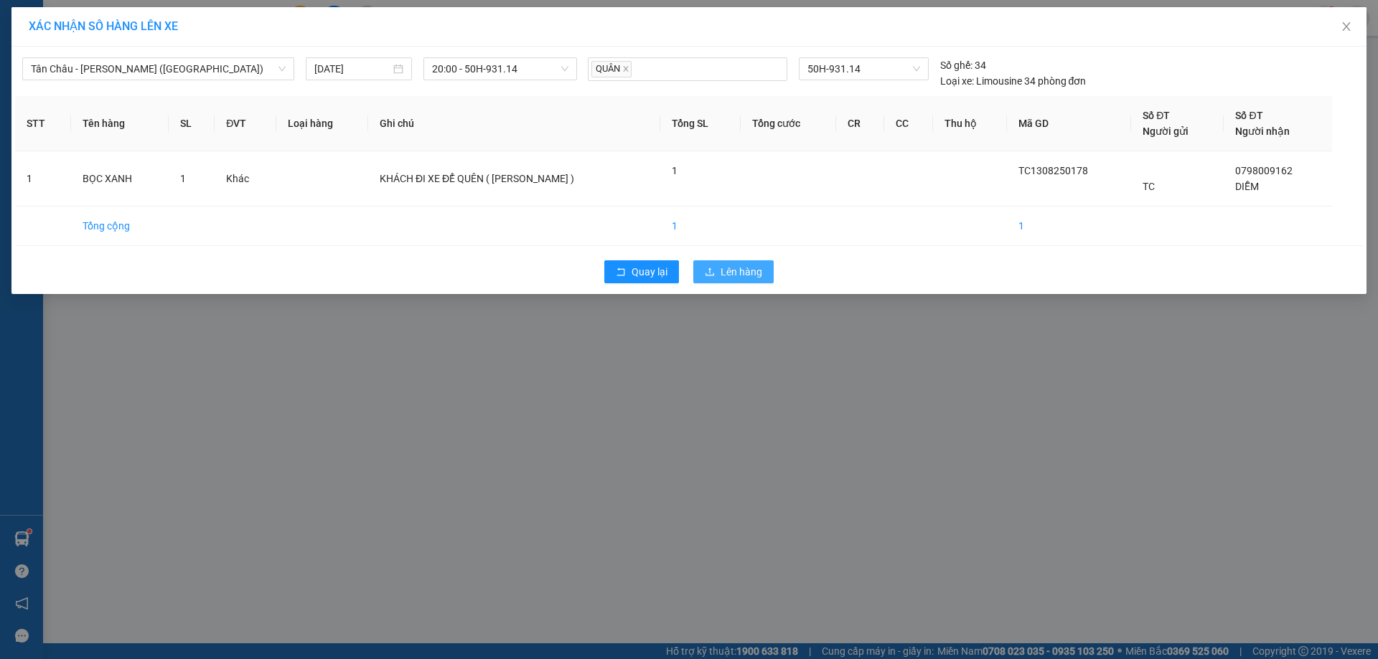
click at [761, 273] on span "Lên hàng" at bounding box center [741, 272] width 42 height 16
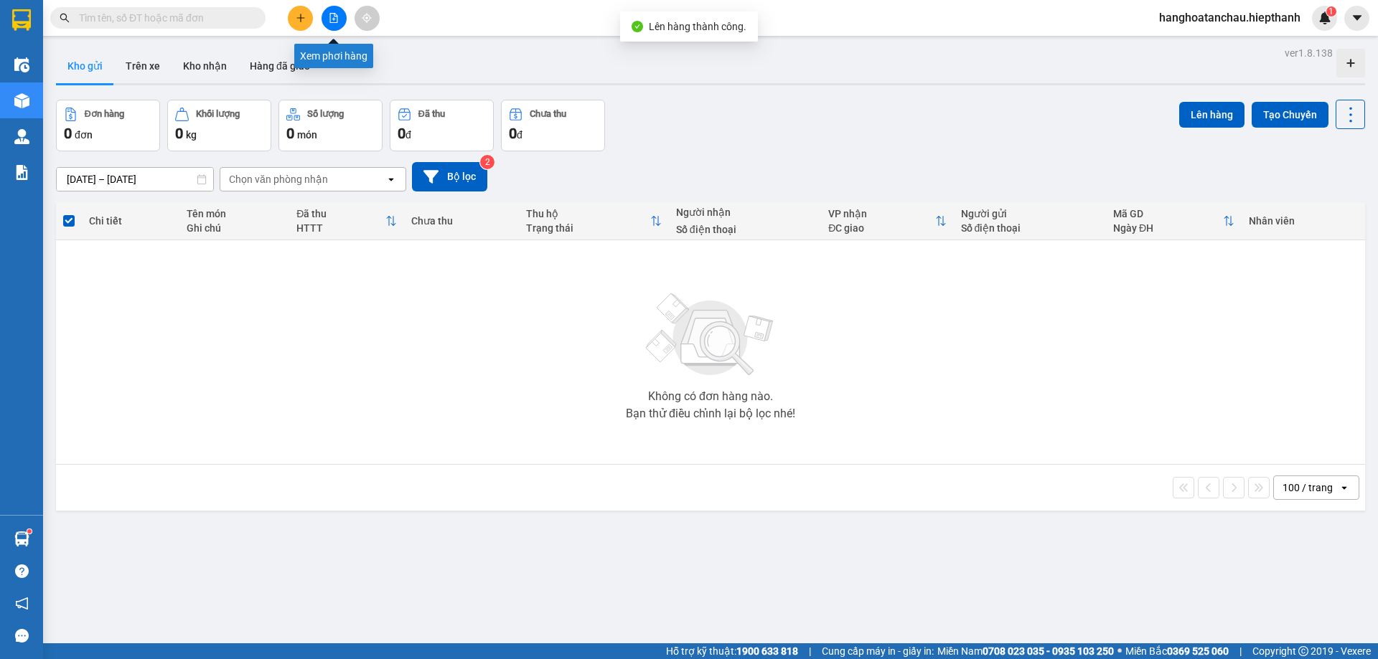
click at [324, 22] on button at bounding box center [333, 18] width 25 height 25
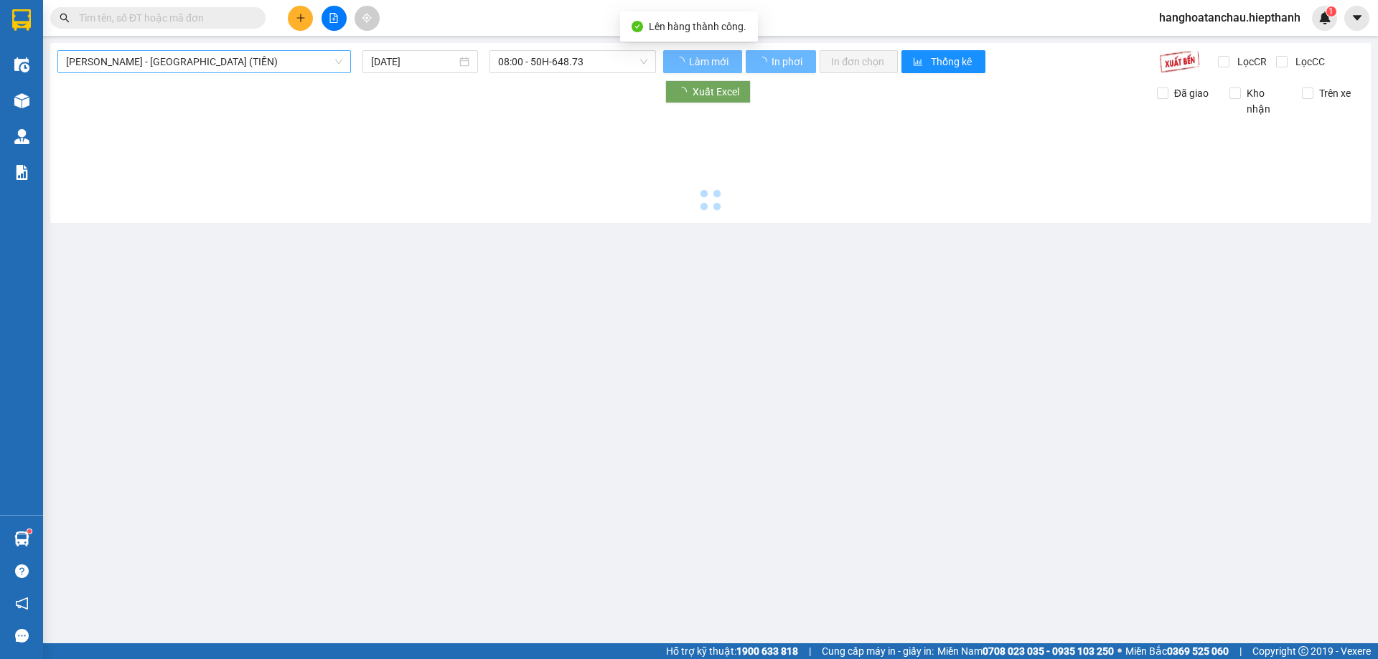
type input "[DATE]"
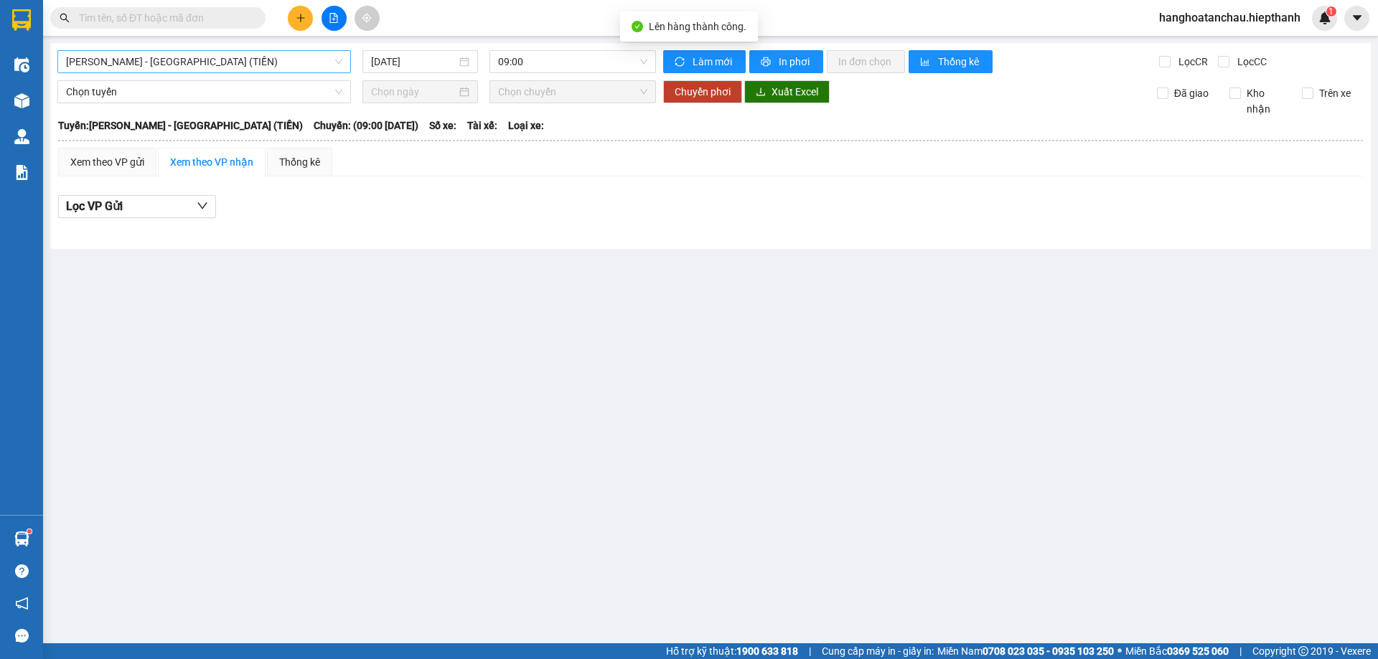
click at [238, 68] on span "[PERSON_NAME] - [GEOGRAPHIC_DATA] (TIỀN)" at bounding box center [204, 62] width 276 height 22
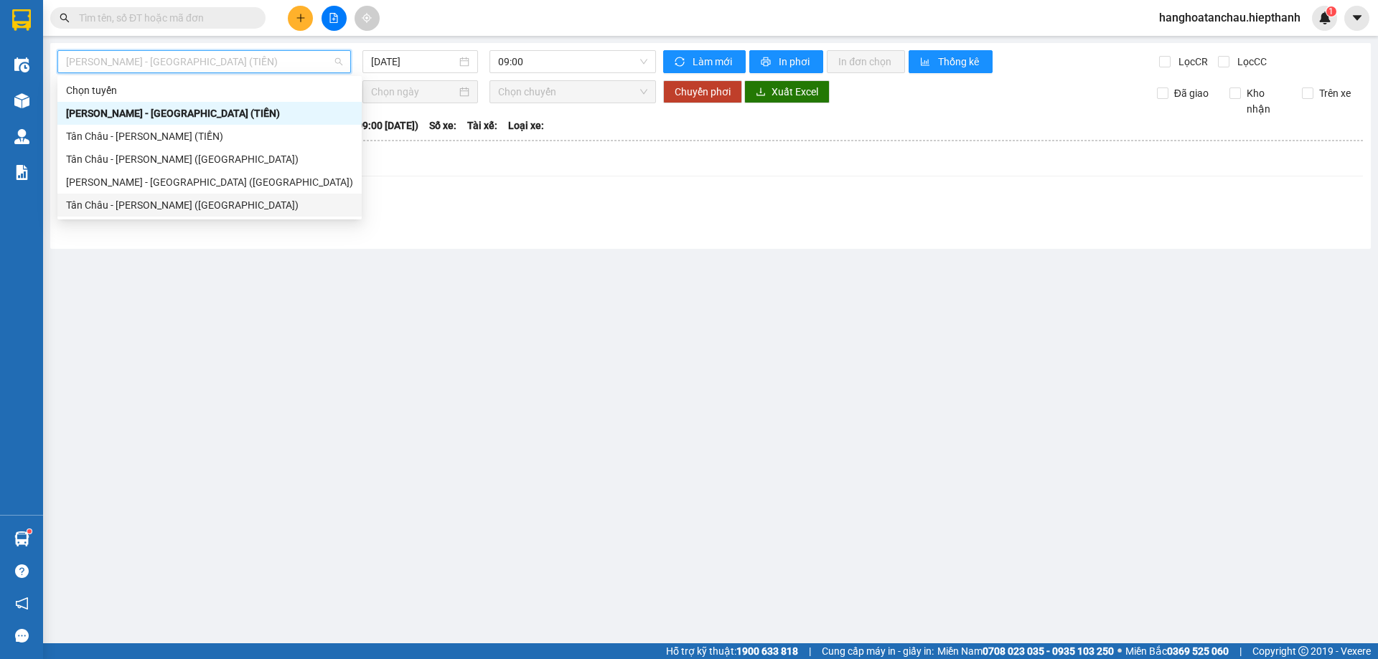
click at [197, 208] on div "Tân Châu - [PERSON_NAME] ([GEOGRAPHIC_DATA])" at bounding box center [209, 205] width 287 height 16
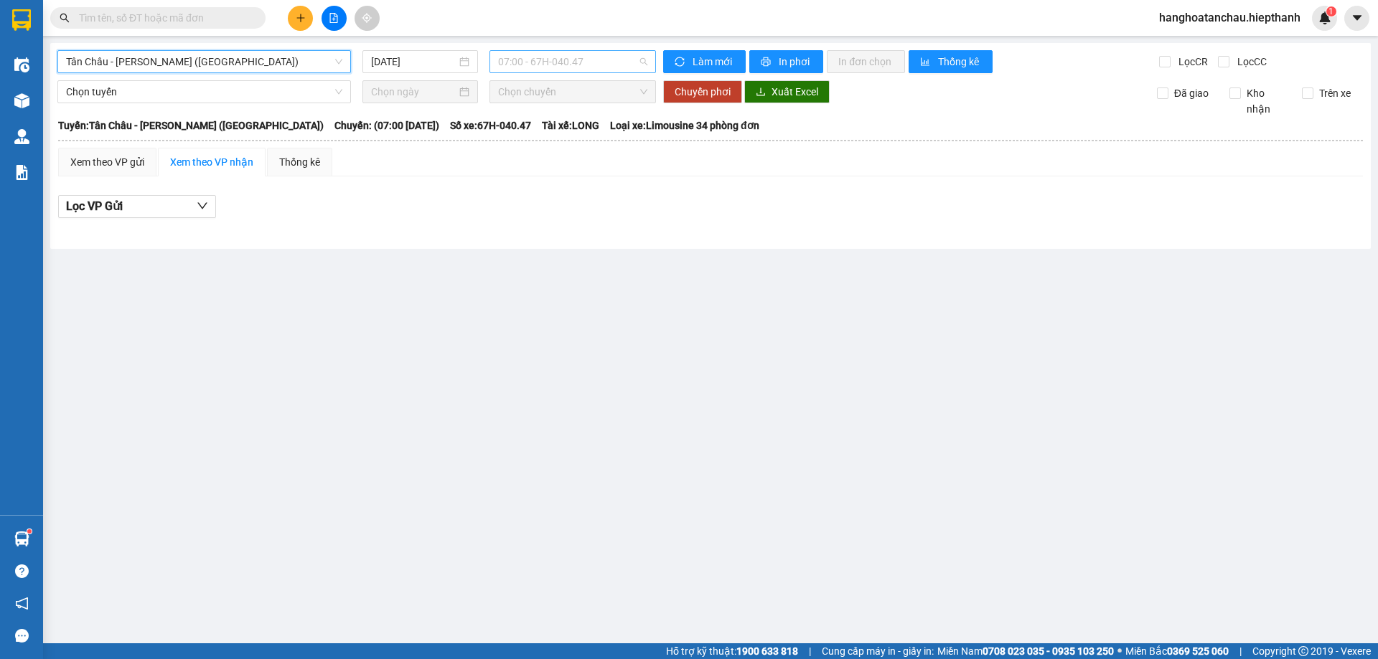
click at [581, 67] on span "07:00 - 67H-040.47" at bounding box center [572, 62] width 149 height 22
click at [439, 66] on input "[DATE]" at bounding box center [413, 62] width 85 height 16
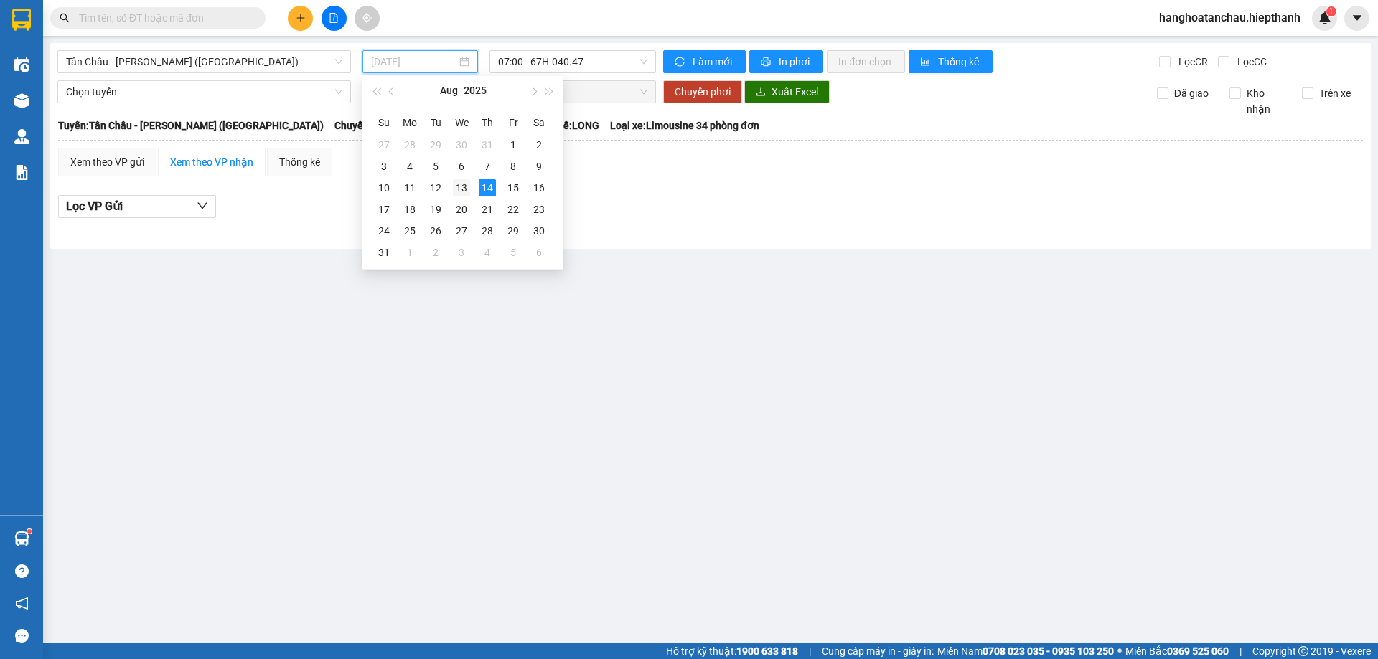
click at [472, 196] on td "13" at bounding box center [461, 188] width 26 height 22
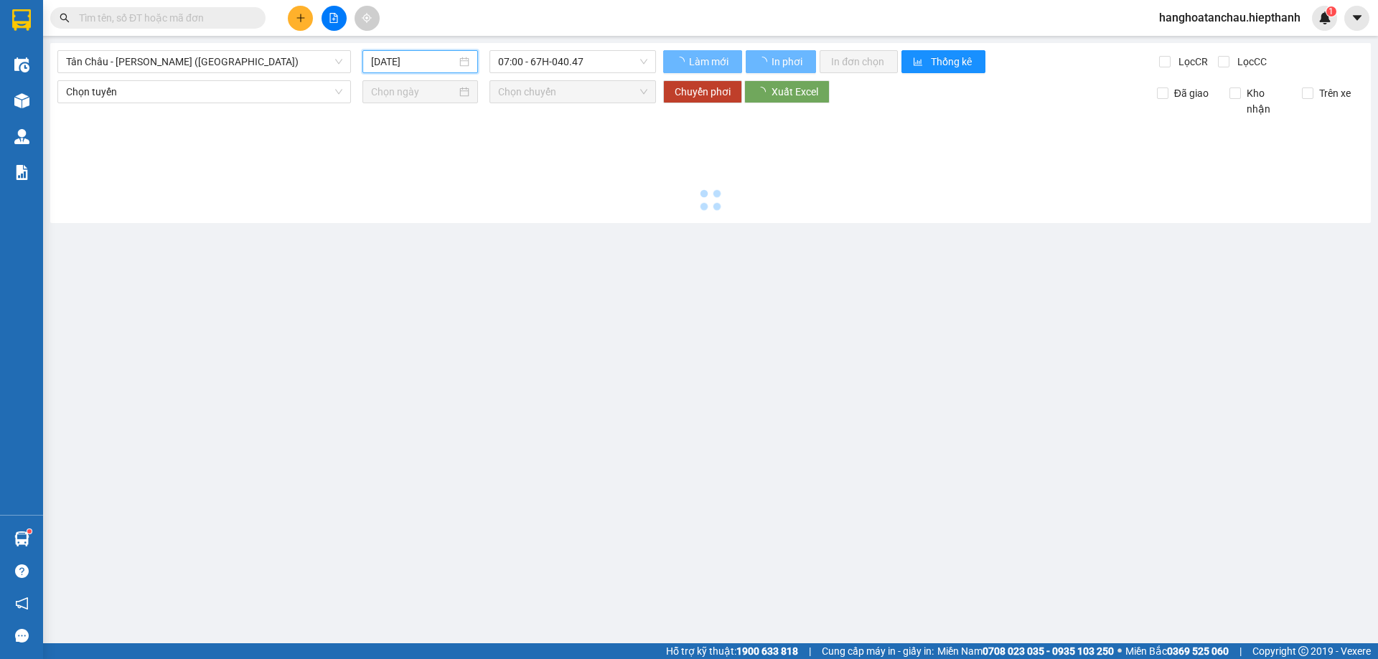
type input "[DATE]"
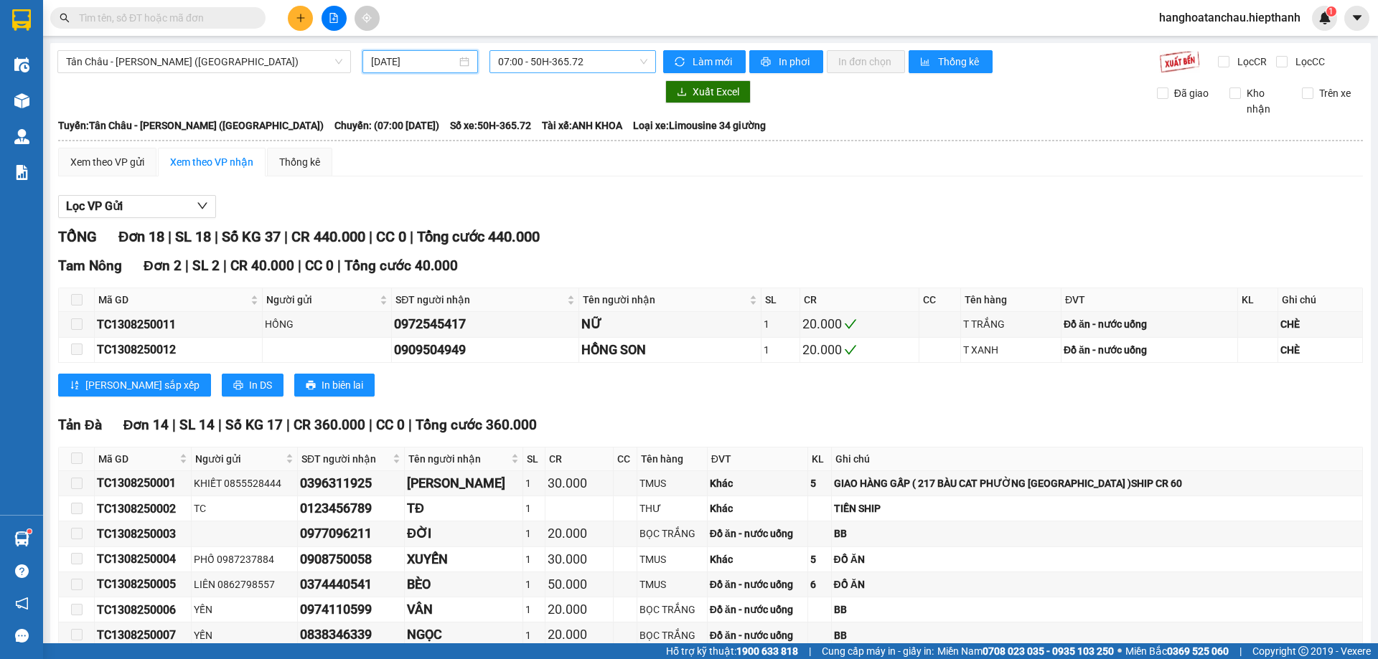
click at [532, 62] on span "07:00 - 50H-365.72" at bounding box center [572, 62] width 149 height 22
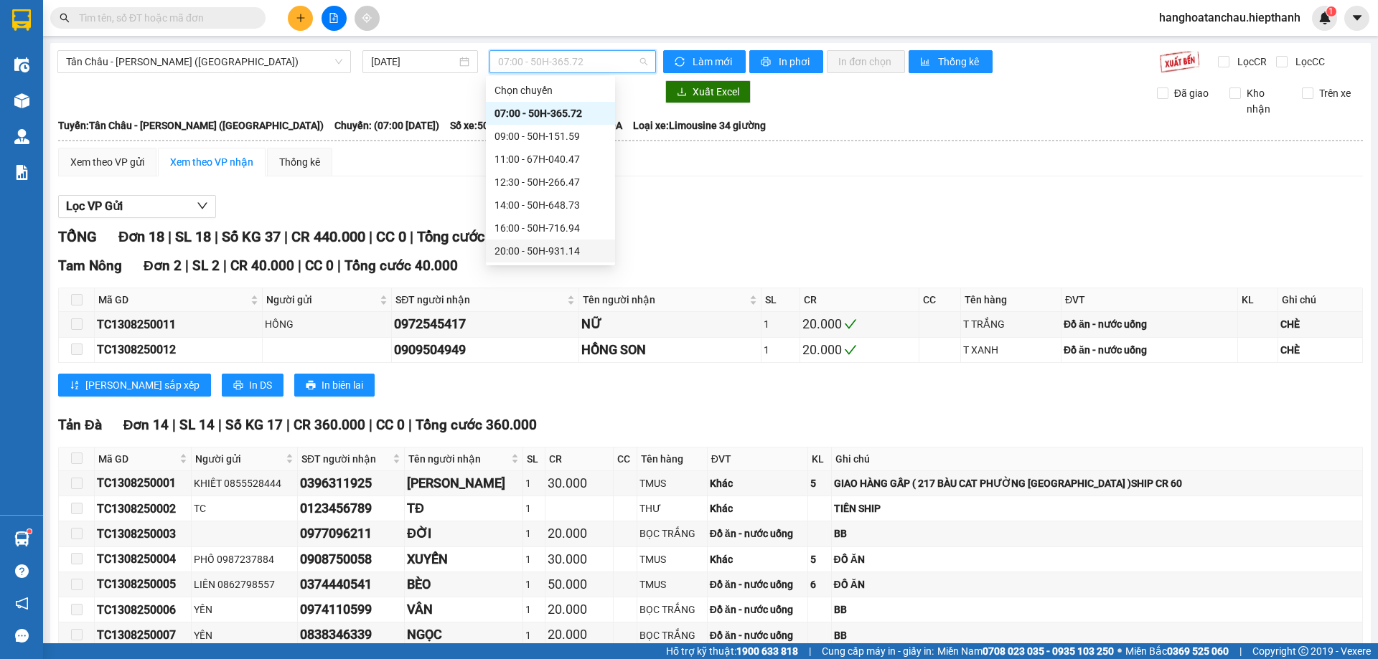
scroll to position [92, 0]
click at [529, 163] on div "20:00 - 50H-931.14" at bounding box center [550, 159] width 112 height 16
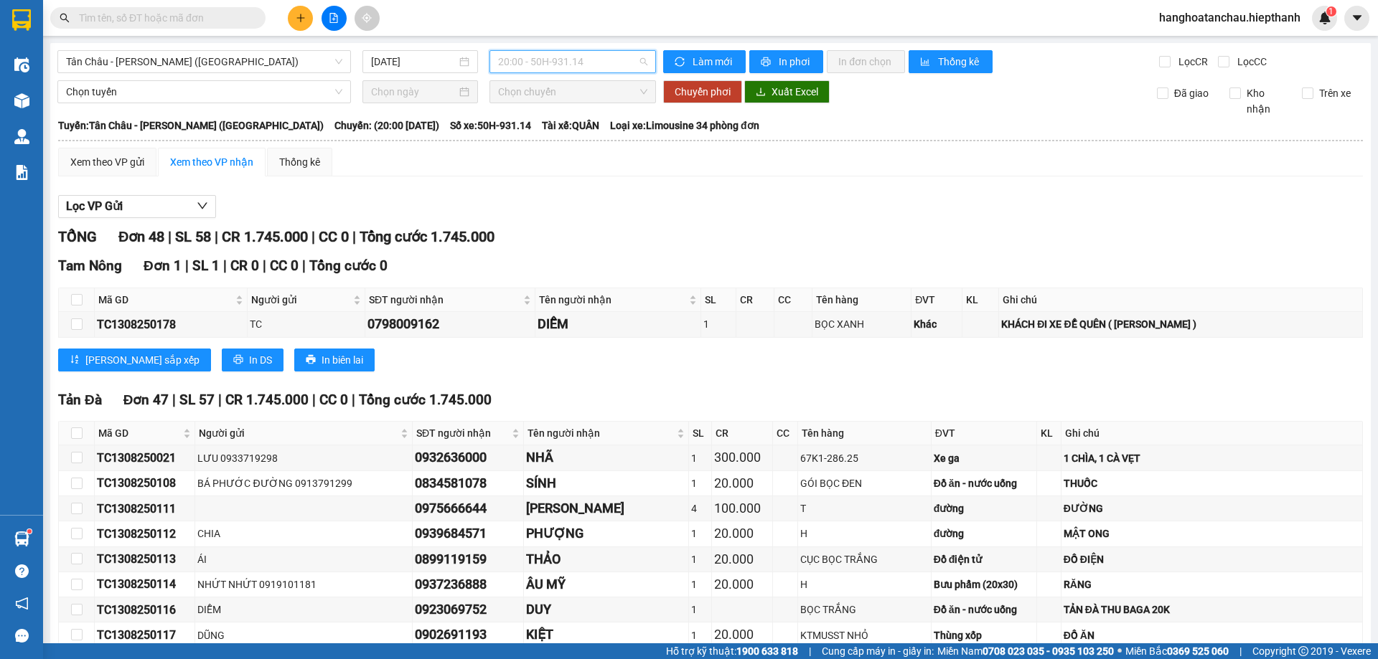
drag, startPoint x: 556, startPoint y: 63, endPoint x: 558, endPoint y: 108, distance: 44.5
click at [557, 64] on span "20:00 - 50H-931.14" at bounding box center [572, 62] width 149 height 22
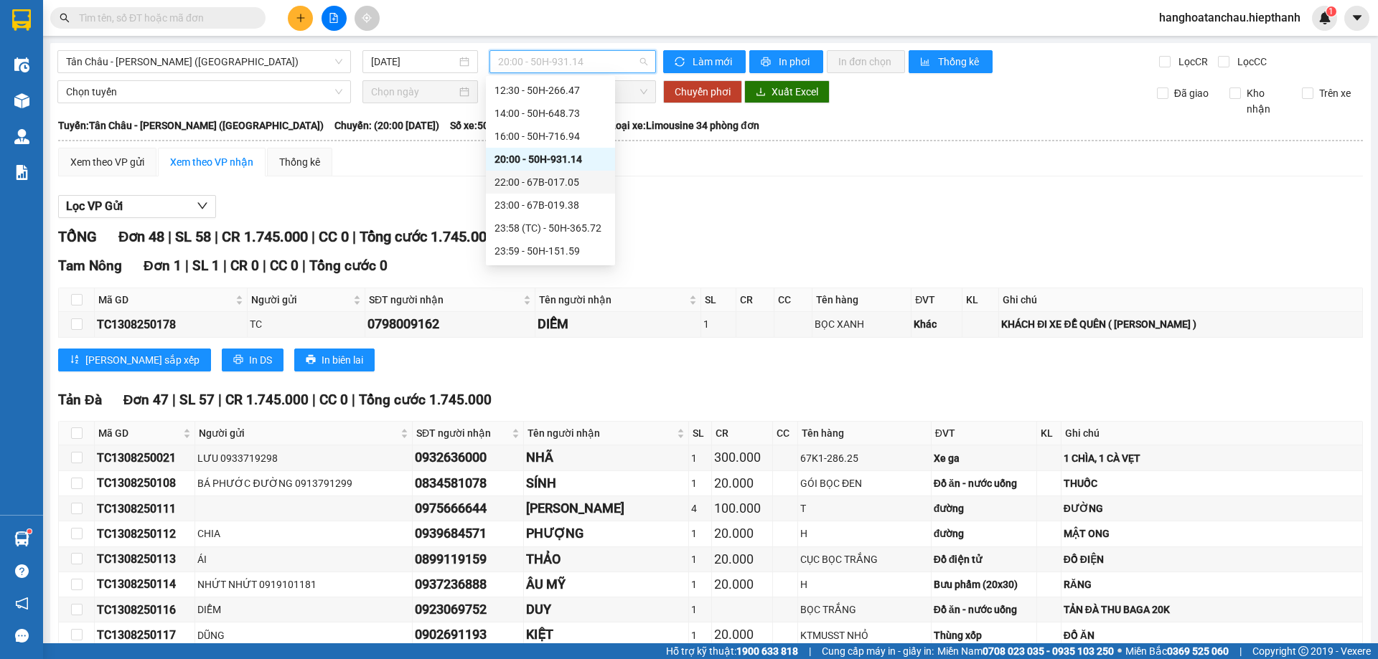
click at [535, 177] on div "22:00 - 67B-017.05" at bounding box center [550, 182] width 112 height 16
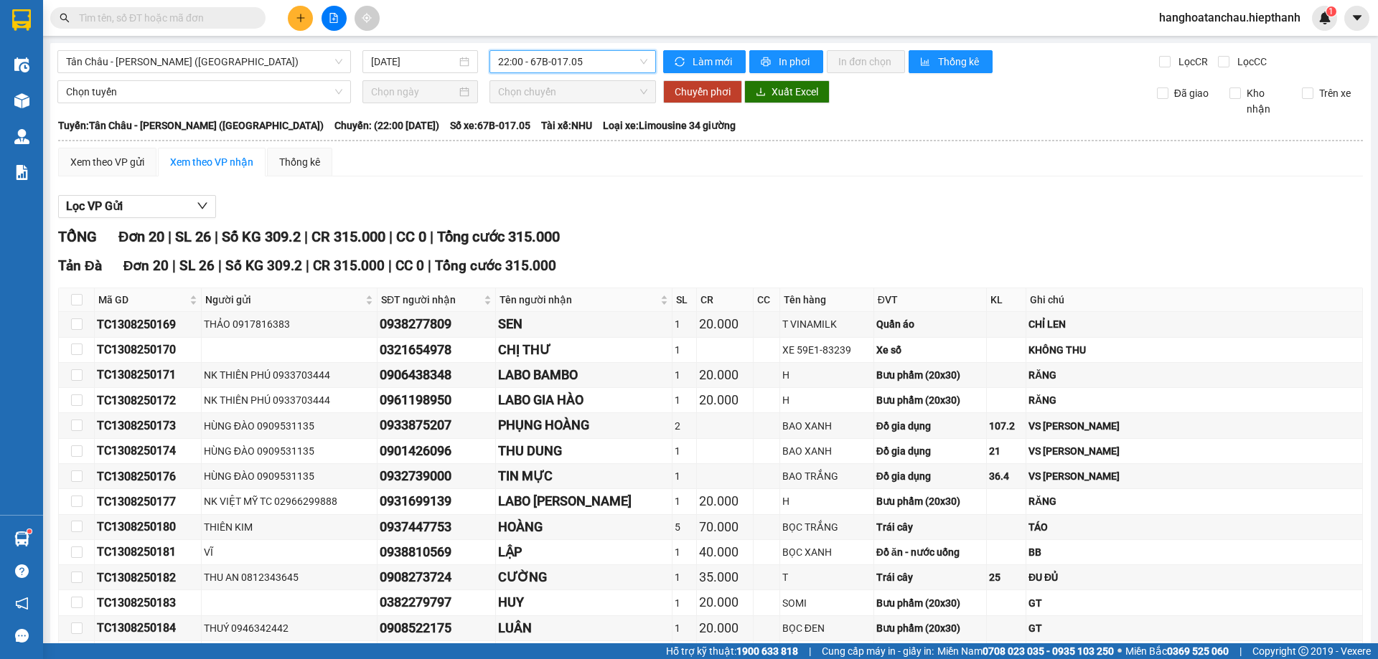
click at [551, 64] on span "22:00 - 67B-017.05" at bounding box center [572, 62] width 149 height 22
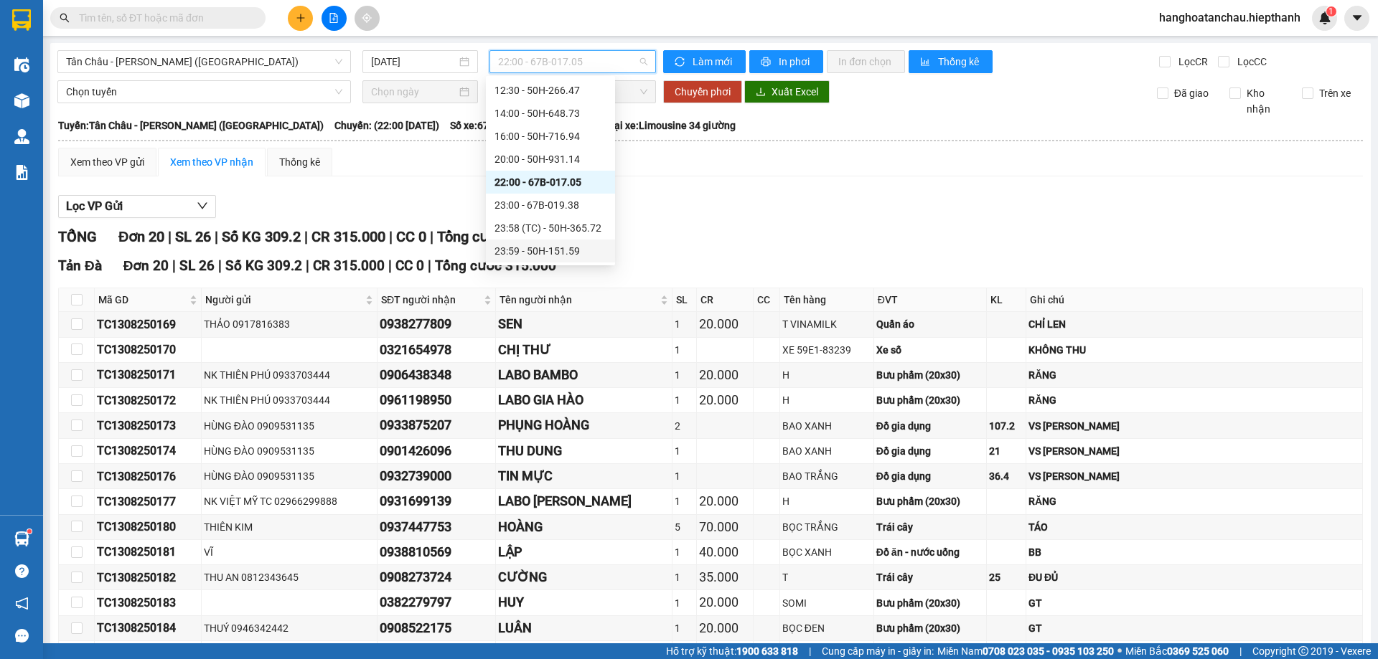
click at [556, 244] on div "23:59 - 50H-151.59" at bounding box center [550, 251] width 112 height 16
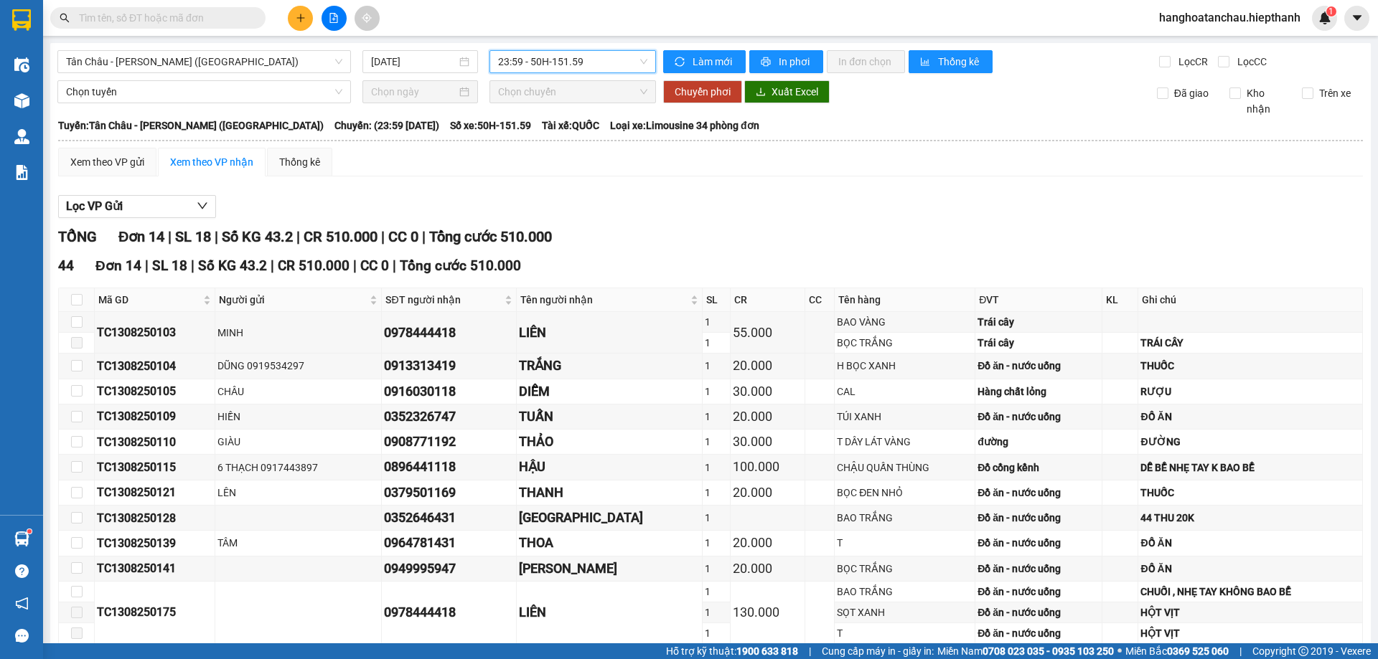
click at [611, 63] on span "23:59 - 50H-151.59" at bounding box center [572, 62] width 149 height 22
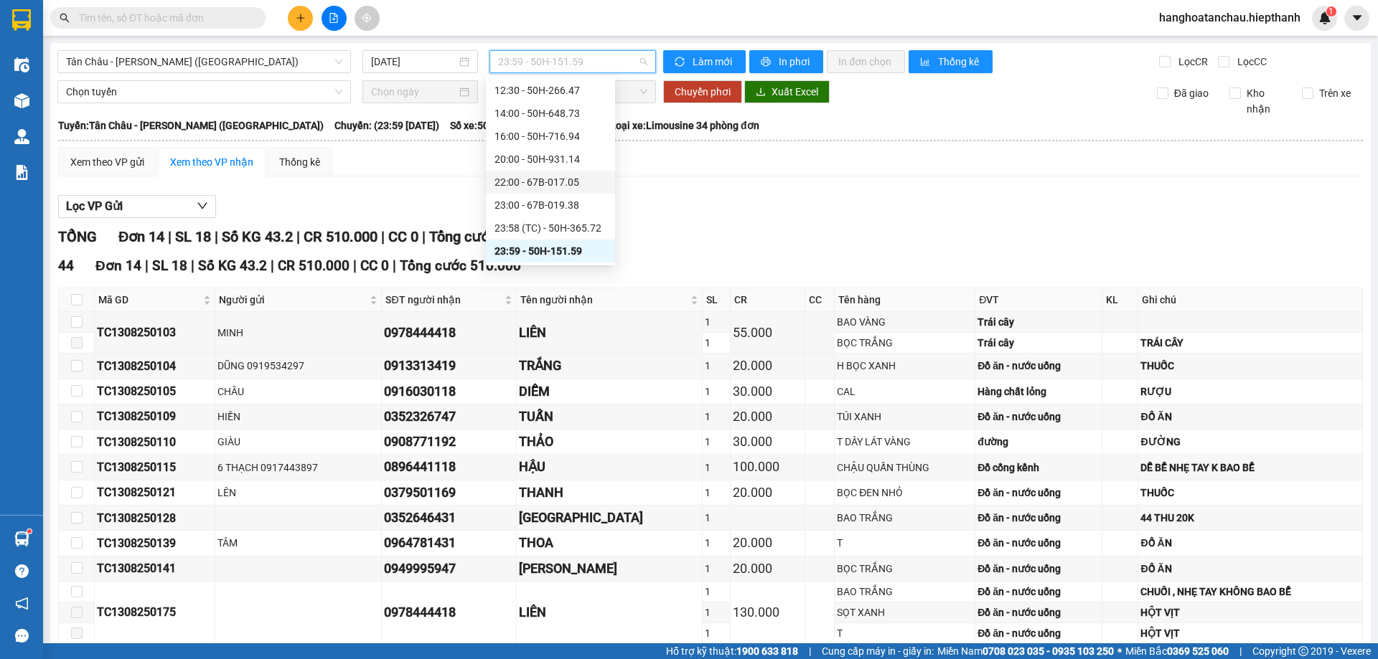
click at [537, 187] on div "22:00 - 67B-017.05" at bounding box center [550, 182] width 112 height 16
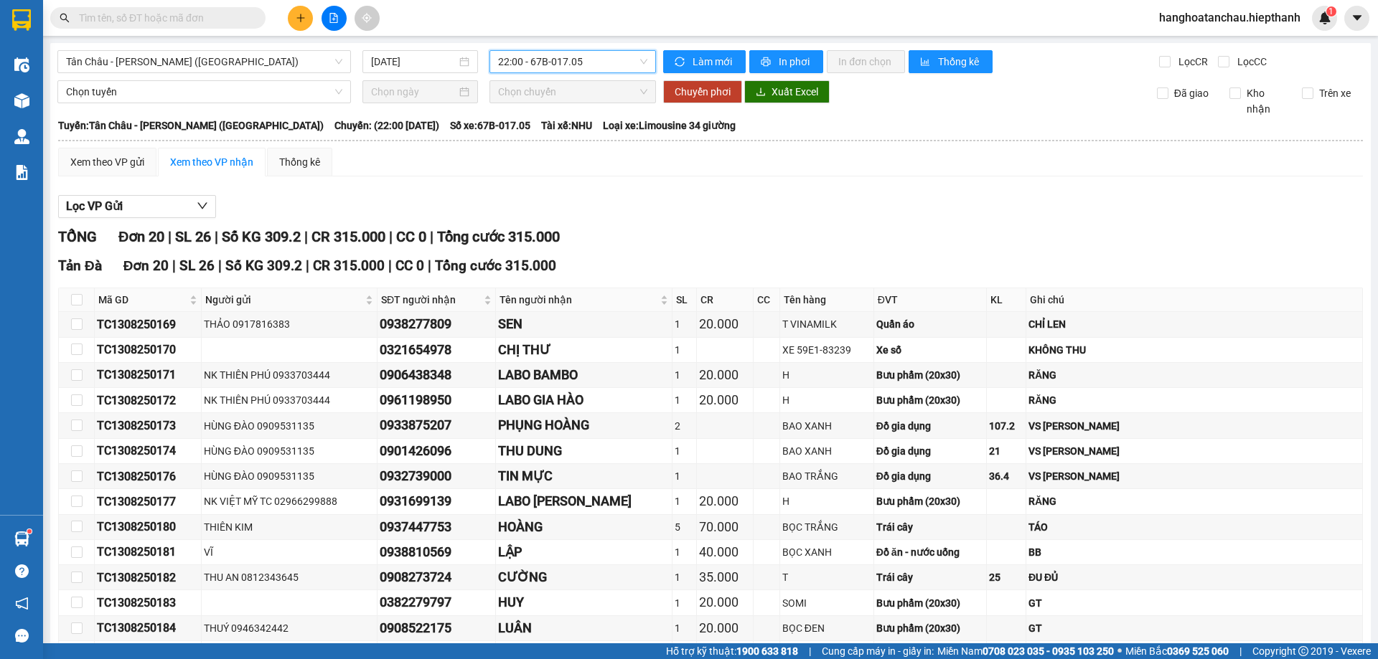
click at [601, 62] on span "22:00 - 67B-017.05" at bounding box center [572, 62] width 149 height 22
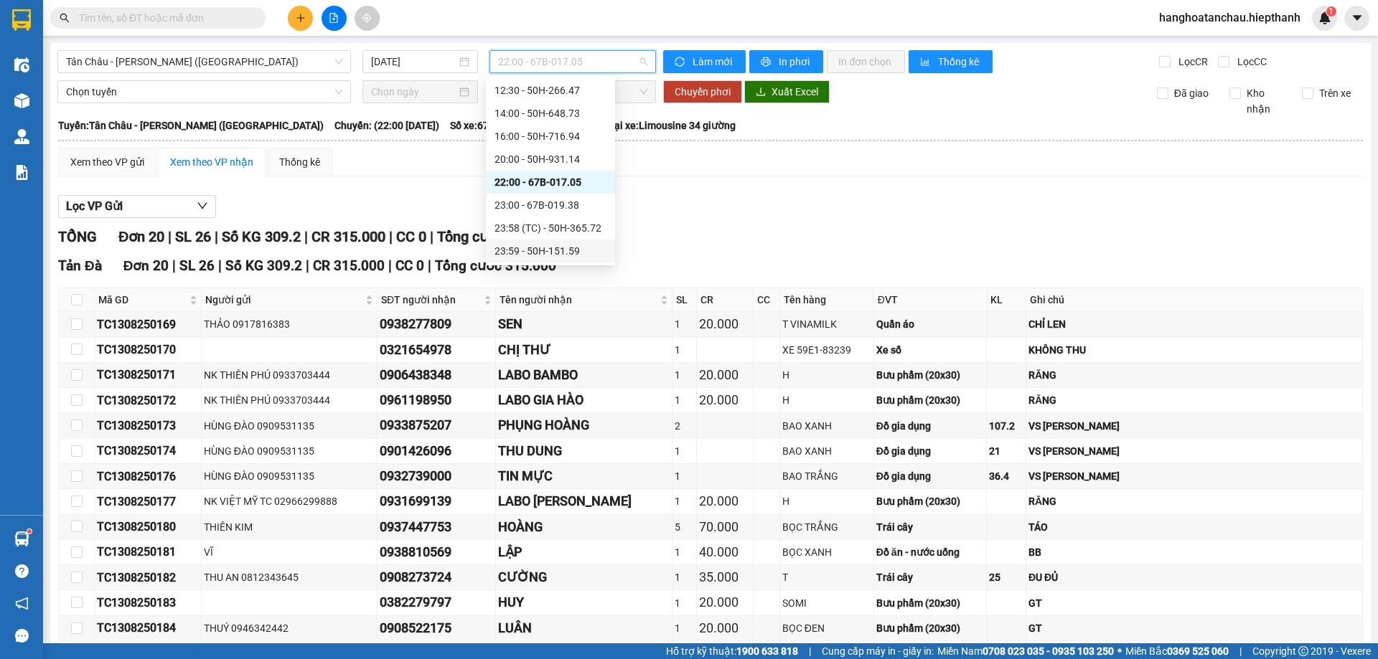
click at [563, 250] on div "23:59 - 50H-151.59" at bounding box center [550, 251] width 112 height 16
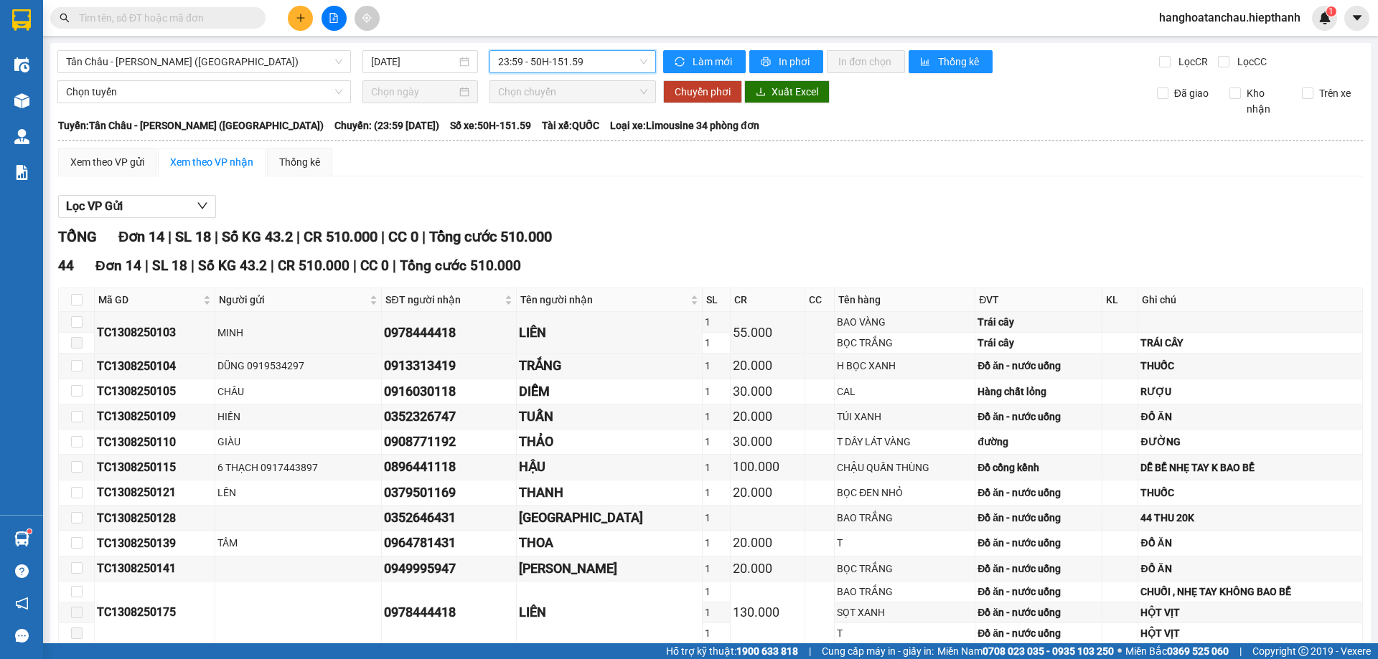
click at [563, 59] on span "23:59 - 50H-151.59" at bounding box center [572, 62] width 149 height 22
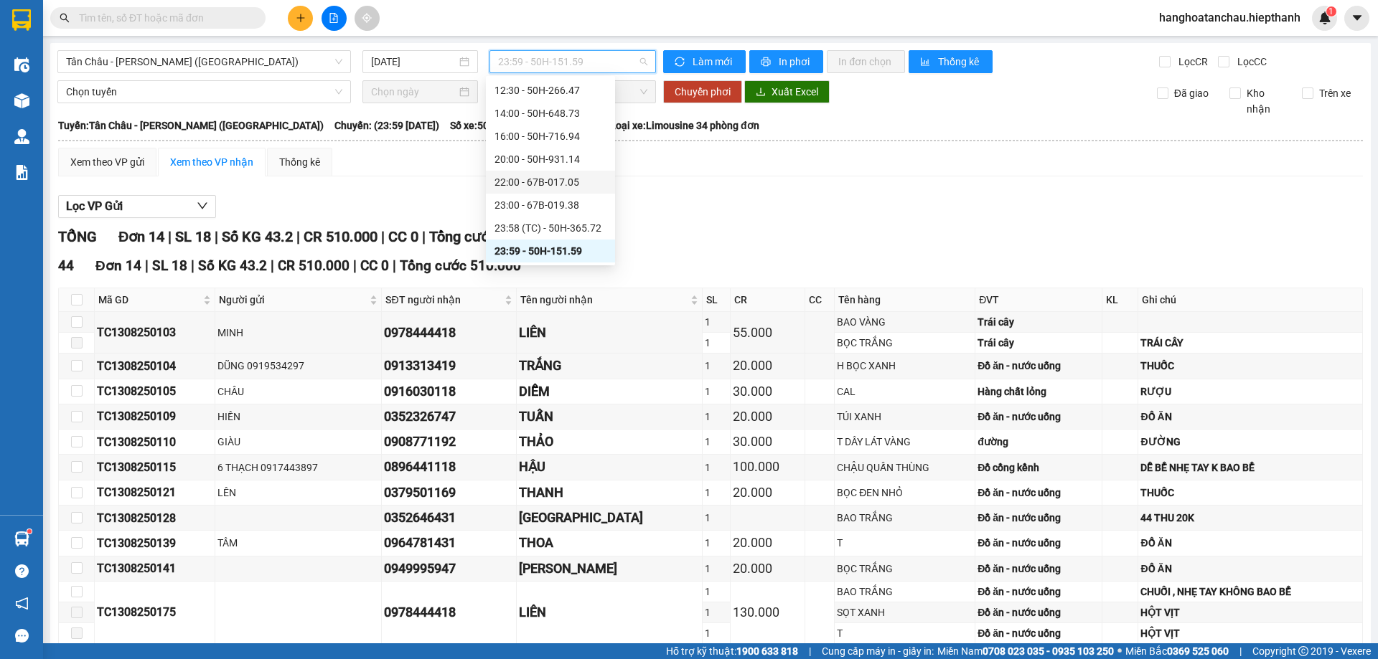
click at [507, 180] on div "22:00 - 67B-017.05" at bounding box center [550, 182] width 112 height 16
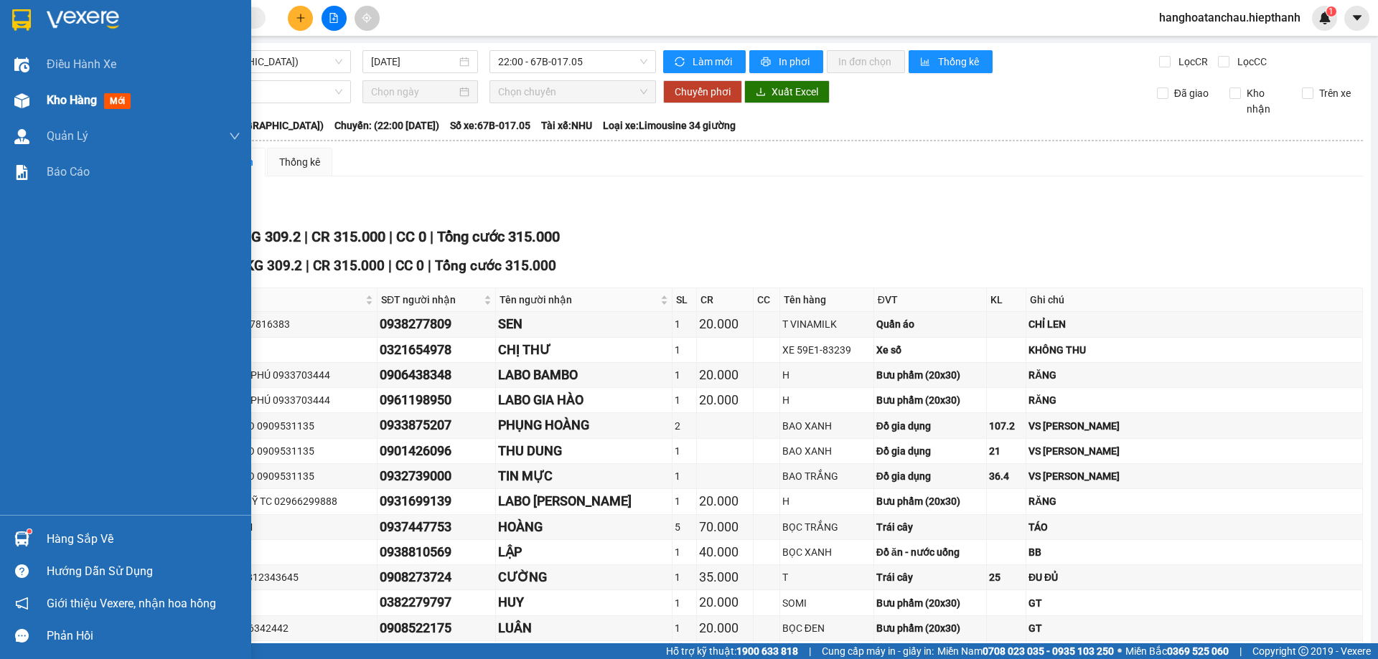
click at [34, 96] on div "Kho hàng mới" at bounding box center [125, 101] width 251 height 36
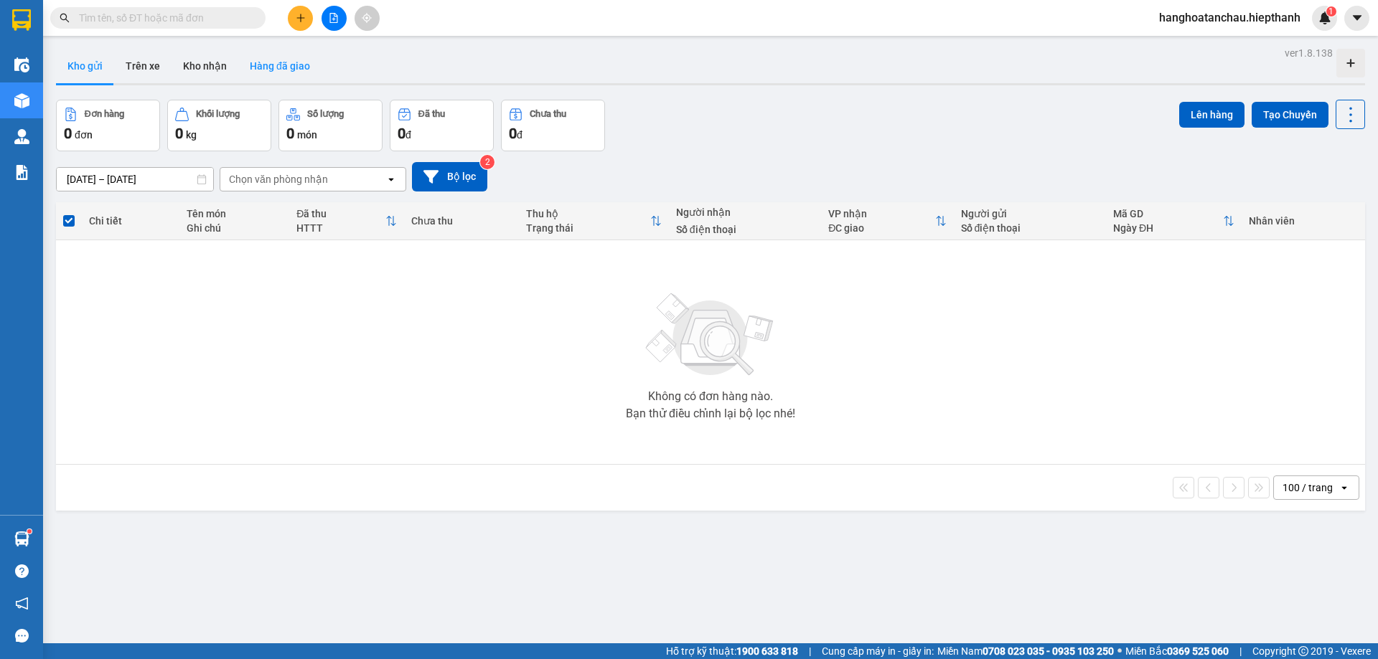
click at [256, 60] on button "Hàng đã giao" at bounding box center [279, 66] width 83 height 34
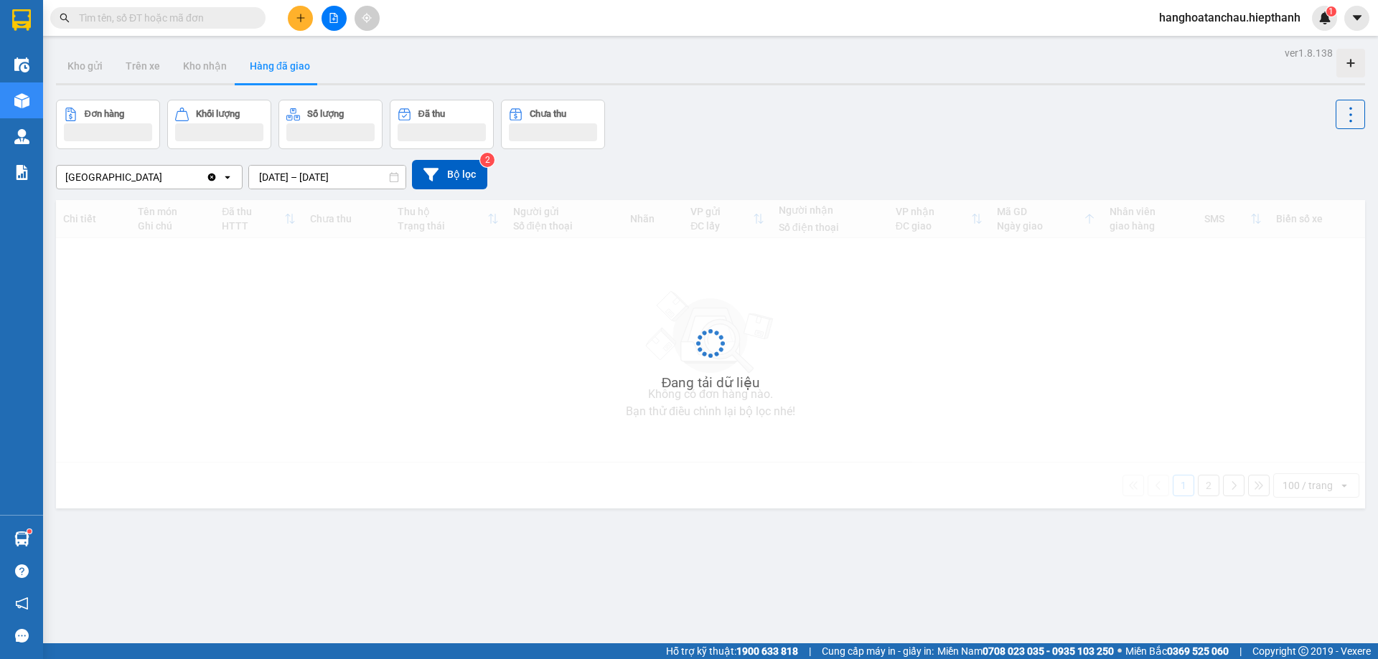
click at [334, 183] on div "ver 1.8.138 Kho gửi Trên xe Kho nhận Hàng đã giao Đơn hàng Khối lượng Số lượng …" at bounding box center [710, 372] width 1320 height 659
click at [342, 182] on input "[DATE] – [DATE]" at bounding box center [327, 177] width 156 height 23
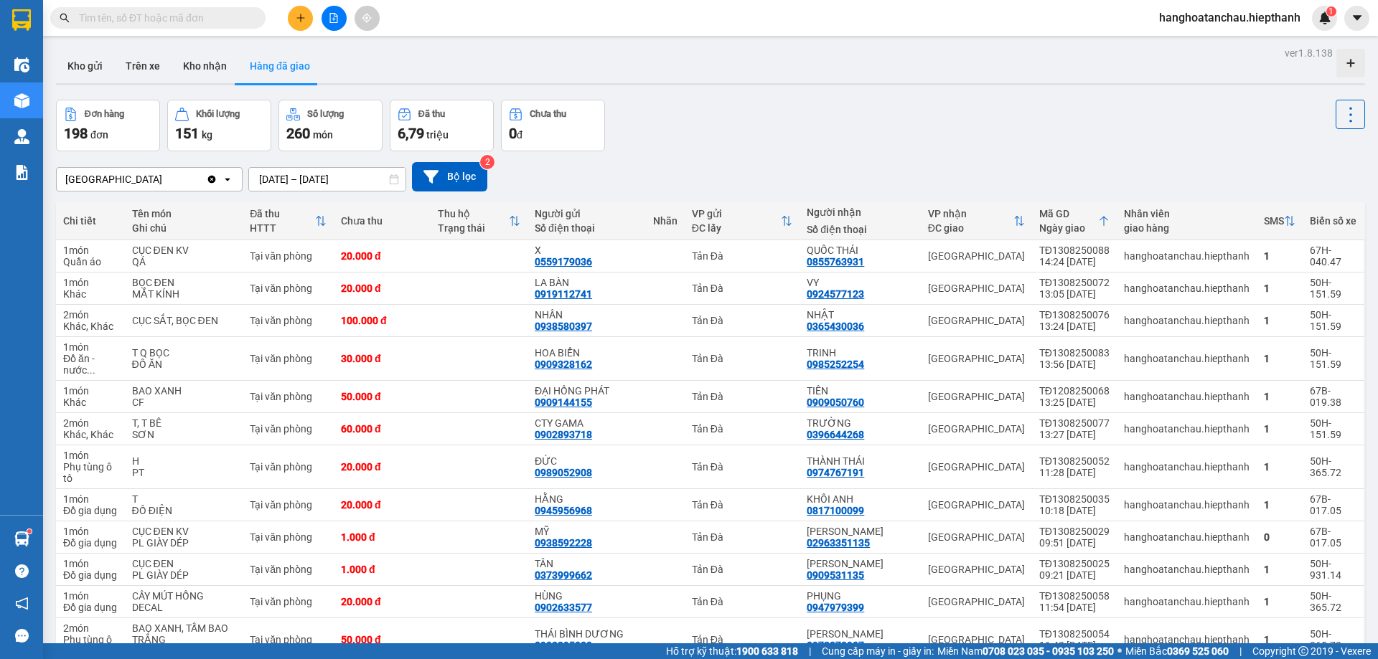
click at [731, 65] on div "Kho gửi Trên xe Kho nhận Hàng đã giao" at bounding box center [710, 68] width 1309 height 38
click at [331, 21] on icon "file-add" at bounding box center [334, 18] width 10 height 10
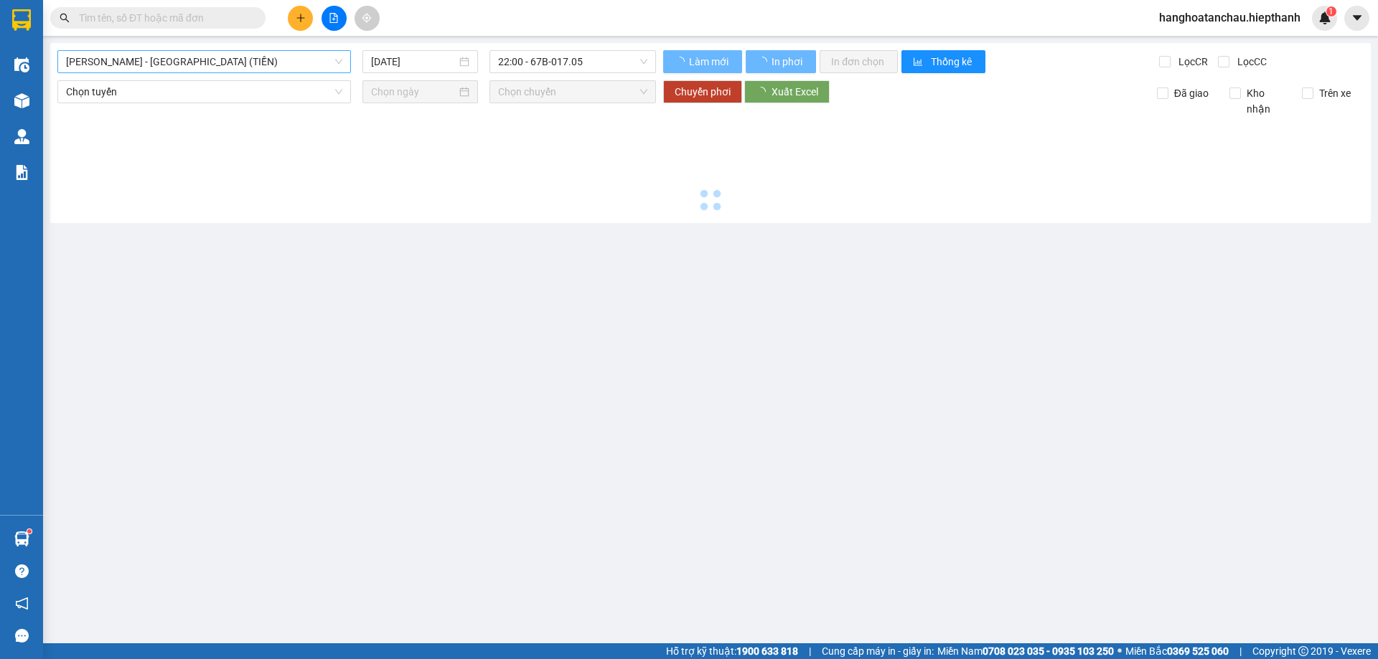
type input "[DATE]"
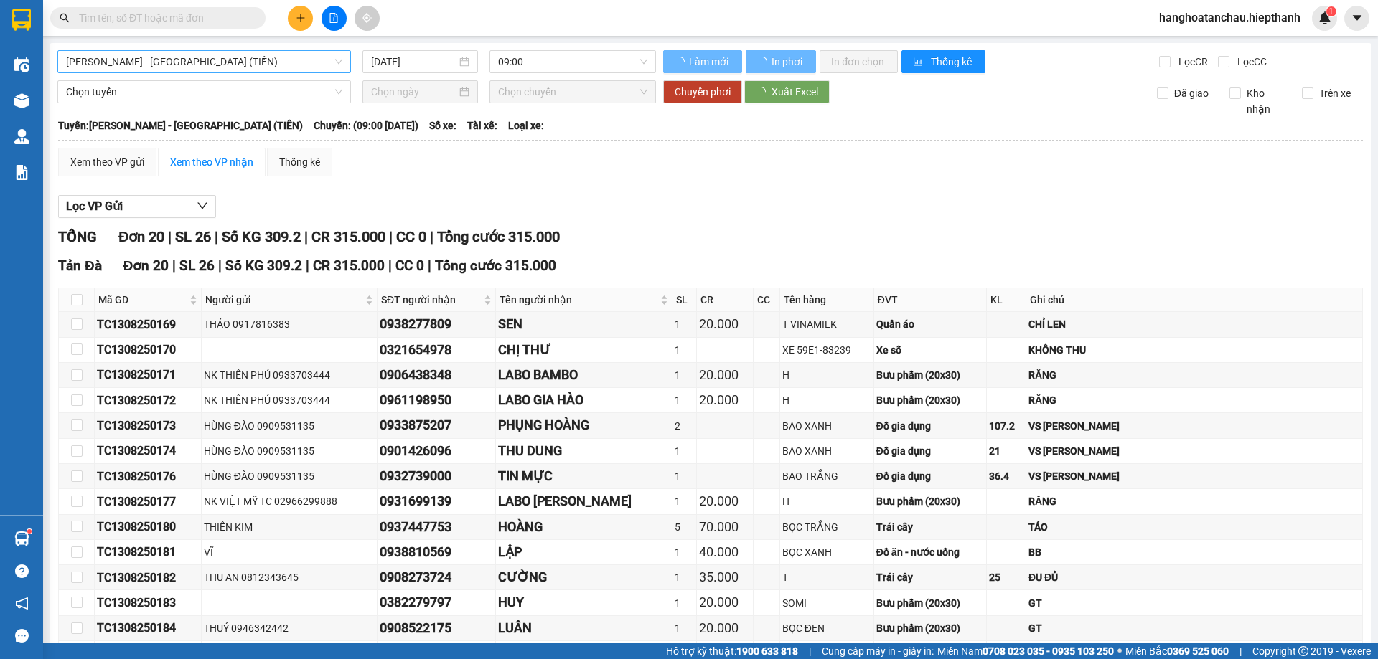
click at [243, 66] on span "[PERSON_NAME] - [GEOGRAPHIC_DATA] (TIỀN)" at bounding box center [204, 62] width 276 height 22
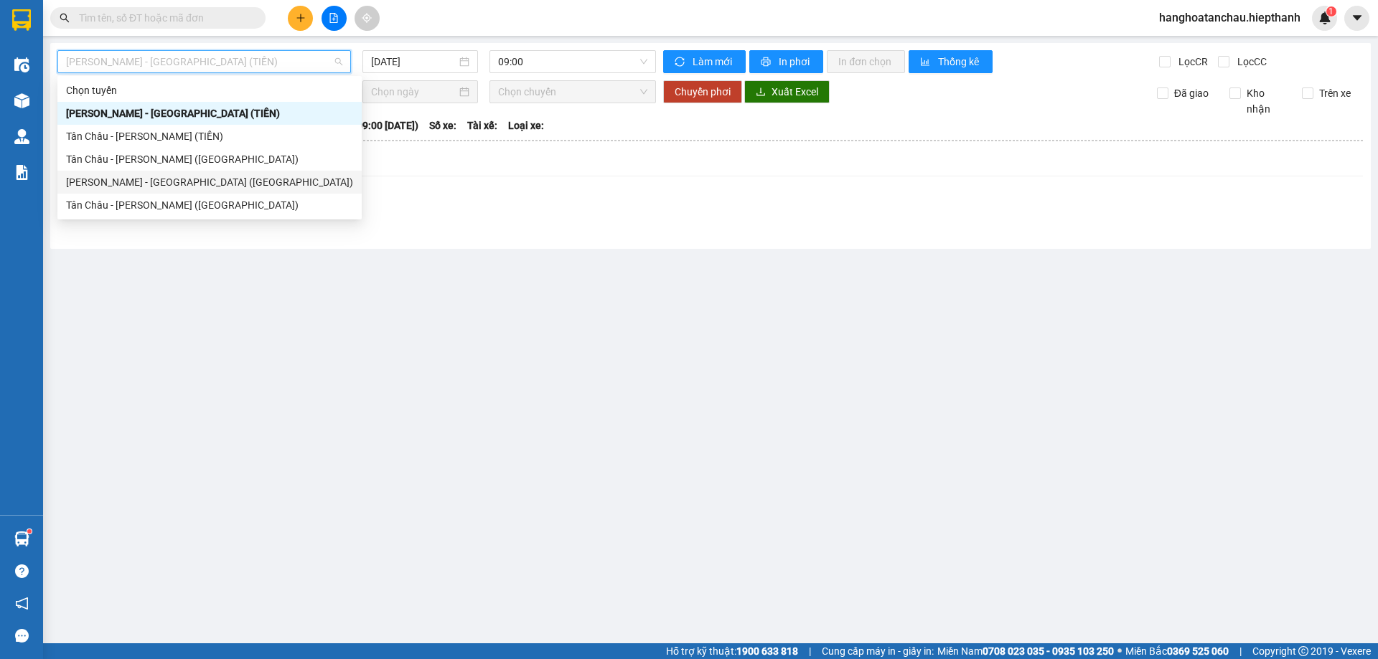
click at [210, 174] on div "[PERSON_NAME] - [GEOGRAPHIC_DATA] ([GEOGRAPHIC_DATA])" at bounding box center [209, 182] width 304 height 23
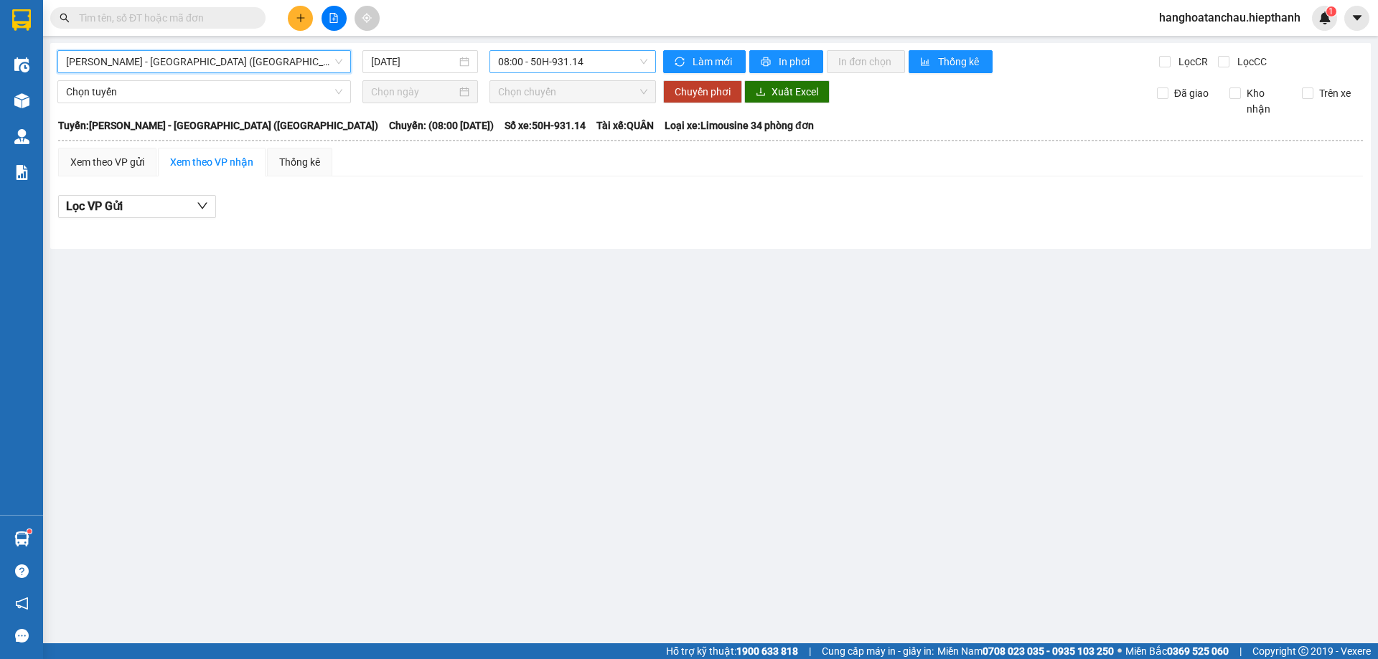
click at [527, 61] on span "08:00 - 50H-931.14" at bounding box center [572, 62] width 149 height 22
click at [413, 55] on input "[DATE]" at bounding box center [413, 62] width 85 height 16
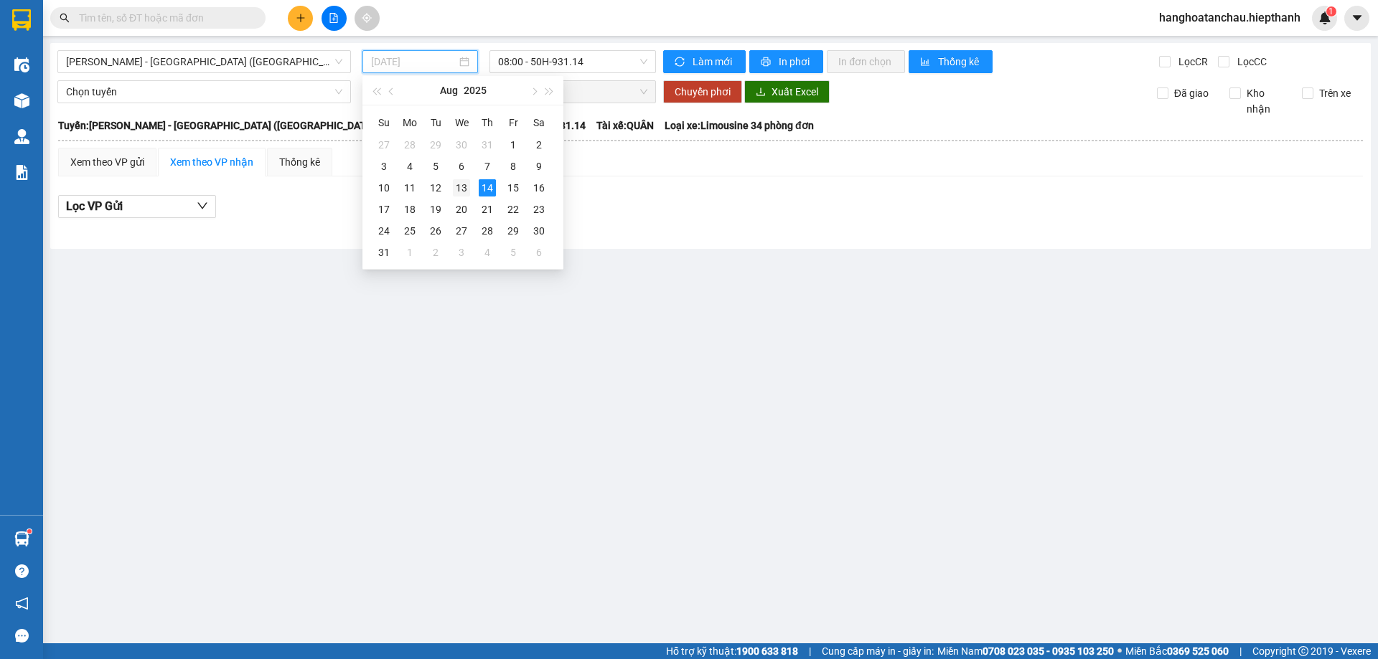
click at [456, 185] on div "13" at bounding box center [461, 187] width 17 height 17
type input "[DATE]"
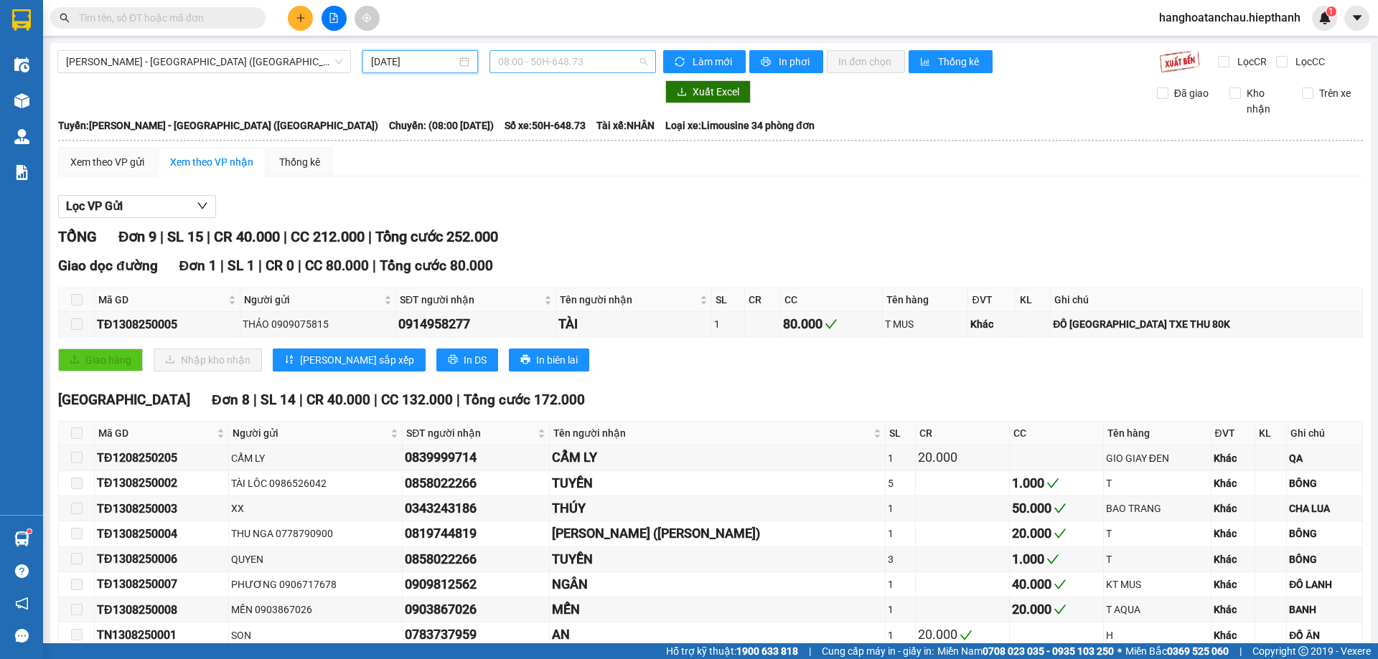
click at [528, 61] on span "08:00 - 50H-648.73" at bounding box center [572, 62] width 149 height 22
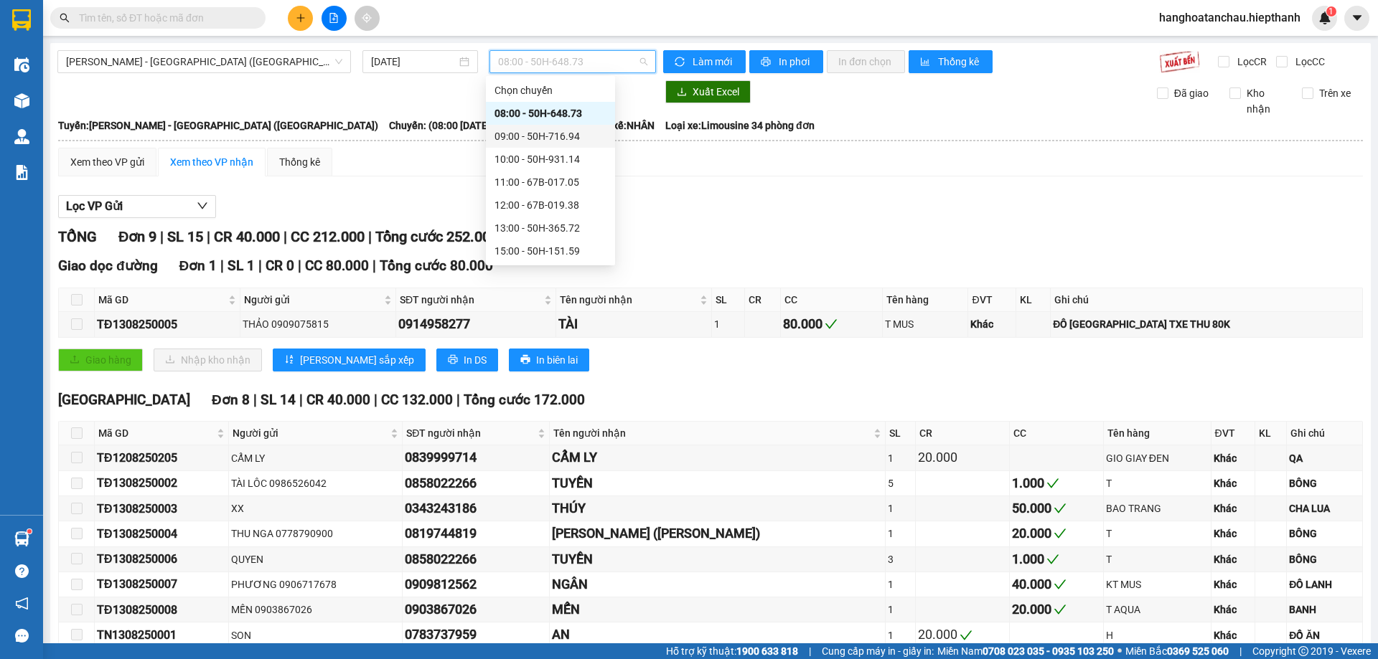
scroll to position [92, 0]
click at [526, 175] on div "17:00 - 67H-040.47" at bounding box center [550, 182] width 112 height 16
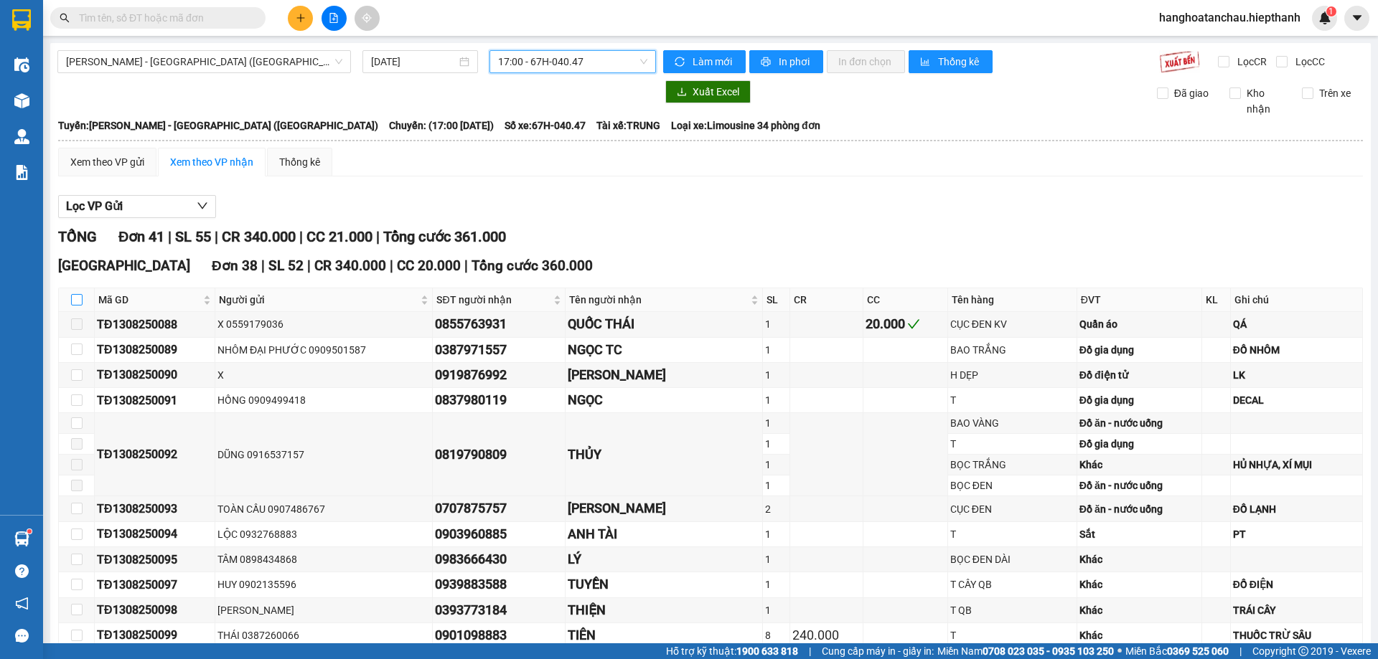
click at [74, 296] on input "checkbox" at bounding box center [76, 299] width 11 height 11
checkbox input "true"
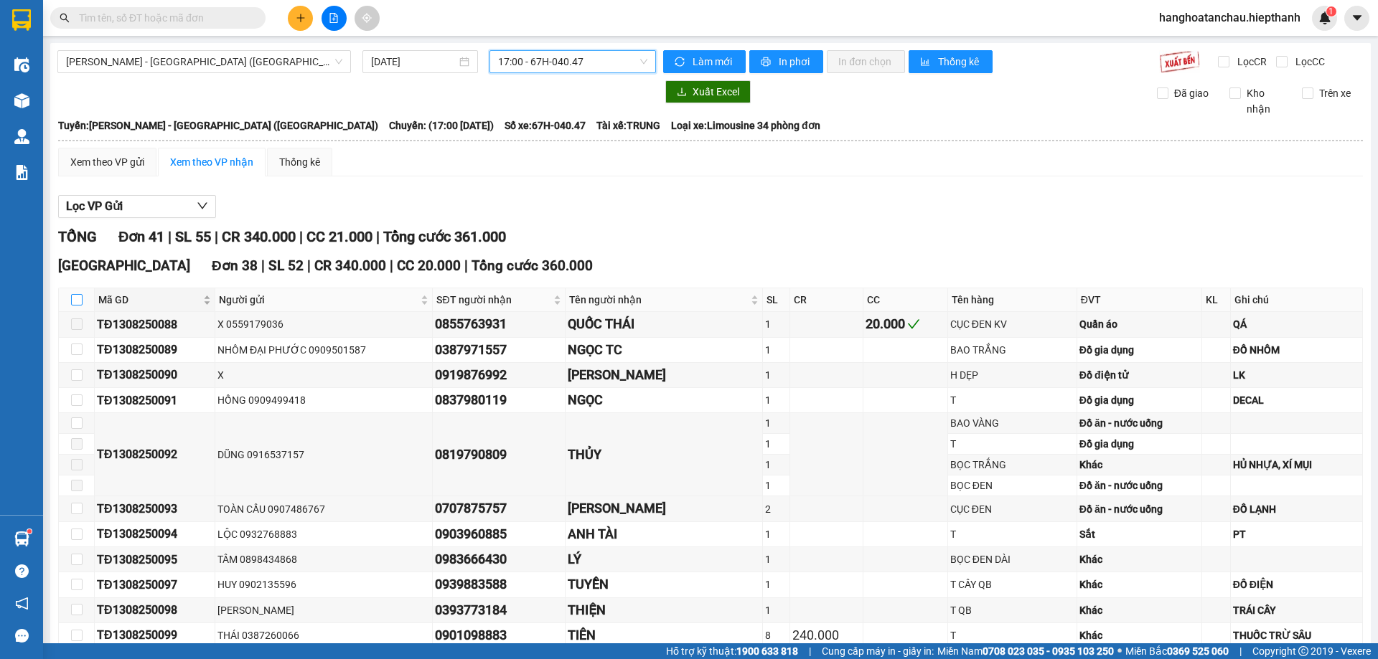
checkbox input "true"
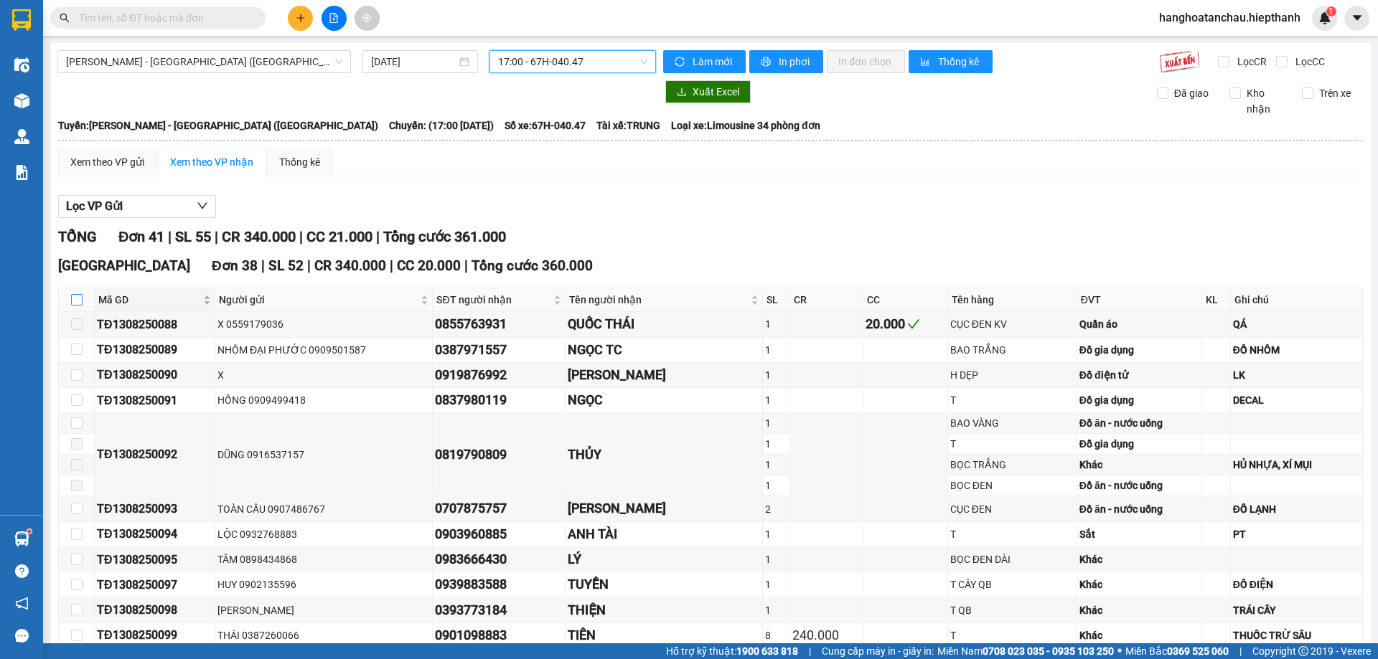
checkbox input "true"
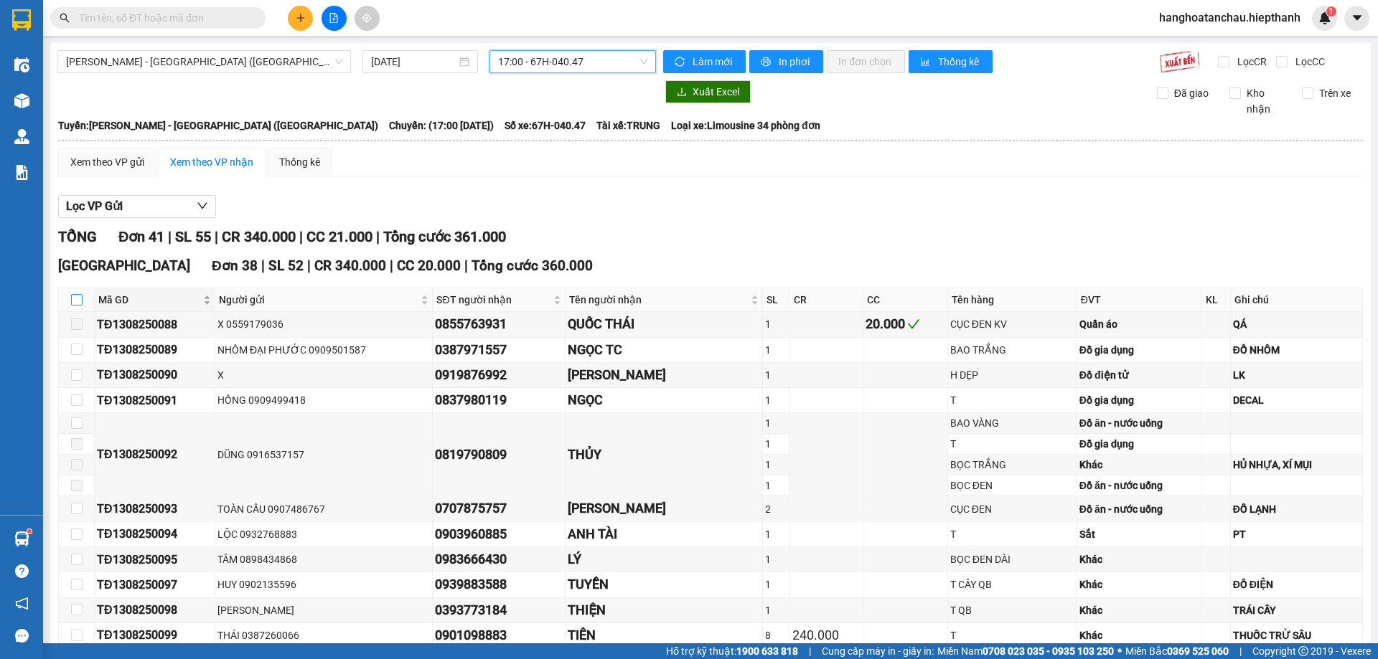
checkbox input "true"
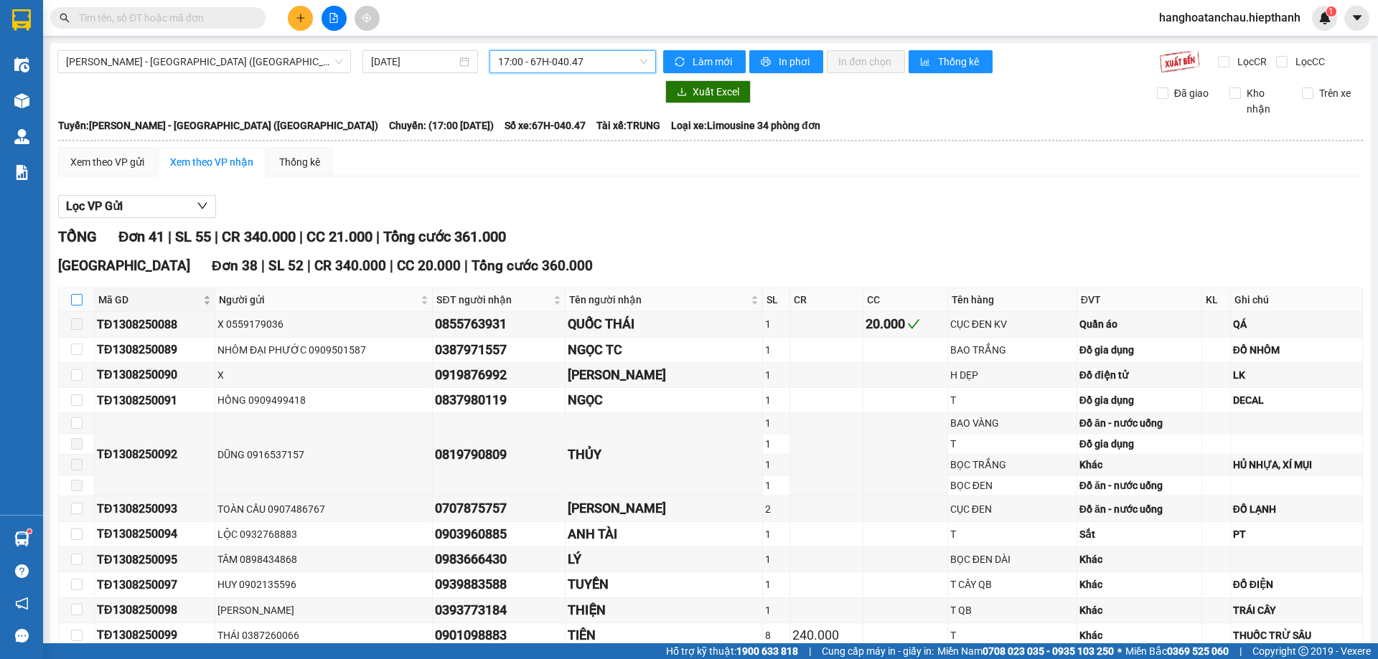
checkbox input "true"
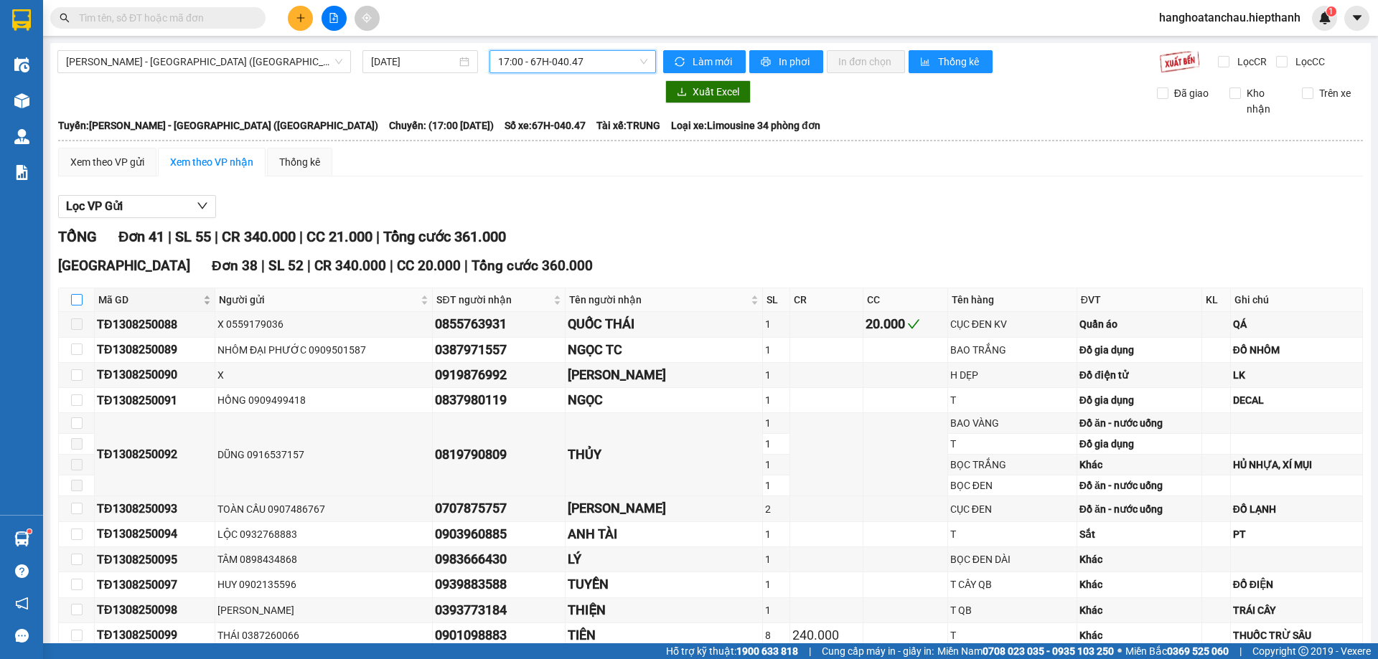
checkbox input "true"
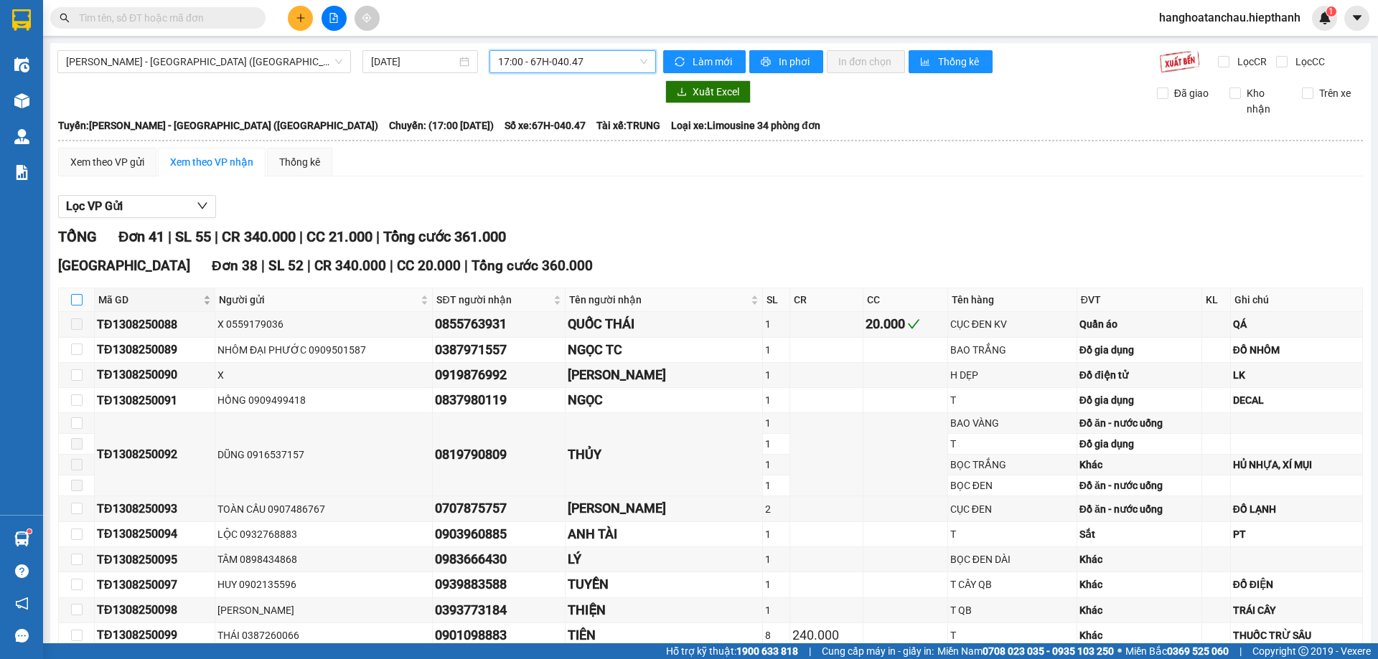
checkbox input "true"
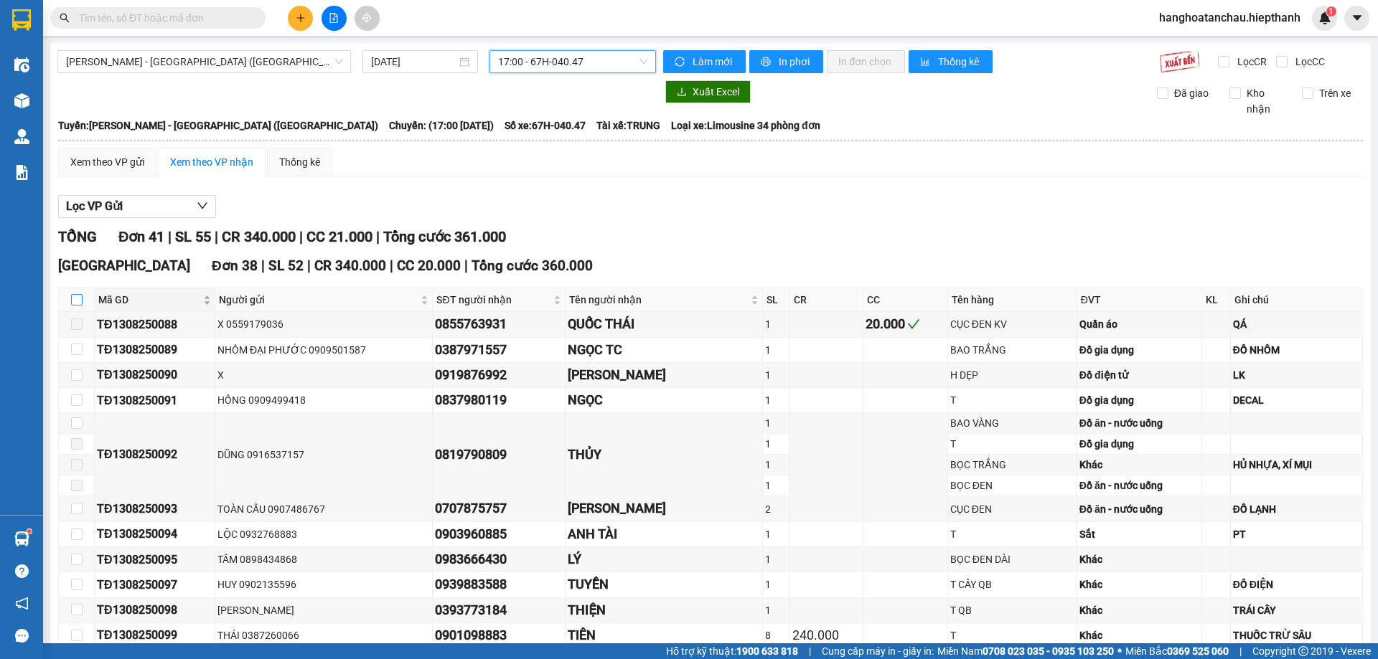
checkbox input "true"
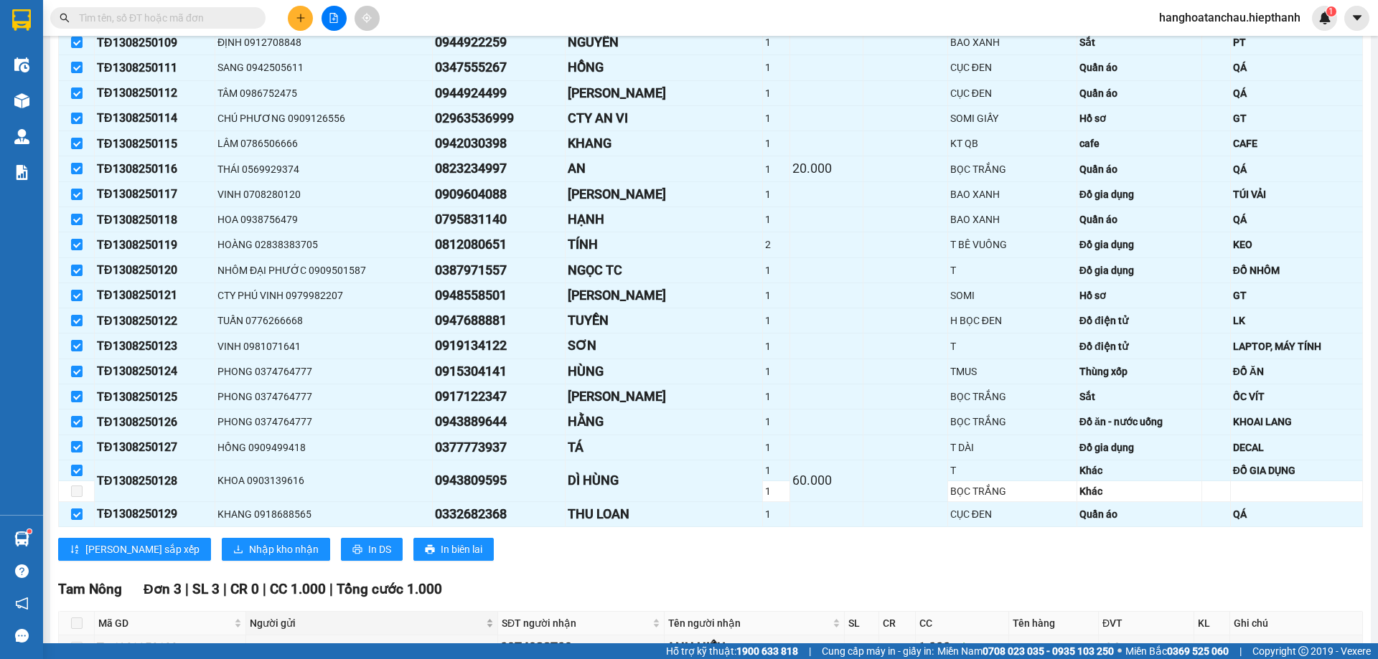
scroll to position [980, 0]
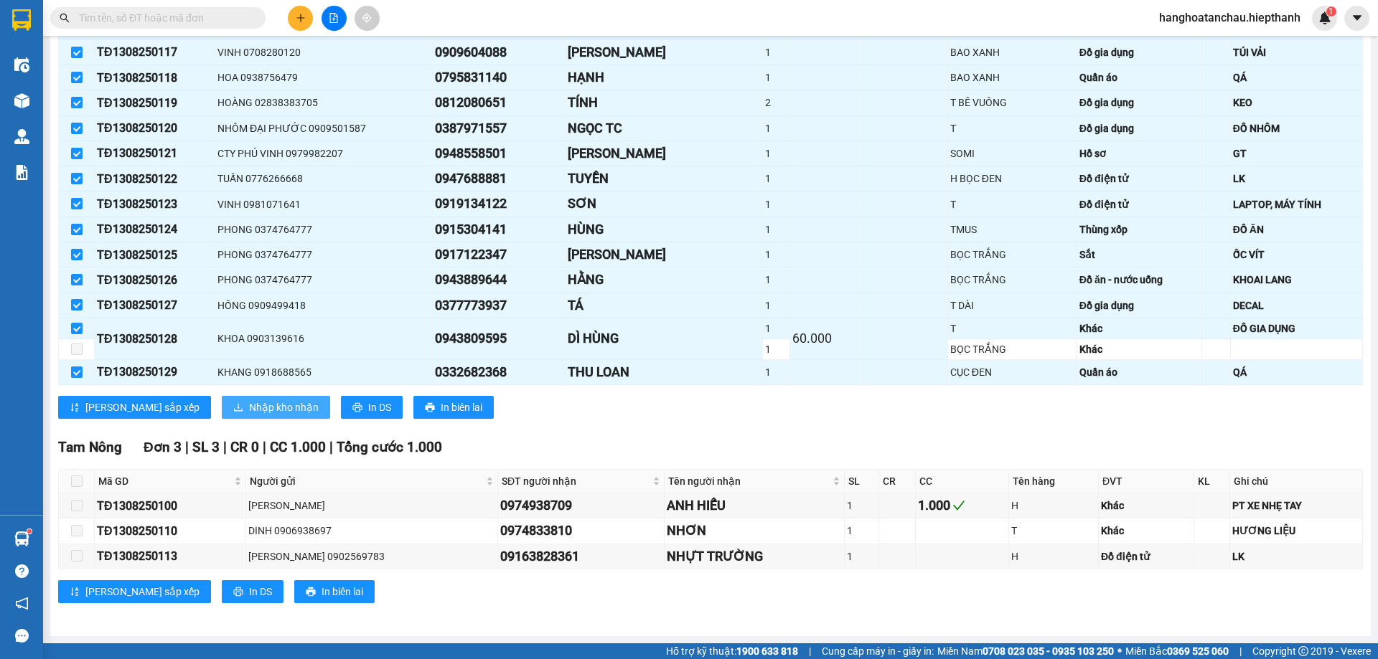
click at [249, 405] on span "Nhập kho nhận" at bounding box center [284, 408] width 70 height 16
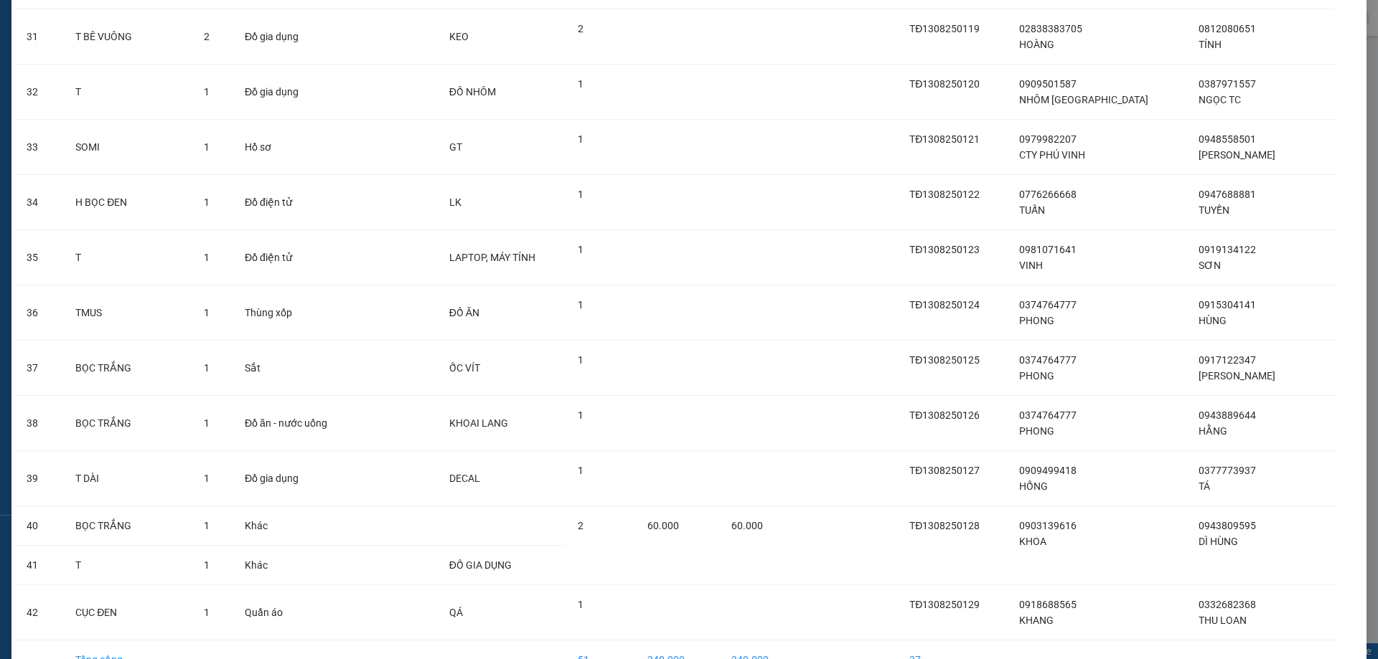
scroll to position [1760, 0]
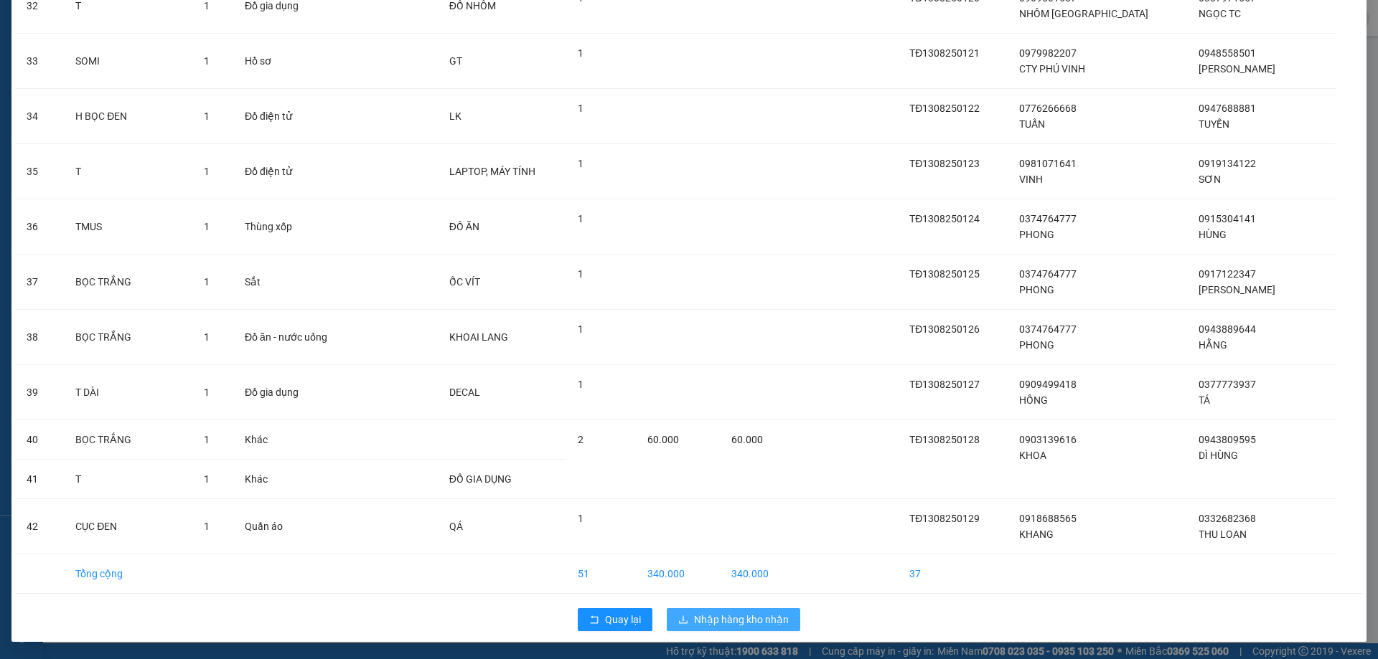
click at [738, 618] on span "Nhập hàng kho nhận" at bounding box center [741, 620] width 95 height 16
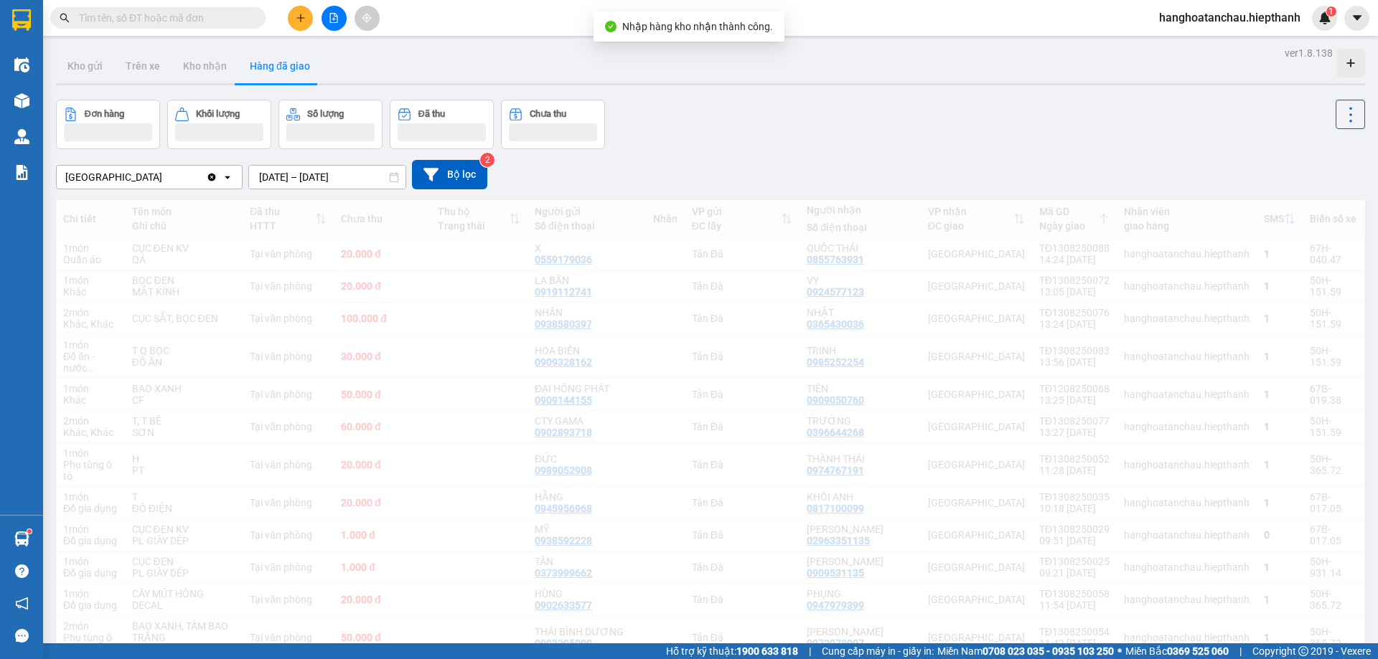
click at [334, 30] on button at bounding box center [333, 18] width 25 height 25
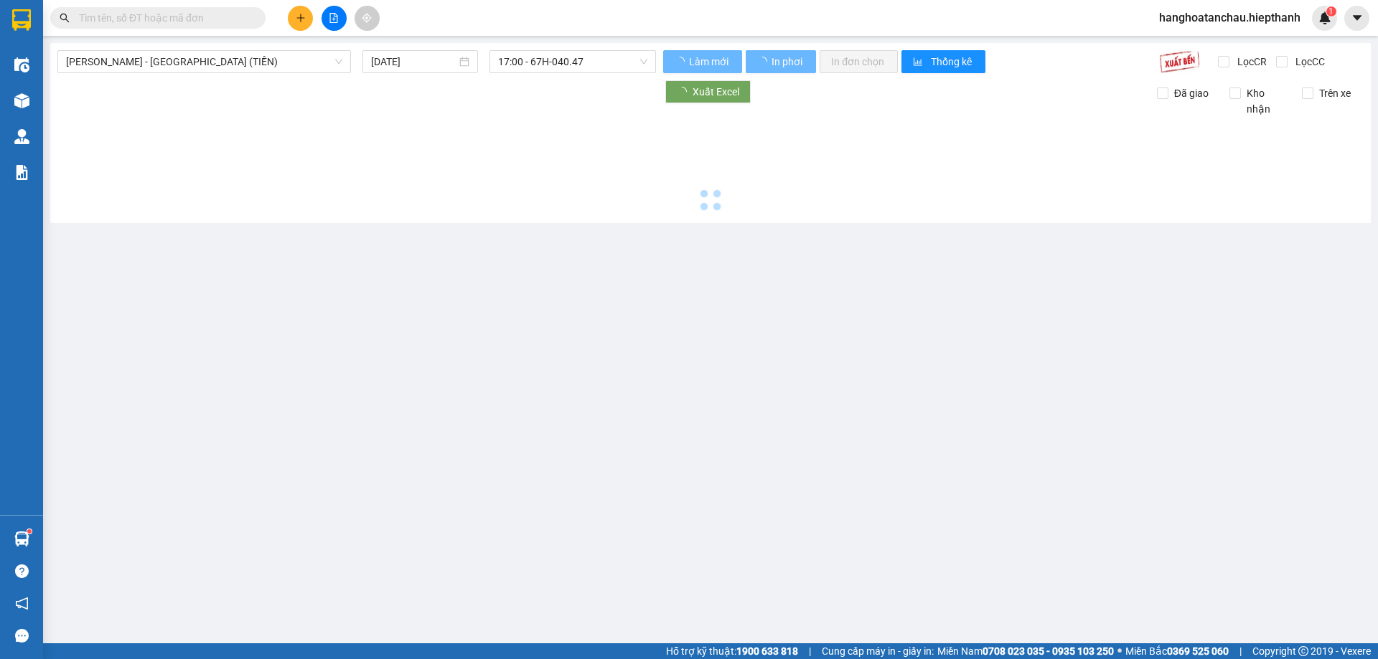
type input "[DATE]"
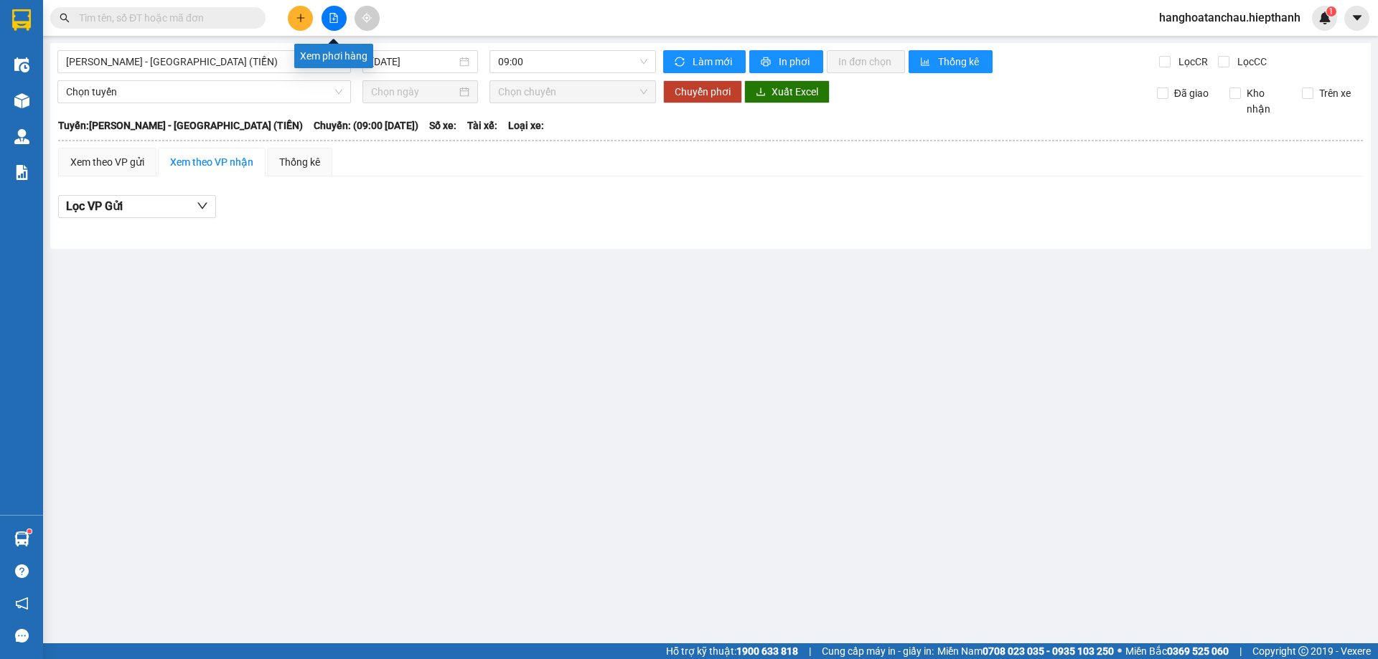
click at [329, 17] on icon "file-add" at bounding box center [334, 18] width 10 height 10
click at [272, 60] on span "[PERSON_NAME] - [GEOGRAPHIC_DATA] (TIỀN)" at bounding box center [204, 62] width 276 height 22
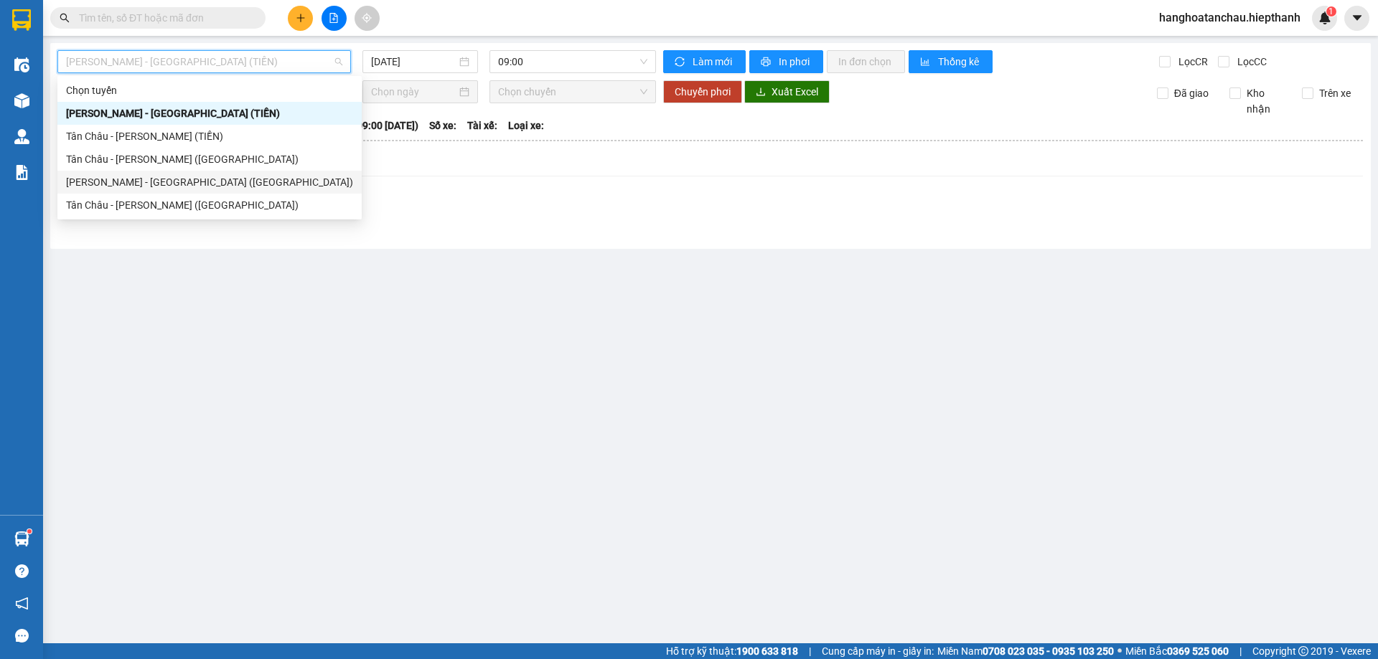
click at [246, 180] on div "[PERSON_NAME] - [GEOGRAPHIC_DATA] ([GEOGRAPHIC_DATA])" at bounding box center [209, 182] width 287 height 16
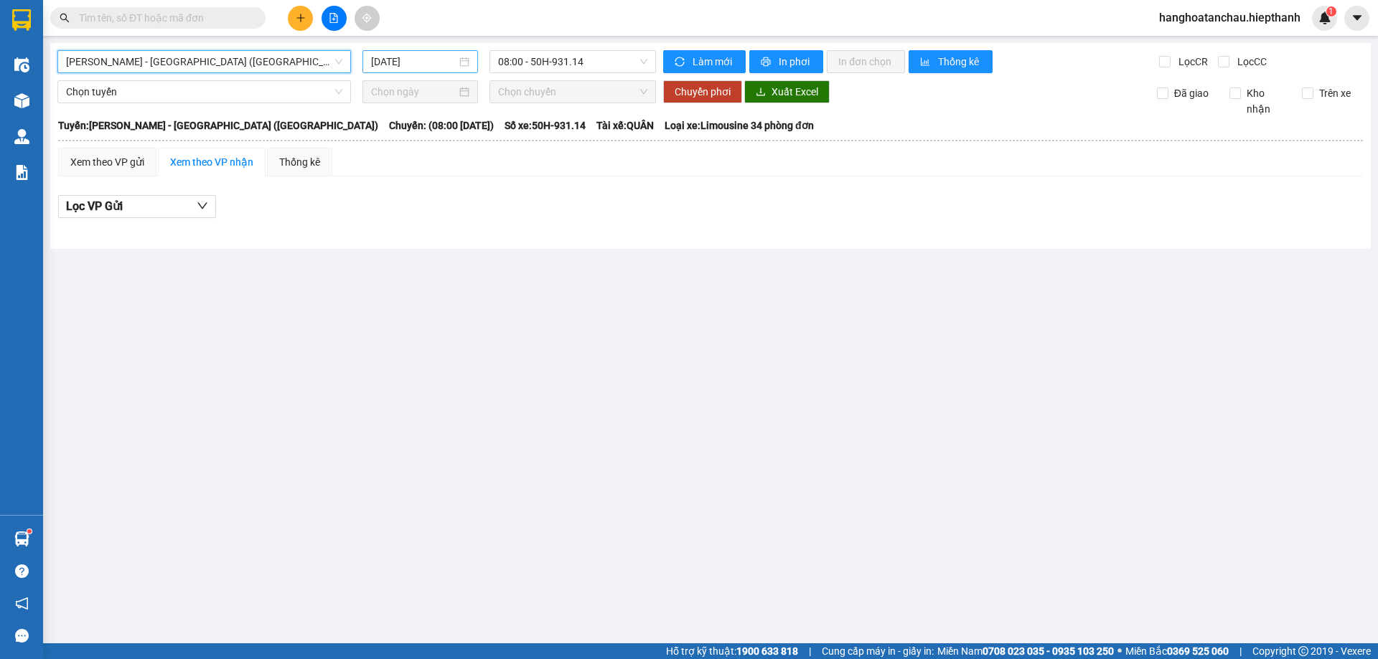
click at [418, 63] on input "[DATE]" at bounding box center [413, 62] width 85 height 16
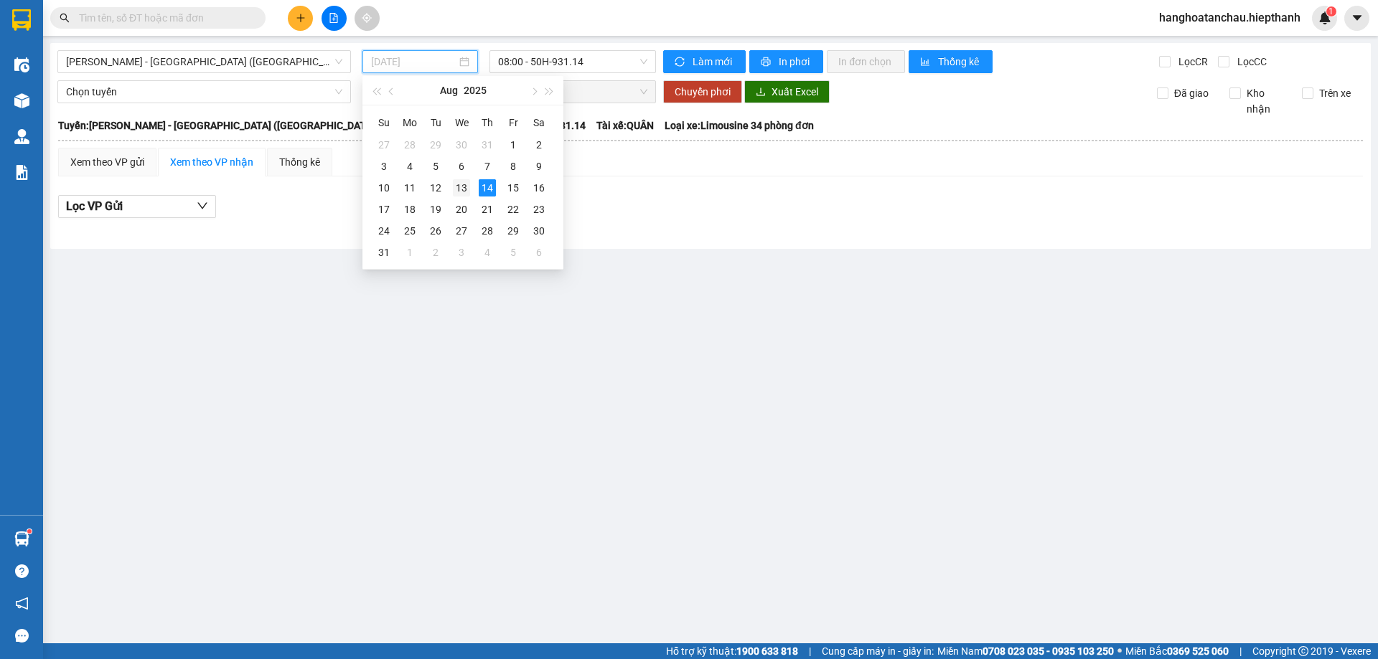
click at [466, 192] on div "13" at bounding box center [461, 187] width 17 height 17
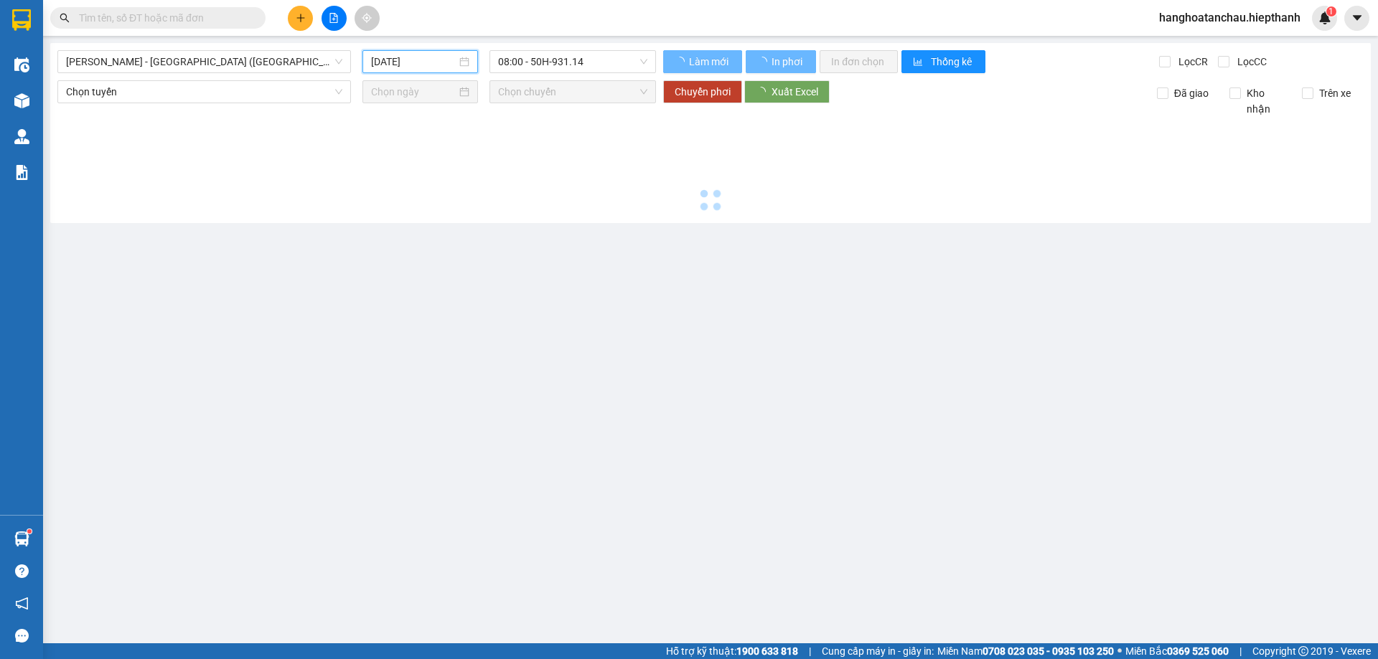
type input "[DATE]"
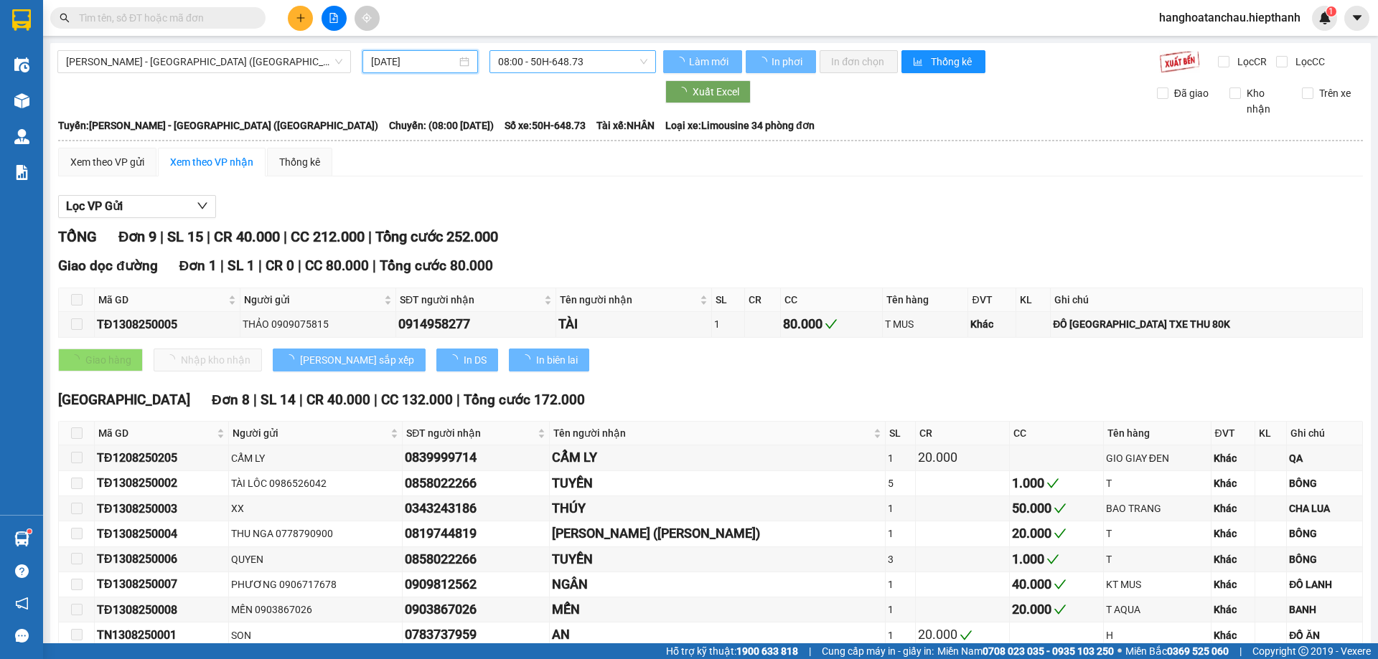
click at [551, 55] on span "08:00 - 50H-648.73" at bounding box center [572, 62] width 149 height 22
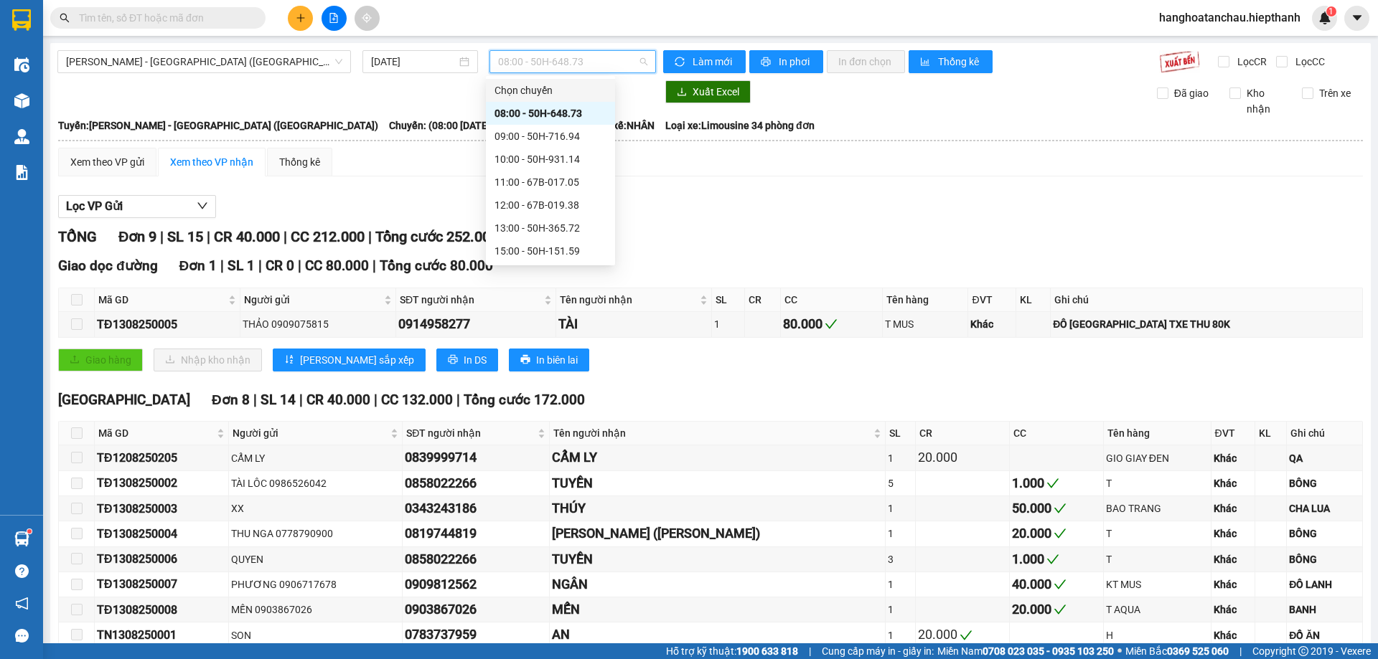
scroll to position [92, 0]
click at [526, 204] on div "19:00 - 50H-266.47" at bounding box center [550, 205] width 112 height 16
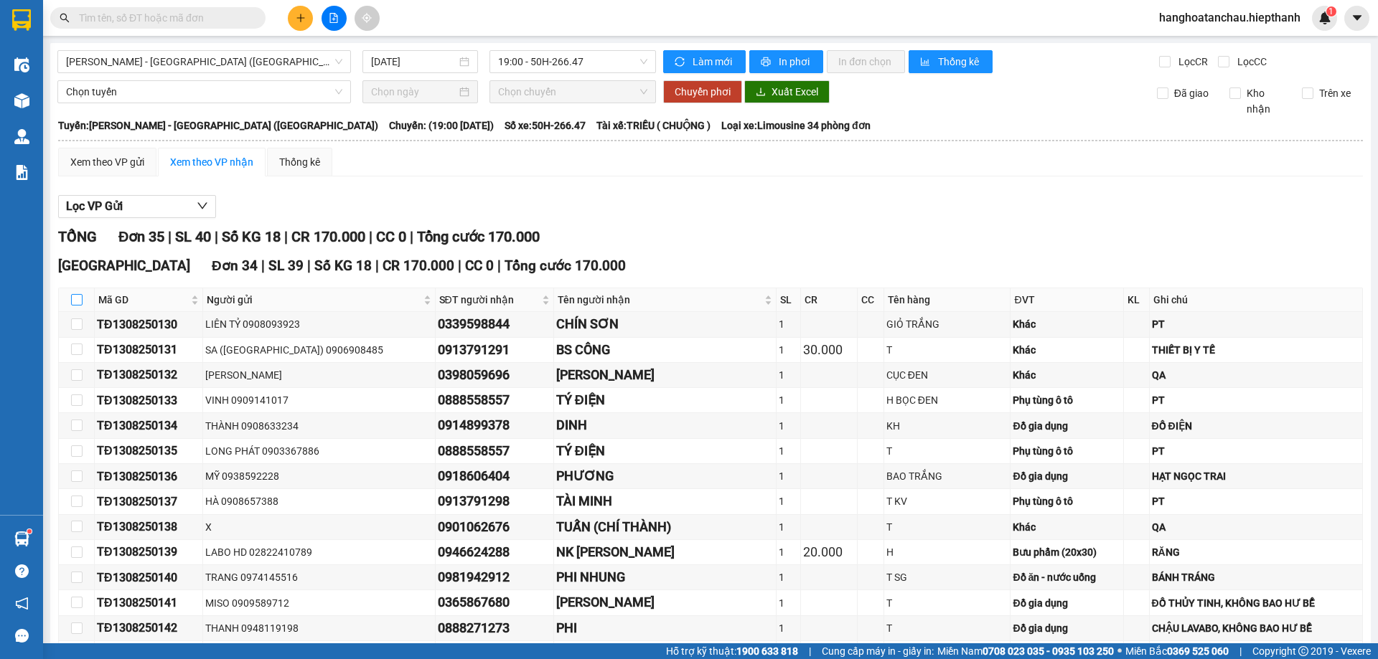
click at [80, 305] on input "checkbox" at bounding box center [76, 299] width 11 height 11
checkbox input "true"
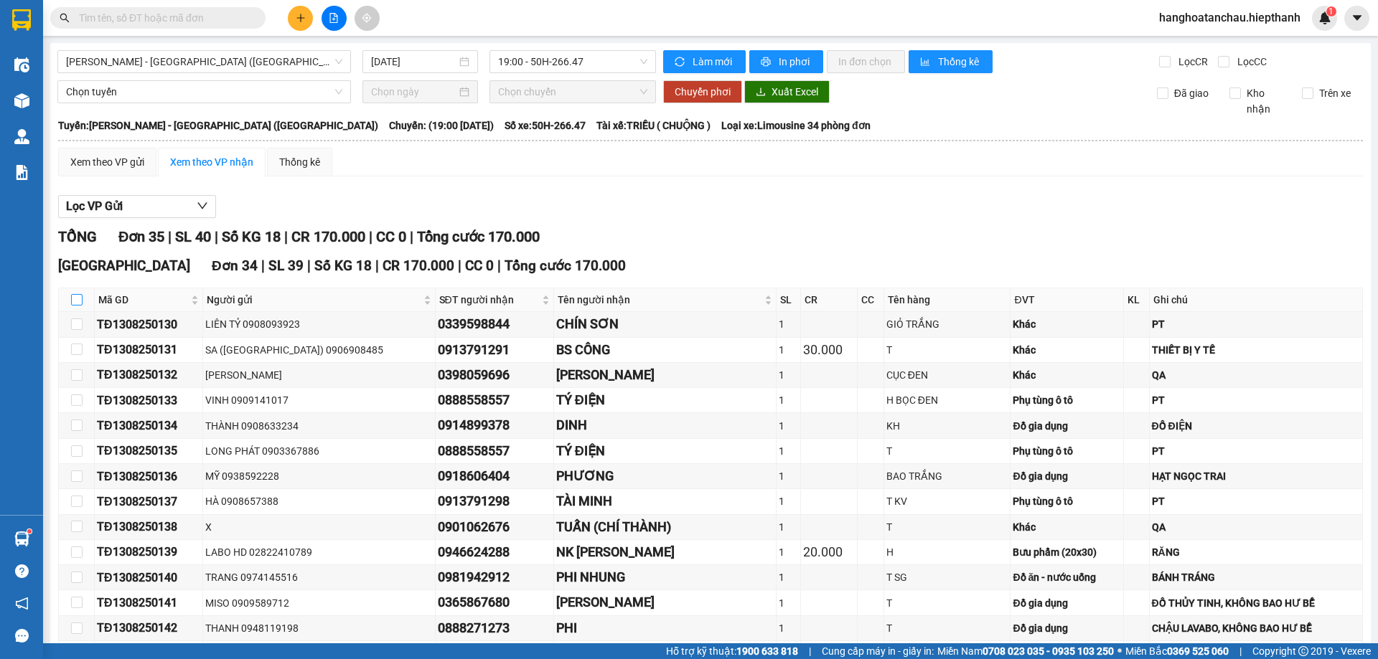
checkbox input "true"
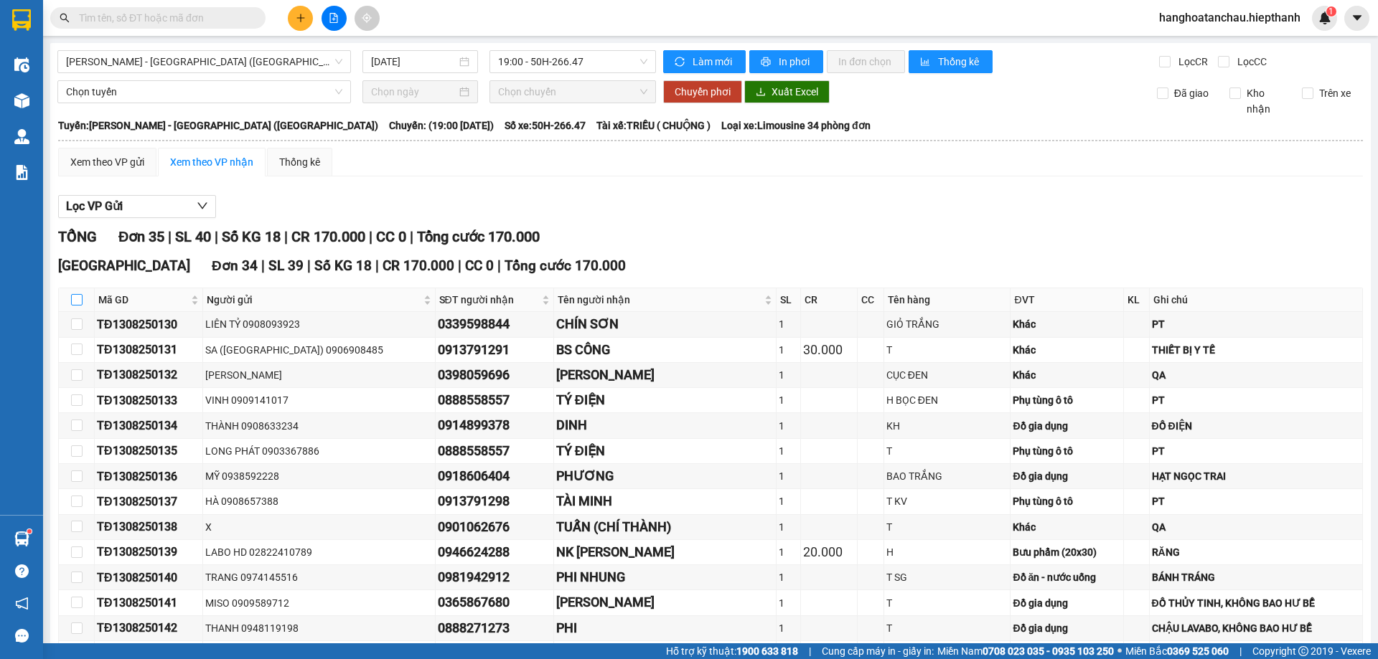
checkbox input "true"
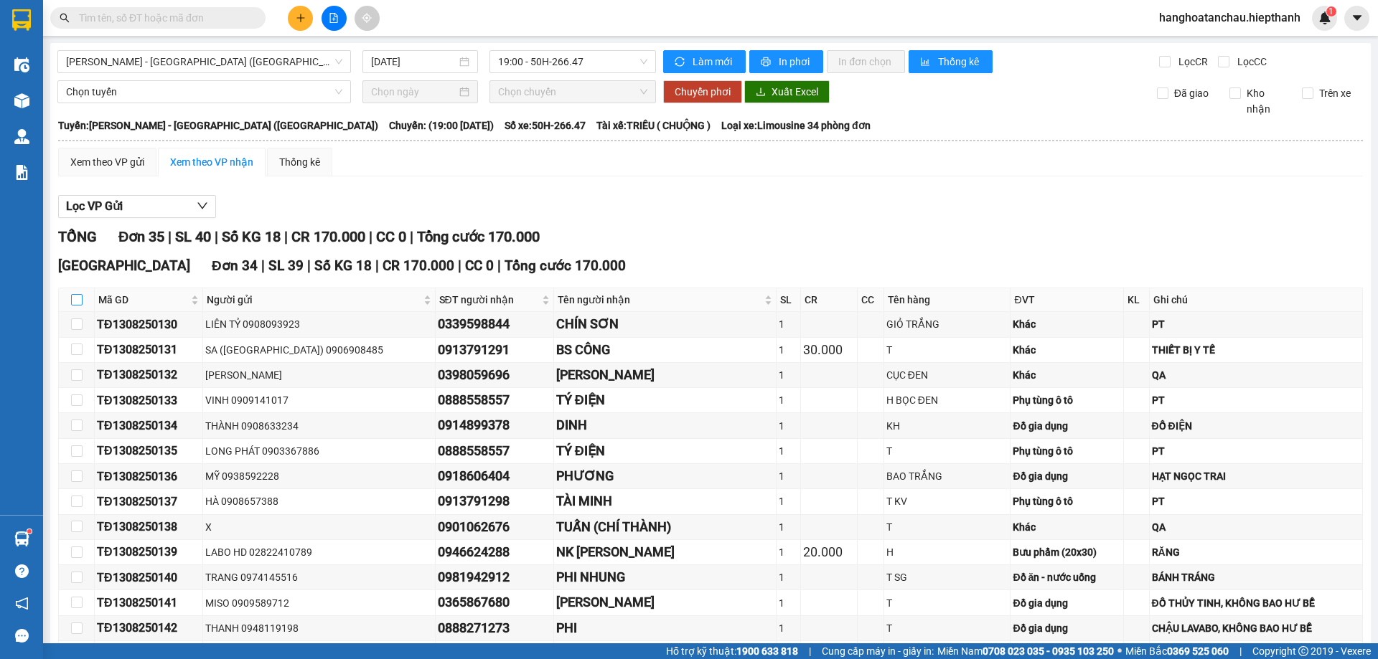
checkbox input "true"
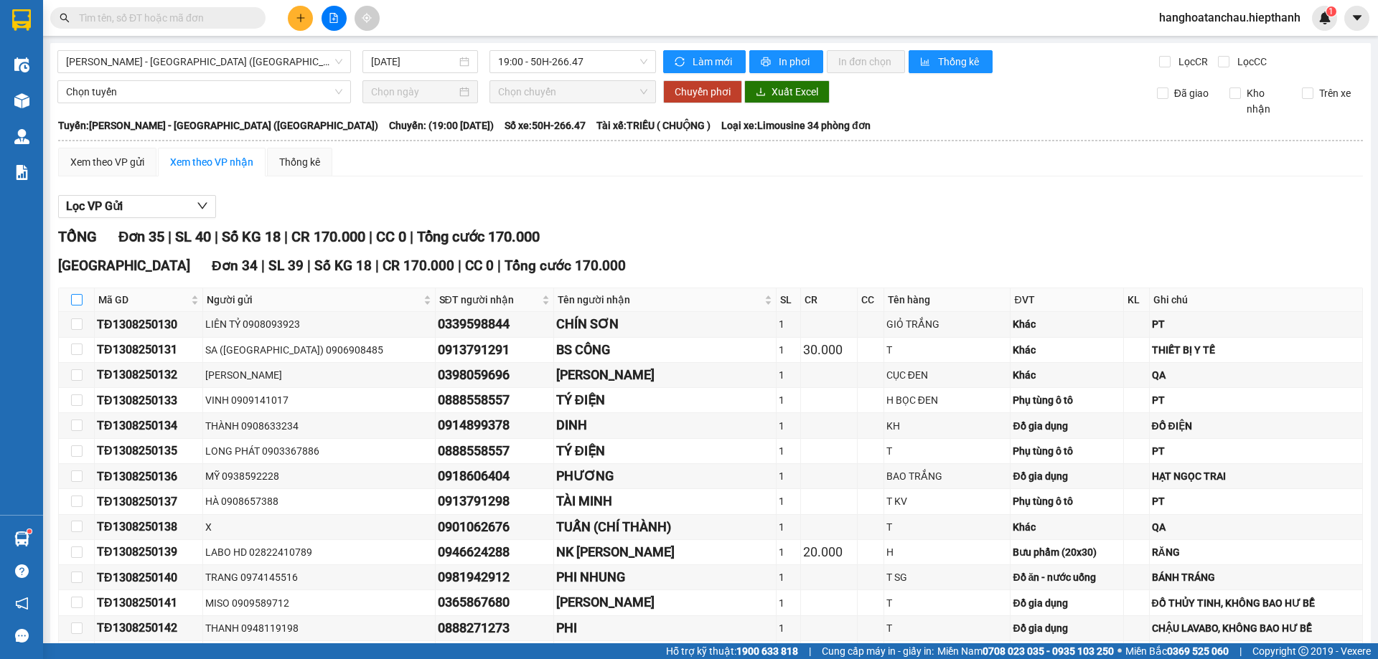
checkbox input "true"
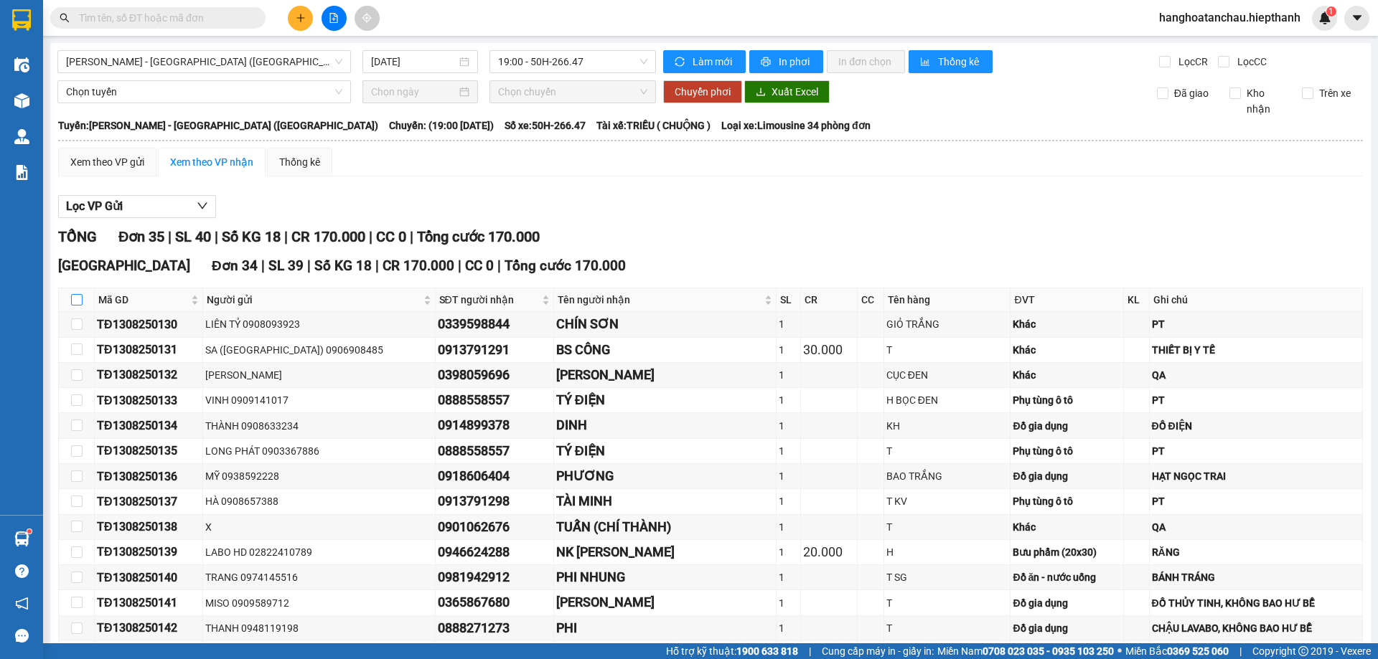
checkbox input "true"
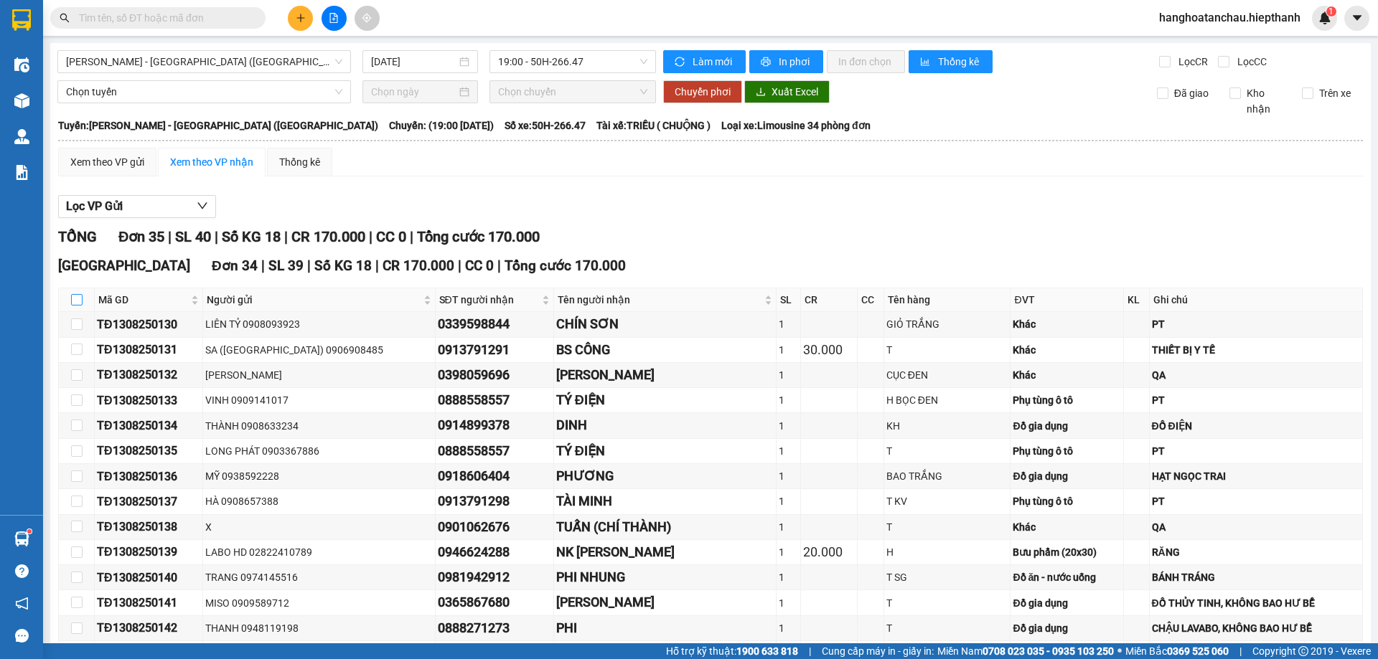
checkbox input "true"
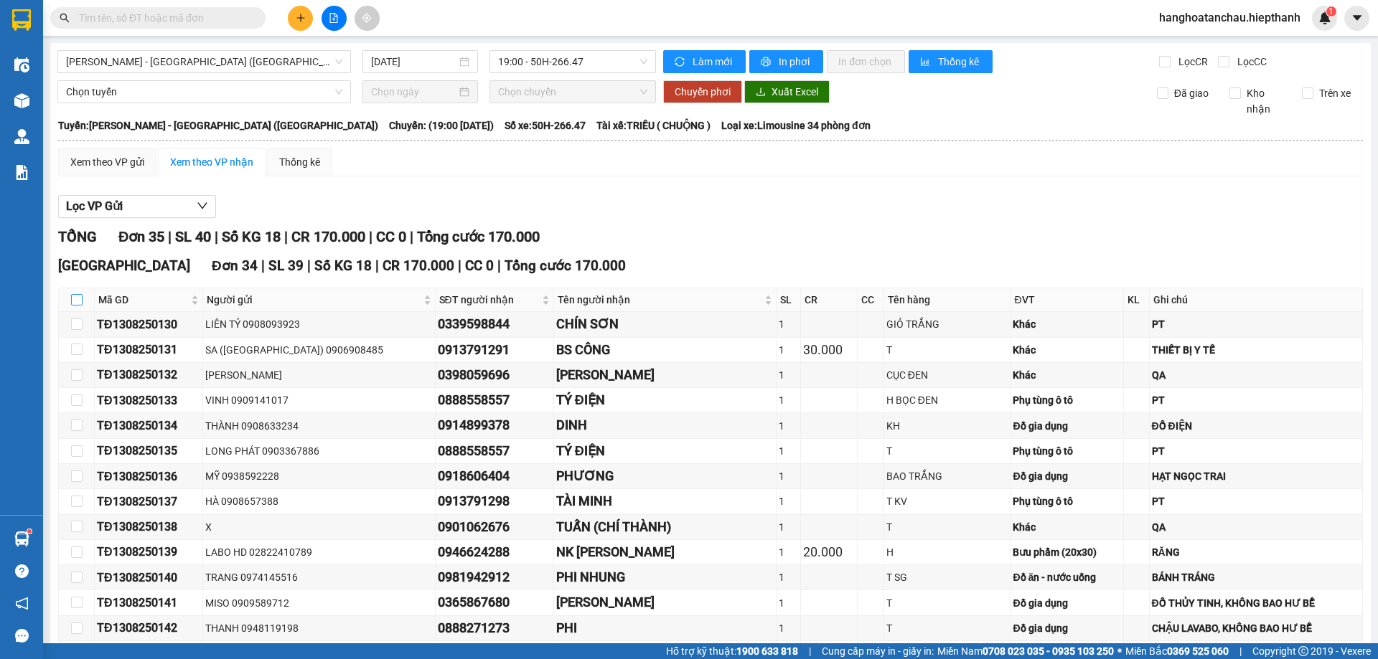
checkbox input "true"
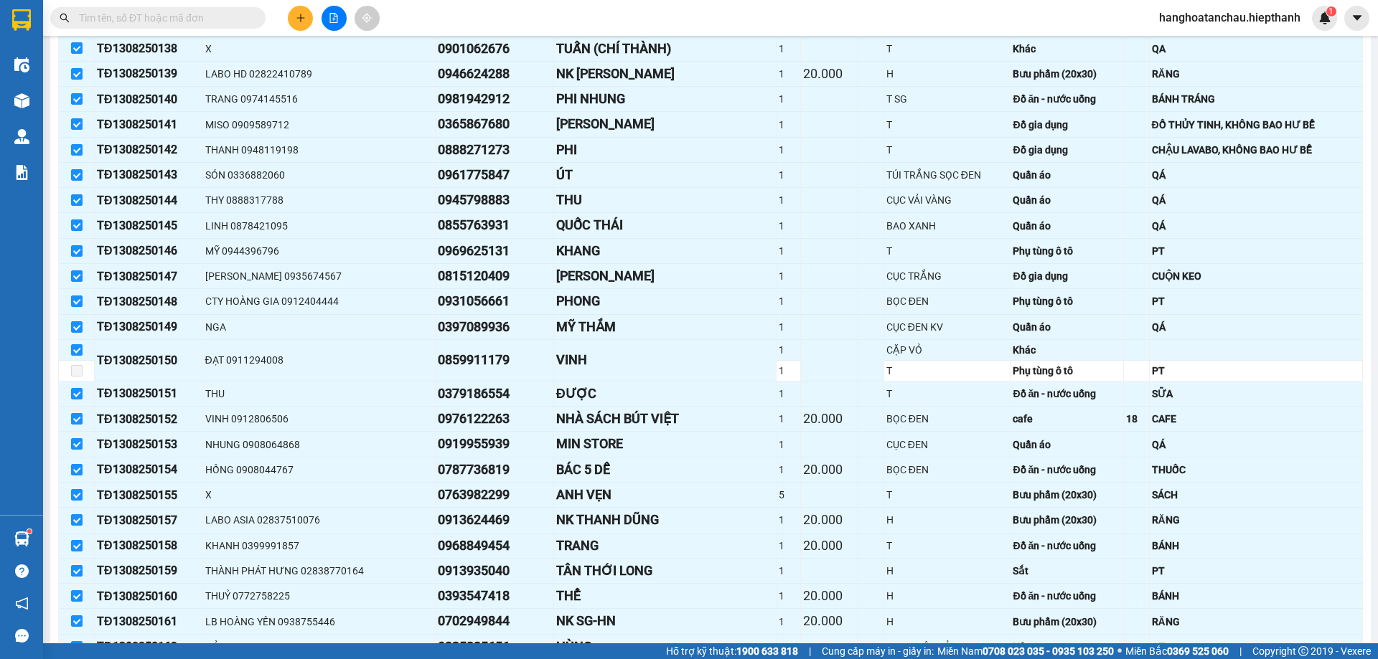
scroll to position [753, 0]
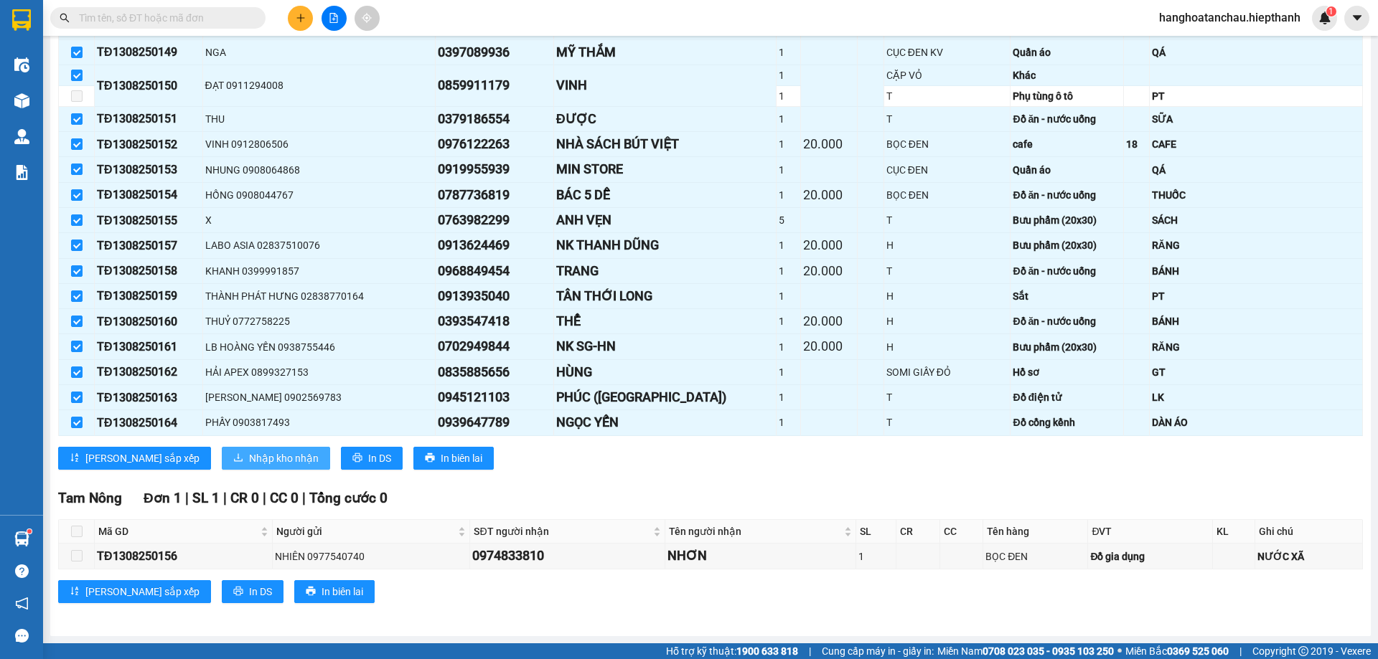
click at [249, 459] on span "Nhập kho nhận" at bounding box center [284, 459] width 70 height 16
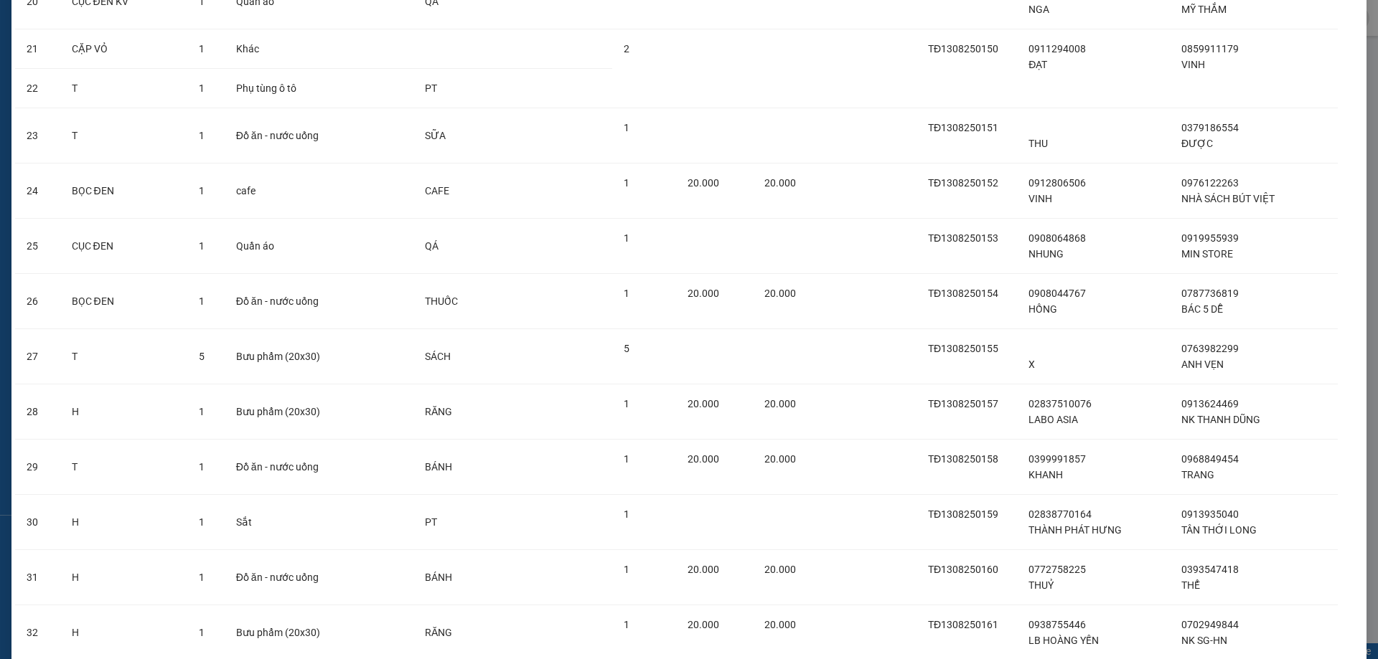
scroll to position [1468, 0]
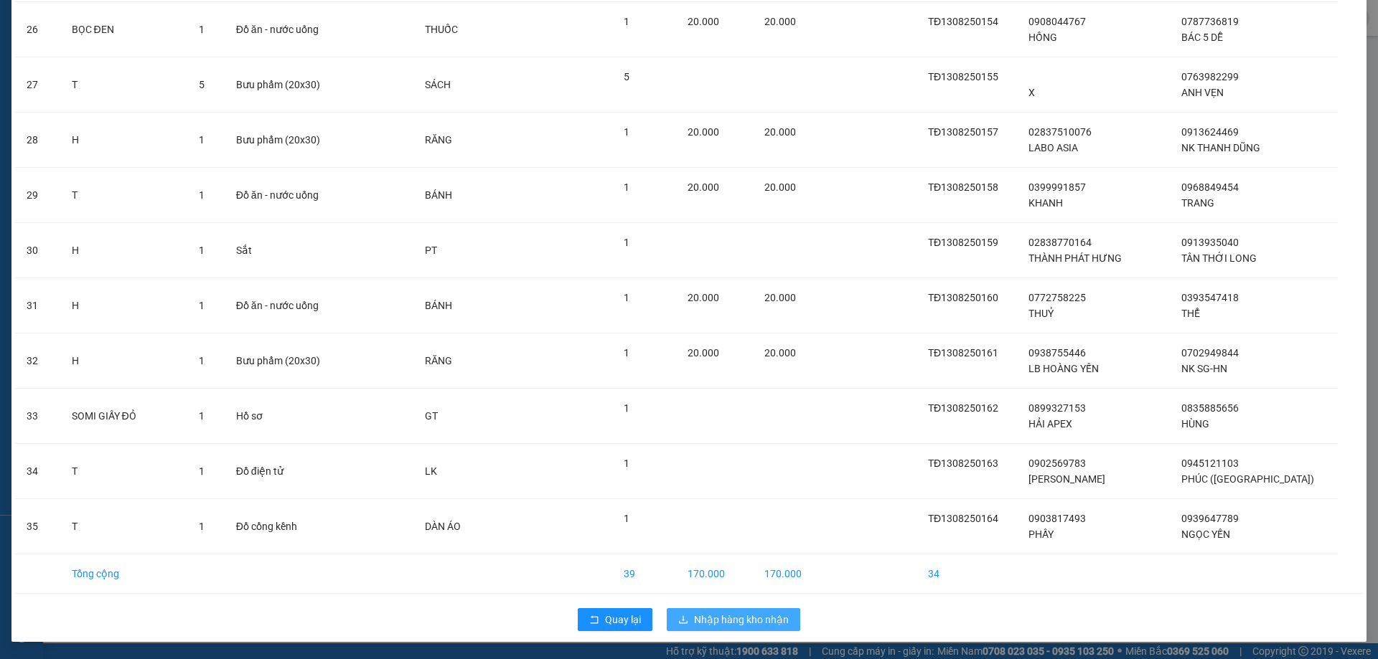
click at [787, 624] on button "Nhập hàng kho nhận" at bounding box center [733, 620] width 133 height 23
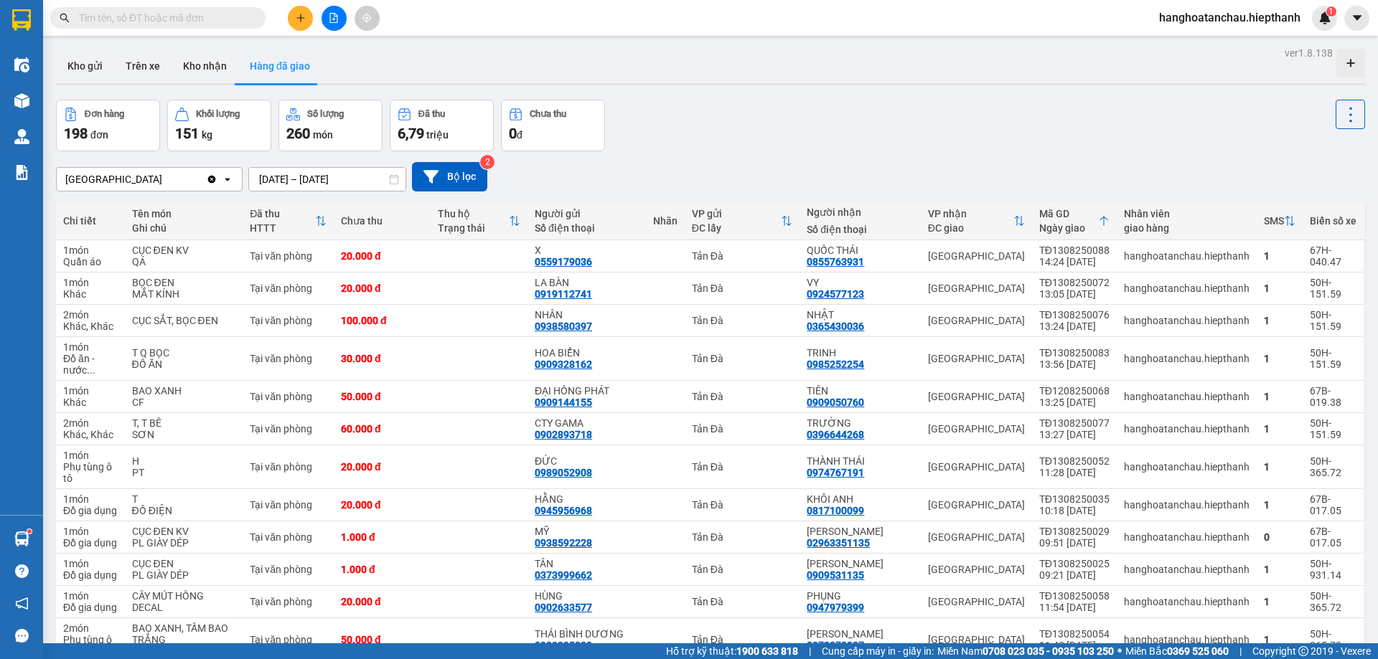
click at [141, 14] on input "text" at bounding box center [163, 18] width 169 height 16
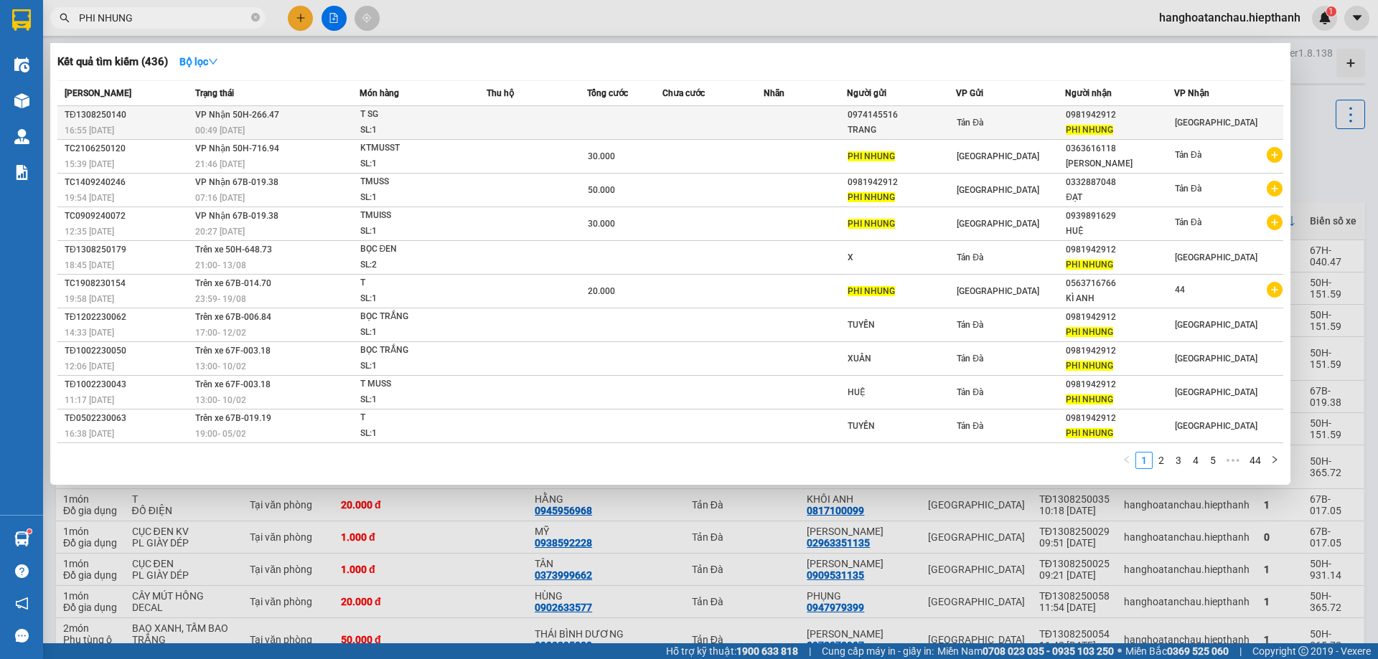
type input "PHI NHUNG"
click at [945, 122] on div "0974145516" at bounding box center [901, 115] width 108 height 15
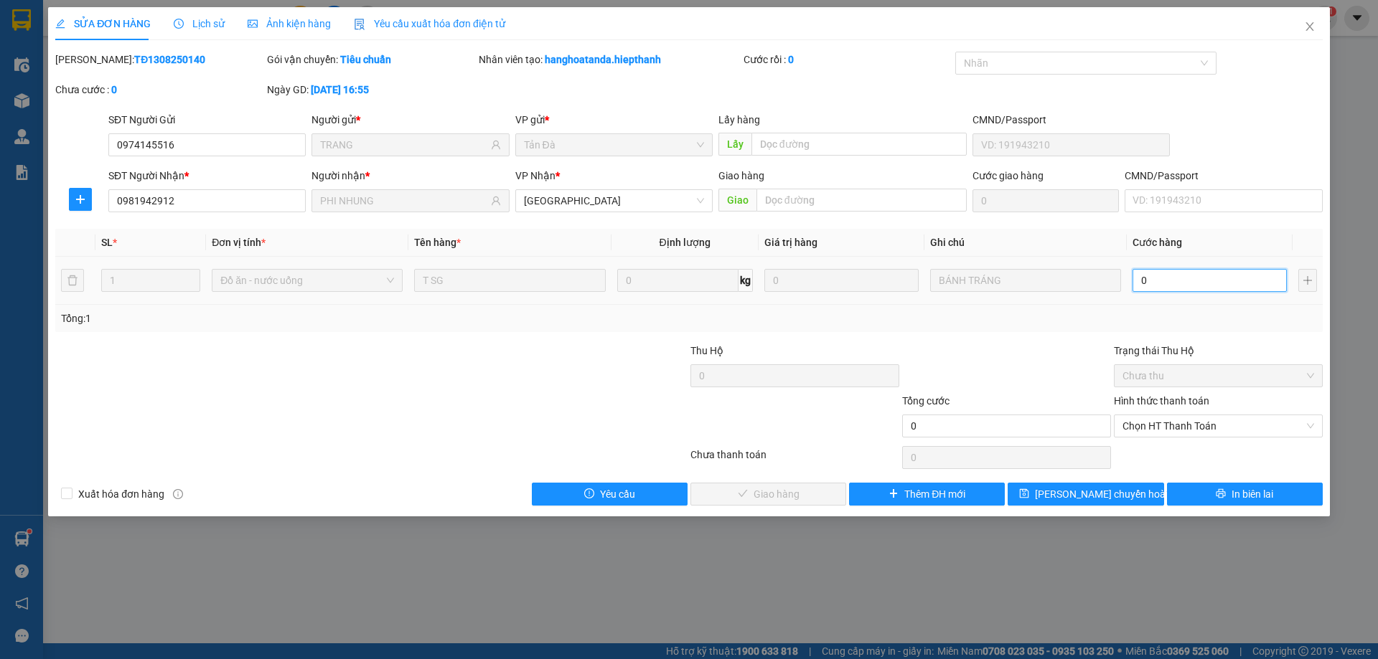
click at [1191, 286] on input "0" at bounding box center [1209, 280] width 154 height 23
type input "2"
type input "20"
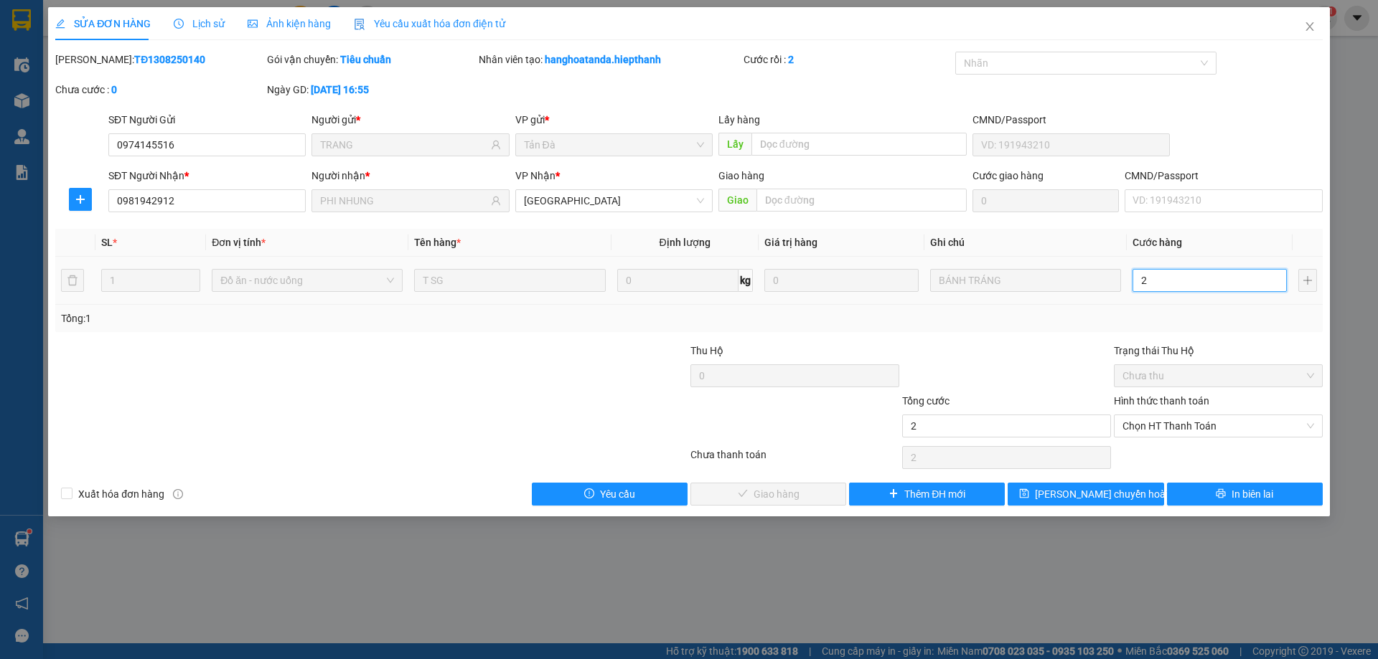
type input "20"
click at [1101, 343] on div at bounding box center [1007, 368] width 212 height 50
type input "20.000"
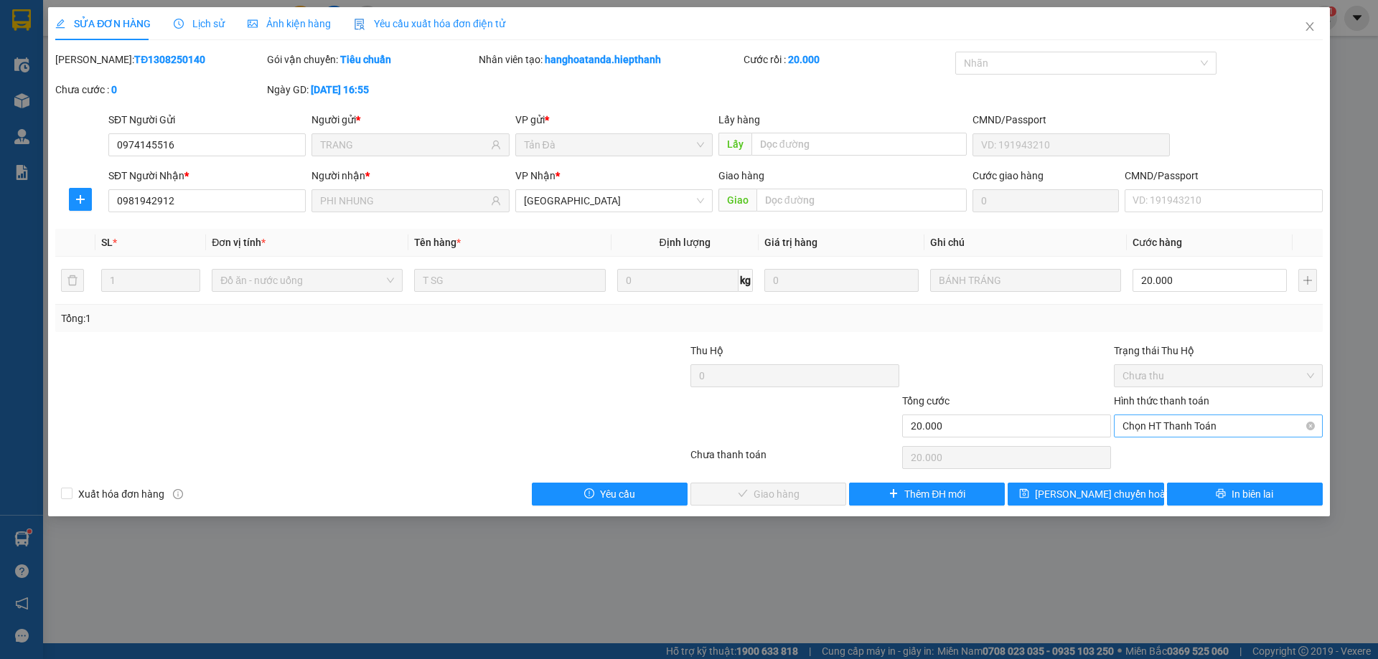
click at [1143, 429] on span "Chọn HT Thanh Toán" at bounding box center [1218, 426] width 192 height 22
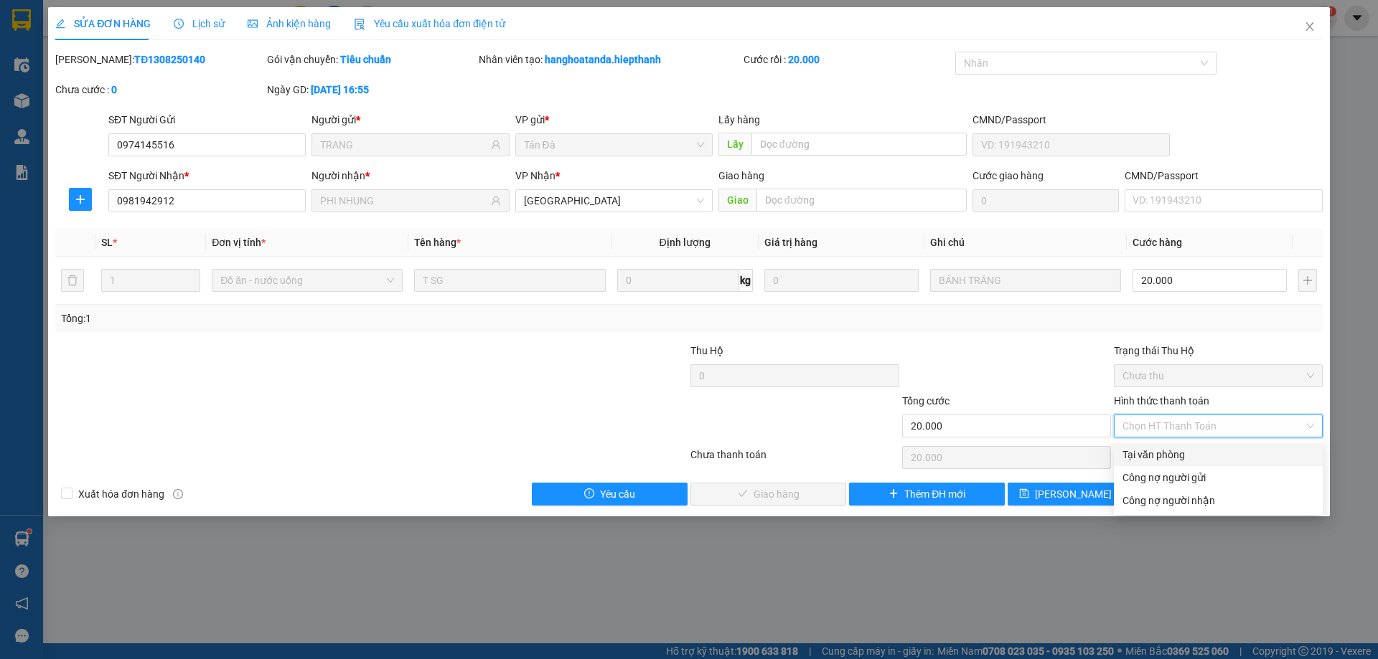
drag, startPoint x: 1143, startPoint y: 437, endPoint x: 1144, endPoint y: 445, distance: 7.9
click at [1144, 439] on div "Hình thức thanh toán Chọn HT Thanh Toán" at bounding box center [1218, 418] width 209 height 50
click at [1148, 451] on div "Tại văn phòng" at bounding box center [1218, 455] width 192 height 16
type input "0"
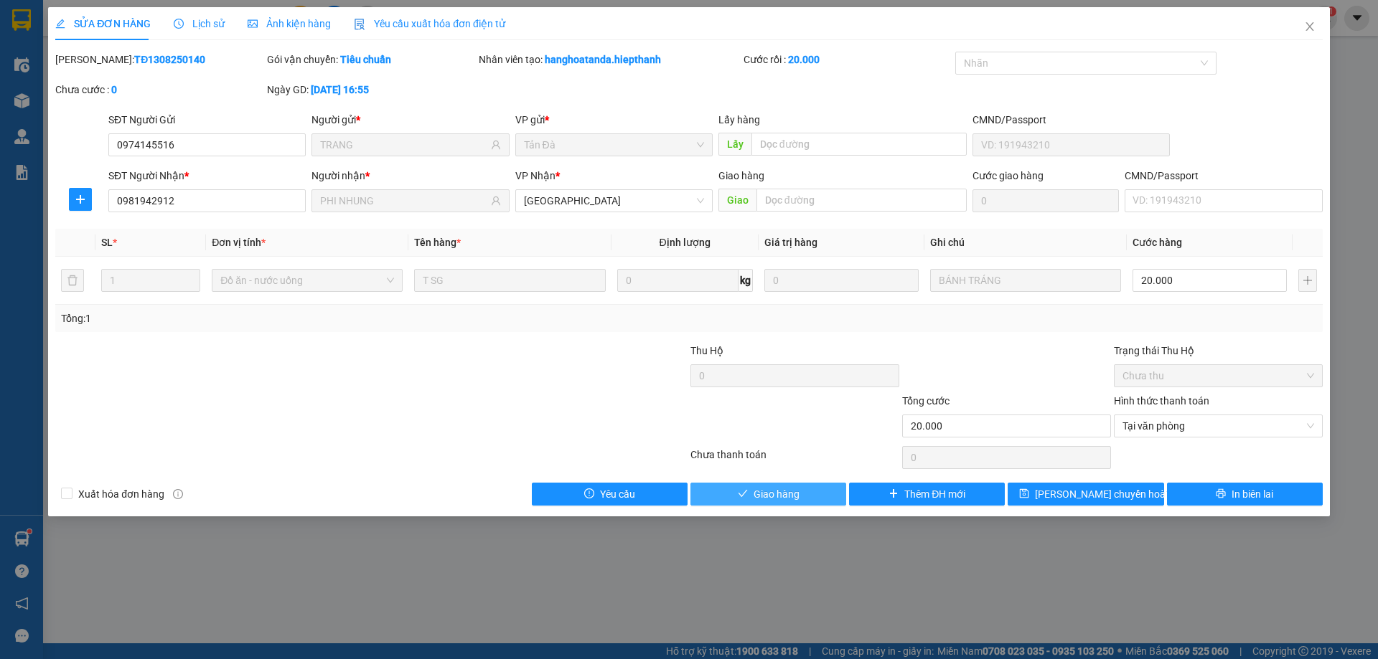
click at [830, 496] on button "Giao hàng" at bounding box center [768, 494] width 156 height 23
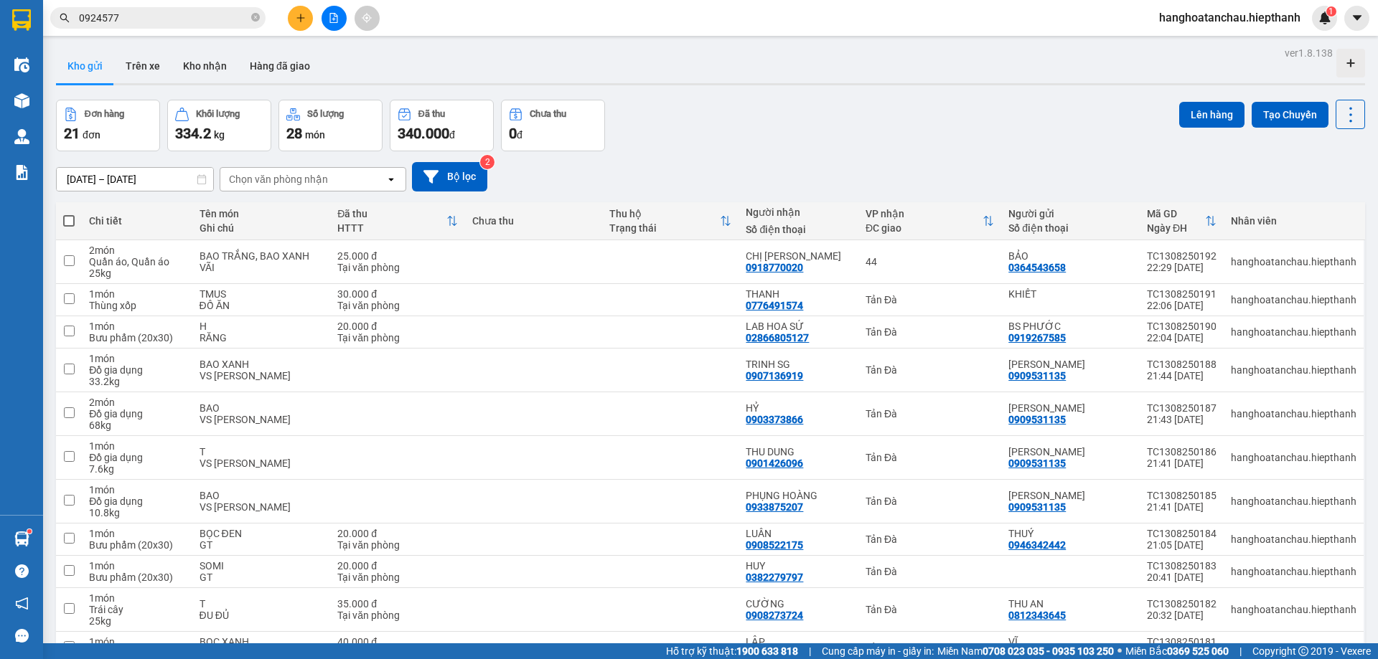
click at [238, 170] on div "Chọn văn phòng nhận" at bounding box center [302, 179] width 165 height 23
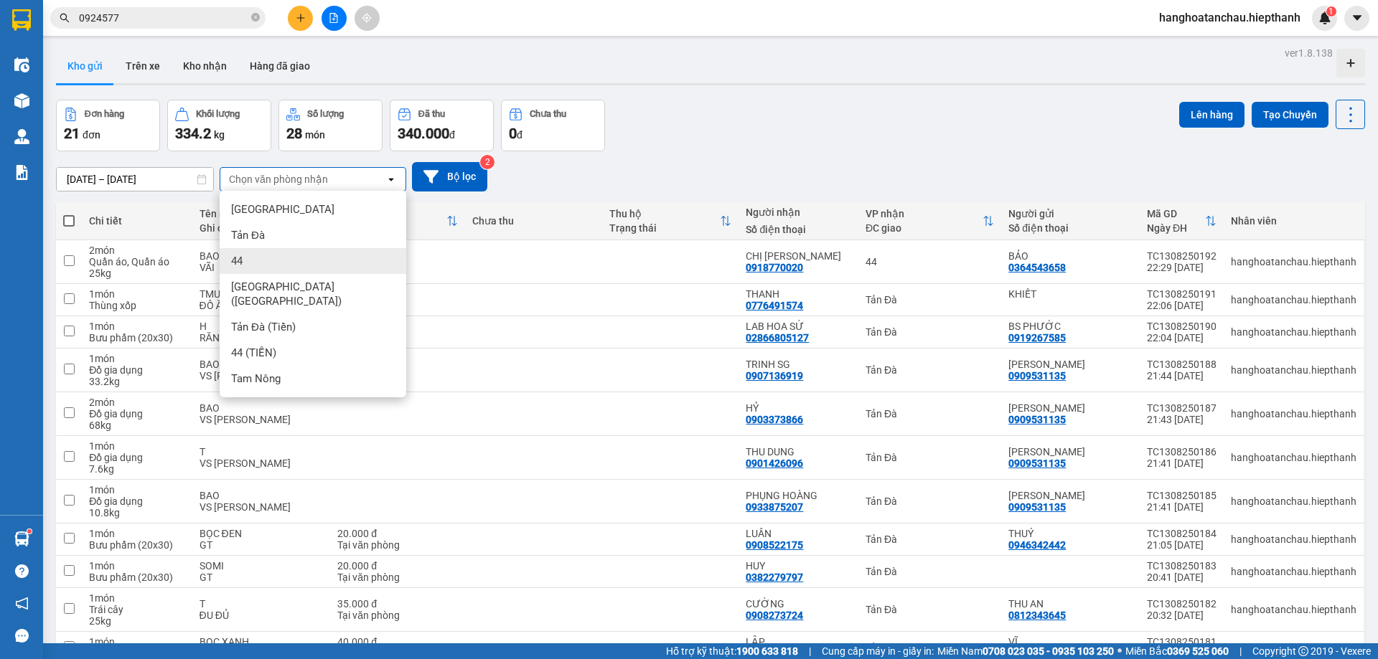
click at [284, 253] on div "44" at bounding box center [313, 261] width 187 height 26
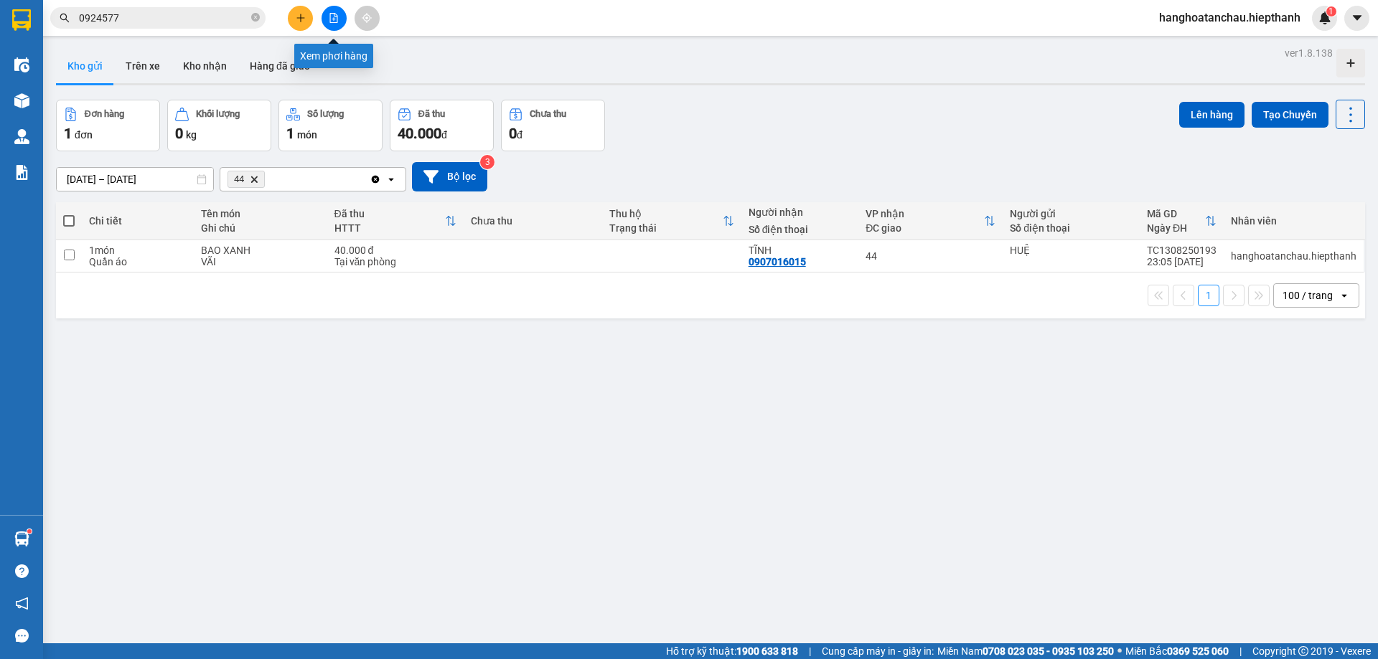
drag, startPoint x: 337, startPoint y: 8, endPoint x: 326, endPoint y: 34, distance: 28.3
click at [338, 8] on button at bounding box center [333, 18] width 25 height 25
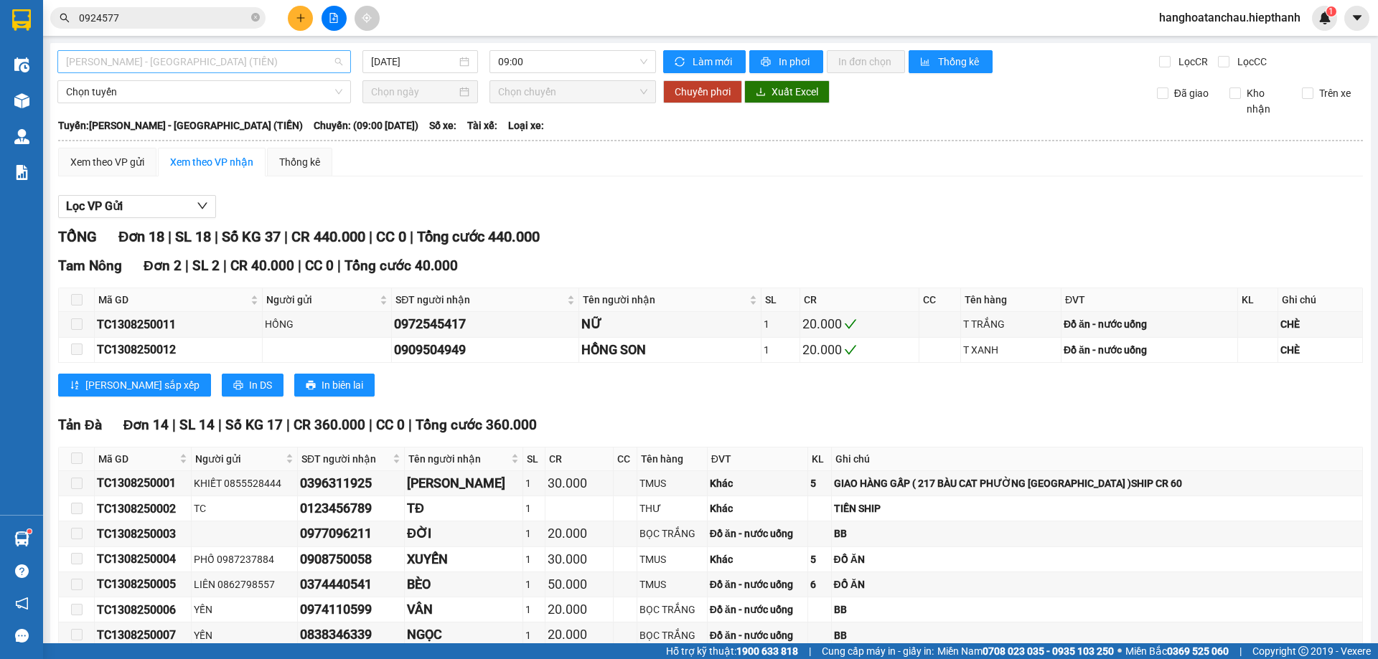
click at [273, 57] on span "[PERSON_NAME] - [GEOGRAPHIC_DATA] (TIỀN)" at bounding box center [204, 62] width 276 height 22
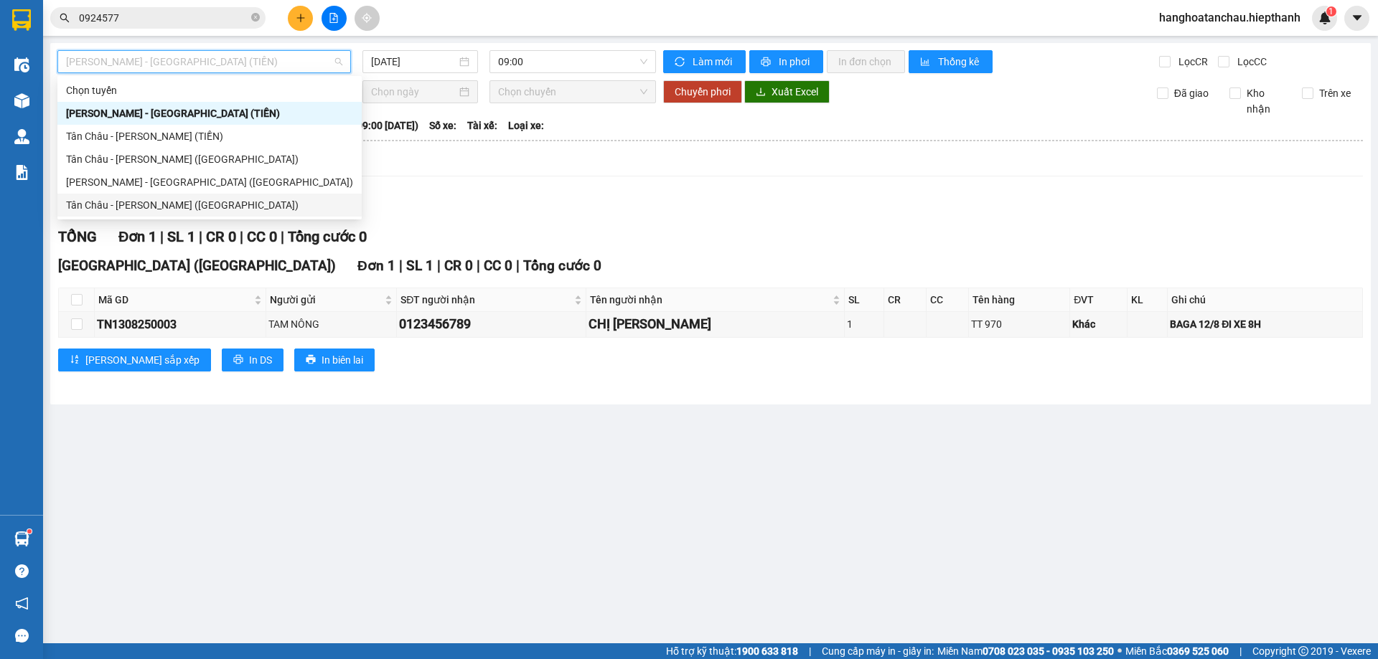
click at [211, 204] on div "Tân Châu - [PERSON_NAME] ([GEOGRAPHIC_DATA])" at bounding box center [209, 205] width 287 height 16
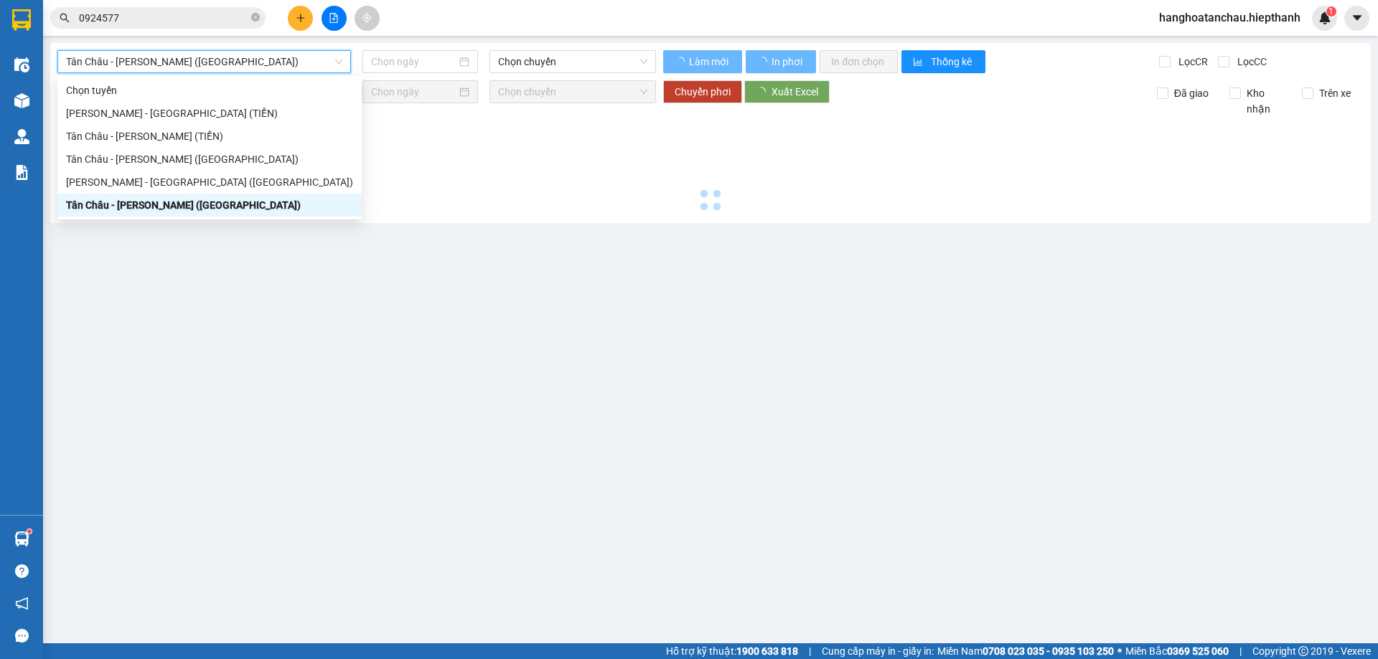
type input "[DATE]"
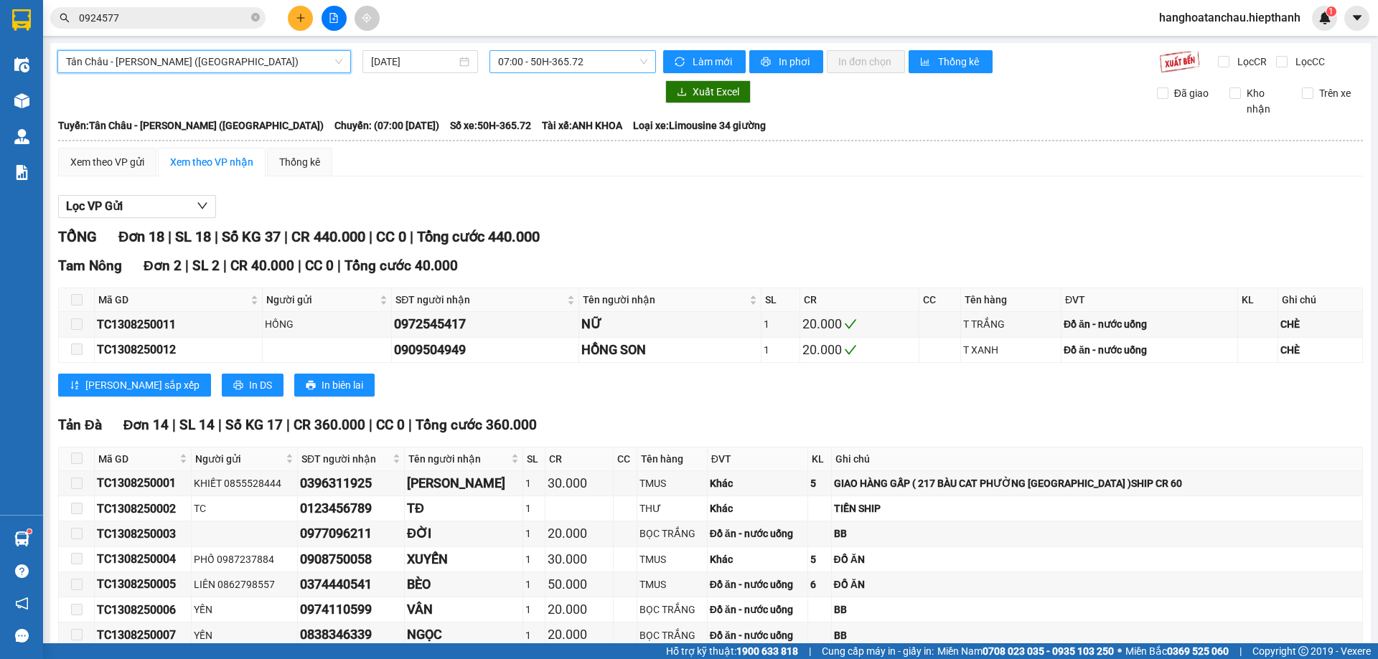
click at [505, 65] on span "07:00 - 50H-365.72" at bounding box center [572, 62] width 149 height 22
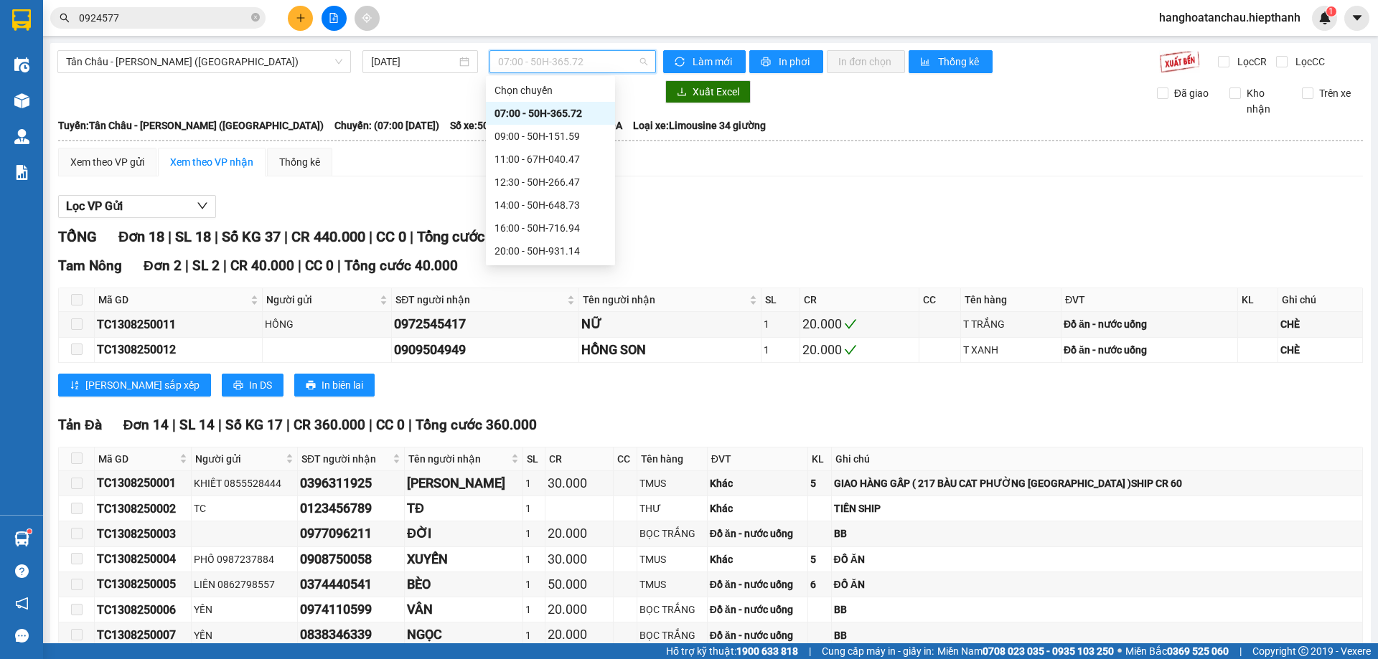
scroll to position [92, 0]
click at [511, 246] on div "23:59 - 50H-151.59" at bounding box center [550, 251] width 112 height 16
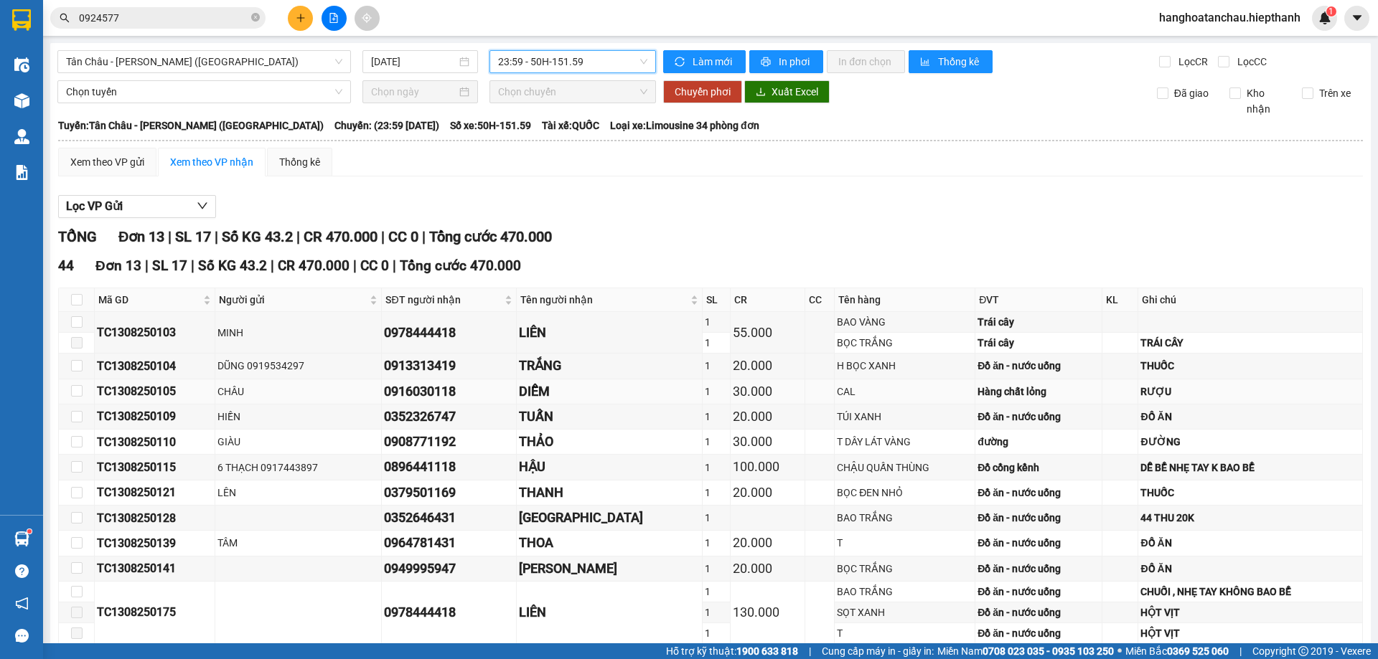
scroll to position [141, 0]
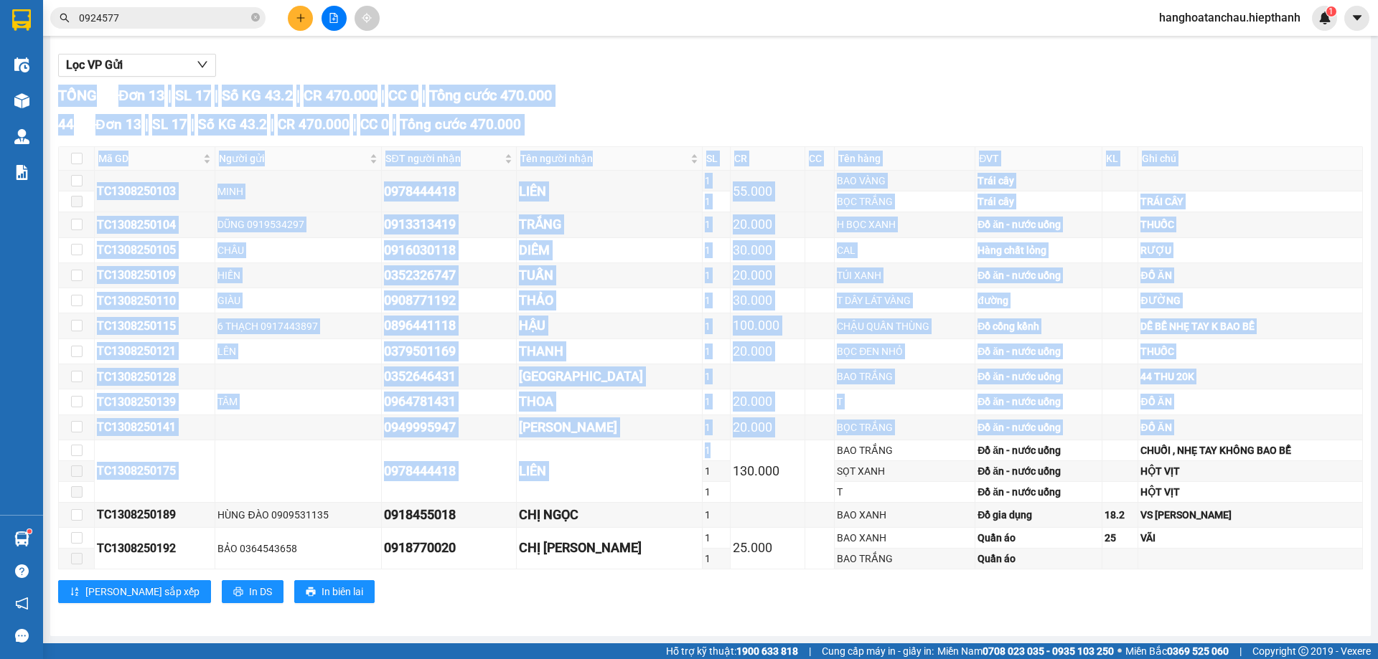
drag, startPoint x: 664, startPoint y: 446, endPoint x: 682, endPoint y: 576, distance: 131.0
click at [682, 576] on div "44 Đơn 13 | SL 17 | Số KG 43.2 | CR 470.000 | CC 0 | Tổng cước 470.000 Mã GD Ng…" at bounding box center [710, 364] width 1305 height 500
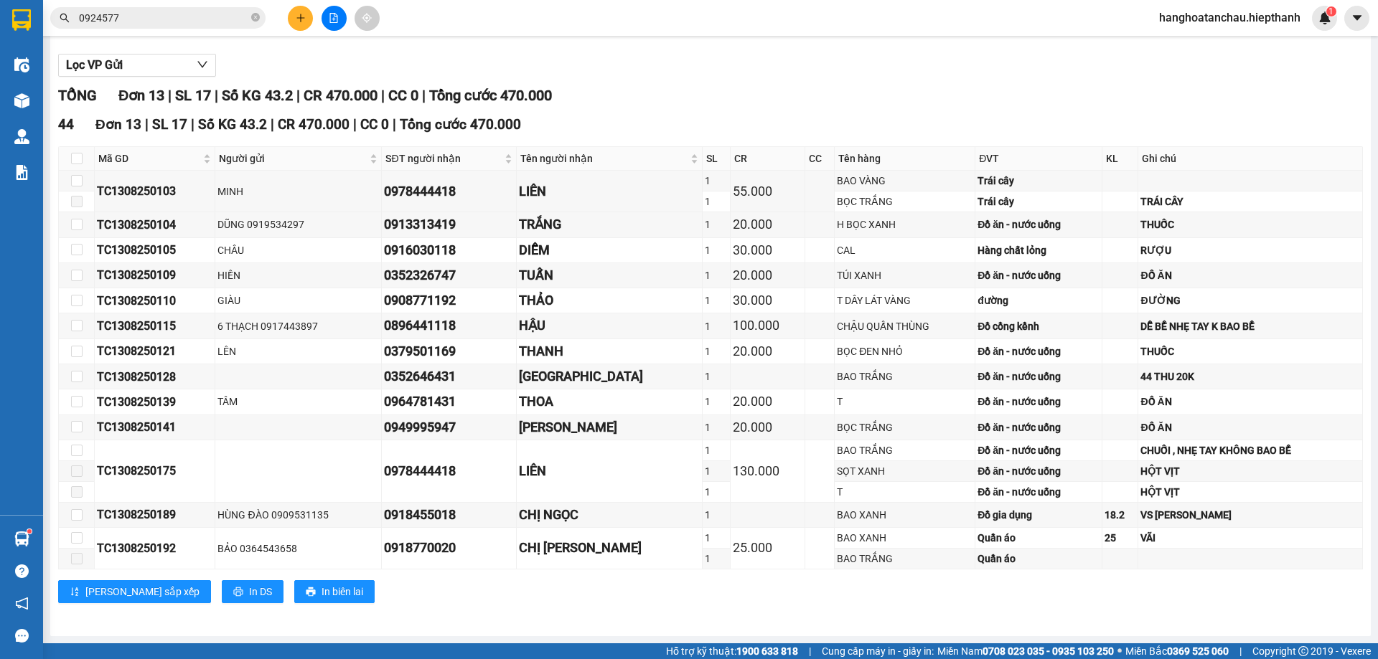
click at [506, 83] on div "Lọc VP Gửi TỔNG Đơn 13 | SL 17 | Số KG 43.2 | CR 470.000 | CC 0 | Tổng cước 47…" at bounding box center [710, 334] width 1305 height 575
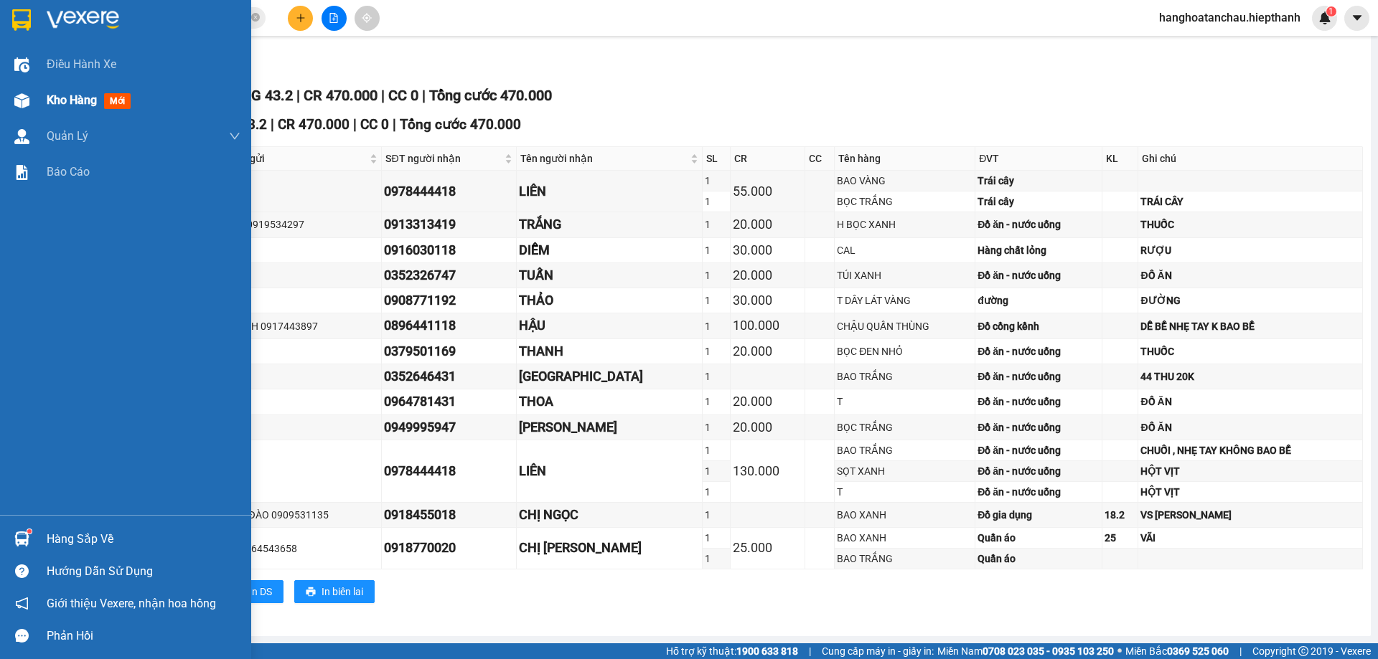
click at [39, 98] on div "Kho hàng mới" at bounding box center [125, 101] width 251 height 36
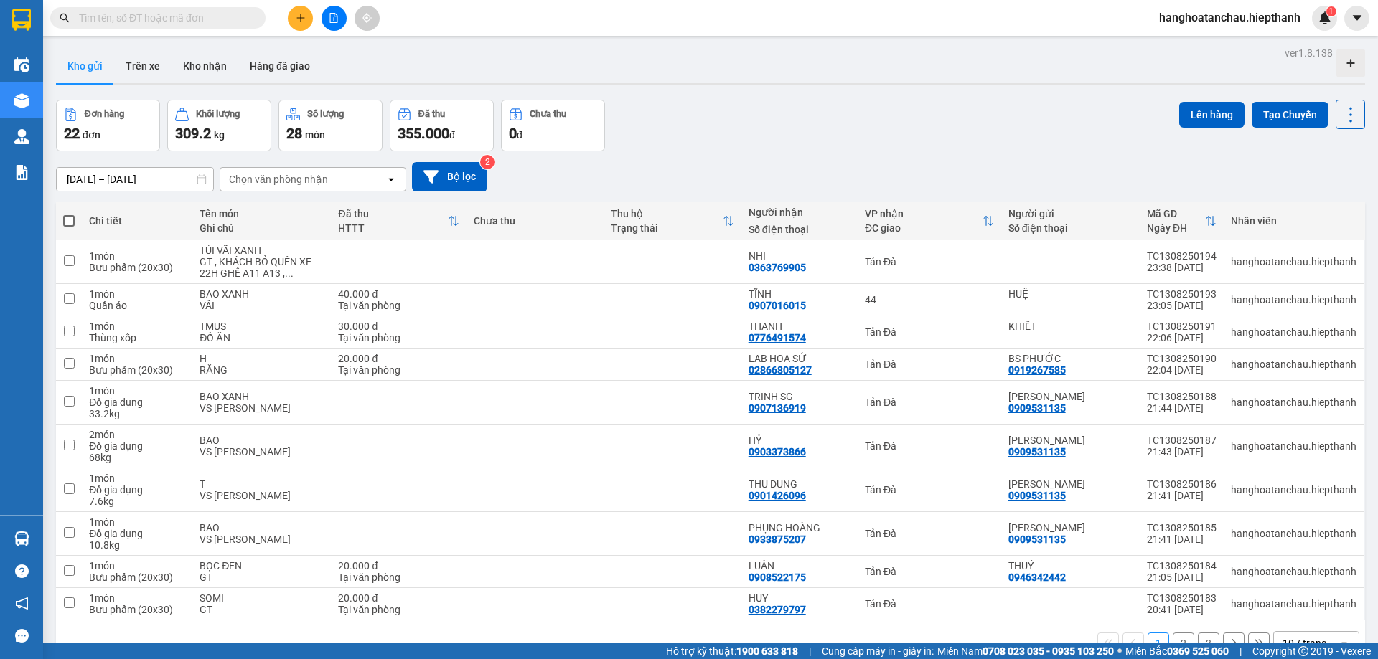
click at [286, 179] on div "Chọn văn phòng nhận" at bounding box center [278, 179] width 99 height 14
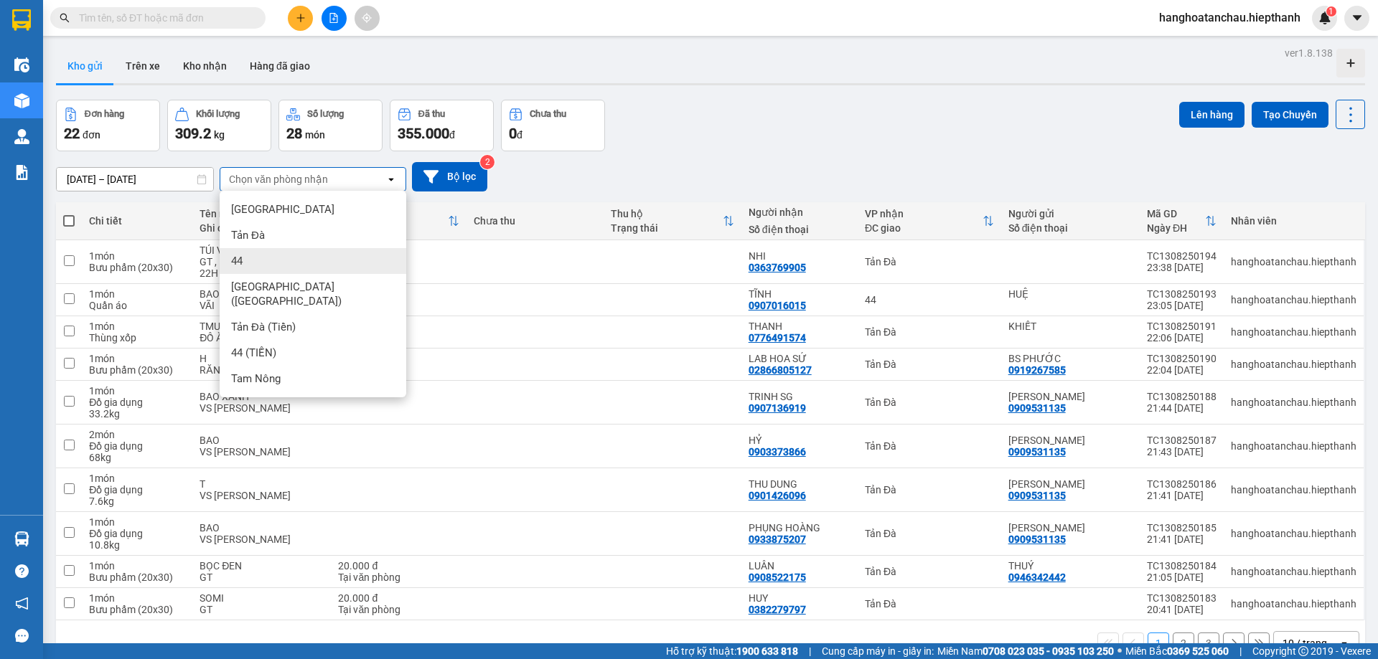
click at [252, 253] on div "44" at bounding box center [313, 261] width 187 height 26
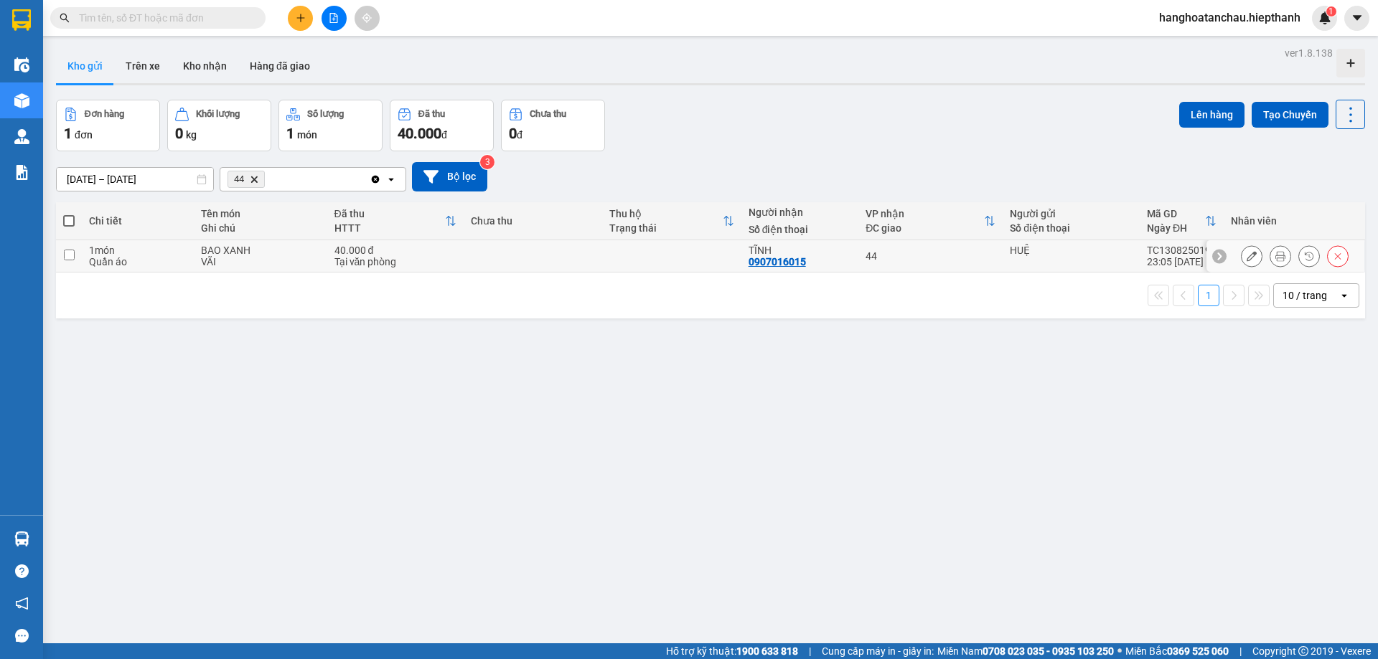
click at [68, 255] on input "checkbox" at bounding box center [69, 255] width 11 height 11
checkbox input "true"
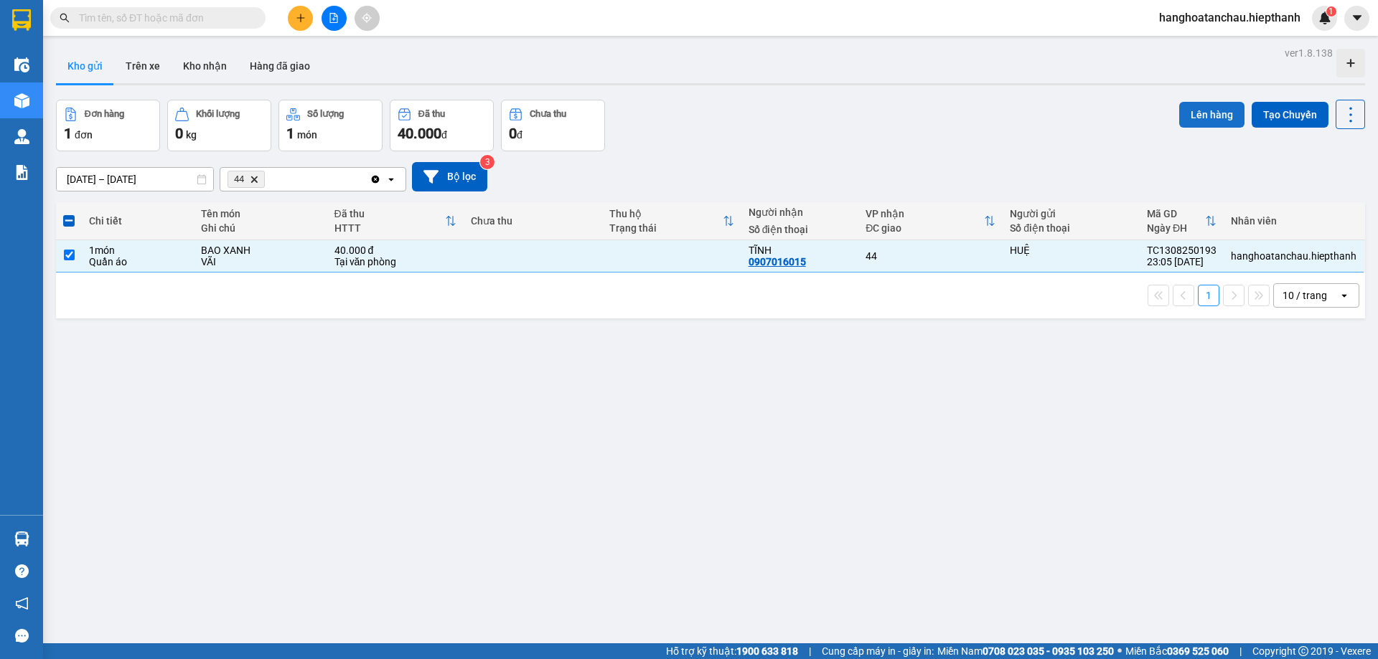
click at [1179, 117] on button "Lên hàng" at bounding box center [1211, 115] width 65 height 26
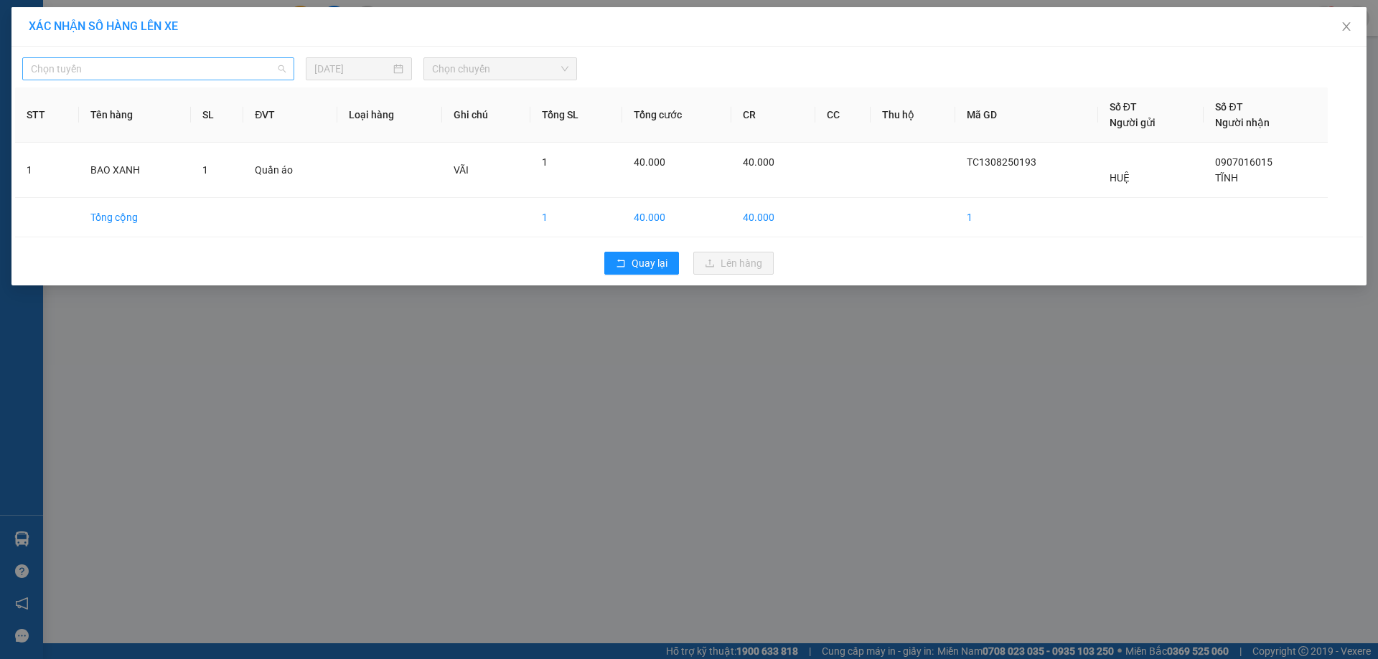
click at [281, 62] on span "Chọn tuyến" at bounding box center [158, 69] width 255 height 22
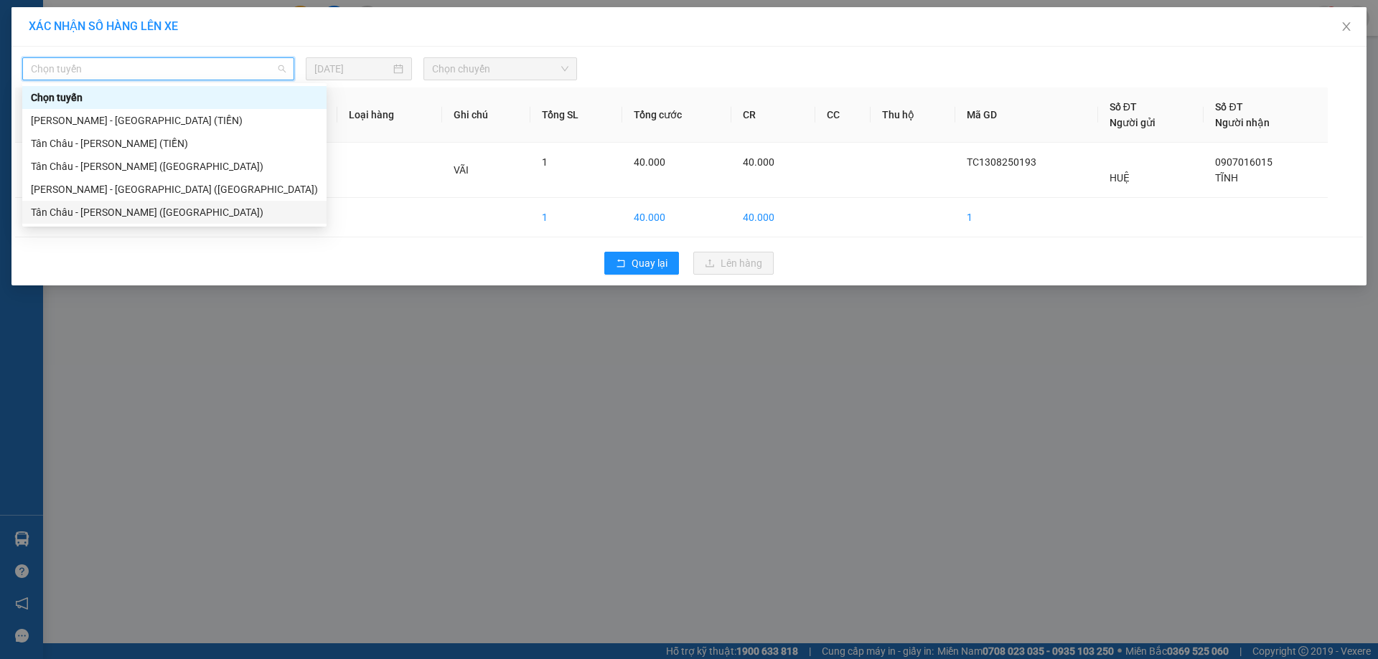
click at [166, 215] on div "Tân Châu - [PERSON_NAME] ([GEOGRAPHIC_DATA])" at bounding box center [174, 213] width 287 height 16
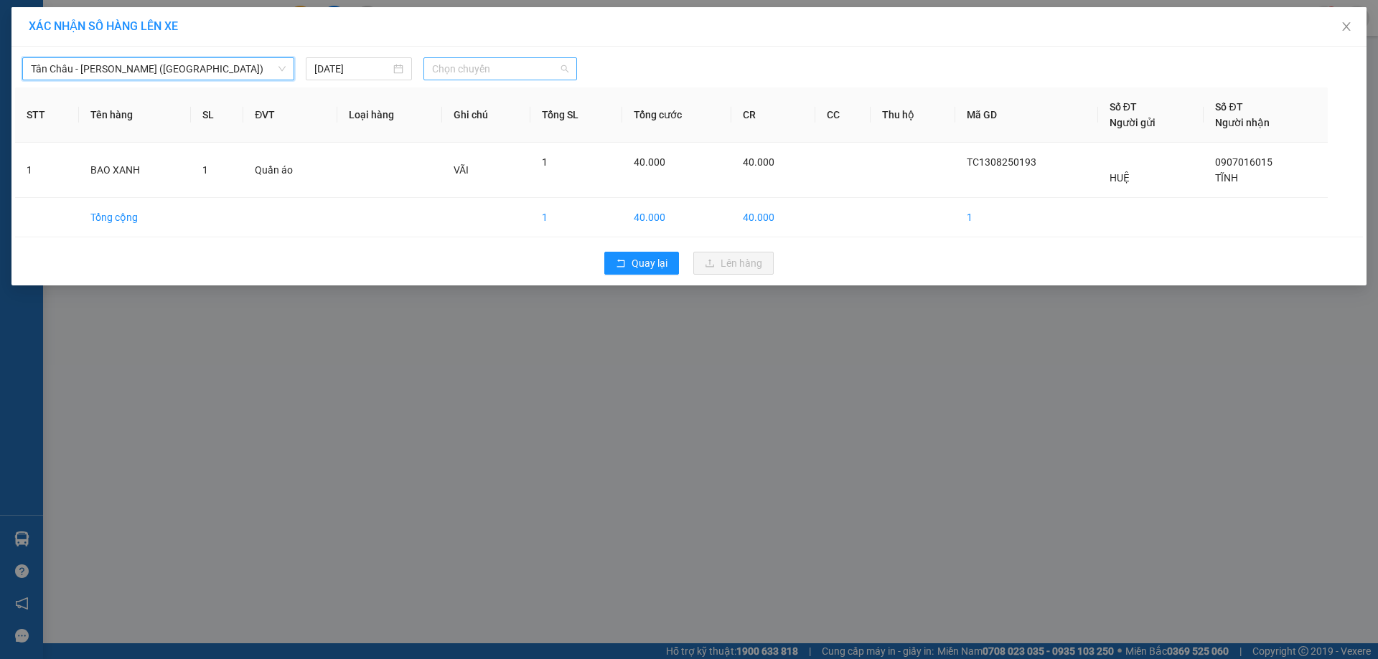
click at [472, 68] on span "Chọn chuyến" at bounding box center [500, 69] width 136 height 22
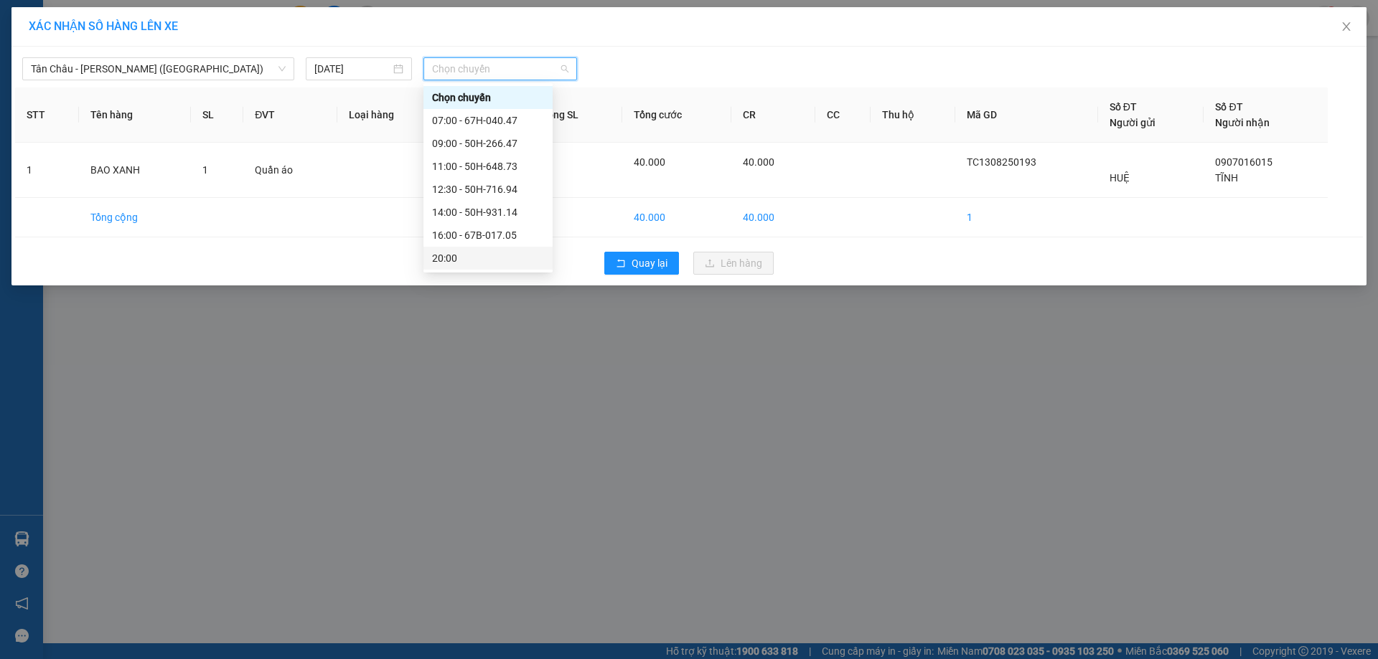
scroll to position [115, 0]
click at [382, 76] on input "[DATE]" at bounding box center [352, 69] width 76 height 16
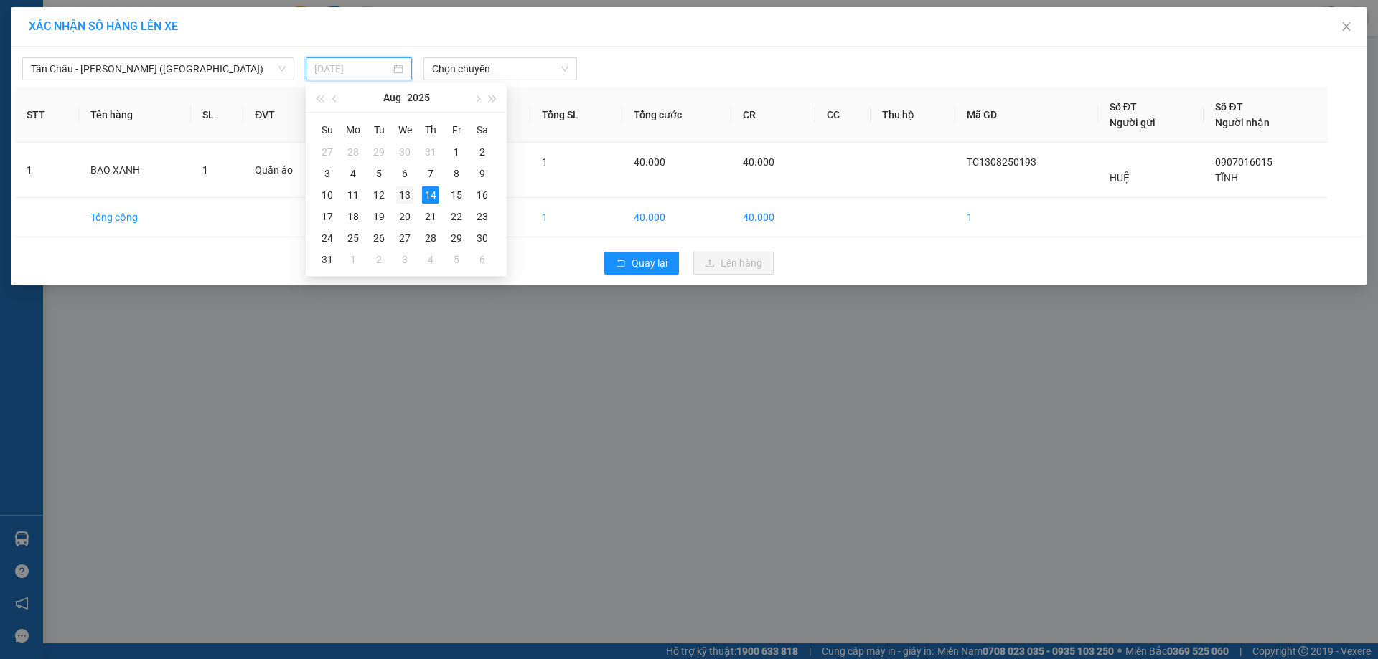
click at [403, 191] on div "13" at bounding box center [404, 195] width 17 height 17
type input "[DATE]"
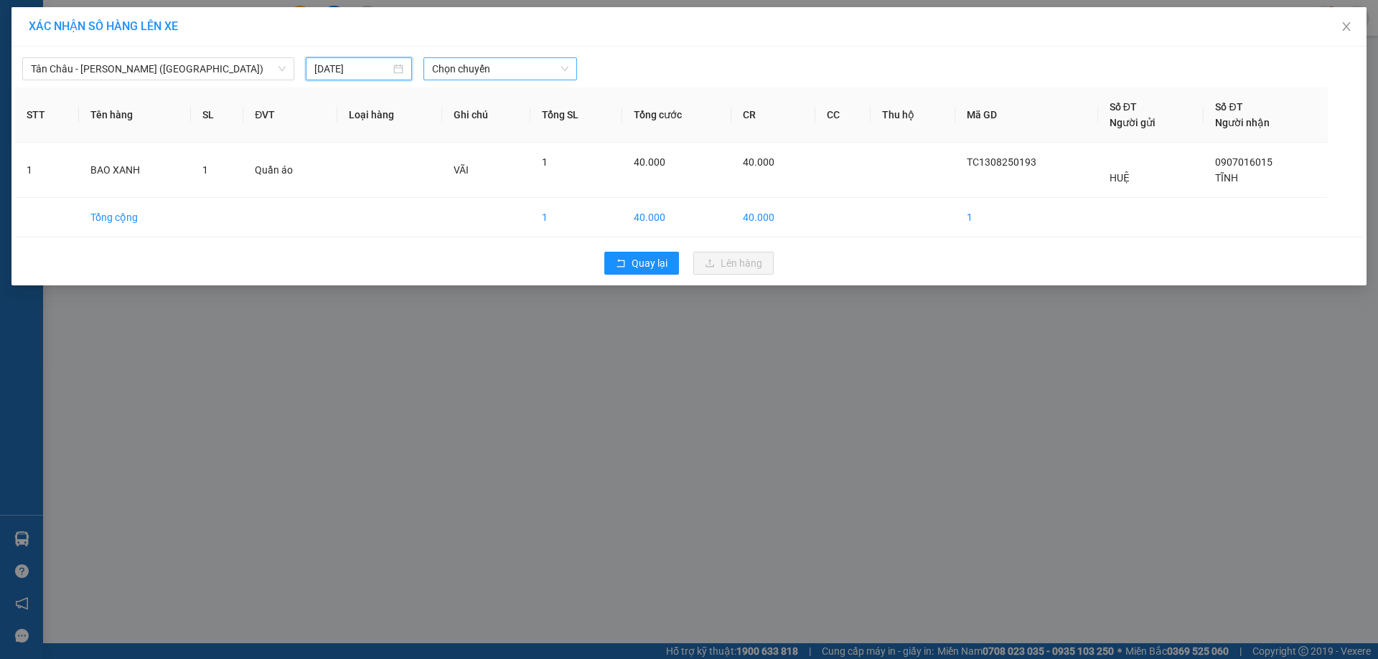
click at [478, 72] on span "Chọn chuyến" at bounding box center [500, 69] width 136 height 22
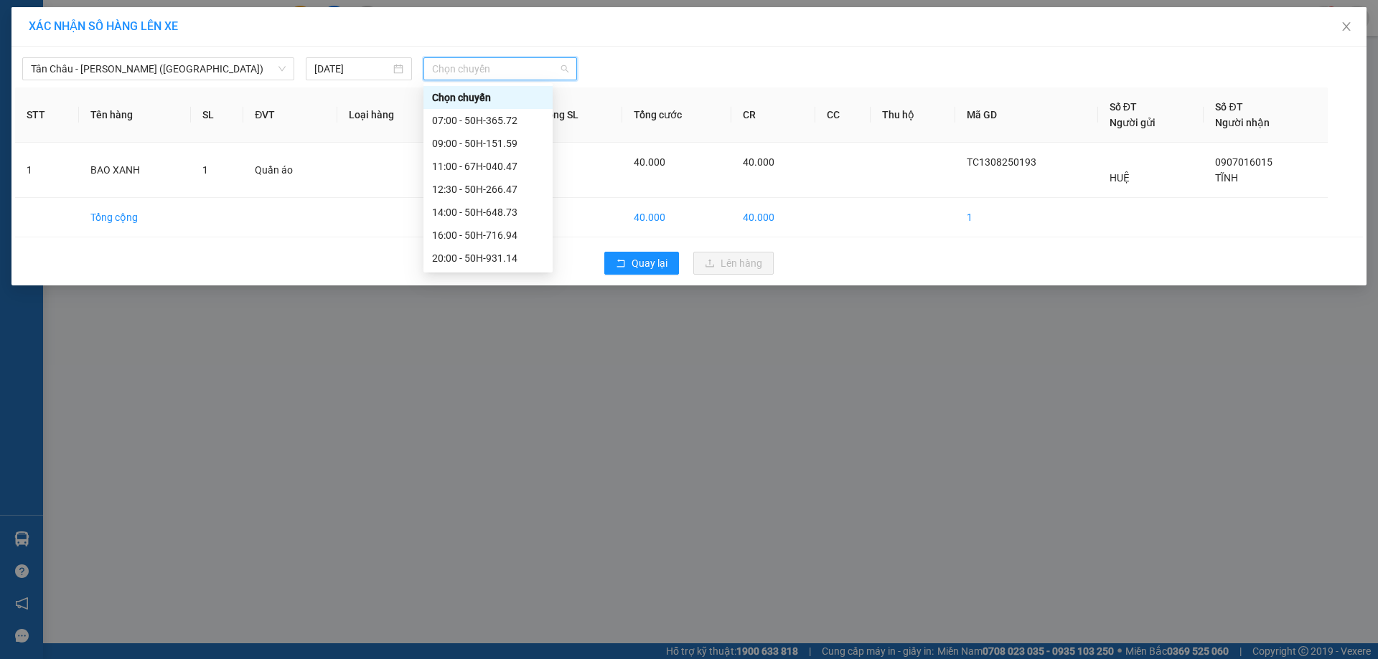
scroll to position [92, 0]
drag, startPoint x: 487, startPoint y: 260, endPoint x: 511, endPoint y: 260, distance: 23.7
click at [489, 260] on div "23:59 - 50H-151.59" at bounding box center [488, 258] width 112 height 16
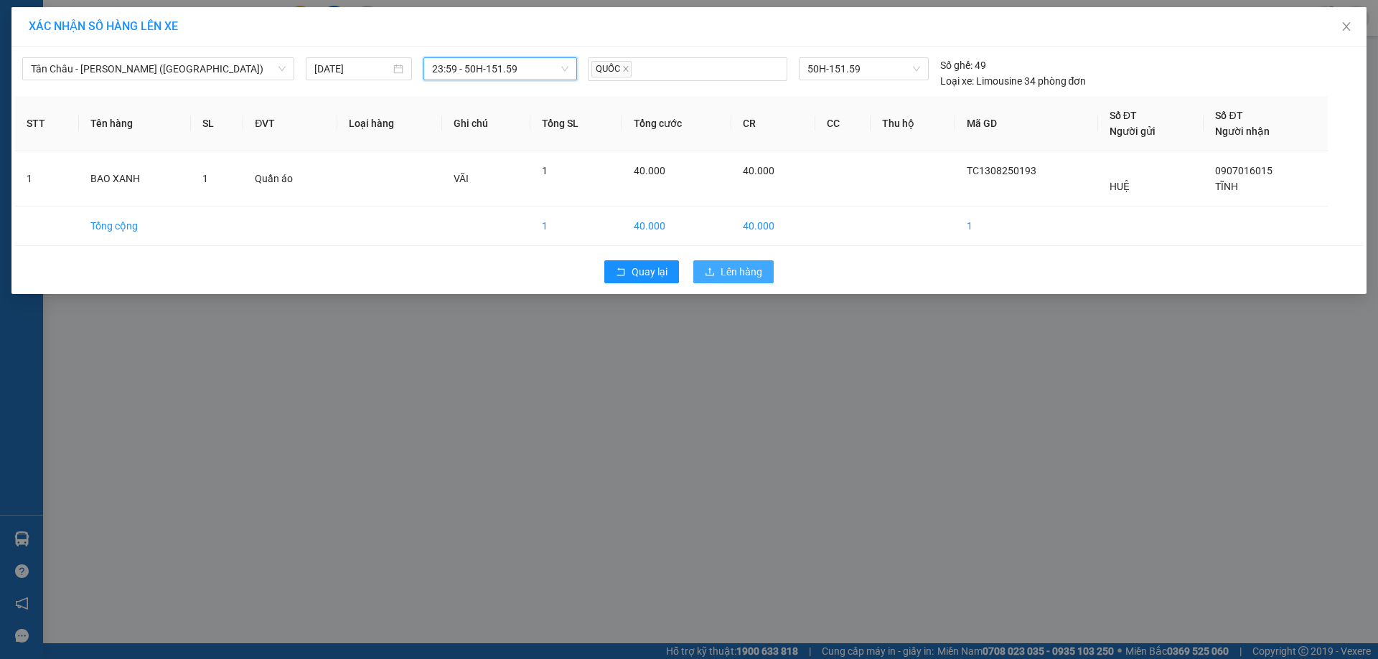
click at [716, 280] on button "Lên hàng" at bounding box center [733, 271] width 80 height 23
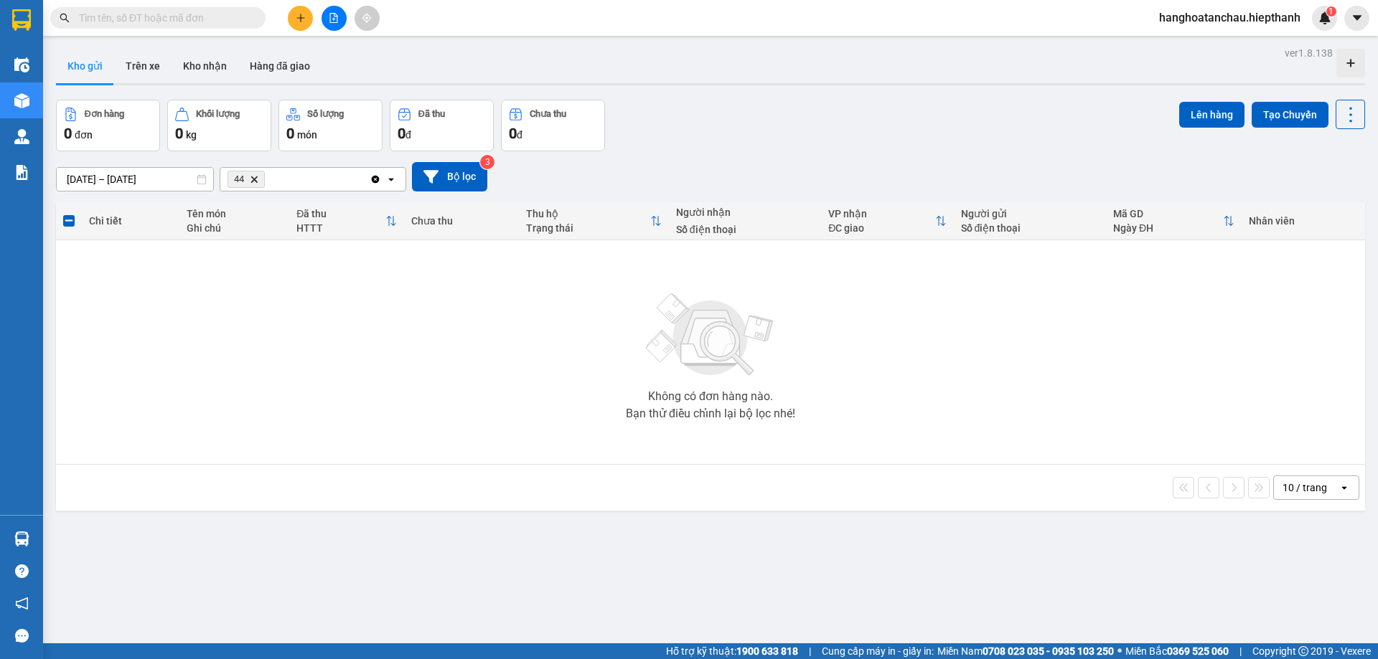
click at [256, 182] on icon "44, close by backspace" at bounding box center [254, 179] width 6 height 6
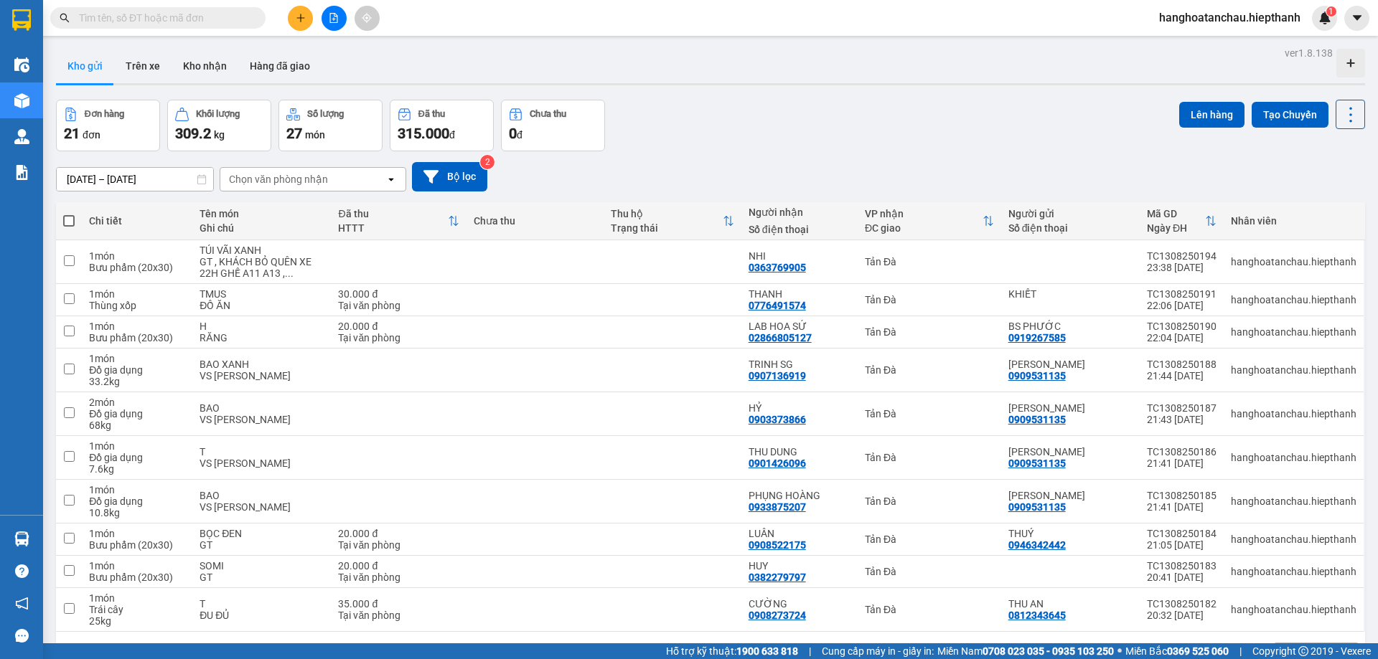
click at [278, 177] on div "Chọn văn phòng nhận" at bounding box center [278, 179] width 99 height 14
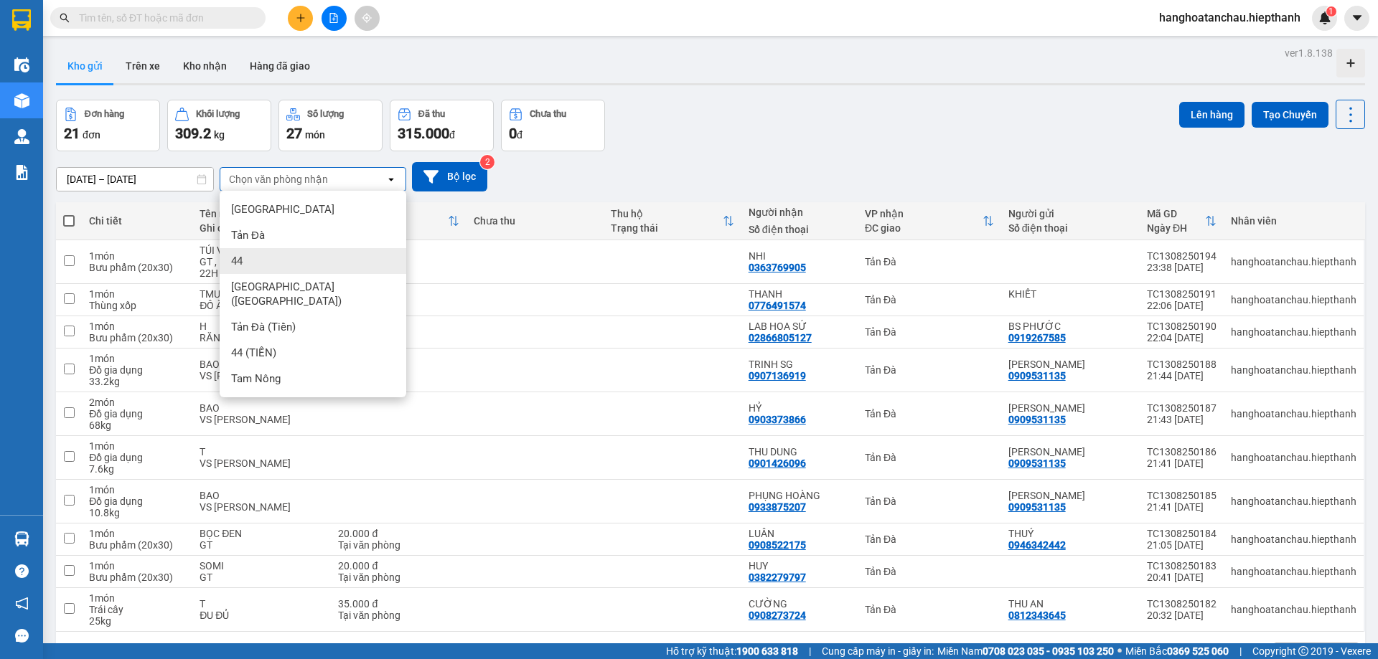
click at [629, 122] on div "Đơn hàng 21 đơn Khối lượng 309.2 kg Số lượng 27 món Đã thu 315.000 đ Chưa thu 0…" at bounding box center [710, 126] width 1309 height 52
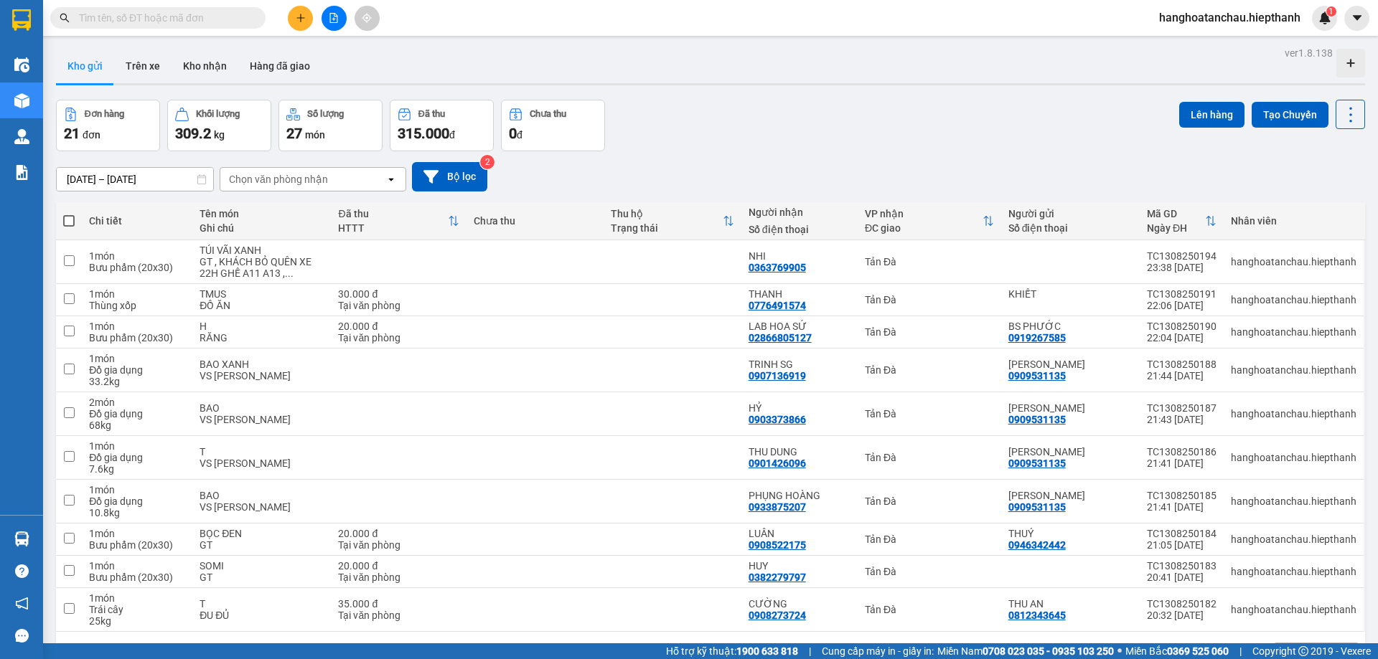
click at [328, 181] on div "Chọn văn phòng nhận" at bounding box center [302, 179] width 165 height 23
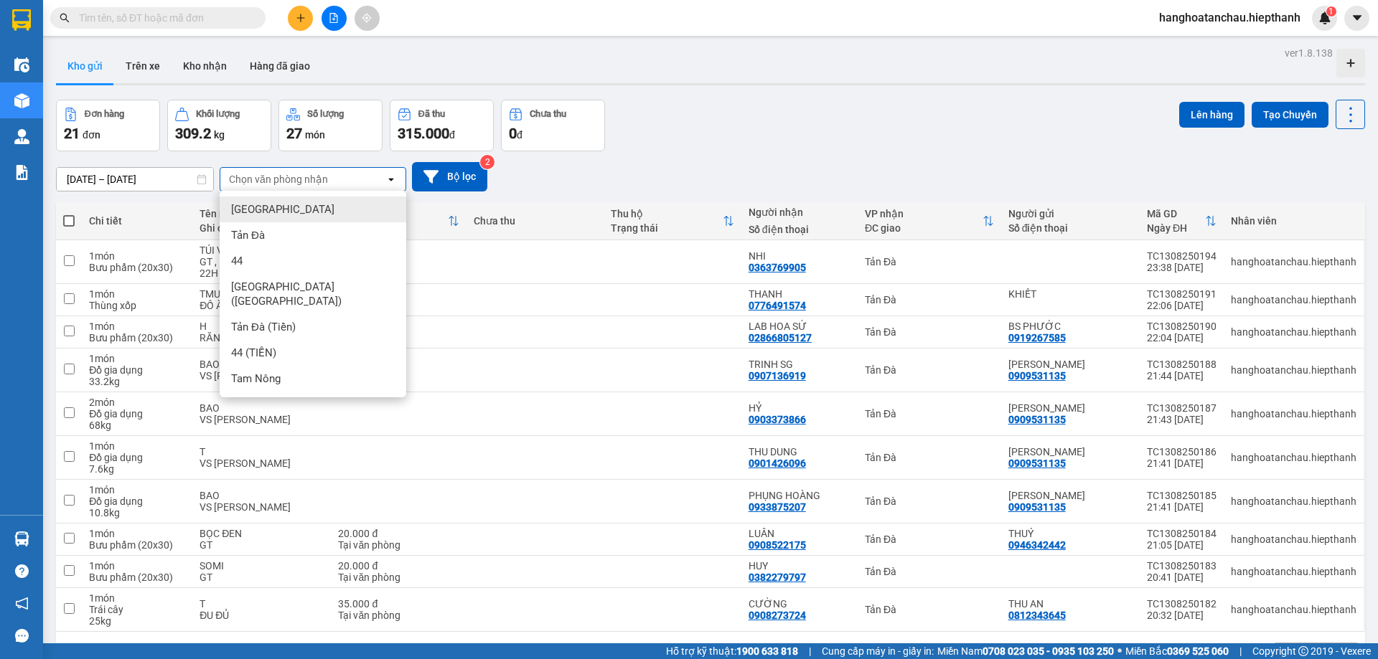
click at [675, 179] on div "[DATE] – [DATE] Press the down arrow key to interact with the calendar and sele…" at bounding box center [710, 176] width 1309 height 29
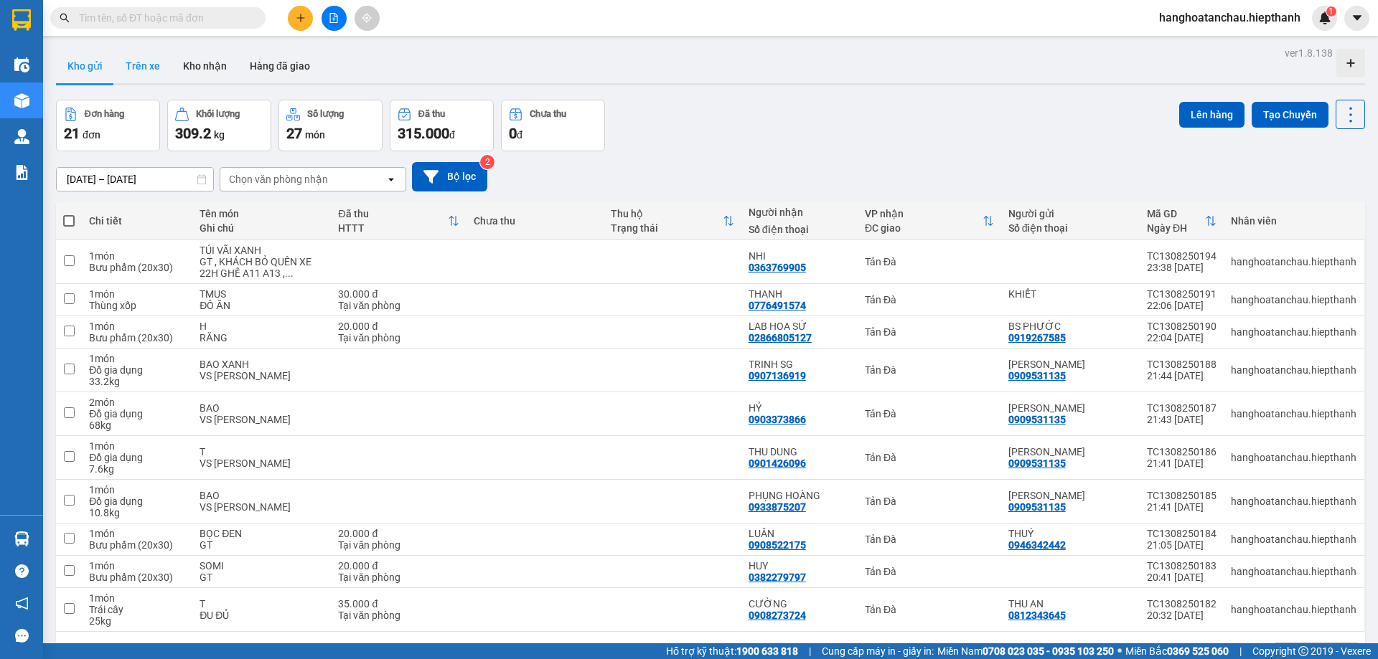
click at [147, 67] on button "Trên xe" at bounding box center [142, 66] width 57 height 34
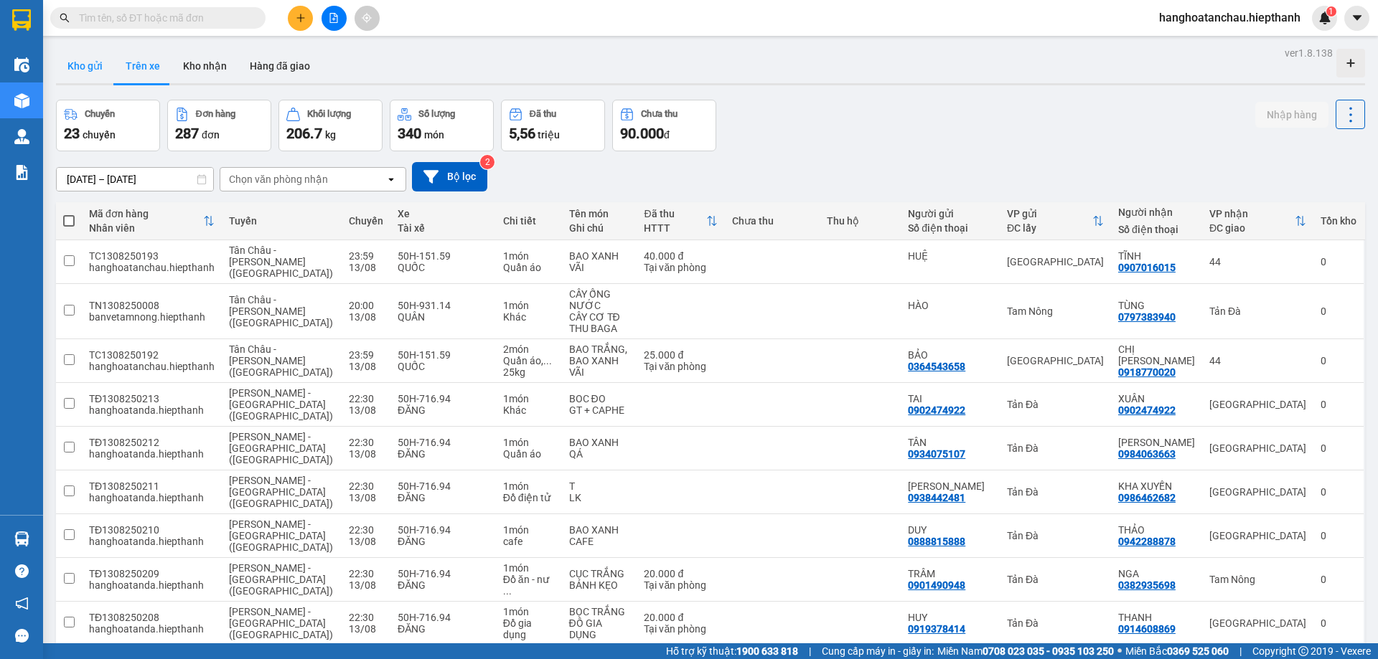
click at [91, 79] on button "Kho gửi" at bounding box center [85, 66] width 58 height 34
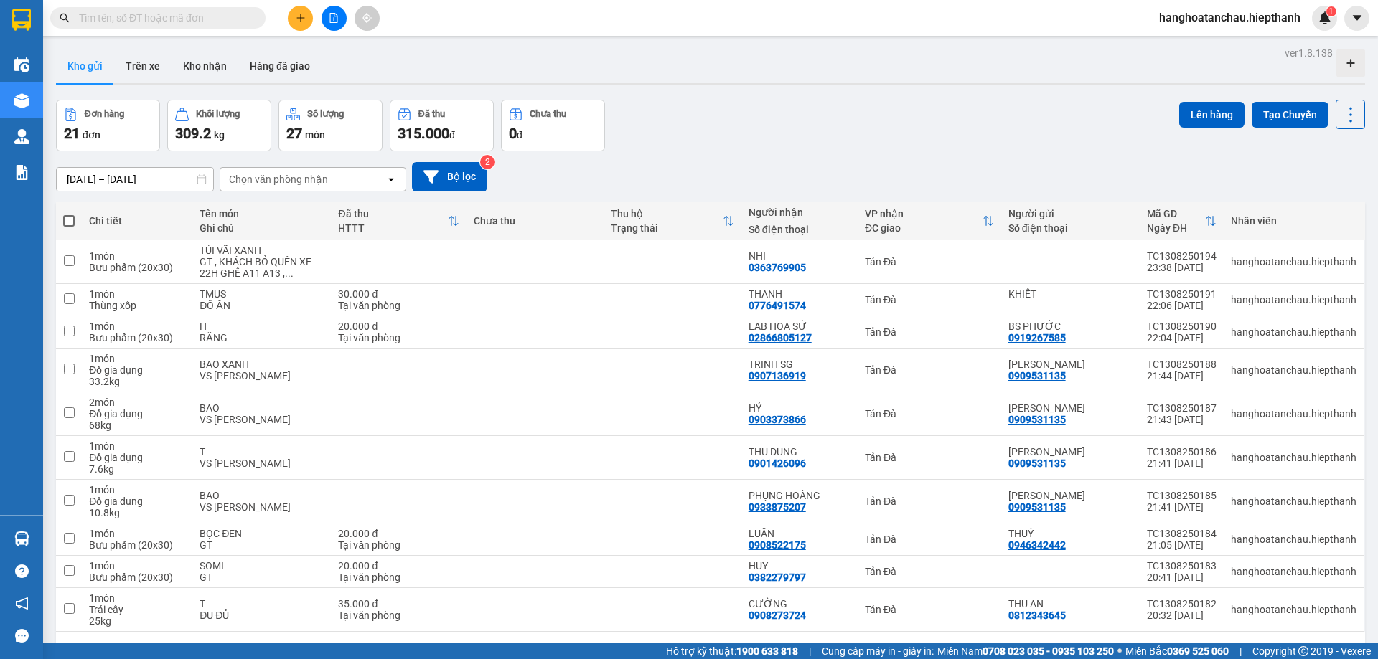
click at [138, 30] on div "Kết quả tìm kiếm ( 0 ) Bộ lọc No Data" at bounding box center [140, 18] width 280 height 25
click at [158, 179] on input "[DATE] – [DATE]" at bounding box center [135, 179] width 156 height 23
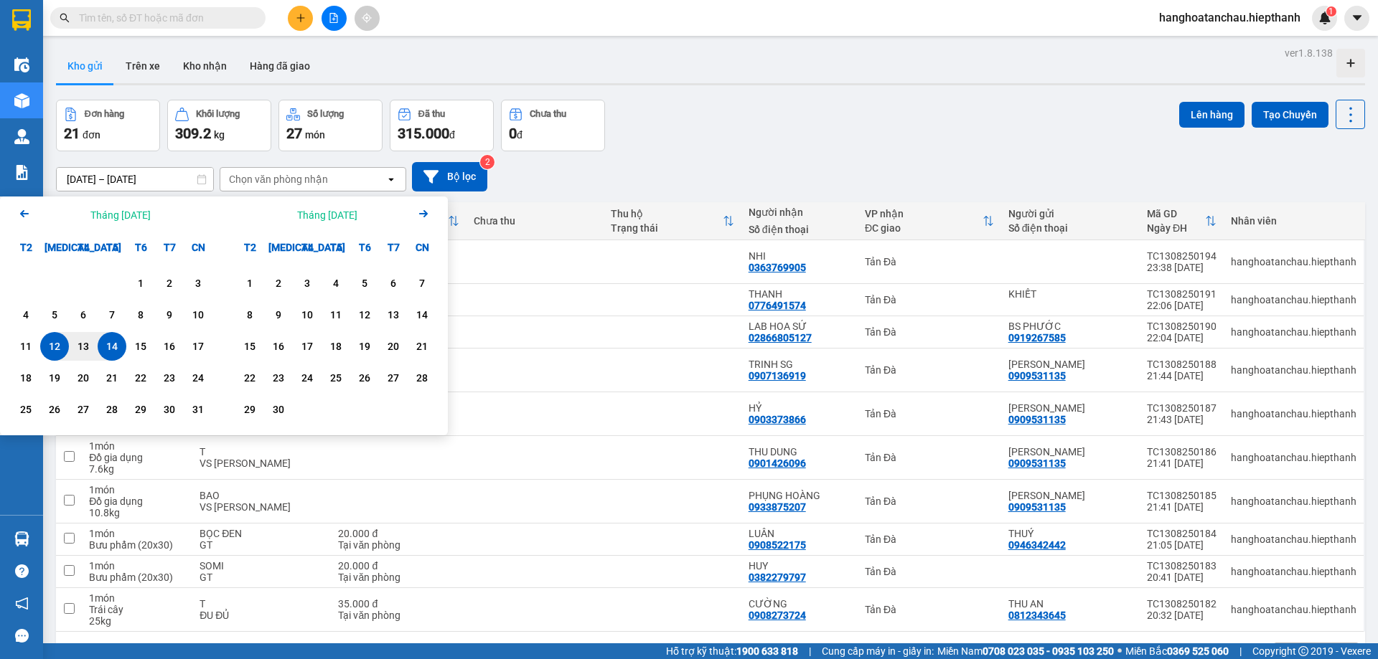
click at [109, 344] on div "14" at bounding box center [112, 346] width 20 height 17
click at [90, 349] on div "13" at bounding box center [83, 346] width 20 height 17
type input "[DATE] – [DATE]"
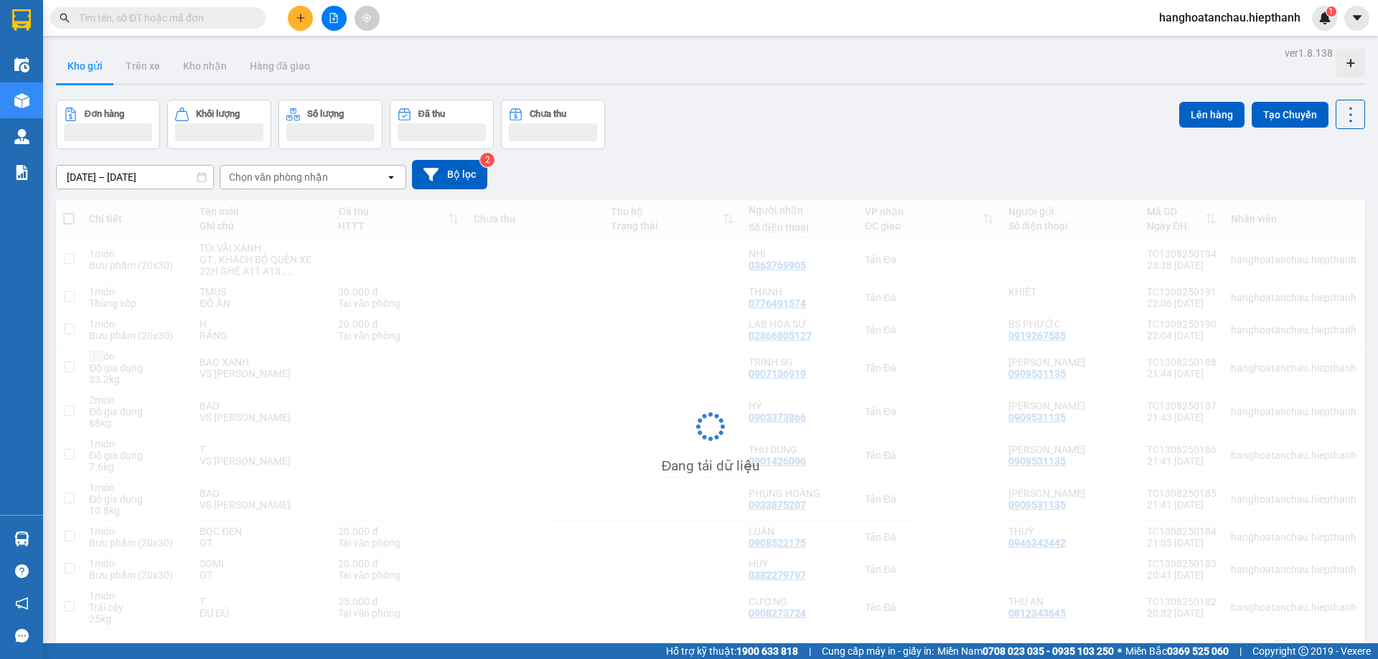
click at [90, 349] on div "Chi tiết Tên món Ghi chú Đã thu HTTT Chưa thu Thu hộ Trạng thái Người nhận Số đ…" at bounding box center [710, 438] width 1309 height 476
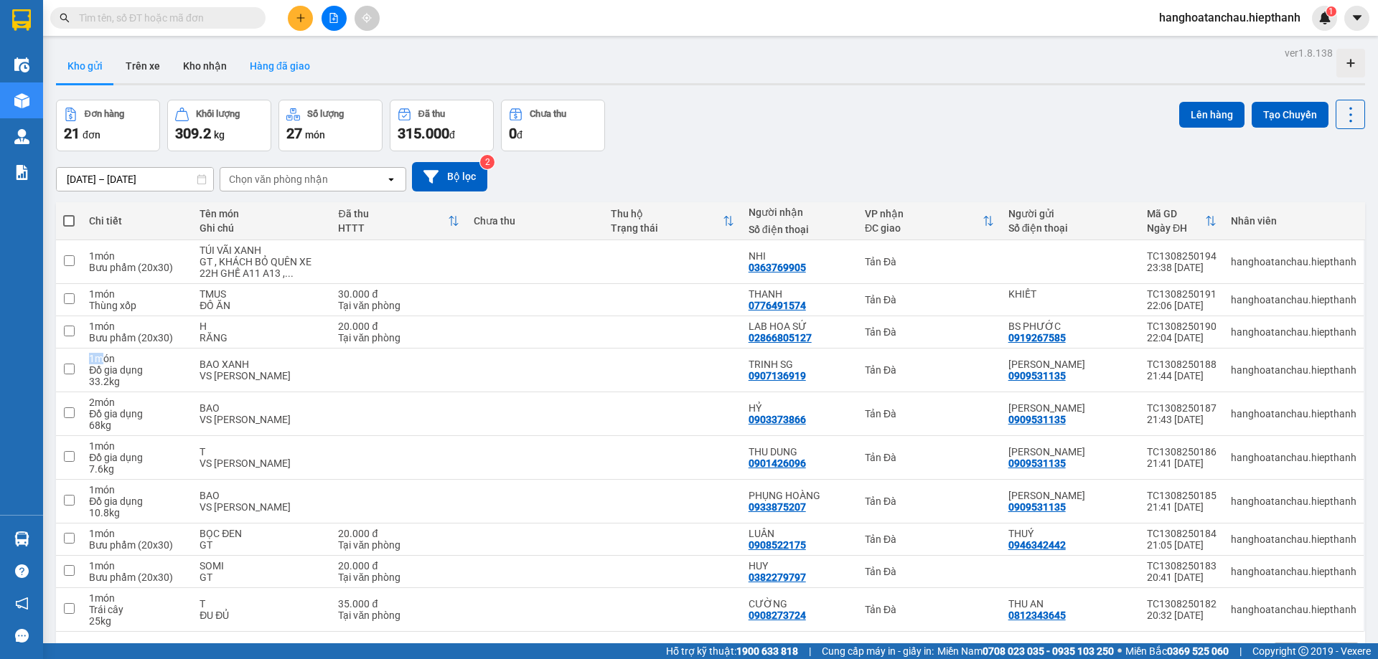
click at [296, 73] on button "Hàng đã giao" at bounding box center [279, 66] width 83 height 34
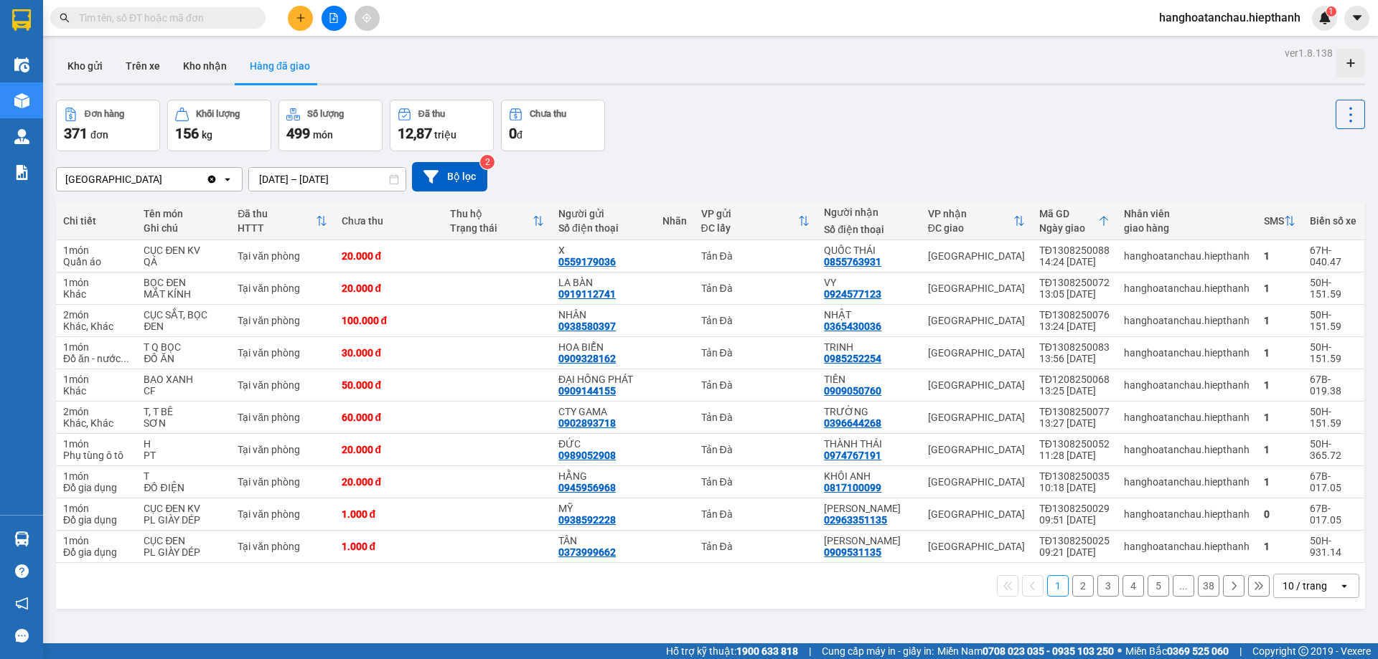
click at [357, 182] on input "[DATE] – [DATE]" at bounding box center [327, 179] width 156 height 23
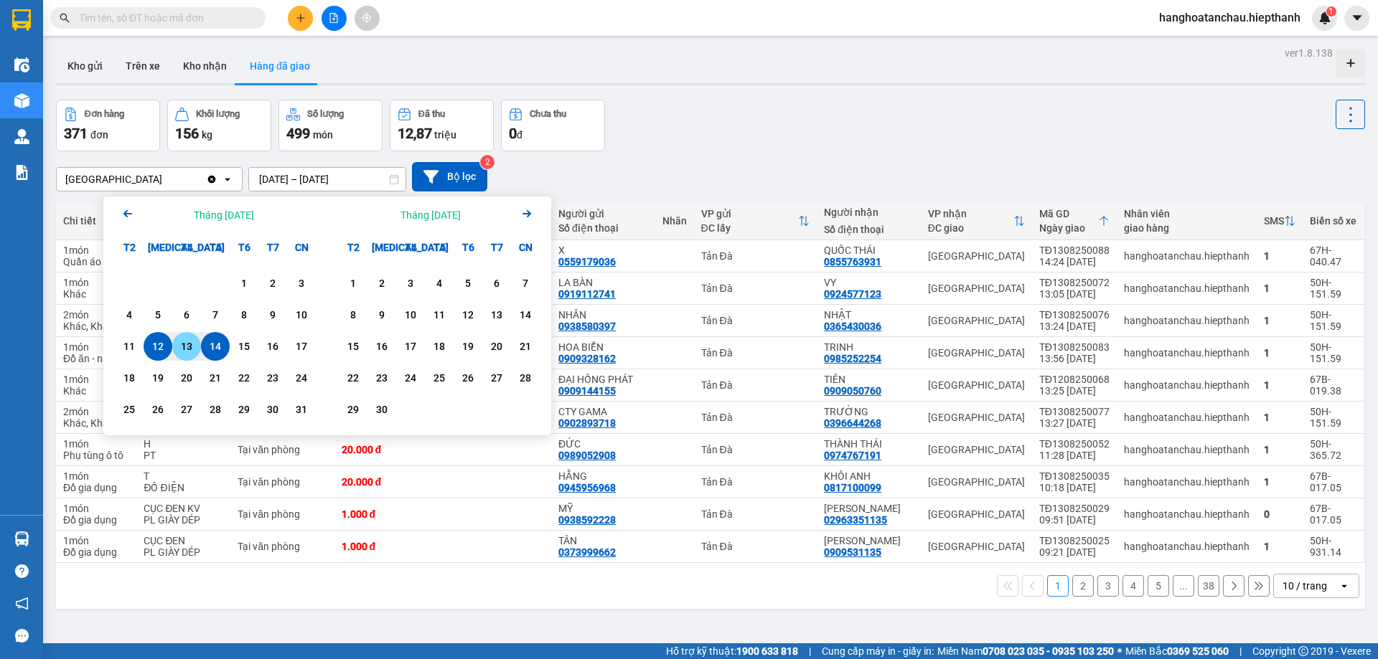
click at [186, 339] on div "13" at bounding box center [187, 346] width 20 height 17
type input "[DATE] – [DATE]"
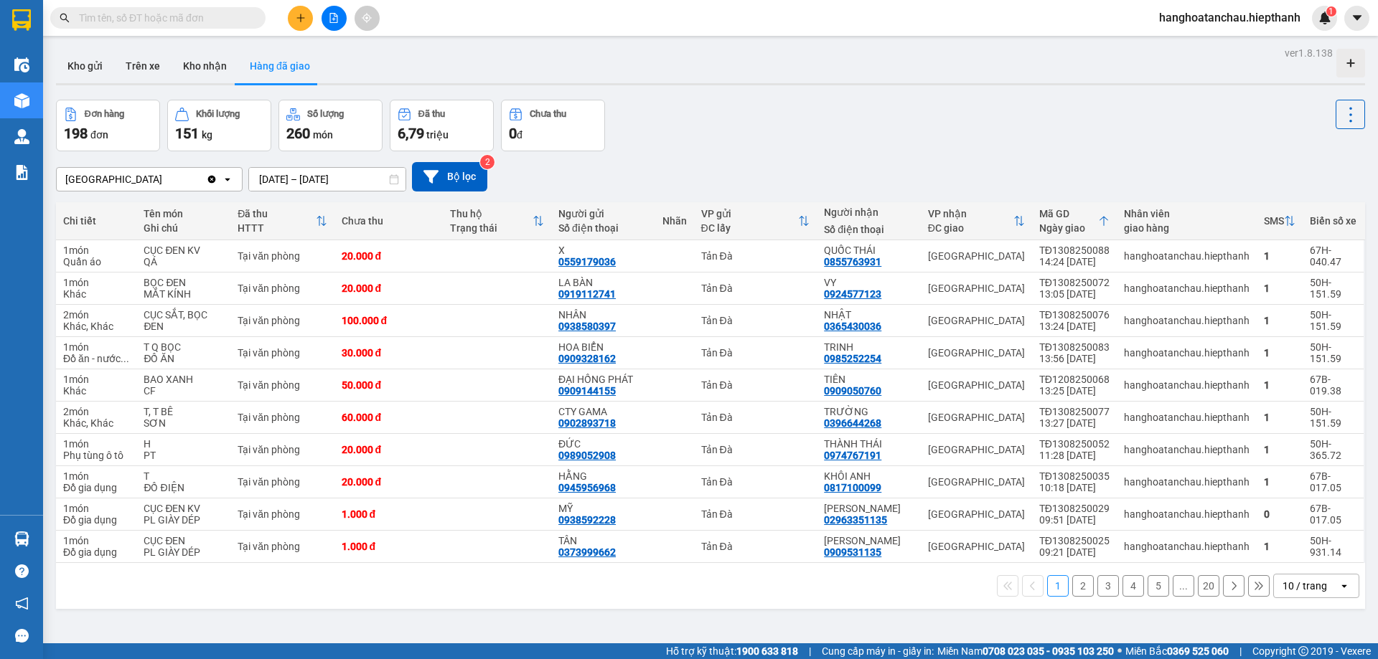
click at [1282, 588] on div "10 / trang" at bounding box center [1304, 586] width 44 height 14
click at [1272, 550] on div "100 / trang" at bounding box center [1305, 555] width 86 height 26
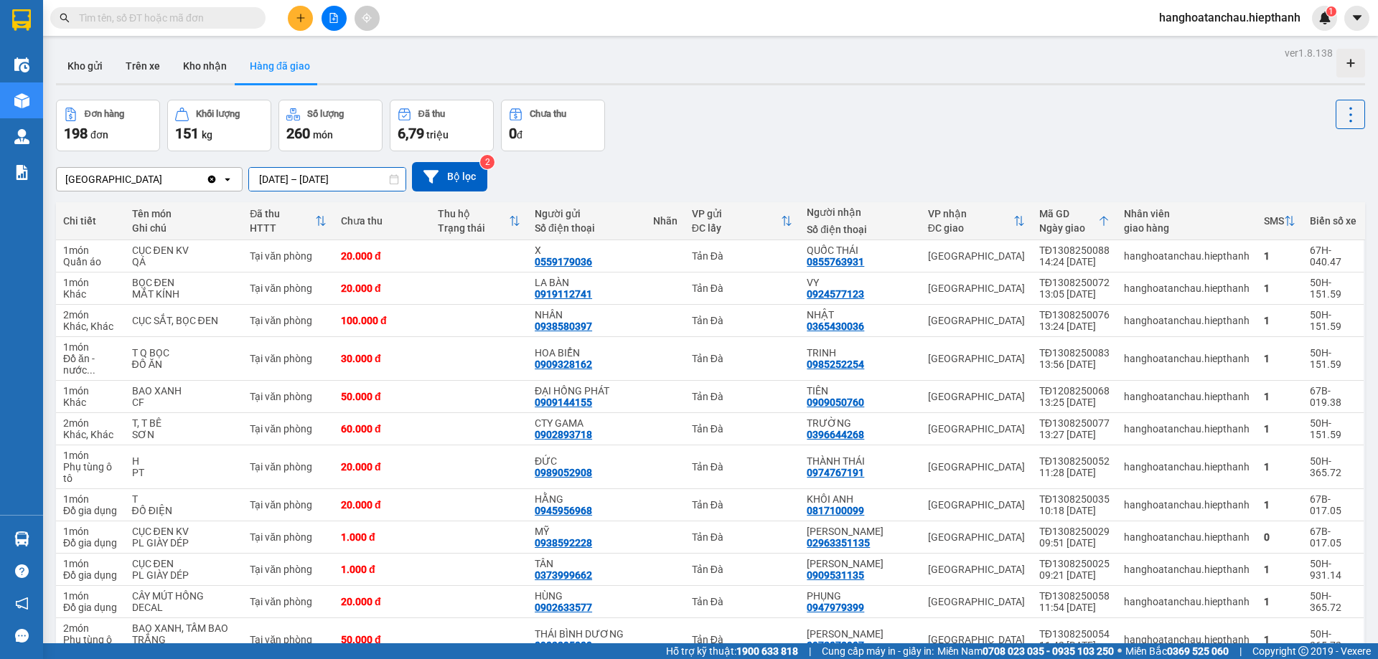
click at [340, 181] on input "[DATE] – [DATE]" at bounding box center [327, 179] width 156 height 23
click at [482, 55] on div "Kho gửi Trên xe Kho nhận Hàng đã giao" at bounding box center [710, 68] width 1309 height 38
click at [329, 19] on icon "file-add" at bounding box center [334, 18] width 10 height 10
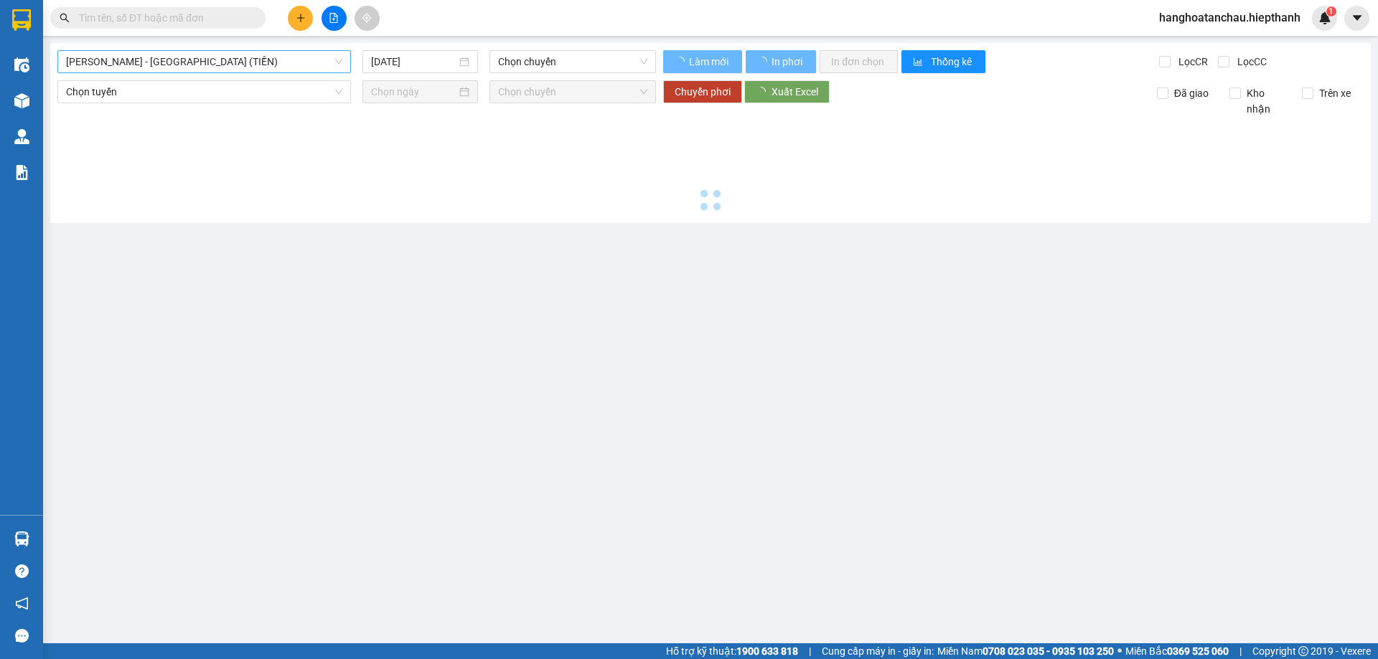
type input "[DATE]"
click at [266, 57] on span "[PERSON_NAME] - [GEOGRAPHIC_DATA] (TIỀN)" at bounding box center [204, 62] width 276 height 22
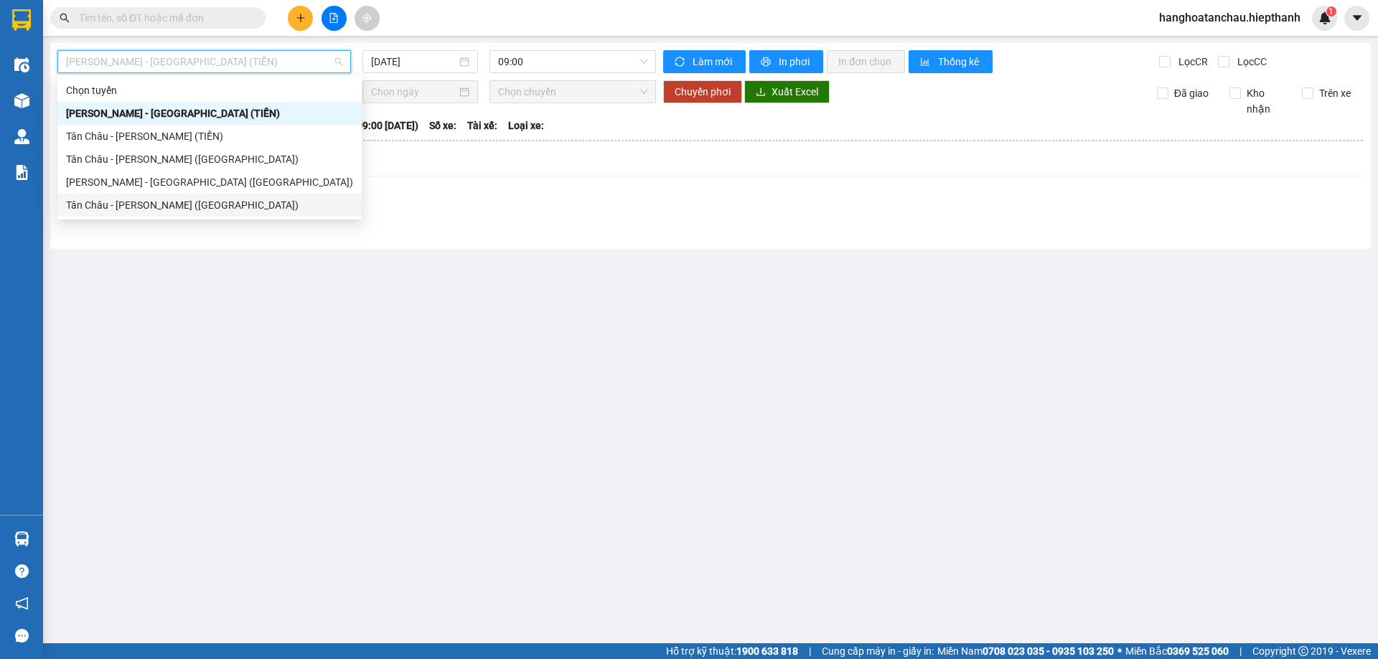
drag, startPoint x: 616, startPoint y: 180, endPoint x: 600, endPoint y: 185, distance: 17.3
click at [600, 185] on div "Xem theo VP gửi Xem theo VP nhận Thống kê Lọc VP Gửi" at bounding box center [710, 191] width 1305 height 86
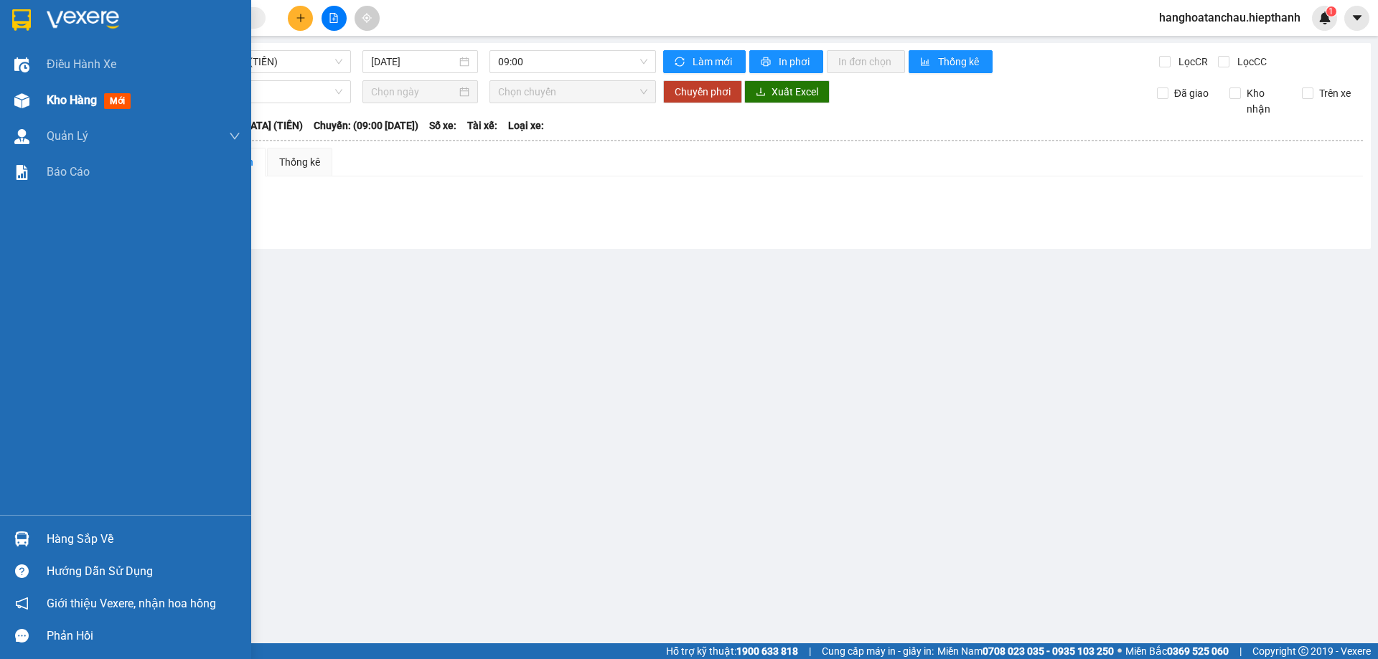
click at [3, 105] on div "Kho hàng mới" at bounding box center [125, 101] width 251 height 36
click at [47, 100] on span "Kho hàng" at bounding box center [72, 100] width 50 height 14
